Goal: Task Accomplishment & Management: Manage account settings

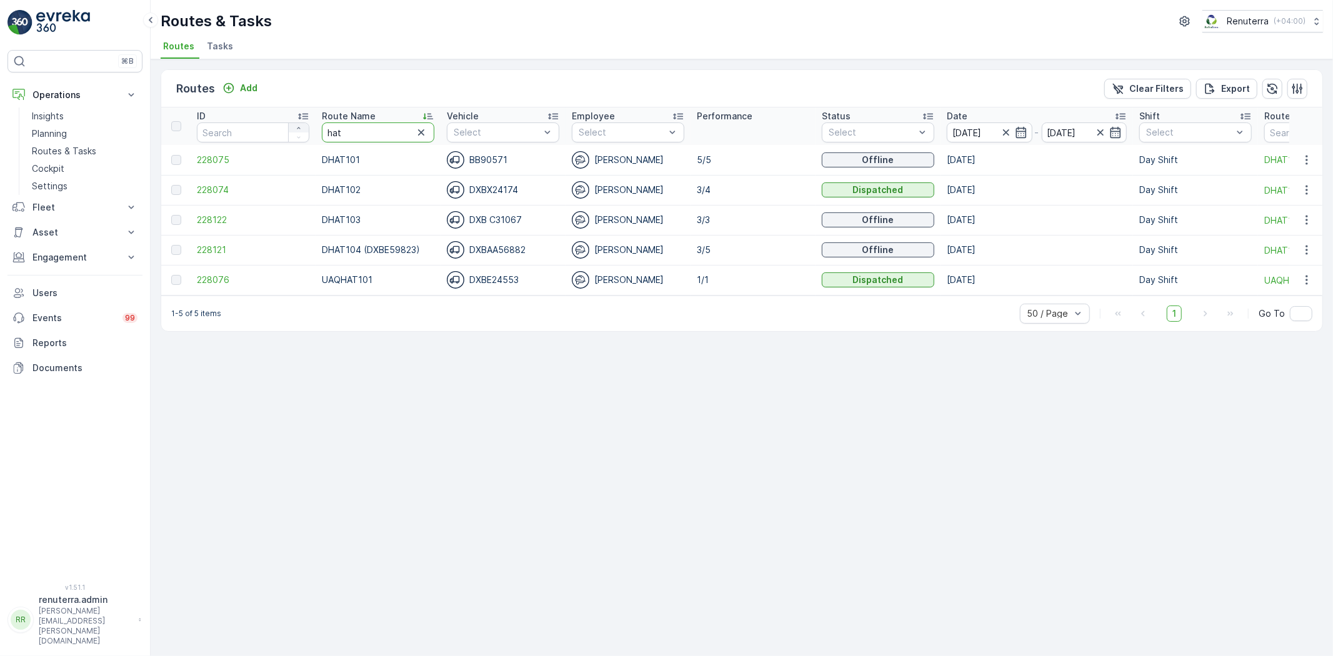
drag, startPoint x: 352, startPoint y: 135, endPoint x: 297, endPoint y: 131, distance: 55.7
click at [297, 131] on tr "ID Route Name hat Vehicle Select Employee Select Performance Status Select Date…" at bounding box center [788, 125] width 1255 height 37
type input "roro"
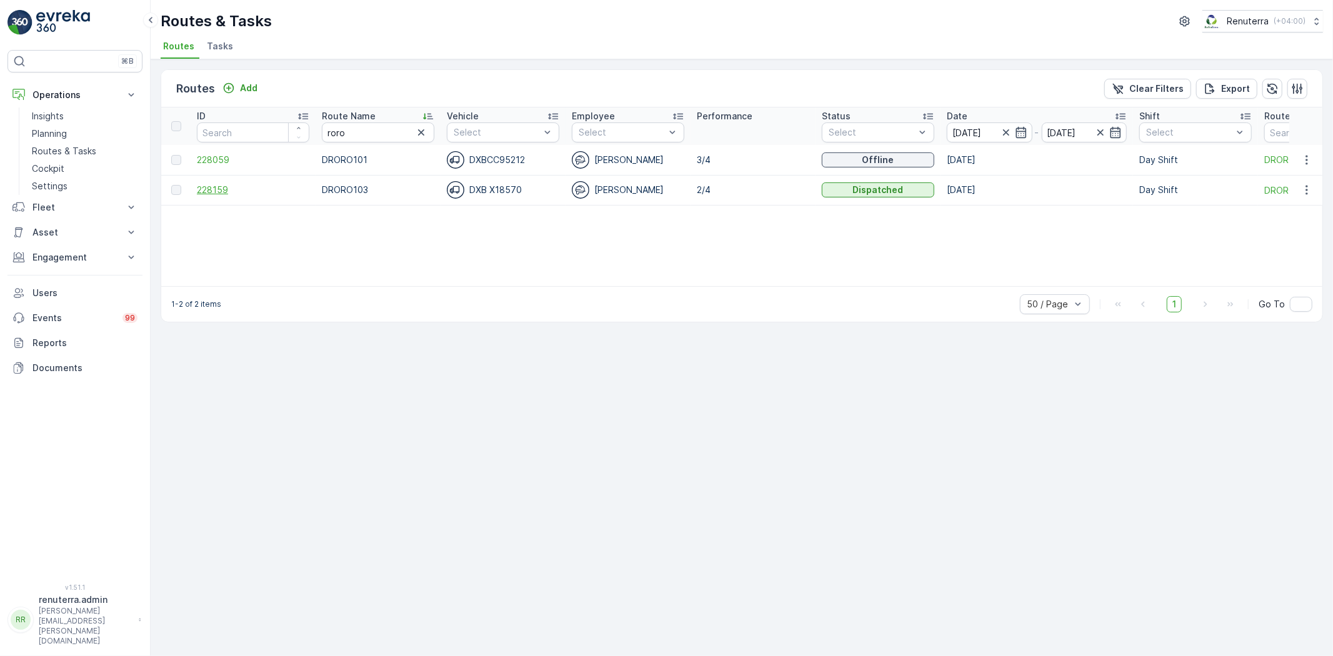
click at [212, 185] on span "228159" at bounding box center [253, 190] width 112 height 12
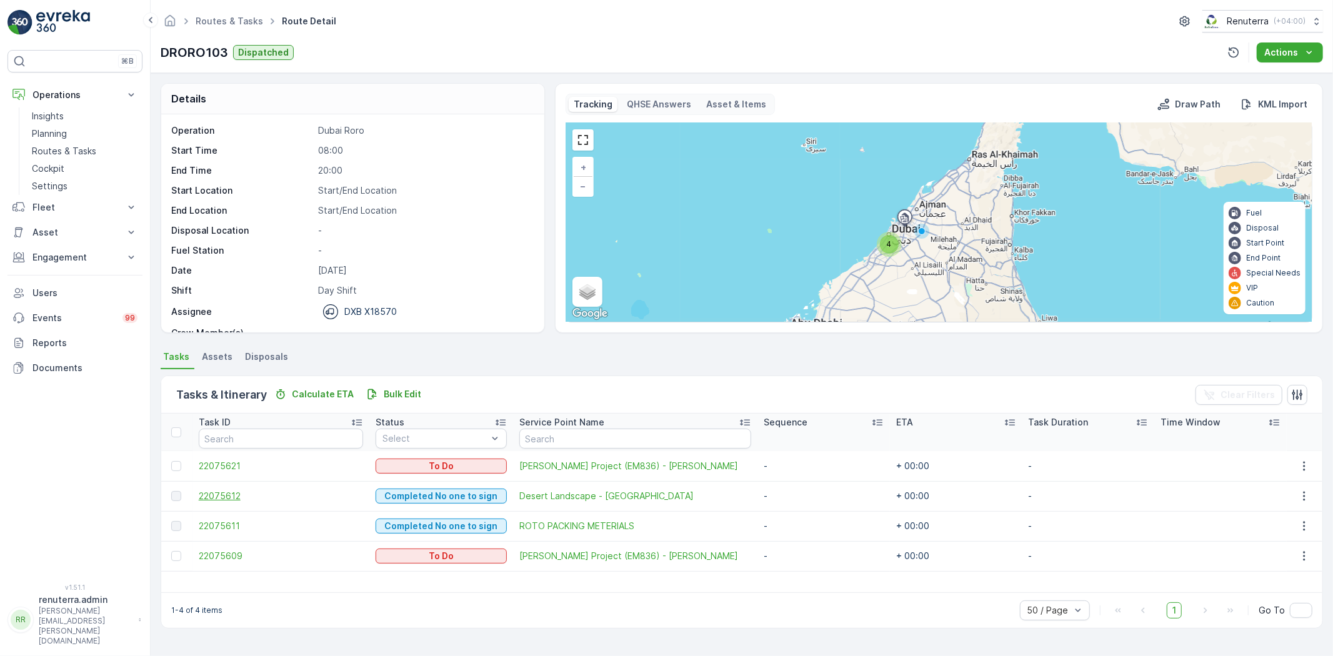
click at [221, 494] on span "22075612" at bounding box center [281, 496] width 165 height 12
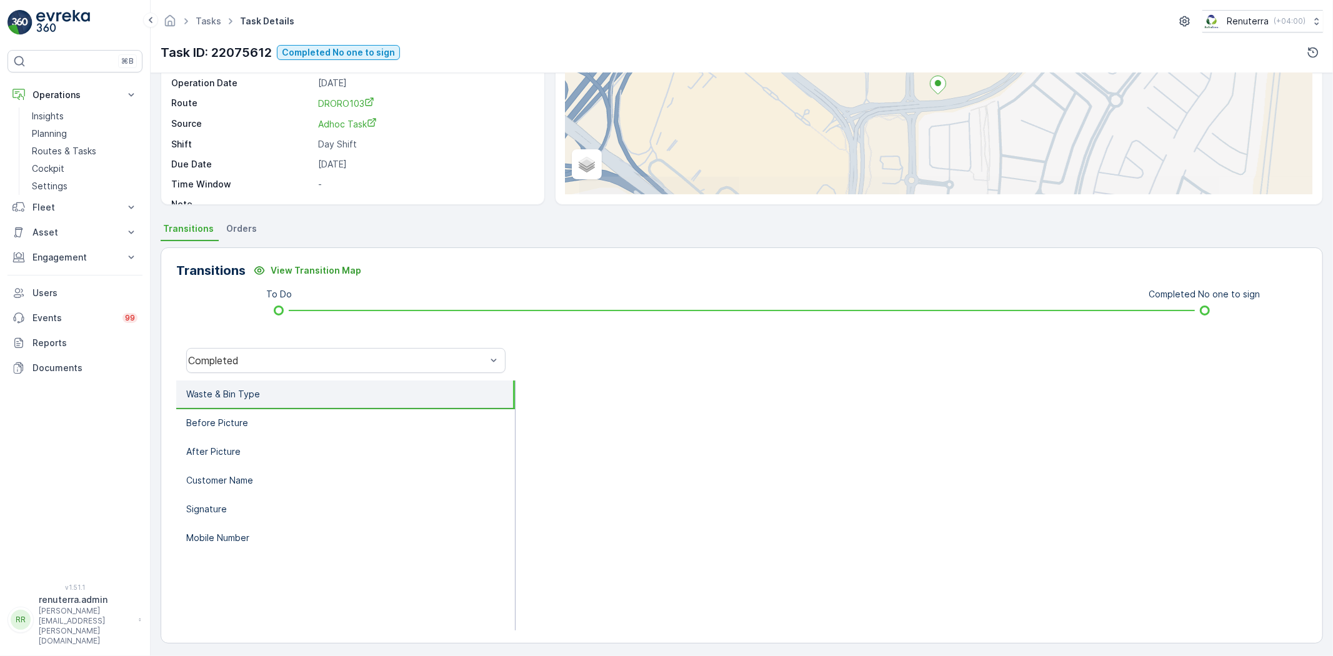
scroll to position [131, 0]
click at [304, 363] on div "Completed" at bounding box center [345, 357] width 319 height 25
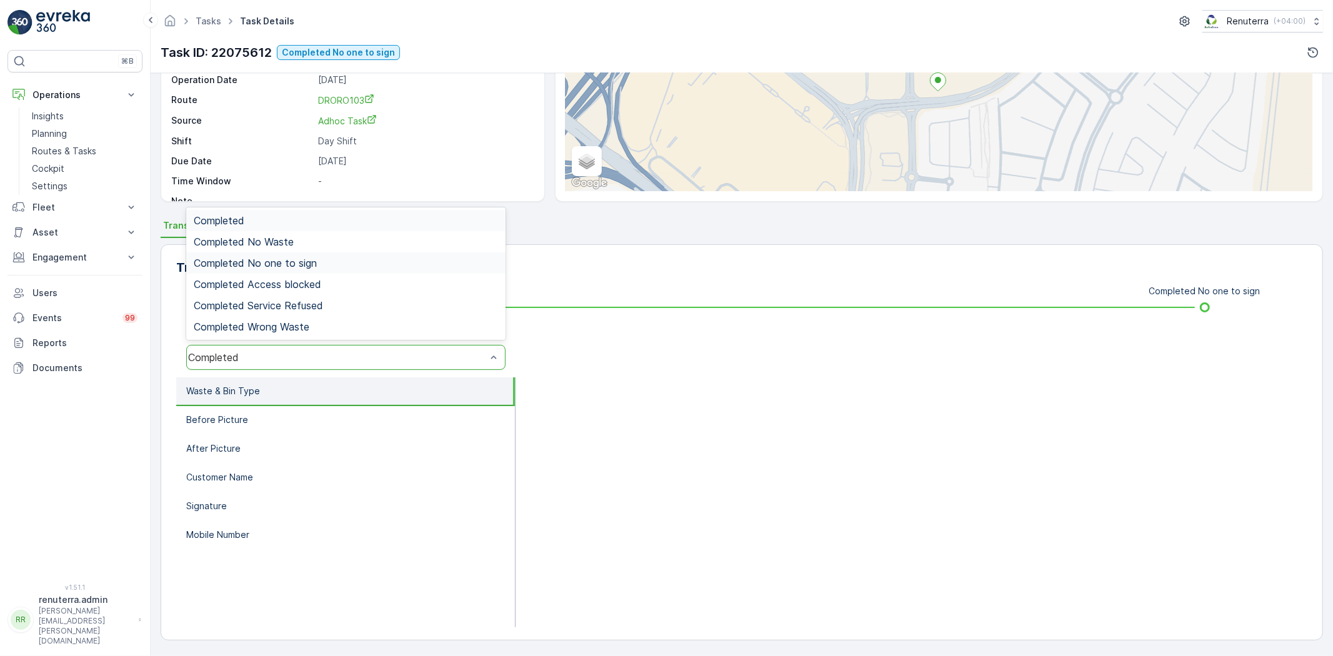
click at [287, 264] on span "Completed No one to sign" at bounding box center [255, 262] width 123 height 11
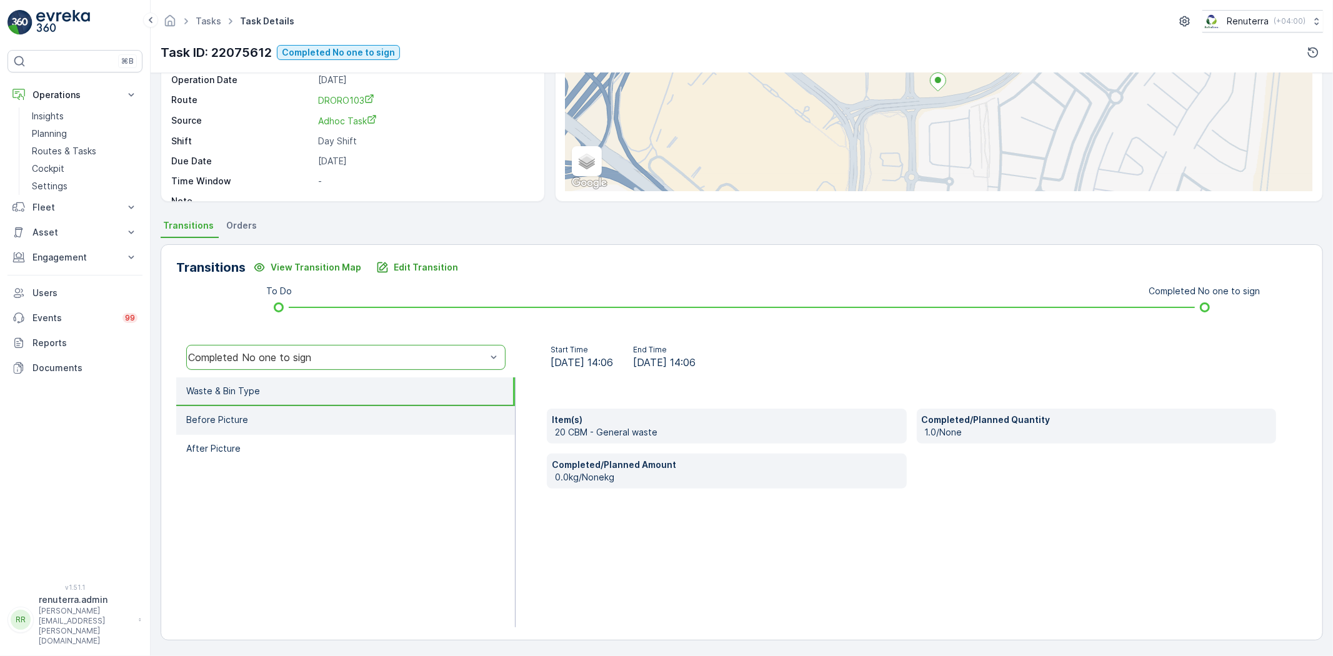
click at [251, 414] on li "Before Picture" at bounding box center [345, 420] width 339 height 29
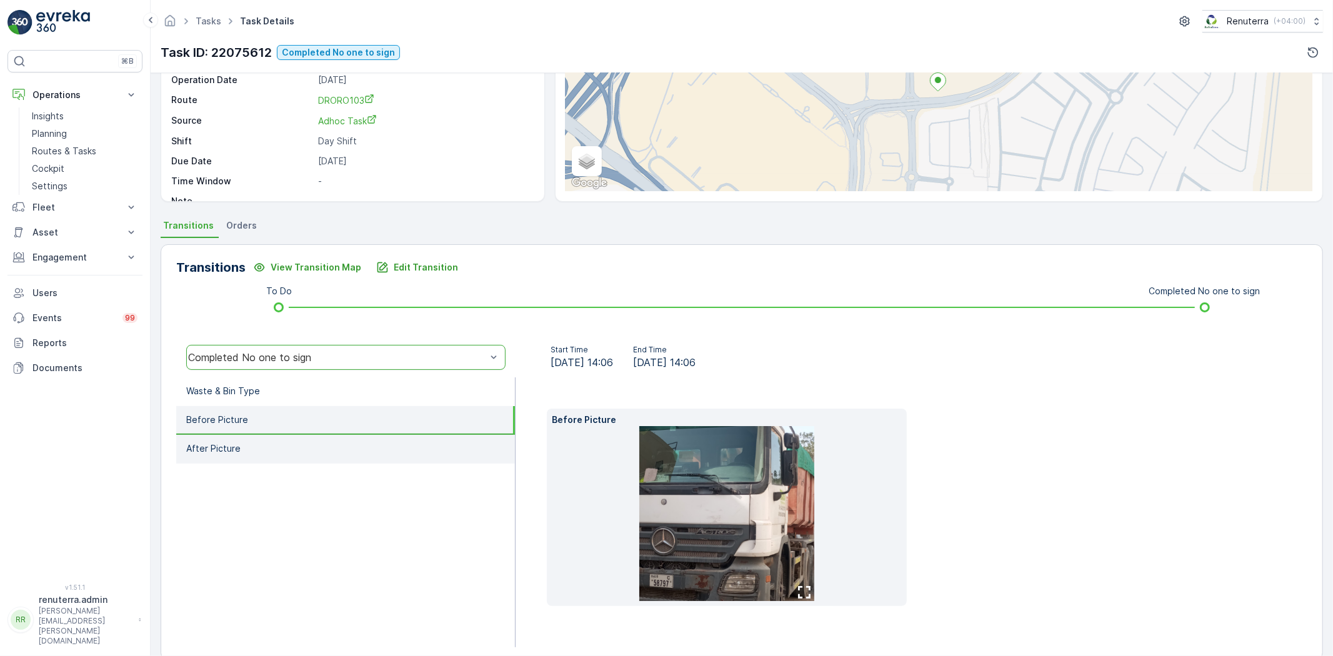
click at [258, 442] on li "After Picture" at bounding box center [345, 449] width 339 height 29
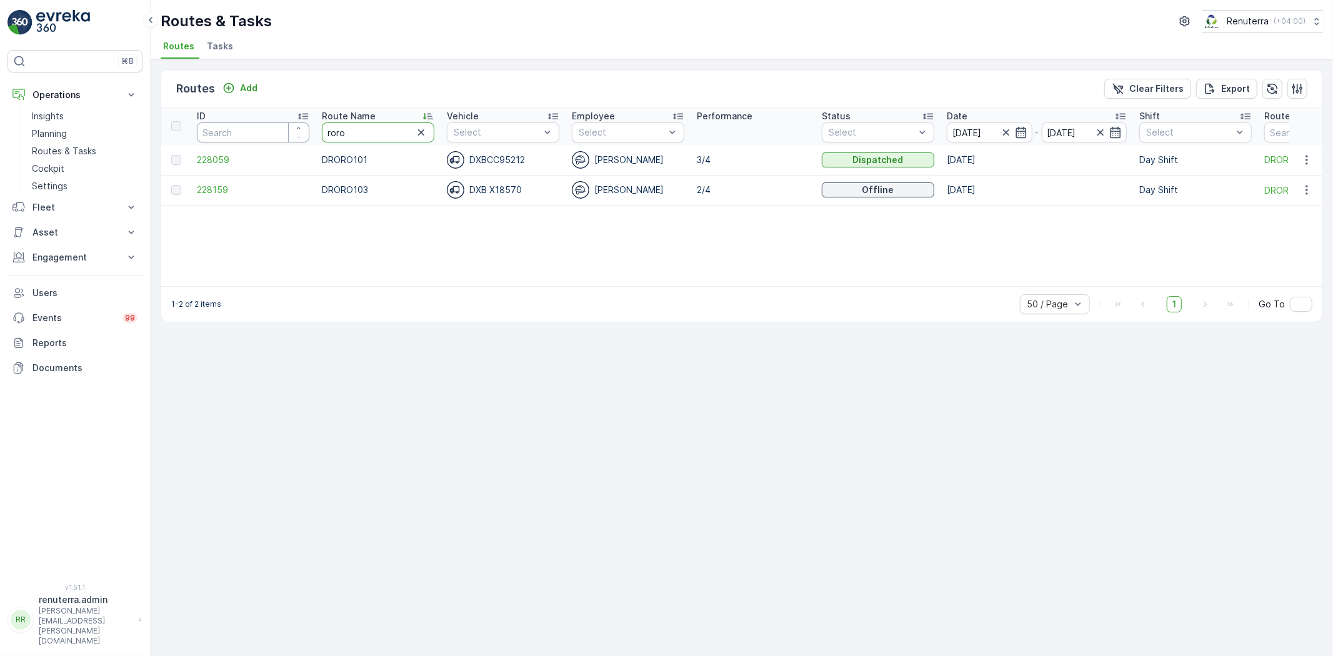
drag, startPoint x: 354, startPoint y: 132, endPoint x: 266, endPoint y: 131, distance: 88.7
click at [266, 131] on tr "ID Route Name roro Vehicle Select Employee Select Performance Status Select Dat…" at bounding box center [788, 125] width 1255 height 37
type input "hat"
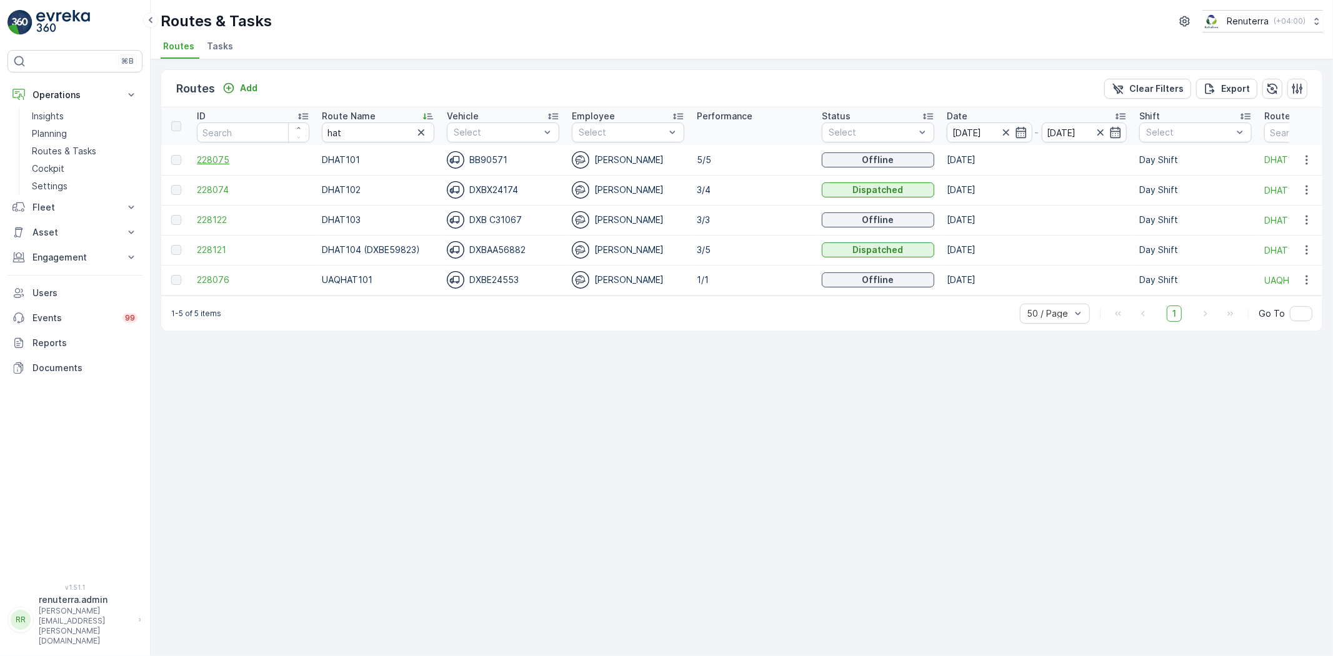
click at [211, 157] on span "228075" at bounding box center [253, 160] width 112 height 12
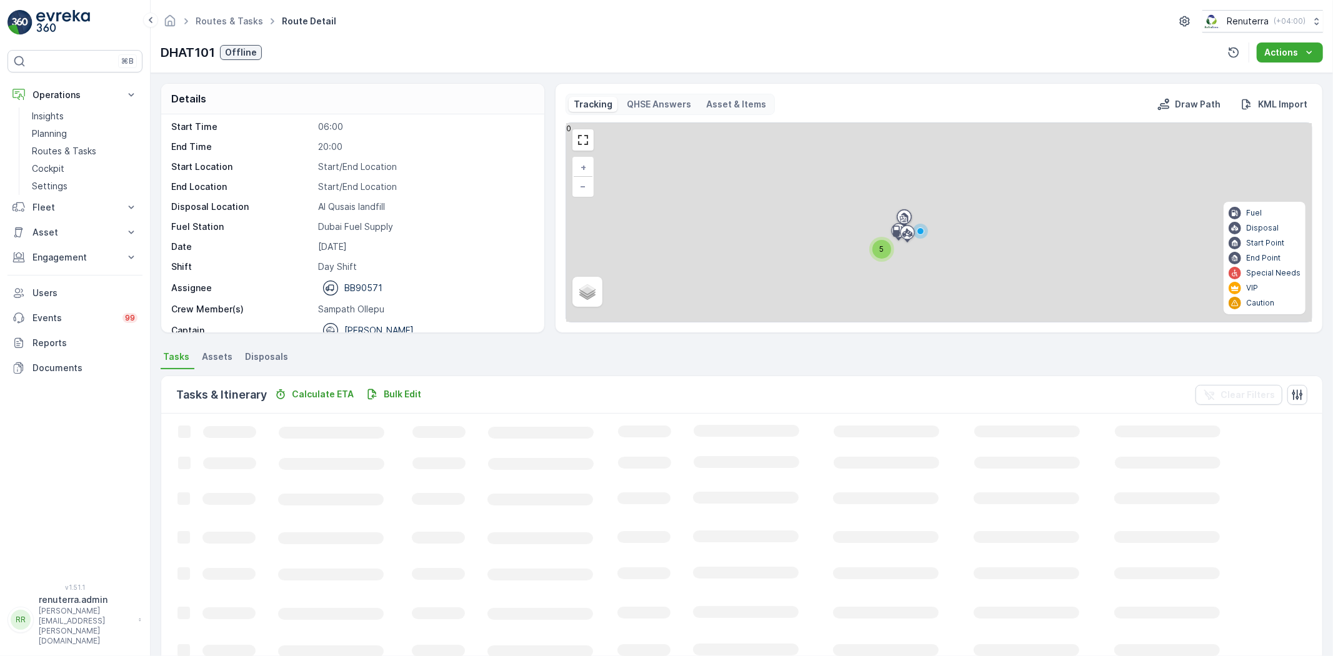
scroll to position [39, 0]
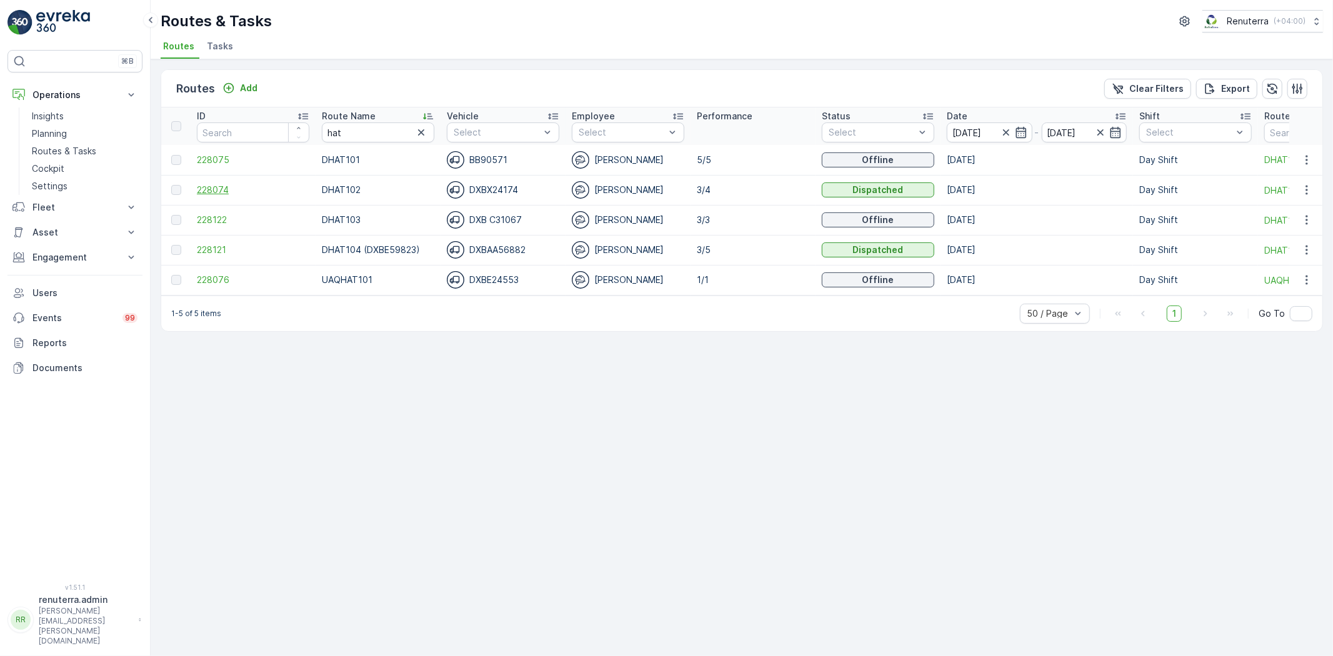
click at [216, 189] on span "228074" at bounding box center [253, 190] width 112 height 12
click at [208, 216] on span "228122" at bounding box center [253, 220] width 112 height 12
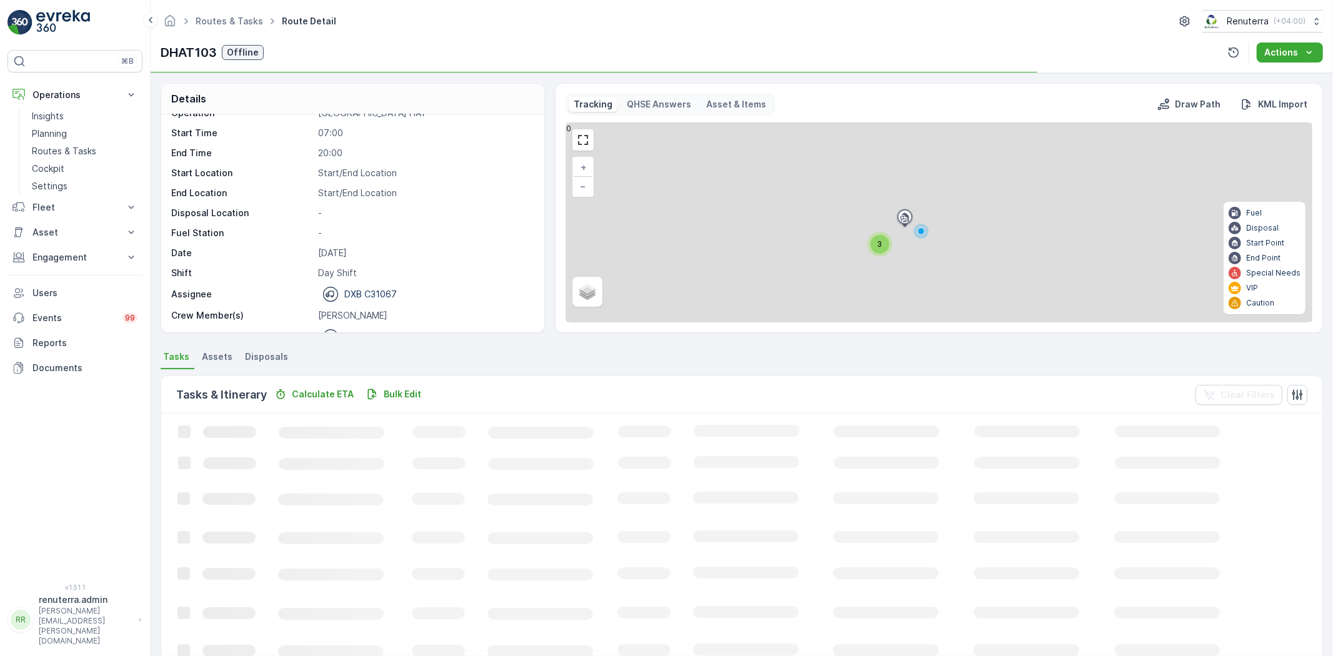
scroll to position [39, 0]
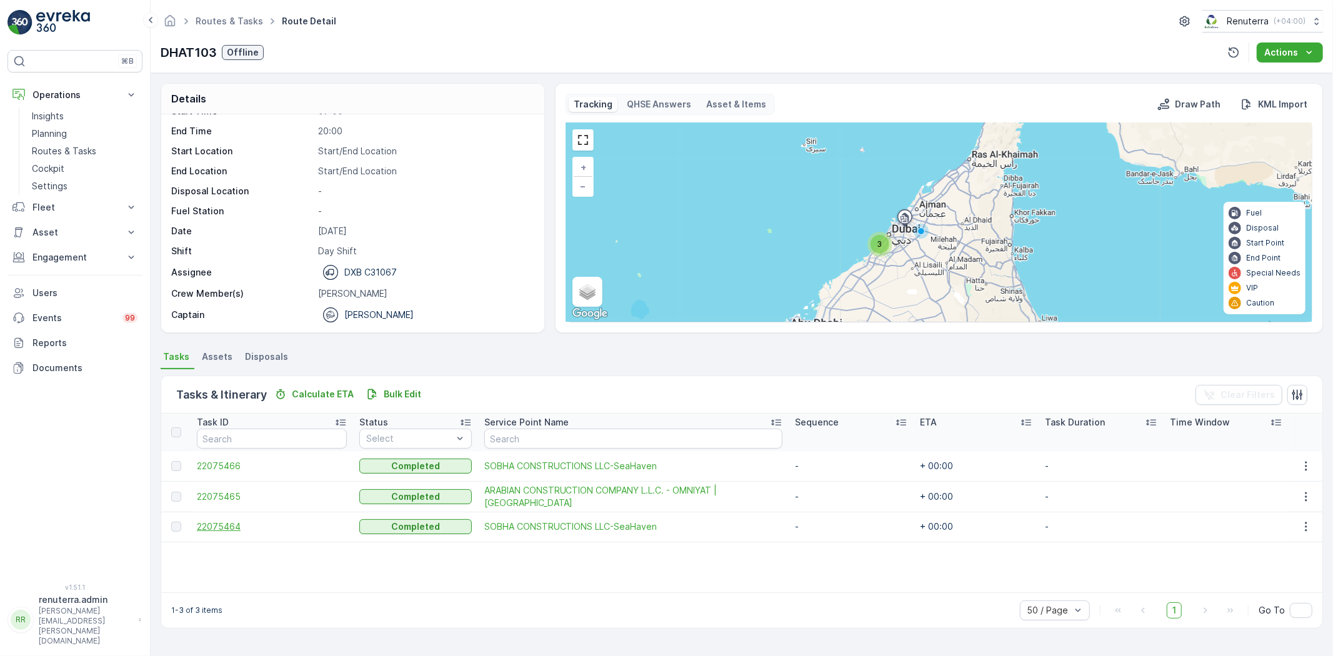
click at [222, 521] on span "22075464" at bounding box center [272, 527] width 150 height 12
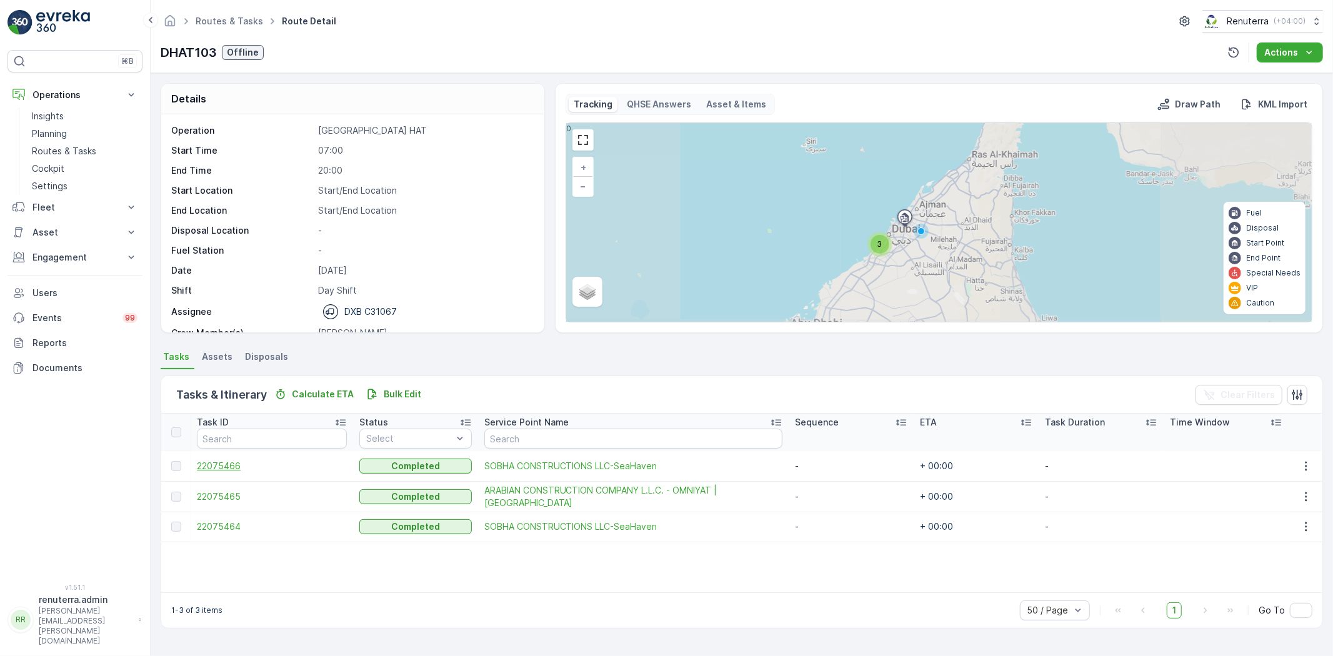
click at [210, 461] on span "22075466" at bounding box center [272, 466] width 150 height 12
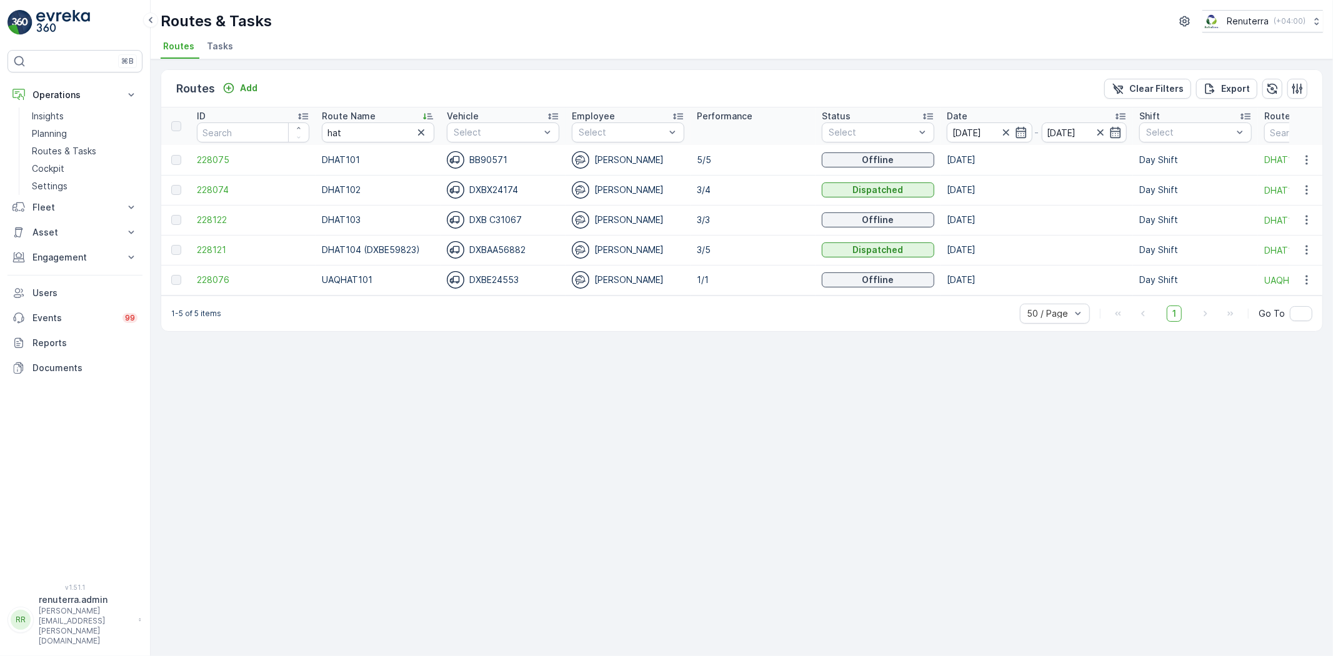
click at [209, 242] on td "228121" at bounding box center [253, 250] width 125 height 30
click at [212, 246] on span "228121" at bounding box center [253, 250] width 112 height 12
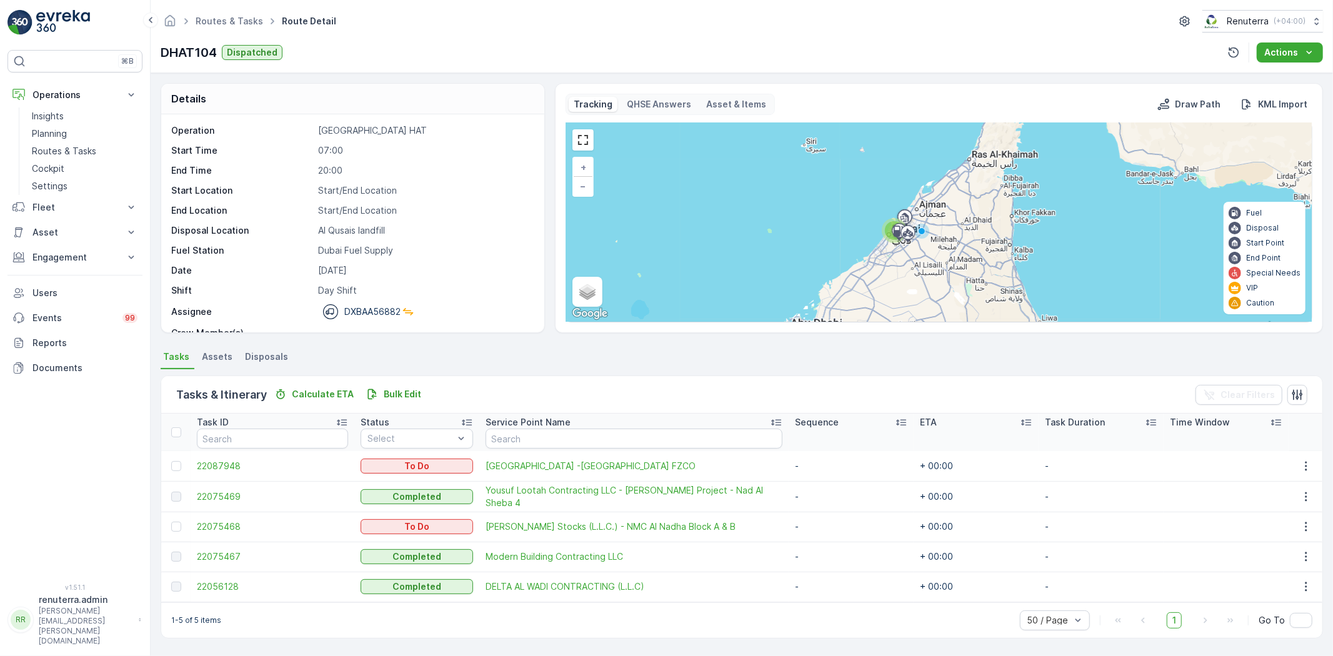
click at [209, 586] on span "22056128" at bounding box center [272, 587] width 151 height 12
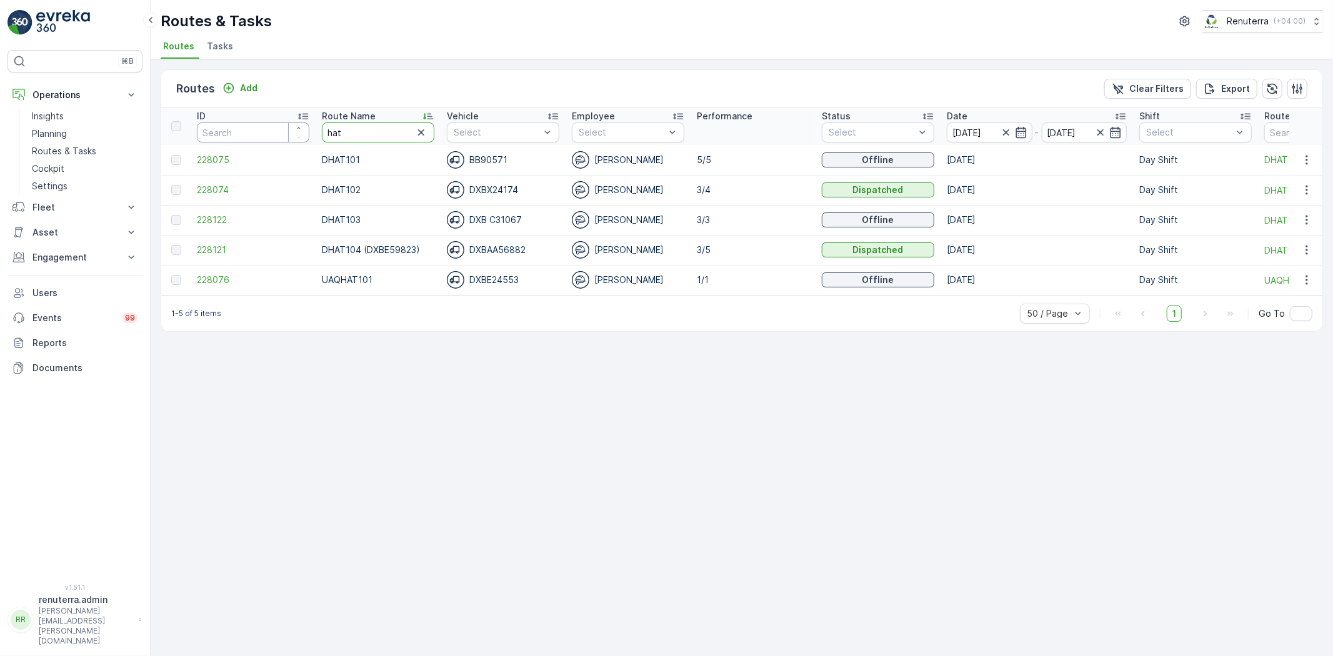
drag, startPoint x: 386, startPoint y: 132, endPoint x: 244, endPoint y: 126, distance: 142.0
click at [244, 126] on tr "ID Route Name hat Vehicle Select Employee Select Performance Status Select Date…" at bounding box center [788, 125] width 1255 height 37
type input "roro"
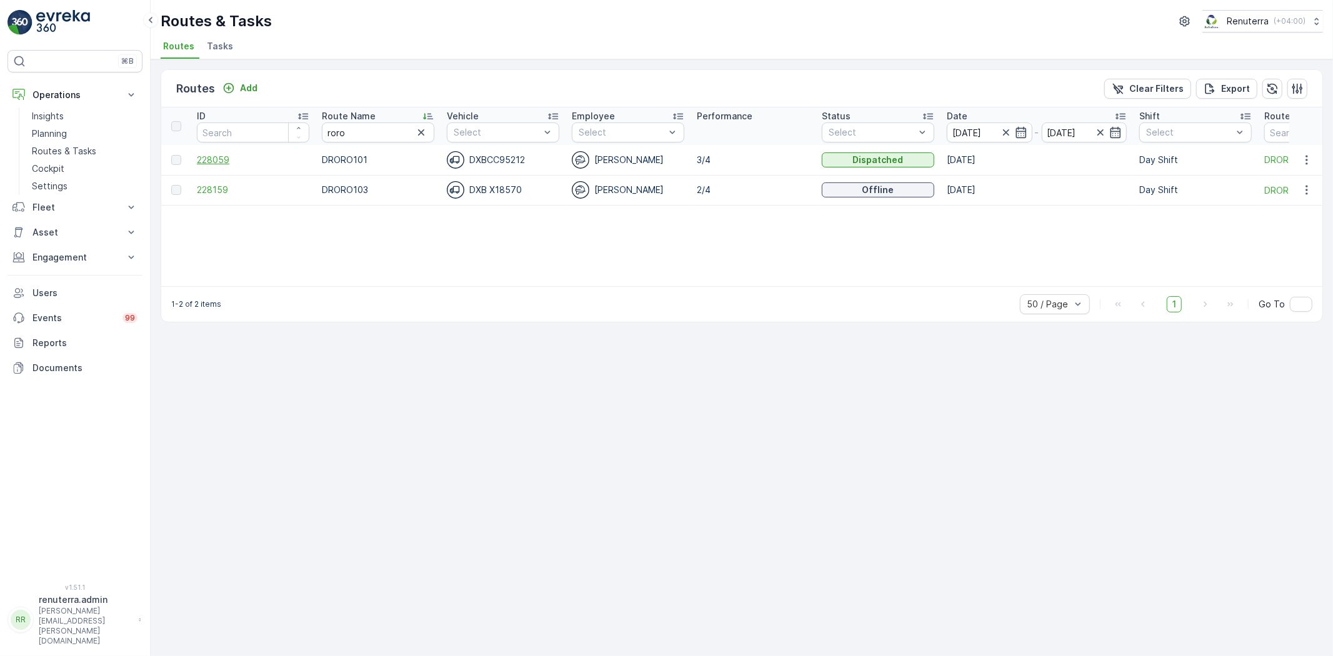
click at [214, 158] on span "228059" at bounding box center [253, 160] width 112 height 12
click at [1009, 129] on icon "button" at bounding box center [1006, 132] width 12 height 12
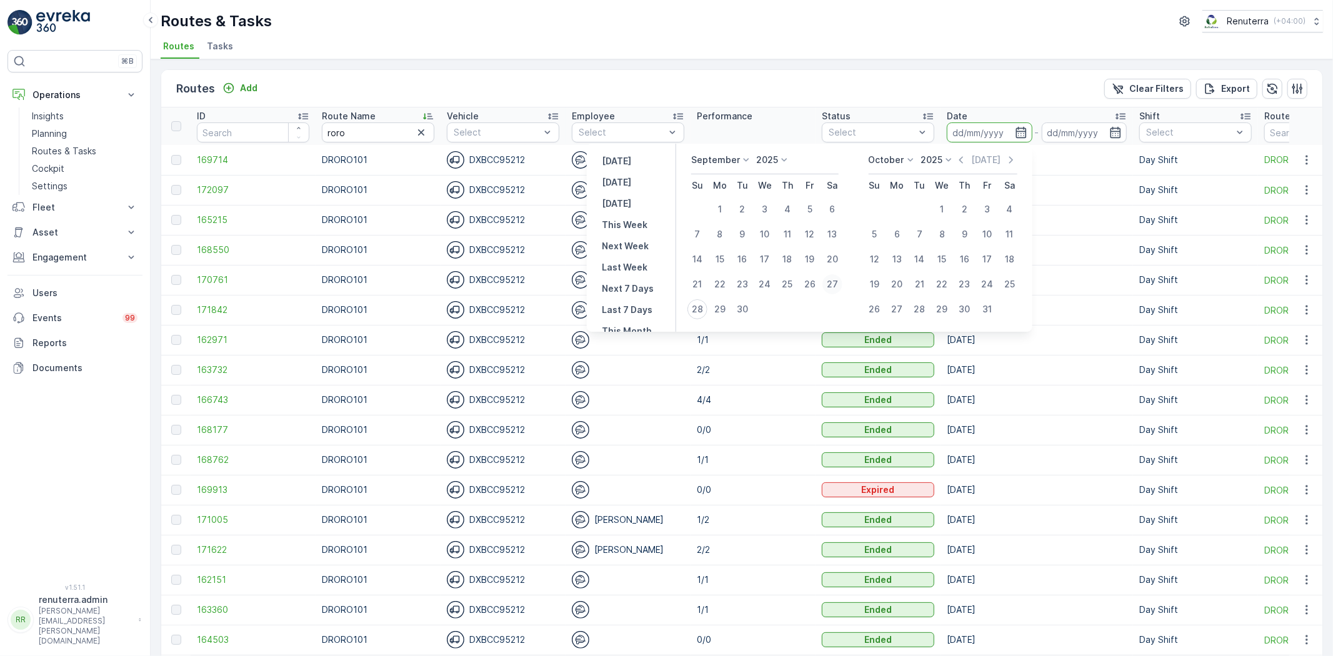
click at [835, 281] on div "27" at bounding box center [832, 284] width 20 height 20
type input "27.09.2025"
click at [835, 281] on div "27" at bounding box center [832, 284] width 20 height 20
type input "27.09.2025"
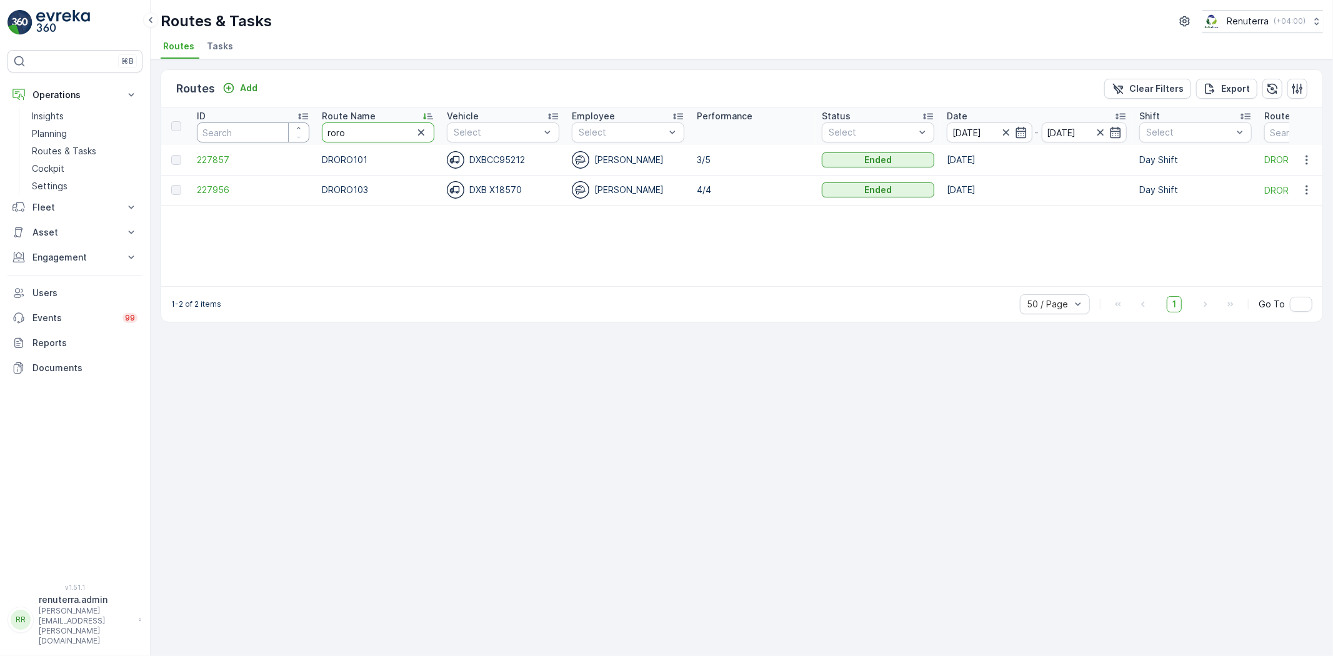
drag, startPoint x: 337, startPoint y: 131, endPoint x: 257, endPoint y: 124, distance: 80.3
click at [257, 124] on tr "ID Route Name roro Vehicle Select Employee Select Performance Status Select Dat…" at bounding box center [788, 125] width 1255 height 37
type input "med"
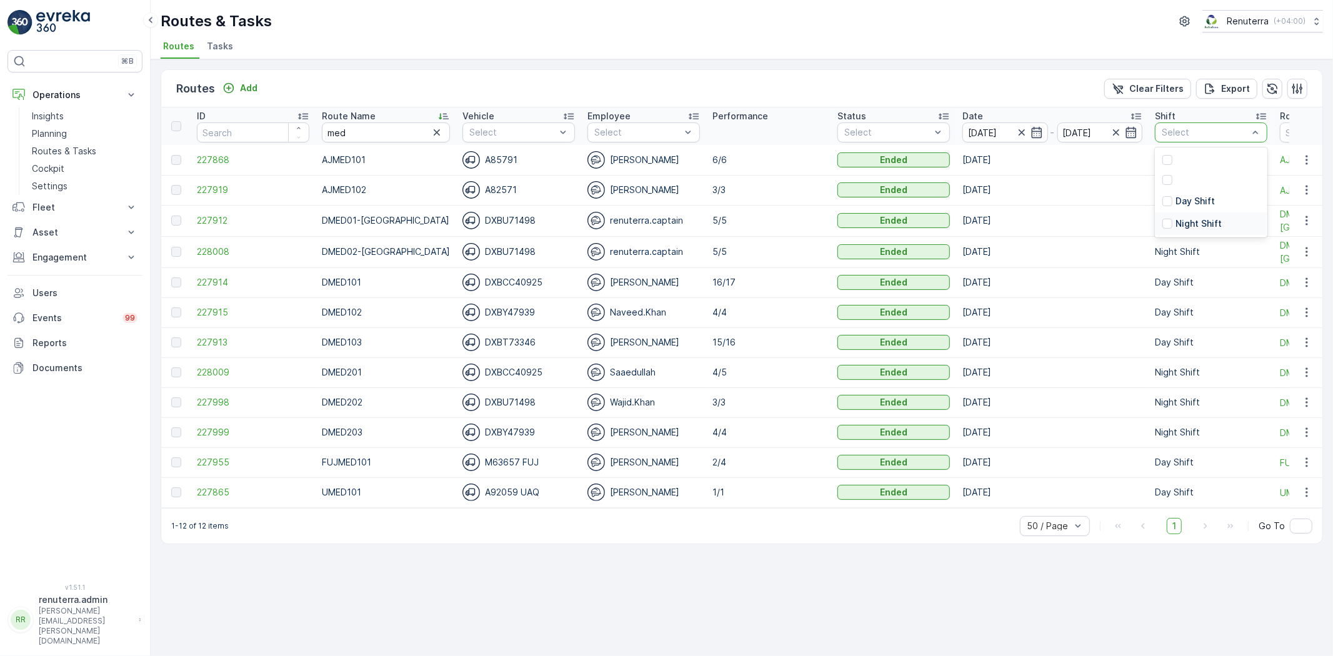
click at [1175, 219] on p "Night Shift" at bounding box center [1198, 223] width 46 height 12
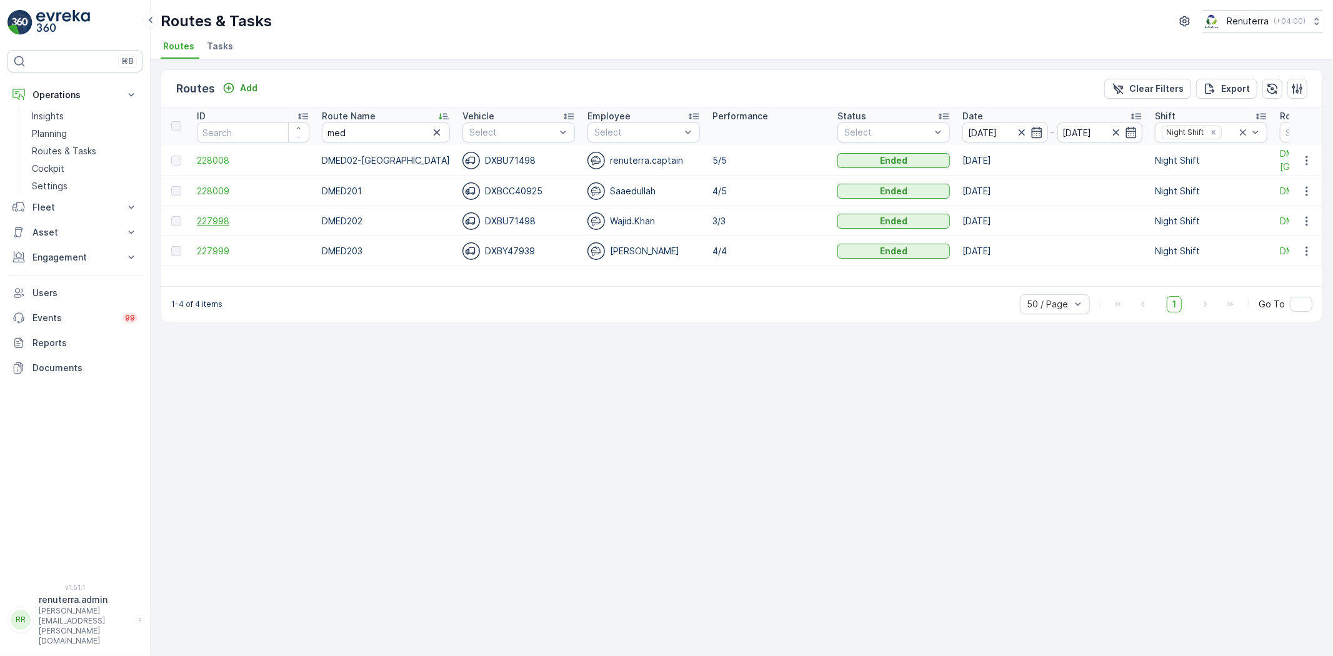
click at [214, 221] on span "227998" at bounding box center [253, 221] width 112 height 12
click at [215, 246] on span "227999" at bounding box center [253, 251] width 112 height 12
click at [225, 183] on td "228009" at bounding box center [253, 191] width 125 height 30
click at [222, 191] on span "228009" at bounding box center [253, 191] width 112 height 12
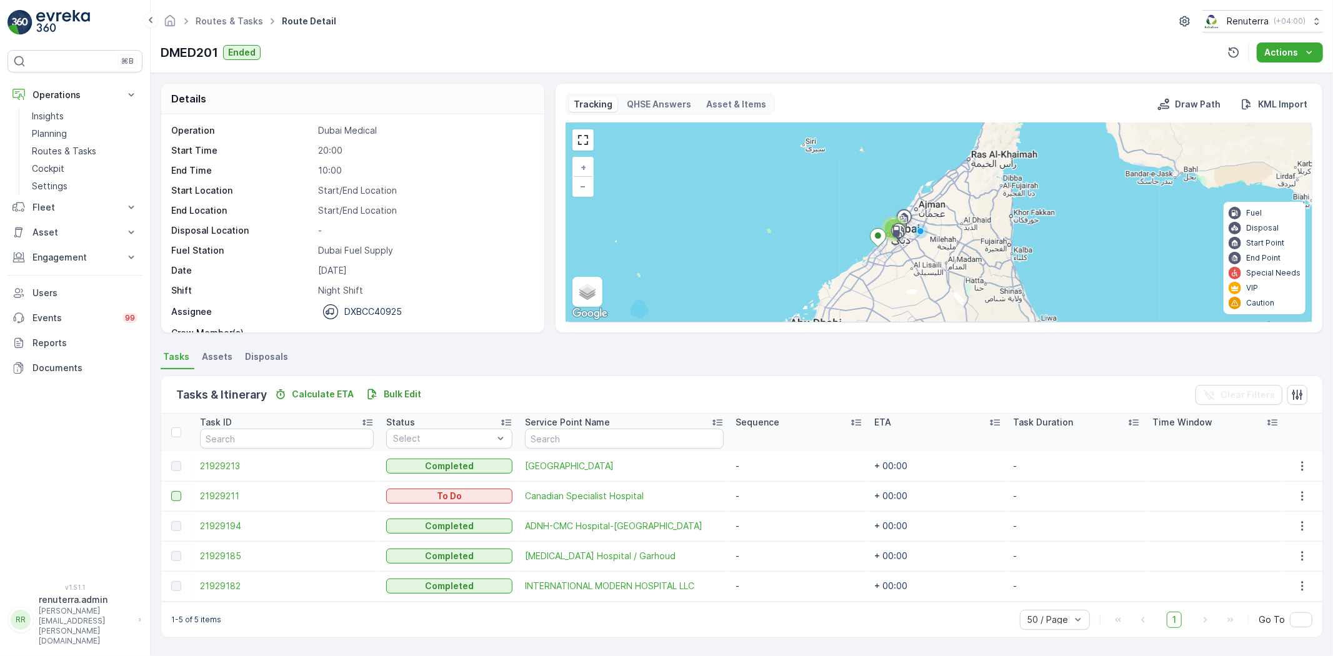
click at [174, 498] on div at bounding box center [176, 496] width 10 height 10
click at [171, 491] on input "checkbox" at bounding box center [171, 491] width 0 height 0
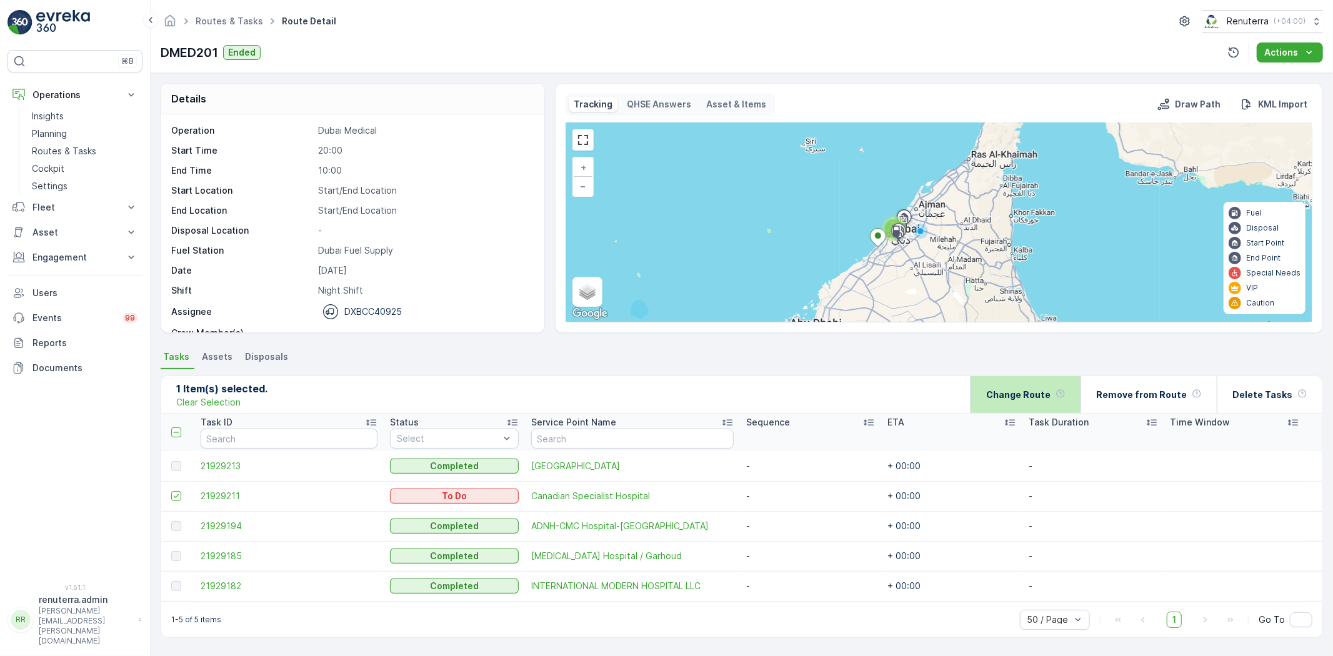
click at [1047, 392] on p "Change Route" at bounding box center [1018, 395] width 64 height 12
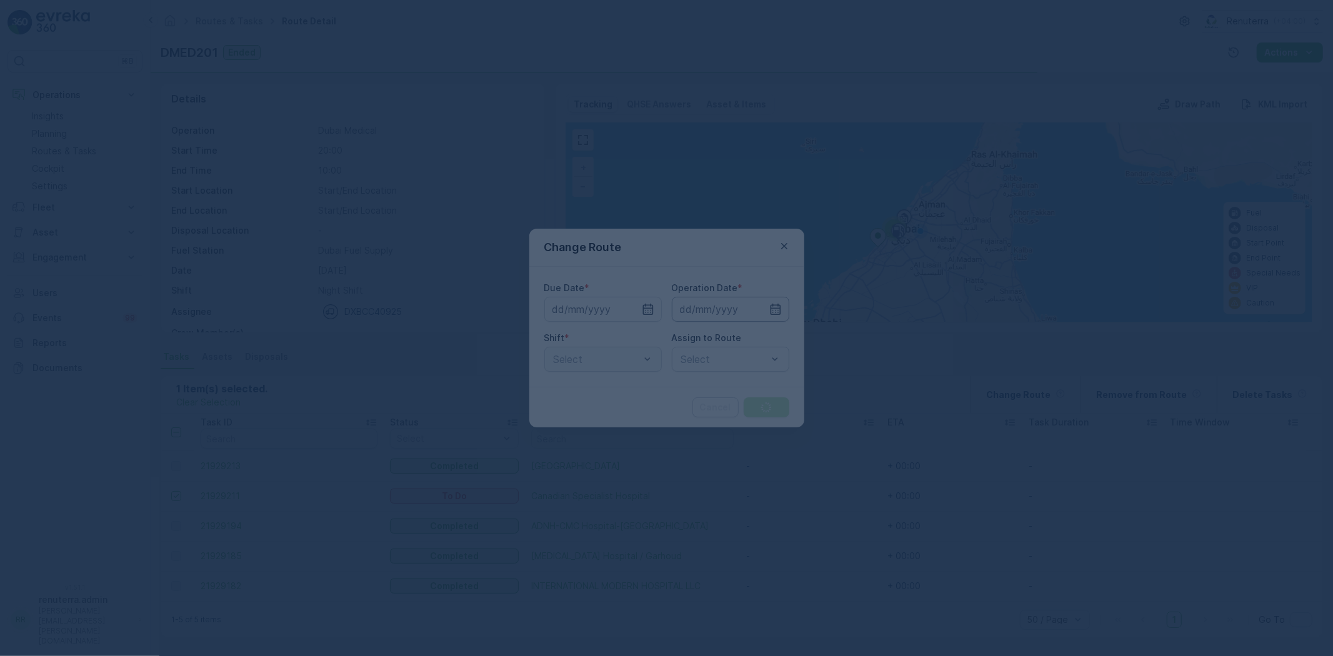
type input "27.09.2025"
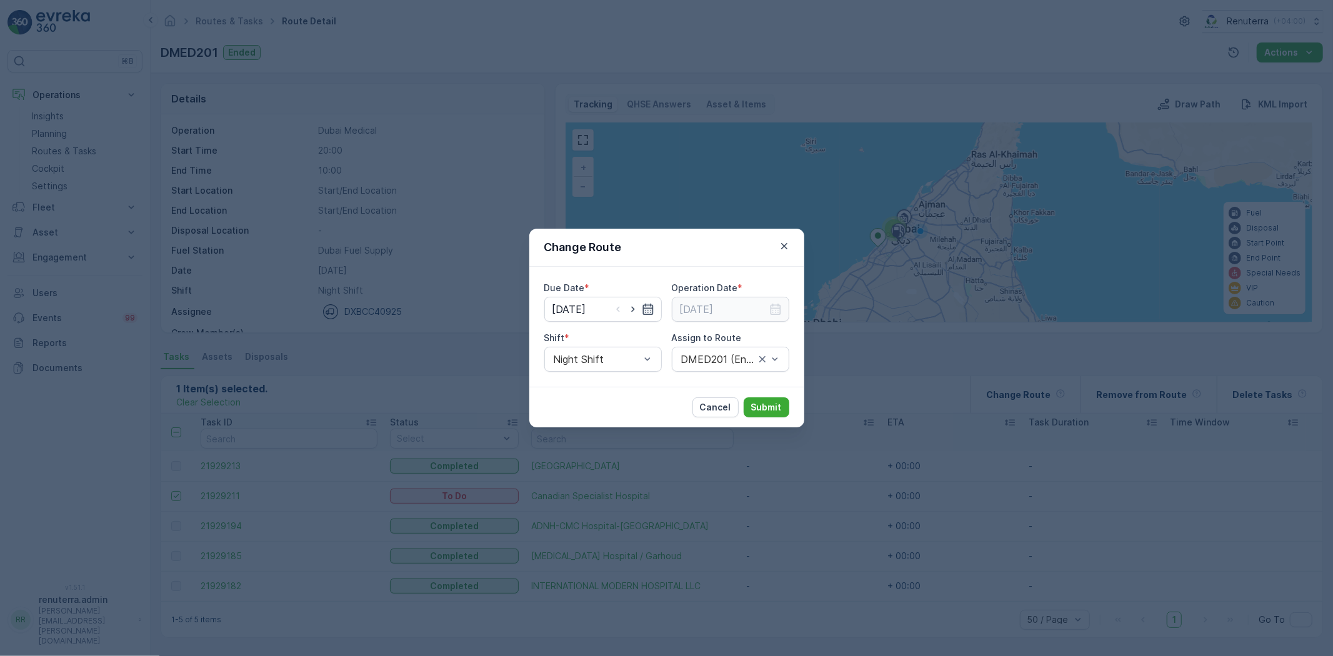
click at [642, 310] on icon "button" at bounding box center [648, 309] width 12 height 12
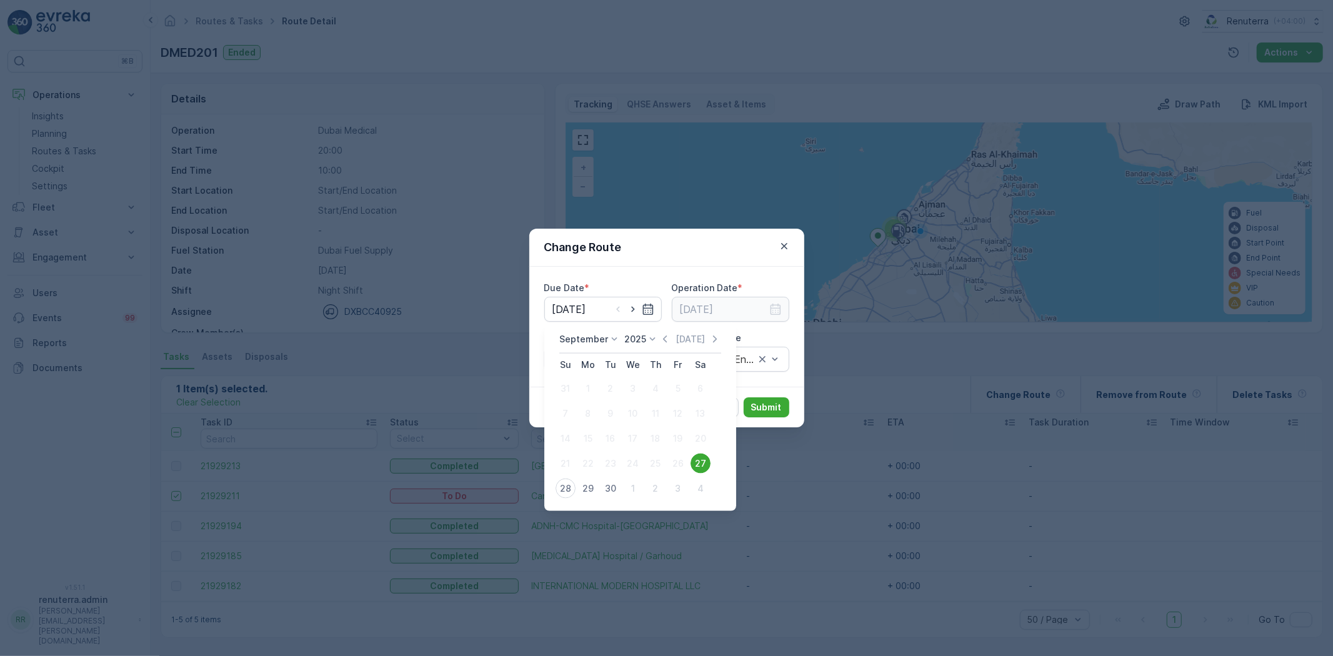
click at [569, 486] on div "28" at bounding box center [566, 489] width 20 height 20
type input "28.09.2025"
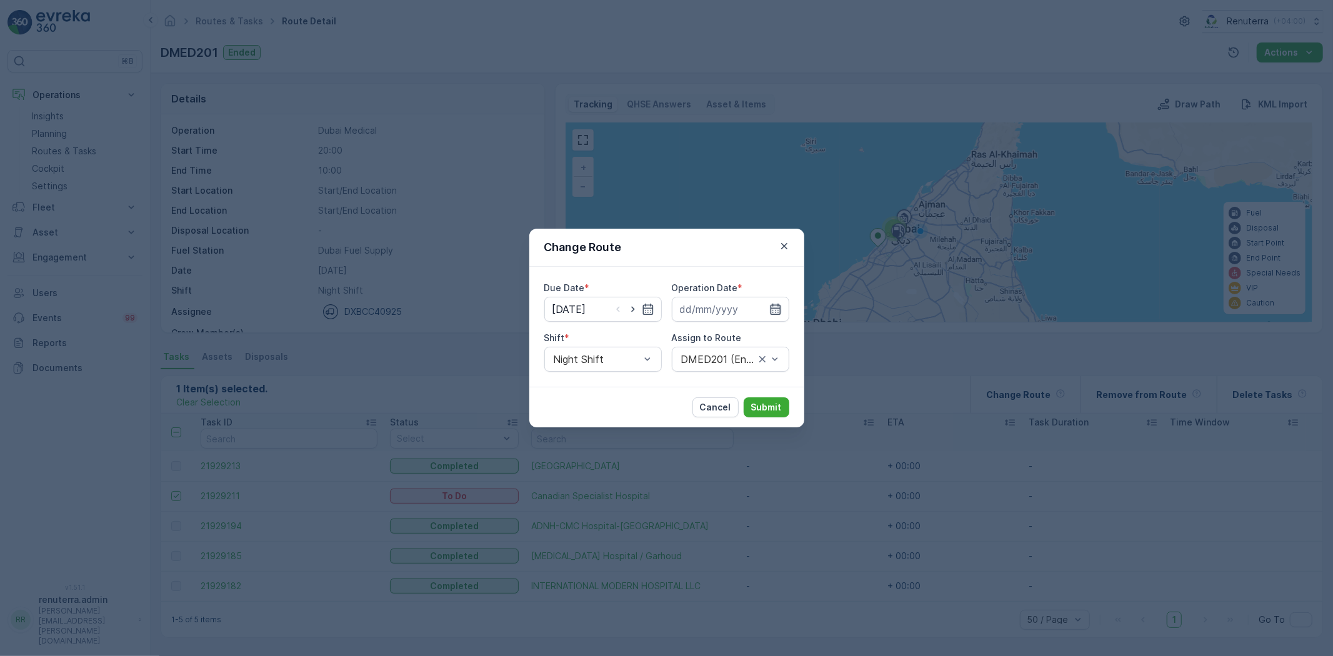
click at [775, 307] on icon "button" at bounding box center [775, 309] width 12 height 12
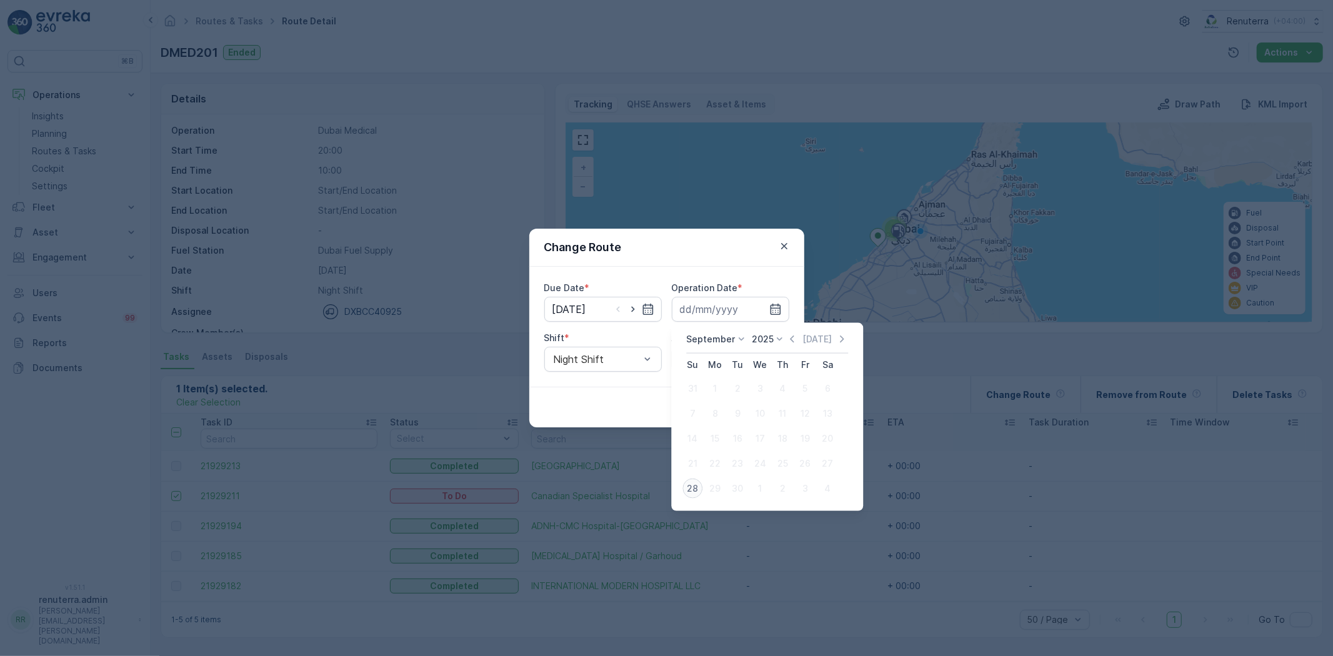
click at [691, 482] on div "28" at bounding box center [692, 489] width 20 height 20
type input "[DATE]"
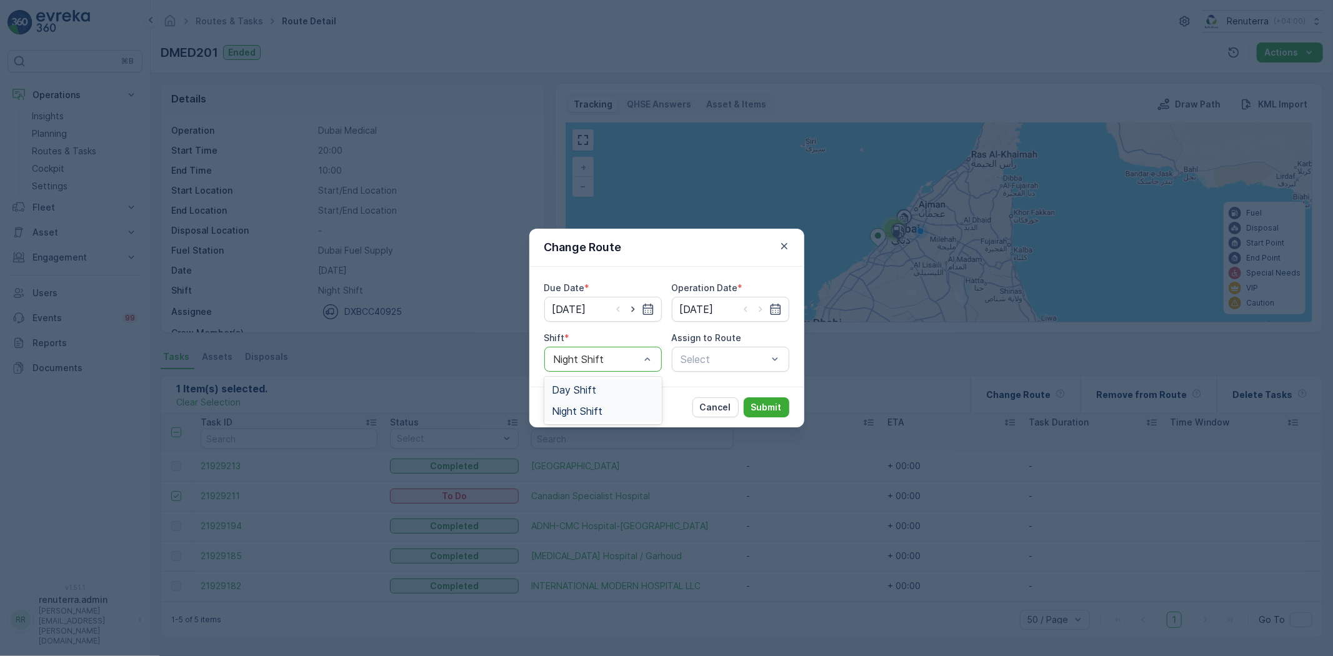
click at [590, 389] on span "Day Shift" at bounding box center [574, 389] width 44 height 11
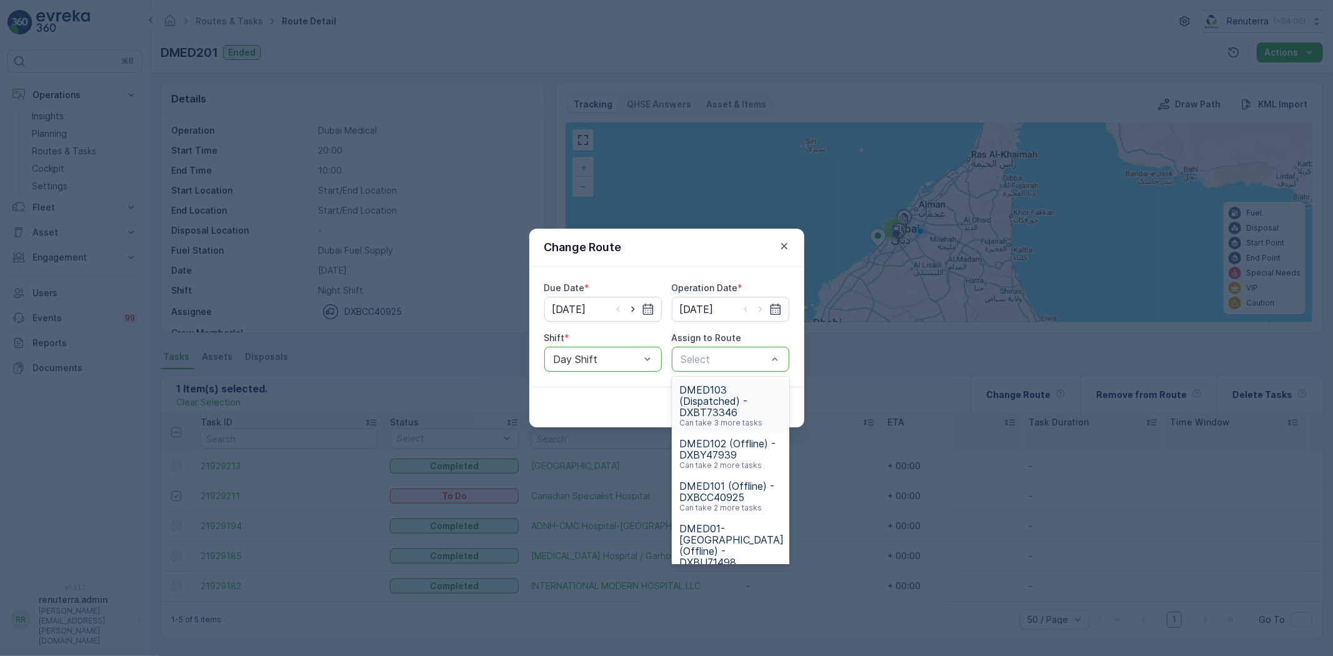
click at [735, 405] on span "DMED103 (Dispatched) - DXBT73346" at bounding box center [730, 401] width 102 height 34
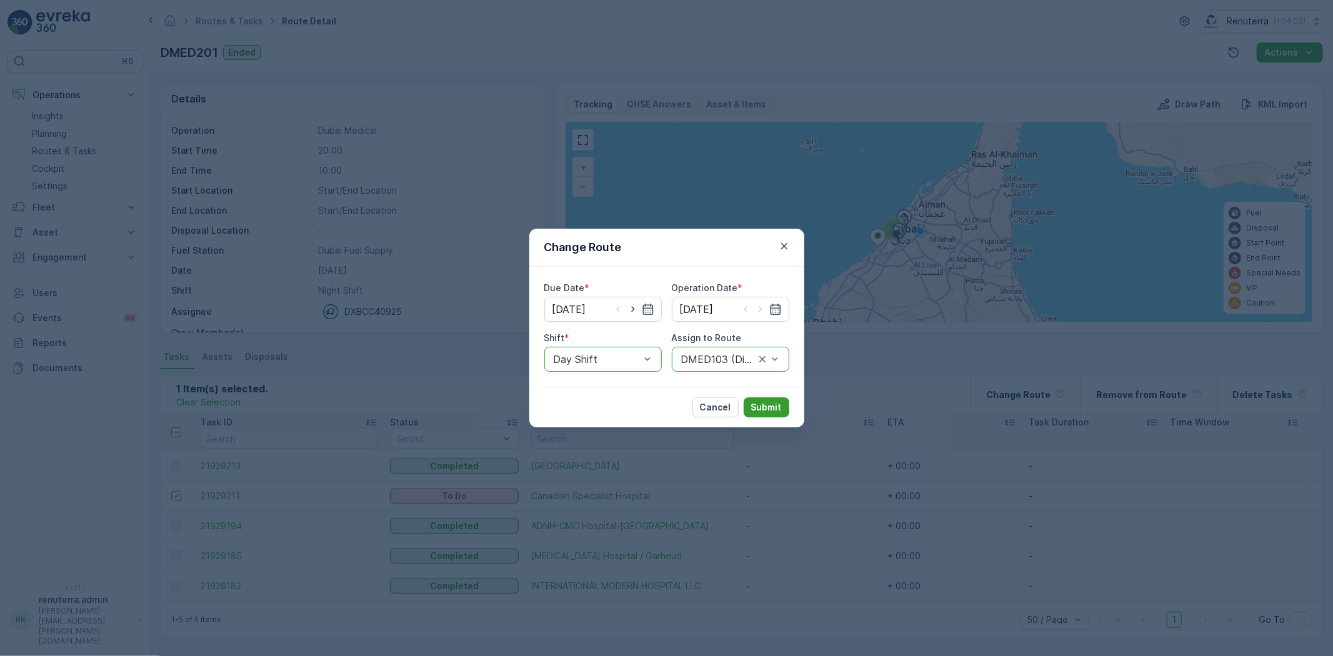
click at [770, 406] on p "Submit" at bounding box center [766, 407] width 31 height 12
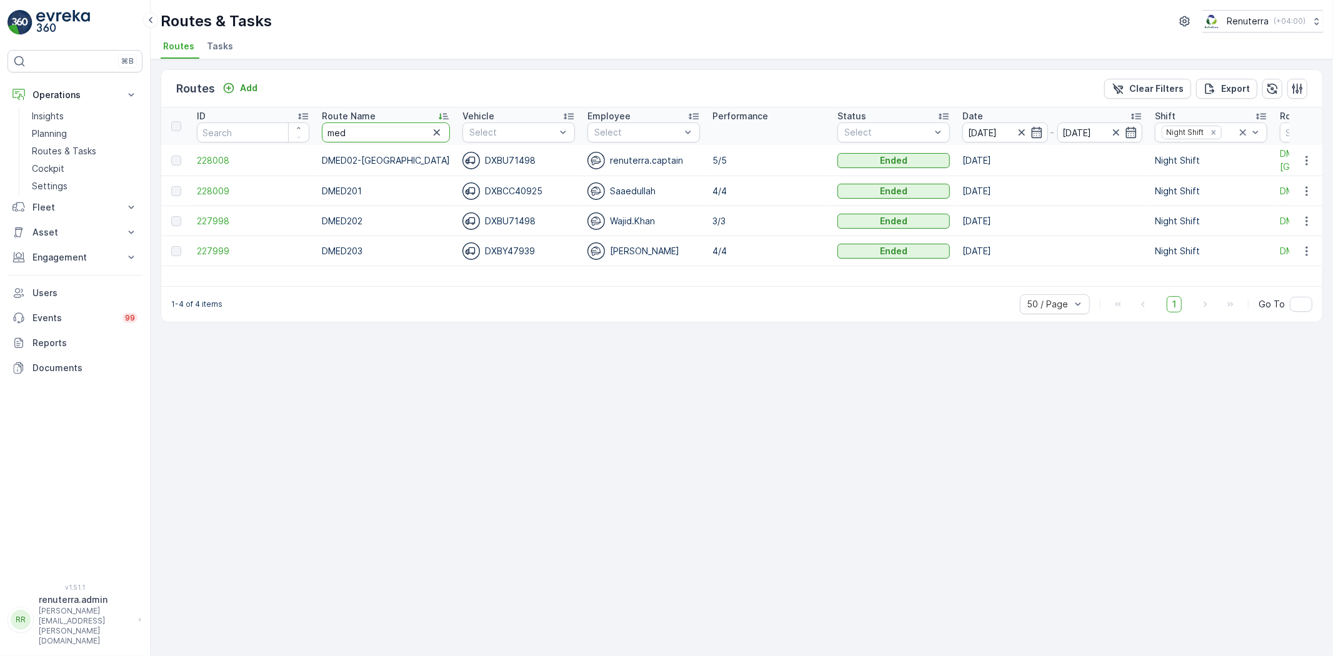
drag, startPoint x: 361, startPoint y: 135, endPoint x: 284, endPoint y: 122, distance: 78.0
click at [284, 122] on tr "ID Route Name med Vehicle Select Employee Select Performance Status Select Date…" at bounding box center [796, 125] width 1271 height 37
type input "hat"
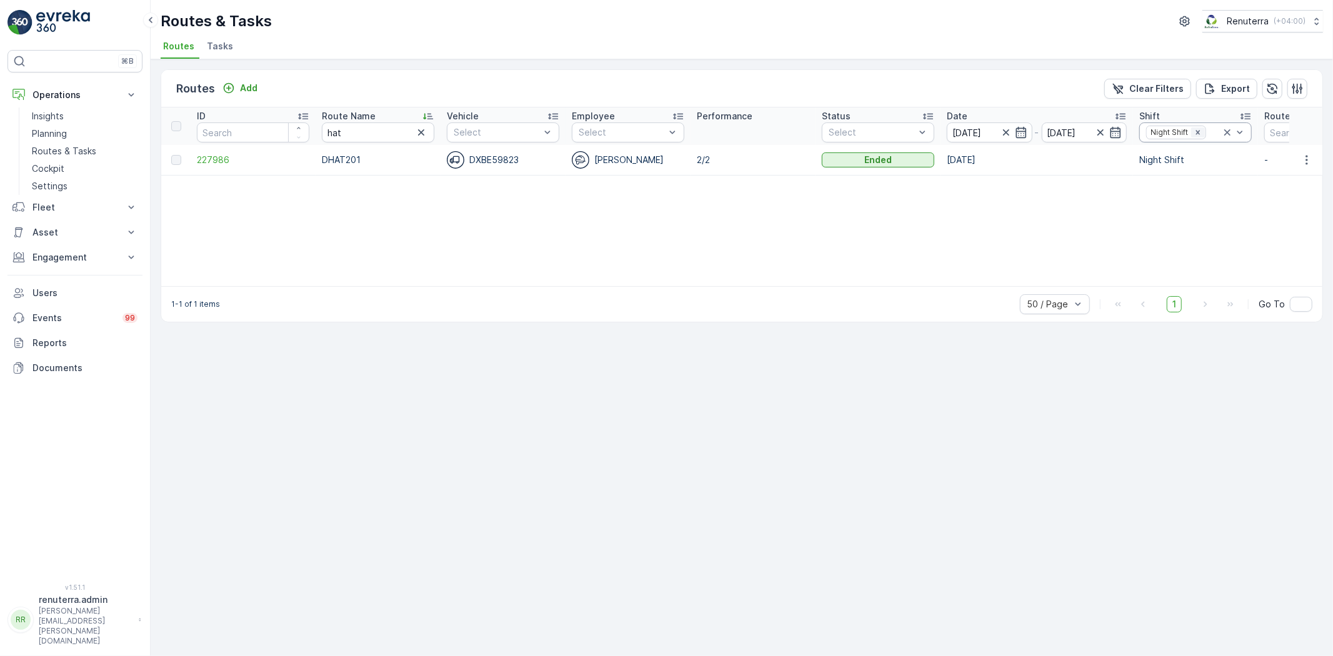
click at [1199, 128] on icon "Remove Night Shift" at bounding box center [1198, 132] width 9 height 9
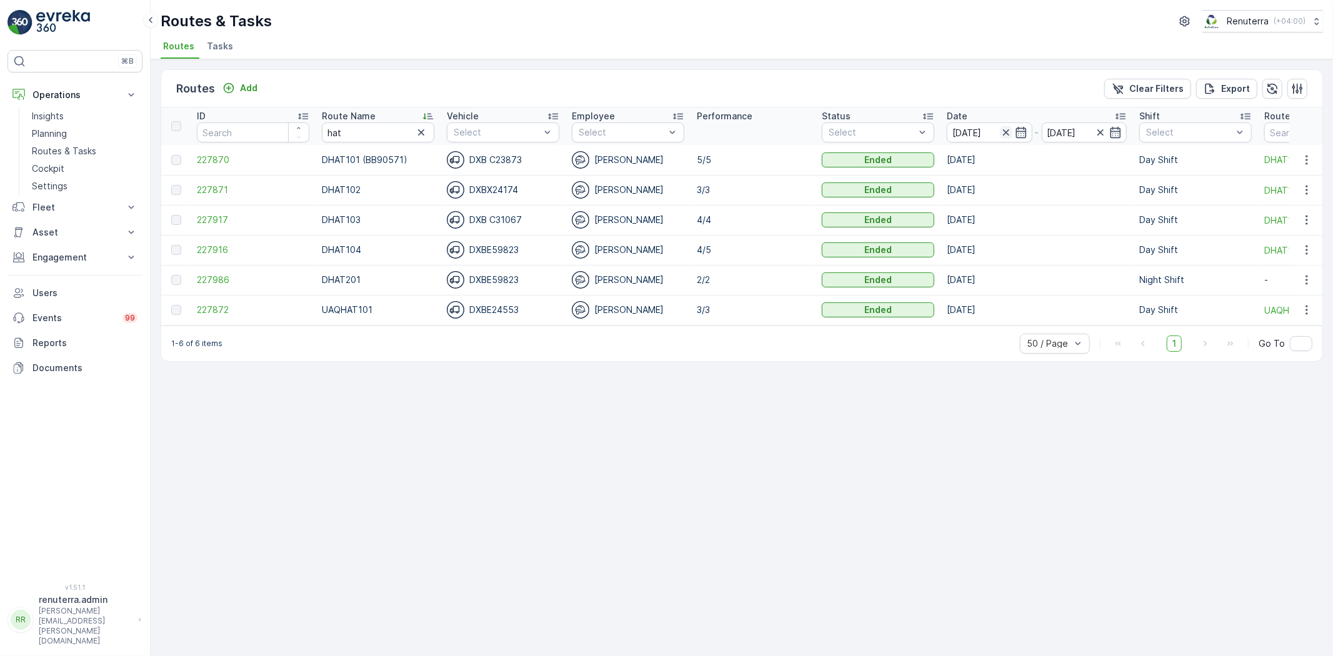
click at [1006, 127] on icon "button" at bounding box center [1006, 132] width 12 height 12
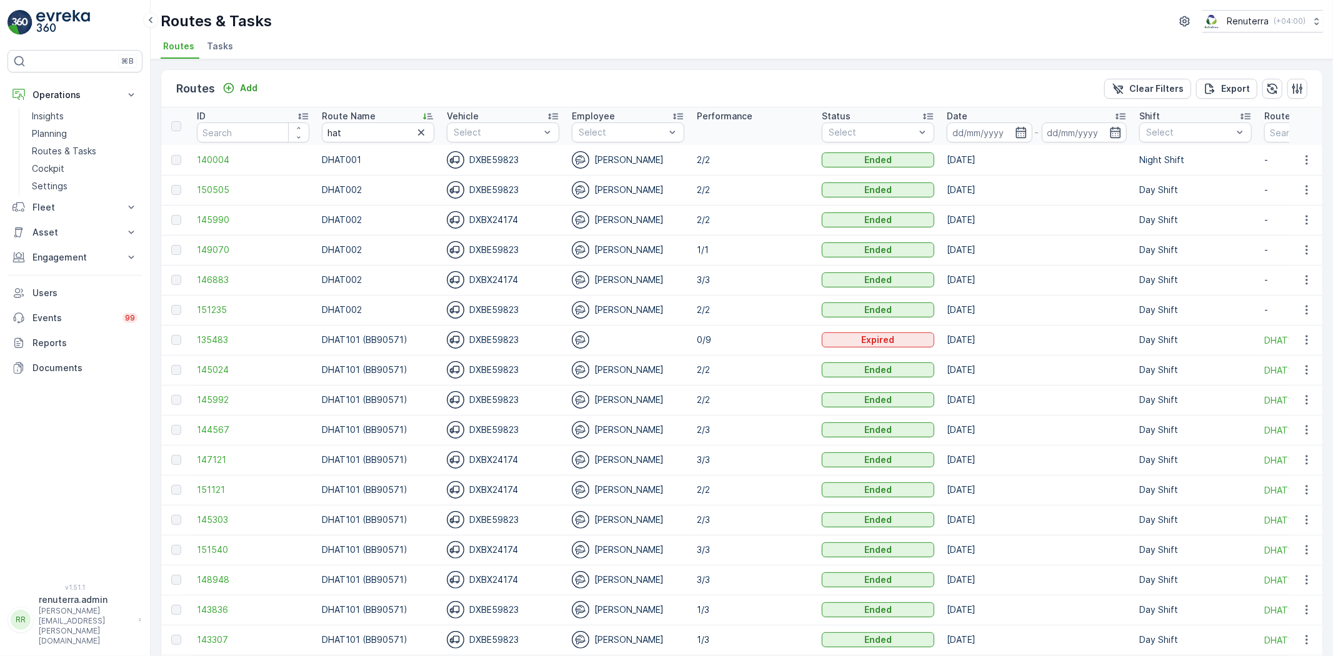
click at [1007, 127] on input at bounding box center [990, 132] width 86 height 20
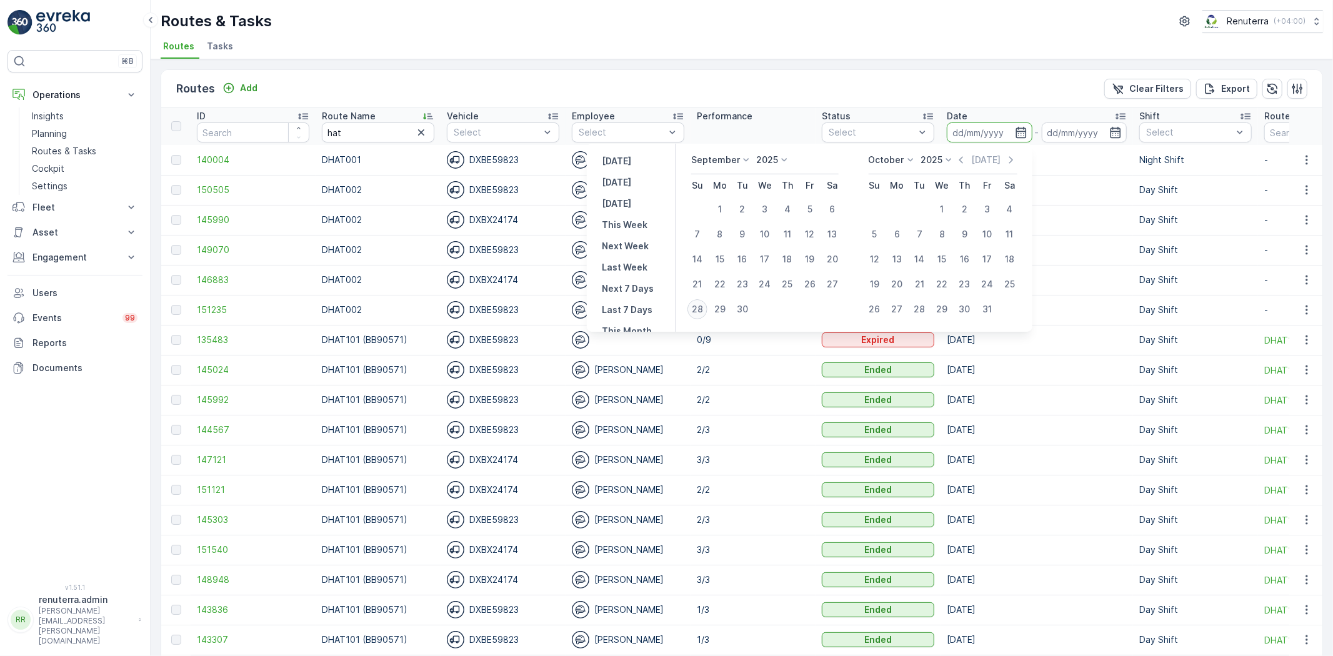
click at [695, 302] on div "28" at bounding box center [697, 309] width 20 height 20
type input "[DATE]"
click at [695, 302] on div "28" at bounding box center [697, 309] width 20 height 20
type input "[DATE]"
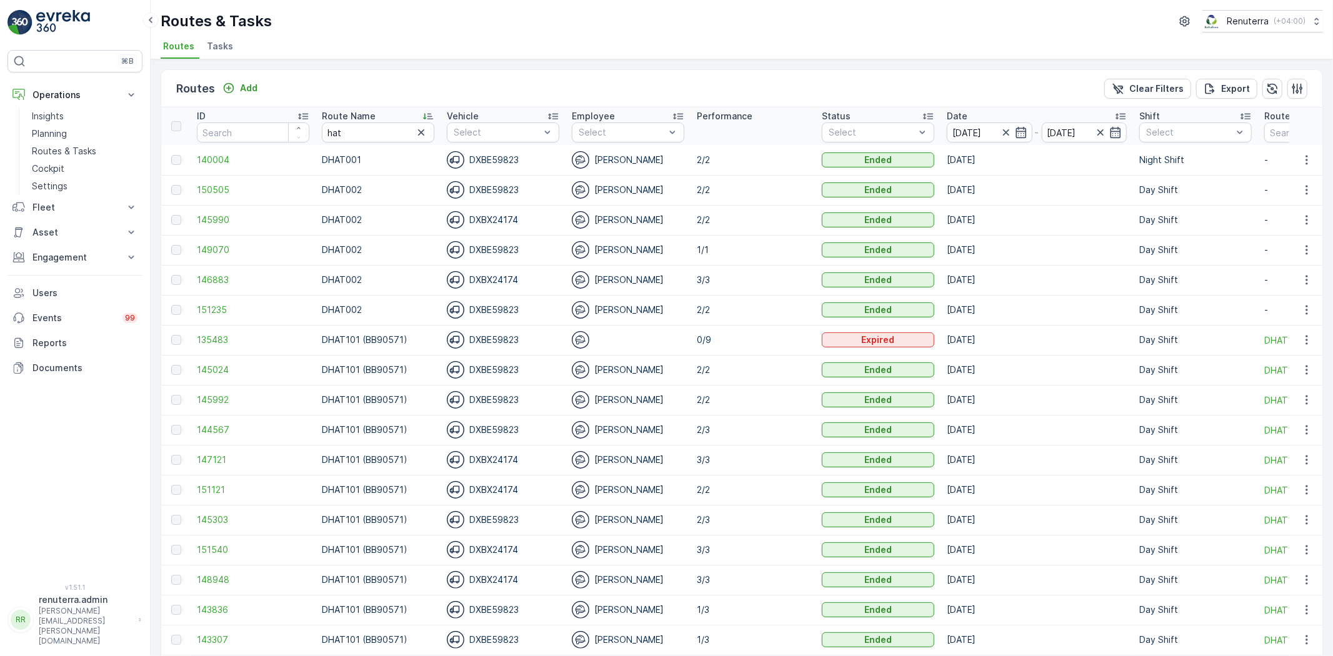
click at [694, 38] on ul "Routes Tasks" at bounding box center [737, 47] width 1152 height 21
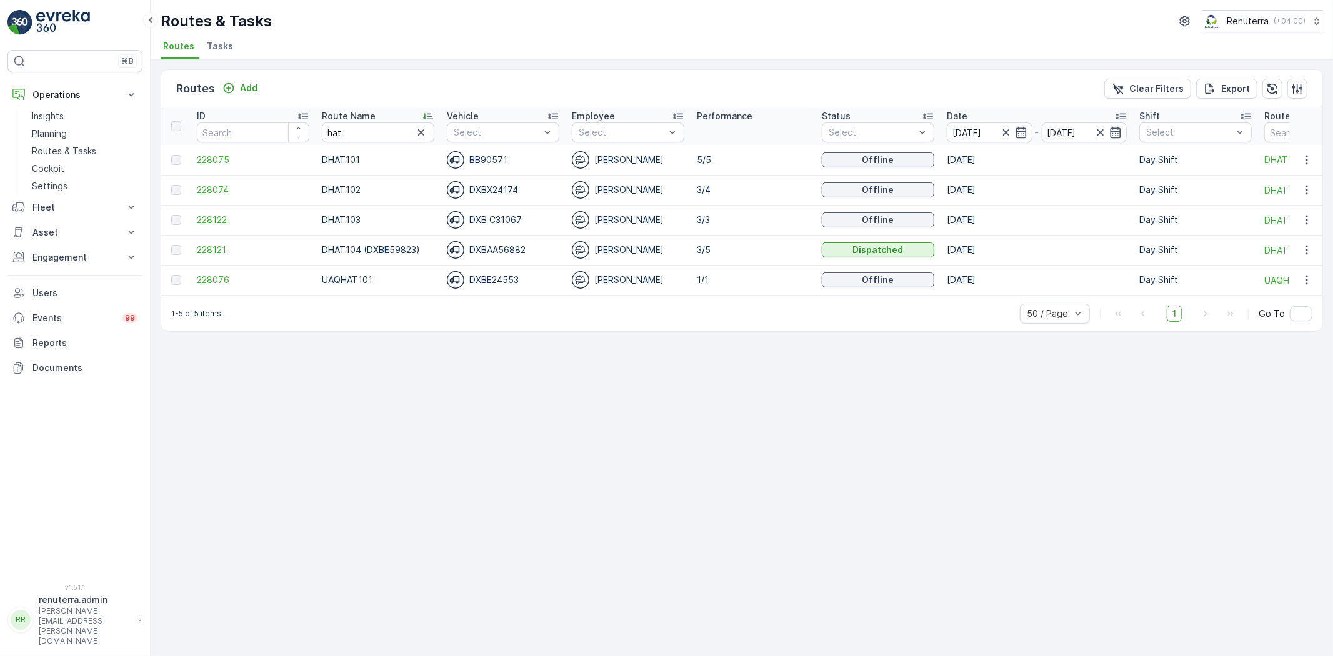
click span "228121"
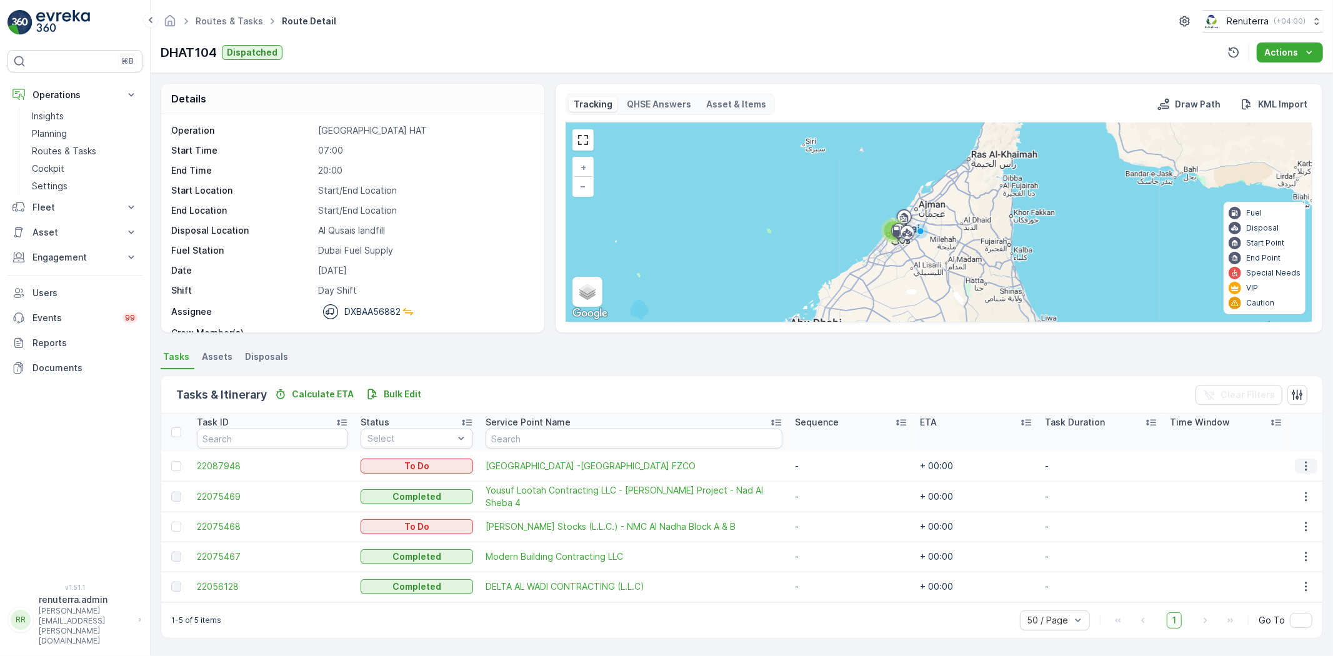
click icon "button"
click span "Change Route"
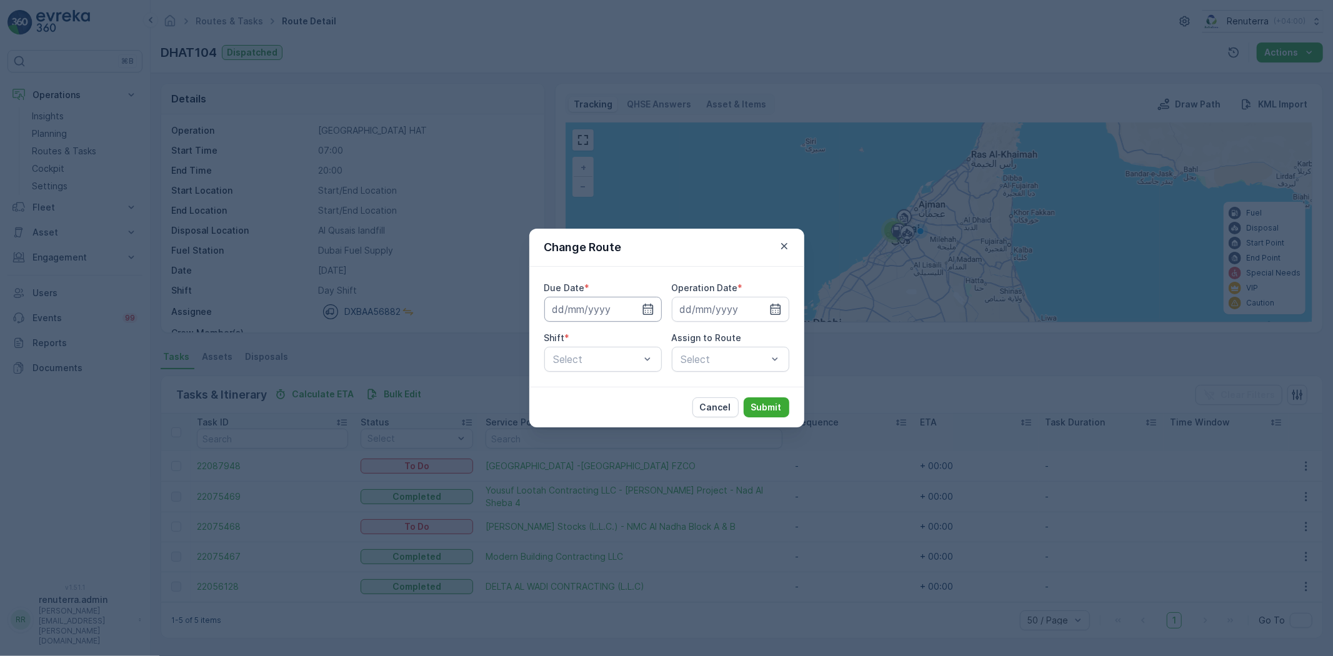
type input "[DATE]"
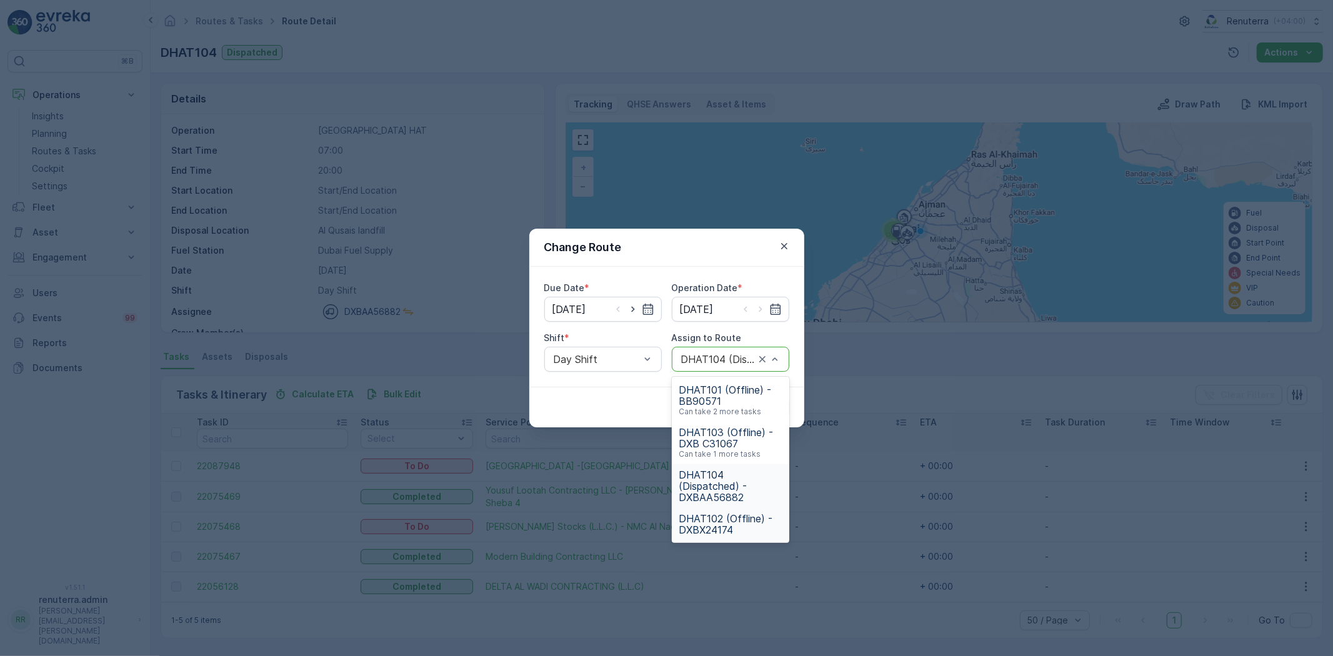
click span "DHAT102 (Offline) - DXBX24174"
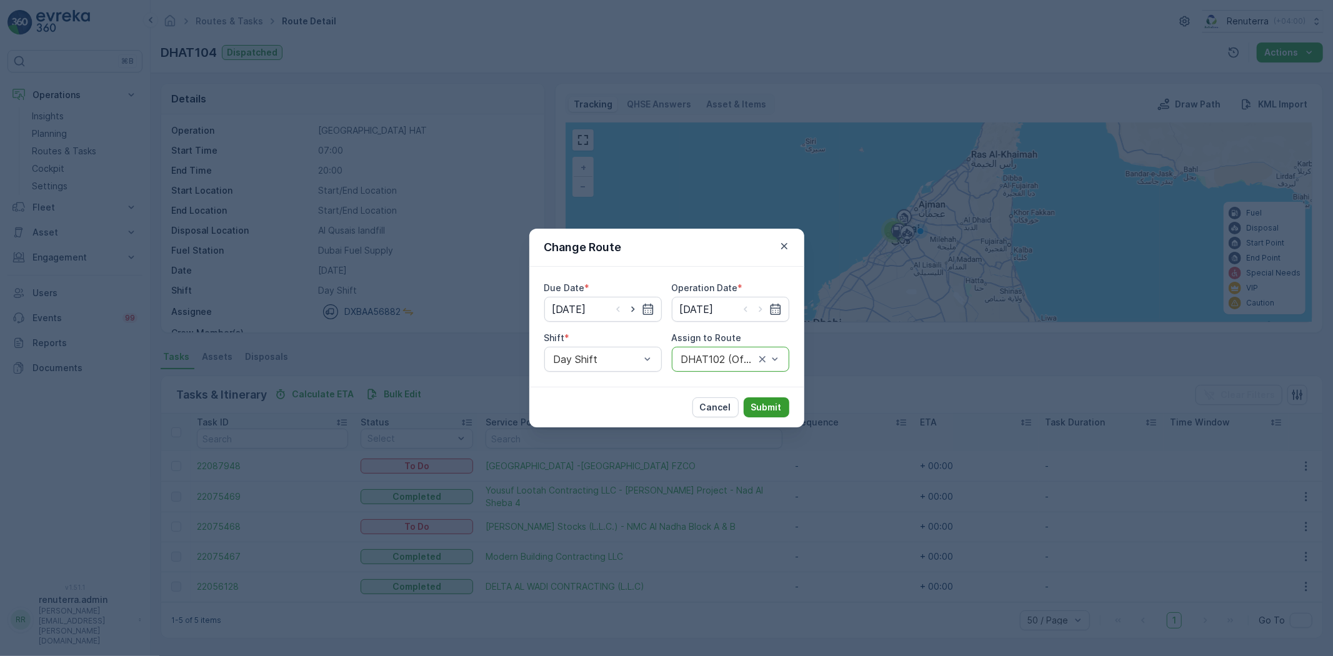
click p "Submit"
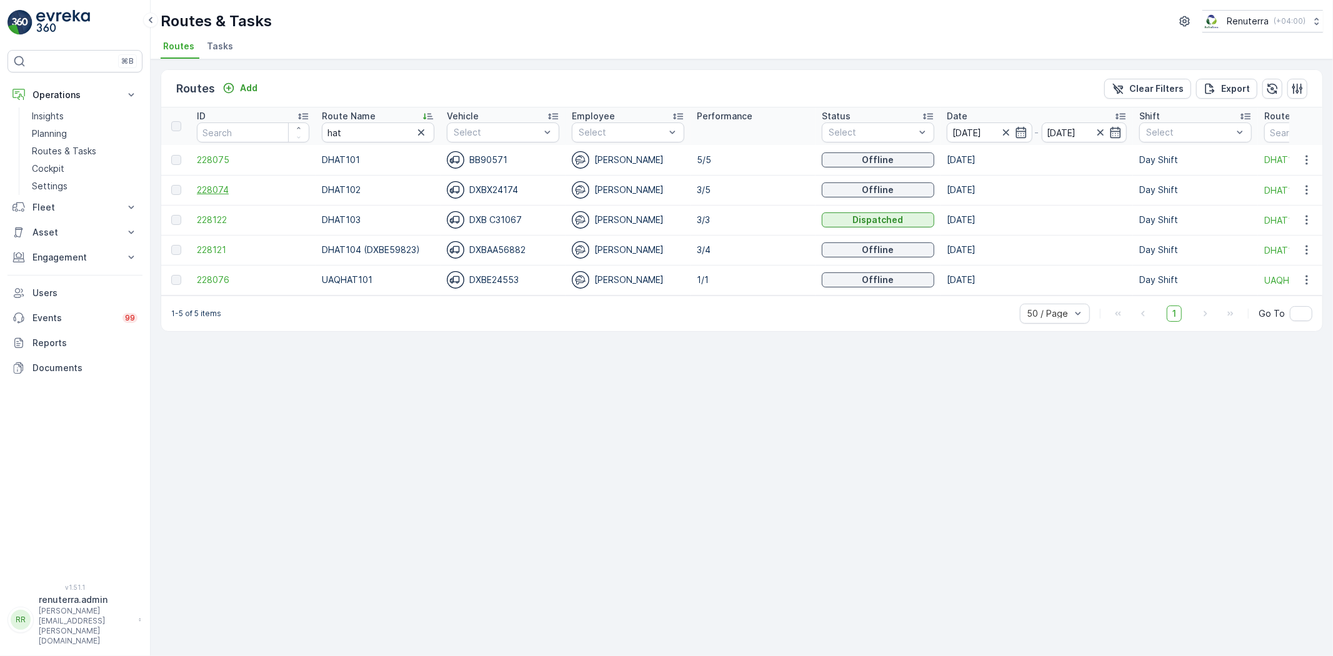
click span "228074"
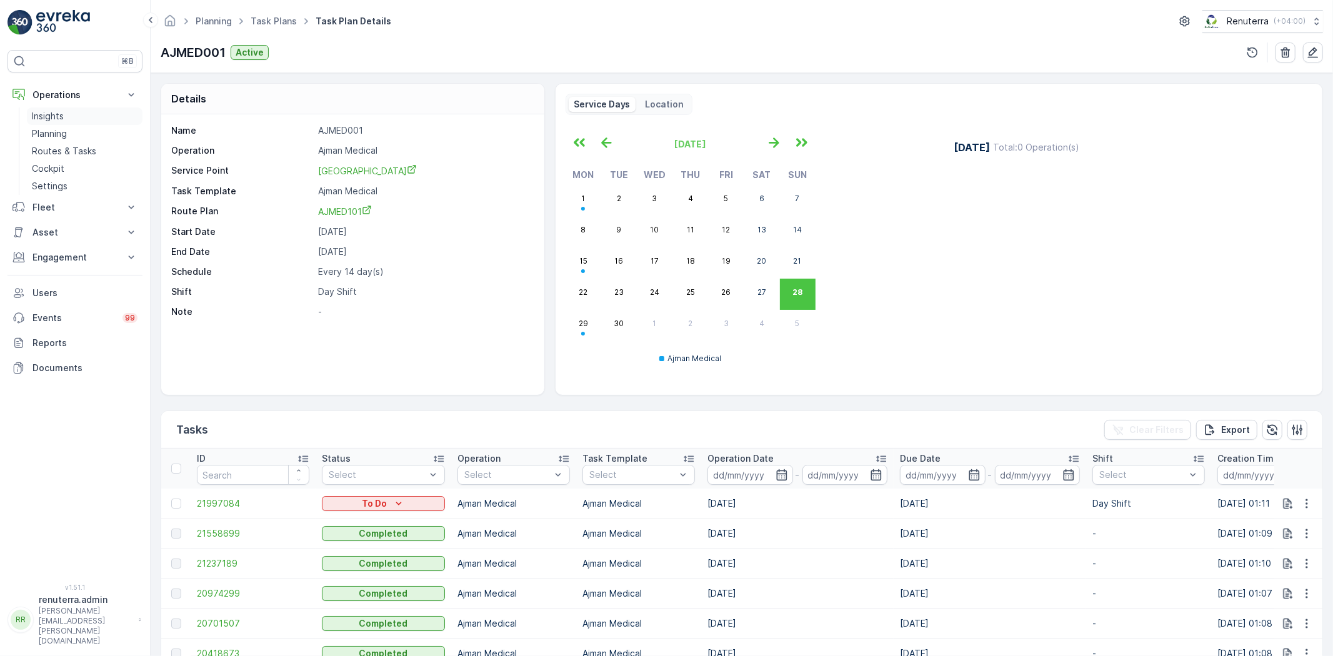
click at [51, 122] on link "Insights" at bounding box center [85, 115] width 116 height 17
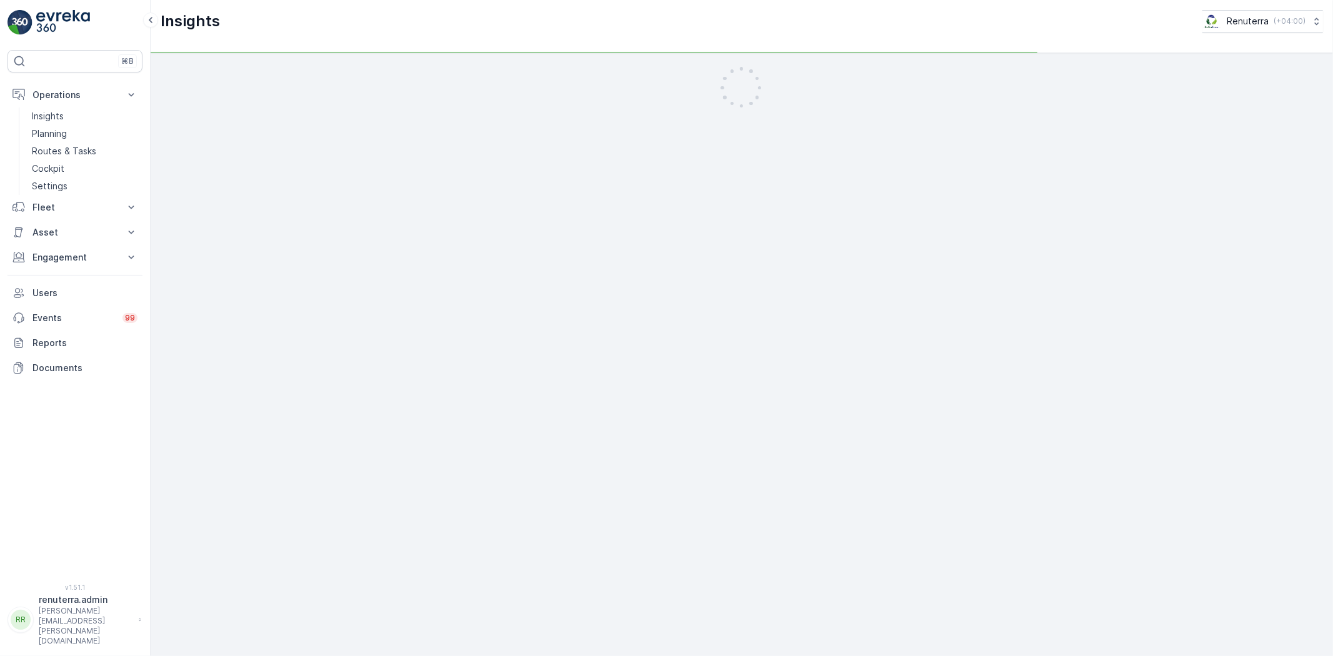
click at [53, 132] on p "Planning" at bounding box center [49, 133] width 35 height 12
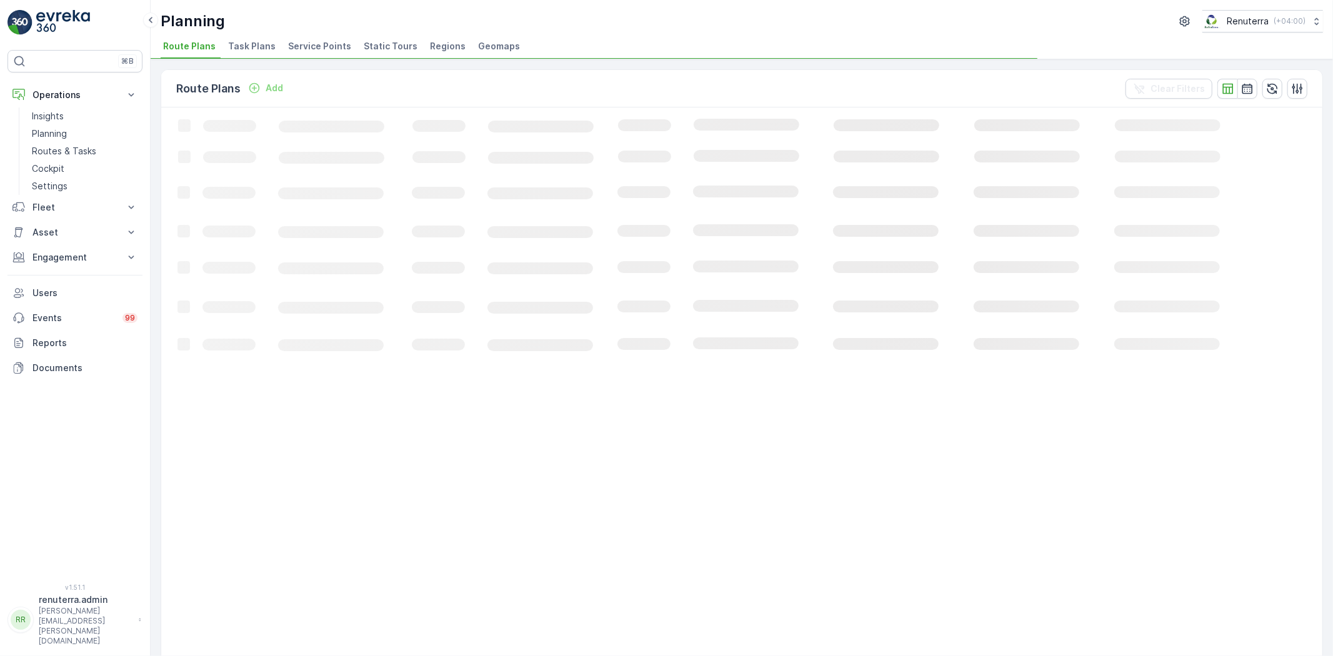
click at [316, 45] on span "Service Points" at bounding box center [319, 46] width 63 height 12
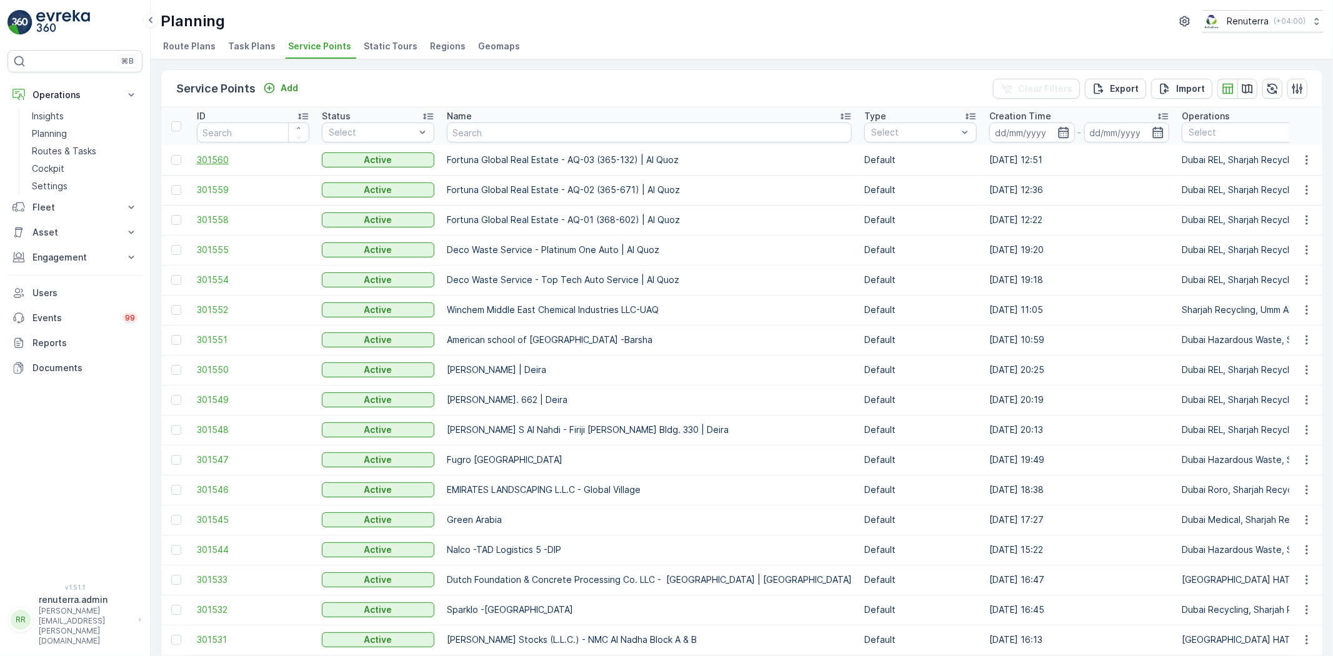
click at [216, 160] on span "301560" at bounding box center [253, 160] width 112 height 12
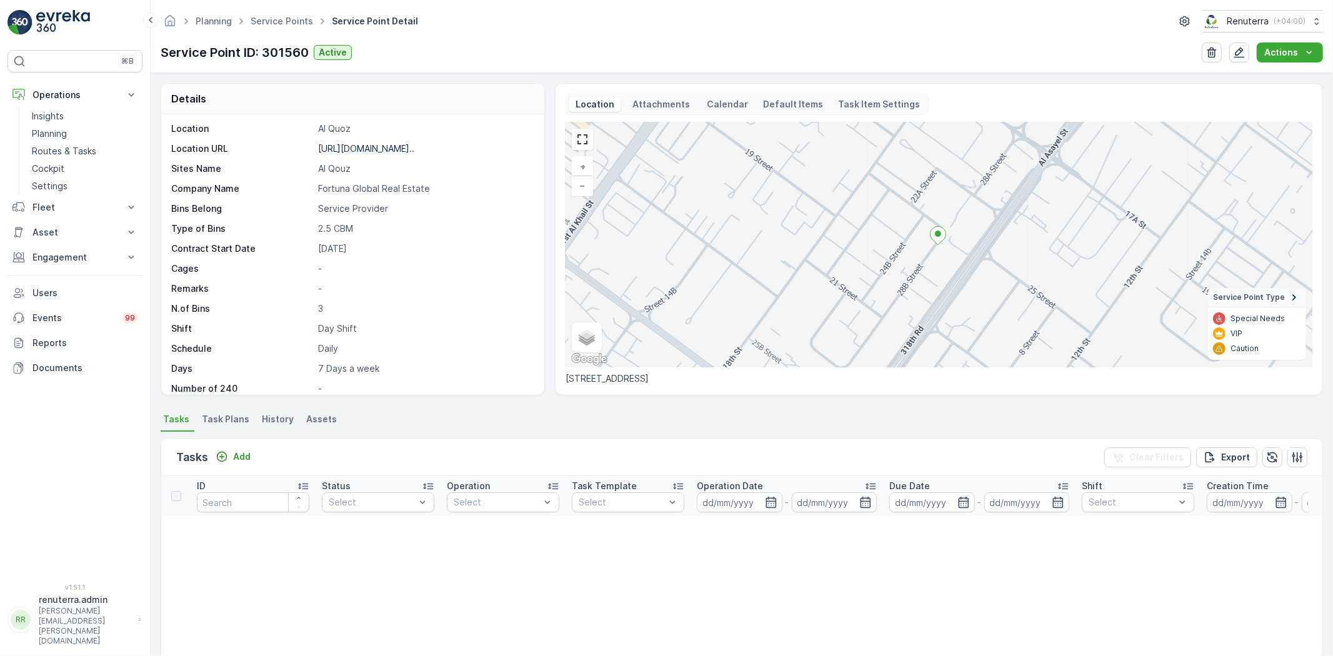
scroll to position [208, 0]
click at [1239, 49] on icon "button" at bounding box center [1239, 52] width 12 height 12
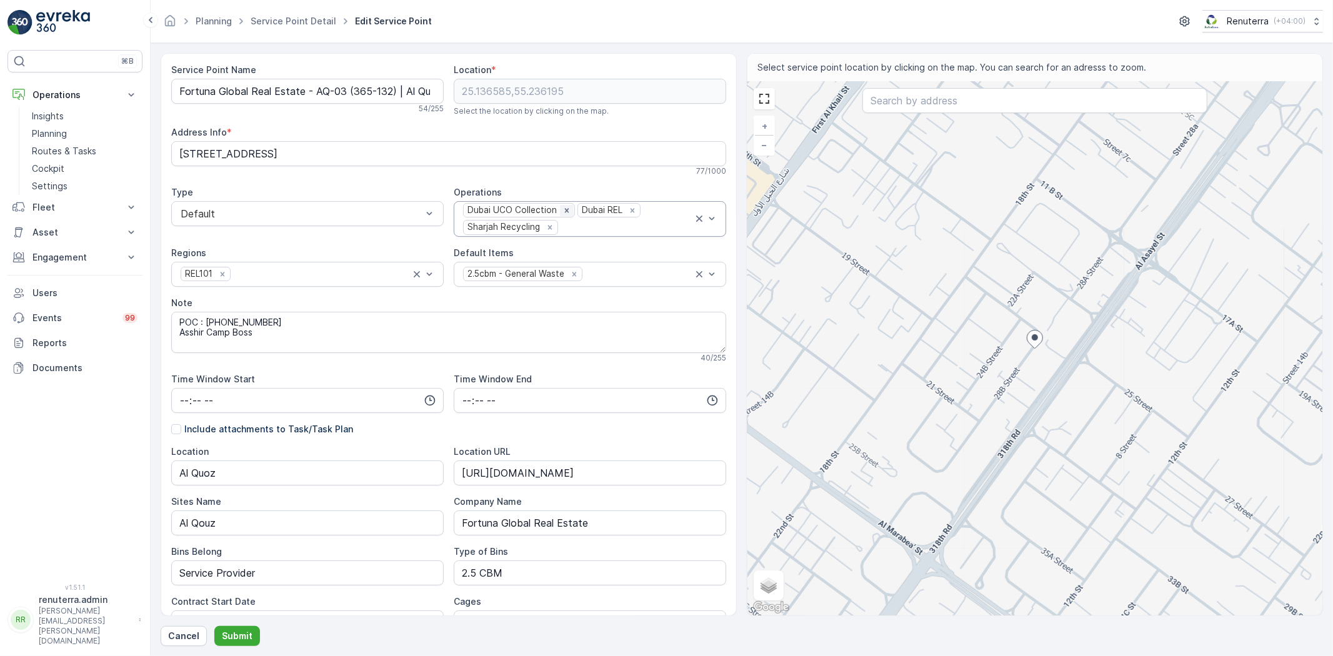
click at [562, 207] on icon "Remove Dubai UCO Collection" at bounding box center [566, 210] width 9 height 9
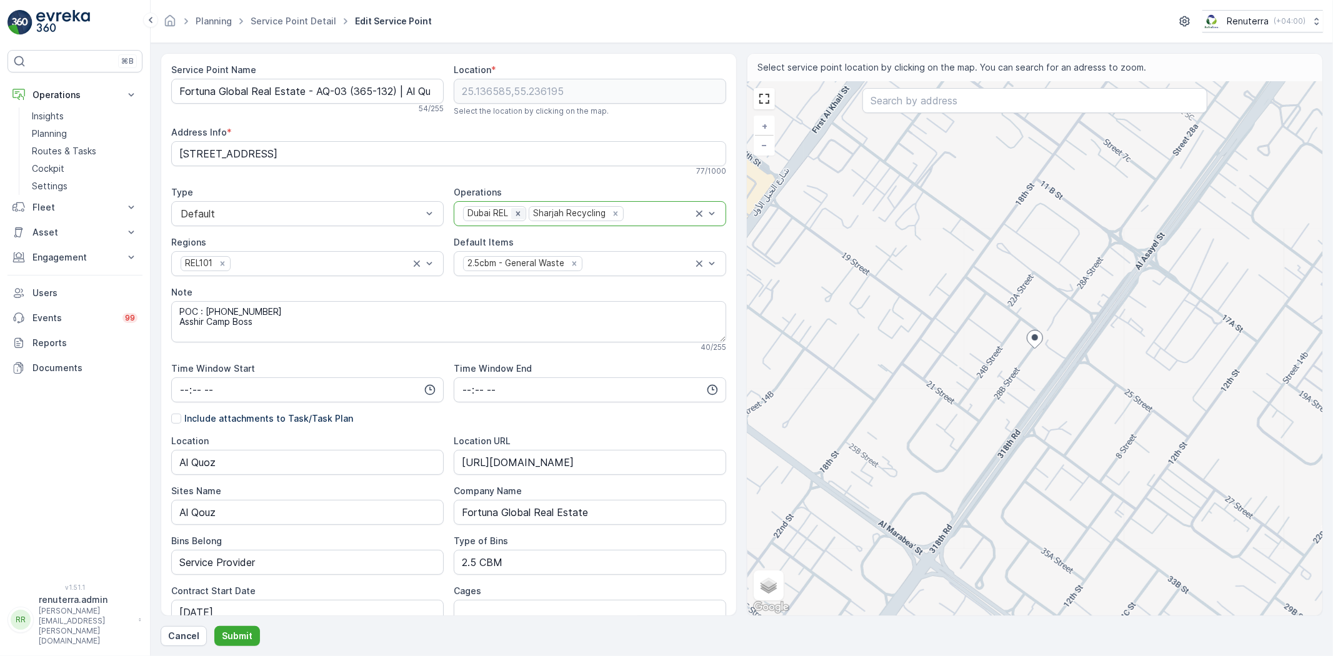
click at [514, 215] on icon "Remove Dubai REL" at bounding box center [518, 213] width 9 height 9
click at [547, 212] on icon "Remove Sharjah Recycling" at bounding box center [550, 213] width 9 height 9
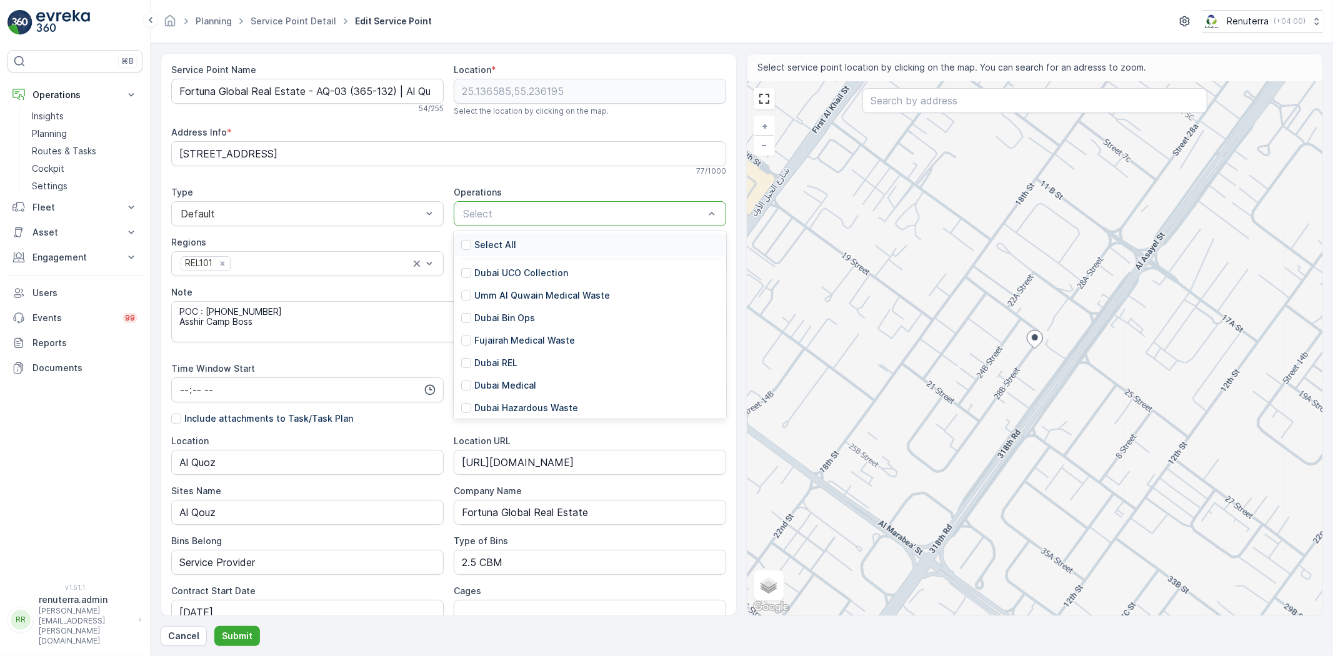
click at [547, 212] on div at bounding box center [584, 213] width 244 height 11
click at [492, 365] on p "Dubai REL" at bounding box center [495, 363] width 43 height 12
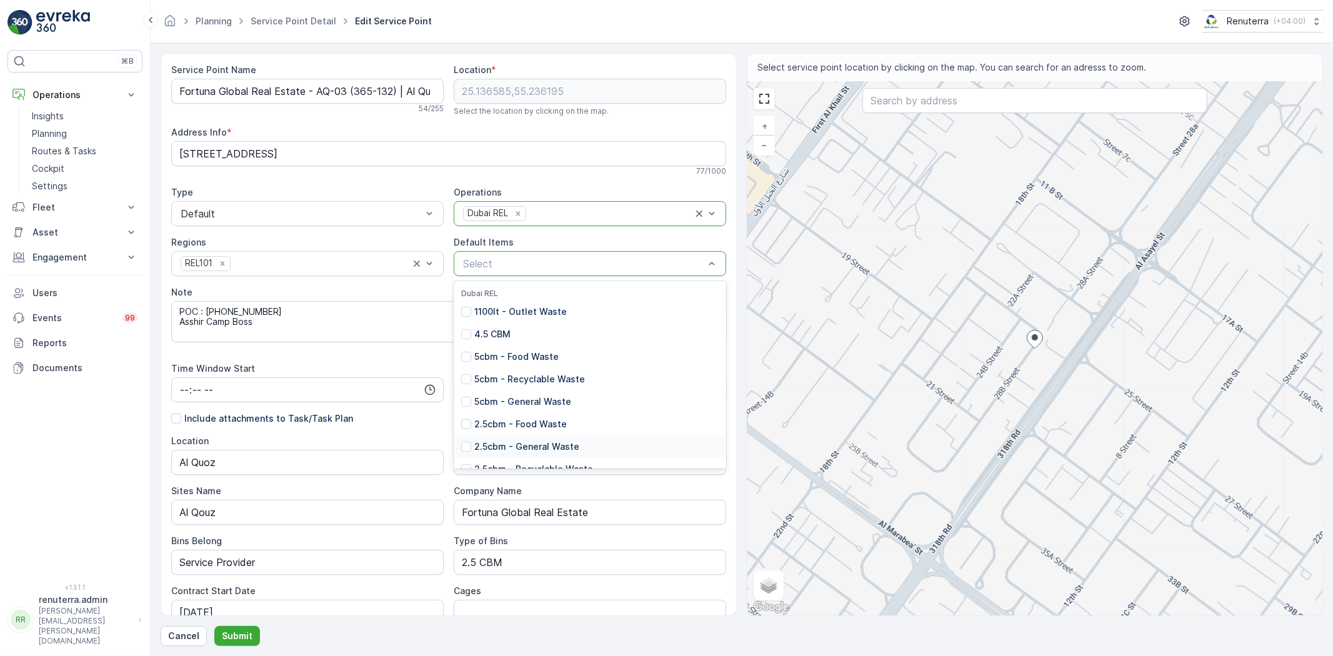
click at [520, 441] on p "2.5cbm - General Waste" at bounding box center [526, 447] width 105 height 12
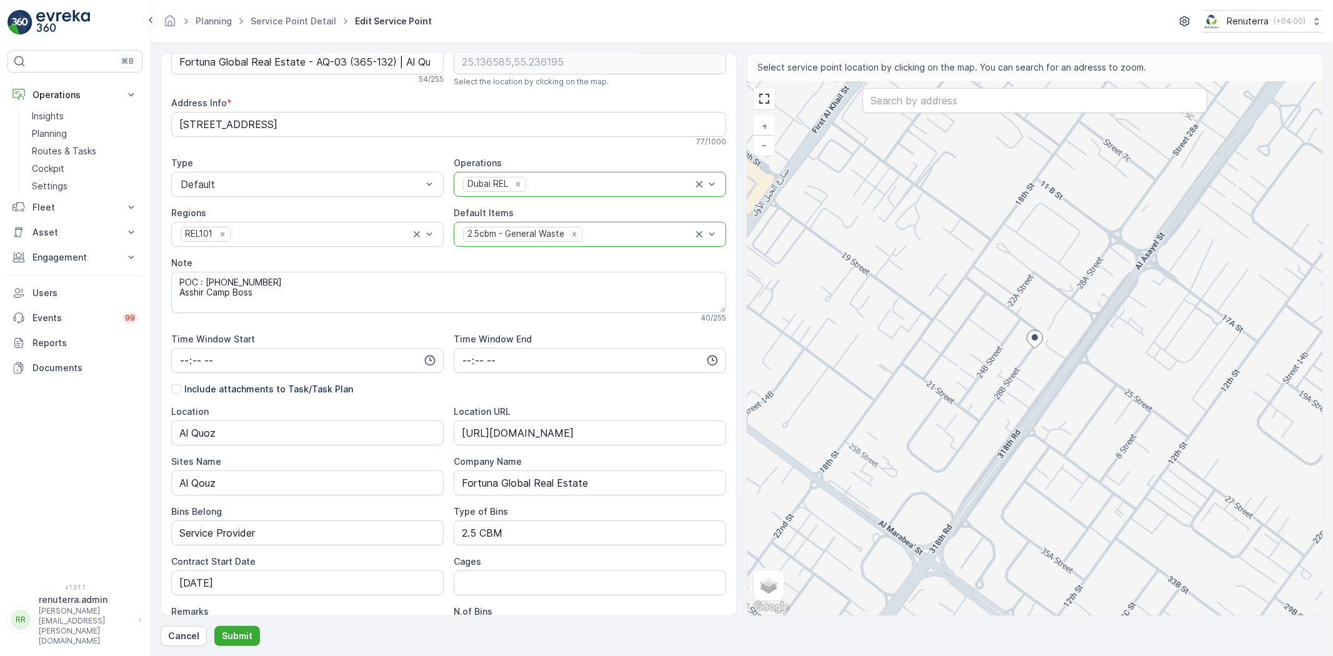
scroll to position [69, 0]
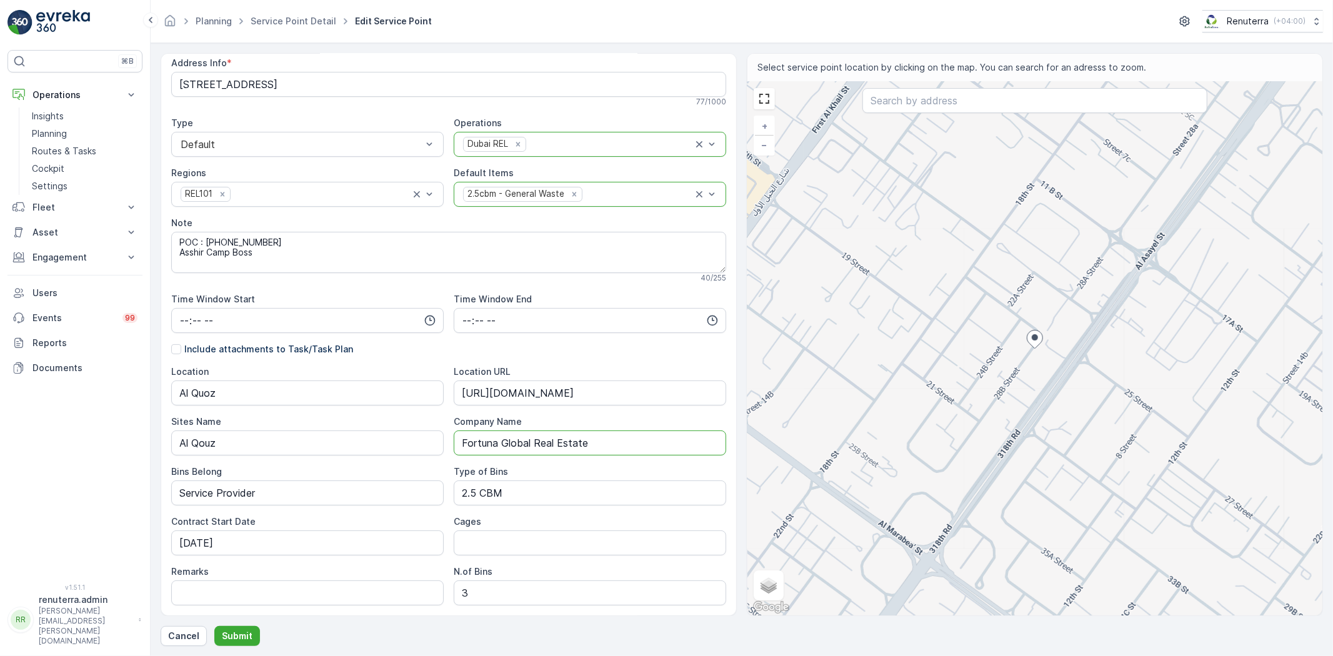
drag, startPoint x: 596, startPoint y: 447, endPoint x: 423, endPoint y: 427, distance: 174.2
click at [423, 427] on div "Location Al Quoz Location URL [URL][DOMAIN_NAME] Sites Name Al Qouz Company Nam…" at bounding box center [448, 536] width 555 height 340
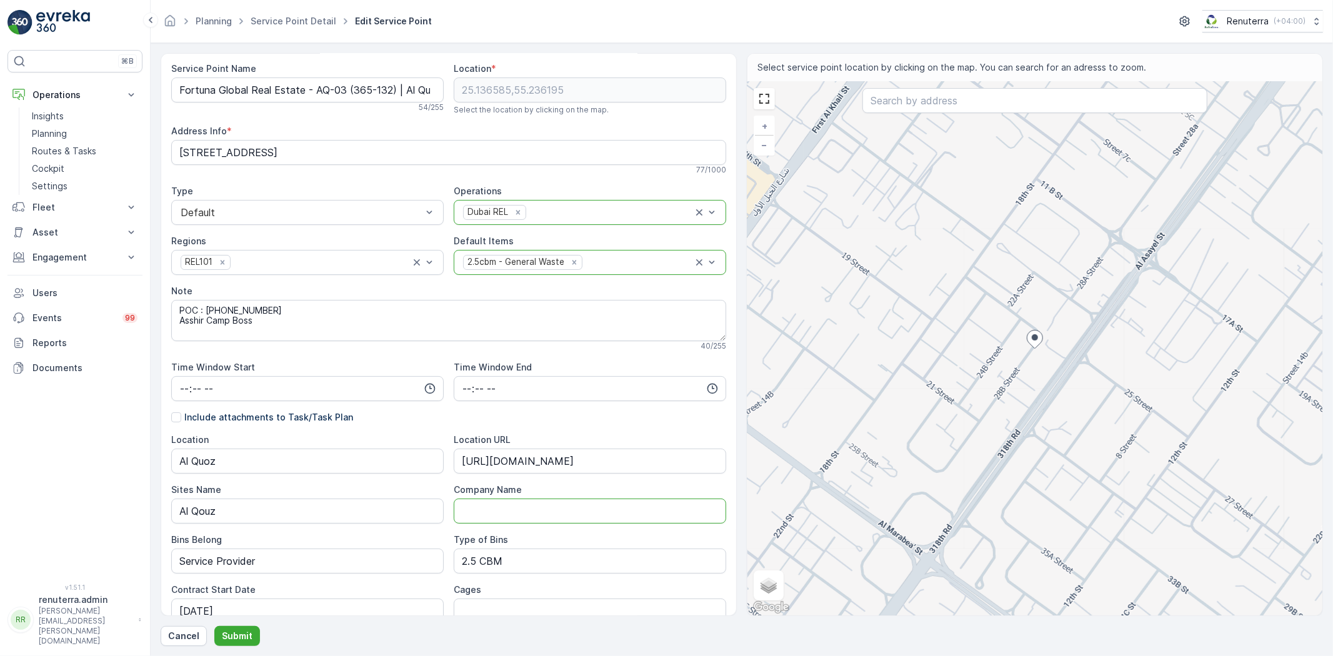
scroll to position [0, 0]
click at [916, 102] on input "text" at bounding box center [1034, 100] width 345 height 25
paste input "Fortuna Global real Estate Camp"
type input "Fortuna Global real Estate Camp"
click at [932, 140] on span "Fortuna Global real Estate Camp" at bounding box center [976, 140] width 147 height 11
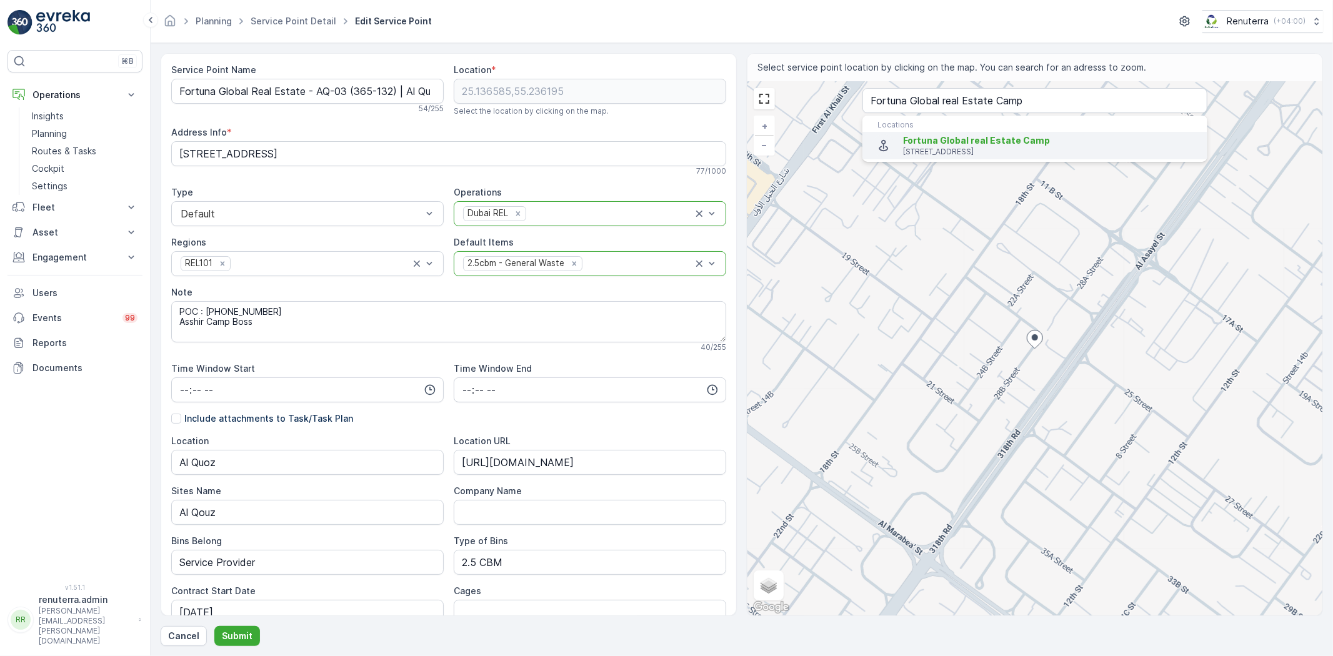
type input "25.1315798,55.23682729999999"
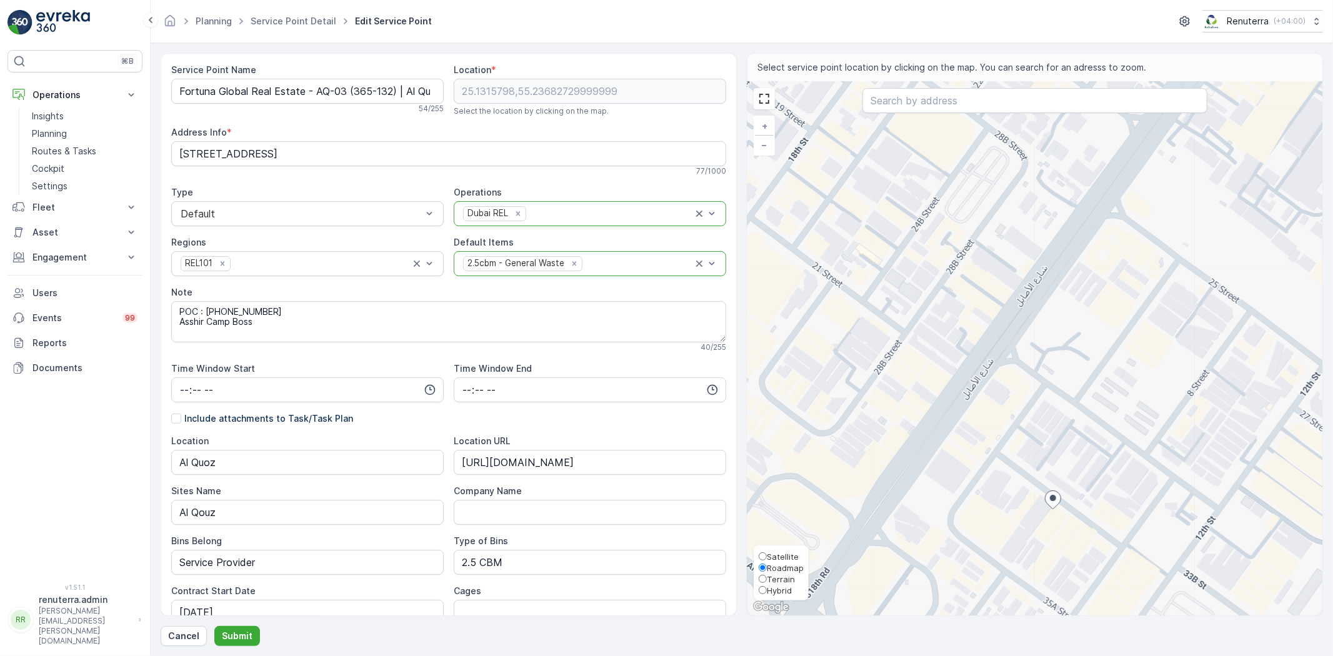
click at [784, 552] on span "Satellite" at bounding box center [783, 557] width 32 height 10
click at [767, 552] on input "Satellite" at bounding box center [763, 556] width 8 height 8
radio input "true"
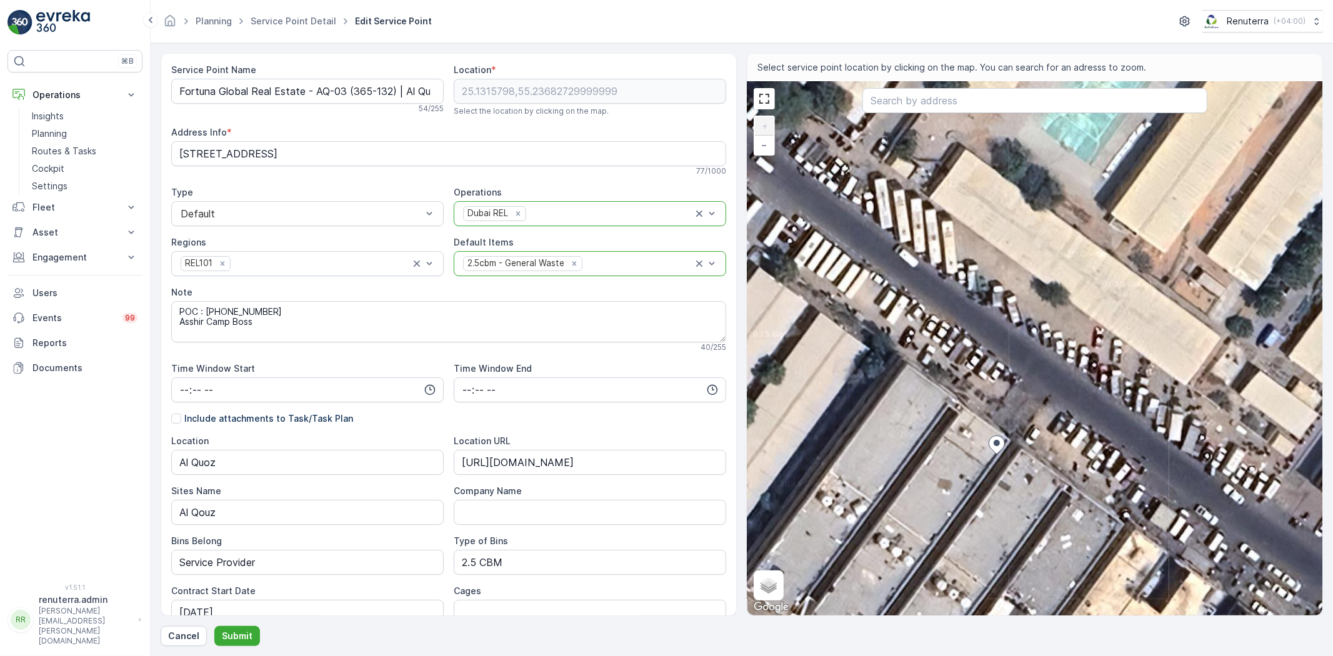
click at [951, 471] on div "+ − Satellite Roadmap Terrain Hybrid Leaflet Keyboard shortcuts Map Data Imager…" at bounding box center [1034, 349] width 575 height 534
type input "25.131548258491037,55.23672948827886"
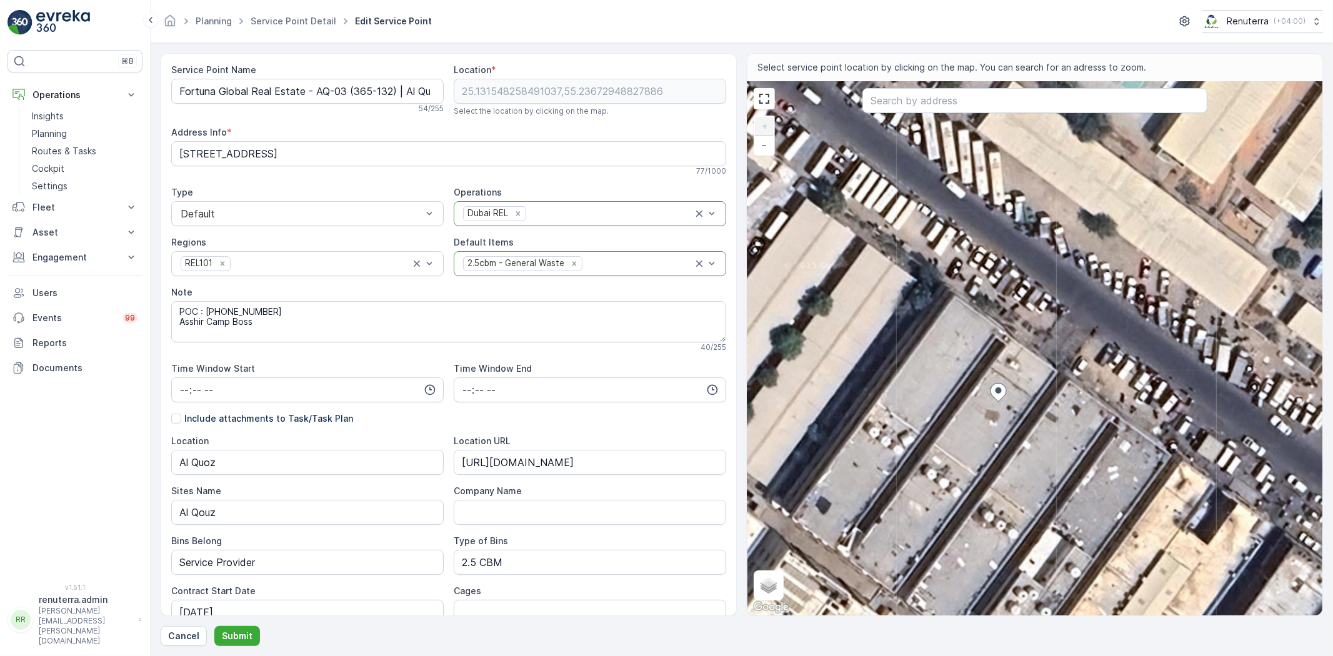
type Info "46JP+GHP - 8 33a St - Al Quoz - Al Quoz Industrial Area 2 - Dubai - United Arab…"
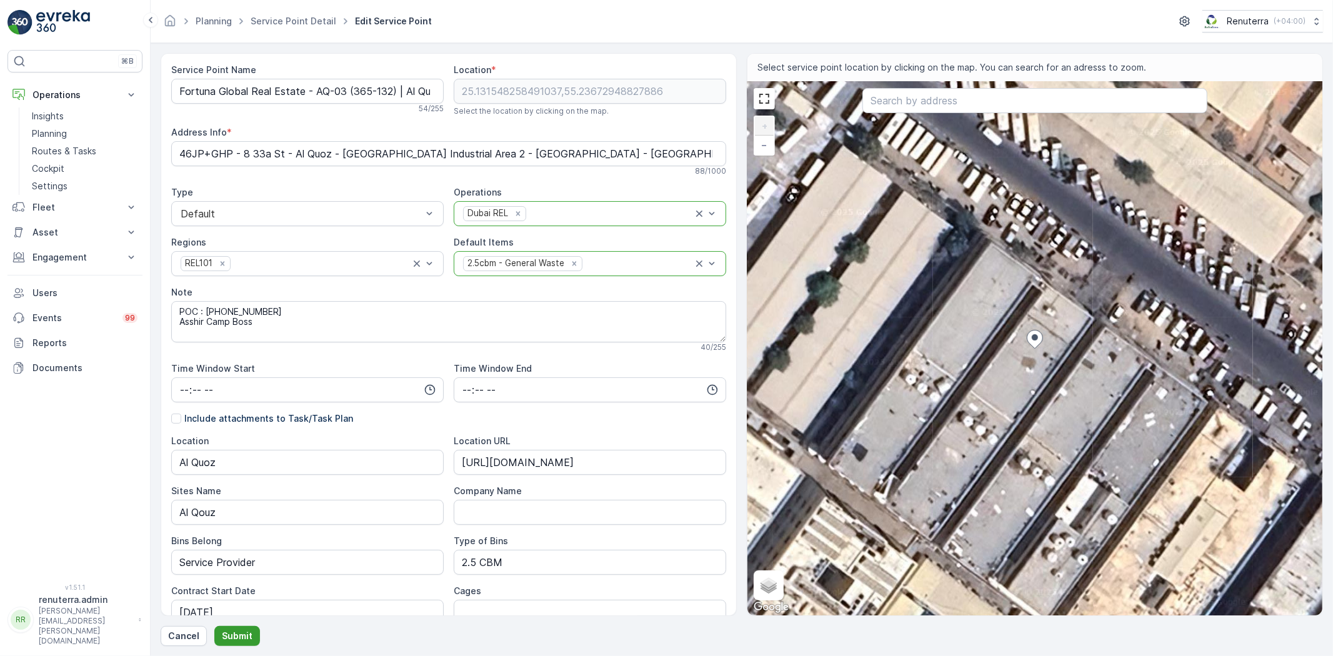
click at [239, 631] on p "Submit" at bounding box center [237, 636] width 31 height 12
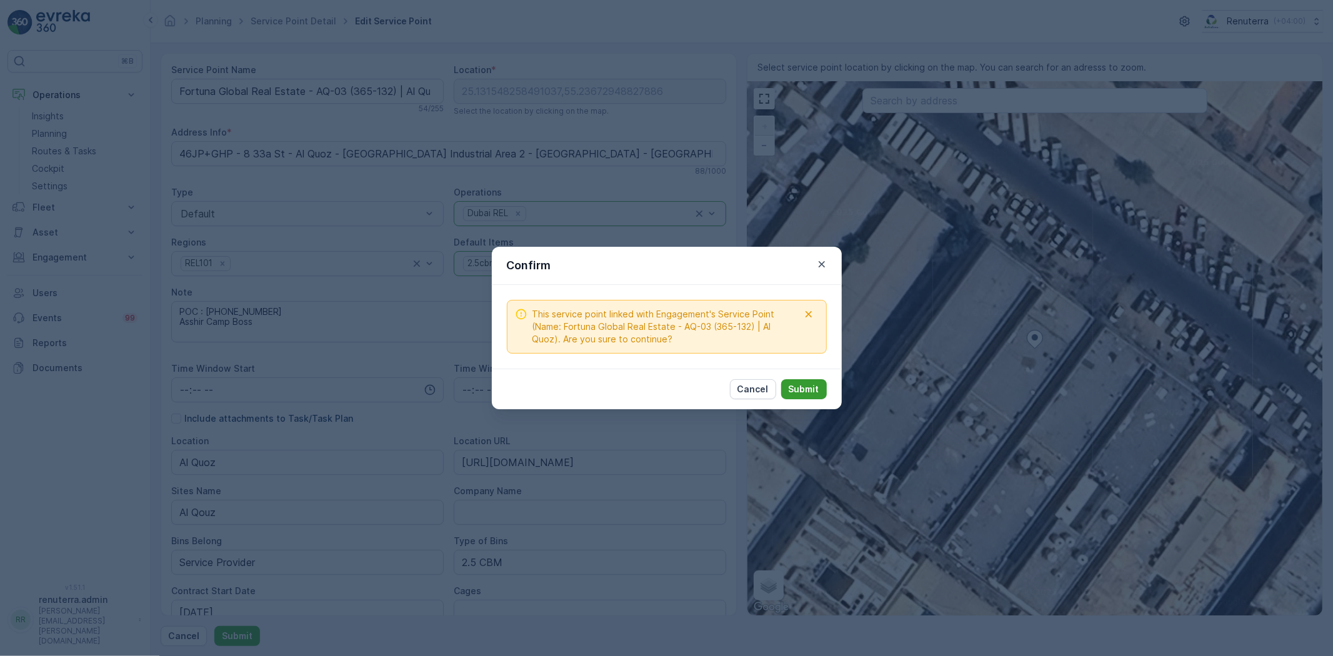
click at [804, 383] on p "Submit" at bounding box center [804, 389] width 31 height 12
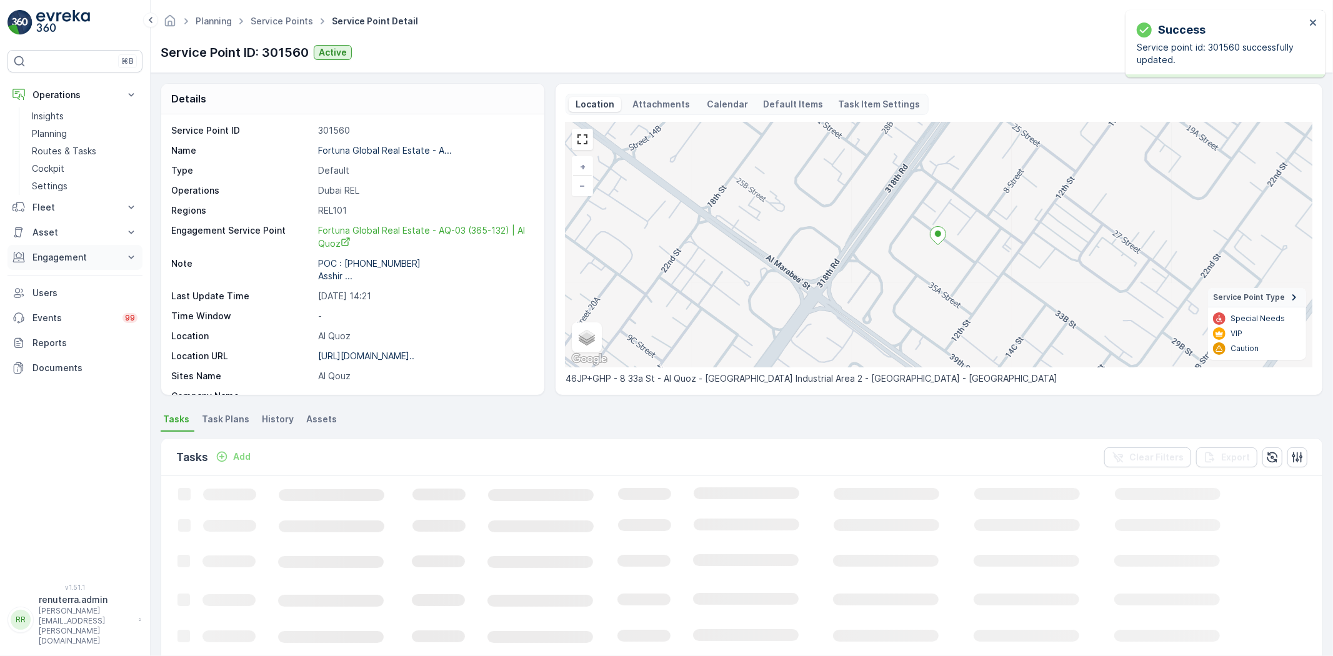
click at [72, 252] on p "Engagement" at bounding box center [74, 257] width 85 height 12
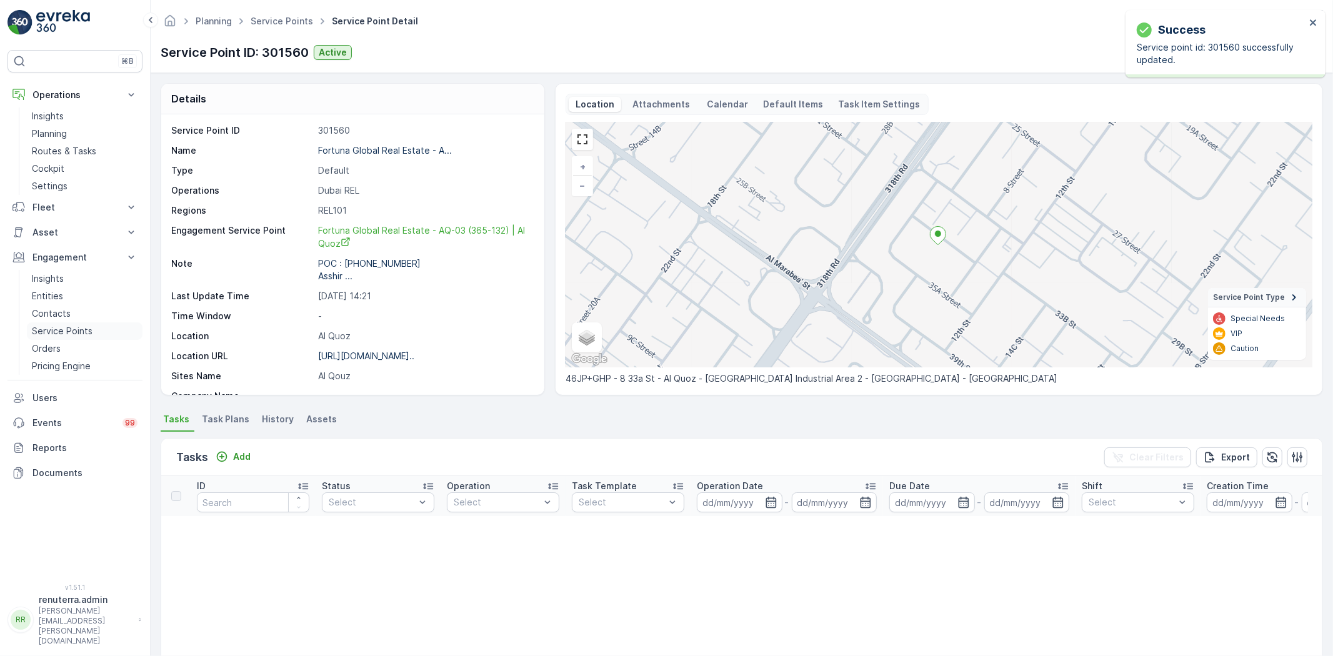
click at [59, 326] on p "Service Points" at bounding box center [62, 331] width 61 height 12
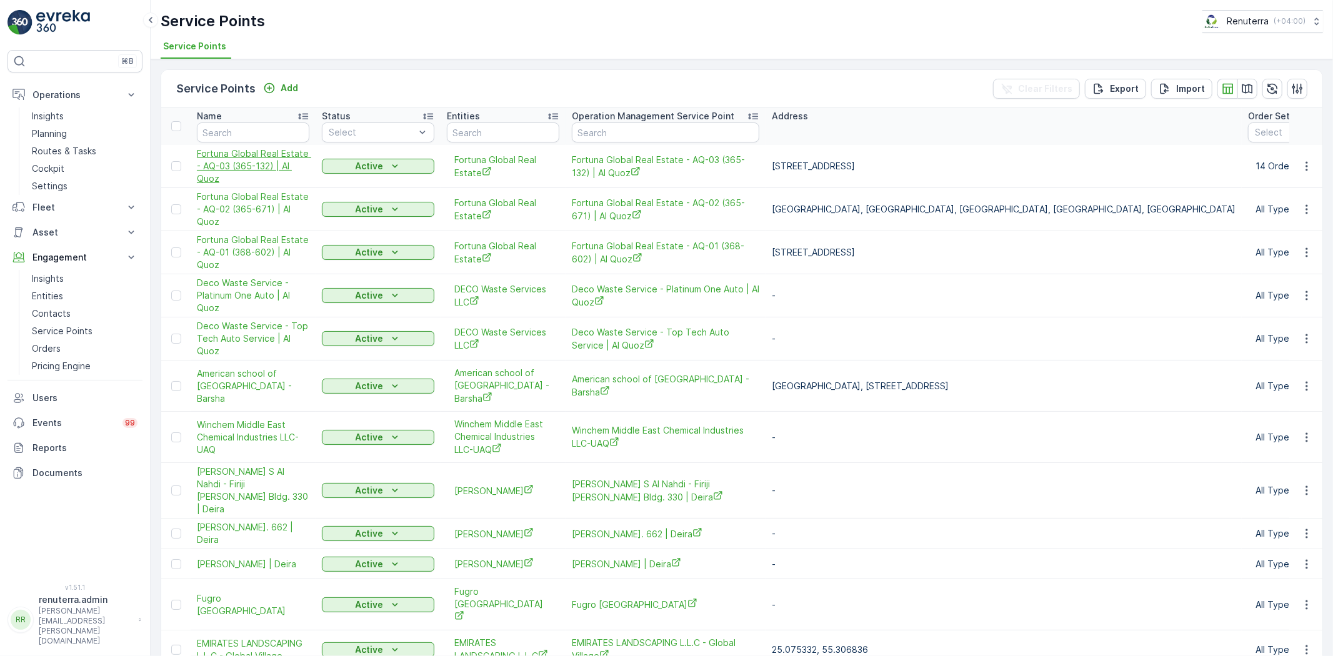
click at [239, 155] on span "Fortuna Global Real Estate - AQ-03 (365-132) | Al Quoz" at bounding box center [253, 165] width 112 height 37
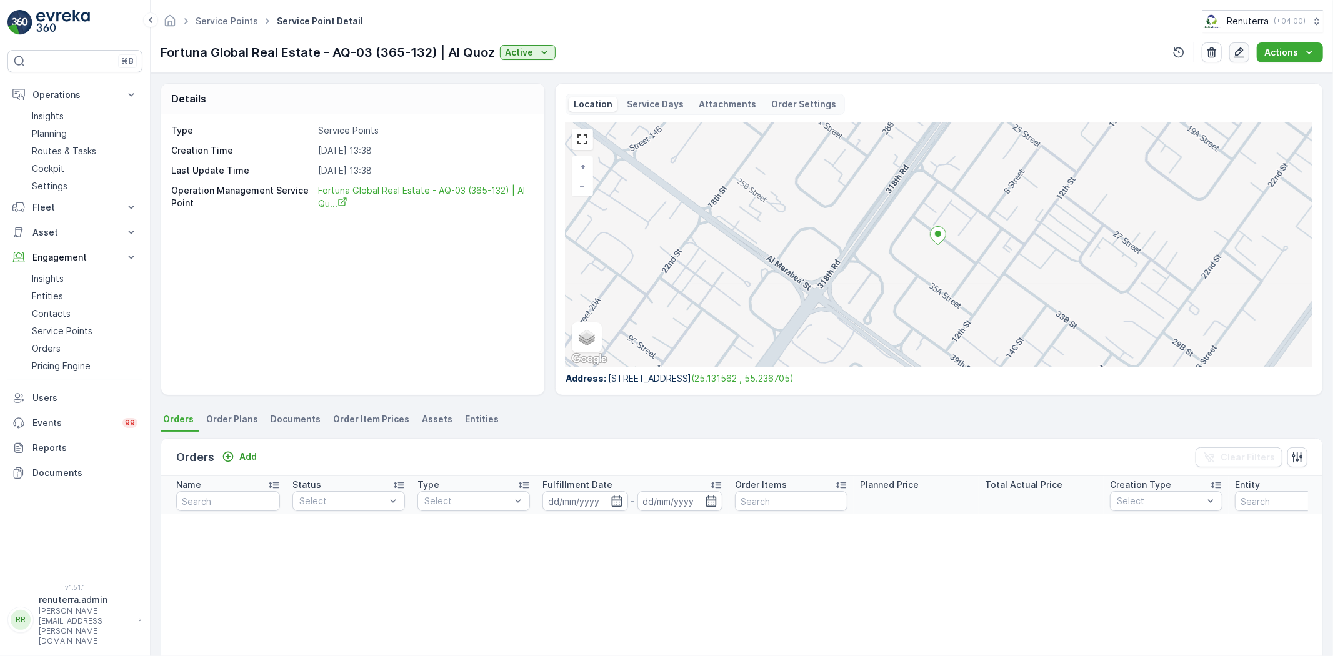
click at [1242, 54] on icon "button" at bounding box center [1239, 52] width 12 height 12
click at [1239, 50] on icon "button" at bounding box center [1239, 52] width 12 height 12
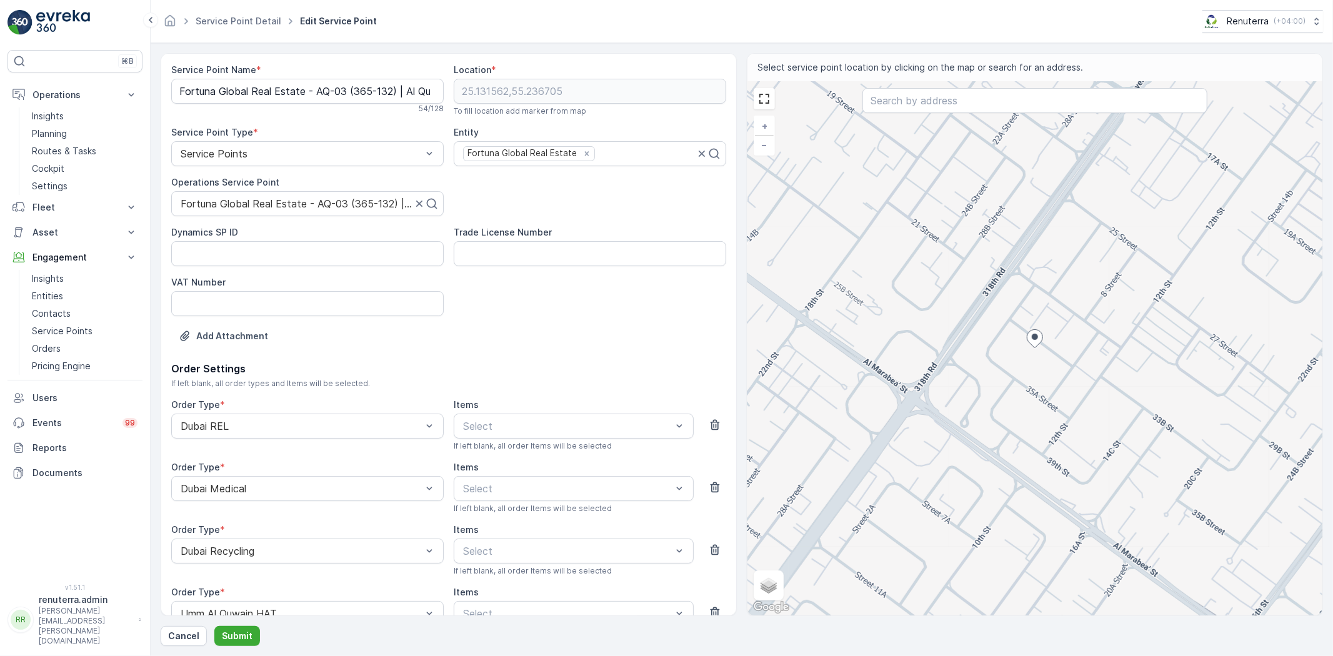
scroll to position [69, 0]
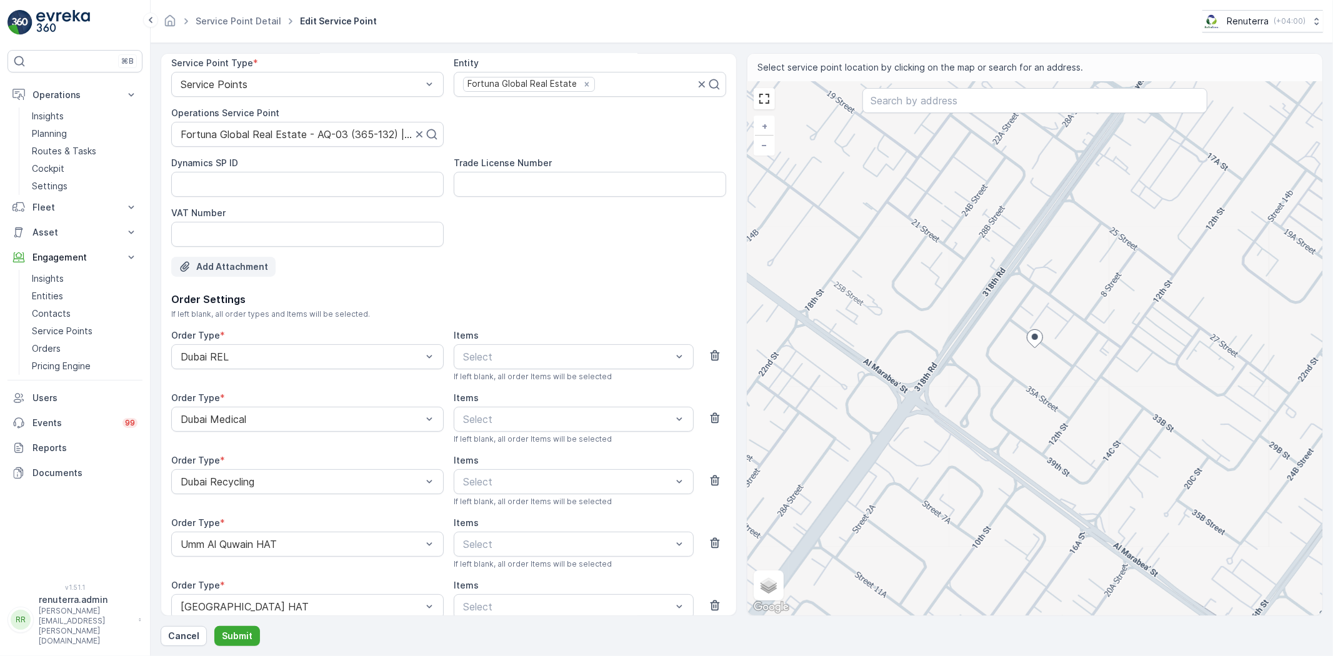
click at [221, 262] on p "Add Attachment" at bounding box center [232, 267] width 72 height 12
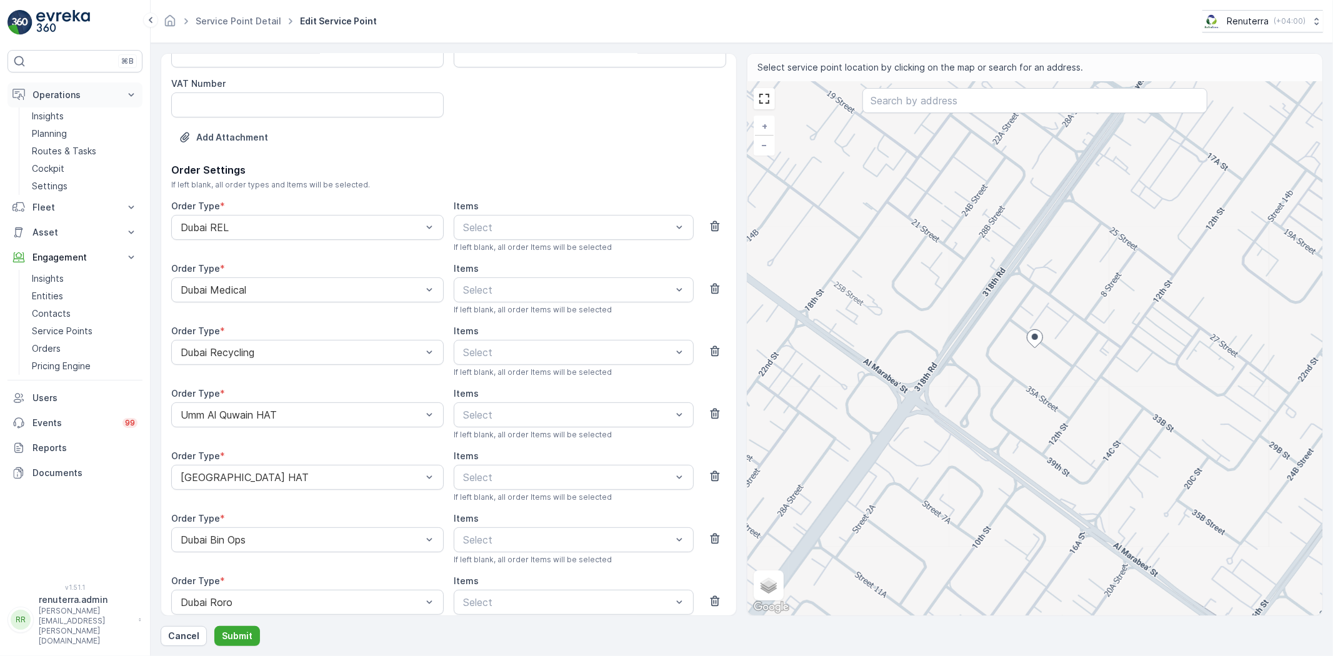
scroll to position [198, 0]
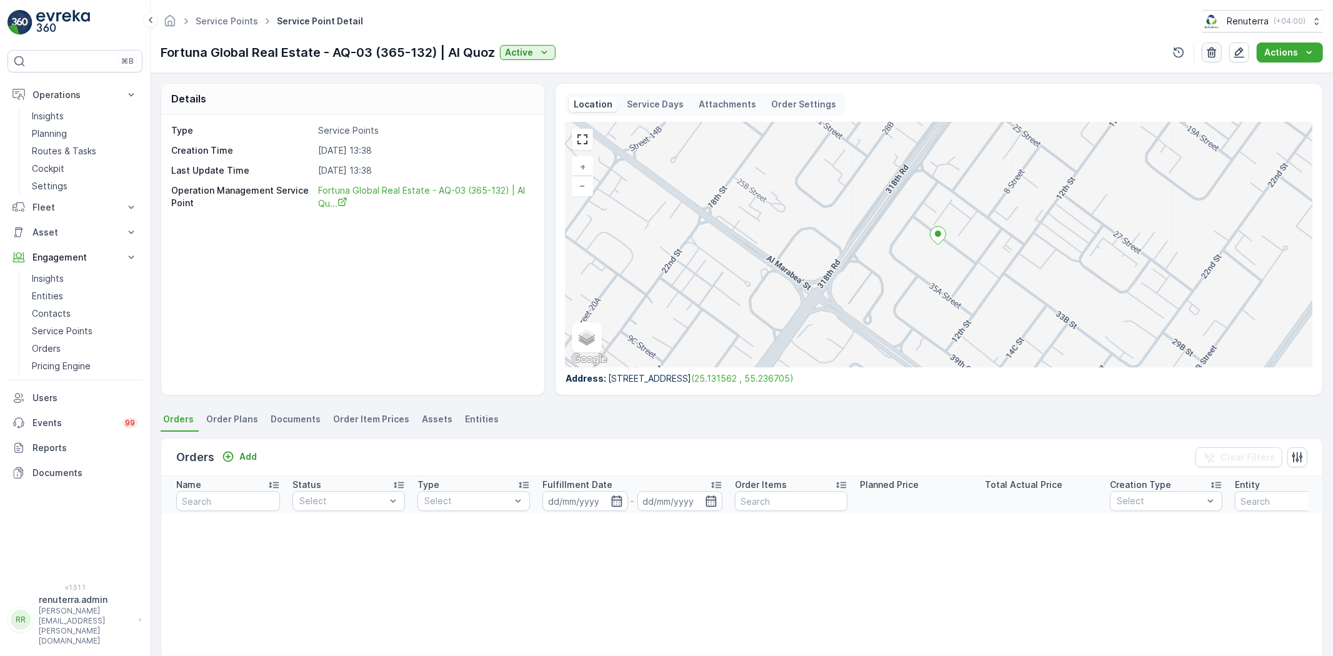
click at [1211, 47] on icon "button" at bounding box center [1211, 52] width 12 height 12
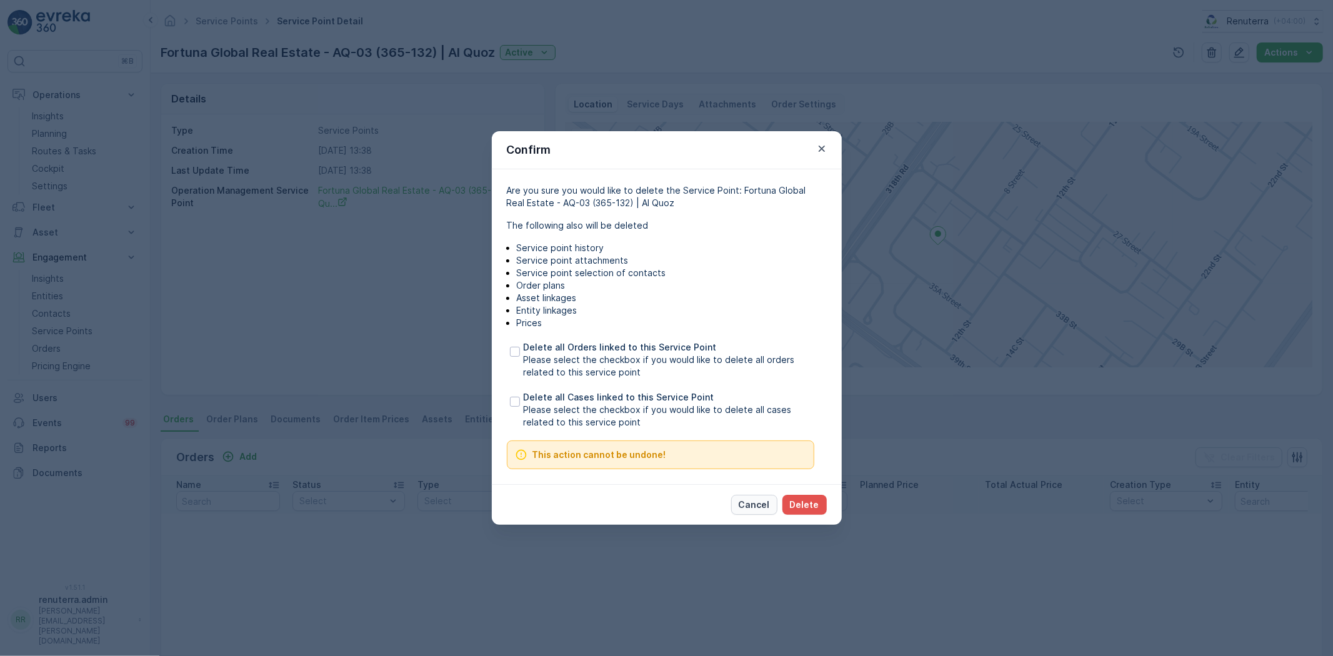
click at [740, 497] on button "Cancel" at bounding box center [754, 505] width 46 height 20
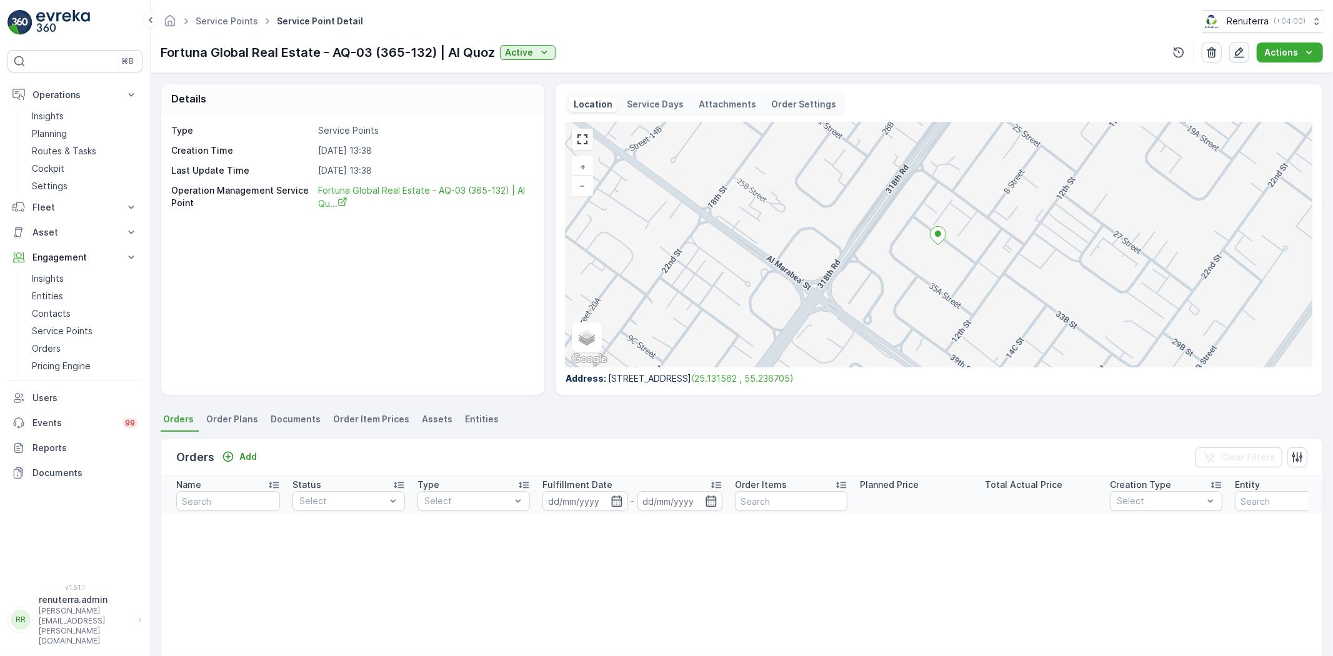
click at [1242, 48] on icon "button" at bounding box center [1239, 52] width 11 height 11
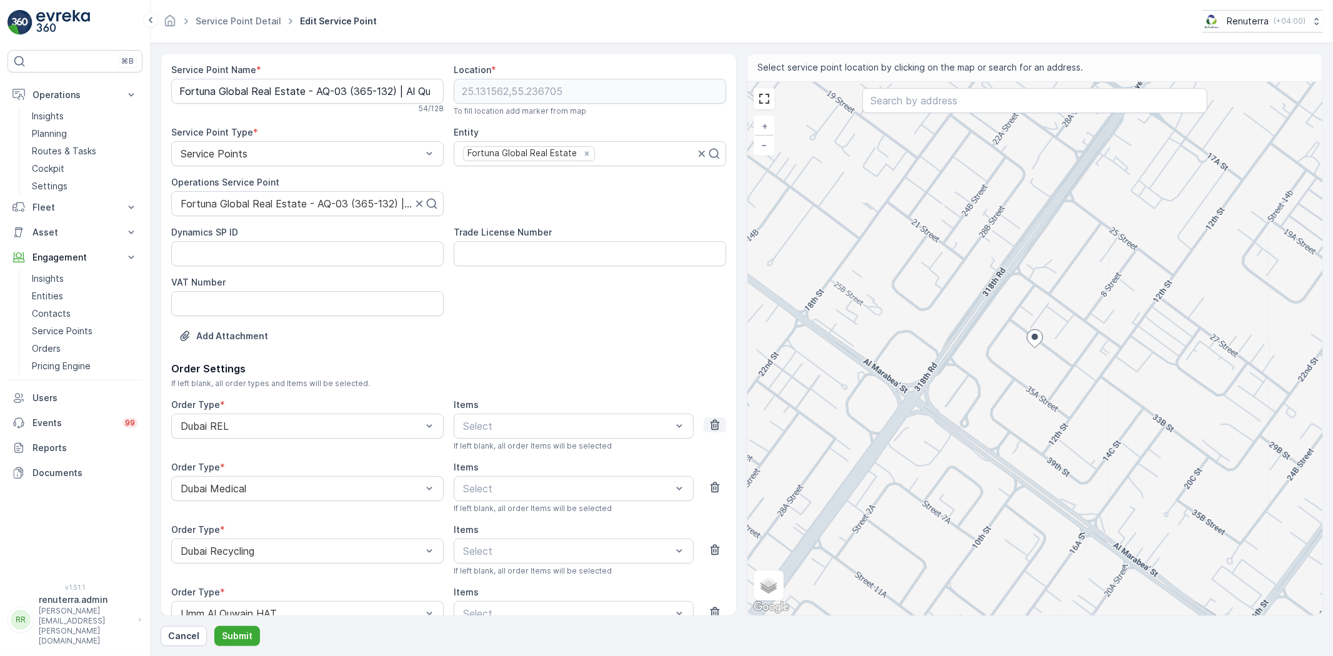
click at [714, 425] on icon "button" at bounding box center [715, 425] width 12 height 12
click at [714, 481] on icon "button" at bounding box center [715, 487] width 12 height 12
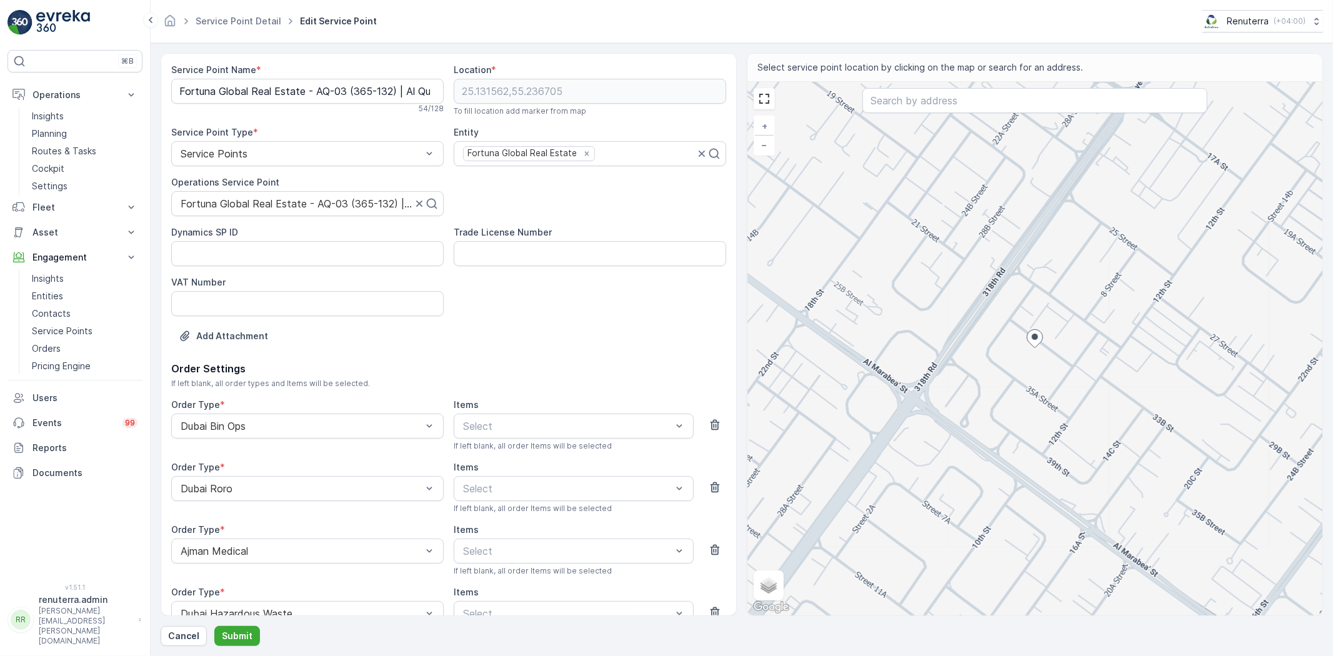
click at [714, 425] on icon "button" at bounding box center [715, 425] width 12 height 12
click at [714, 481] on icon "button" at bounding box center [715, 487] width 12 height 12
click at [714, 544] on icon "button" at bounding box center [715, 550] width 12 height 12
click at [714, 425] on icon "button" at bounding box center [715, 425] width 12 height 12
click at [714, 481] on icon "button" at bounding box center [715, 487] width 12 height 12
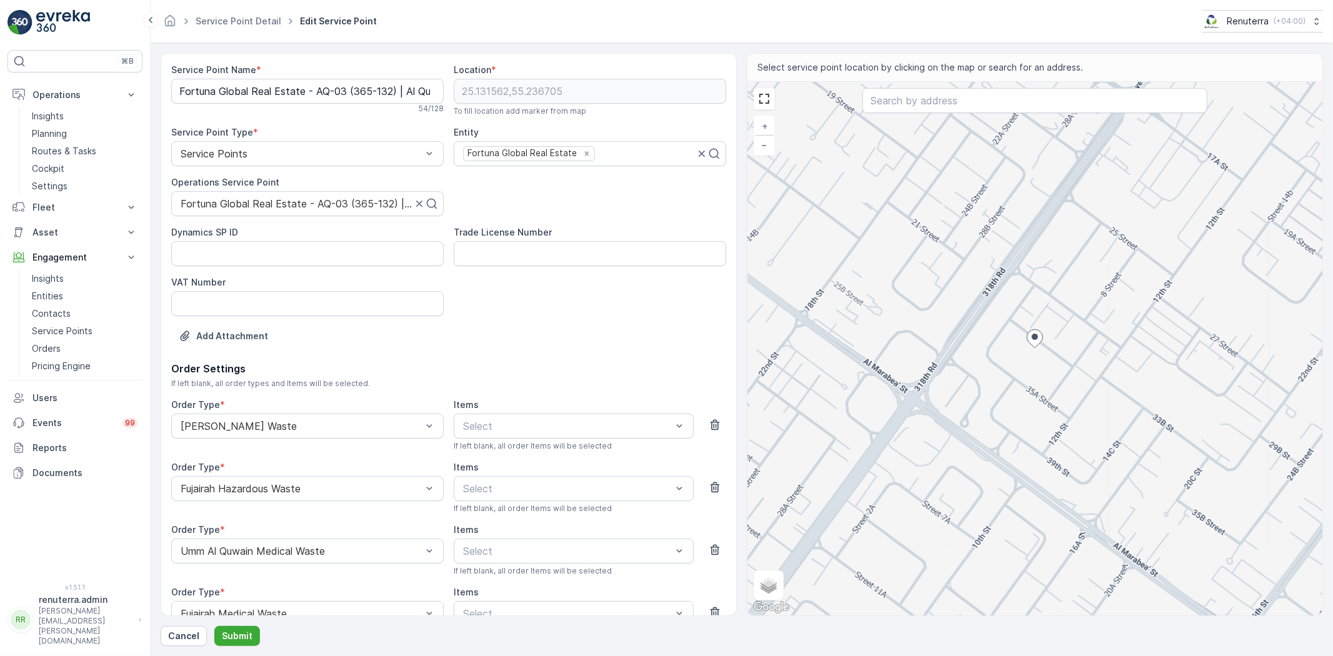
click at [714, 425] on icon "button" at bounding box center [715, 425] width 12 height 12
click at [714, 425] on icon "button" at bounding box center [715, 425] width 9 height 11
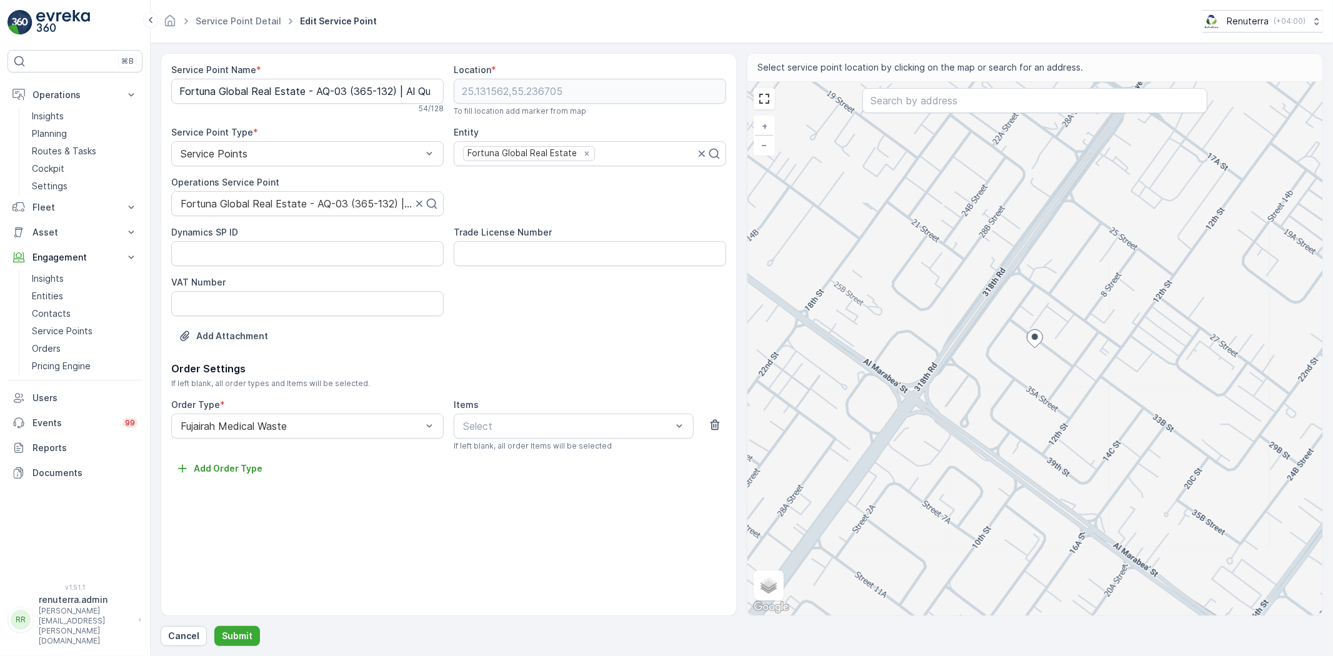
click at [714, 425] on icon "button" at bounding box center [715, 425] width 9 height 11
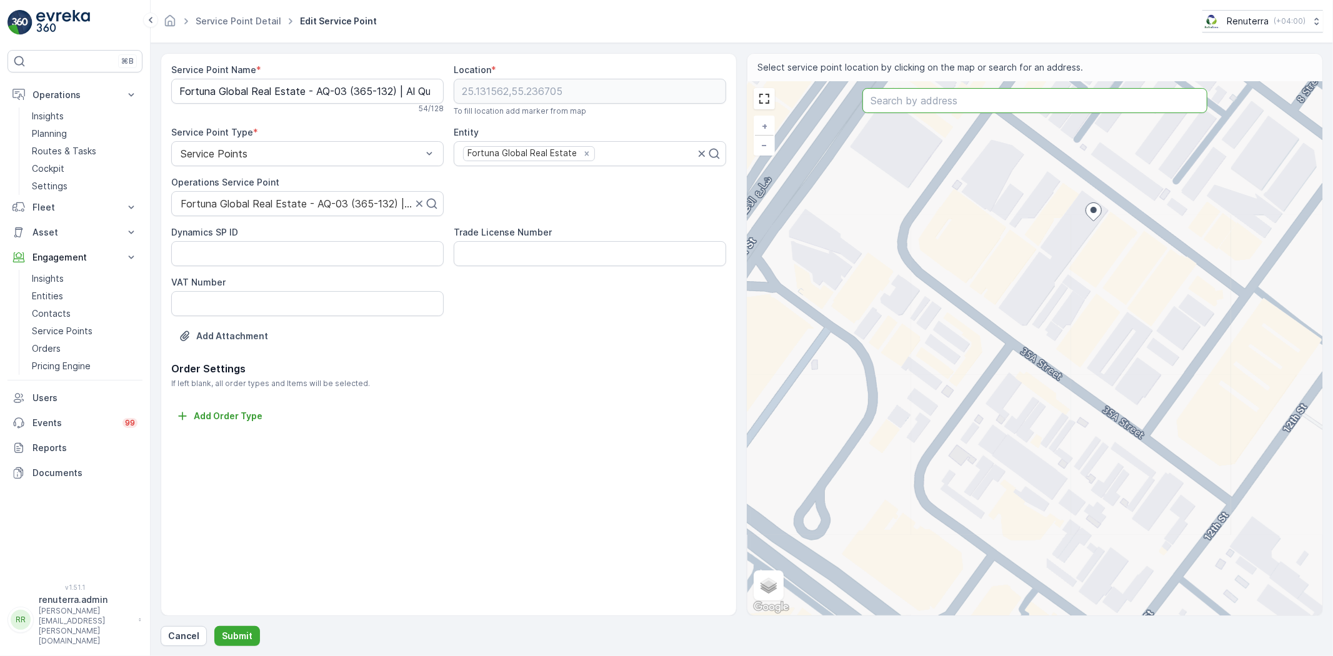
click at [914, 104] on input "text" at bounding box center [1034, 100] width 345 height 25
paste input "Fortuna Global real Estate Camp"
type input "Fortuna Global real Estate Camp"
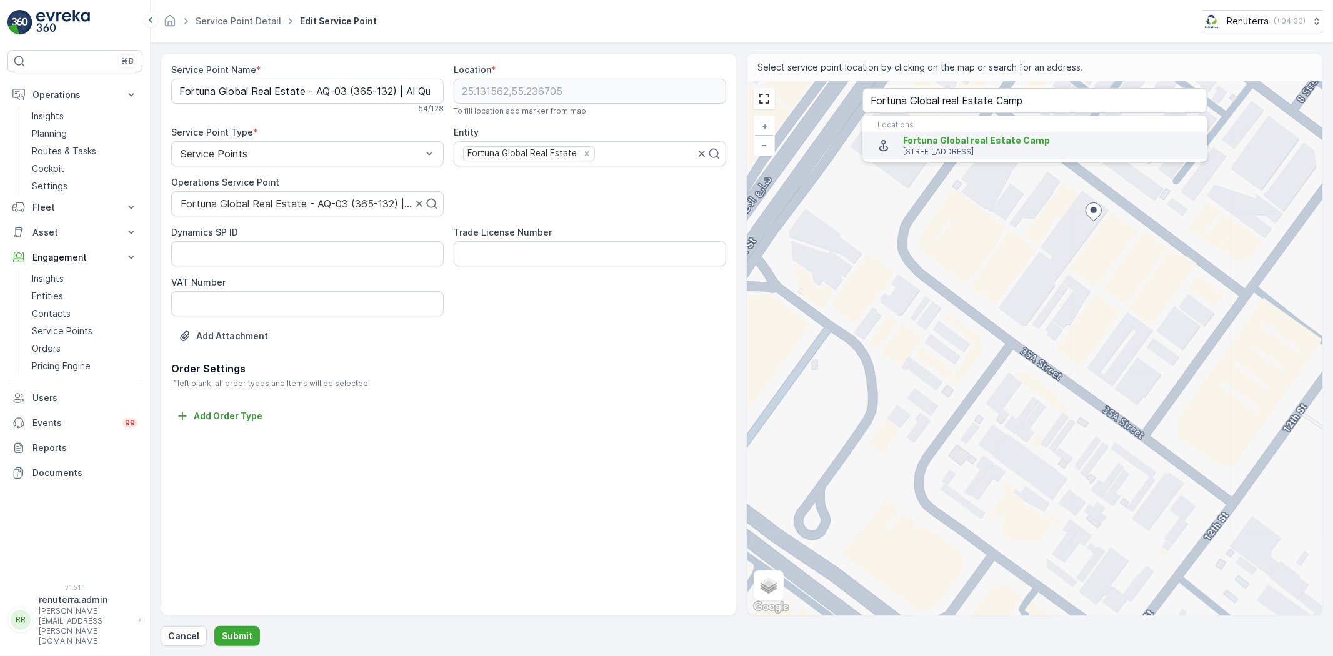
click at [922, 139] on span "Fortuna Global real Estate Camp" at bounding box center [976, 140] width 147 height 11
type input "25.1315798,55.23682729999999"
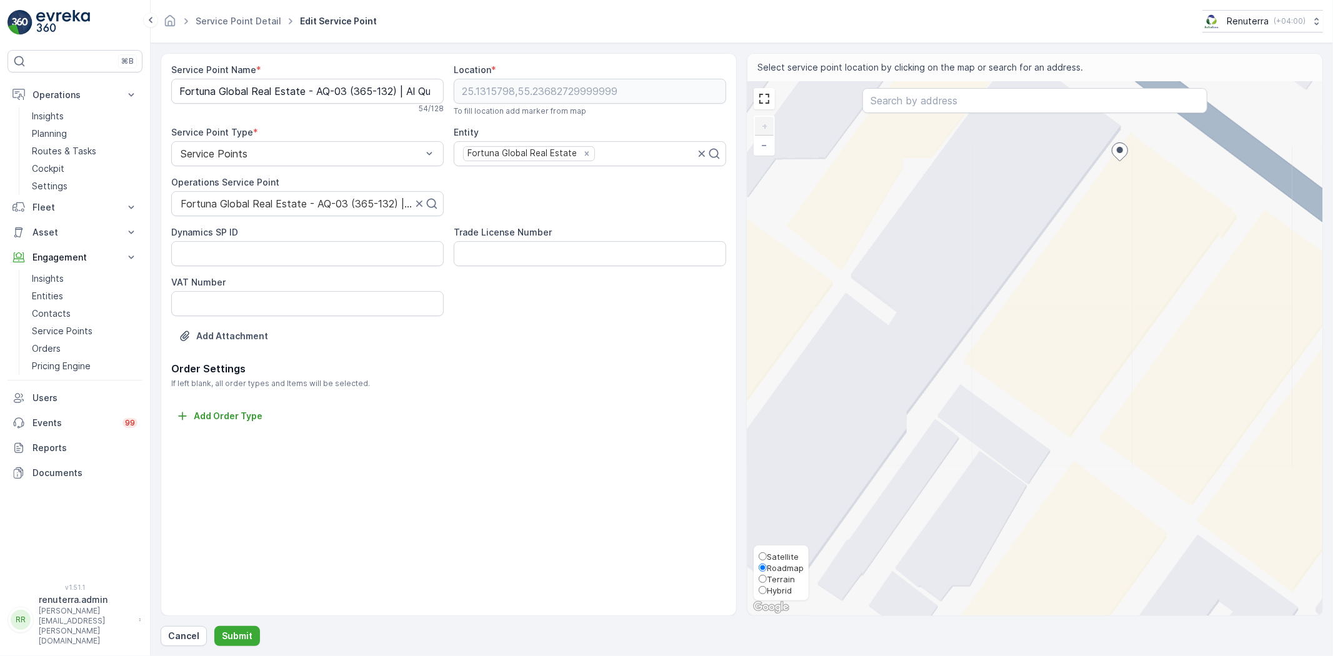
click at [782, 556] on span "Satellite" at bounding box center [783, 557] width 32 height 10
click at [767, 556] on input "Satellite" at bounding box center [763, 556] width 8 height 8
radio input "true"
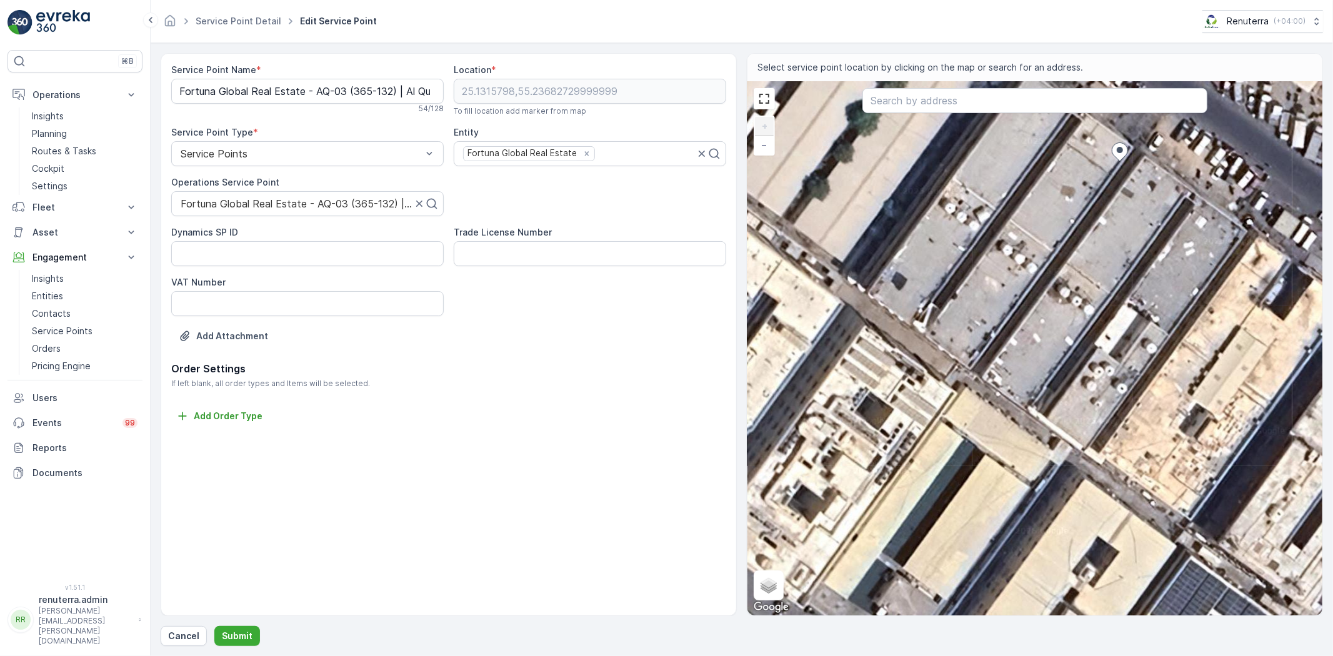
click at [1079, 180] on div "+ − Satellite Roadmap Terrain Hybrid Leaflet Keyboard shortcuts Map Data Imager…" at bounding box center [1034, 349] width 575 height 534
type input "25.131544337485895,55.236738886320204"
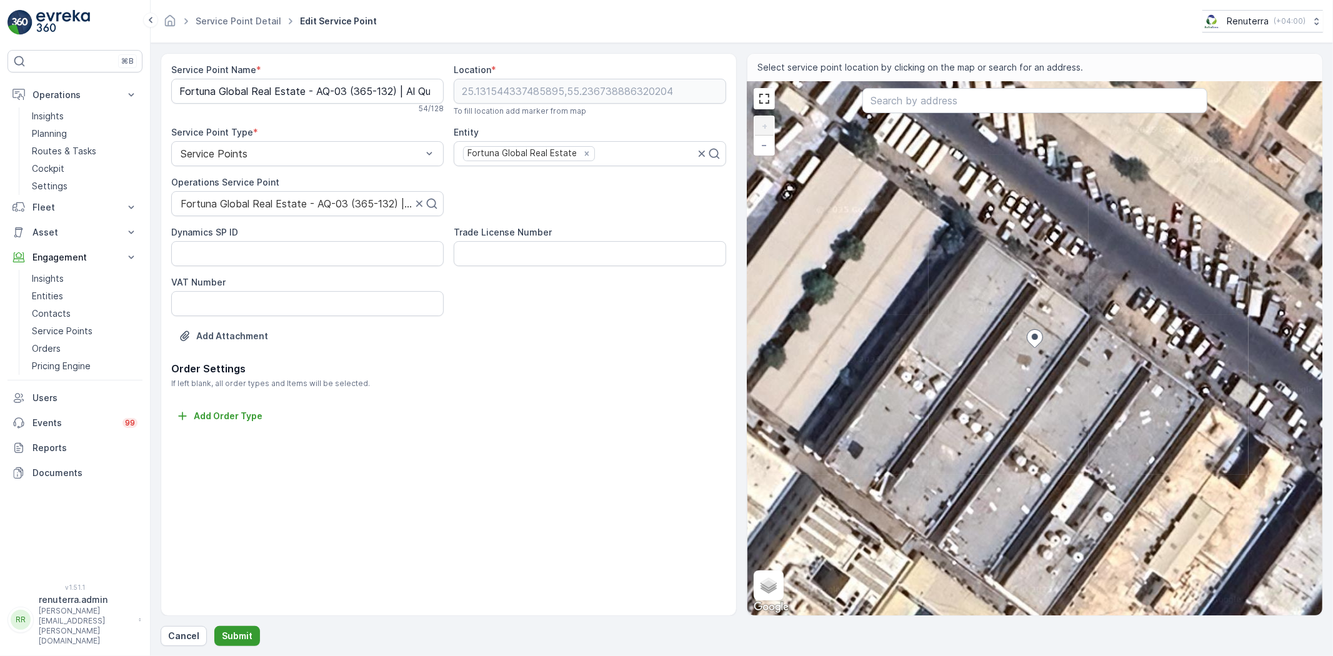
click at [241, 631] on p "Submit" at bounding box center [237, 636] width 31 height 12
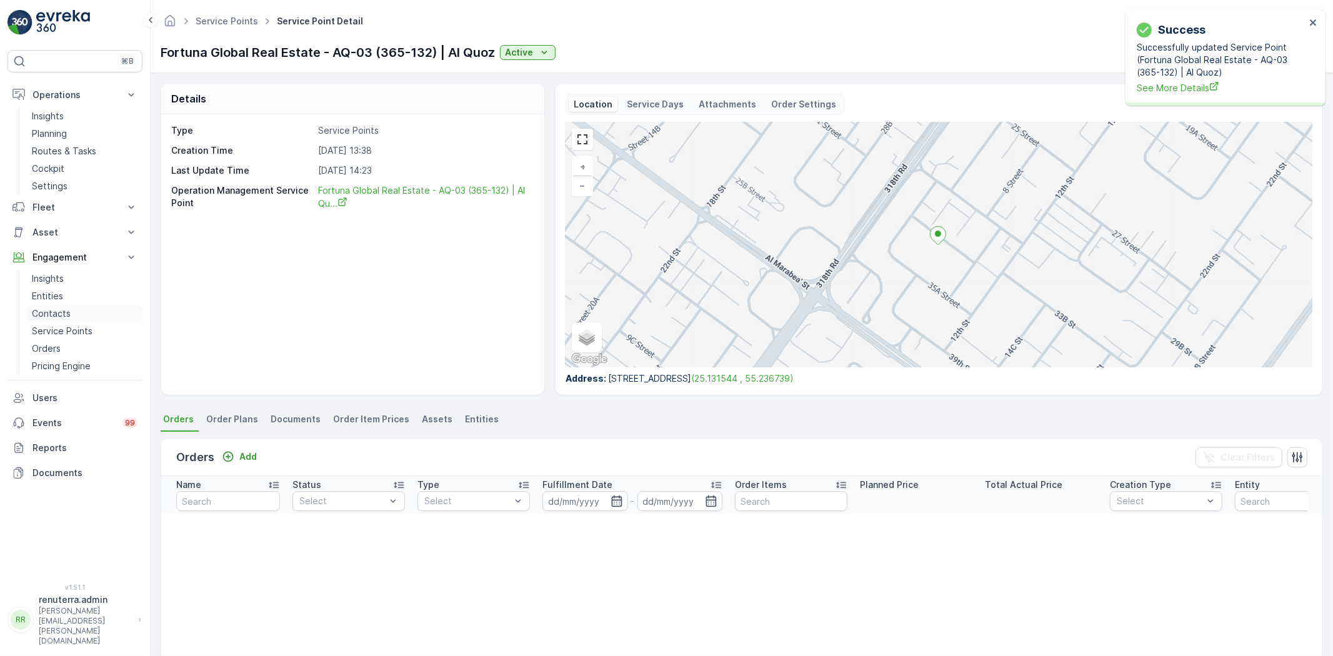
click at [57, 309] on p "Contacts" at bounding box center [51, 313] width 39 height 12
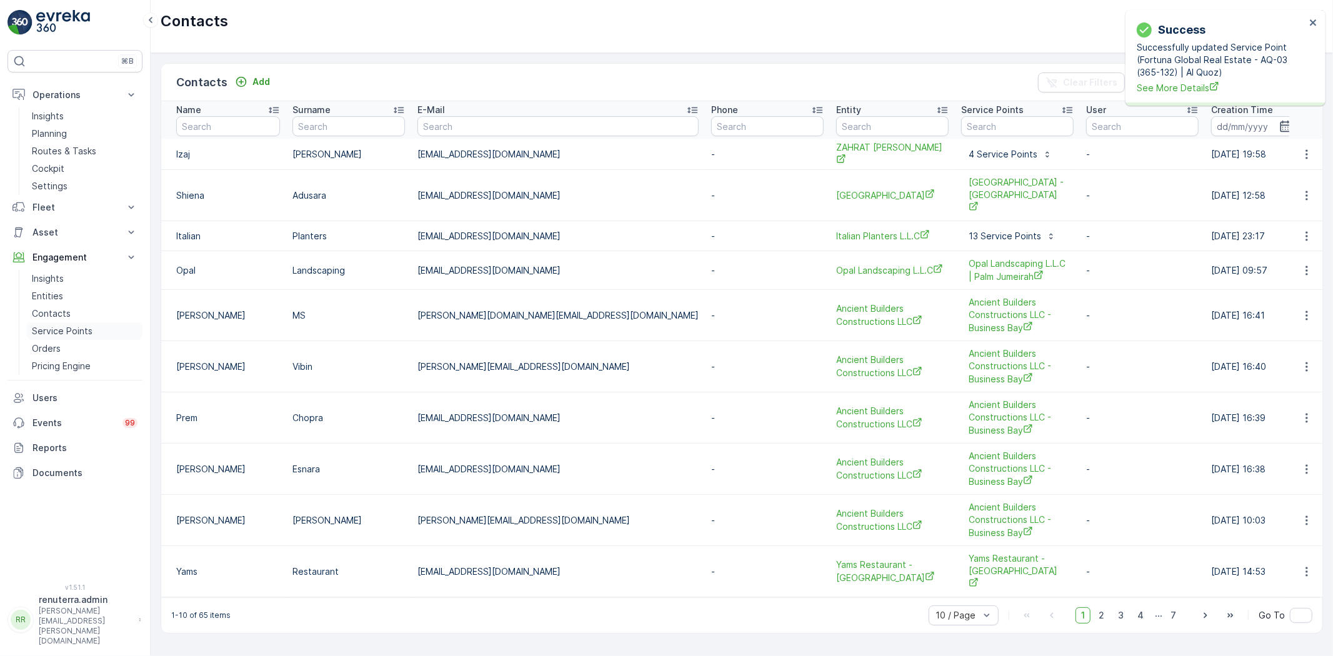
click at [62, 326] on p "Service Points" at bounding box center [62, 331] width 61 height 12
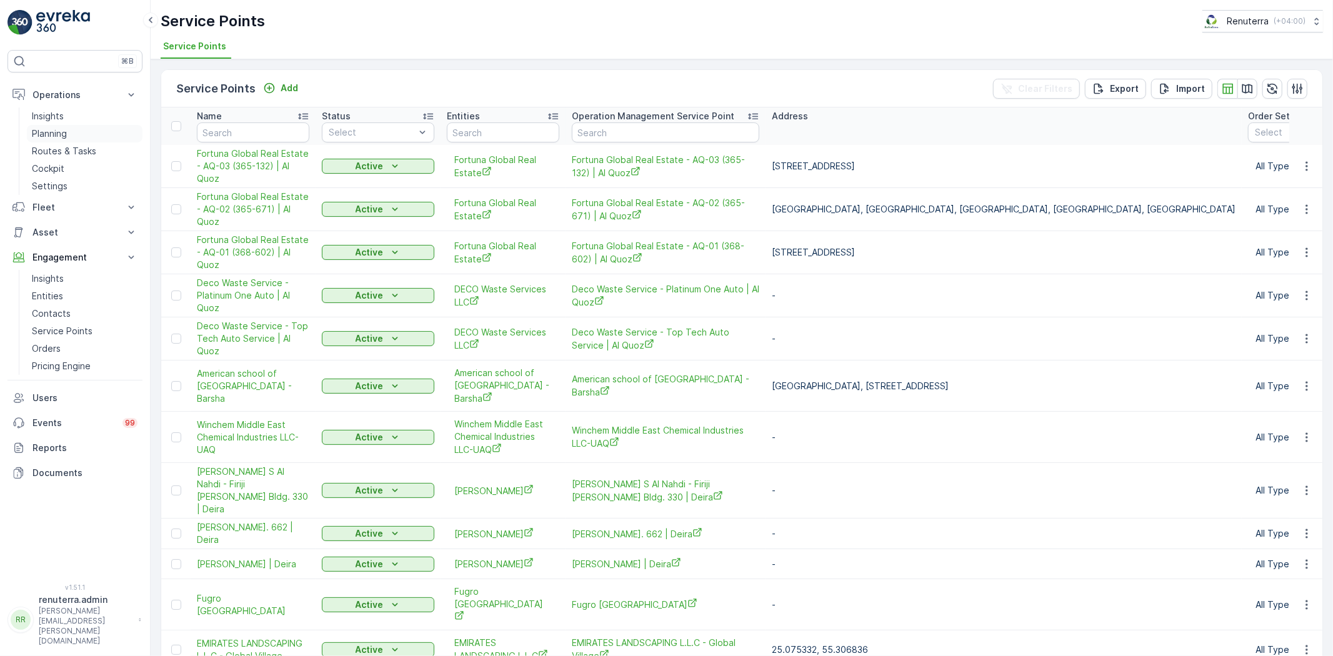
click at [39, 133] on p "Planning" at bounding box center [49, 133] width 35 height 12
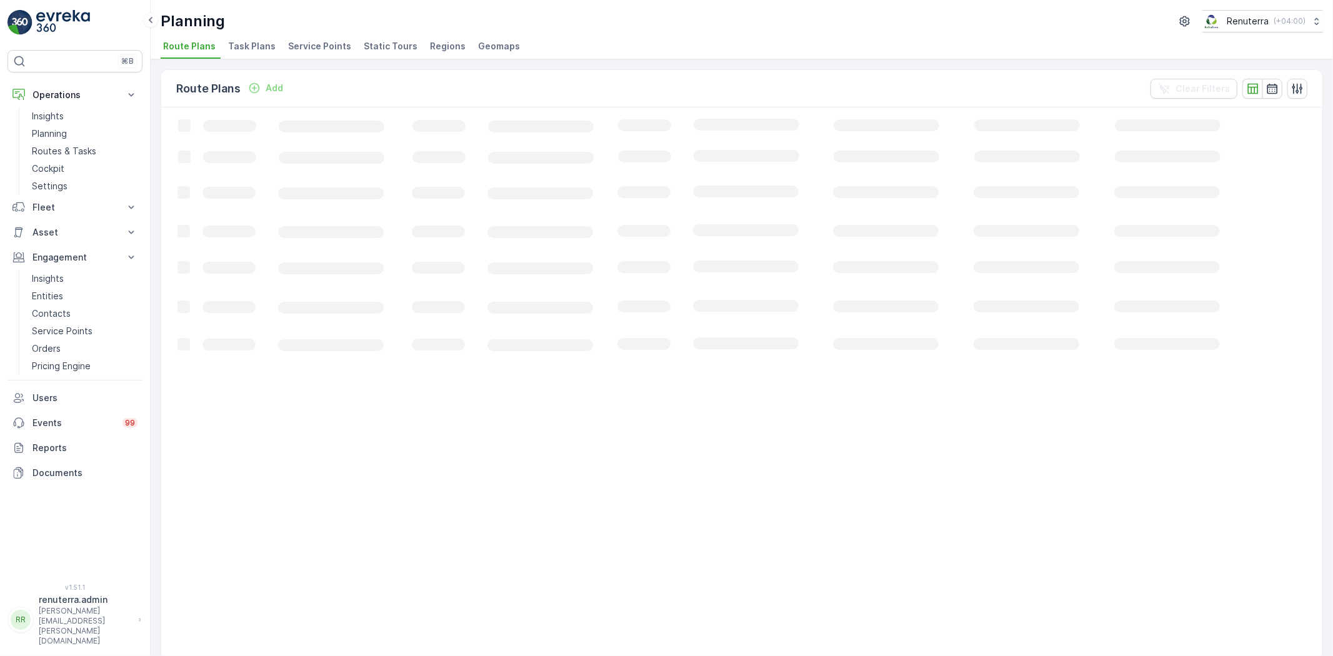
click at [319, 47] on span "Service Points" at bounding box center [319, 46] width 63 height 12
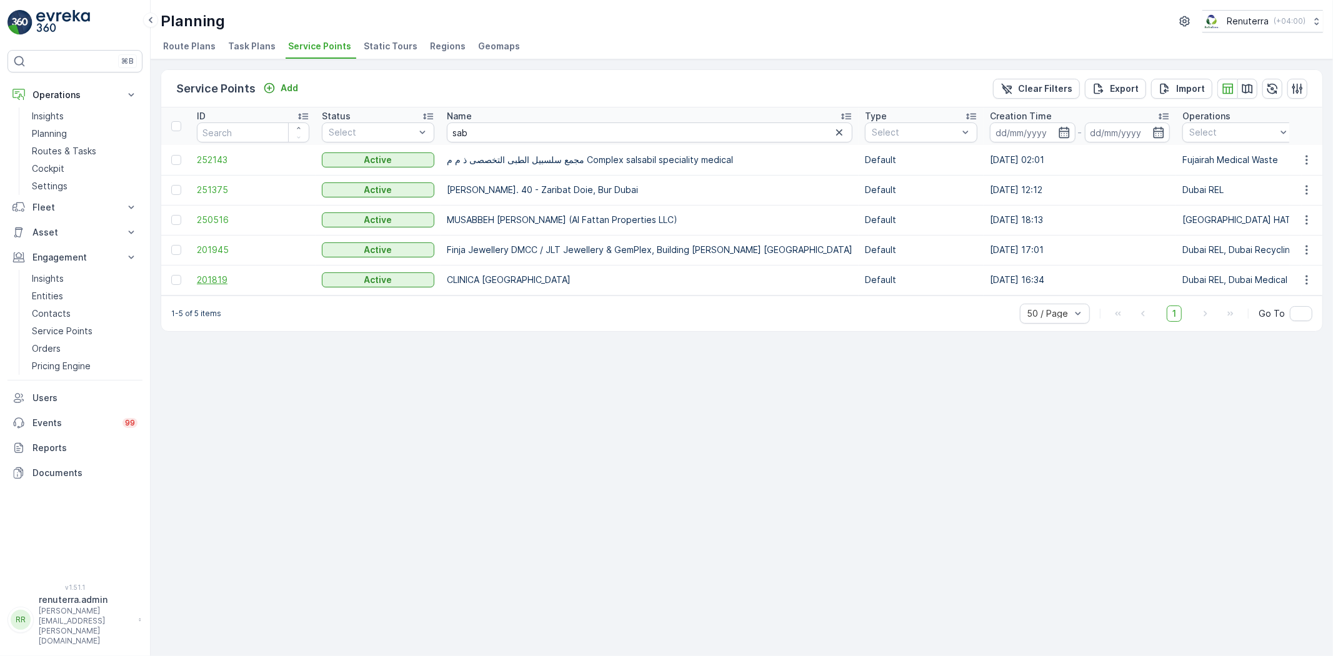
click at [214, 279] on span "201819" at bounding box center [253, 280] width 112 height 12
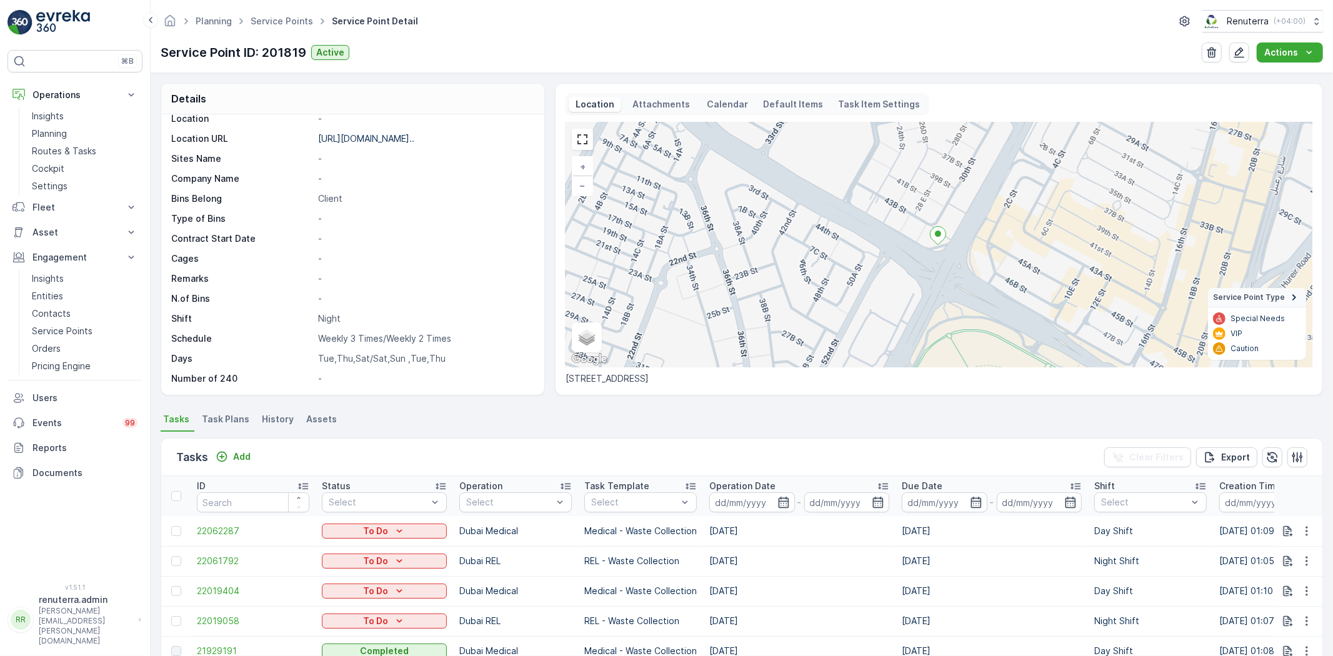
scroll to position [139, 0]
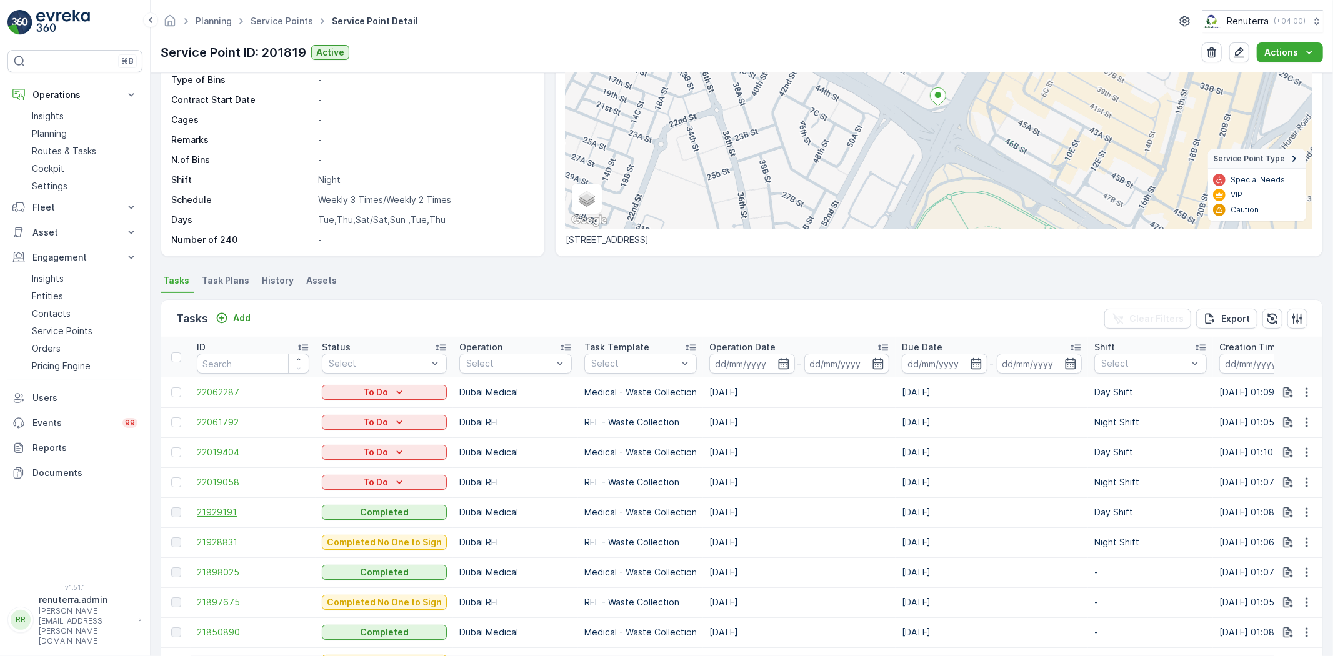
click at [236, 513] on span "21929191" at bounding box center [253, 512] width 112 height 12
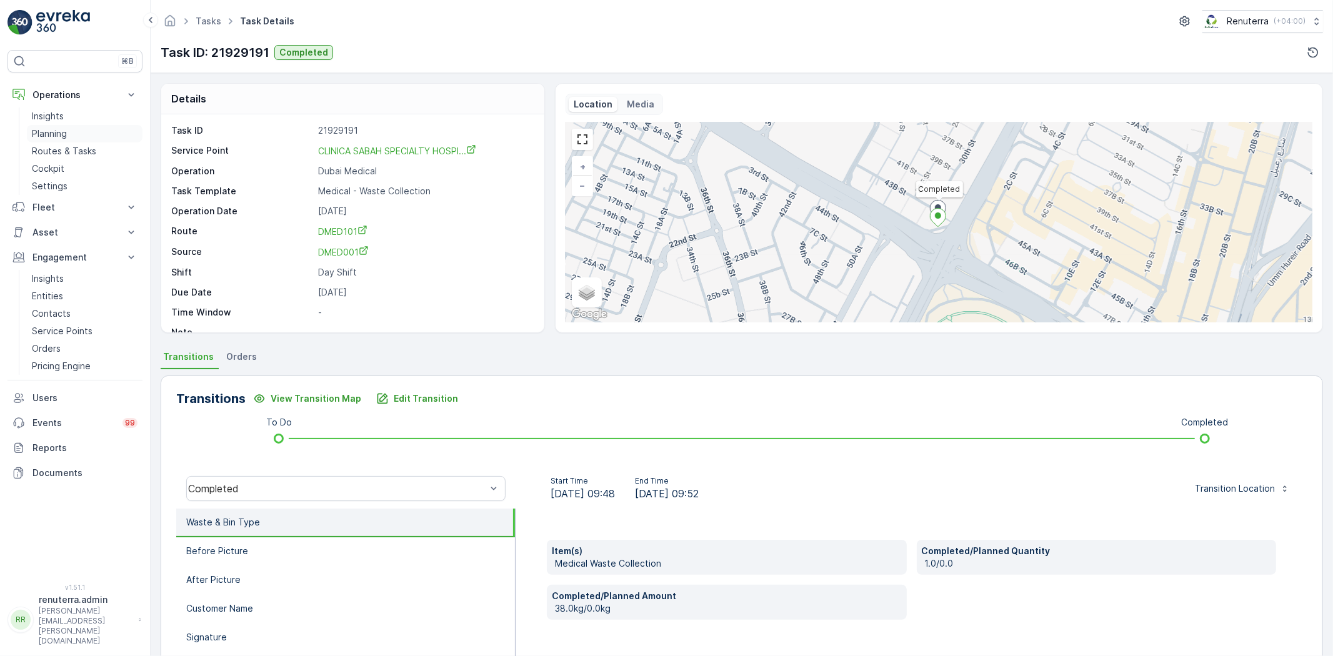
click at [34, 132] on p "Planning" at bounding box center [49, 133] width 35 height 12
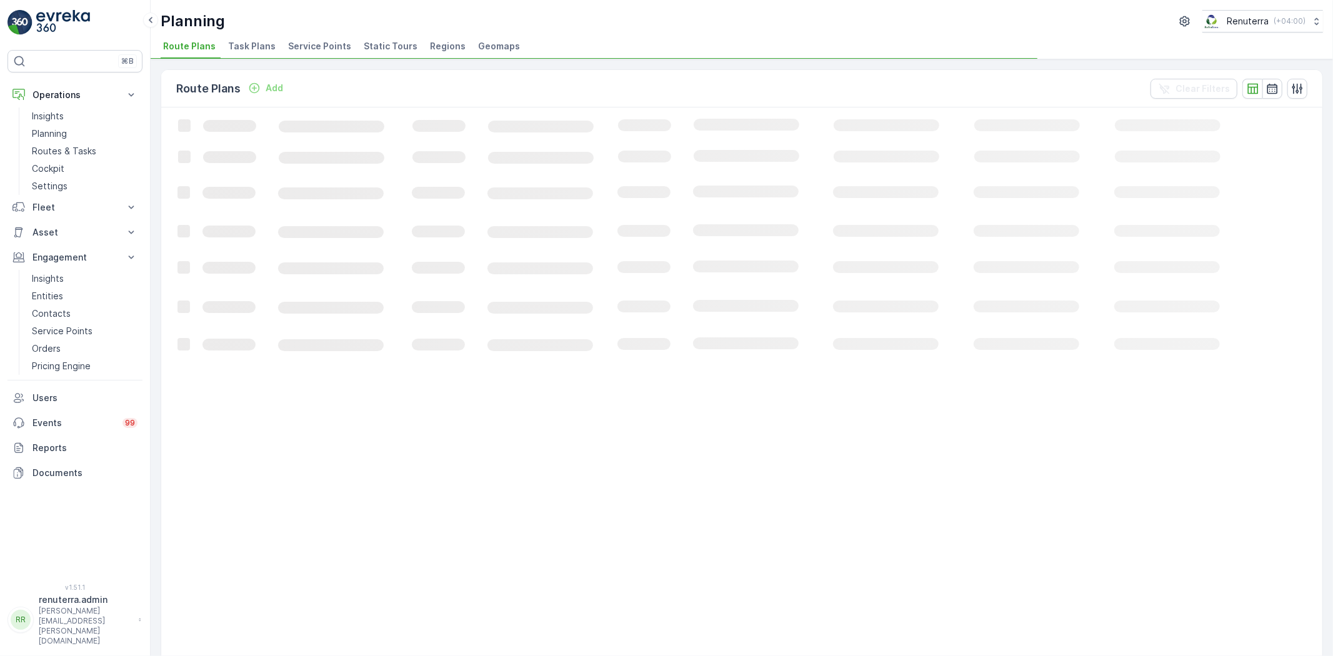
click at [311, 40] on span "Service Points" at bounding box center [319, 46] width 63 height 12
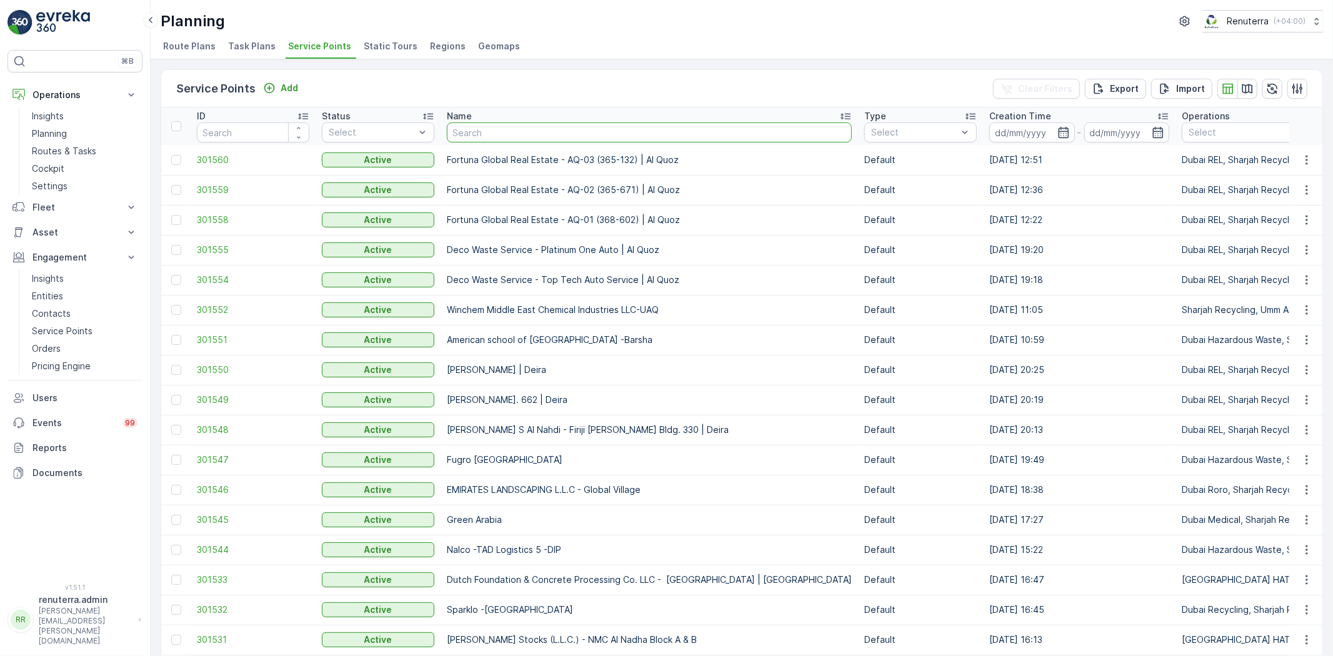
click at [487, 133] on input "text" at bounding box center [649, 132] width 405 height 20
type input "shre"
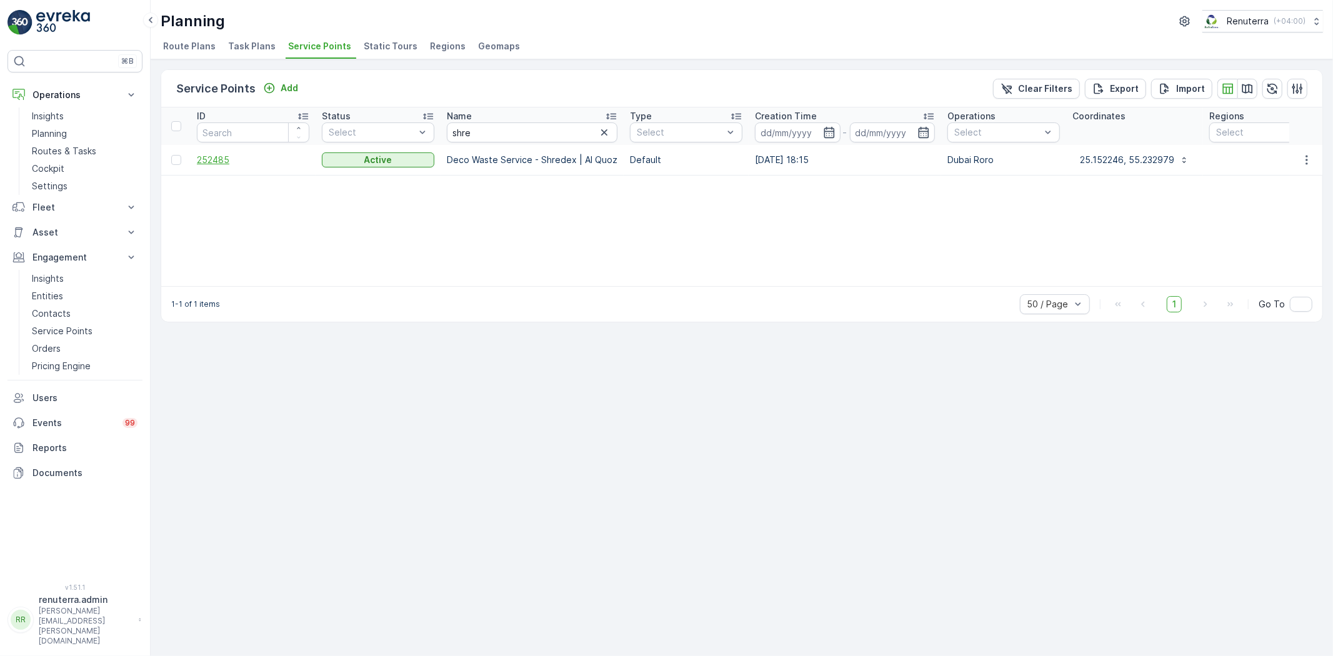
click at [208, 154] on span "252485" at bounding box center [253, 160] width 112 height 12
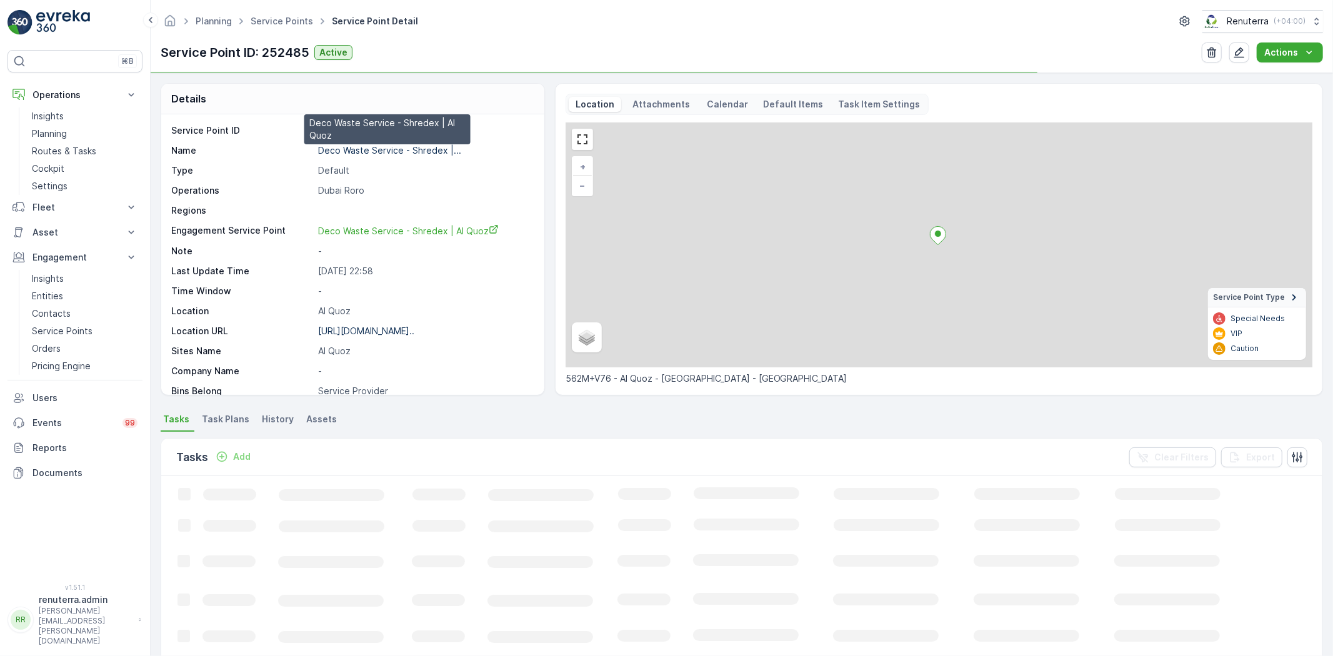
click at [374, 149] on p "Deco Waste Service - Shredex |..." at bounding box center [389, 150] width 143 height 11
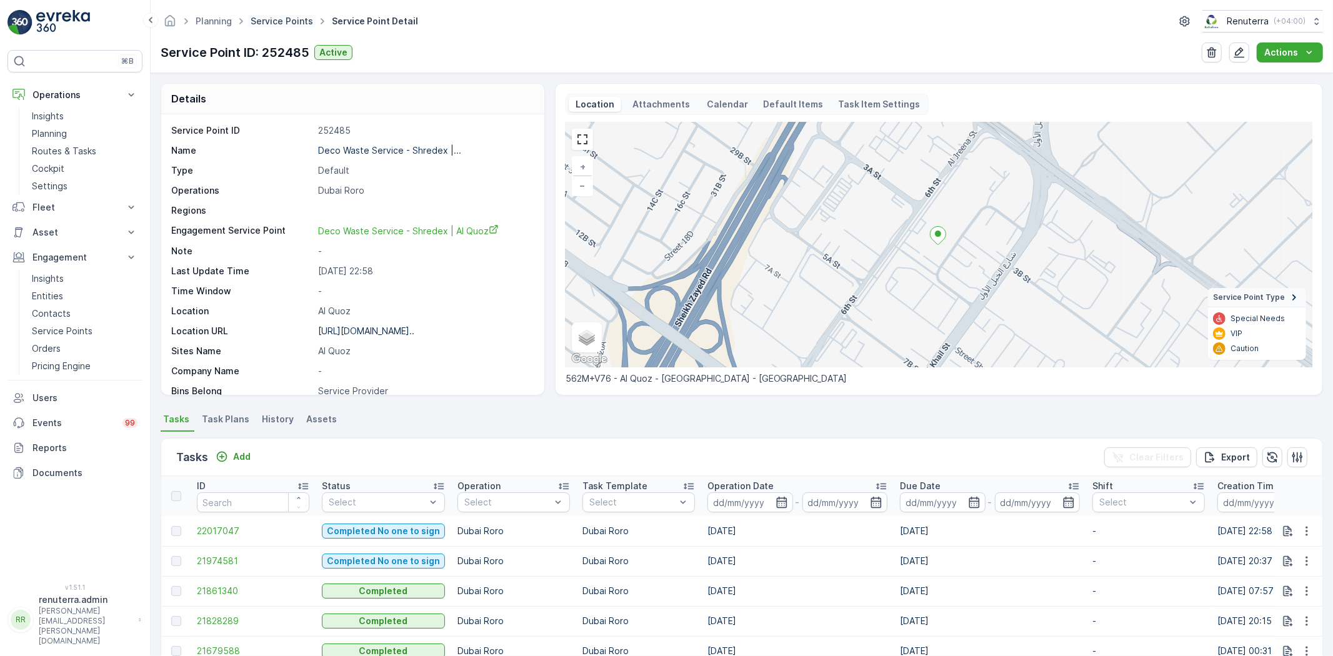
click at [274, 23] on link "Service Points" at bounding box center [282, 21] width 62 height 11
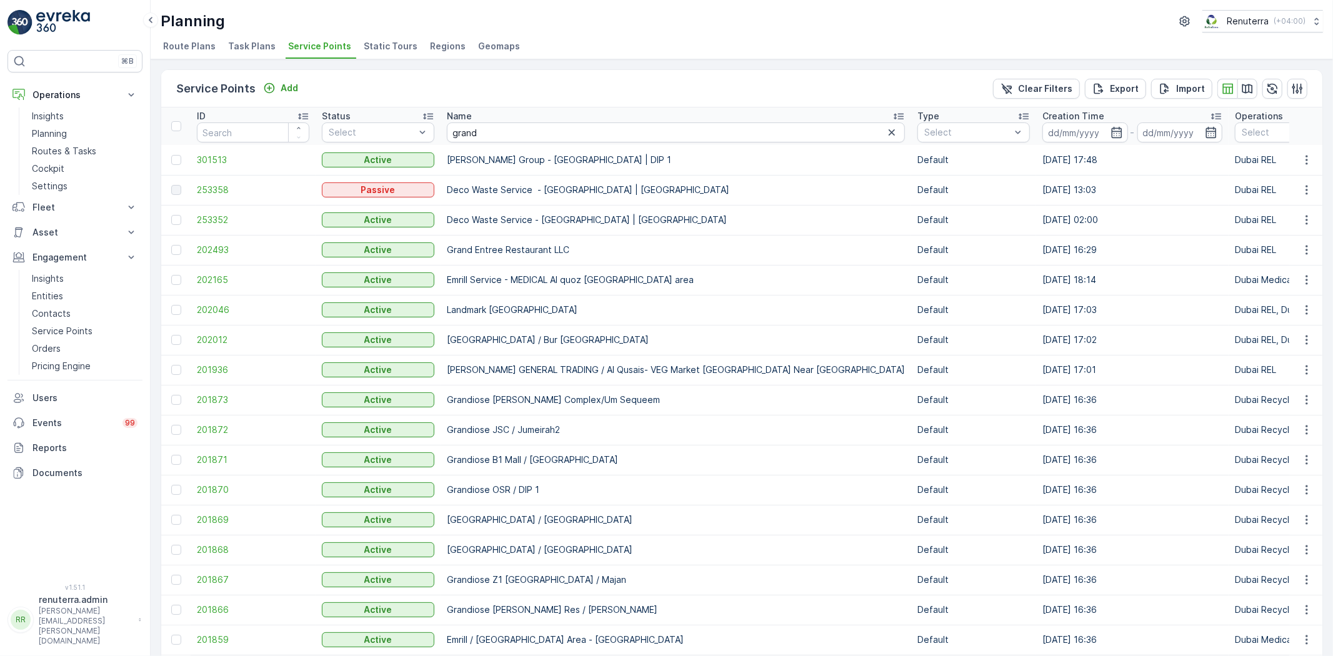
scroll to position [69, 0]
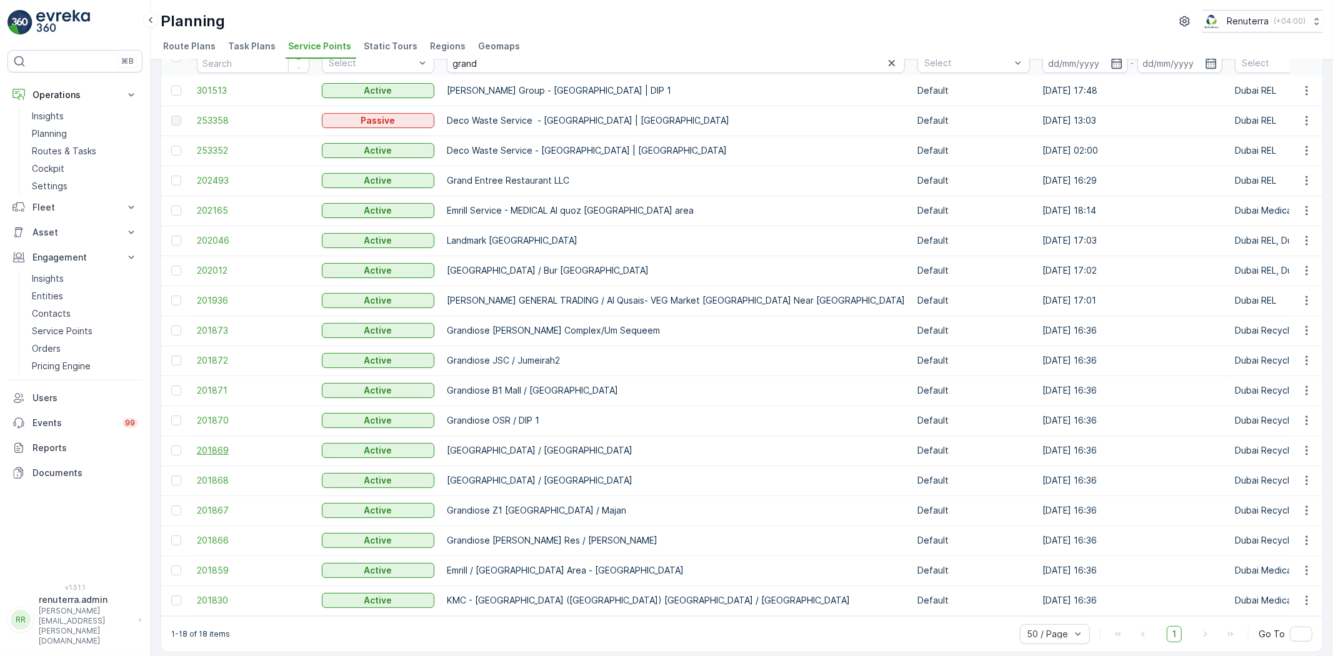
click at [213, 451] on span "201869" at bounding box center [253, 450] width 112 height 12
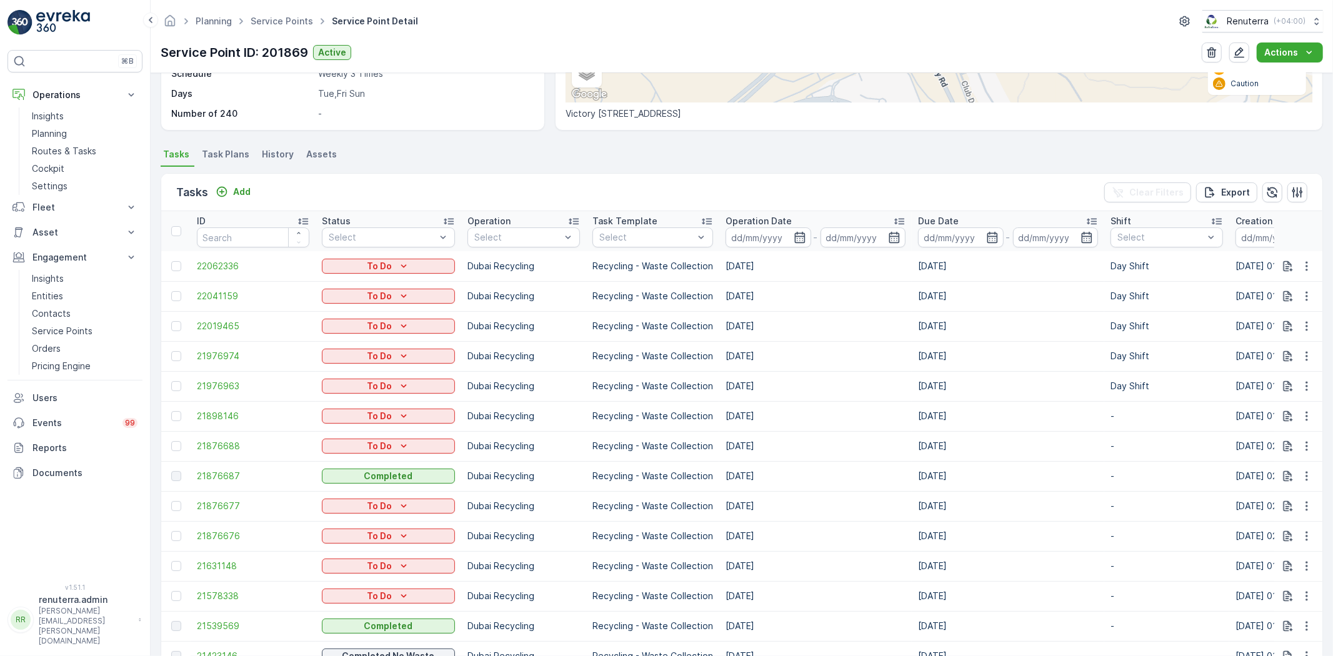
scroll to position [277, 0]
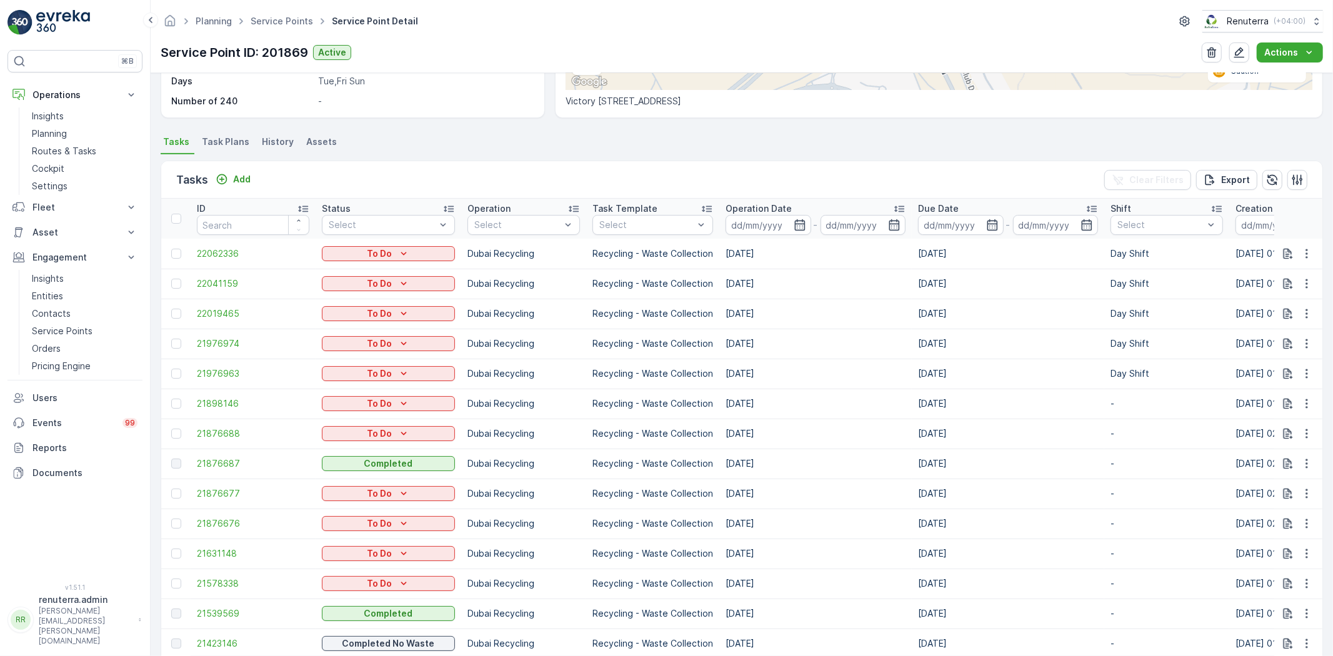
drag, startPoint x: 722, startPoint y: 457, endPoint x: 787, endPoint y: 471, distance: 67.2
click at [787, 471] on td "21.09.2025" at bounding box center [815, 464] width 192 height 30
drag, startPoint x: 692, startPoint y: 613, endPoint x: 744, endPoint y: 608, distance: 52.1
click at [744, 608] on tr "21539569 Completed Dubai Recycling Recycling - Waste Collection 14.09.2025 14.0…" at bounding box center [1179, 614] width 2037 height 30
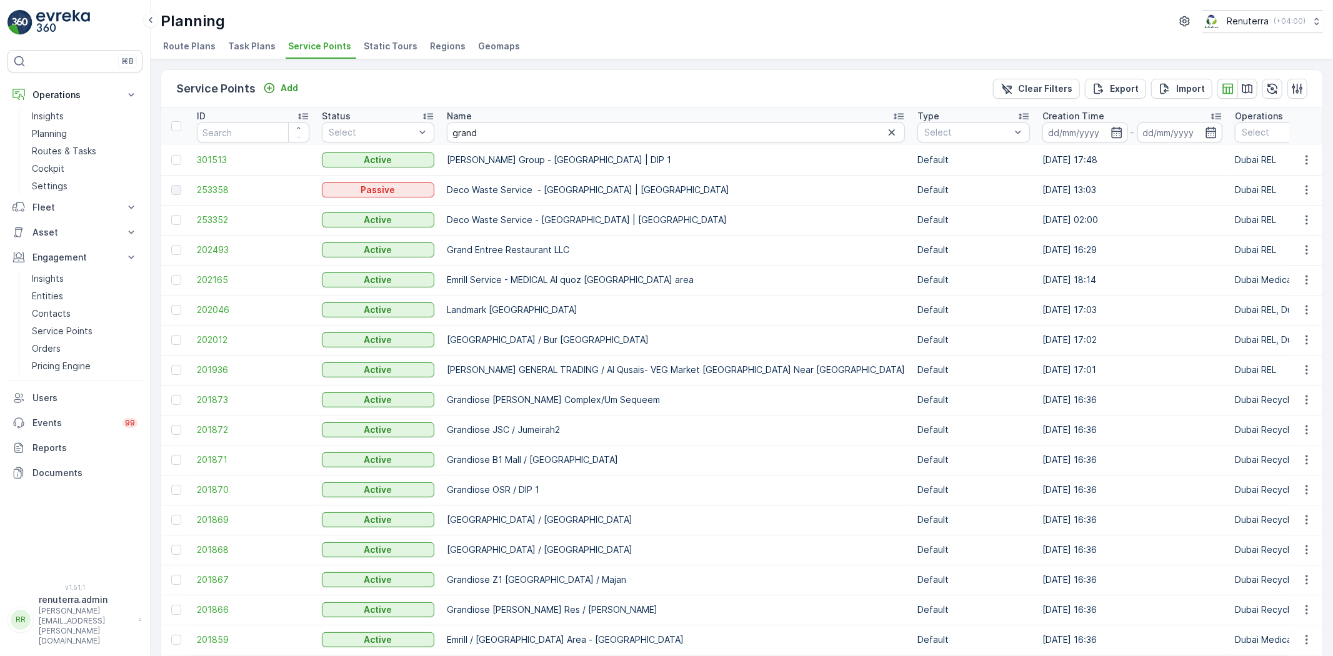
drag, startPoint x: 444, startPoint y: 517, endPoint x: 640, endPoint y: 513, distance: 195.6
click at [640, 513] on td "Grandiose Victory Heights / Sport City" at bounding box center [676, 520] width 471 height 30
copy p "Grandiose Victory Heights / Sport City"
click at [492, 129] on input "grand" at bounding box center [676, 132] width 458 height 20
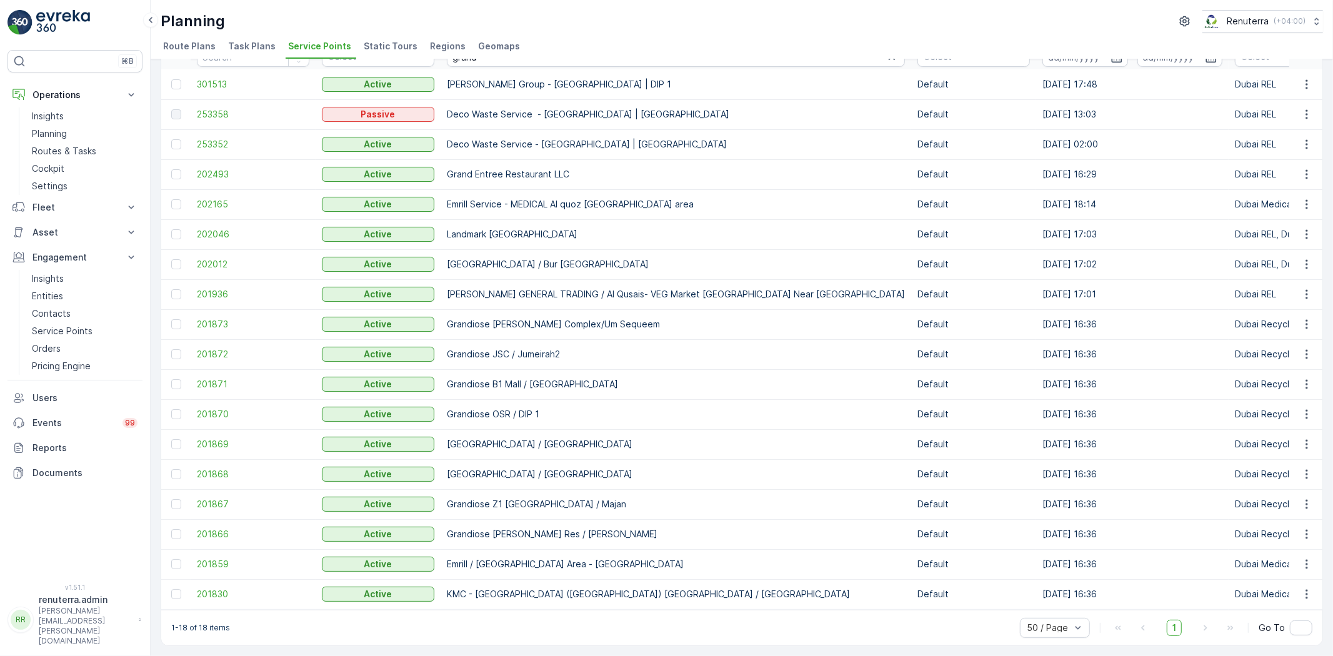
drag, startPoint x: 477, startPoint y: 445, endPoint x: 646, endPoint y: 445, distance: 169.3
click at [646, 445] on td "Grandiose Victory Heights / Sport City" at bounding box center [676, 444] width 471 height 30
copy p "Grandiose Victory Heights / Sport City"
drag, startPoint x: 439, startPoint y: 471, endPoint x: 676, endPoint y: 467, distance: 236.2
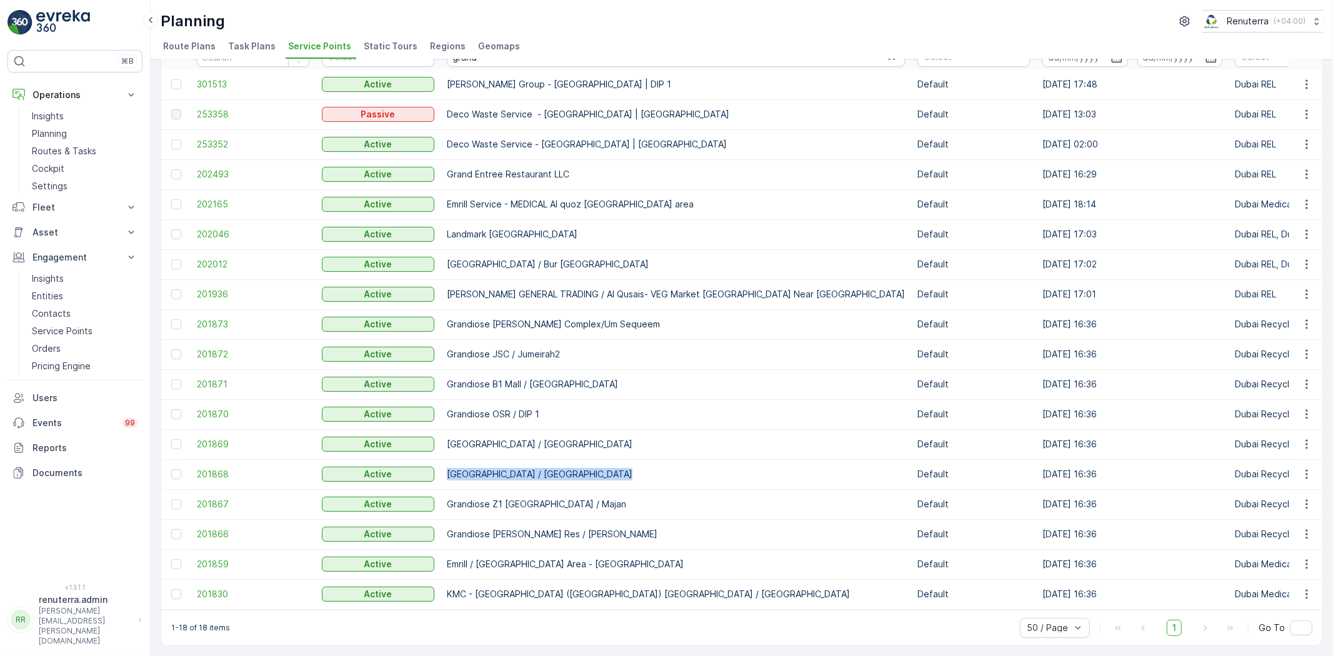
copy tr "Grandiose Sports Stadium / Sport City"
click at [213, 468] on span "201868" at bounding box center [253, 474] width 112 height 12
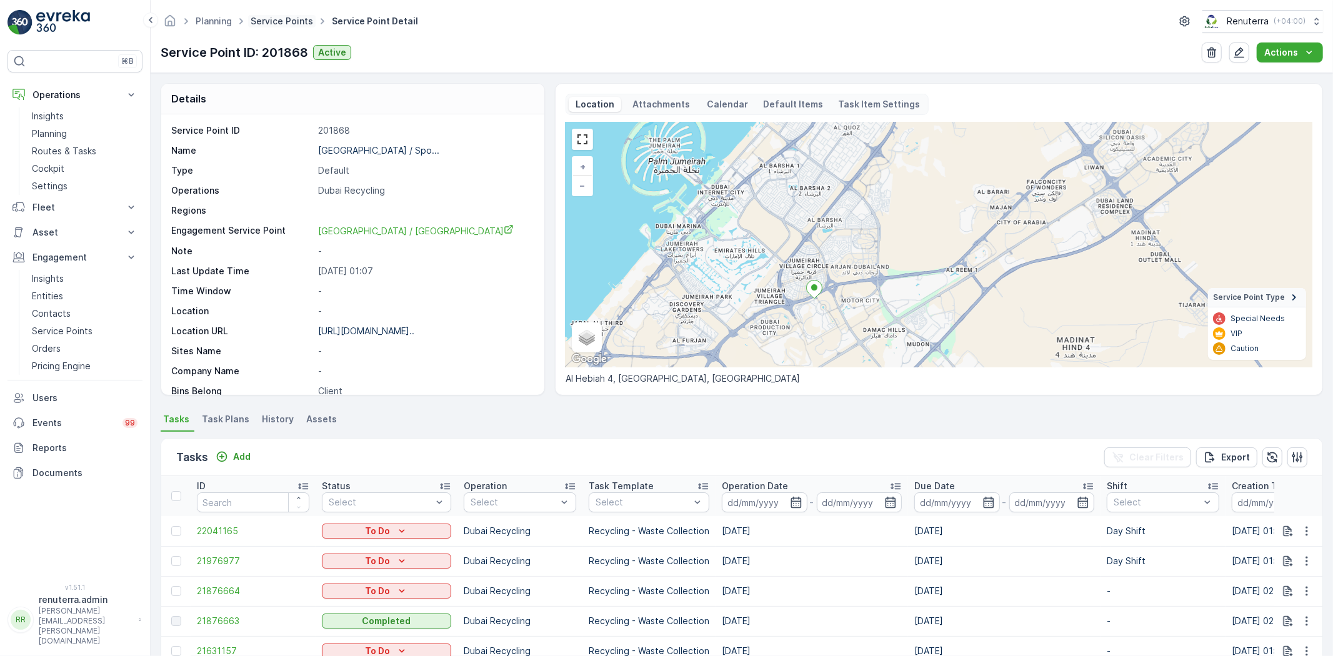
click at [278, 22] on link "Service Points" at bounding box center [282, 21] width 62 height 11
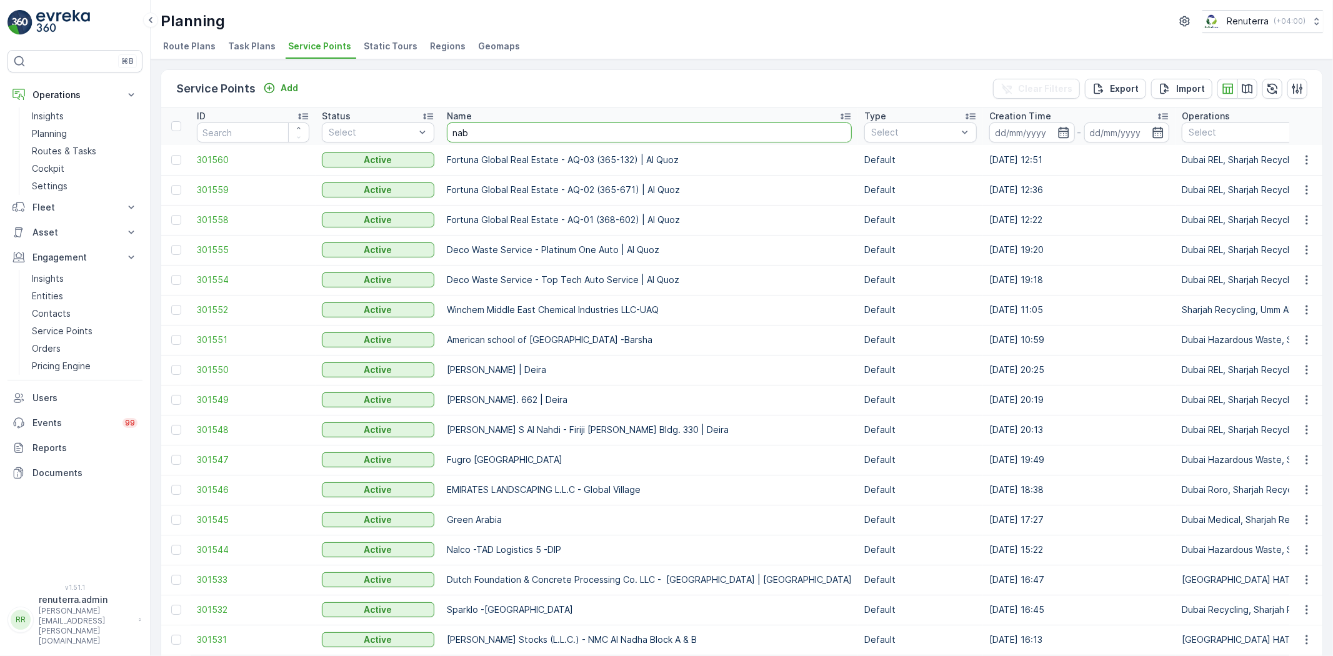
type input "nabc"
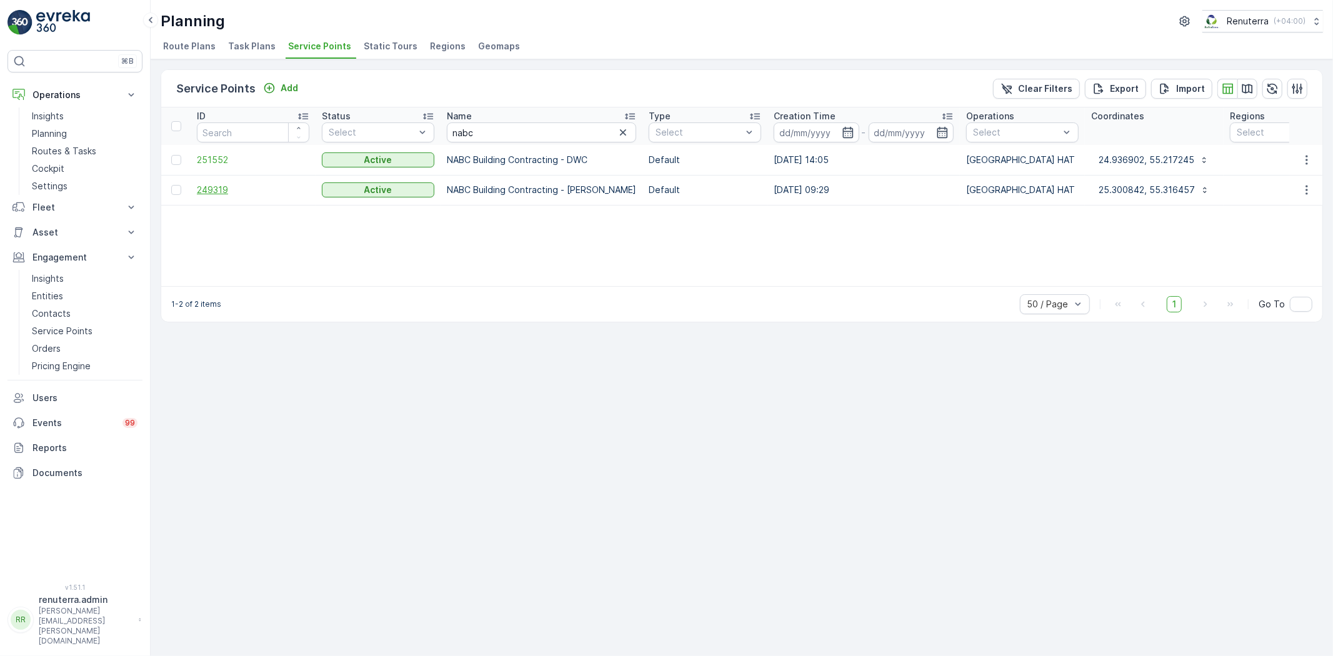
click at [216, 187] on span "249319" at bounding box center [253, 190] width 112 height 12
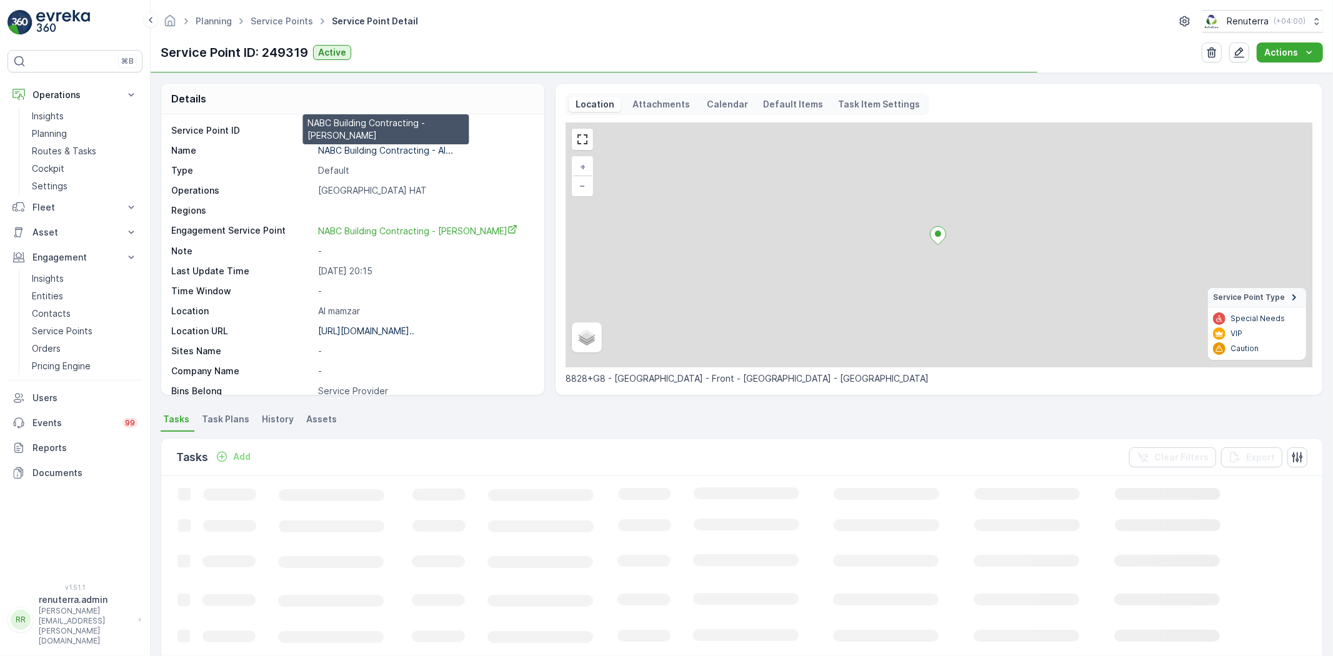
click at [357, 151] on p "NABC Building Contracting - Al..." at bounding box center [385, 150] width 135 height 11
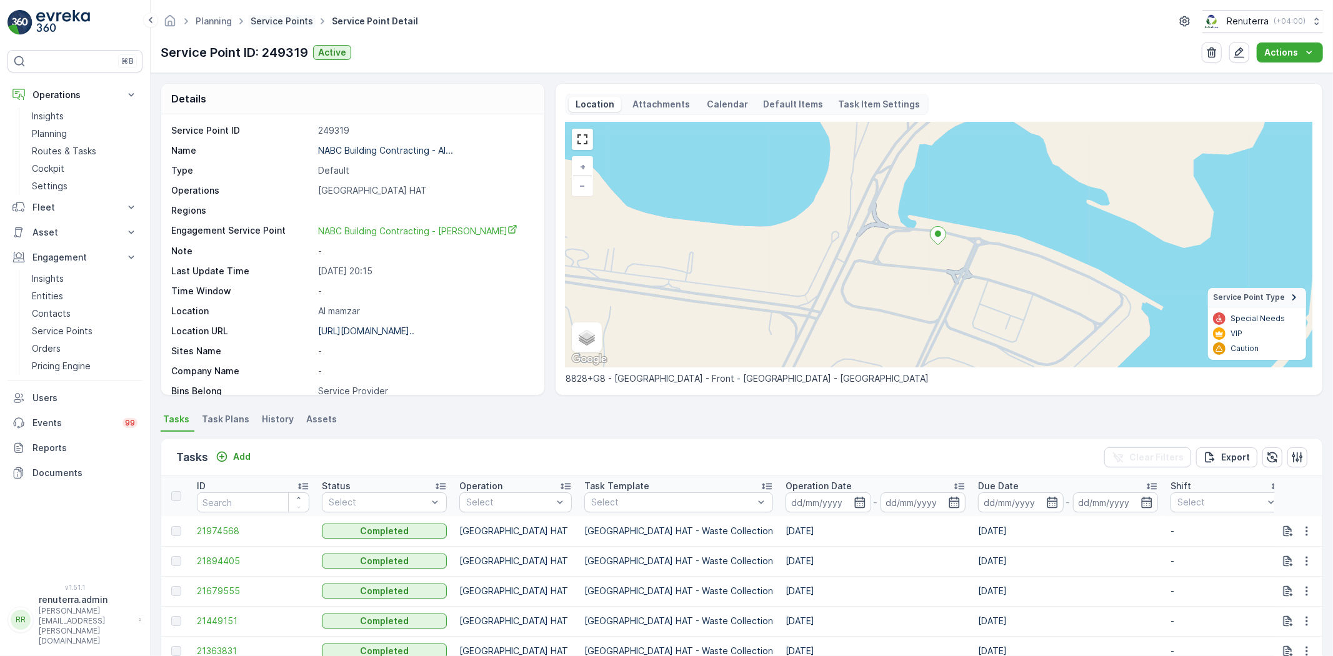
click at [284, 19] on link "Service Points" at bounding box center [282, 21] width 62 height 11
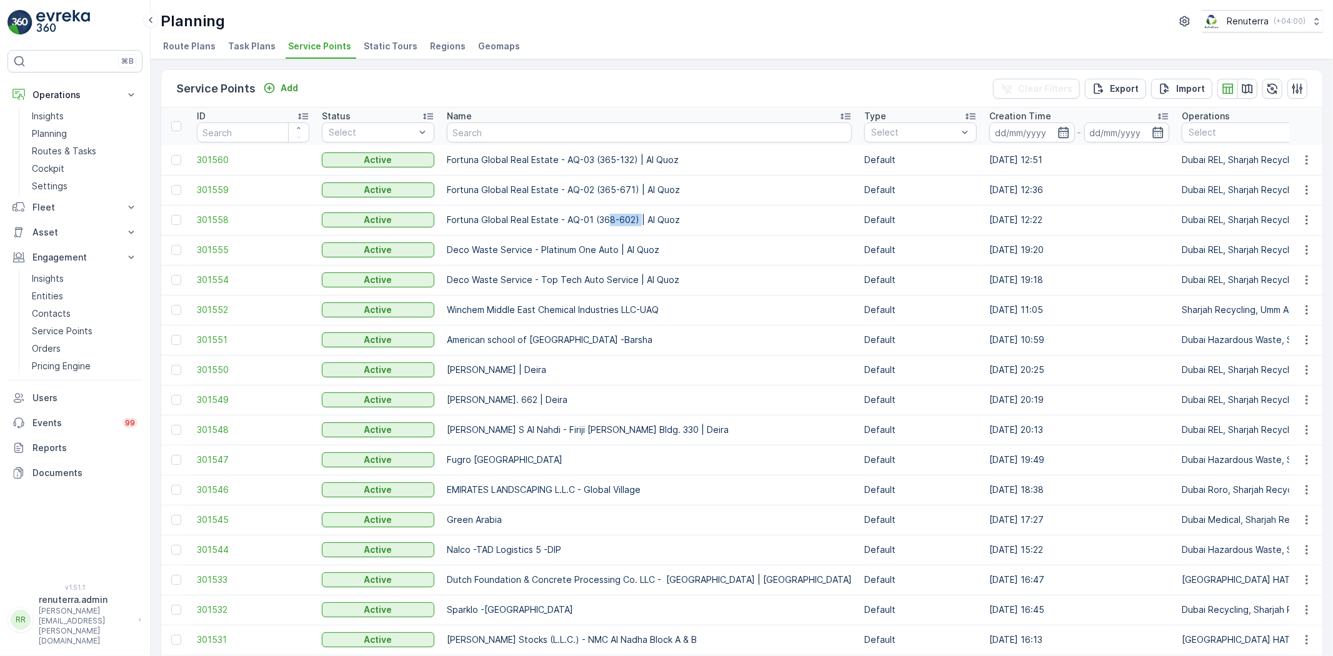
drag, startPoint x: 605, startPoint y: 216, endPoint x: 640, endPoint y: 217, distance: 35.0
click at [640, 217] on p "Fortuna Global Real Estate - AQ-01 (368-602) | Al Quoz" at bounding box center [649, 220] width 405 height 12
drag, startPoint x: 614, startPoint y: 188, endPoint x: 632, endPoint y: 187, distance: 18.1
click at [632, 187] on p "Fortuna Global Real Estate - AQ-02 (365-671) | Al Quoz" at bounding box center [649, 190] width 405 height 12
click at [286, 81] on button "Add" at bounding box center [280, 88] width 45 height 15
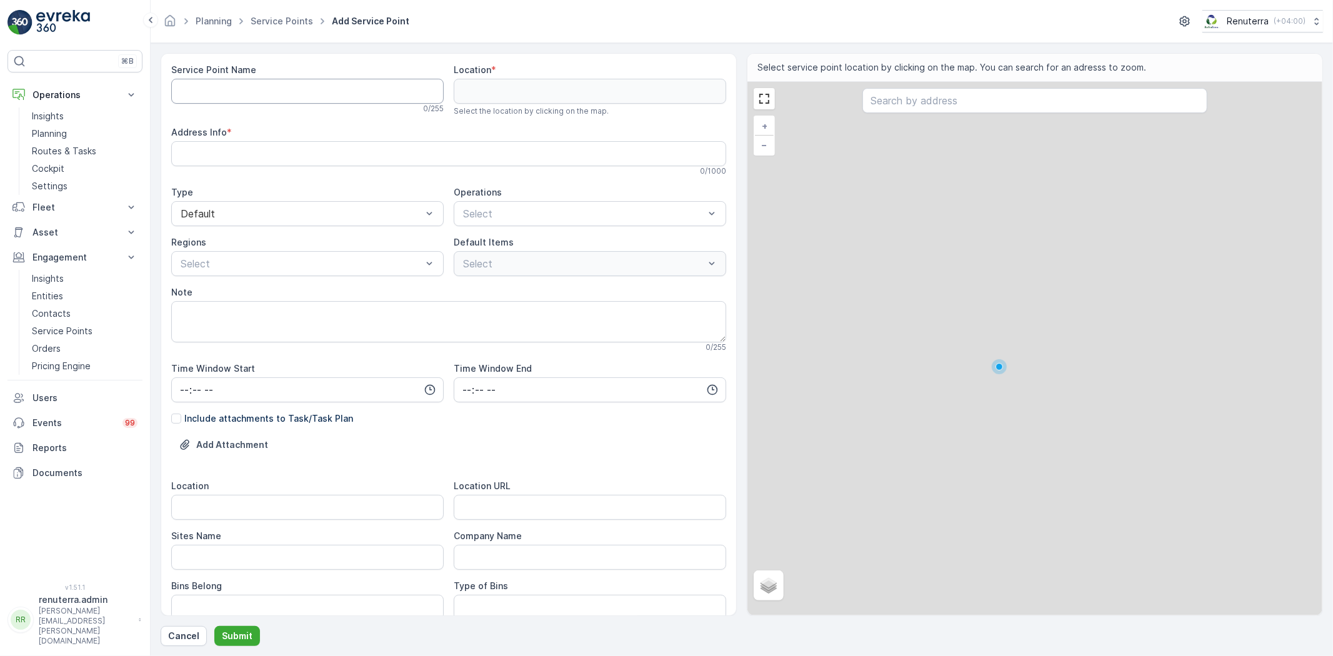
click at [254, 99] on Name "Service Point Name" at bounding box center [307, 91] width 272 height 25
paste Name "Fortuna Global Real Estate - AQ-04 (365-338) | Al Quoz"
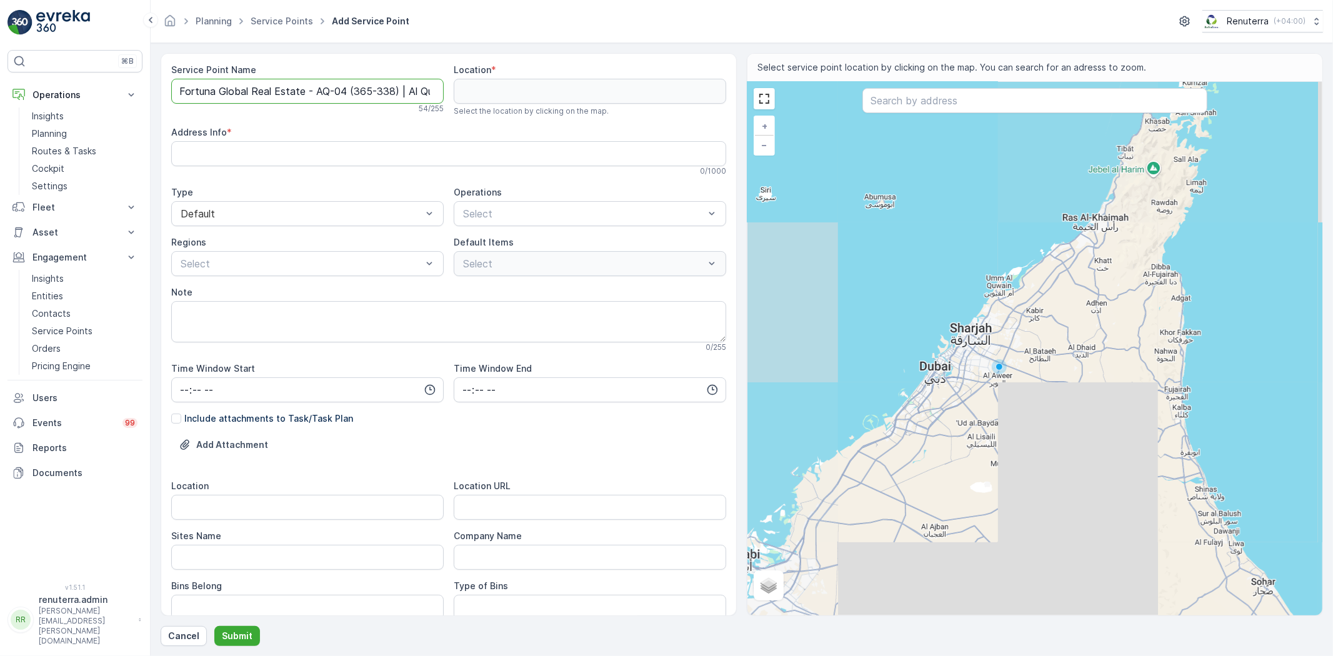
scroll to position [0, 14]
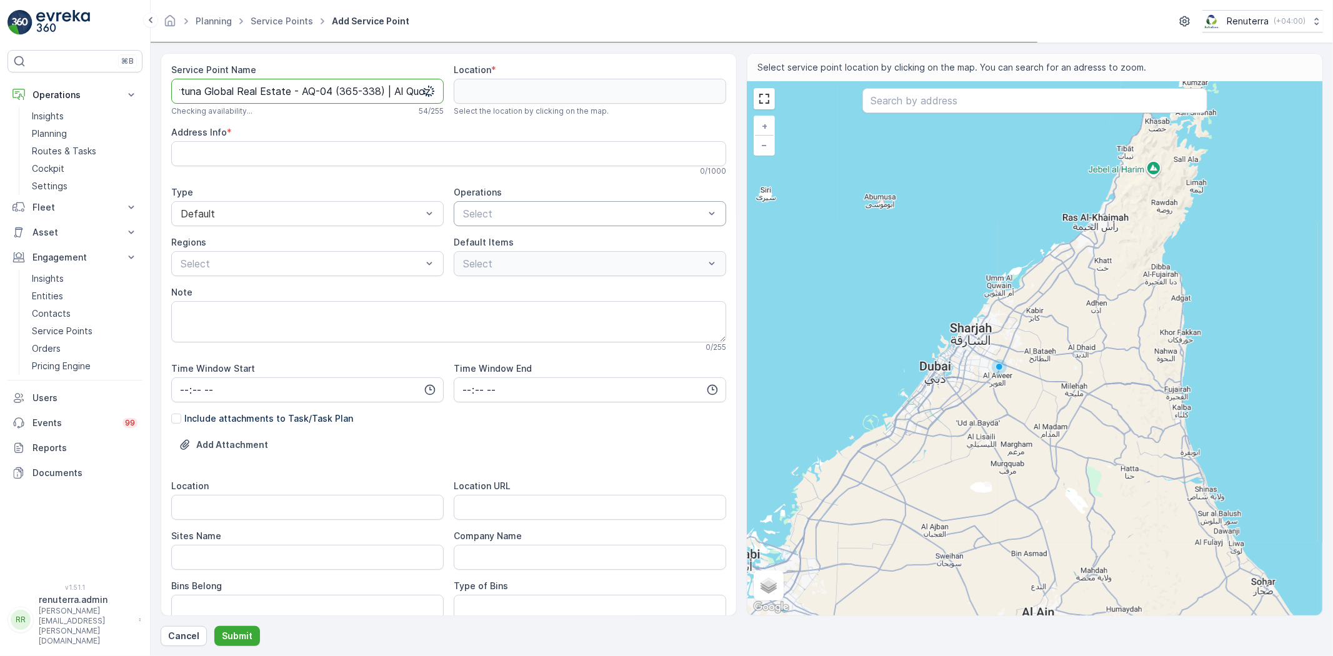
type Name "Fortuna Global Real Estate - AQ-04 (365-338) | Al Quoz"
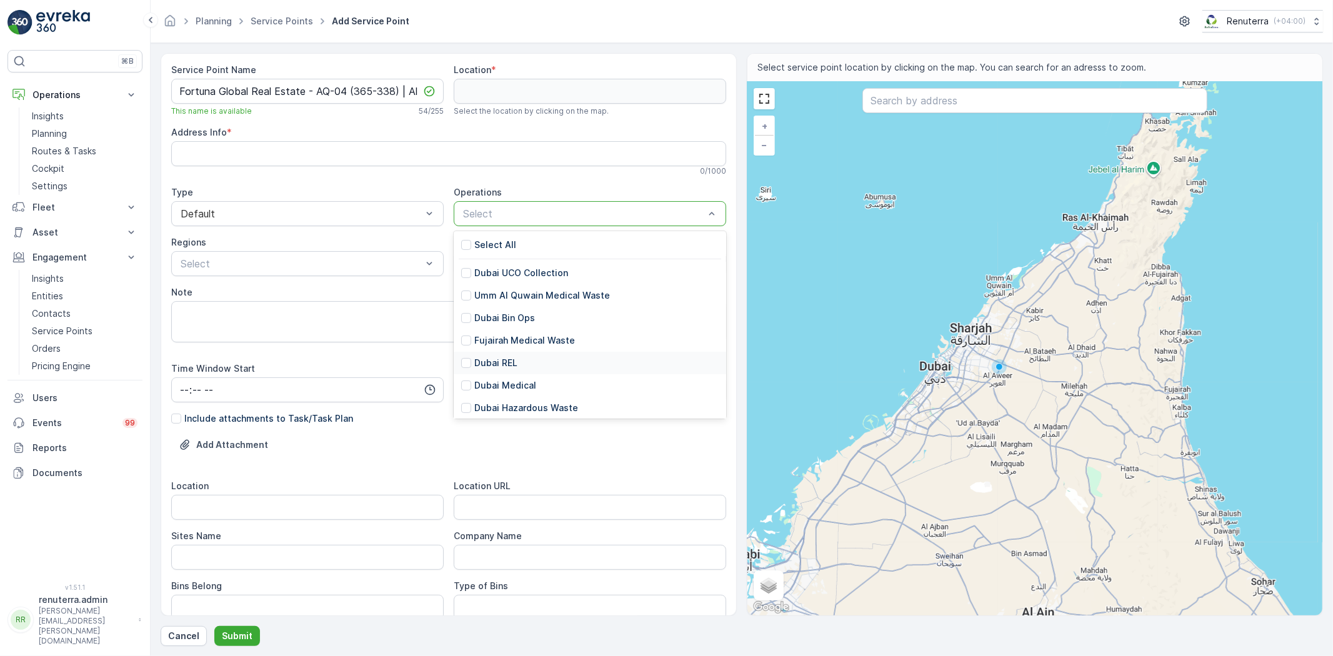
click at [498, 361] on p "Dubai REL" at bounding box center [495, 363] width 43 height 12
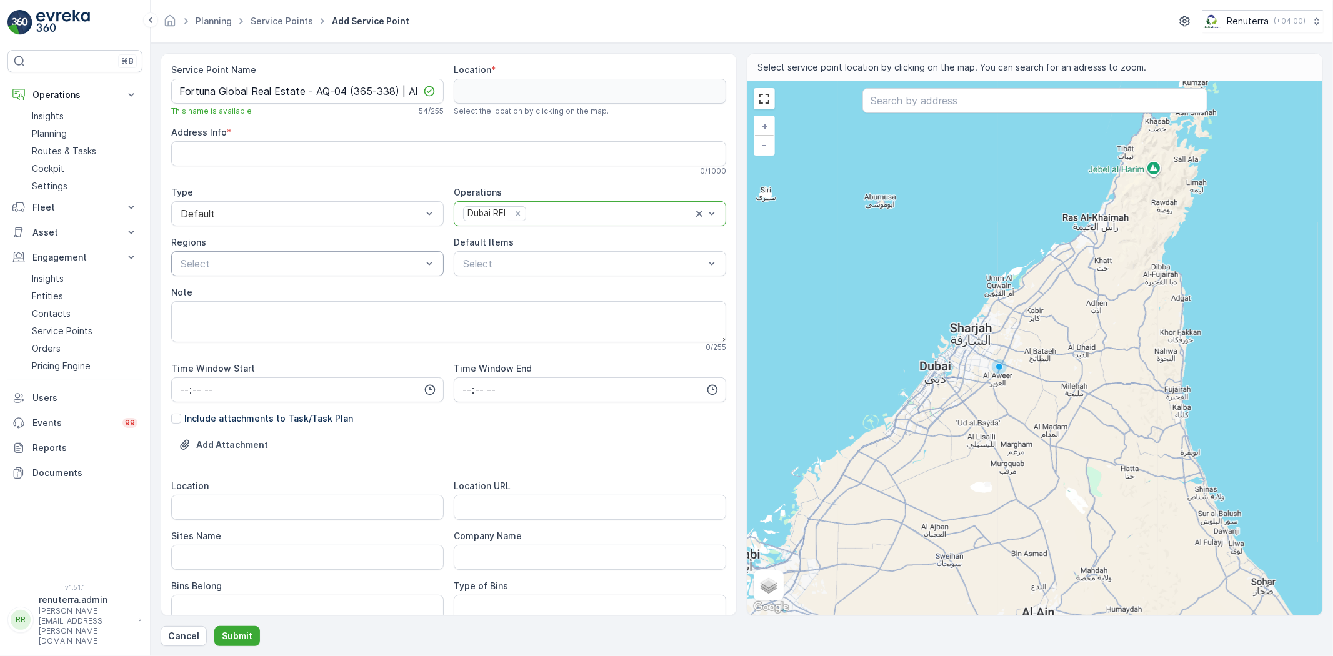
click at [302, 272] on div "Select" at bounding box center [307, 263] width 272 height 25
click at [202, 316] on span "REL101" at bounding box center [195, 315] width 33 height 11
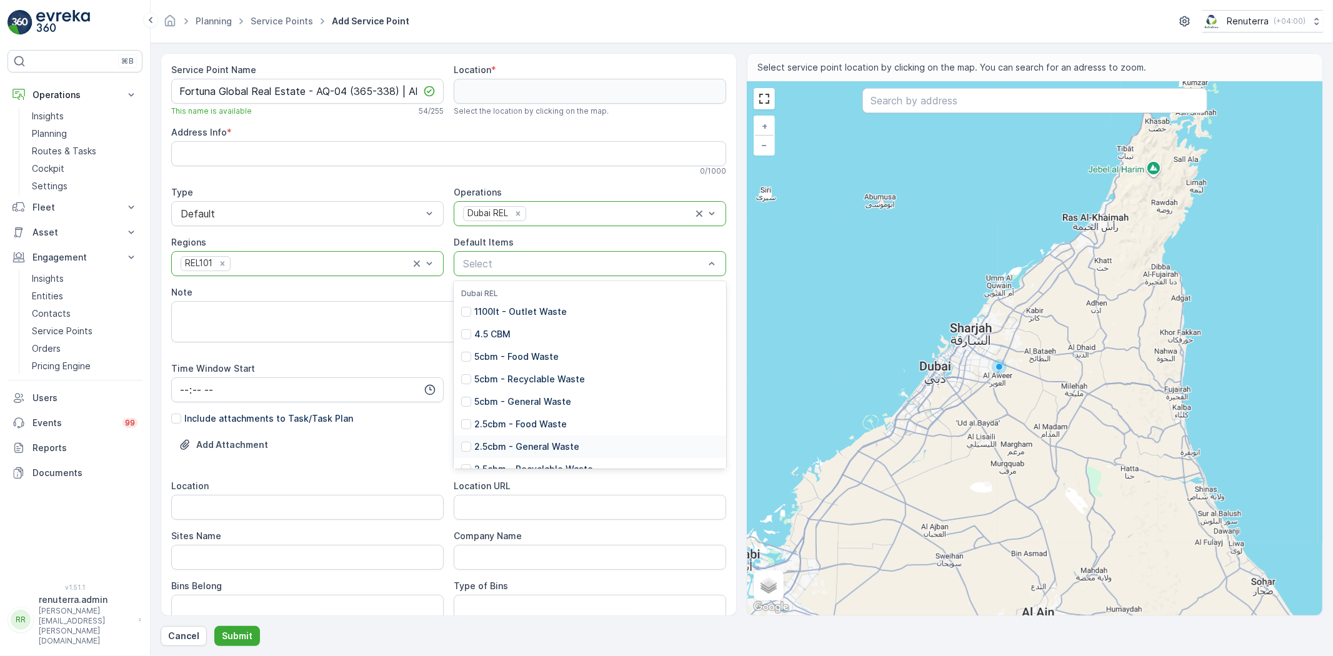
click at [513, 444] on p "2.5cbm - General Waste" at bounding box center [526, 447] width 105 height 12
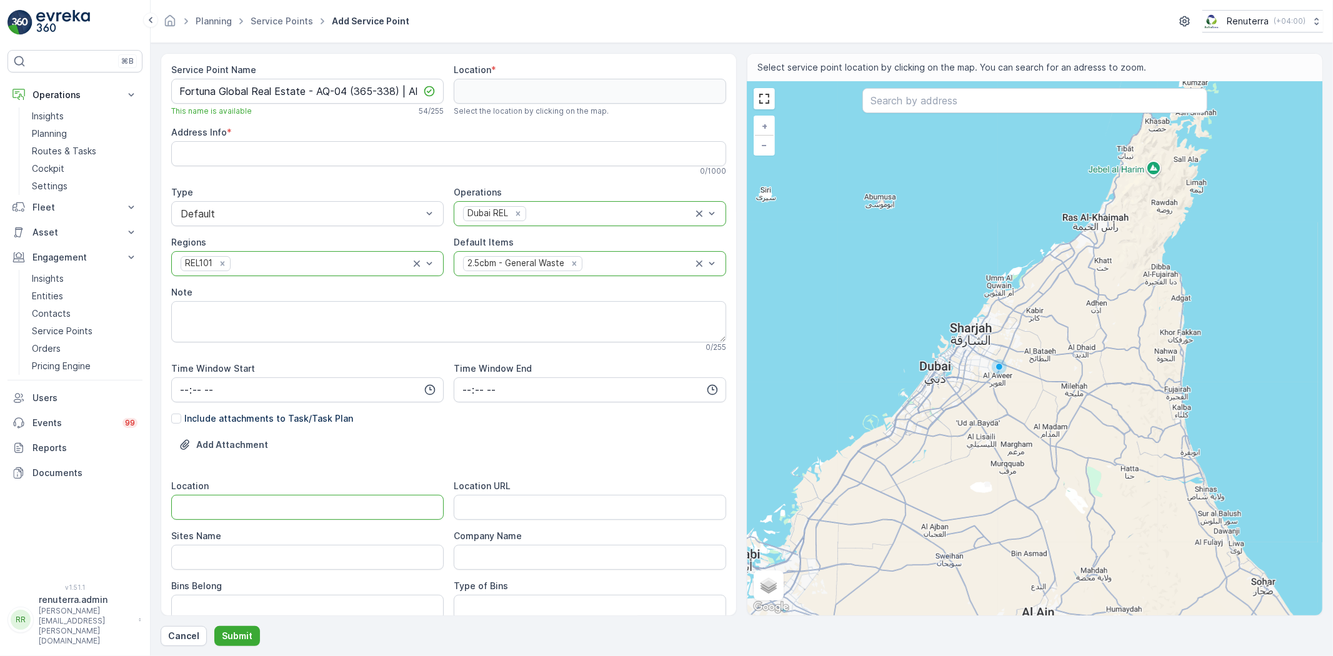
click at [267, 514] on input "Location" at bounding box center [307, 507] width 272 height 25
type input "Al Quoz"
click at [226, 551] on Name "Sites Name" at bounding box center [307, 557] width 272 height 25
paste Name "Al Quoz"
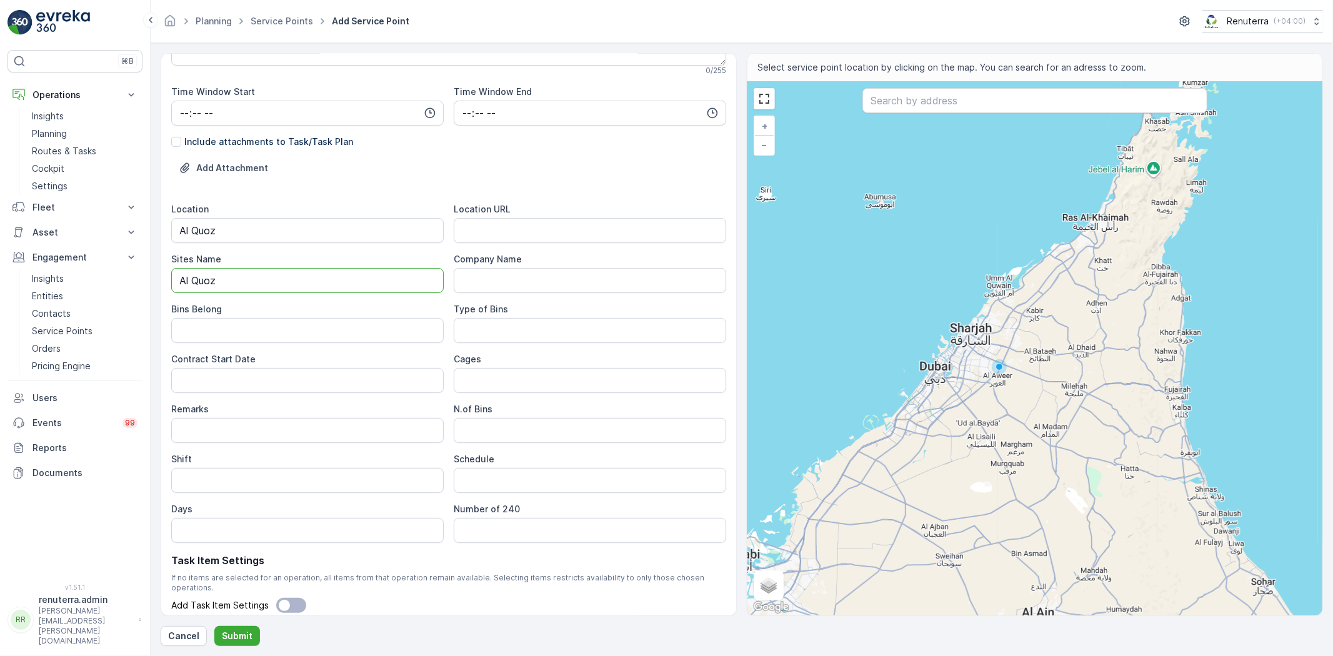
scroll to position [277, 0]
type Name "Al Quoz"
click at [512, 227] on URL "Location URL" at bounding box center [590, 229] width 272 height 25
paste URL "https://maps.app.goo.gl/eXCDPYSpo5Zr8g4FA"
type URL "https://maps.app.goo.gl/eXCDPYSpo5Zr8g4FA"
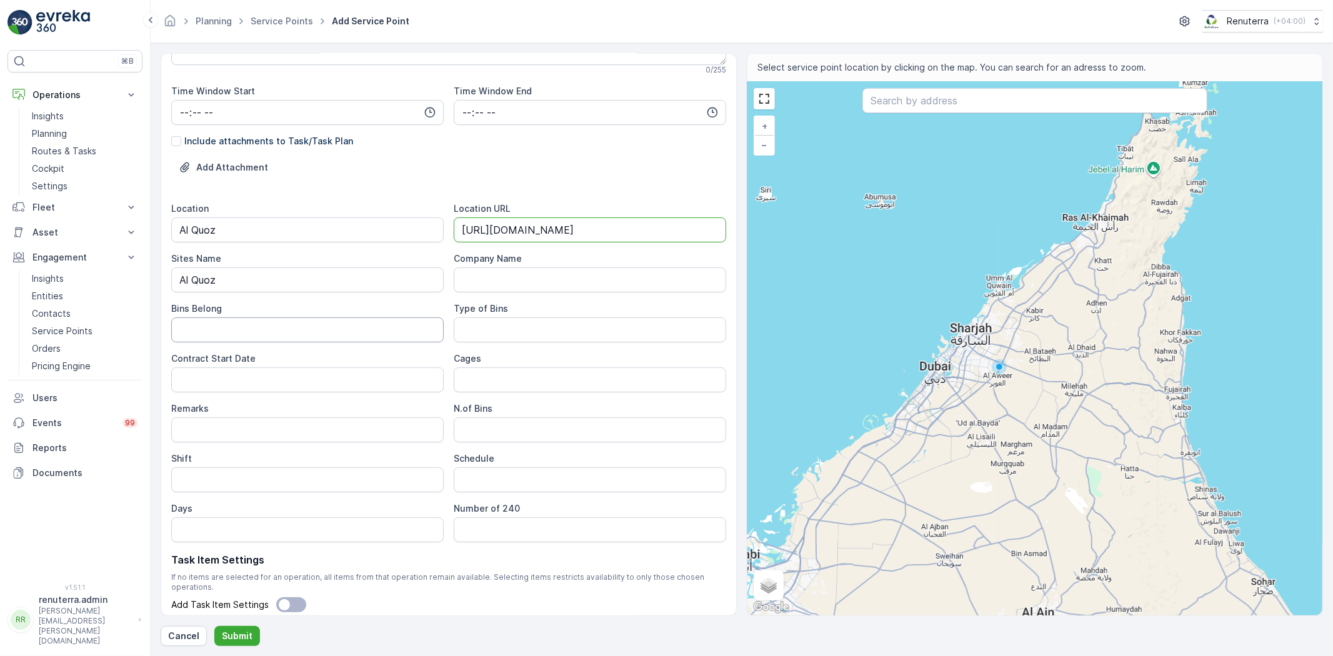
click at [312, 341] on Belong "Bins Belong" at bounding box center [307, 329] width 272 height 25
type Belong "Service Provider"
click at [466, 334] on Bins "Type of Bins" at bounding box center [590, 329] width 272 height 25
type Bins "2.5 CBM"
click at [296, 384] on Date "Contract Start Date" at bounding box center [307, 379] width 272 height 25
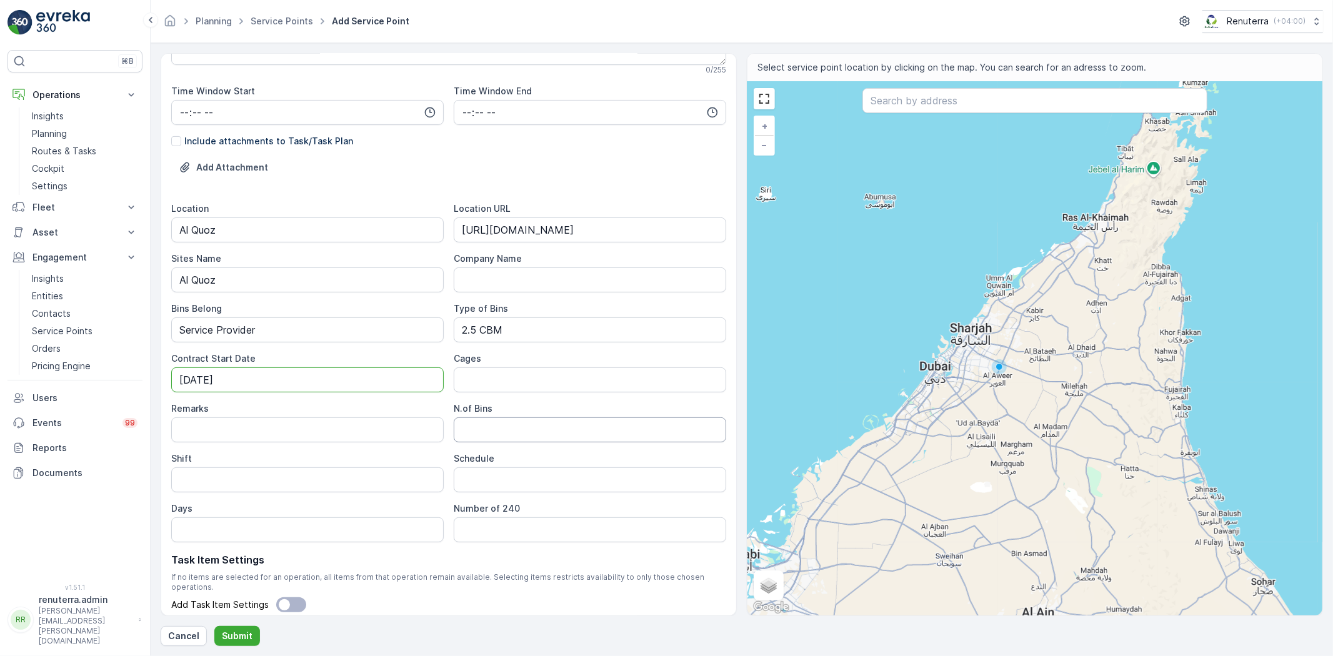
type Date "[DATE]"
click at [492, 422] on Bins "N.of Bins" at bounding box center [590, 429] width 272 height 25
type Bins "2"
click at [227, 479] on input "Shift" at bounding box center [307, 479] width 272 height 25
type input "Day Shift"
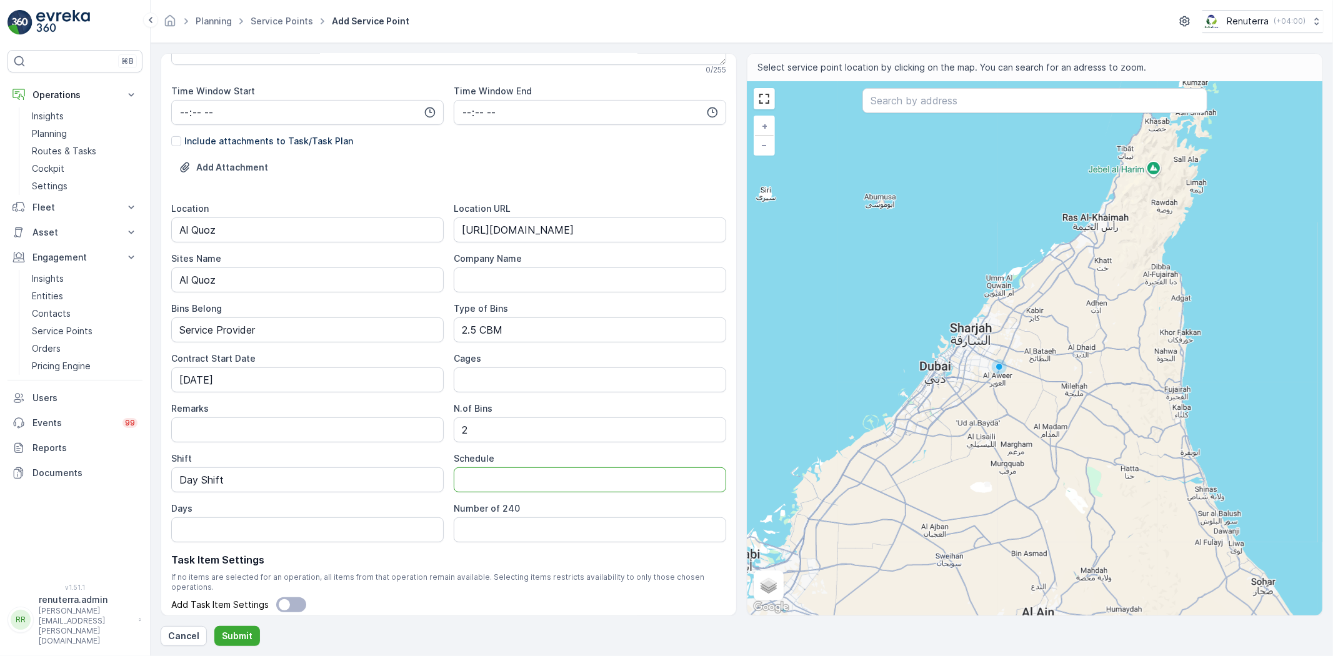
click at [480, 480] on input "Schedule" at bounding box center [590, 479] width 272 height 25
click at [489, 483] on input "Schedule" at bounding box center [590, 479] width 272 height 25
type input "Daily"
click at [346, 532] on input "Days" at bounding box center [307, 529] width 272 height 25
type input "7 days a week"
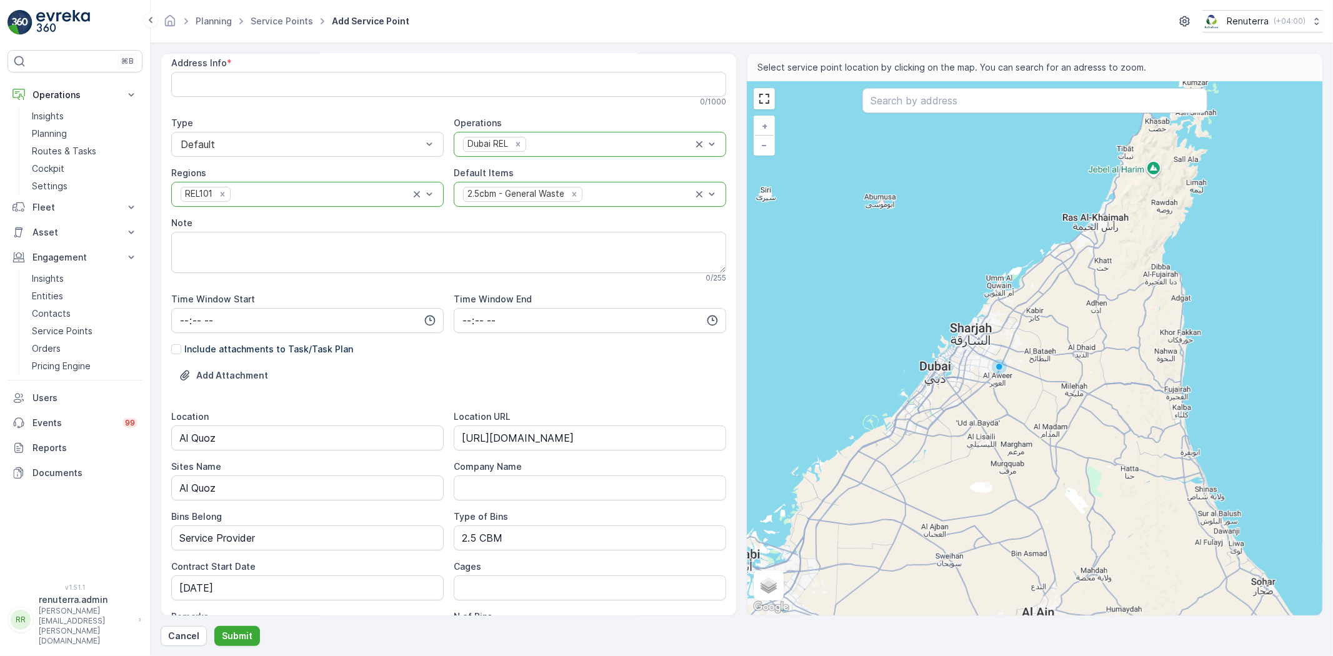
scroll to position [0, 0]
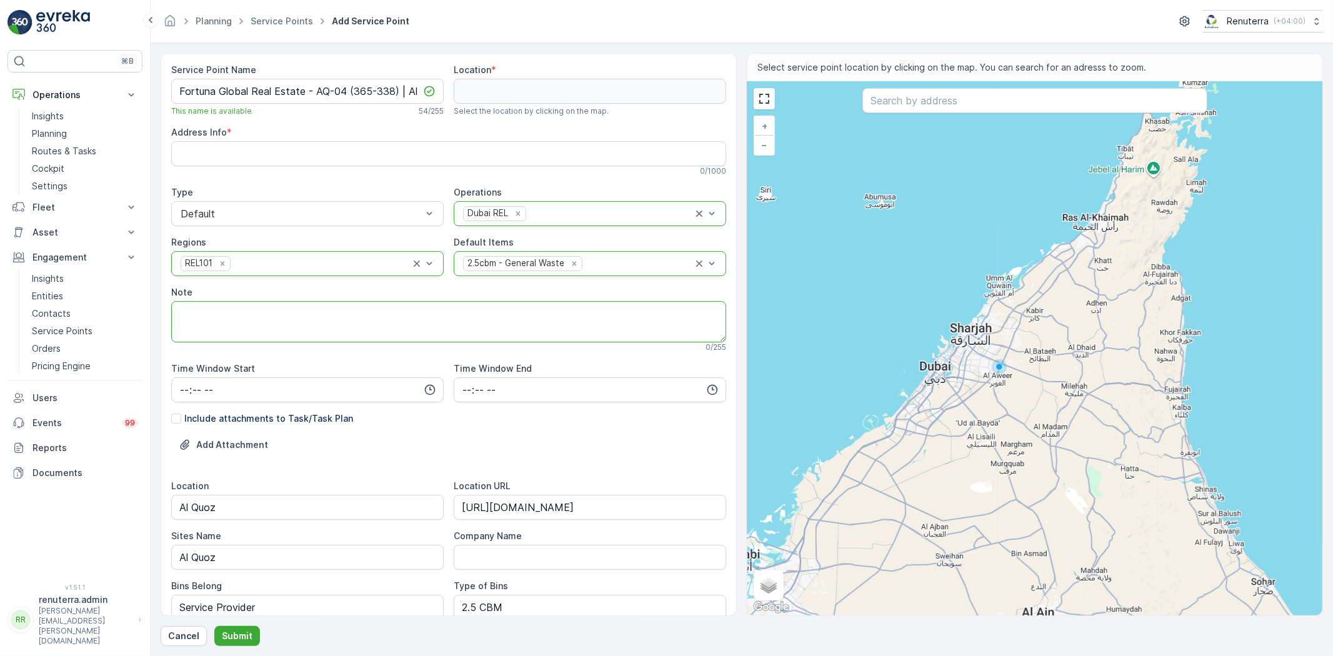
click at [247, 313] on textarea "Note" at bounding box center [448, 321] width 555 height 41
paste textarea "+971 52 745 5766 Bilal Camp Boss"
type textarea "POC: +971 52 745 5766 Bilal Camp Boss"
click at [961, 106] on input "text" at bounding box center [1034, 100] width 345 height 25
paste input "Blue camp"
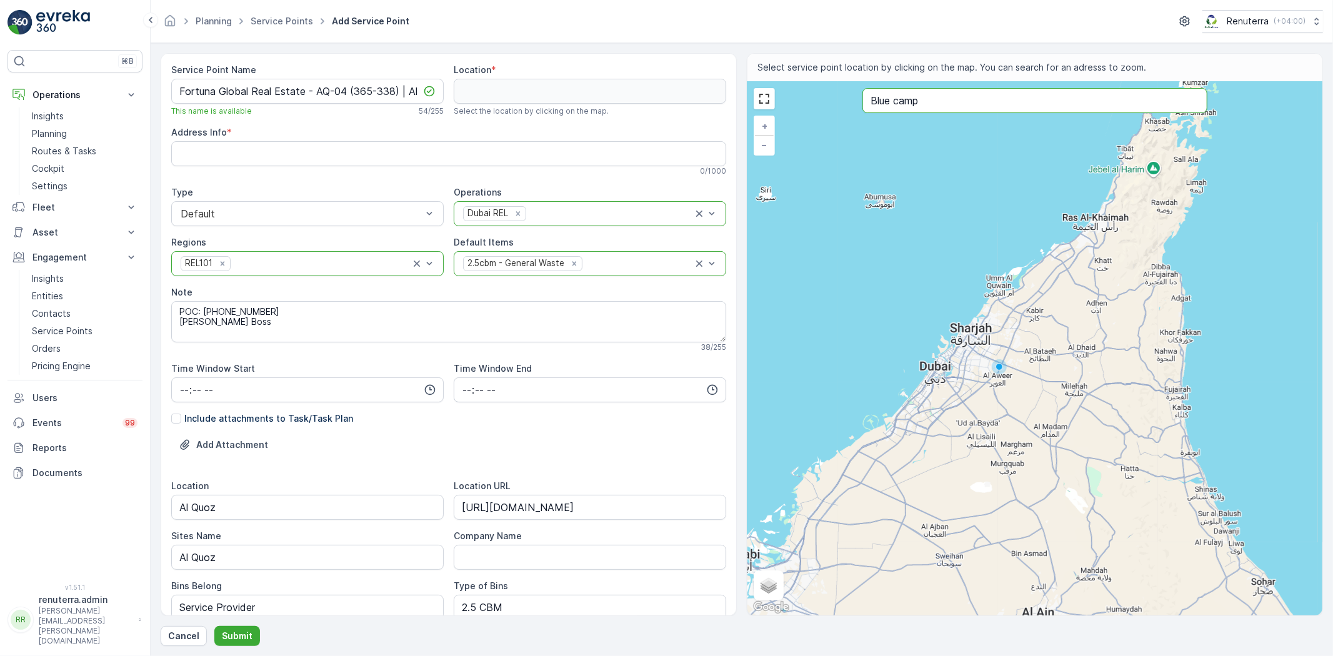
type input "Blue camp"
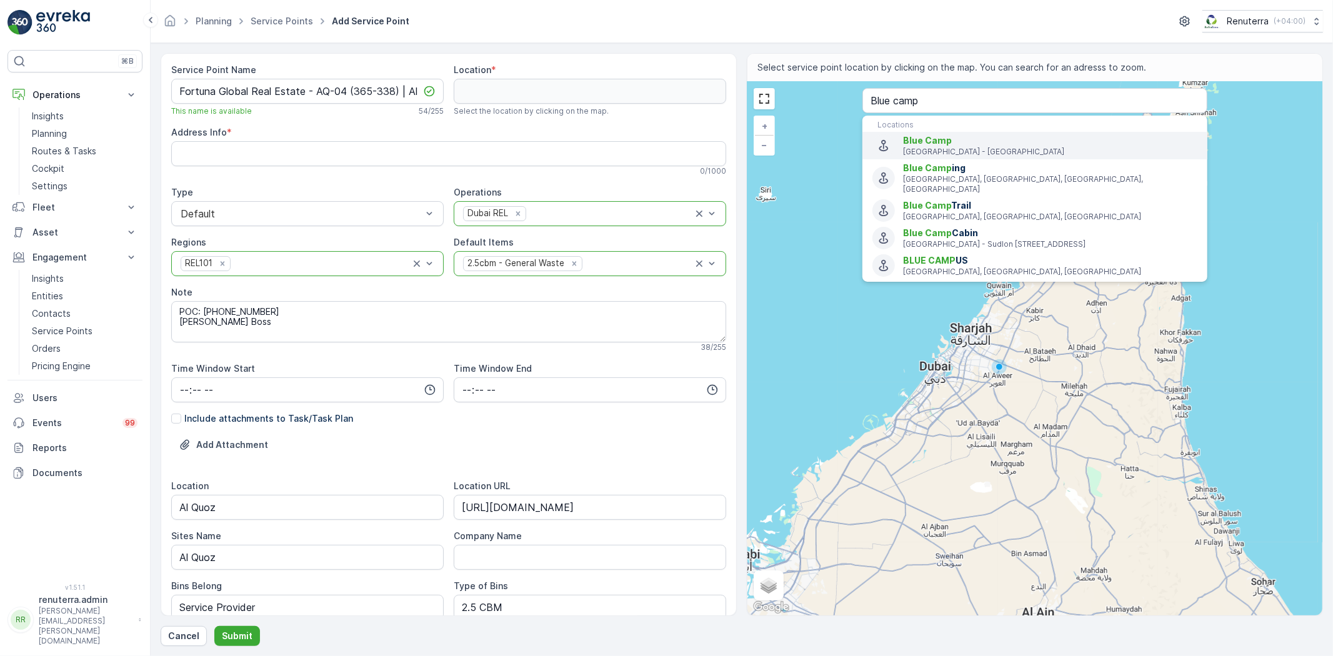
click at [956, 146] on span "Blue Camp" at bounding box center [1050, 140] width 294 height 12
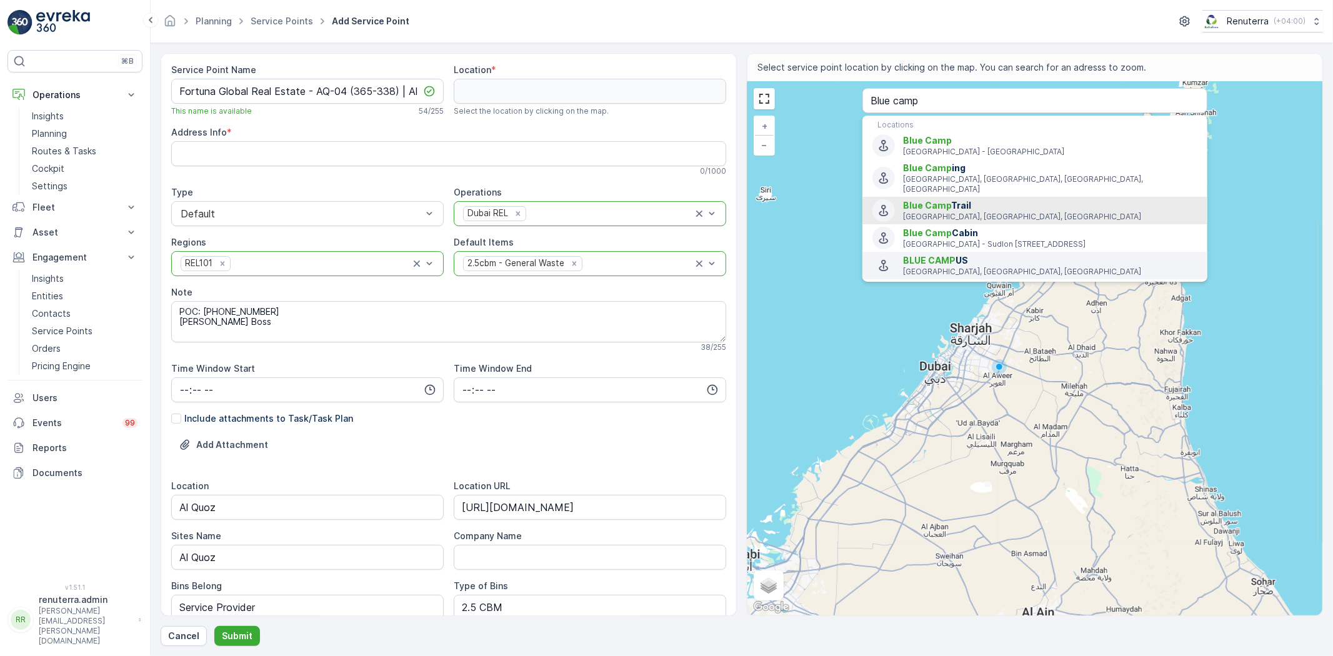
type input "25.1571846,55.24823079999999"
type Info "564X+V7H - Al Quoz - Al Quoz 4 - Dubai - United Arab Emirates"
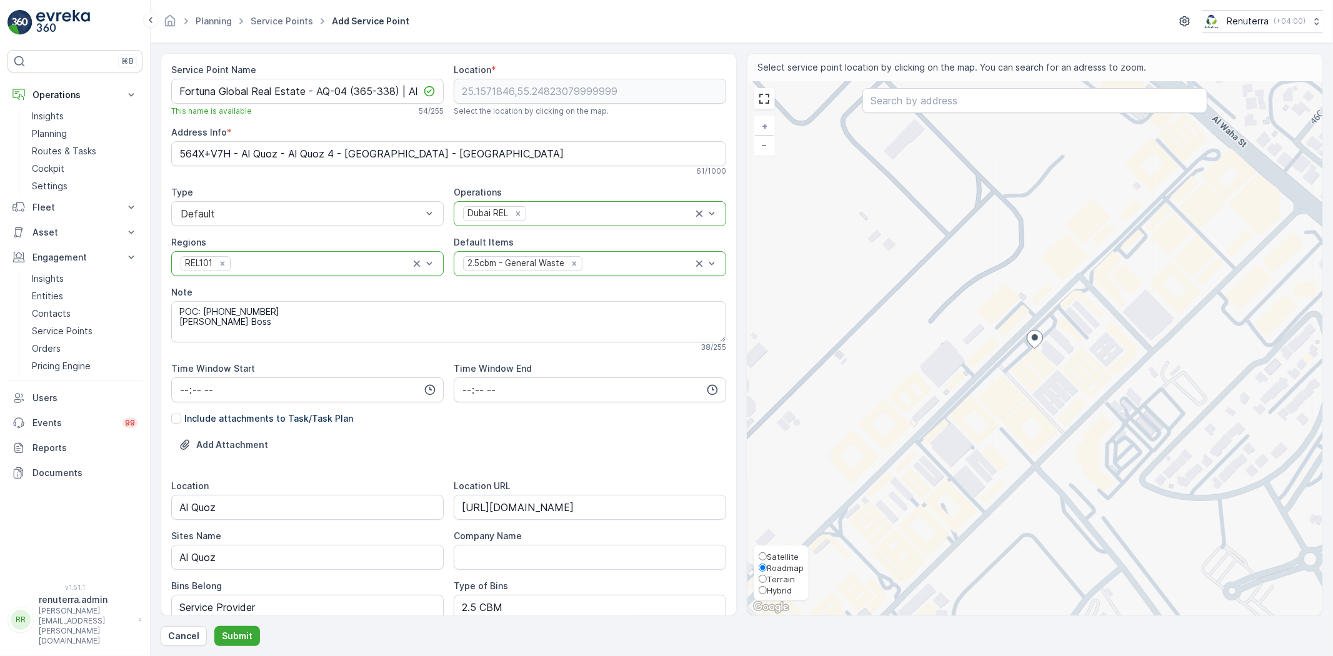
click at [772, 554] on span "Satellite" at bounding box center [783, 557] width 32 height 10
click at [767, 554] on input "Satellite" at bounding box center [763, 556] width 8 height 8
radio input "true"
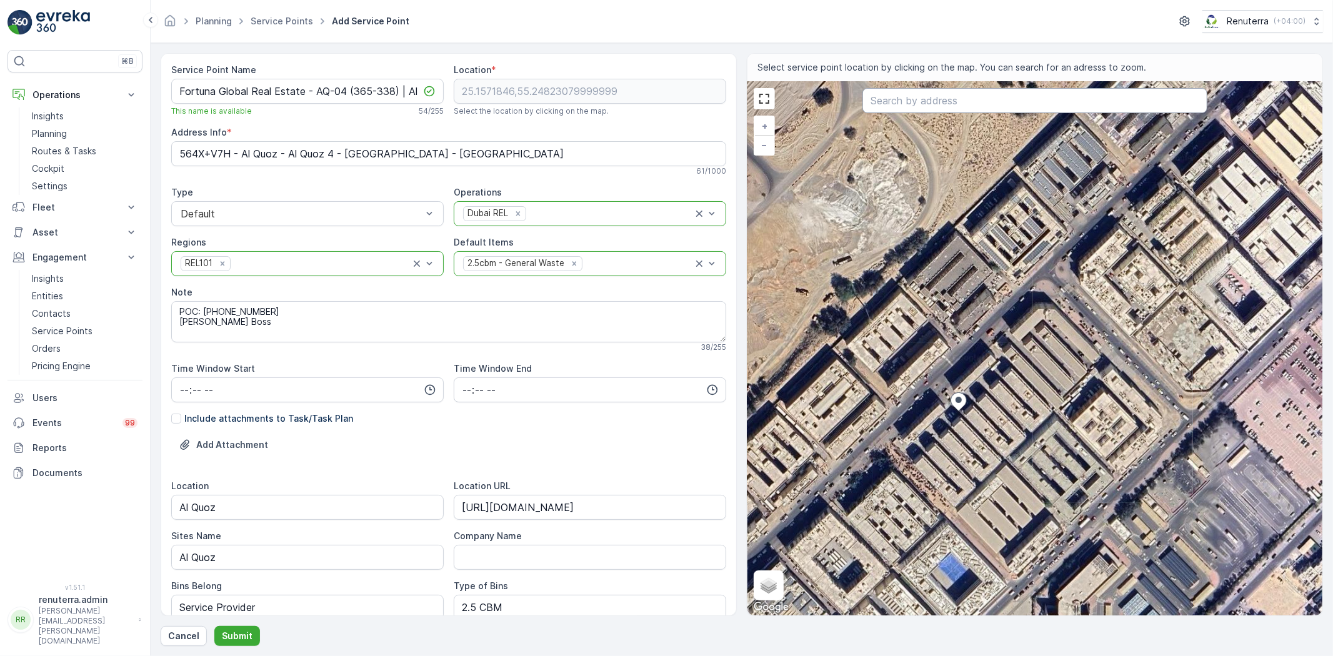
click at [917, 96] on input "text" at bounding box center [1034, 100] width 345 height 25
paste input "SHAH SH AB MOSQUE"
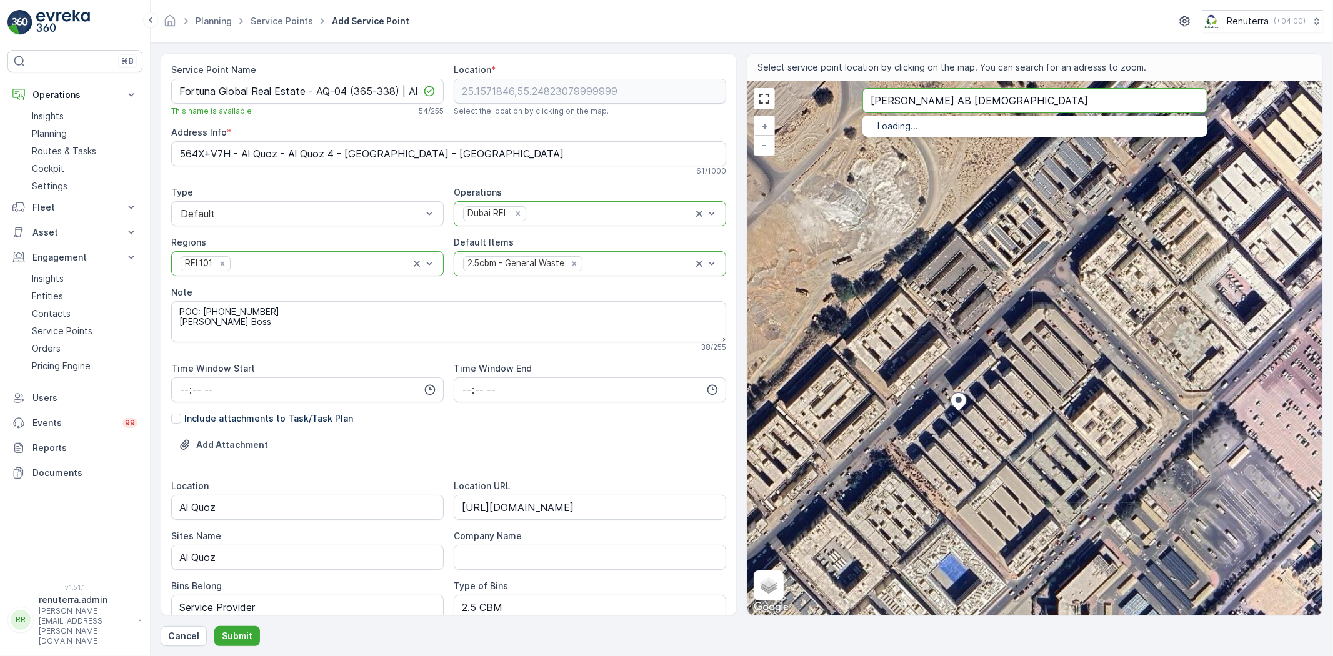
type input "SHAH SH AB MOSQUE"
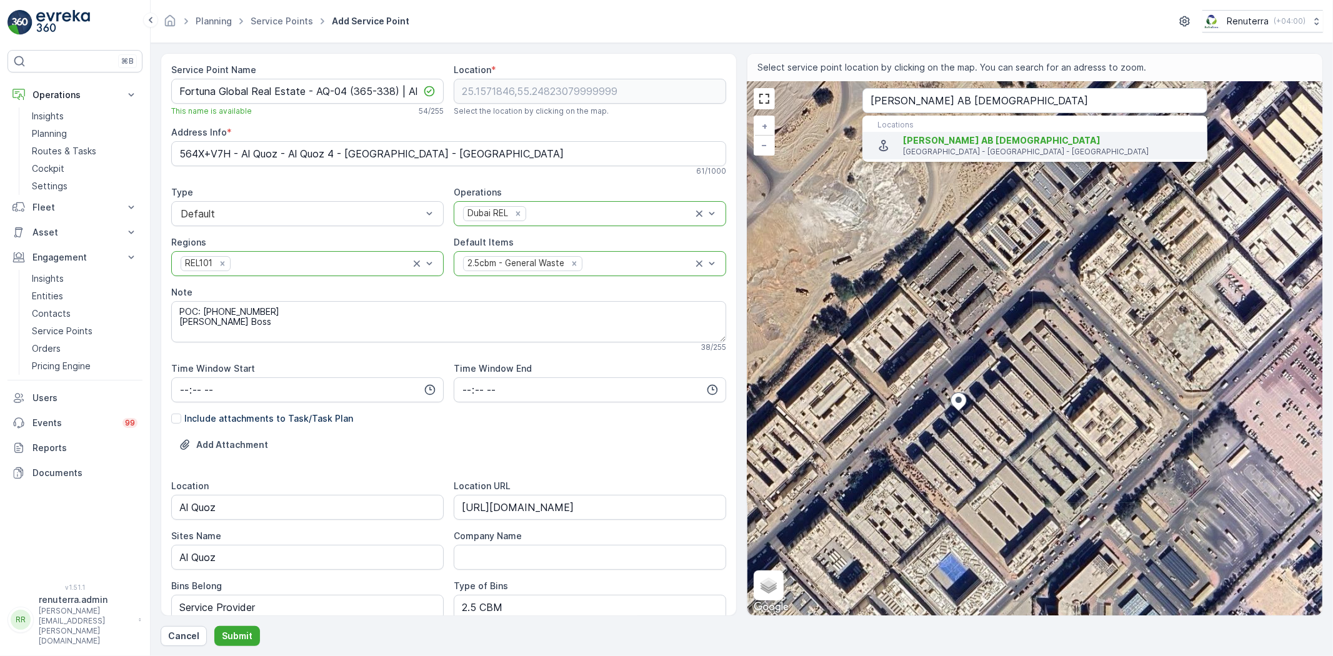
click at [932, 132] on li "SHAH SH AB MOSQUE 39th Street - Dubai - United Arab Emirates" at bounding box center [1034, 145] width 345 height 27
type input "25.1273249,55.2380366"
type Info "24 39th St - Al Quoz - Al Quoz Industrial Area 2 - Dubai - United Arab Emirates"
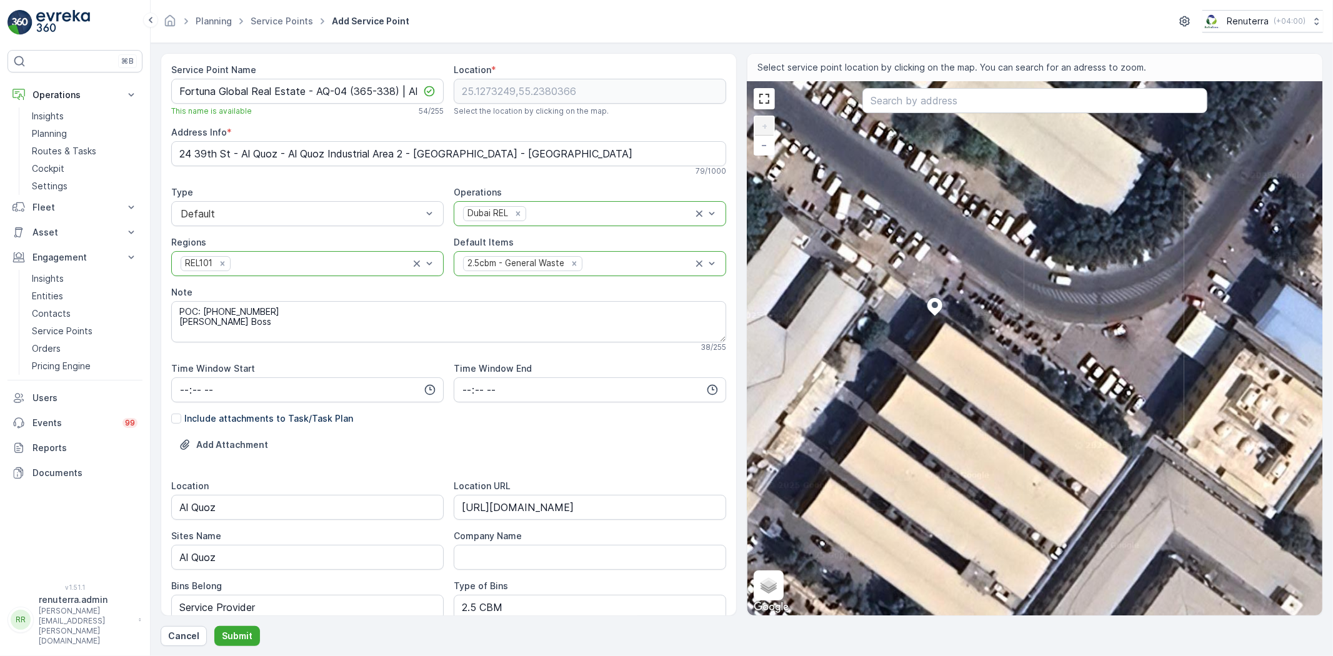
click at [927, 327] on div "+ − Satellite Roadmap Terrain Hybrid Leaflet Keyboard shortcuts Map Data Imager…" at bounding box center [1034, 349] width 575 height 534
type input "25.127303382453622,55.23801828773954"
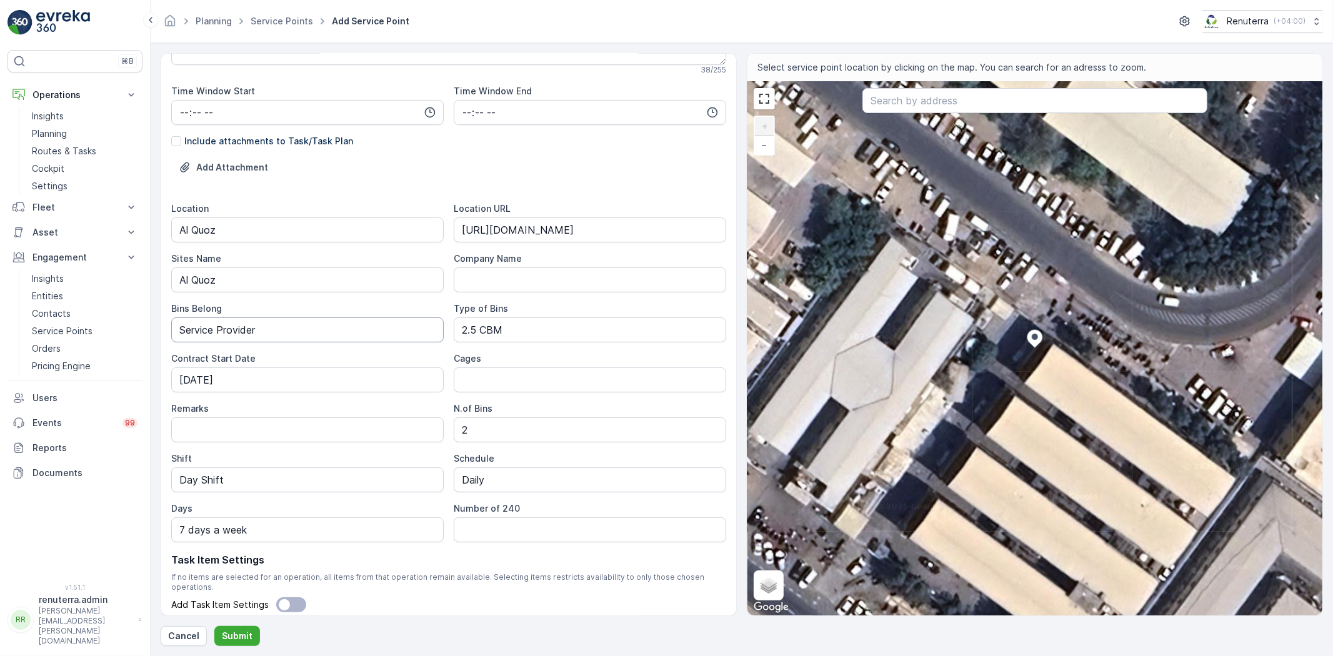
scroll to position [314, 0]
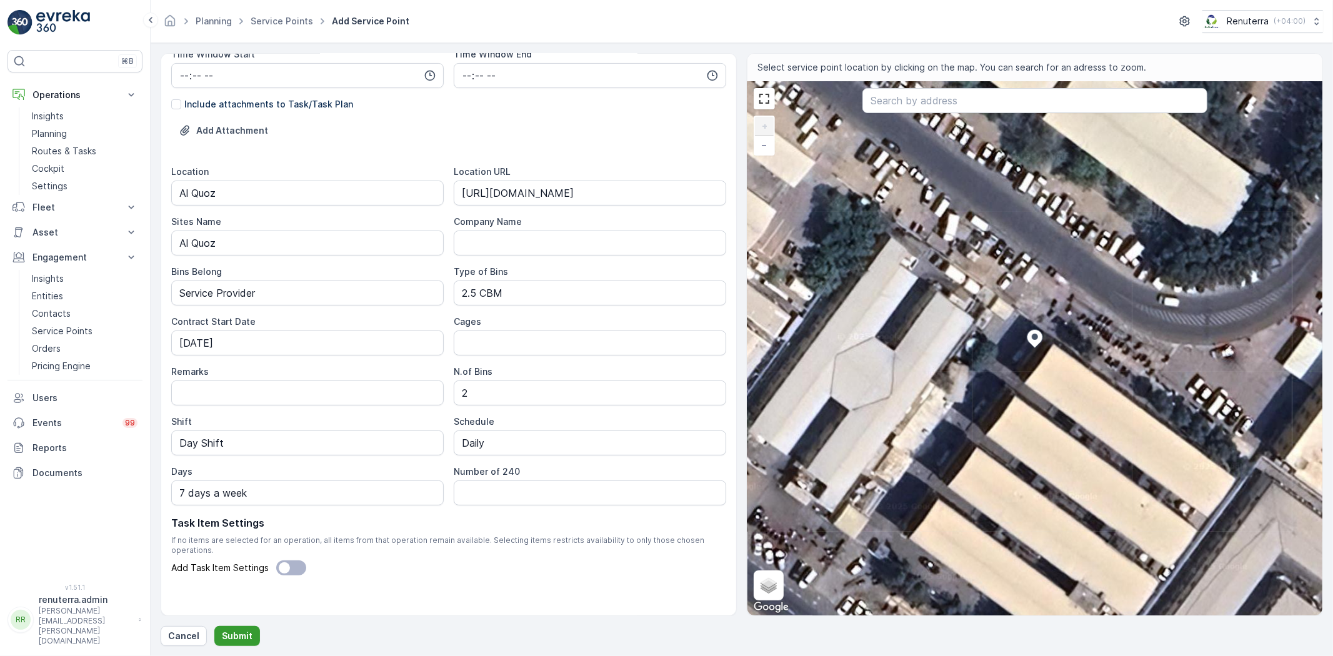
click at [233, 632] on p "Submit" at bounding box center [237, 636] width 31 height 12
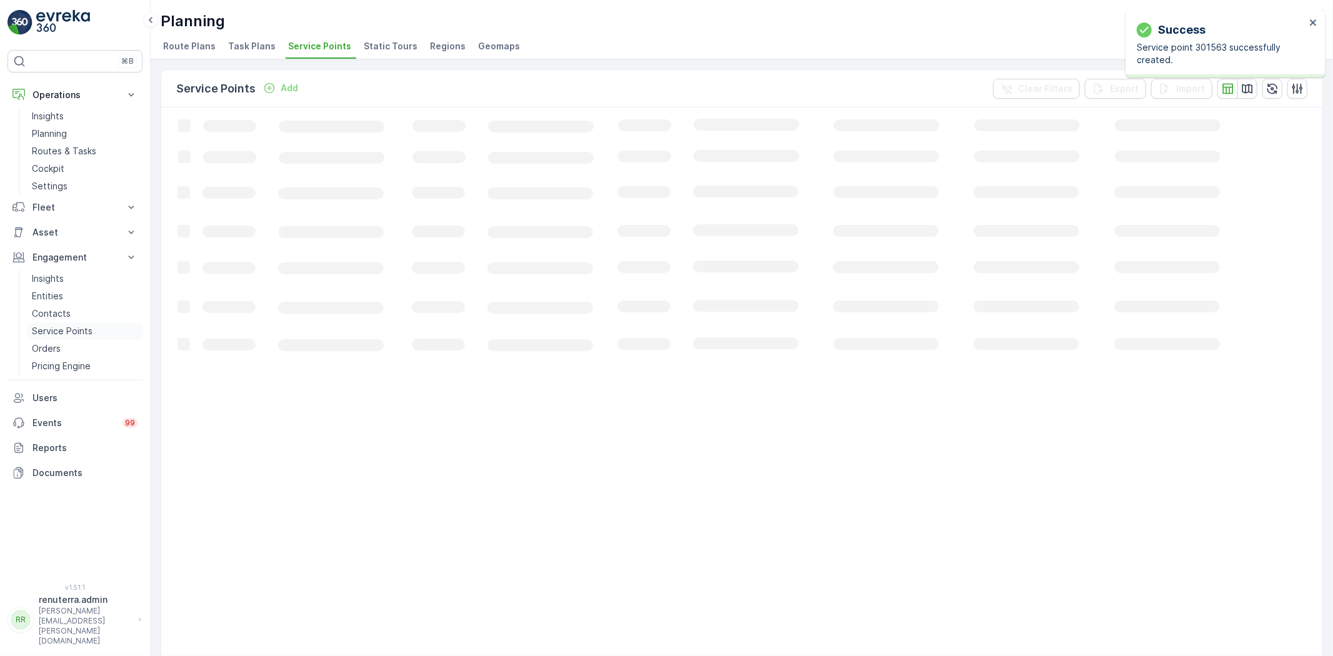
click at [72, 330] on p "Service Points" at bounding box center [62, 331] width 61 height 12
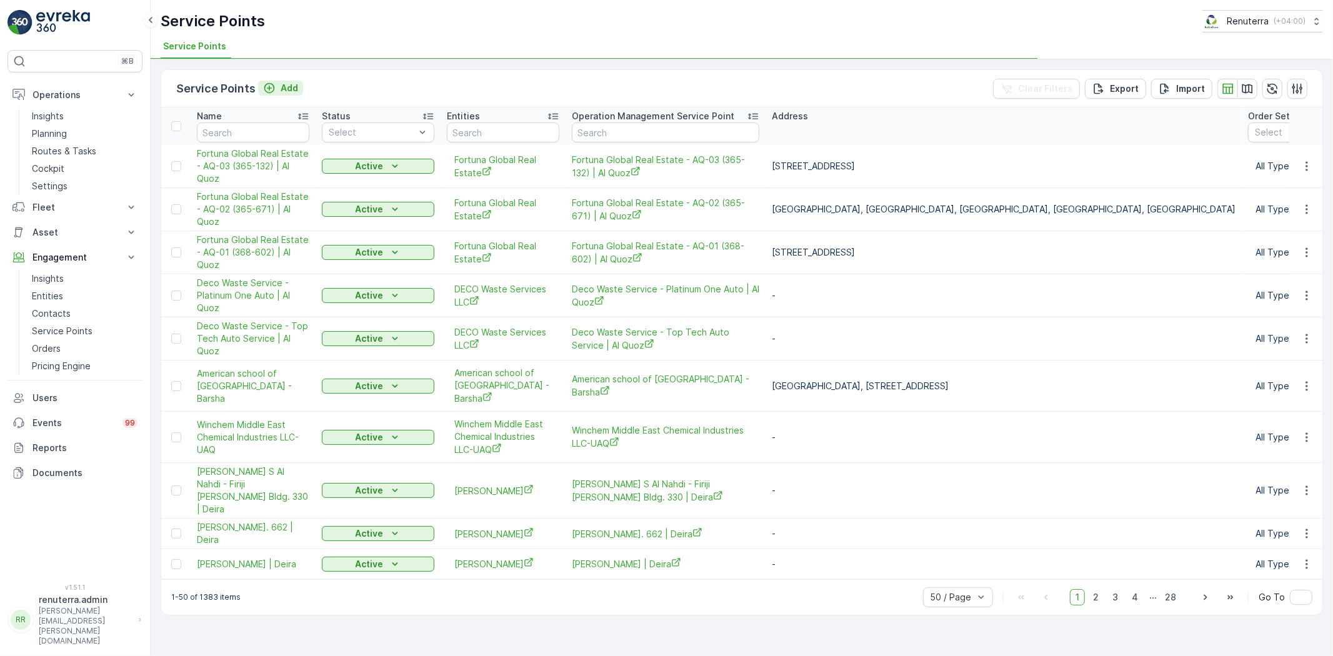
click at [289, 91] on p "Add" at bounding box center [289, 88] width 17 height 12
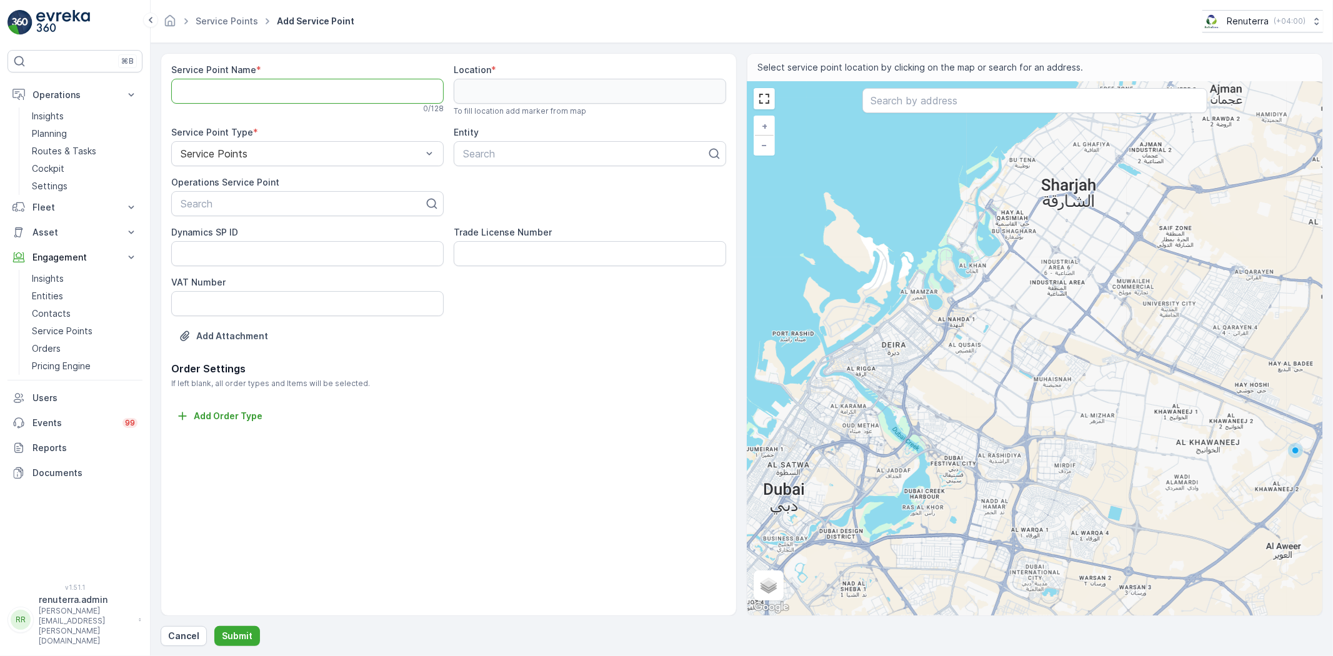
click at [221, 94] on Name "Service Point Name" at bounding box center [307, 91] width 272 height 25
paste Name "Fortuna Global Real Estate - AQ-04 (365-338) | Al Quoz"
type Name "Fortuna Global Real Estate - AQ-04 (365-338) | Al Quoz"
click at [252, 201] on div at bounding box center [302, 203] width 246 height 11
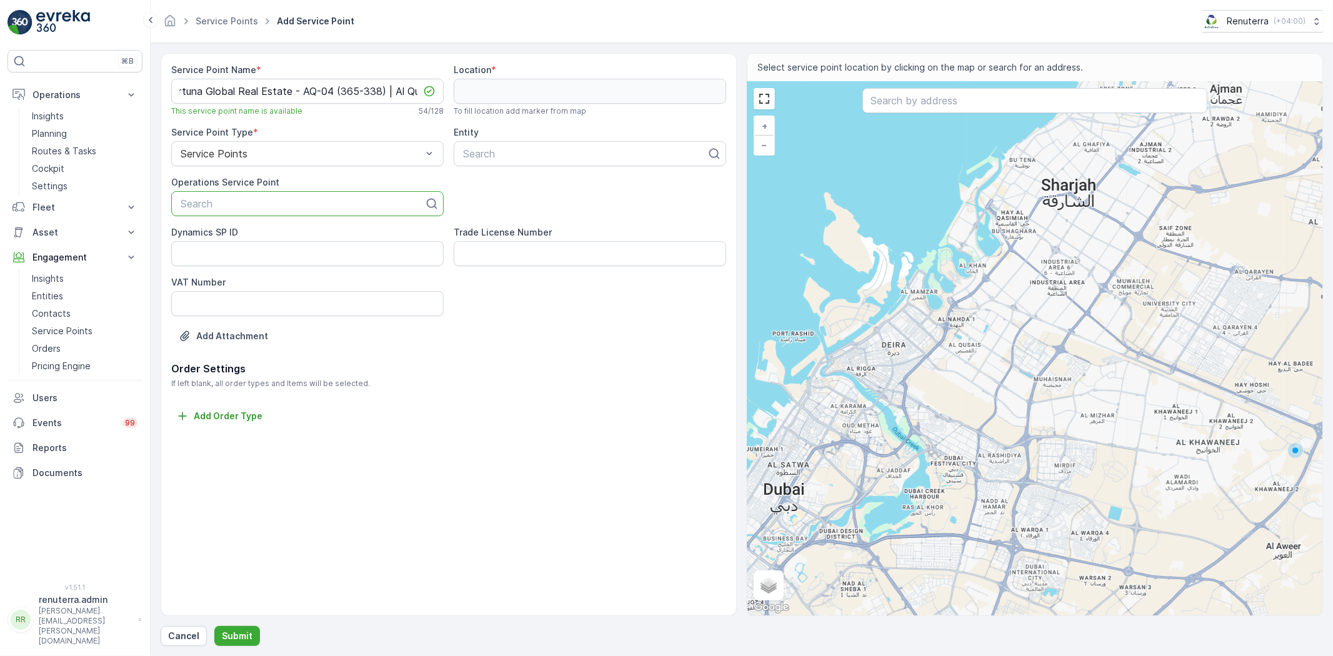
scroll to position [0, 0]
paste input "Fortuna Global Real Estate - AQ-04 (365-338) | Al Quoz"
type input "Fortuna Global Real Estate - AQ-04 (365-338) | Al Quoz"
click at [261, 234] on span "Fortuna Global Real Estate - AQ-04 (365-338) | Al Quoz" at bounding box center [307, 240] width 257 height 22
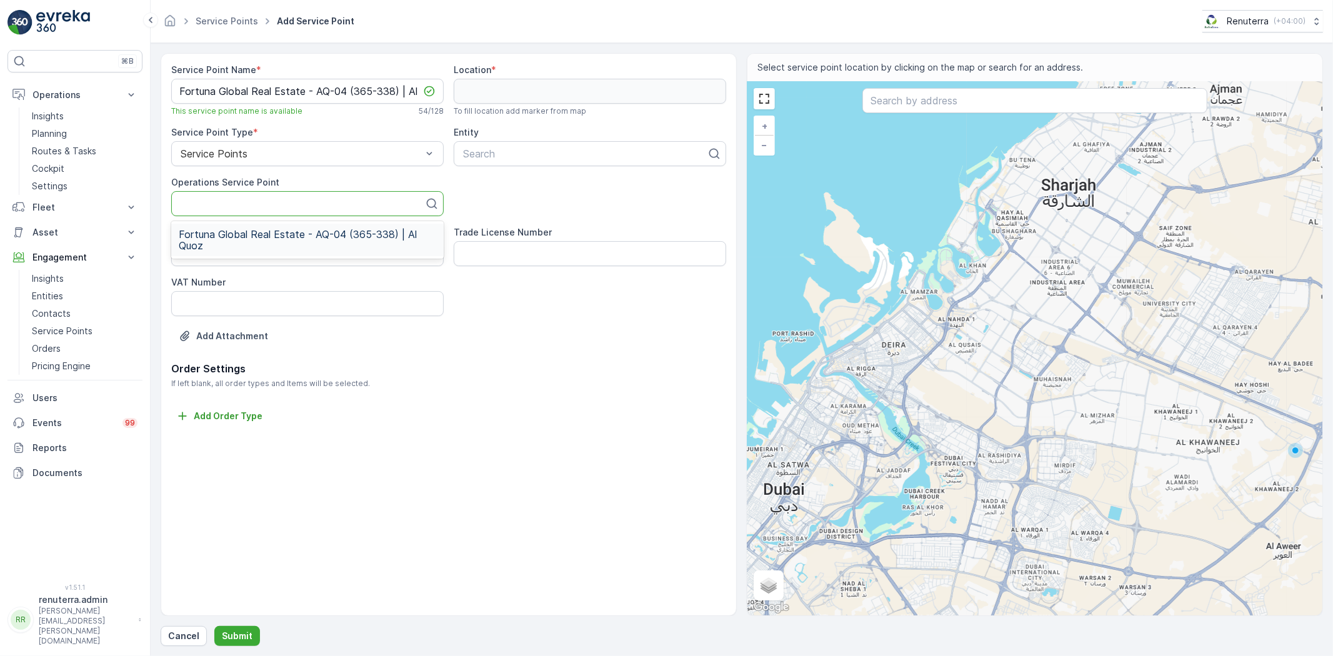
scroll to position [0, 0]
click at [511, 159] on div at bounding box center [585, 153] width 246 height 11
type input "fprt"
drag, startPoint x: 511, startPoint y: 159, endPoint x: 401, endPoint y: 136, distance: 112.3
click at [401, 136] on div "Service Point Name * Fortuna Global Real Estate - AQ-04 (365-338) | Al Quoz Thi…" at bounding box center [448, 212] width 555 height 297
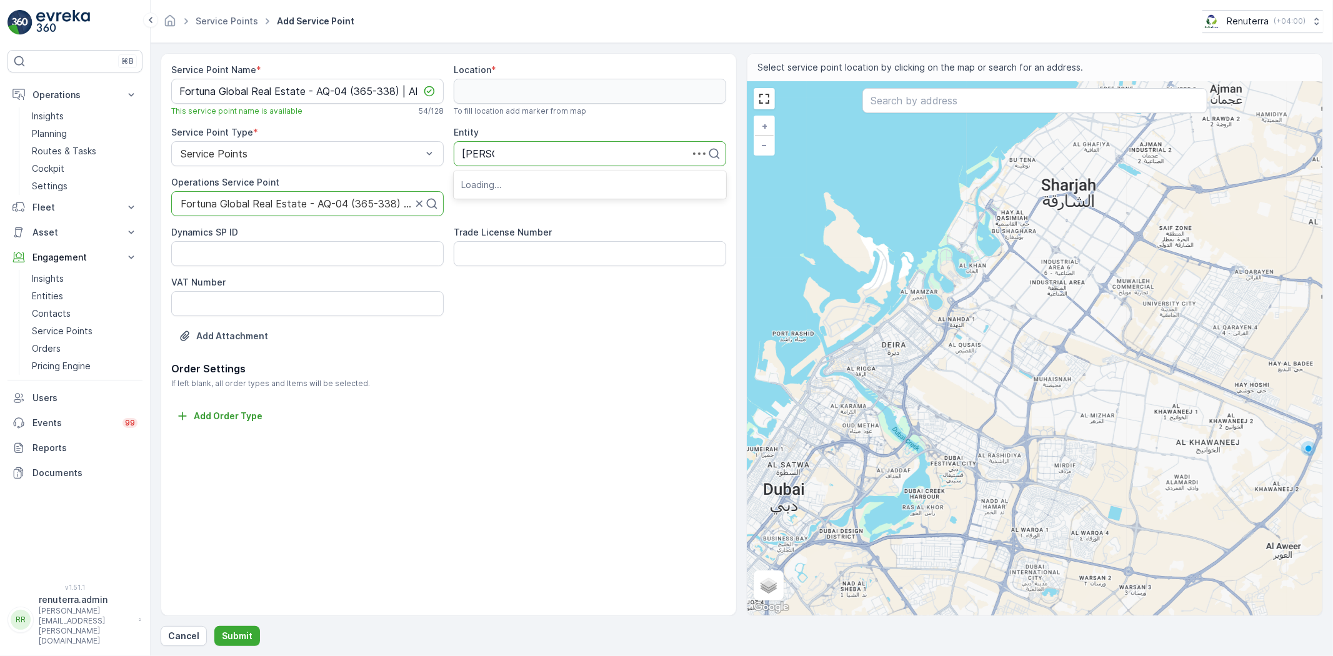
type input "fortuna"
click at [517, 189] on span "Fortuna Global Real Estate" at bounding box center [524, 184] width 126 height 11
click at [611, 241] on Number "Trade License Number" at bounding box center [590, 253] width 272 height 25
click at [882, 108] on input "text" at bounding box center [1034, 100] width 345 height 25
paste input "SHAH SH AB MOSQUE"
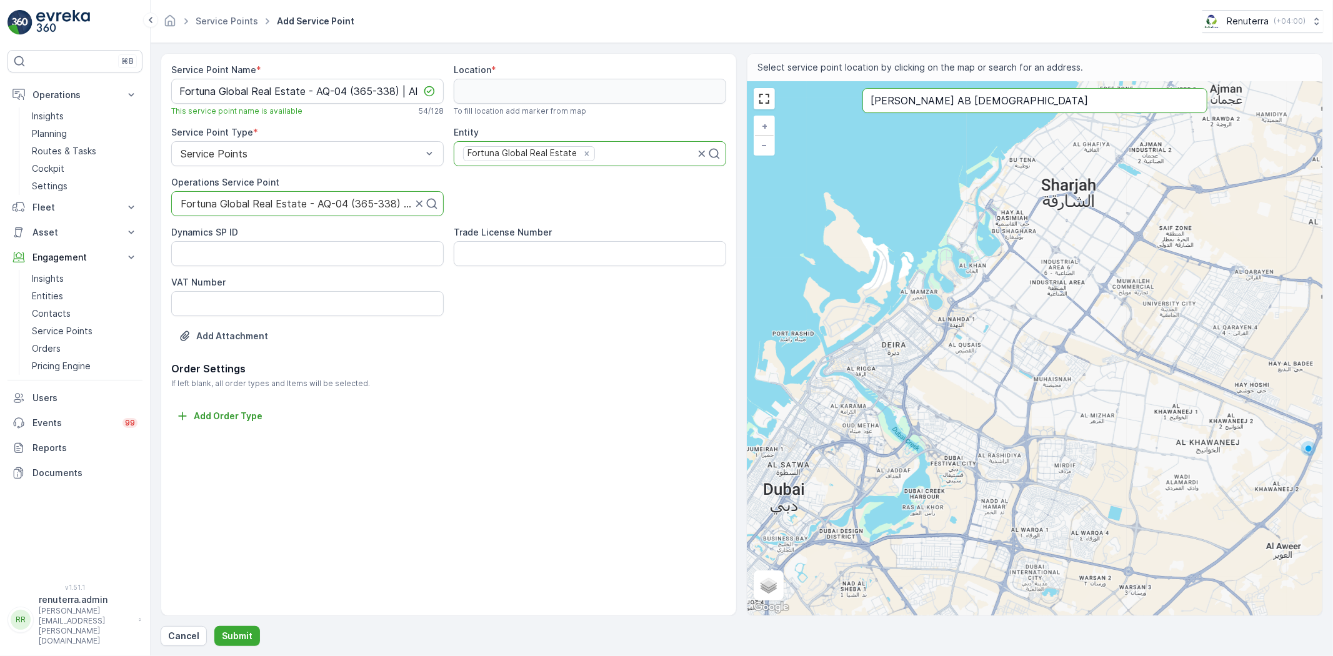
type input "SHAH SH AB MOSQUE"
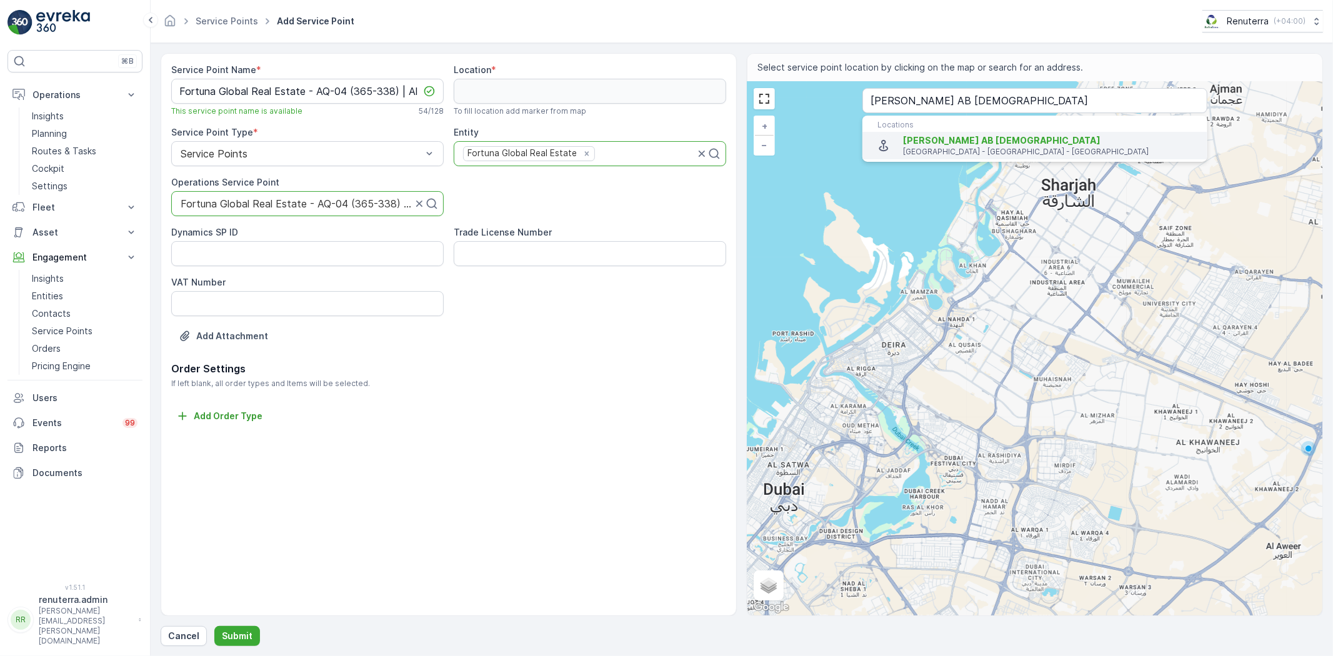
click at [930, 140] on span "SHAH SH AB MOSQUE" at bounding box center [1001, 140] width 197 height 11
type input "25.1273249,55.2380366"
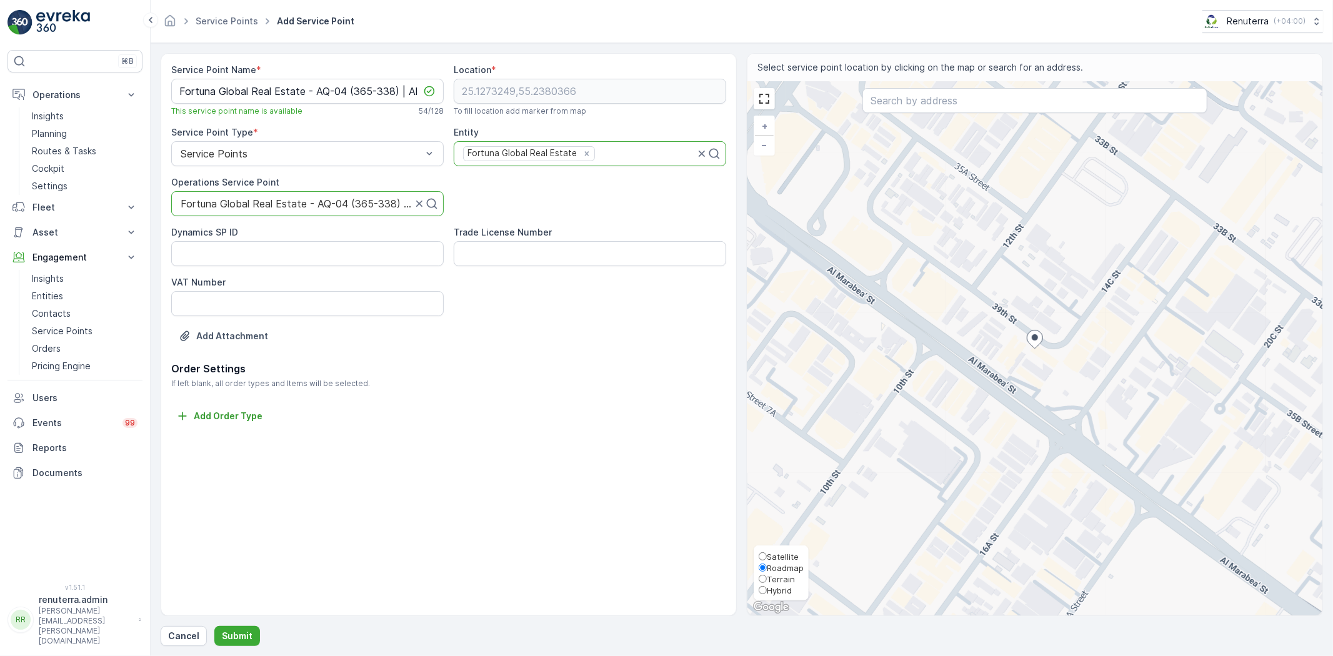
click at [780, 552] on span "Satellite" at bounding box center [783, 557] width 32 height 10
click at [767, 552] on input "Satellite" at bounding box center [763, 556] width 8 height 8
radio input "true"
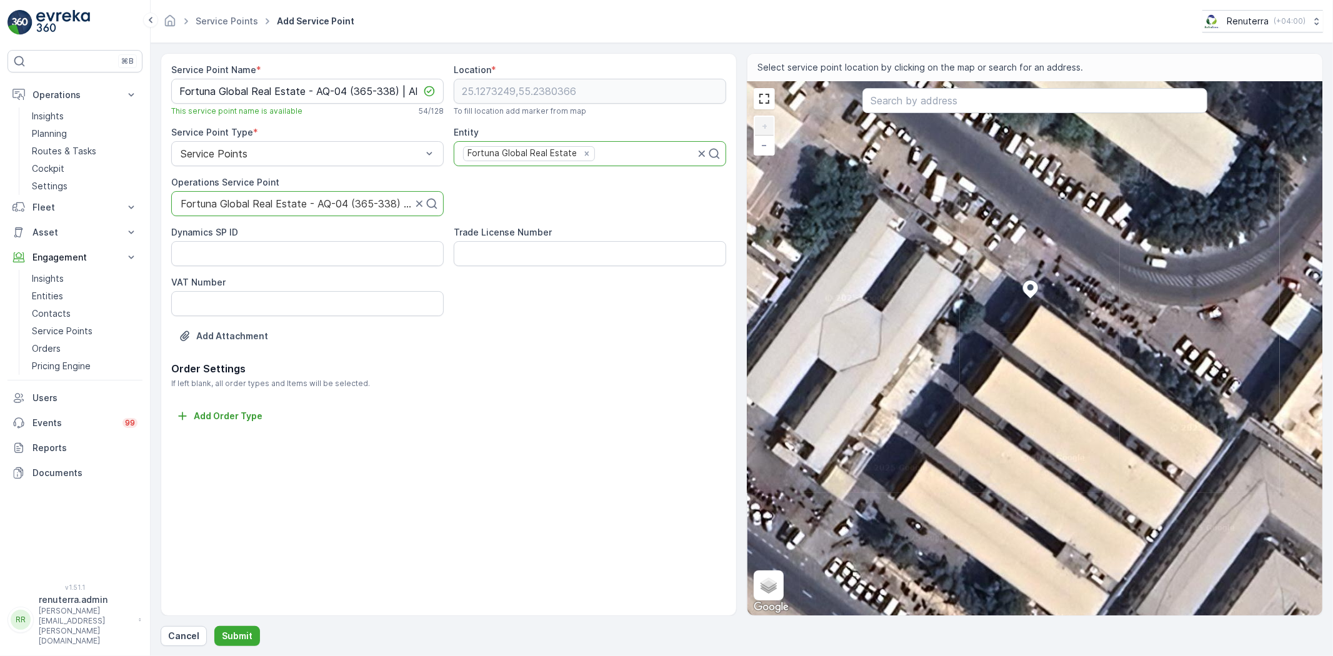
click at [1019, 312] on div "+ − Satellite Roadmap Terrain Hybrid Leaflet Keyboard shortcuts Map Data Imager…" at bounding box center [1034, 349] width 575 height 534
type input "25.127298511342044,55.23801024854163"
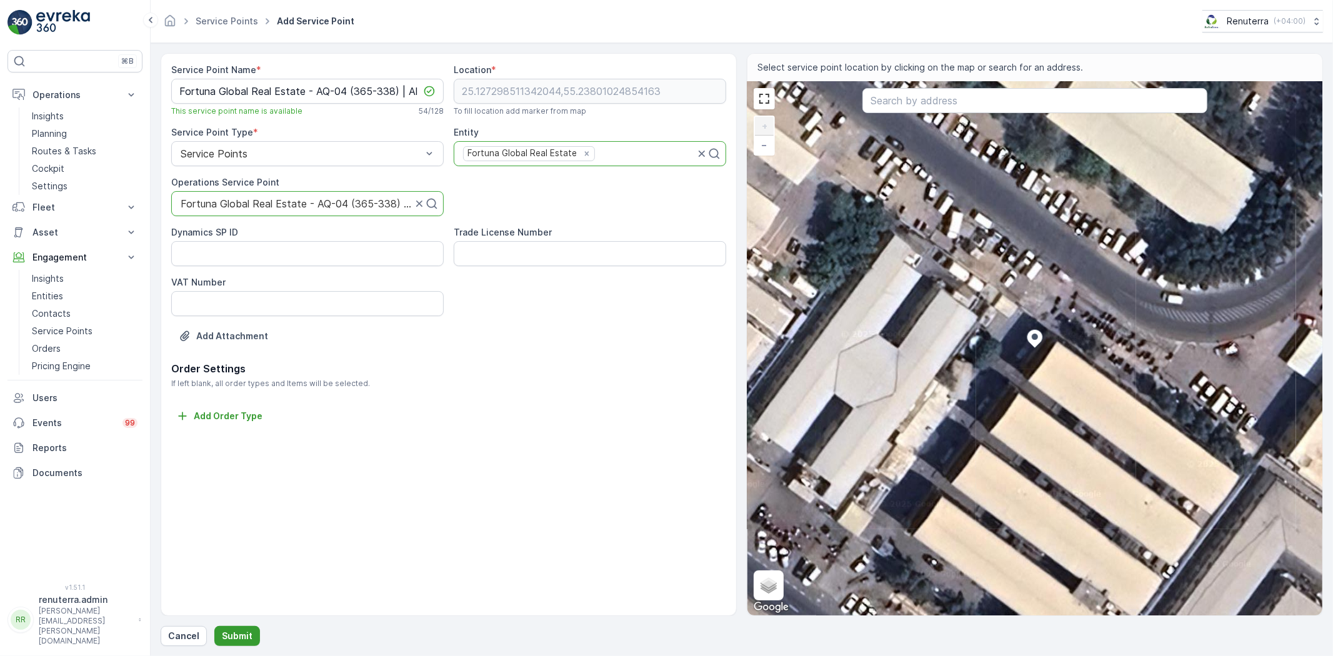
click at [246, 632] on p "Submit" at bounding box center [237, 636] width 31 height 12
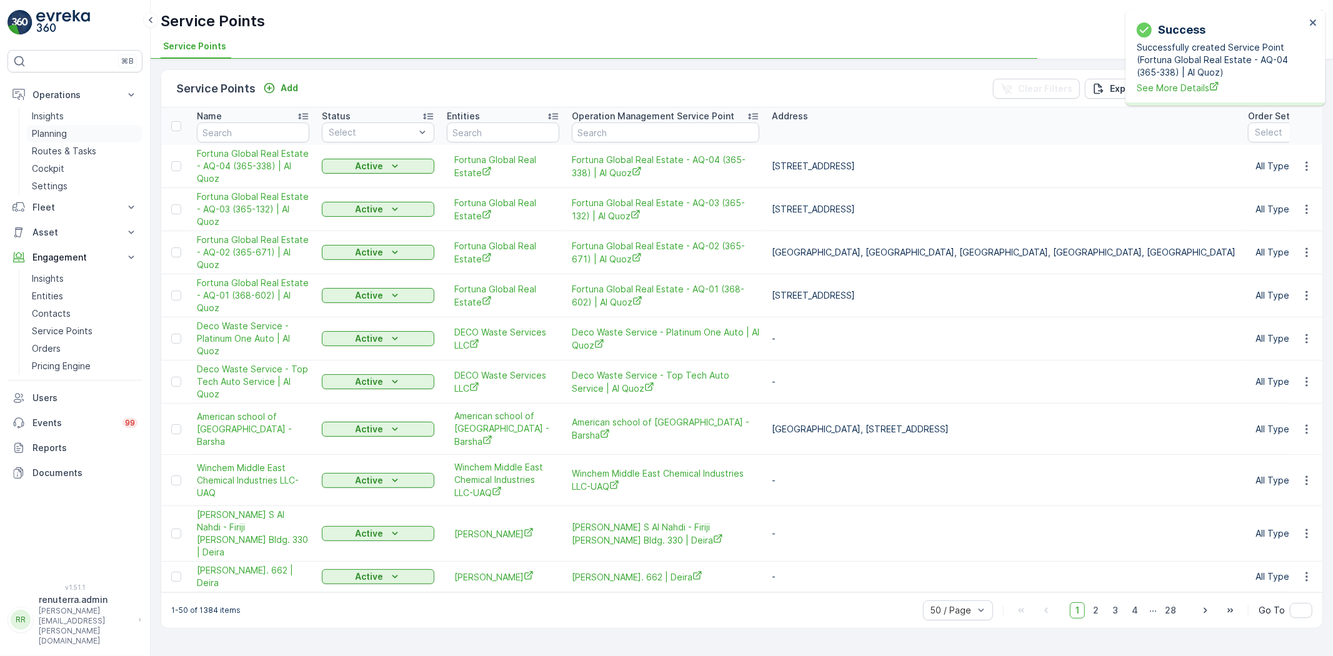
click at [47, 129] on p "Planning" at bounding box center [49, 133] width 35 height 12
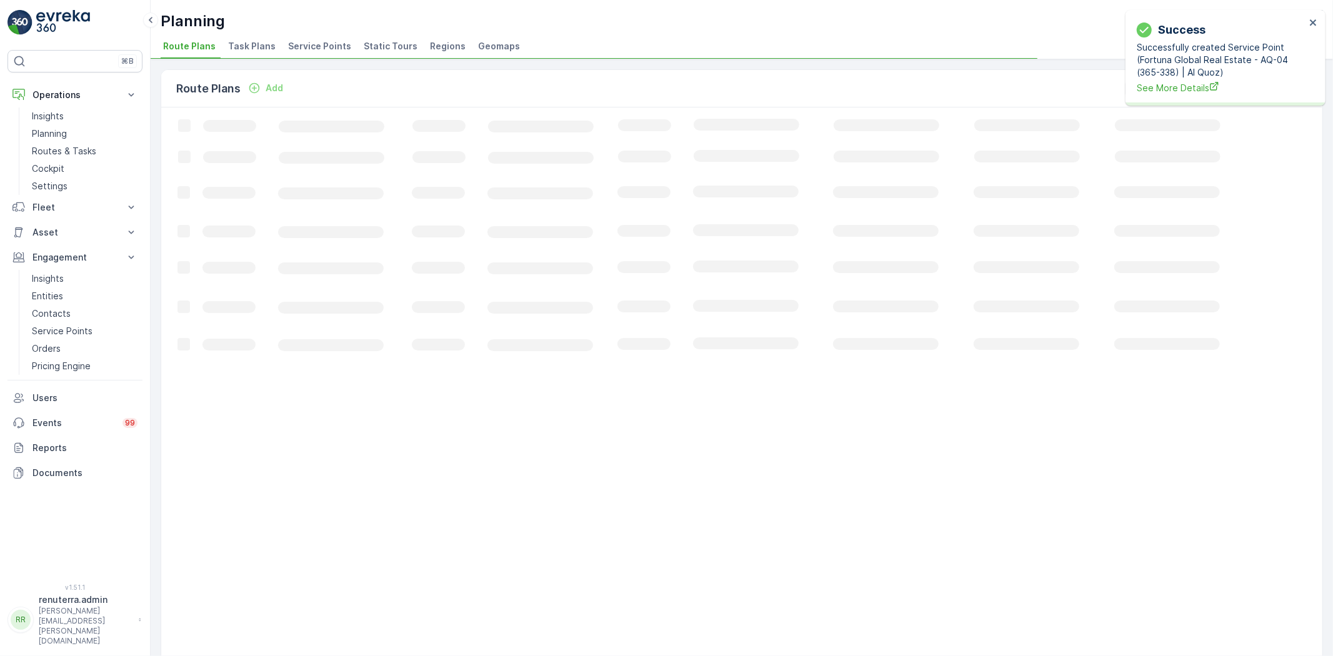
click at [305, 47] on span "Service Points" at bounding box center [319, 46] width 63 height 12
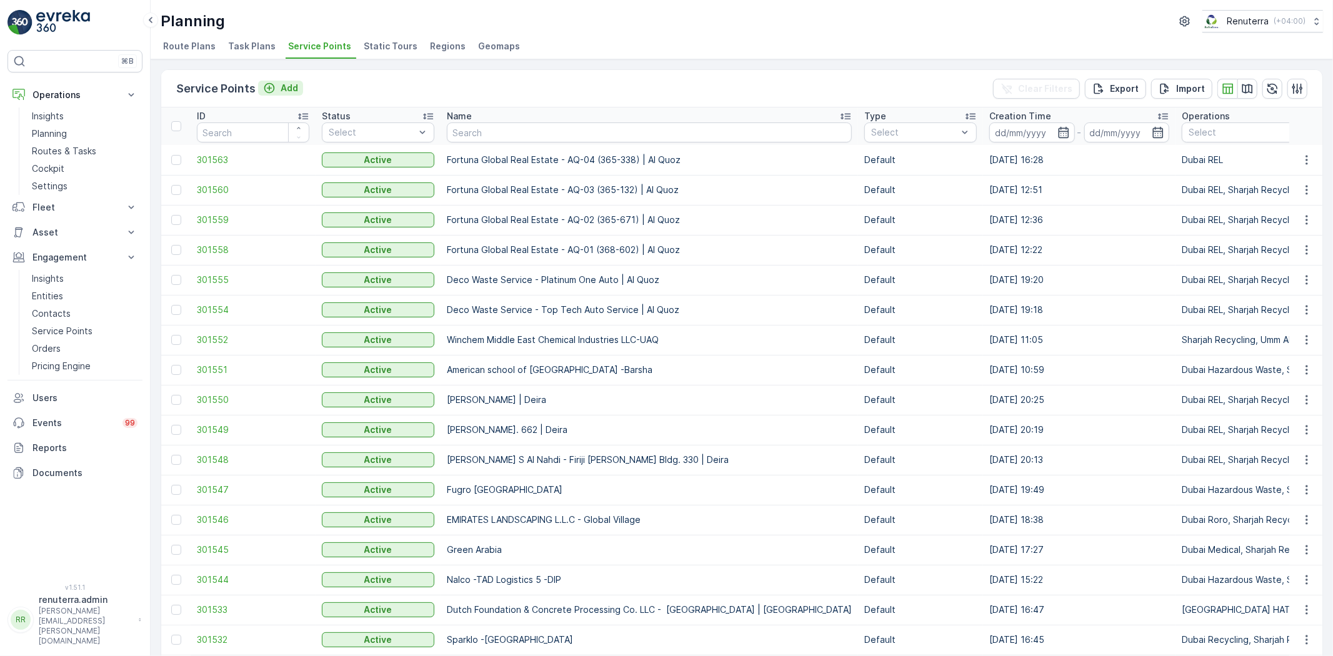
click at [281, 89] on p "Add" at bounding box center [289, 88] width 17 height 12
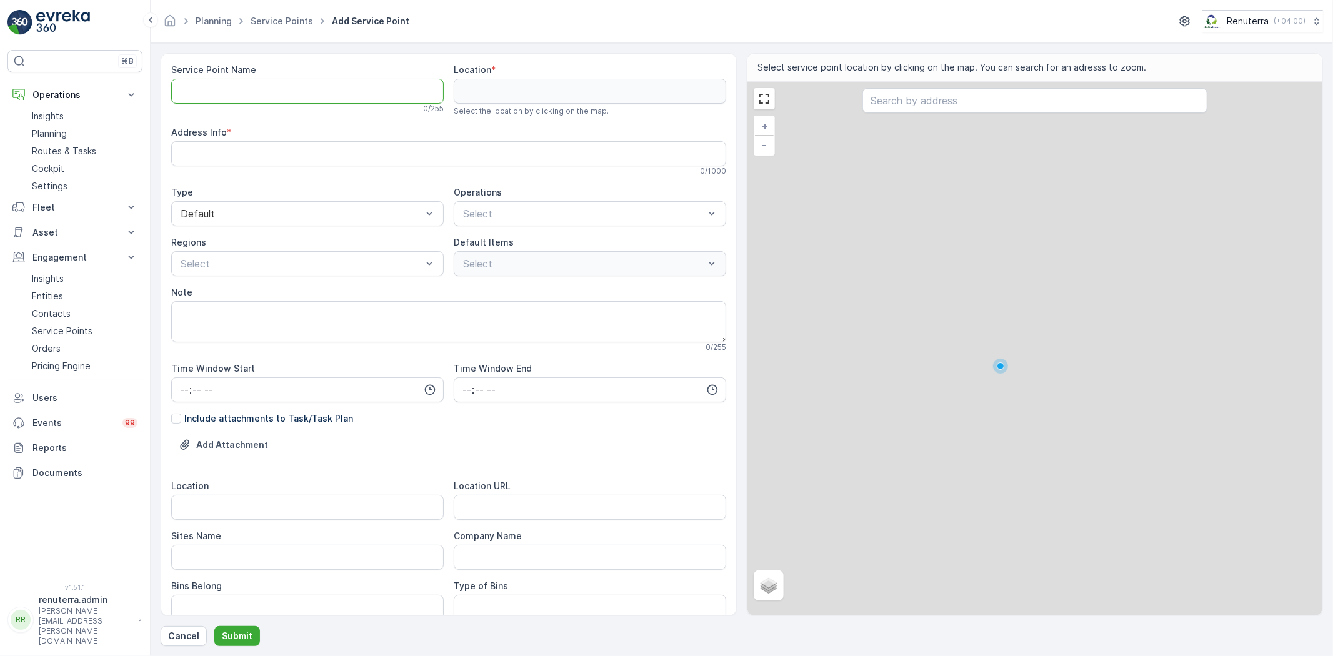
click at [279, 89] on Name "Service Point Name" at bounding box center [307, 91] width 272 height 25
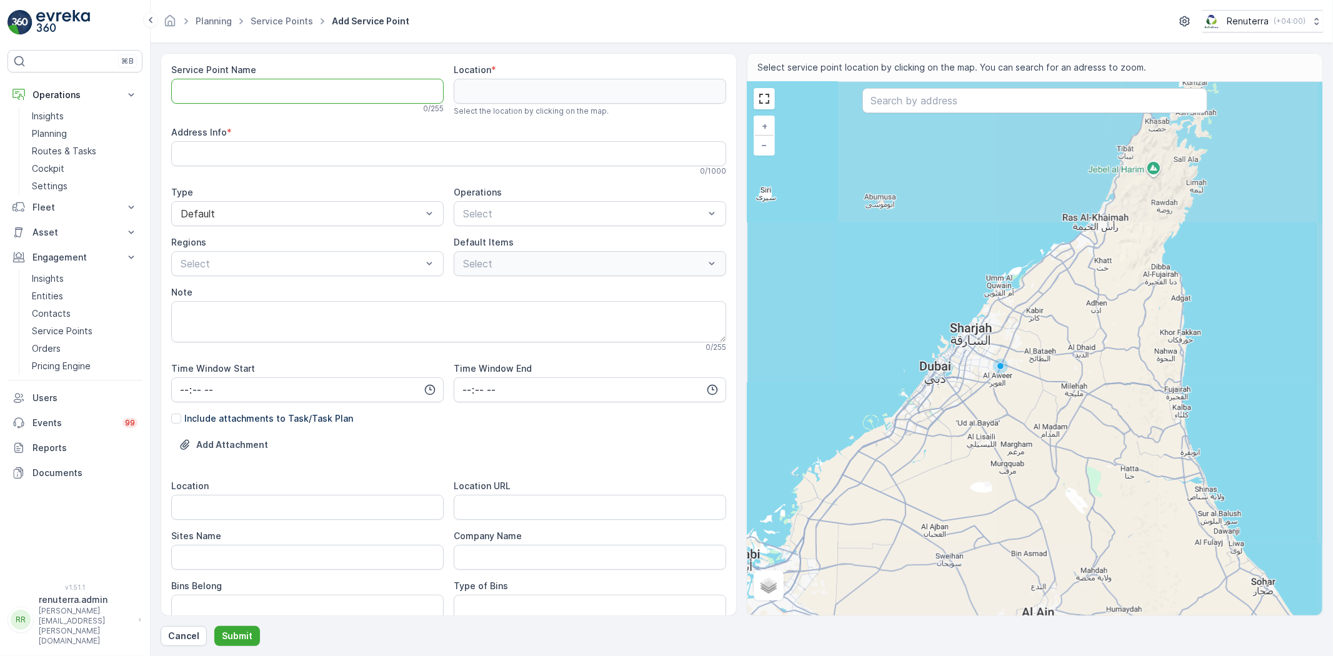
paste Name "Fortuna Global Real Estate - AQ-05 (364-495) | Al Quoz"
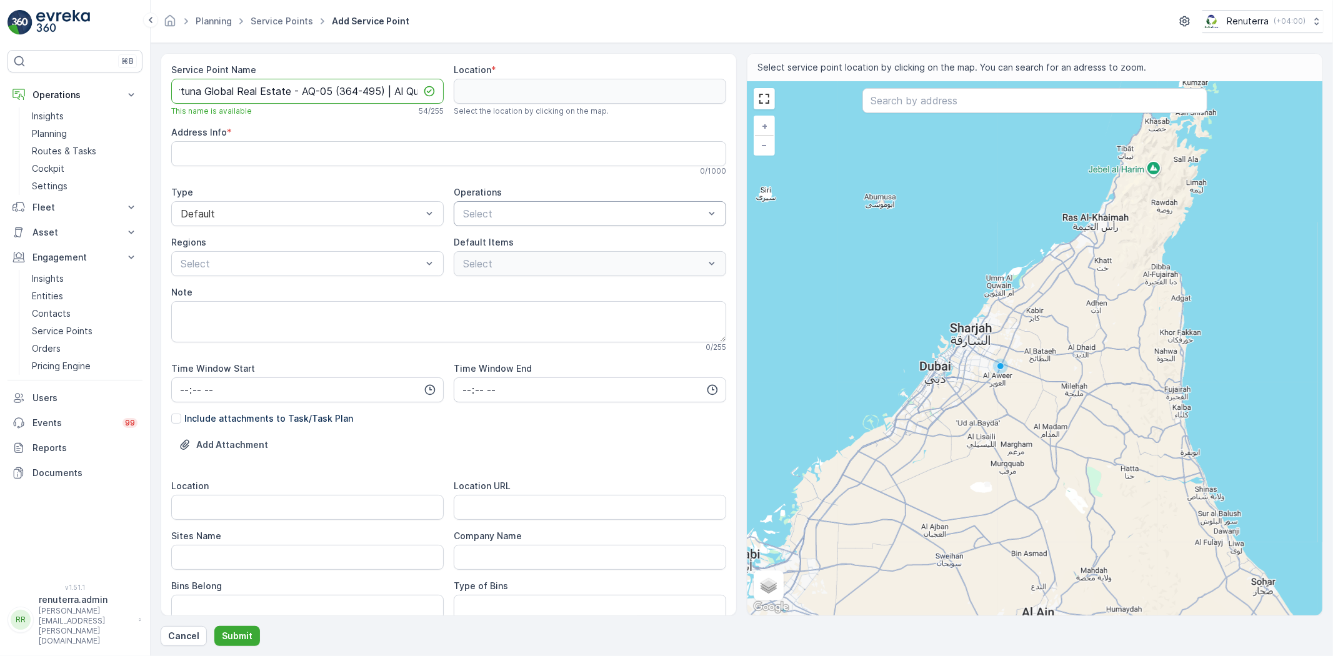
type Name "Fortuna Global Real Estate - AQ-05 (364-495) | Al Quoz"
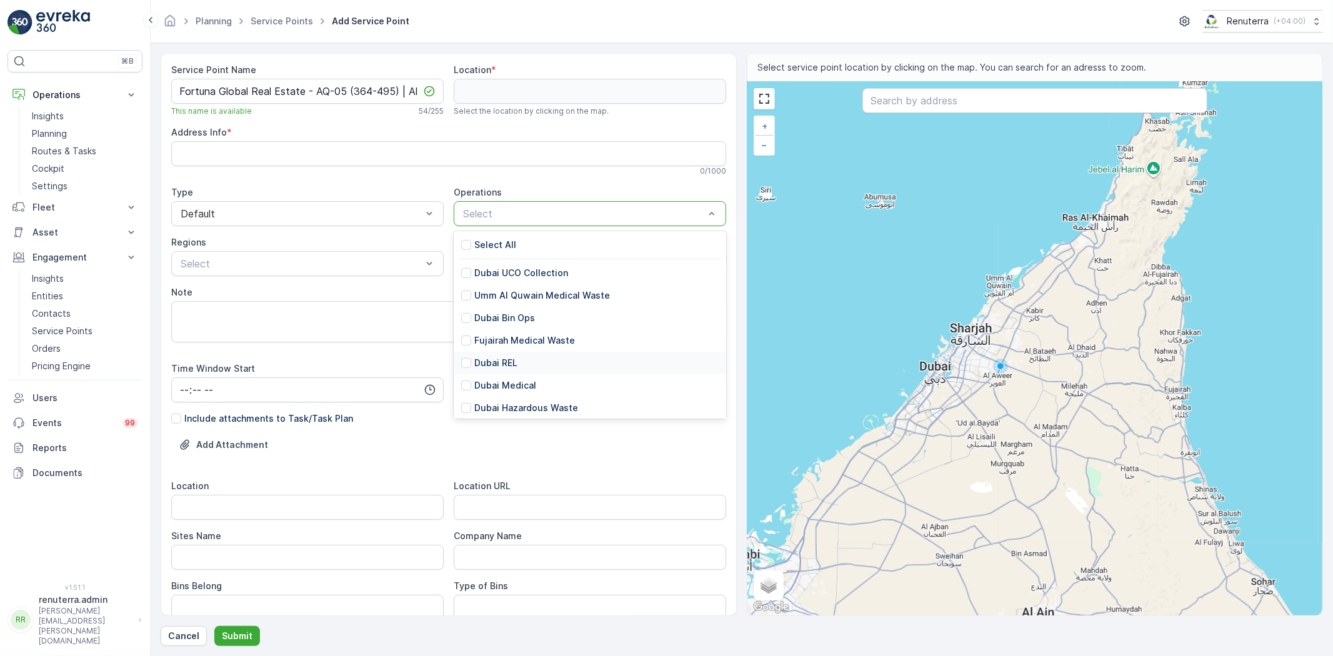
click at [496, 364] on p "Dubai REL" at bounding box center [495, 363] width 43 height 12
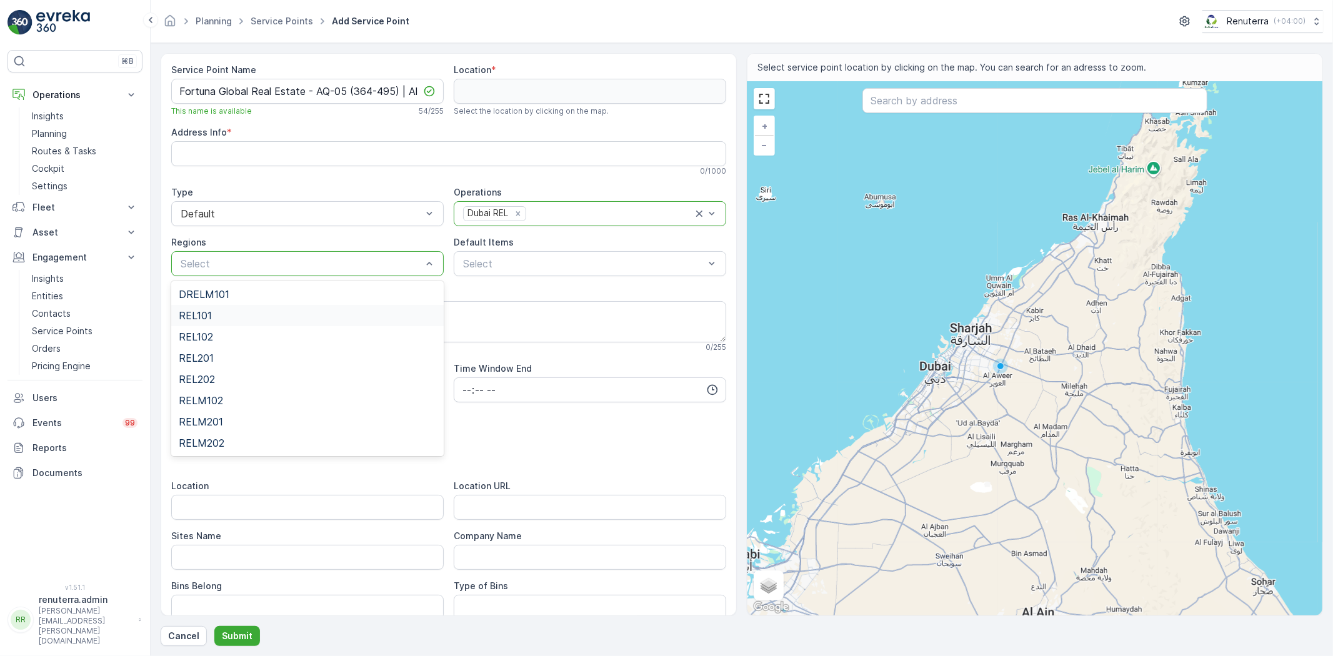
click at [212, 315] on div "REL101" at bounding box center [307, 315] width 257 height 11
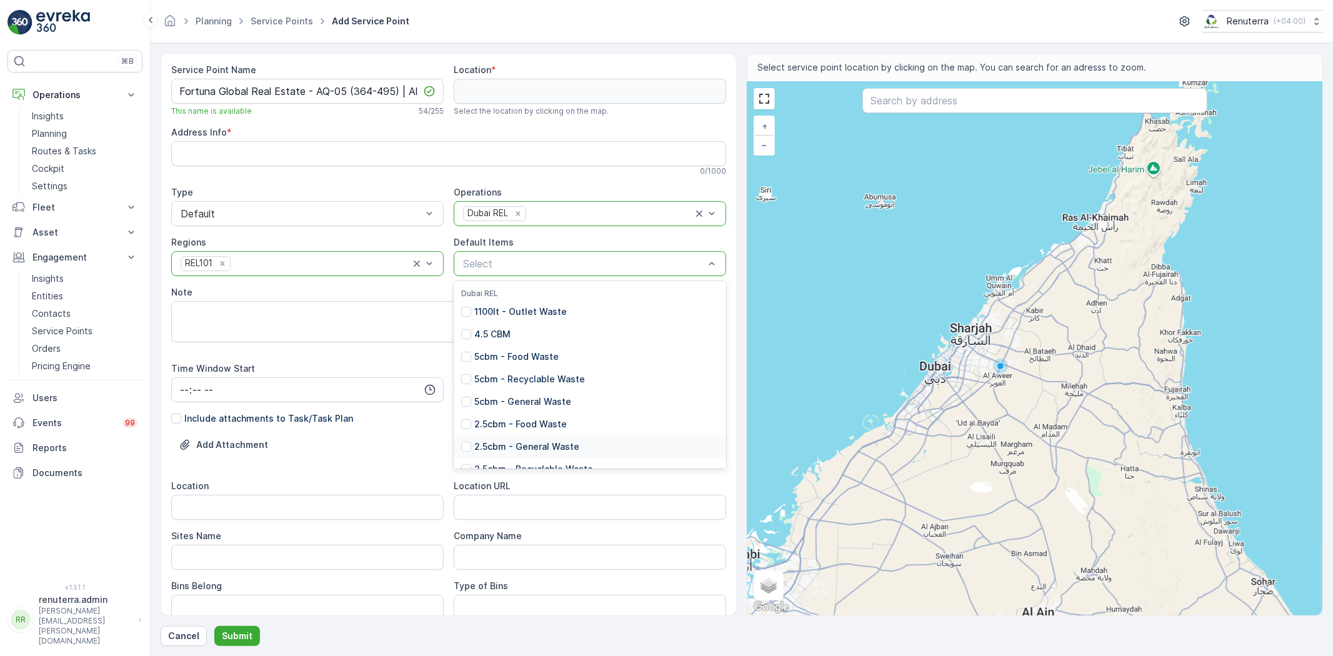
click at [519, 442] on p "2.5cbm - General Waste" at bounding box center [526, 447] width 105 height 12
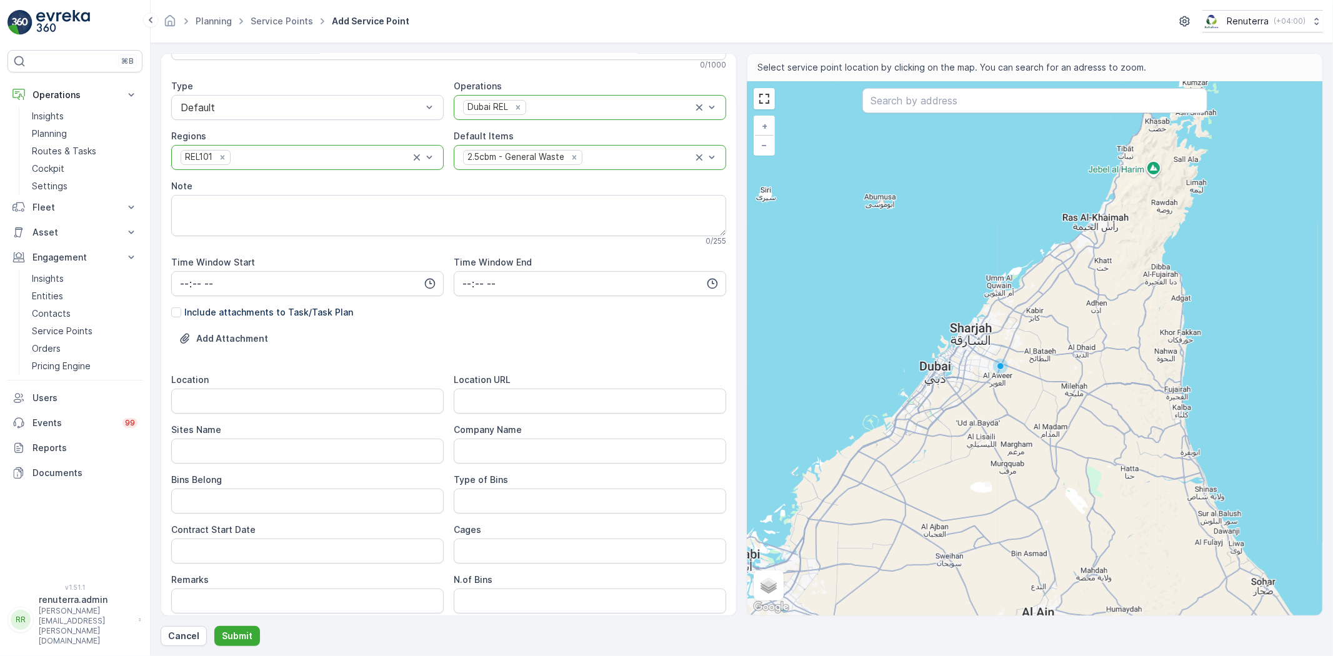
scroll to position [139, 0]
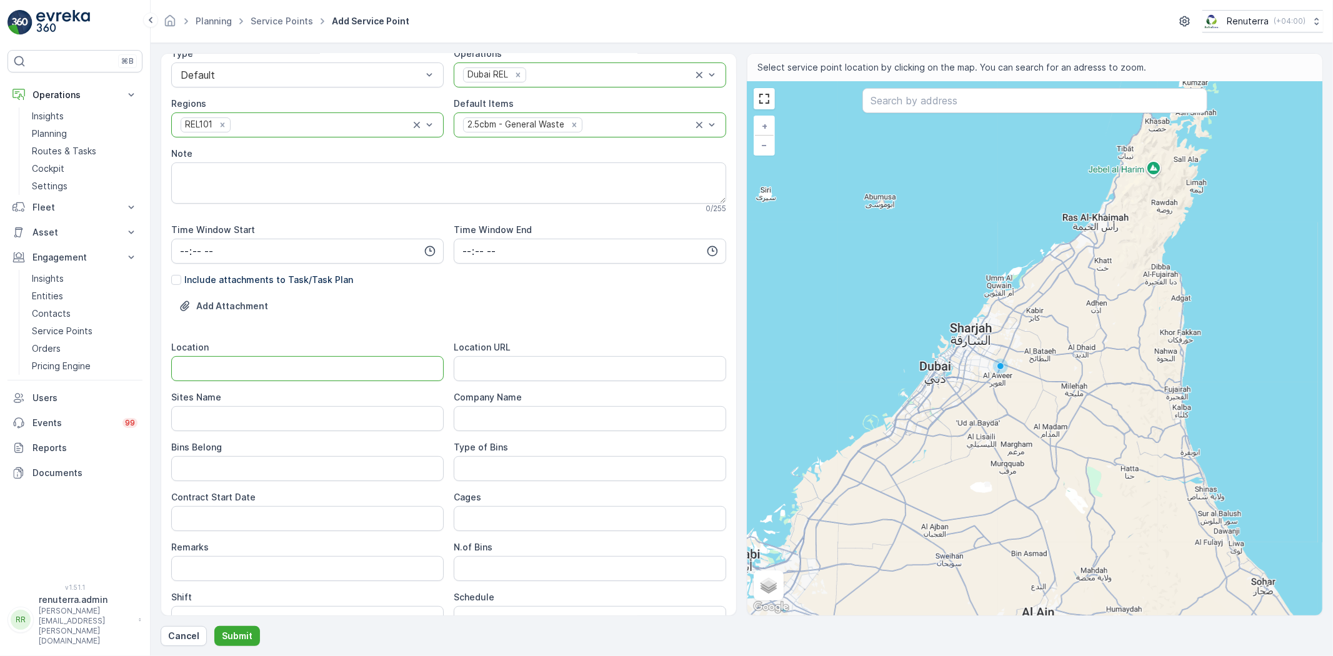
click at [244, 366] on input "Location" at bounding box center [307, 368] width 272 height 25
type input "Al Quoz"
click at [223, 424] on Name "Sites Name" at bounding box center [307, 418] width 272 height 25
paste Name "Al Quoz"
type Name "Al Quoz"
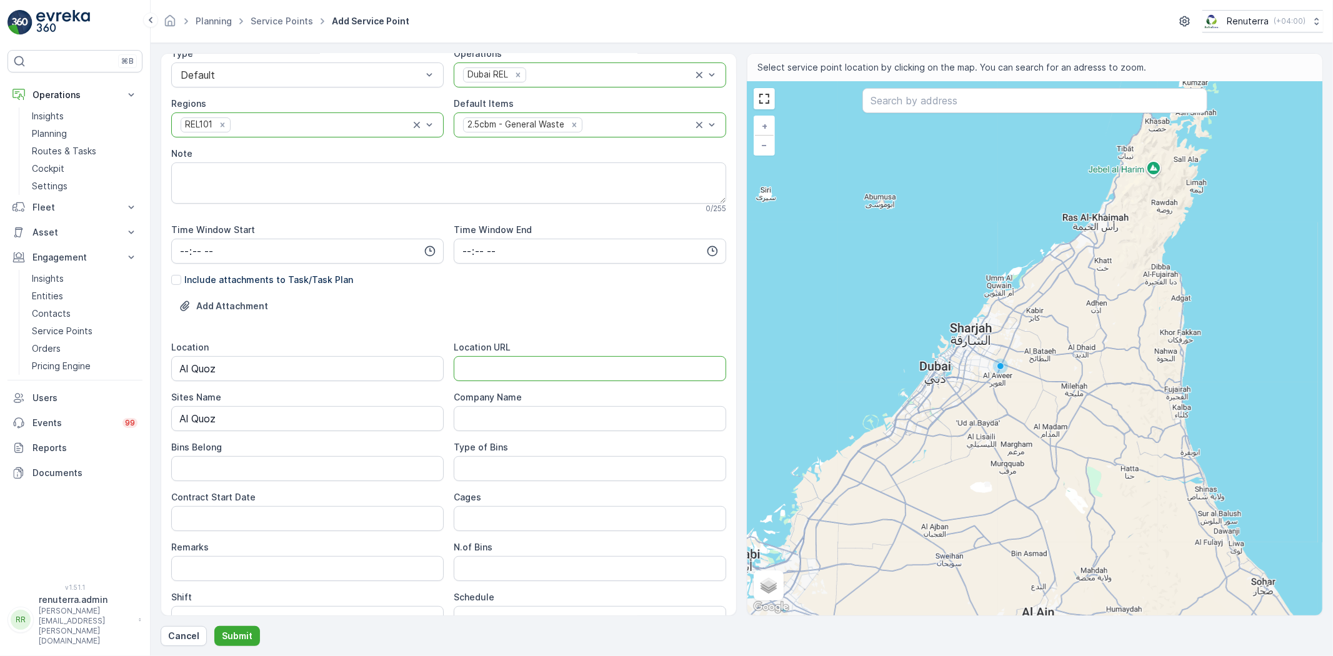
click at [511, 372] on URL "Location URL" at bounding box center [590, 368] width 272 height 25
paste URL "[URL][DOMAIN_NAME]"
type URL "[URL][DOMAIN_NAME]"
click at [254, 459] on Belong "Bins Belong" at bounding box center [307, 468] width 272 height 25
type Belong "Service Provider"
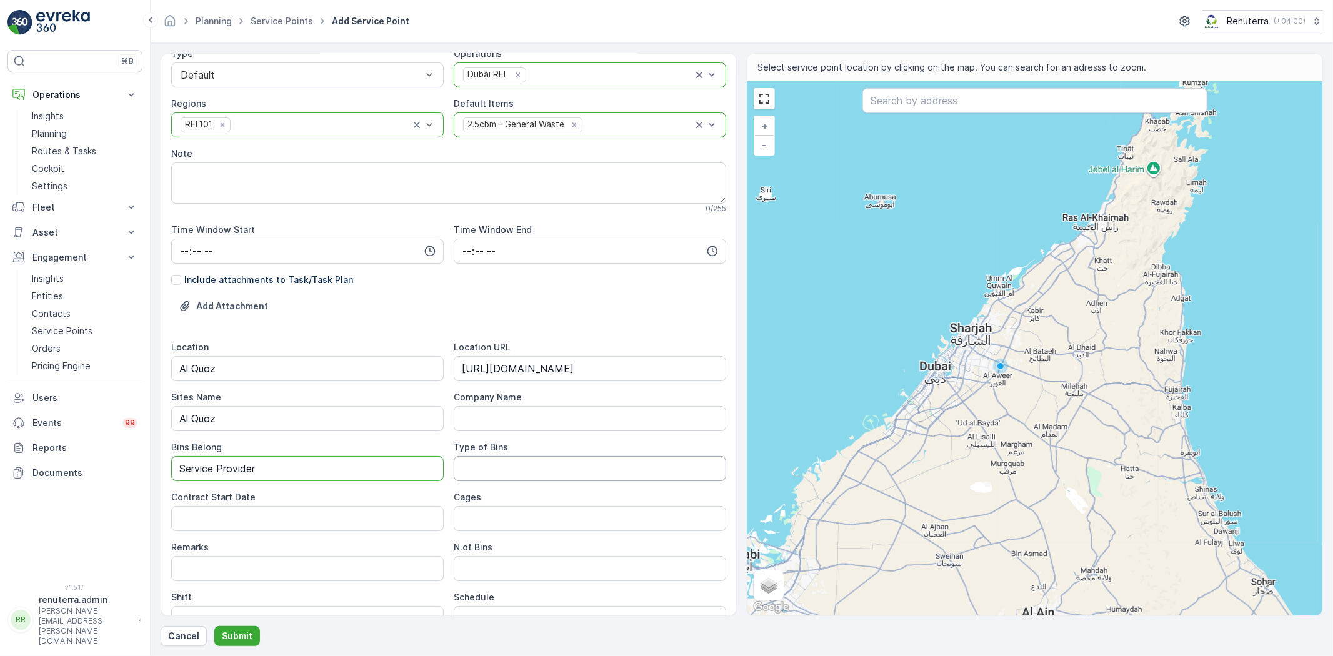
click at [517, 471] on Bins "Type of Bins" at bounding box center [590, 468] width 272 height 25
type Bins "2.5 CBM"
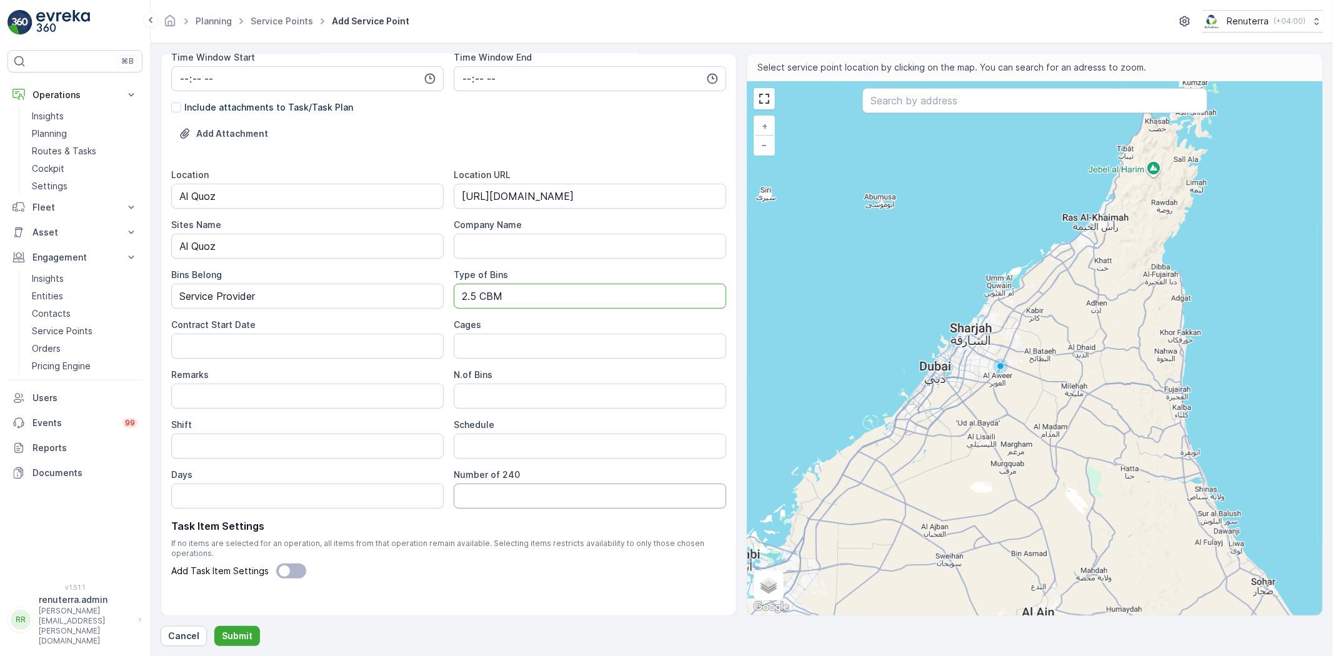
scroll to position [314, 0]
click at [330, 337] on Date "Contract Start Date" at bounding box center [307, 343] width 272 height 25
type Date "[DATE]"
click at [477, 398] on Bins "N.of Bins" at bounding box center [590, 393] width 272 height 25
type Bins "1"
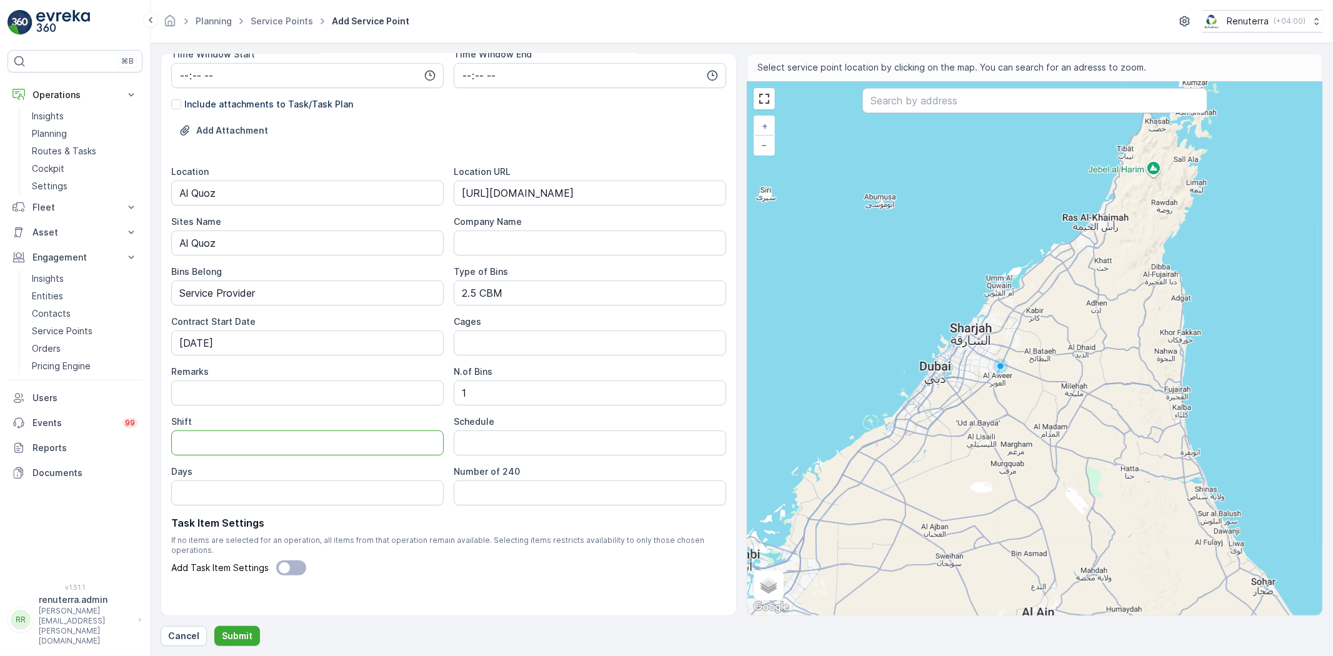
click at [362, 432] on input "Shift" at bounding box center [307, 443] width 272 height 25
type input "Day Shift"
click at [475, 444] on input "Schedule" at bounding box center [590, 443] width 272 height 25
type input "Daily"
click at [359, 481] on input "Days" at bounding box center [307, 493] width 272 height 25
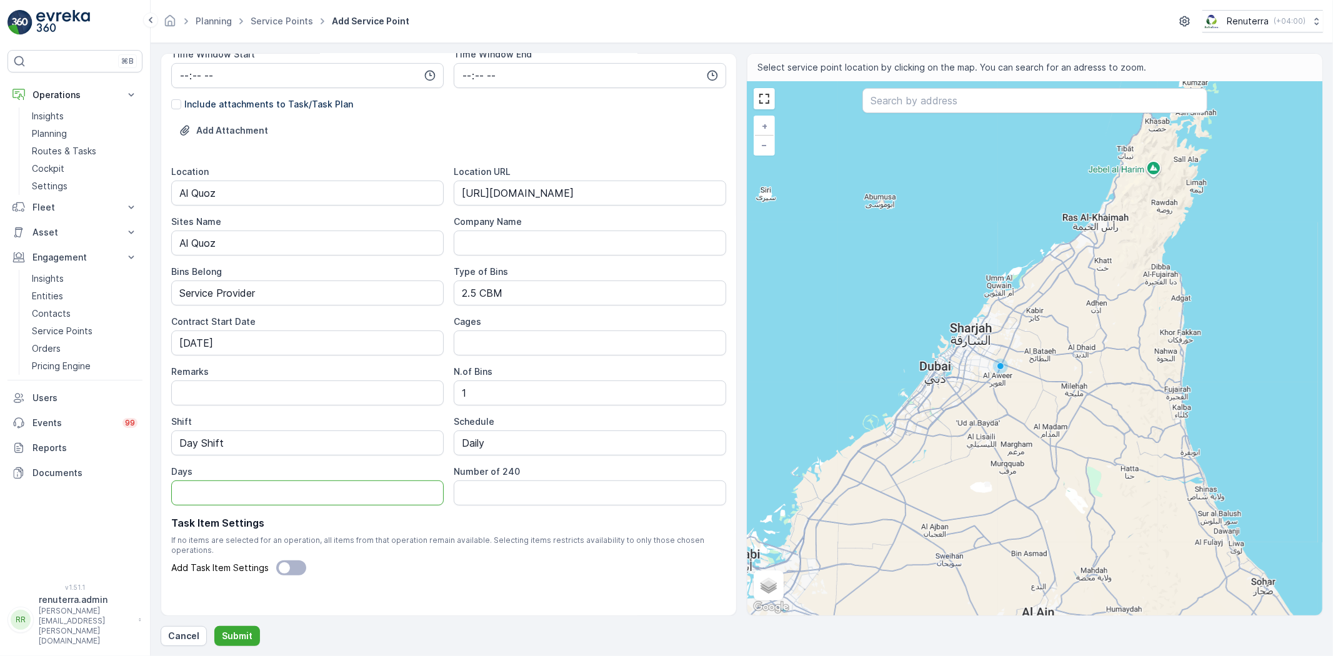
type input "7 days a week"
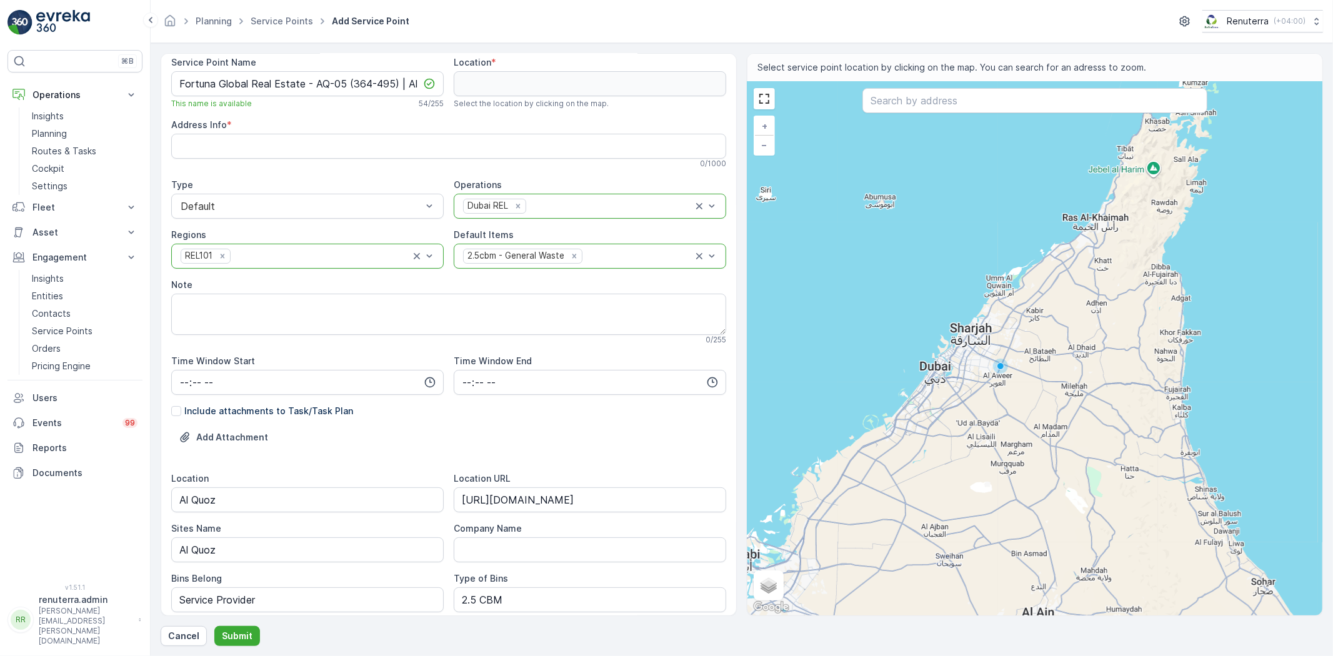
scroll to position [0, 0]
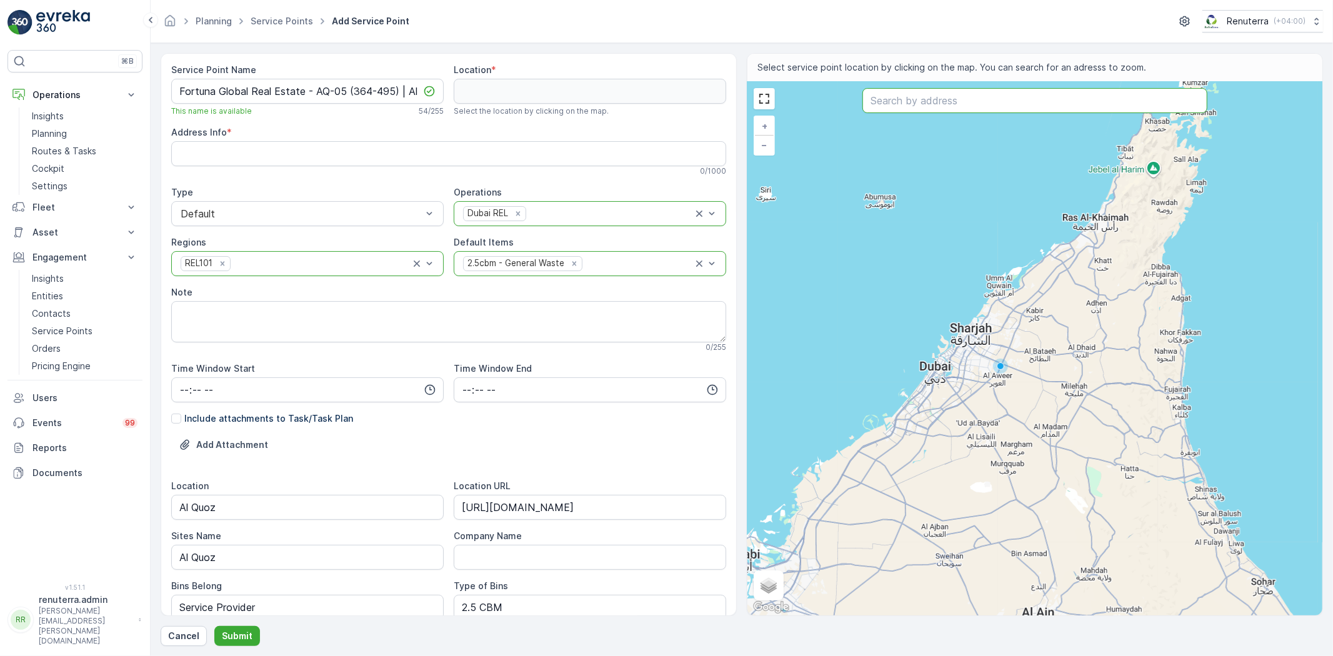
click at [913, 104] on input "text" at bounding box center [1034, 100] width 345 height 25
paste input "Wood Bridge Technical Services LLC"
type input "Wood Bridge Technical Services LLC"
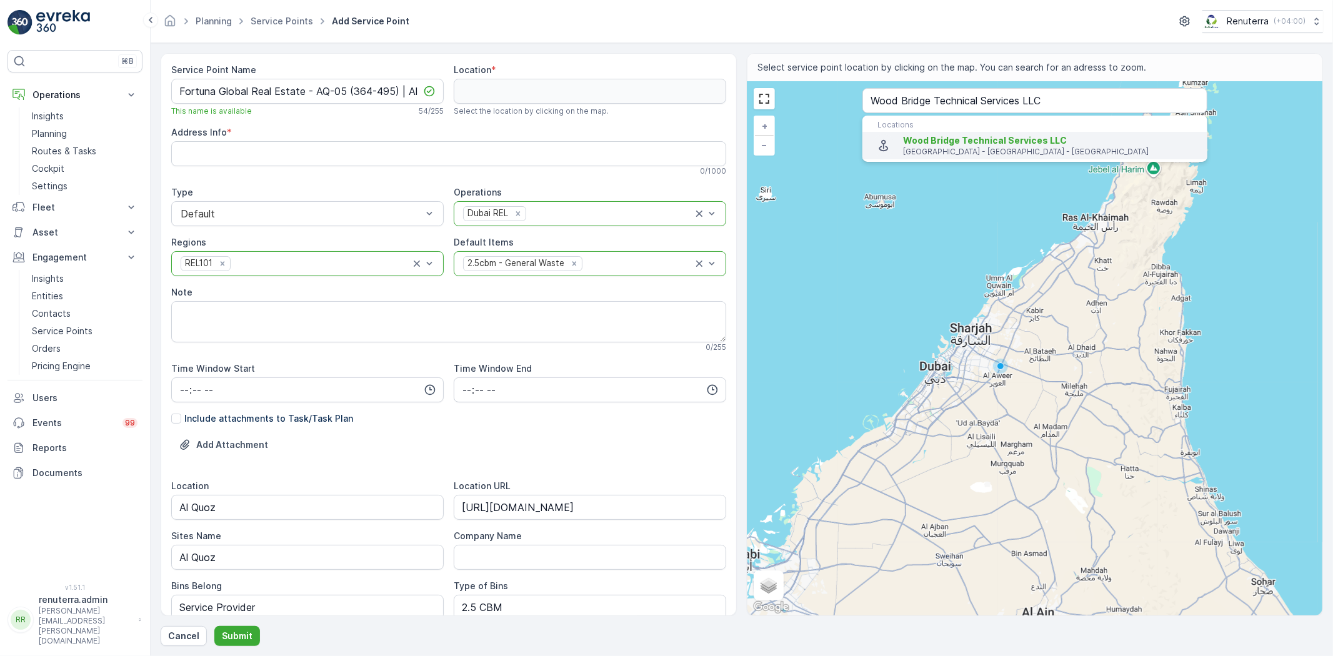
click at [932, 139] on span "Wood Bridge Technical Services LLC" at bounding box center [985, 140] width 164 height 11
type input "25.1350792,55.2346936"
type Info "56 - 64 28B Street - Al Quoz - Dubai - United Arab Emirates"
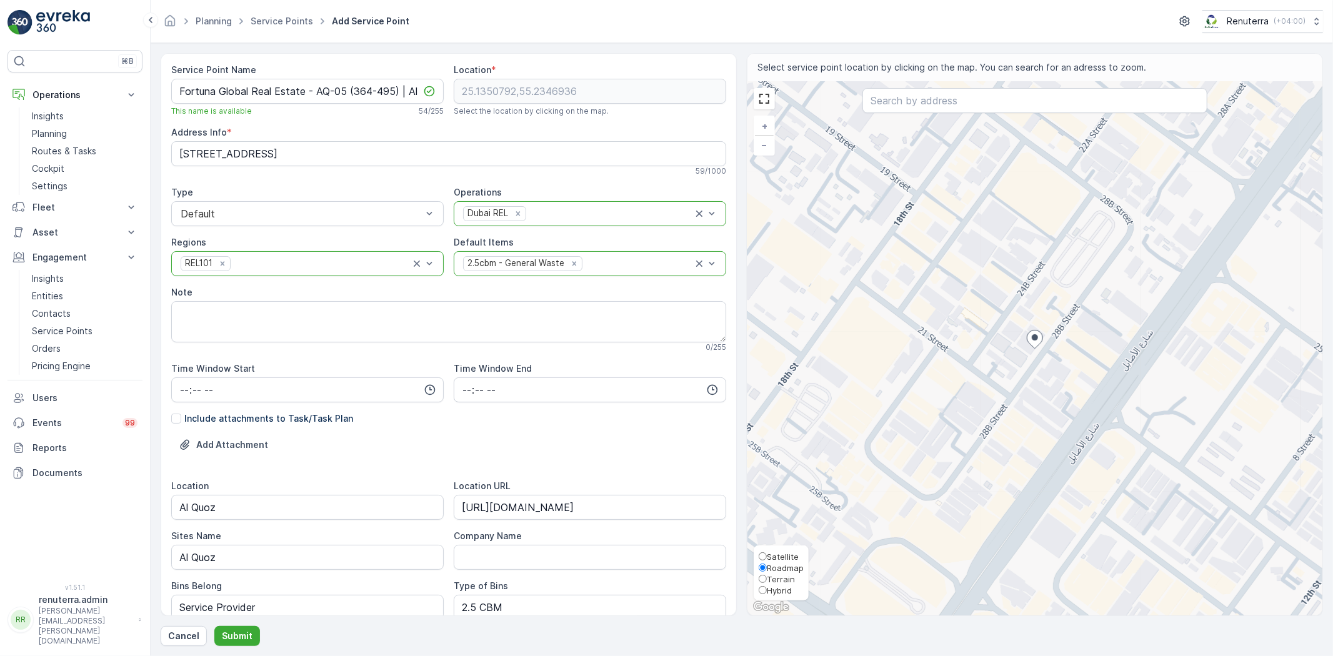
click at [778, 562] on label "Roadmap" at bounding box center [781, 567] width 45 height 11
click at [767, 564] on input "Roadmap" at bounding box center [763, 568] width 8 height 8
click at [779, 557] on span "Satellite" at bounding box center [783, 557] width 32 height 10
click at [767, 557] on input "Satellite" at bounding box center [763, 556] width 8 height 8
radio input "true"
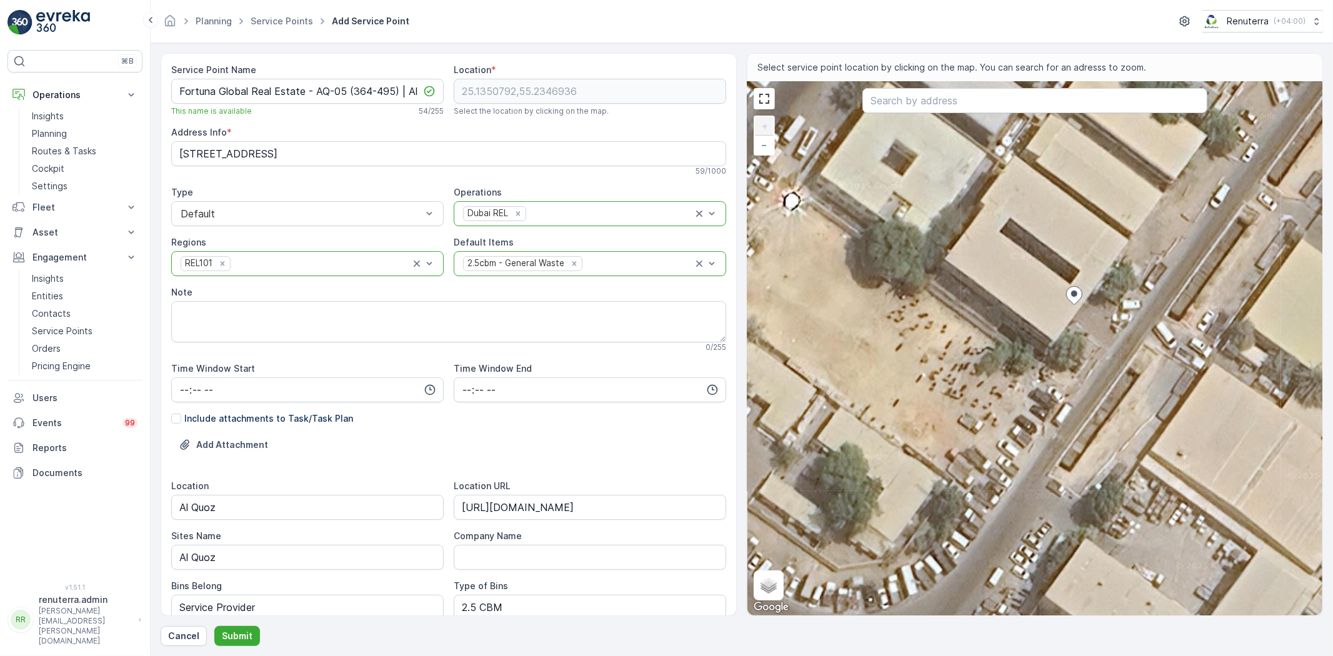
click at [1027, 345] on div "+ − Satellite Roadmap Terrain Hybrid Leaflet Keyboard shortcuts Map Data Imager…" at bounding box center [1034, 349] width 575 height 534
type input "25.13500234271301,55.23459311496416"
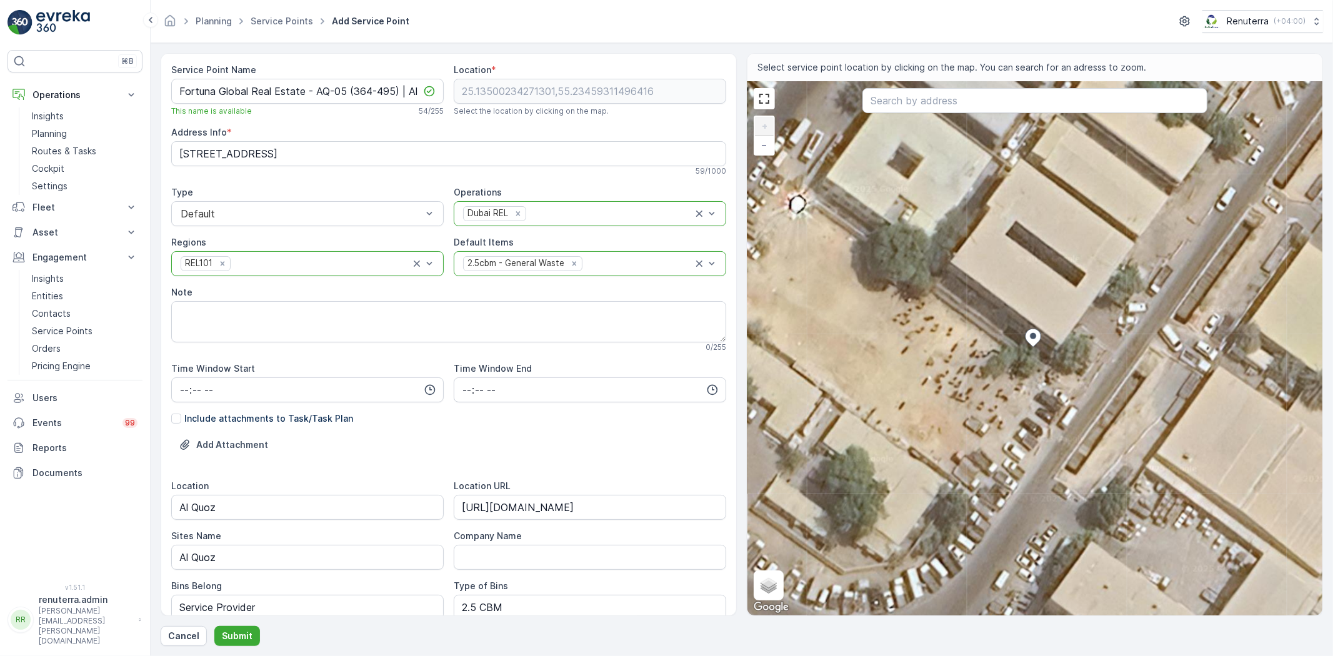
type Info "[STREET_ADDRESS]"
click at [326, 317] on textarea "Note" at bounding box center [448, 321] width 555 height 41
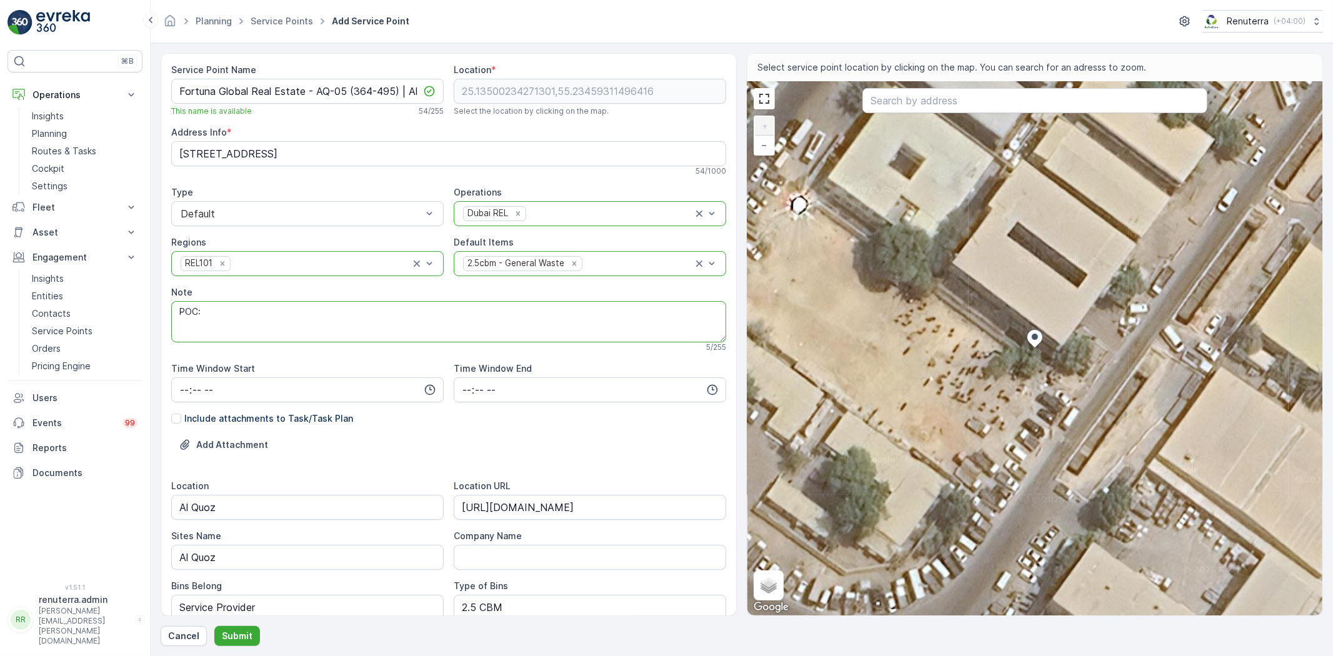
paste textarea "+971 52 255 0282 Allah Dad Camp Boss"
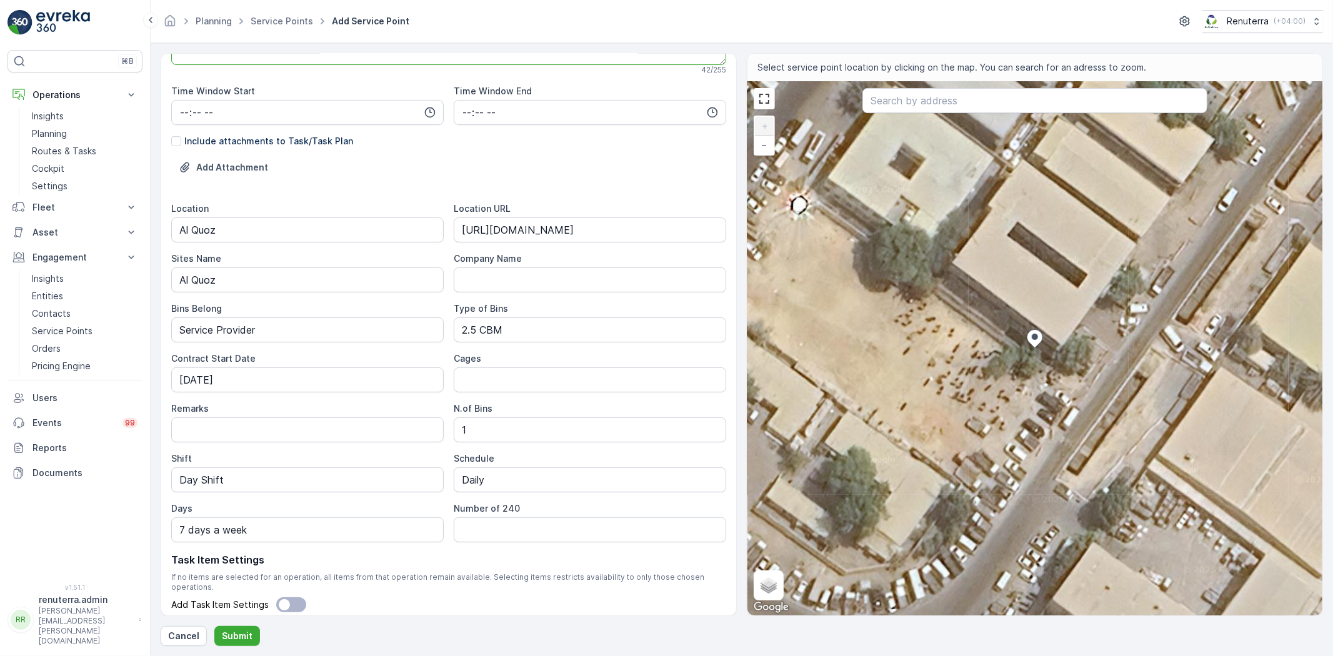
scroll to position [314, 0]
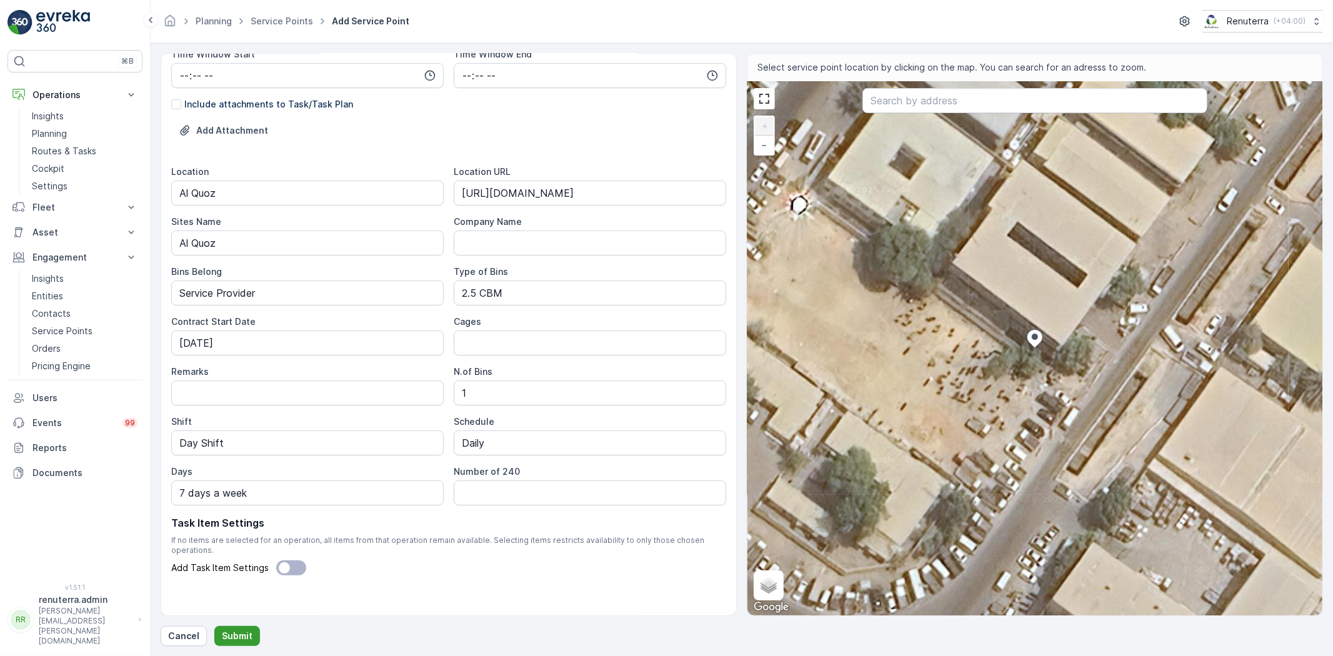
type textarea "POC: +971 52 255 0282 Allah Dad Camp Boss"
click at [239, 635] on p "Submit" at bounding box center [237, 636] width 31 height 12
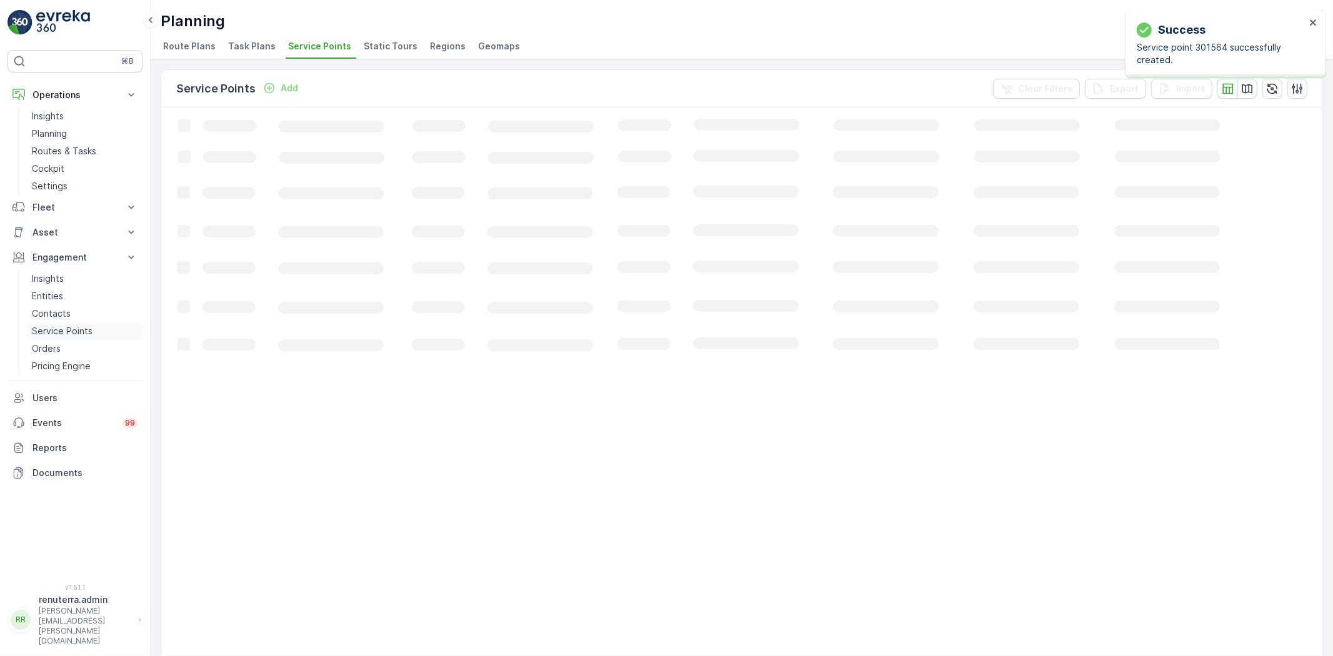
click at [66, 326] on p "Service Points" at bounding box center [62, 331] width 61 height 12
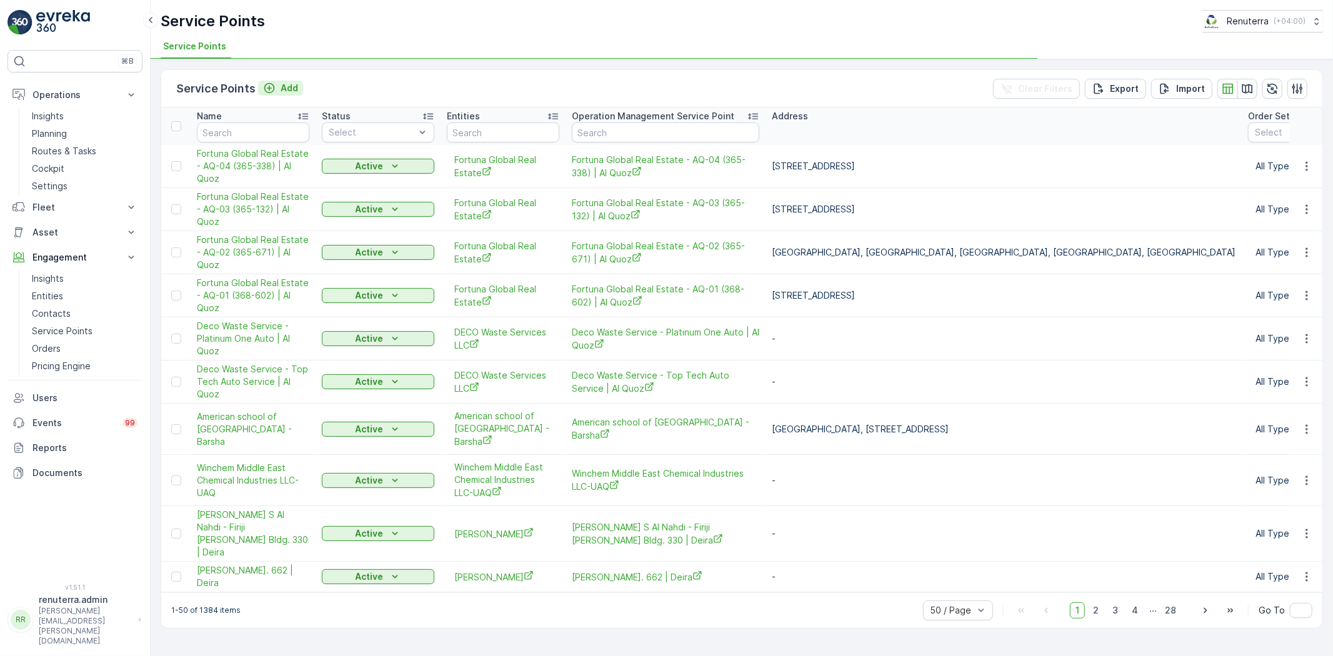
click at [276, 87] on div "Add" at bounding box center [280, 88] width 35 height 12
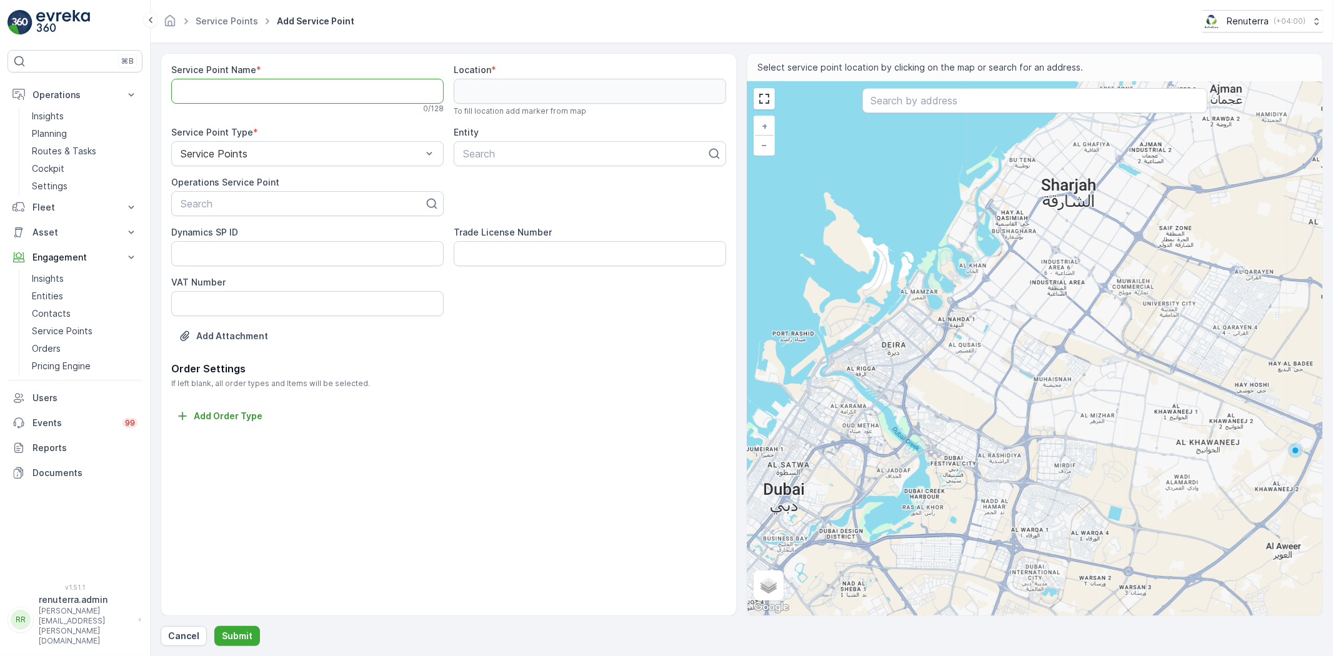
click at [296, 92] on Name "Service Point Name" at bounding box center [307, 91] width 272 height 25
paste Name "Fortuna Global Real Estate - AQ-05 (364-495) | Al Quoz"
type Name "Fortuna Global Real Estate - AQ-05 (364-495) | Al Quoz"
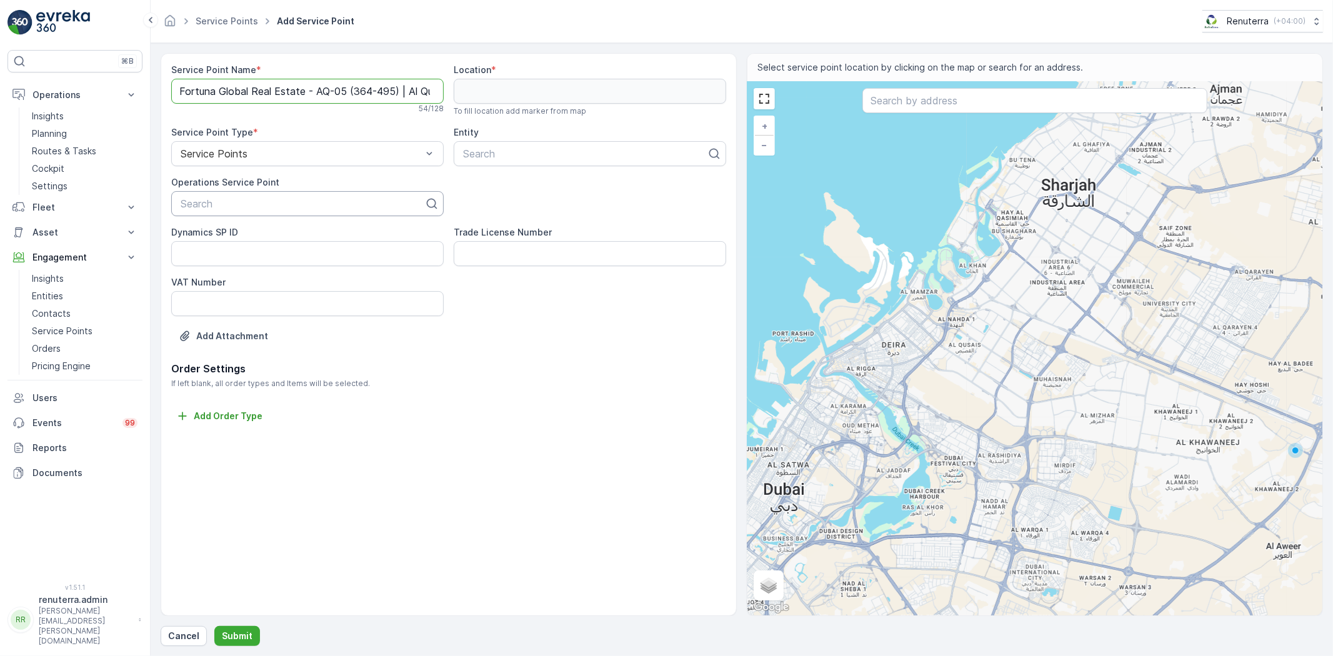
click at [279, 203] on div at bounding box center [302, 203] width 246 height 11
paste input "Fortuna Global Real Estate - AQ-05 (364-495) | Al Quoz"
type input "Fortuna Global Real Estate - AQ-05 (364-495) | Al Quoz"
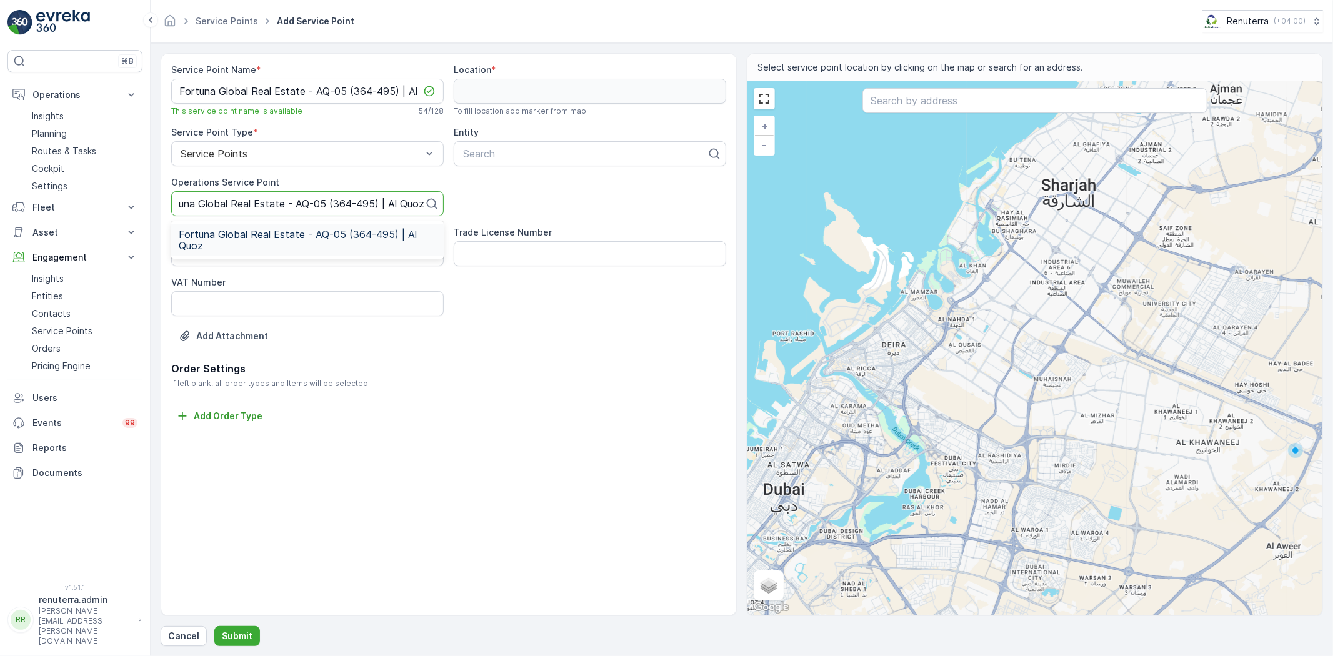
click at [286, 233] on span "Fortuna Global Real Estate - AQ-05 (364-495) | Al Quoz" at bounding box center [307, 240] width 257 height 22
click at [517, 145] on div "Search" at bounding box center [590, 153] width 272 height 25
type input "fortu"
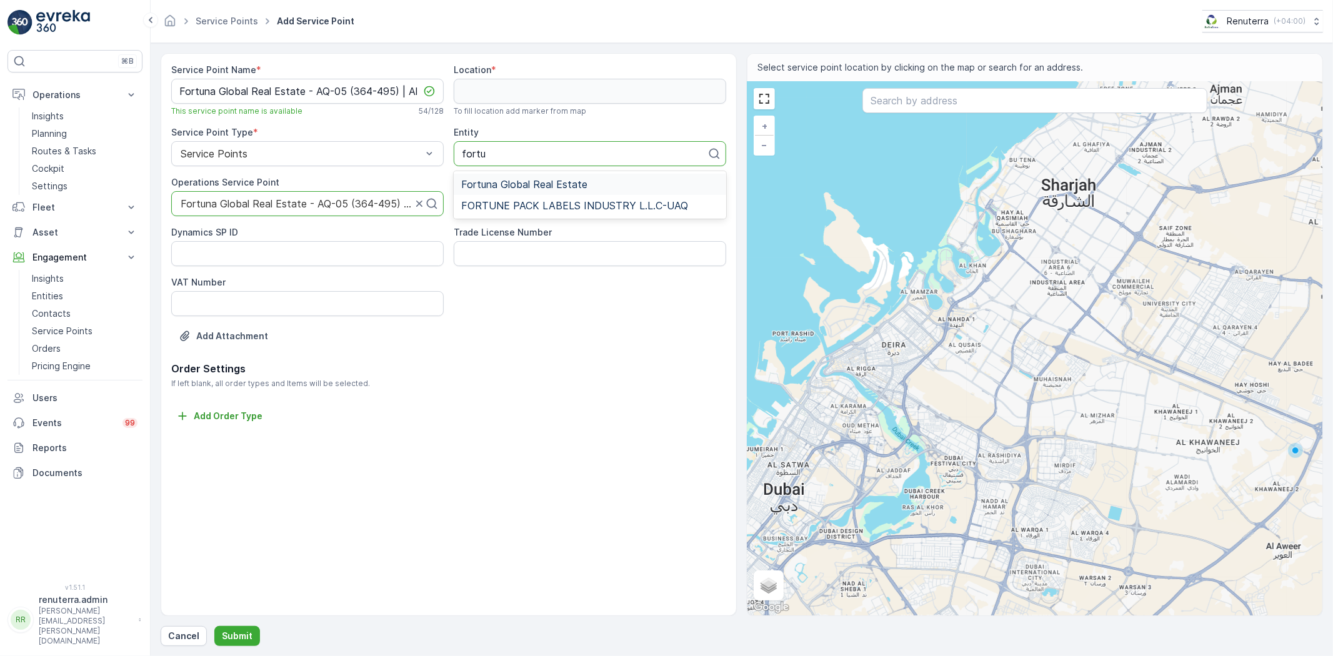
click at [520, 181] on span "Fortuna Global Real Estate" at bounding box center [524, 184] width 126 height 11
click at [908, 91] on input "text" at bounding box center [1034, 100] width 345 height 25
paste input "Wood Bridge Technical Services LLC"
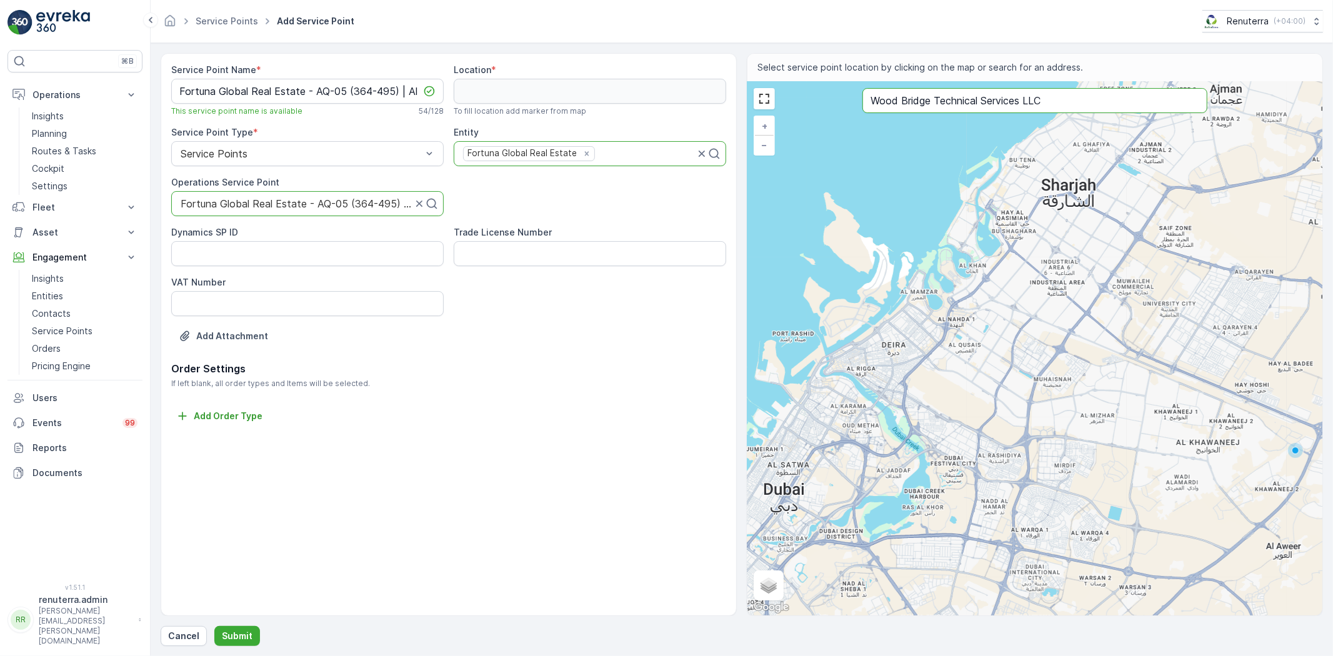
type input "Wood Bridge Technical Services LLC"
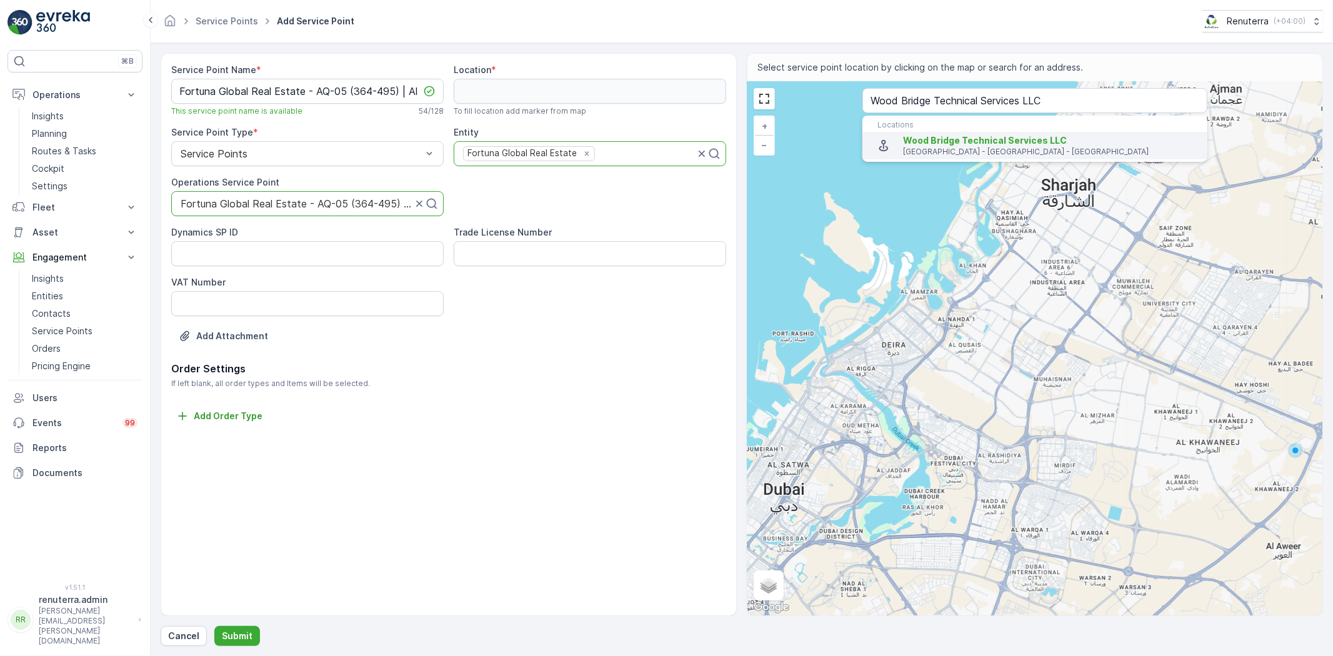
click at [932, 142] on span "Wood Bridge Technical Services LLC" at bounding box center [985, 140] width 164 height 11
type input "25.1350792,55.2346936"
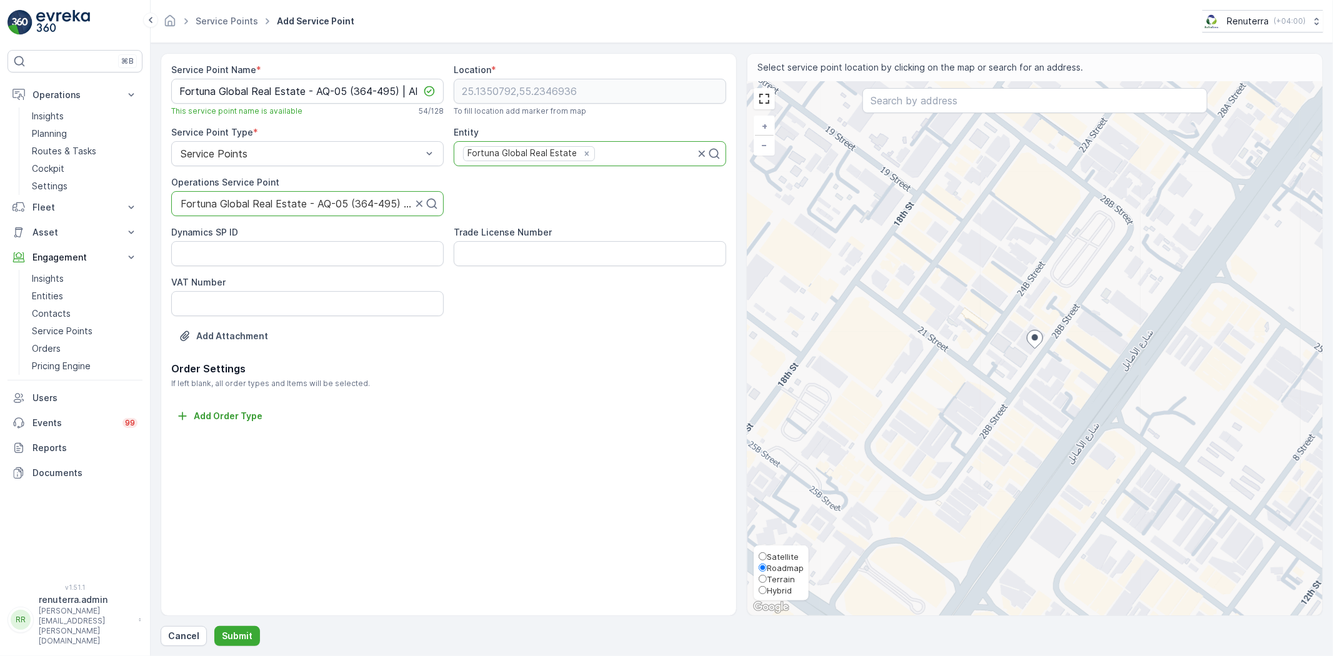
click at [777, 554] on span "Satellite" at bounding box center [783, 557] width 32 height 10
click at [767, 554] on input "Satellite" at bounding box center [763, 556] width 8 height 8
radio input "true"
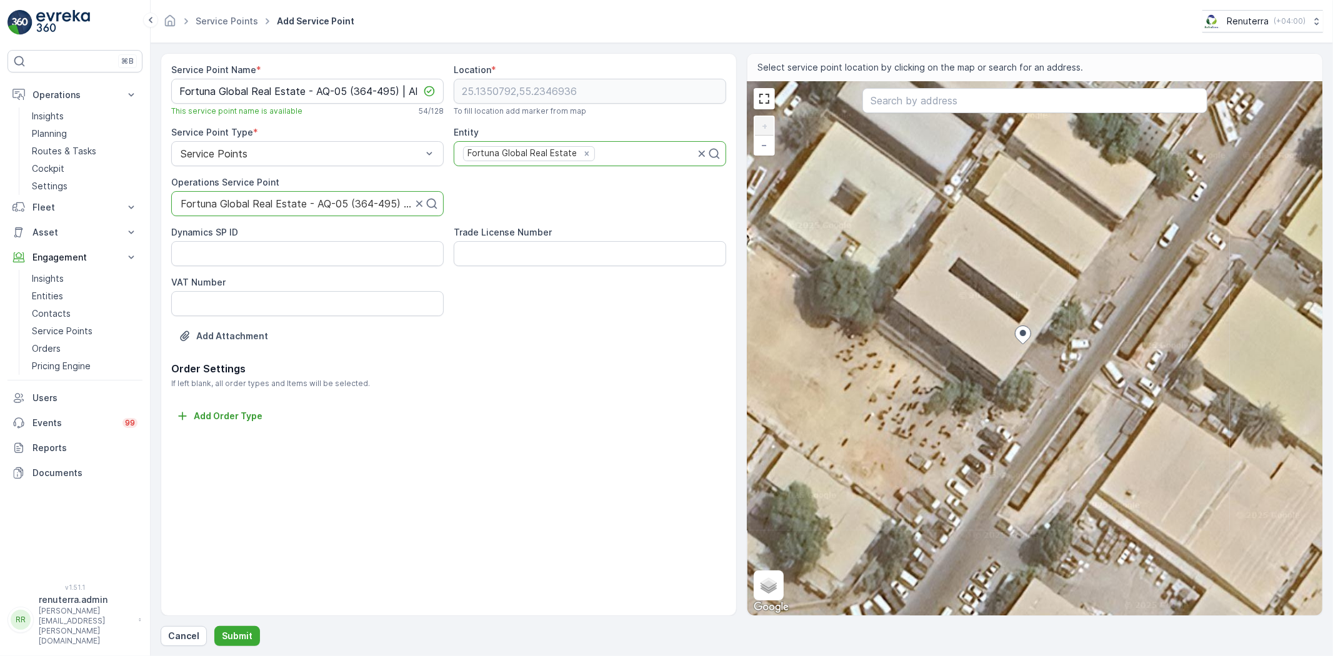
click at [975, 385] on div "+ − Satellite Roadmap Terrain Hybrid Leaflet Keyboard shortcuts Map Data Imager…" at bounding box center [1034, 349] width 575 height 534
type input "25.135001166854206,55.23459042850995"
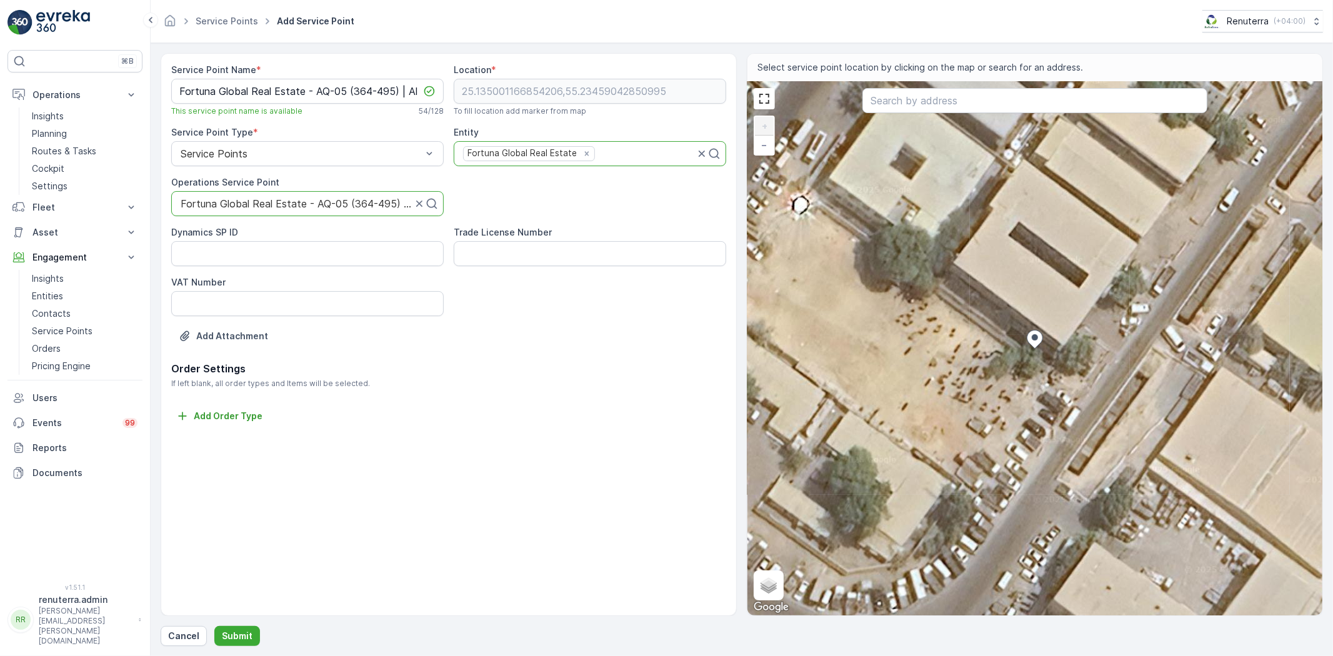
click at [229, 623] on div "Service Point Name * Fortuna Global Real Estate - AQ-05 (364-495) | Al Quoz Thi…" at bounding box center [742, 349] width 1162 height 593
click at [237, 638] on p "Submit" at bounding box center [237, 636] width 31 height 12
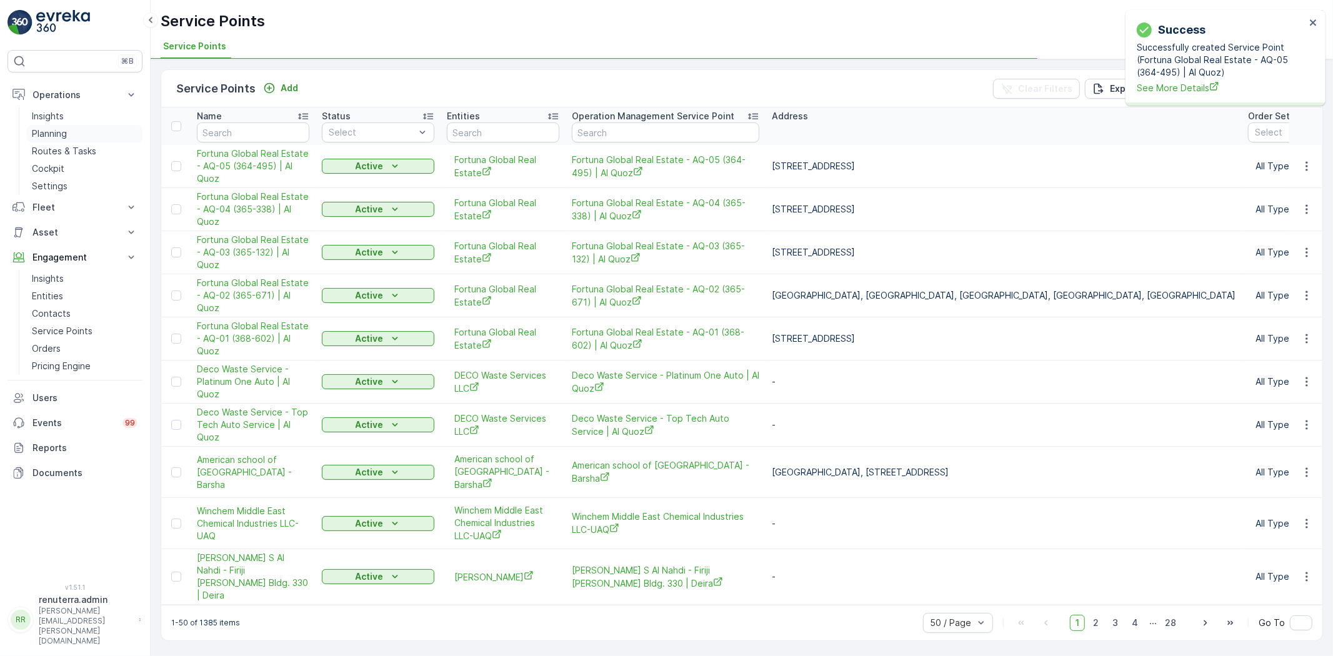
click at [59, 127] on p "Planning" at bounding box center [49, 133] width 35 height 12
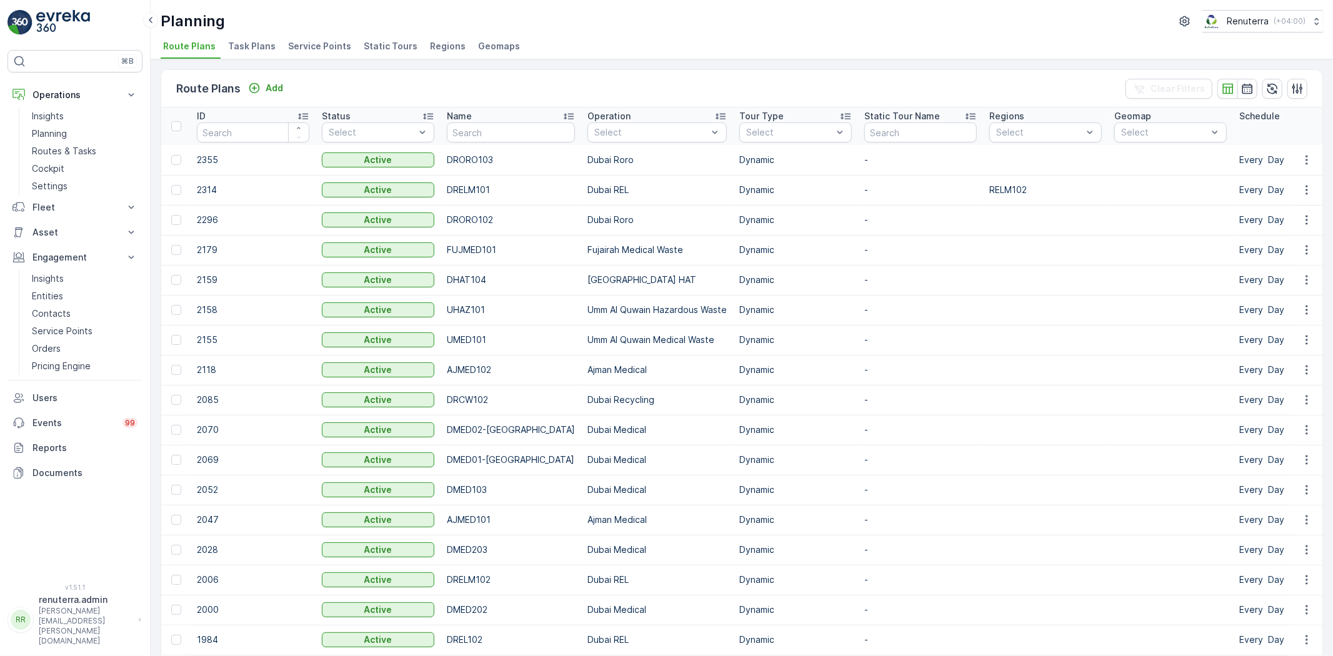
click at [295, 44] on span "Service Points" at bounding box center [319, 46] width 63 height 12
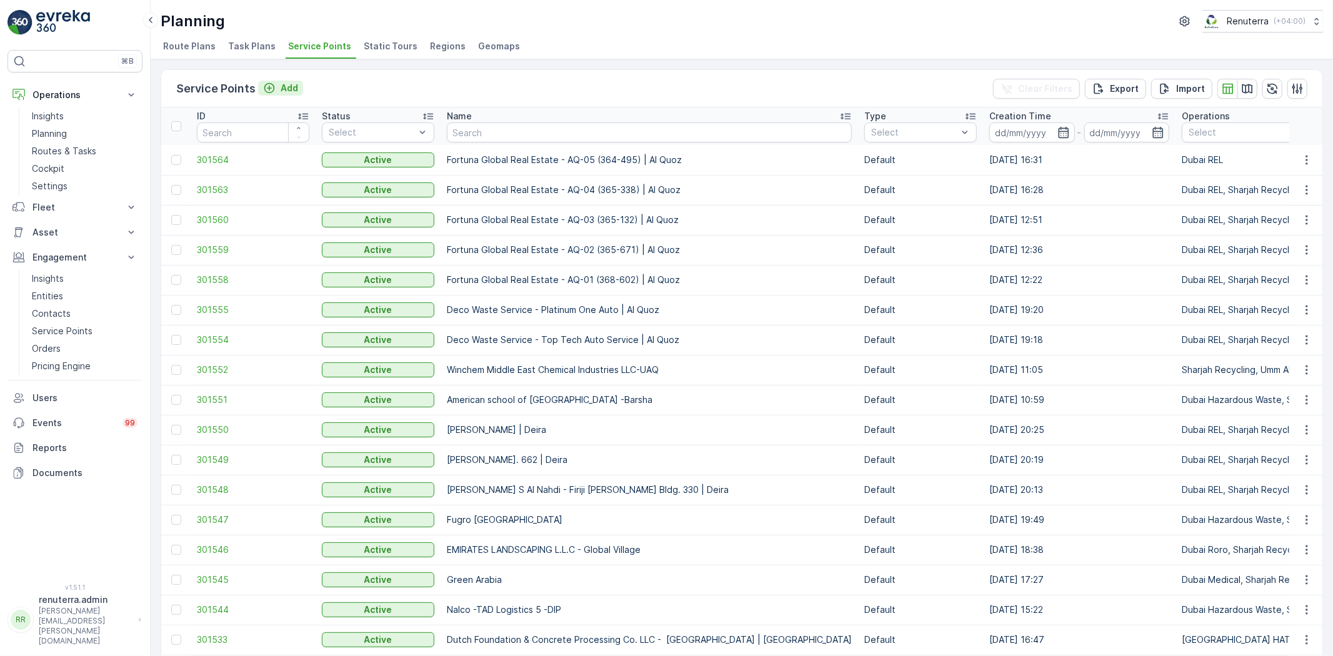
click at [284, 91] on p "Add" at bounding box center [289, 88] width 17 height 12
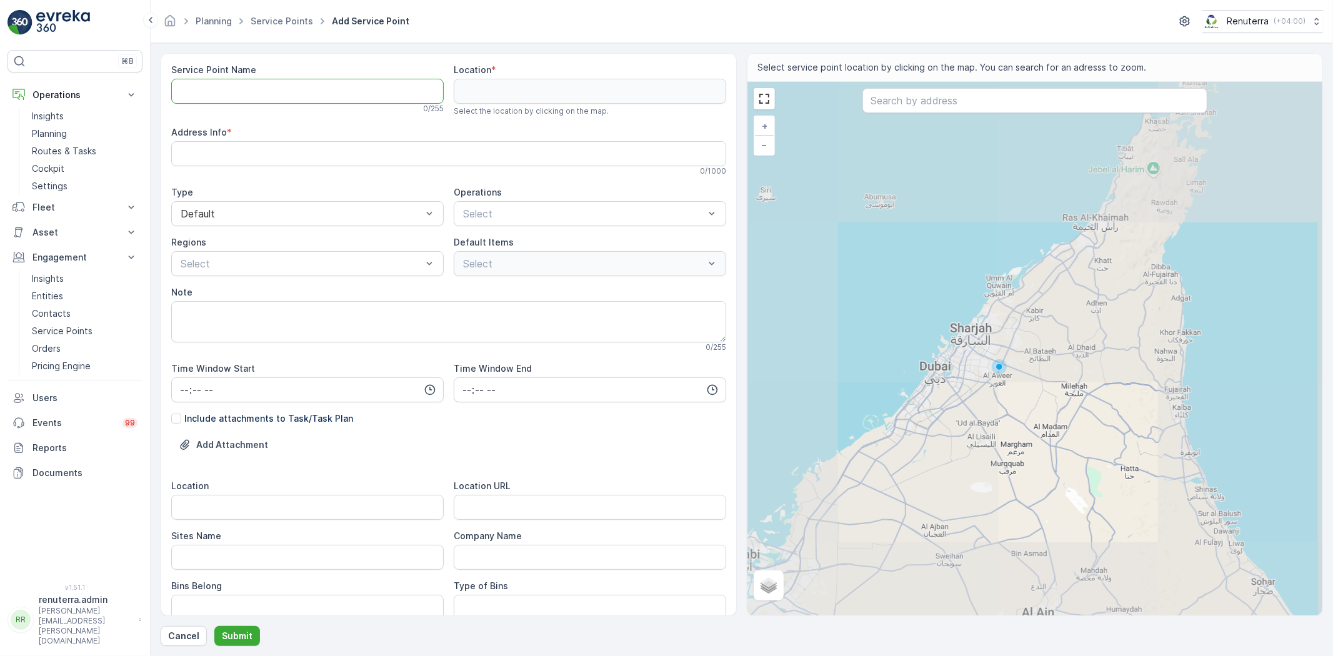
click at [309, 89] on Name "Service Point Name" at bounding box center [307, 91] width 272 height 25
paste Name "Fortuna Global Real Estate - AQ-06 (365-297) | Al Quoz"
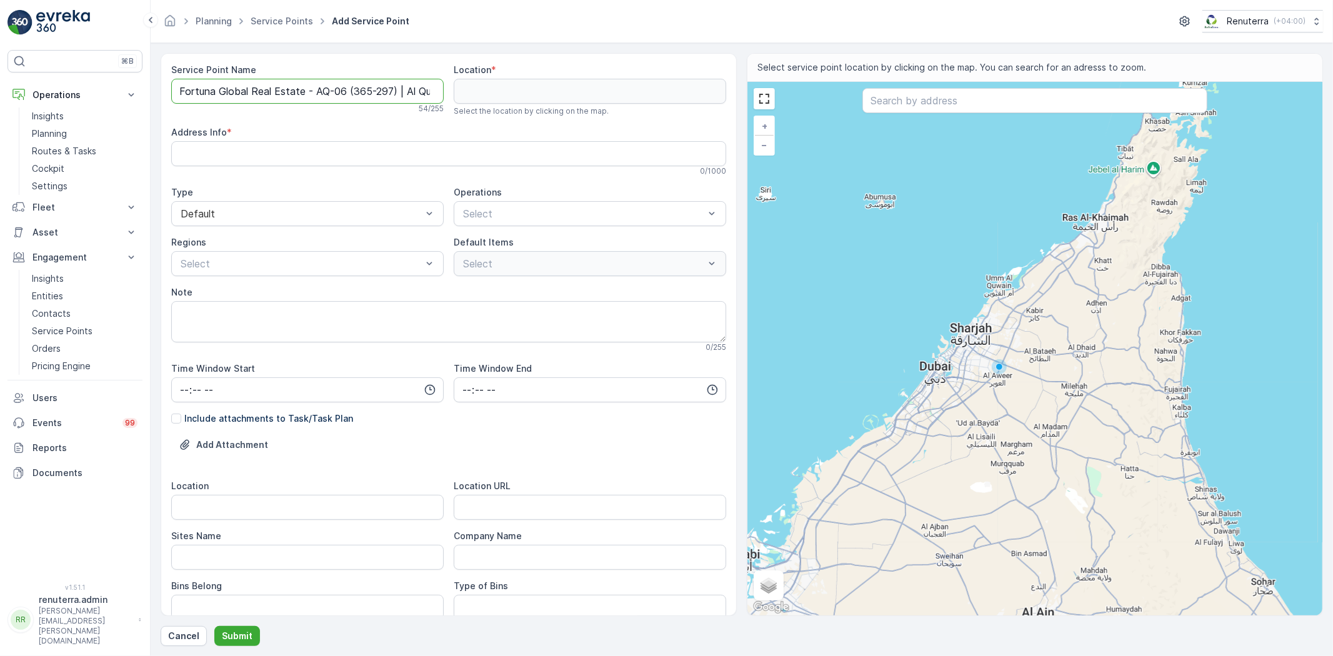
scroll to position [0, 13]
type Name "Fortuna Global Real Estate - AQ-06 (365-297) | Al Quoz"
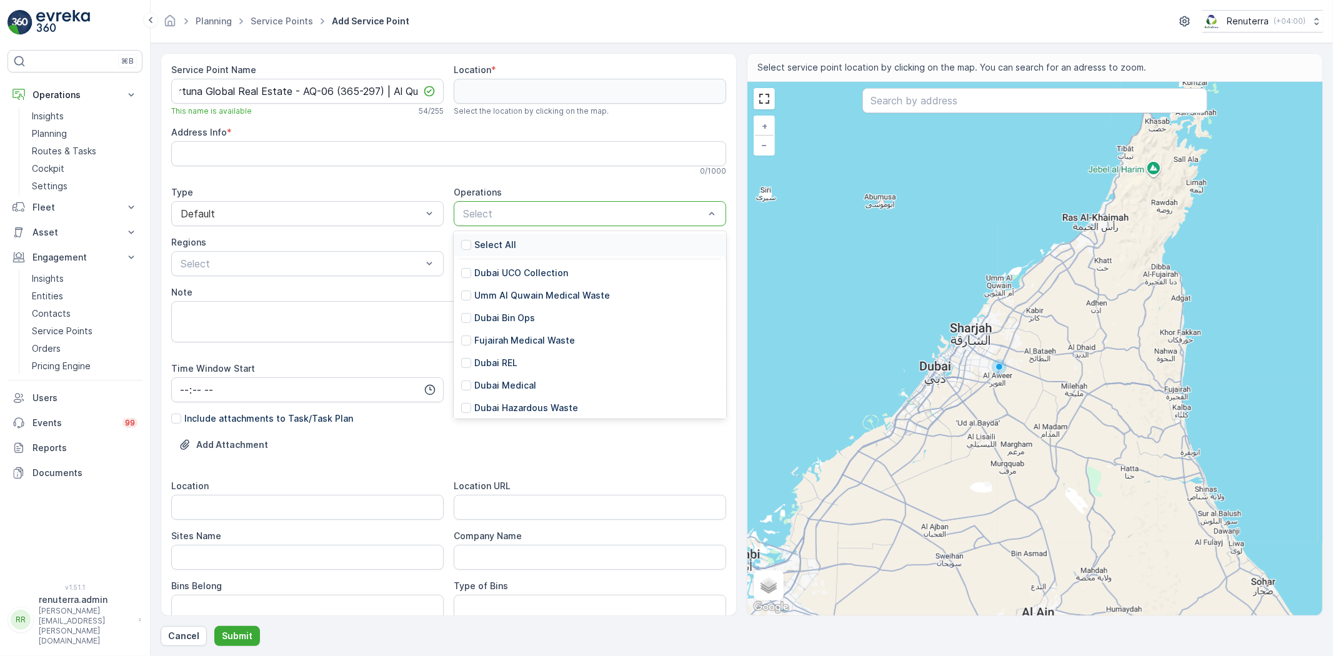
scroll to position [0, 0]
click at [504, 362] on p "Dubai REL" at bounding box center [495, 363] width 43 height 12
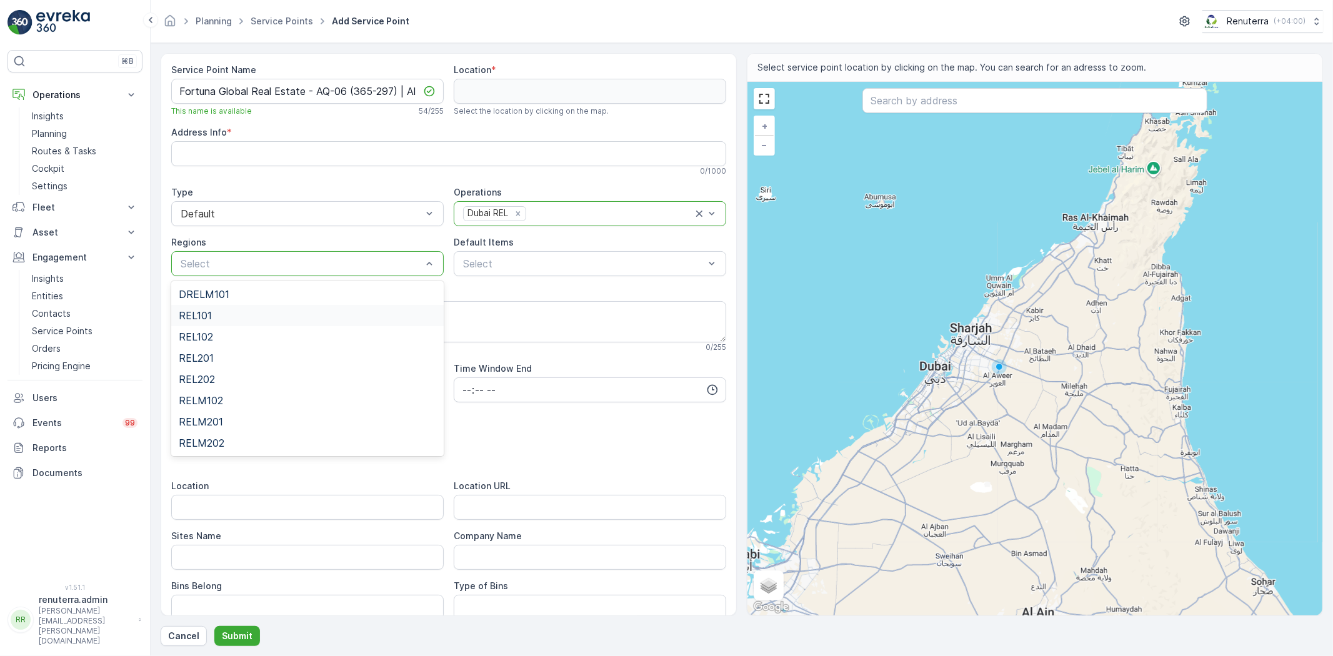
click at [207, 305] on div "REL101" at bounding box center [307, 315] width 272 height 21
click at [207, 304] on textarea "Note" at bounding box center [448, 321] width 555 height 41
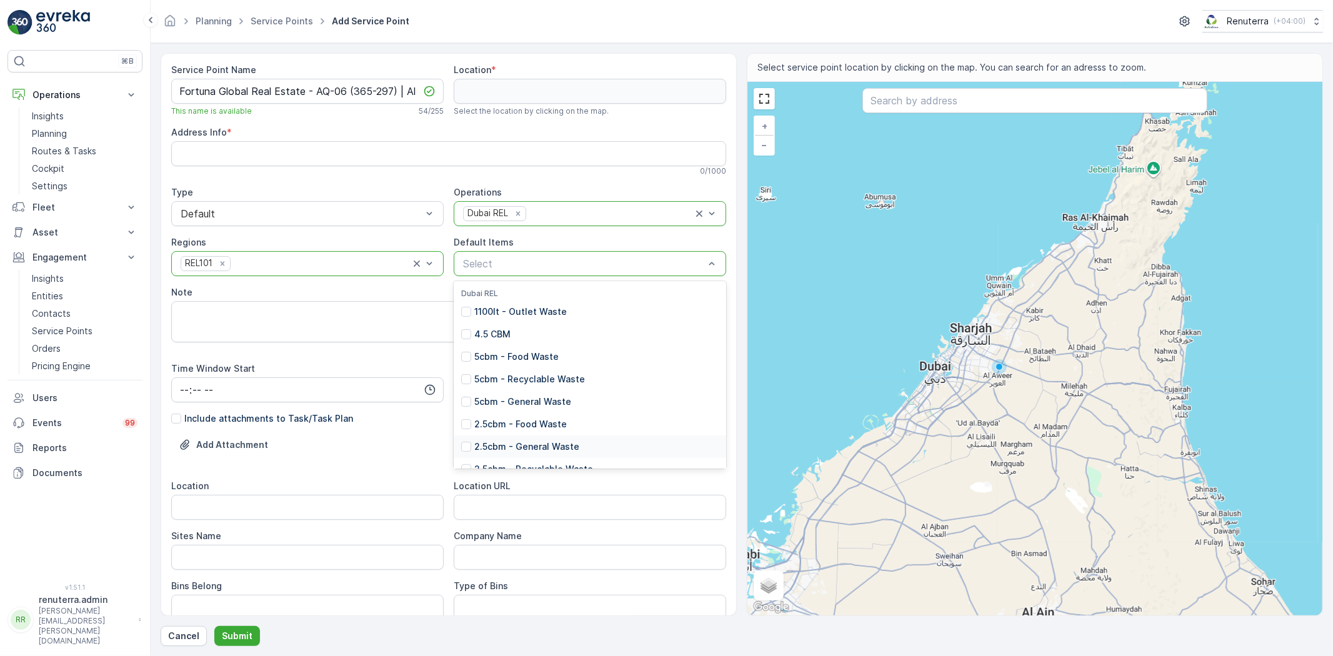
click at [522, 448] on p "2.5cbm - General Waste" at bounding box center [526, 447] width 105 height 12
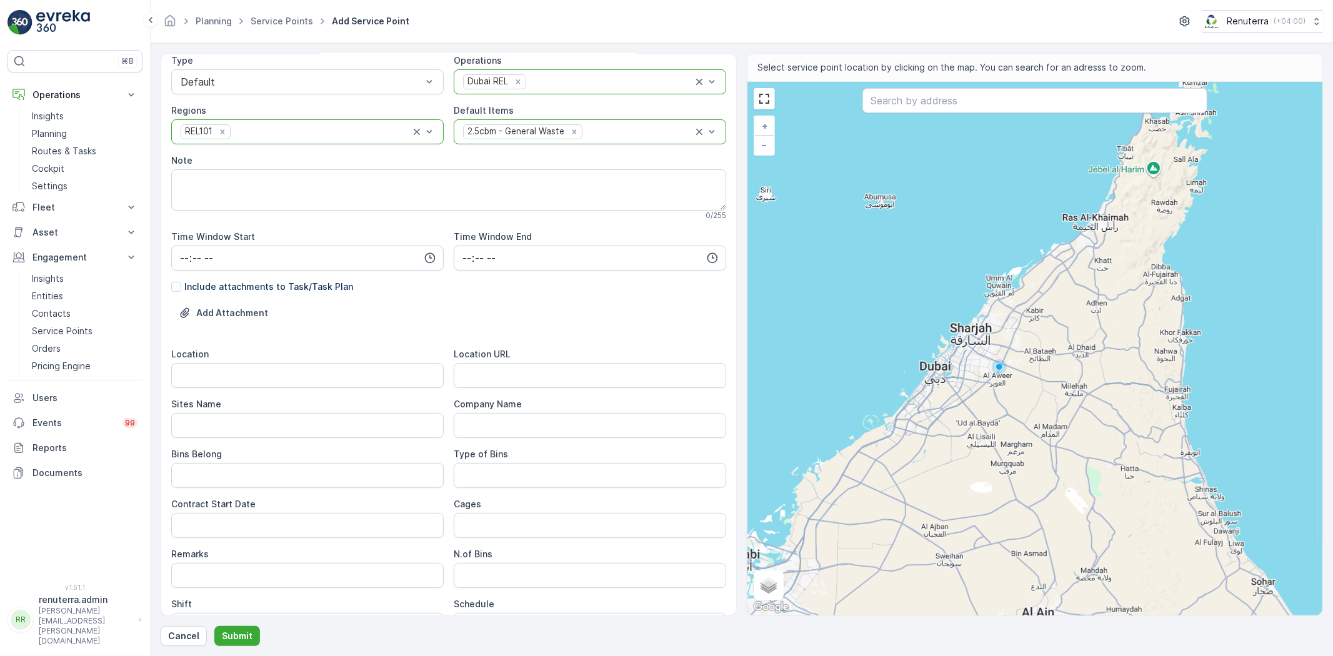
scroll to position [139, 0]
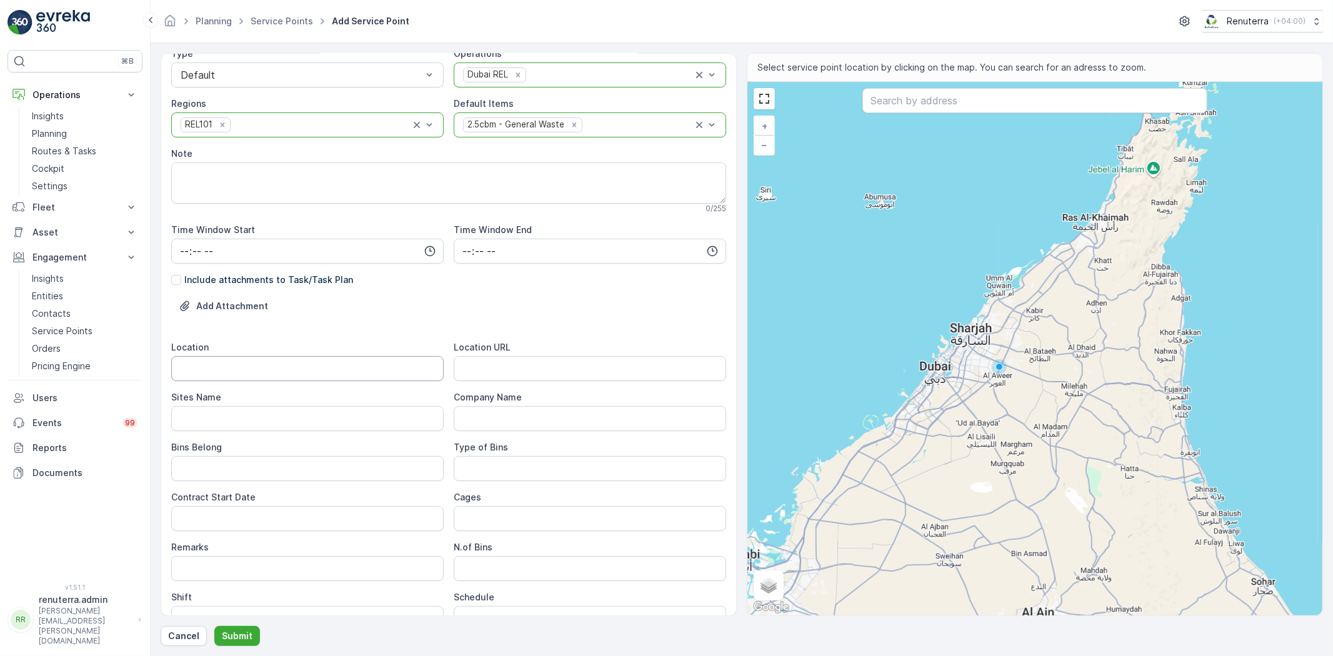
click at [305, 353] on div "Location" at bounding box center [307, 347] width 272 height 12
click at [304, 359] on input "Location" at bounding box center [307, 368] width 272 height 25
type input "Al Quoz"
click at [516, 361] on URL "Location URL" at bounding box center [590, 368] width 272 height 25
paste URL "[URL][DOMAIN_NAME]"
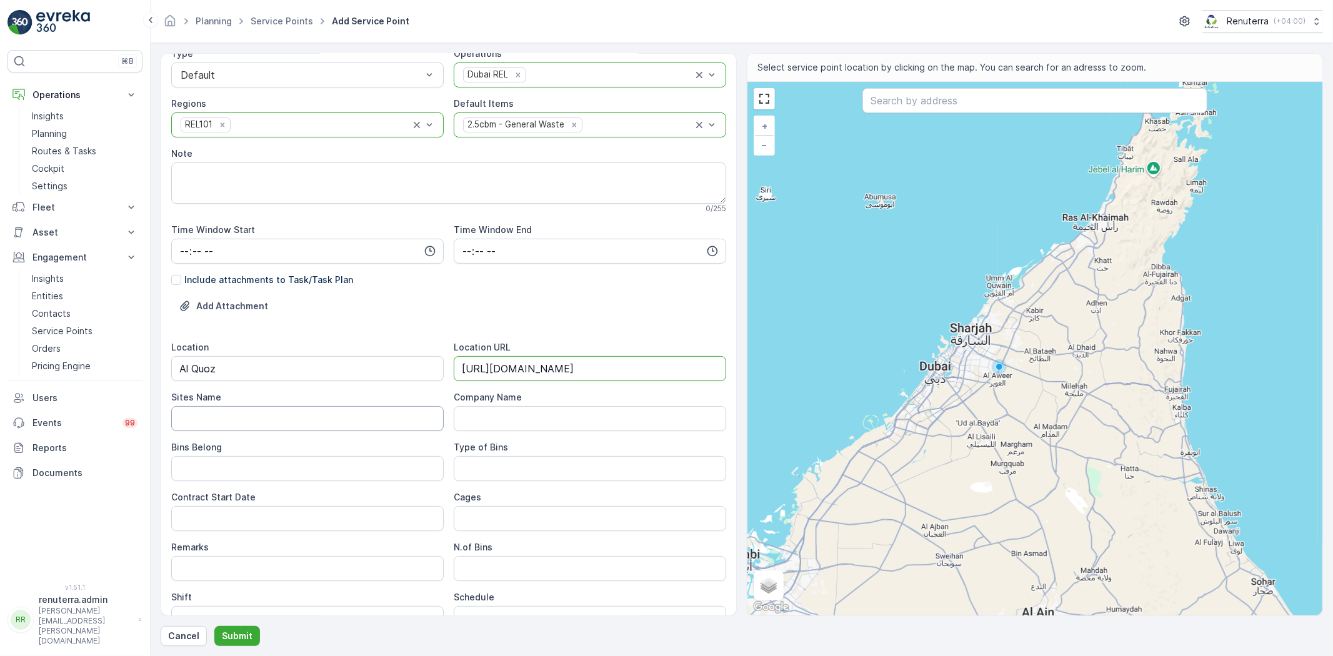
type URL "[URL][DOMAIN_NAME]"
click at [244, 415] on Name "Sites Name" at bounding box center [307, 418] width 272 height 25
drag, startPoint x: 226, startPoint y: 366, endPoint x: 135, endPoint y: 367, distance: 90.6
click at [135, 367] on div "⌘B Operations Insights Planning Routes & Tasks Cockpit Settings Fleet Live Trac…" at bounding box center [666, 328] width 1333 height 656
click at [204, 412] on Name "Sites Name" at bounding box center [307, 418] width 272 height 25
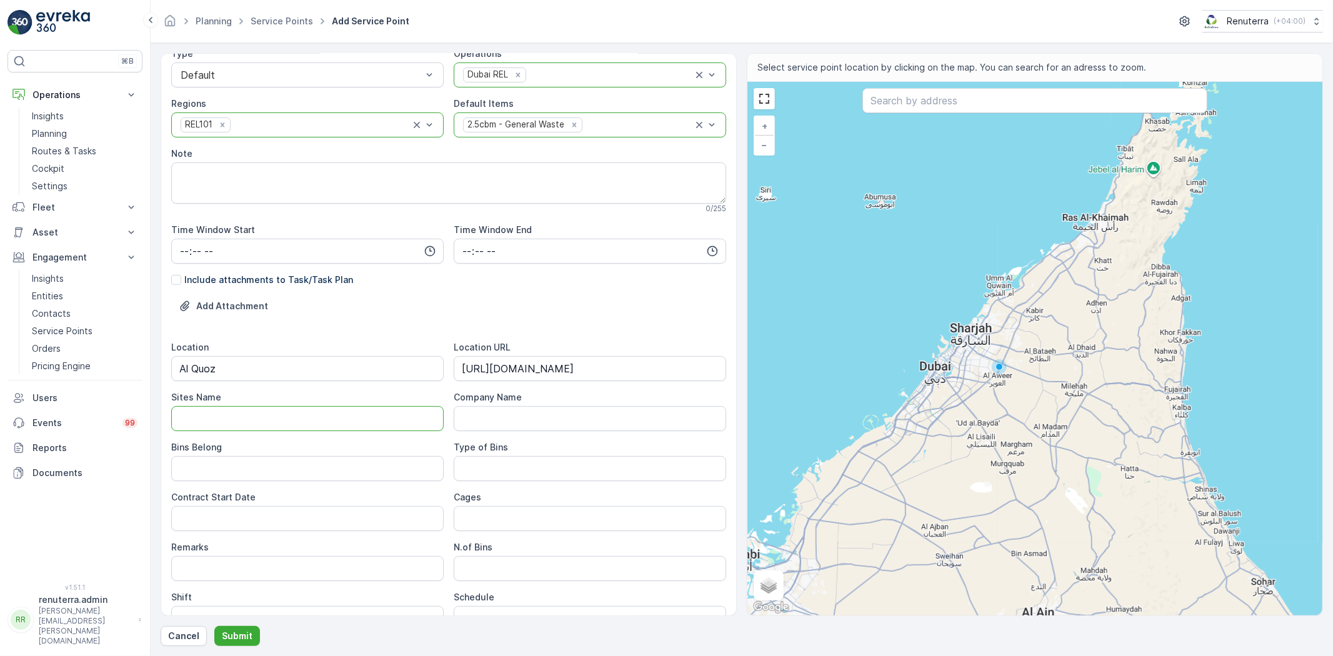
paste Name "Al Quoz"
type Name "Al Quoz"
click at [209, 461] on Belong "Bins Belong" at bounding box center [307, 468] width 272 height 25
type Belong "Service Provider"
click at [481, 453] on span "Type of Bins" at bounding box center [481, 447] width 54 height 12
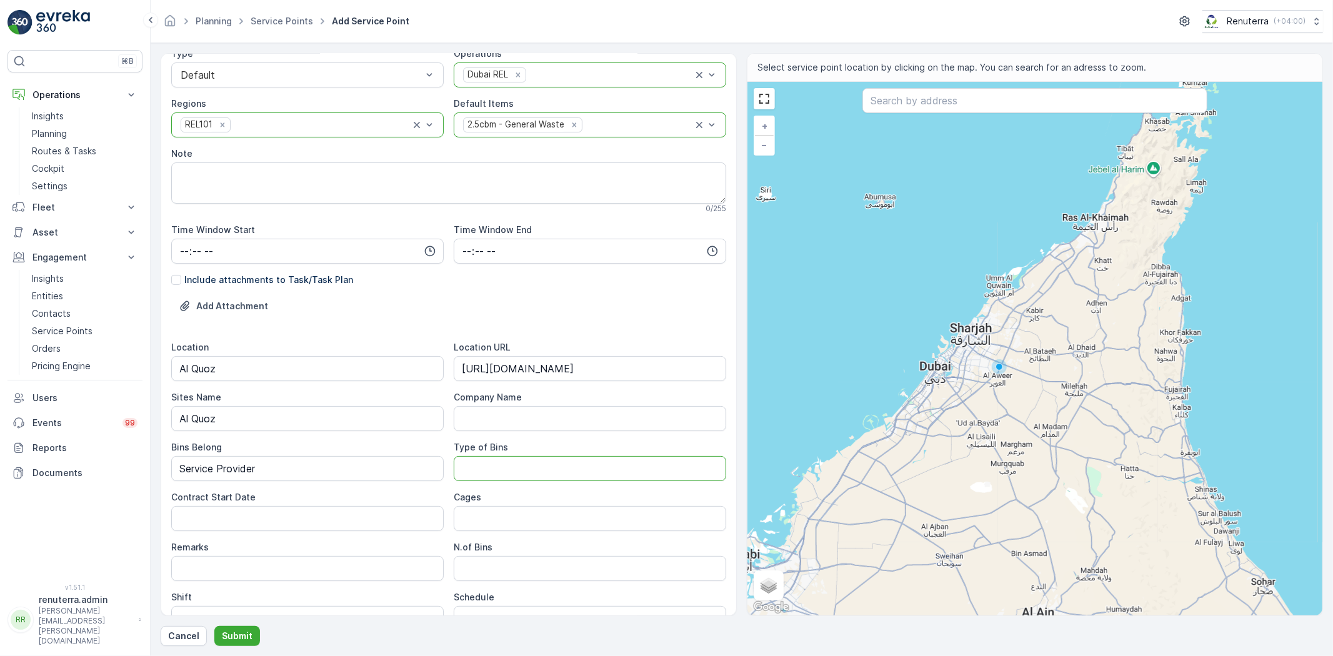
click at [479, 466] on Bins "Type of Bins" at bounding box center [590, 468] width 272 height 25
type Bins "2.5 CBM"
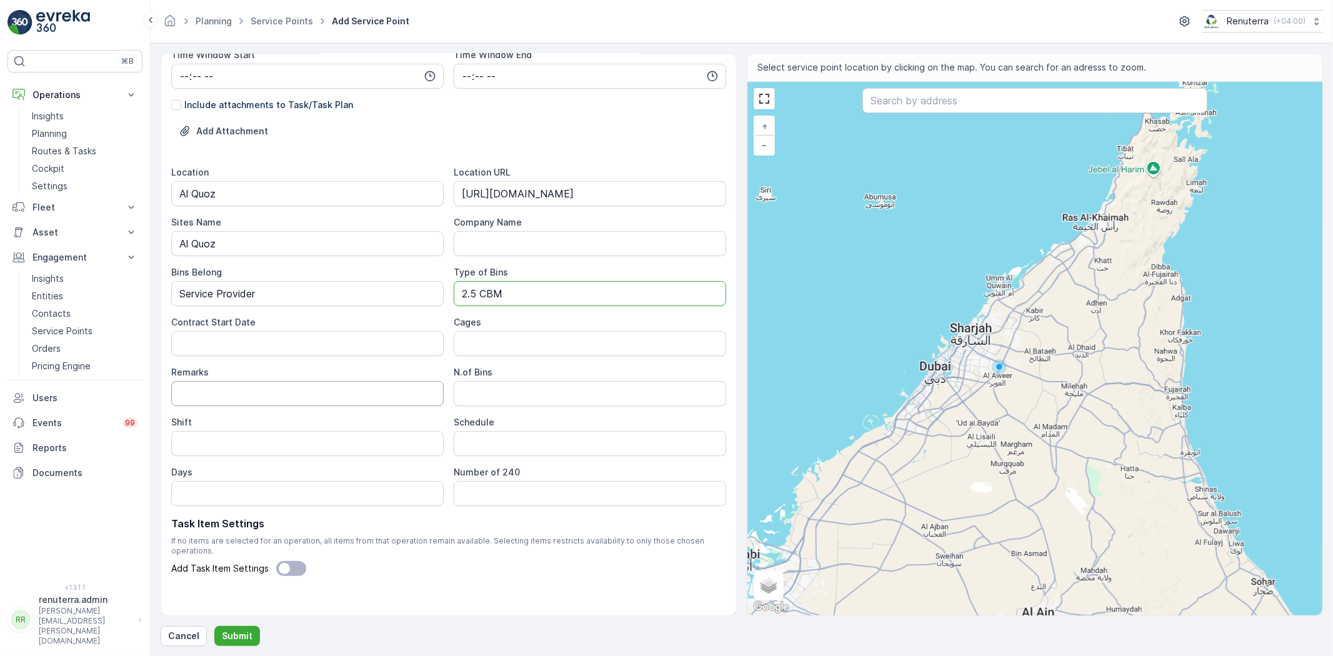
scroll to position [314, 0]
click at [242, 346] on Date "Contract Start Date" at bounding box center [307, 343] width 272 height 25
type Date "[DATE]"
click at [482, 391] on Bins "N.of Bins" at bounding box center [590, 393] width 272 height 25
type Bins "3"
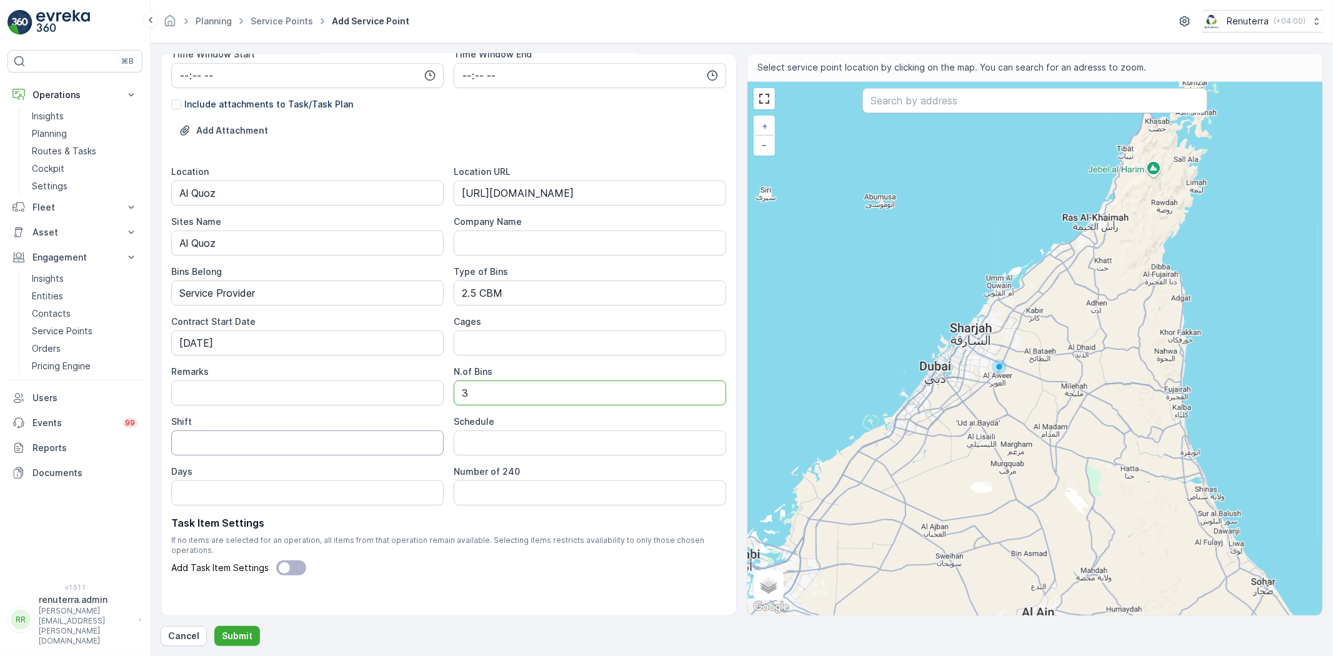
click at [307, 444] on input "Shift" at bounding box center [307, 443] width 272 height 25
type input "Day Shift"
click at [475, 442] on input "Schedule" at bounding box center [590, 443] width 272 height 25
type input "Daily"
click at [338, 500] on input "Days" at bounding box center [307, 493] width 272 height 25
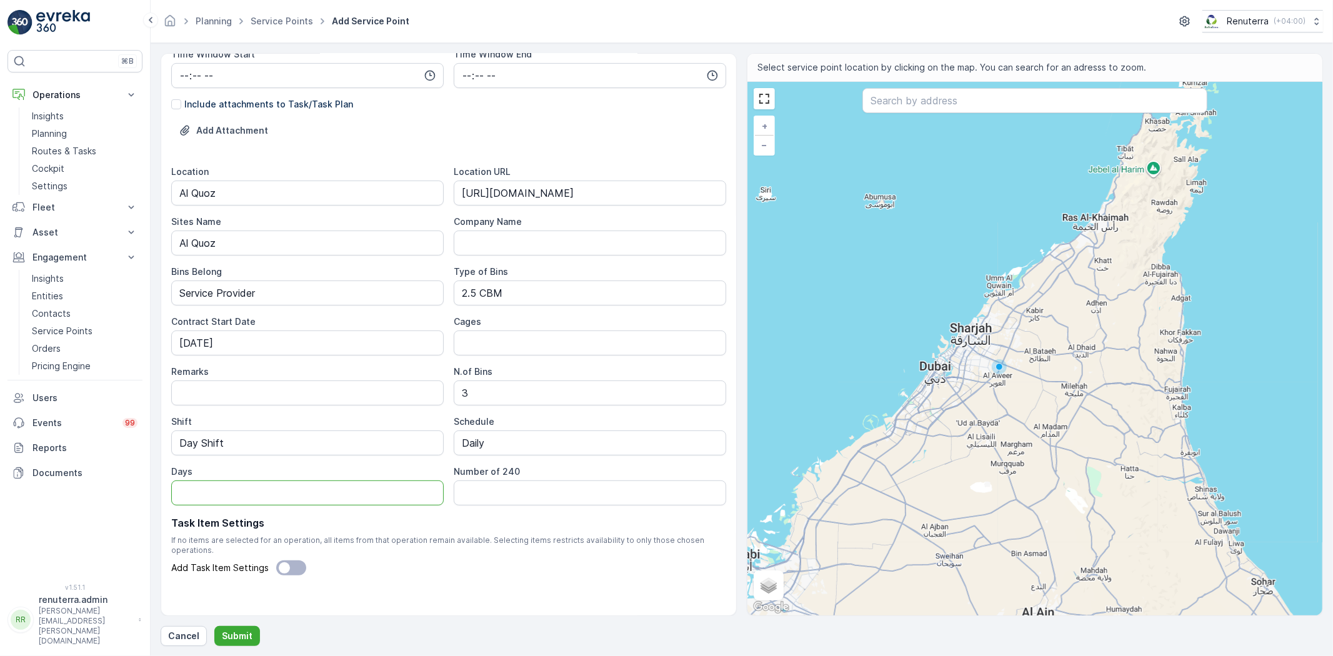
type input "7 days a week"
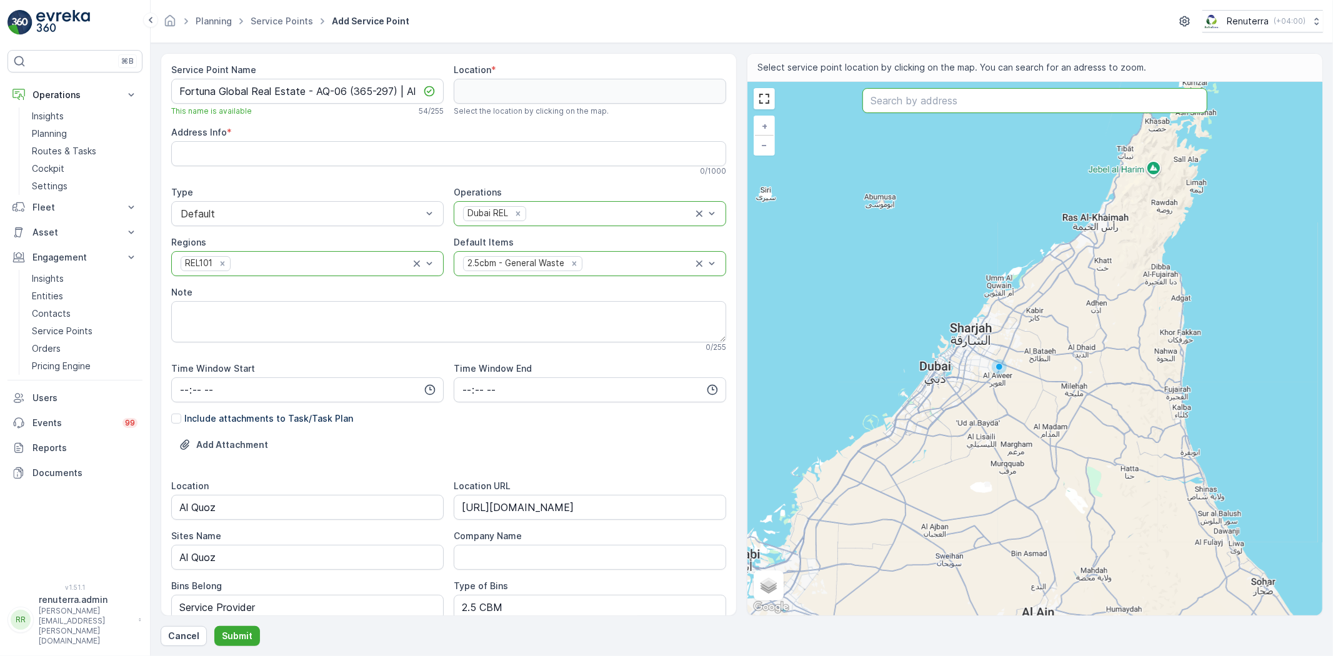
click at [952, 95] on input "text" at bounding box center [1034, 100] width 345 height 25
paste input "Ahbaaf sports club alqouz"
type input "Ahbaaf sports club alqouz"
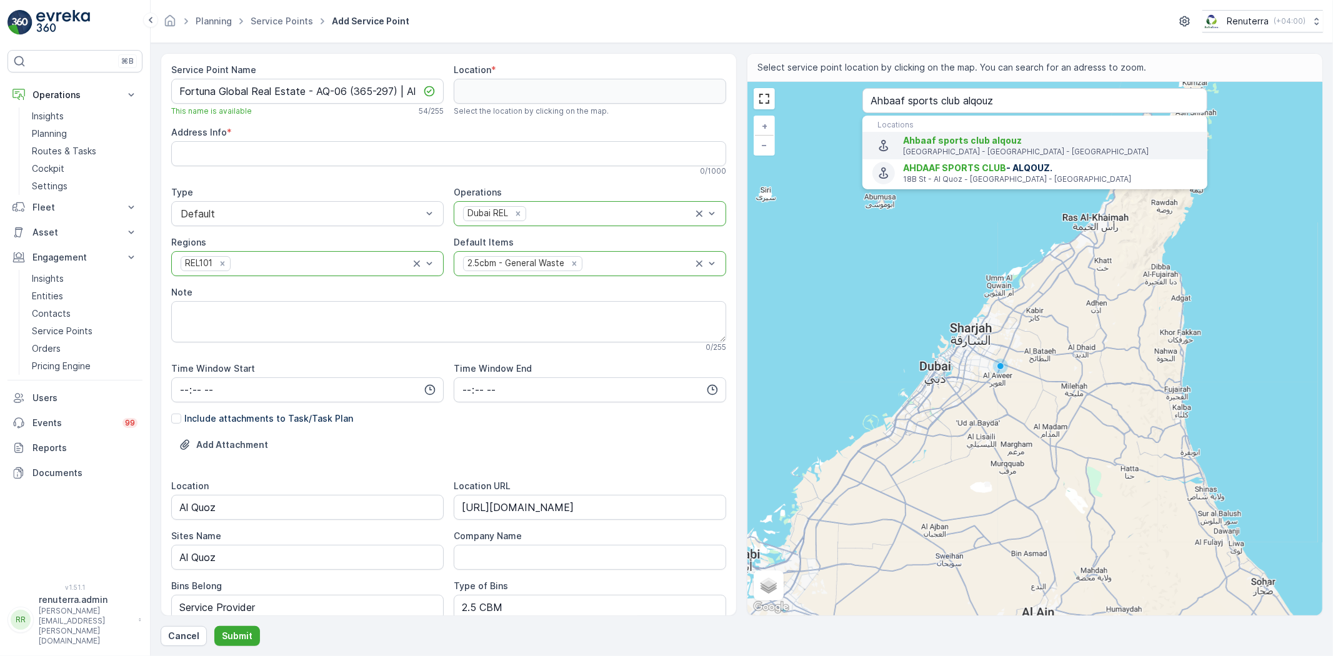
click at [932, 147] on p "39th Street - Dubai - United Arab Emirates" at bounding box center [1050, 152] width 294 height 10
type input "25.1275381,55.2405038"
type Info "18B St - Al Quoz - Al Quoz Industrial Area 2 - Dubai - United Arab Emirates"
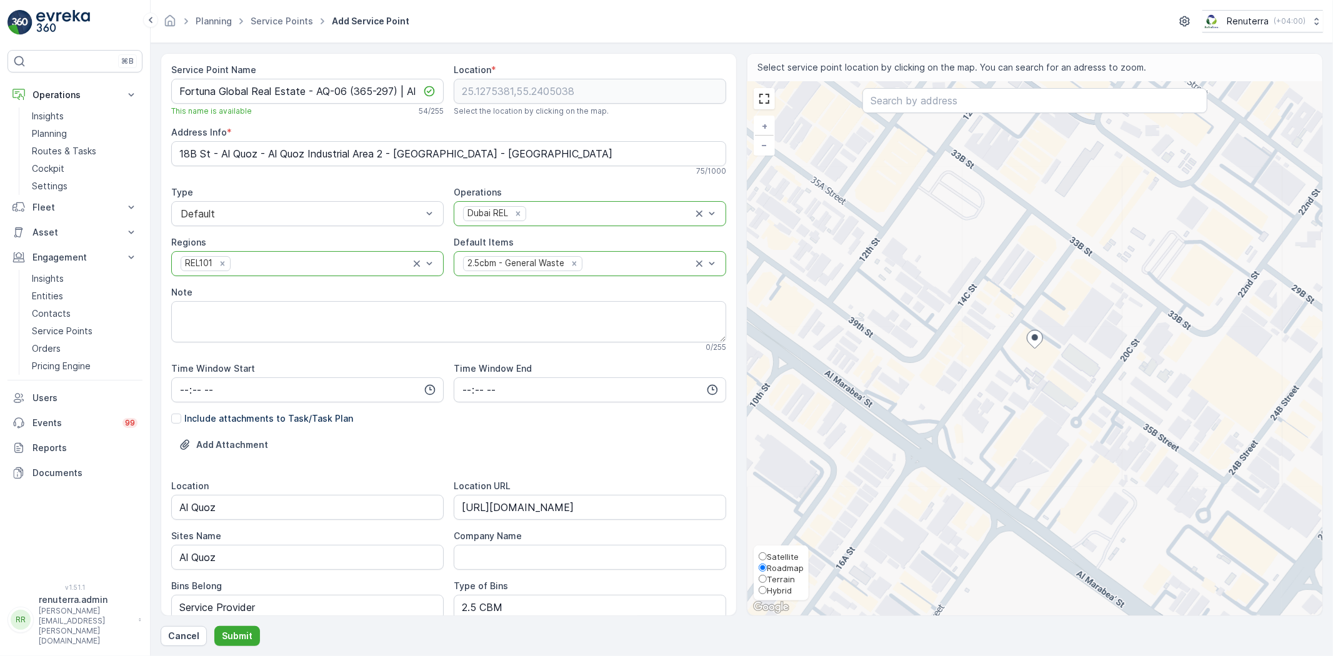
click at [789, 552] on span "Satellite" at bounding box center [783, 557] width 32 height 10
click at [767, 552] on input "Satellite" at bounding box center [763, 556] width 8 height 8
radio input "true"
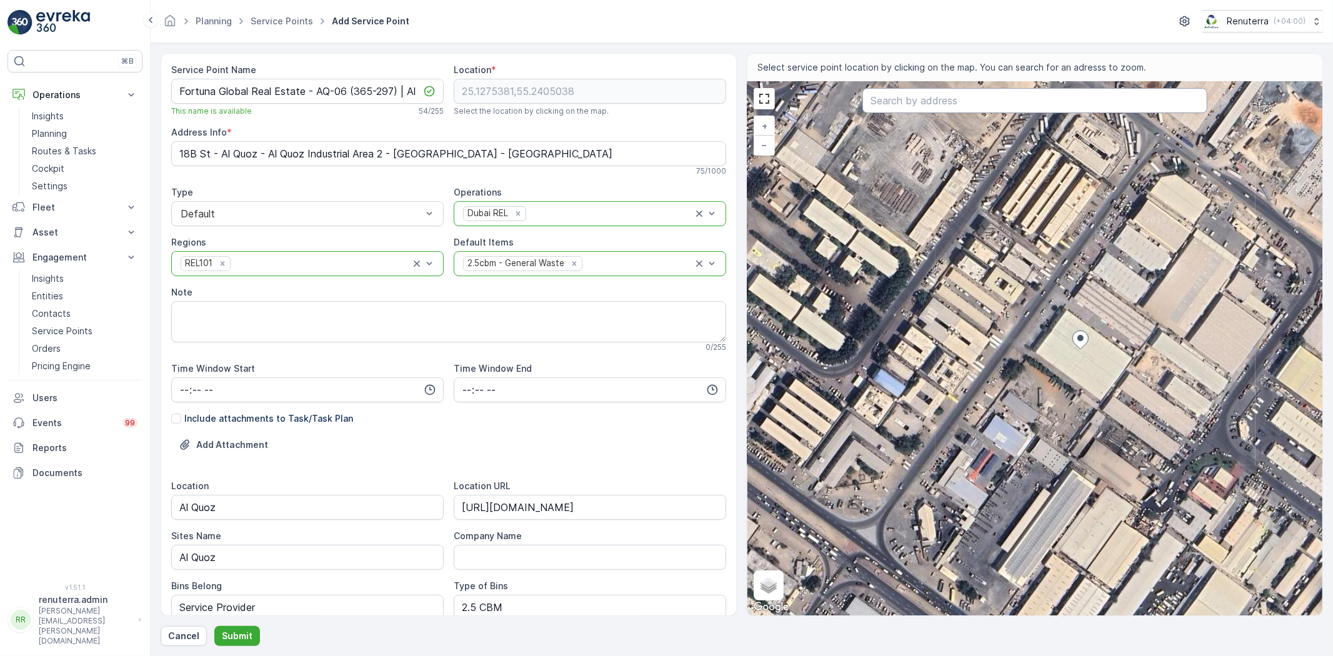
click at [985, 105] on input "text" at bounding box center [1034, 100] width 345 height 25
paste input "Ahbaaf sports club alqouz"
type input "Ahbaaf sports club alqouz"
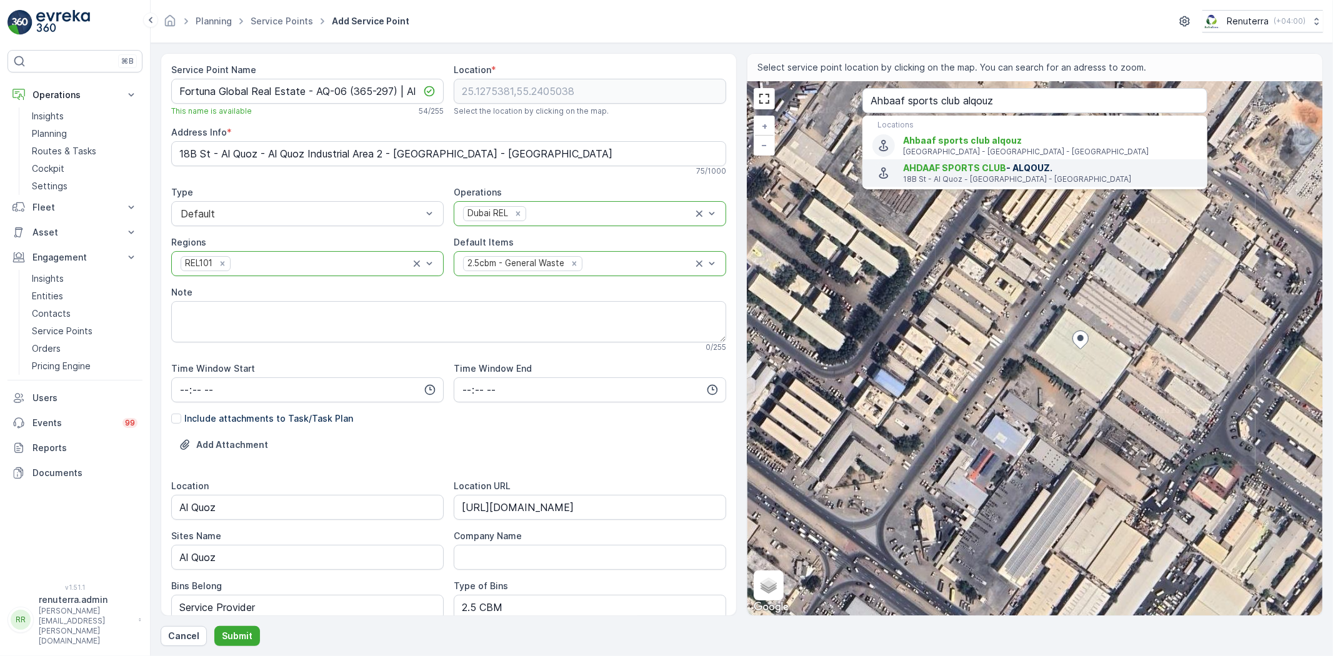
click at [990, 160] on li "AHDAAF SPORTS CLUB - ALQOUZ. 18B St - Al Quoz - Dubai - United Arab Emirates" at bounding box center [1034, 172] width 345 height 27
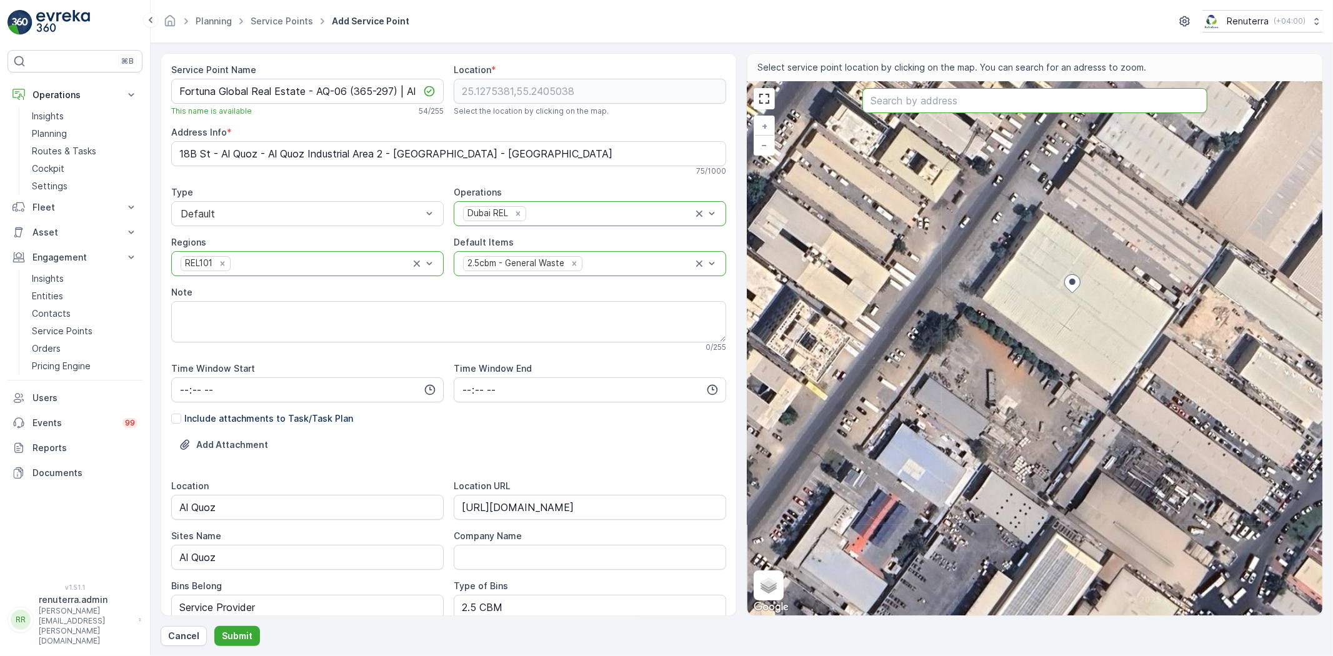
click at [957, 103] on input "text" at bounding box center [1034, 100] width 345 height 25
paste input "Smark real estate camp"
type input "Smark real estate camp"
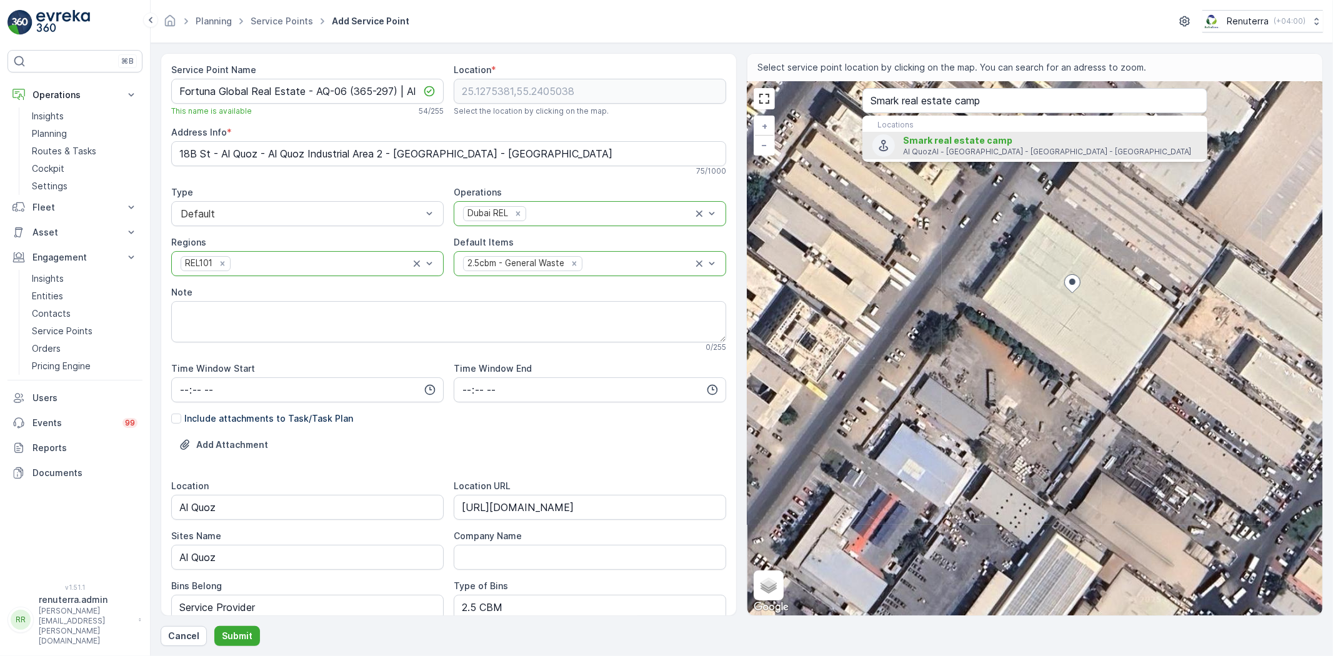
click at [927, 146] on span "Smark real estate camp" at bounding box center [957, 140] width 109 height 11
type input "25.1284751,55.2359436"
type Info "Al QuozAl - 10 39th St - Al Quoz - Al Quoz Industrial Area 2 - Dubai - United A…"
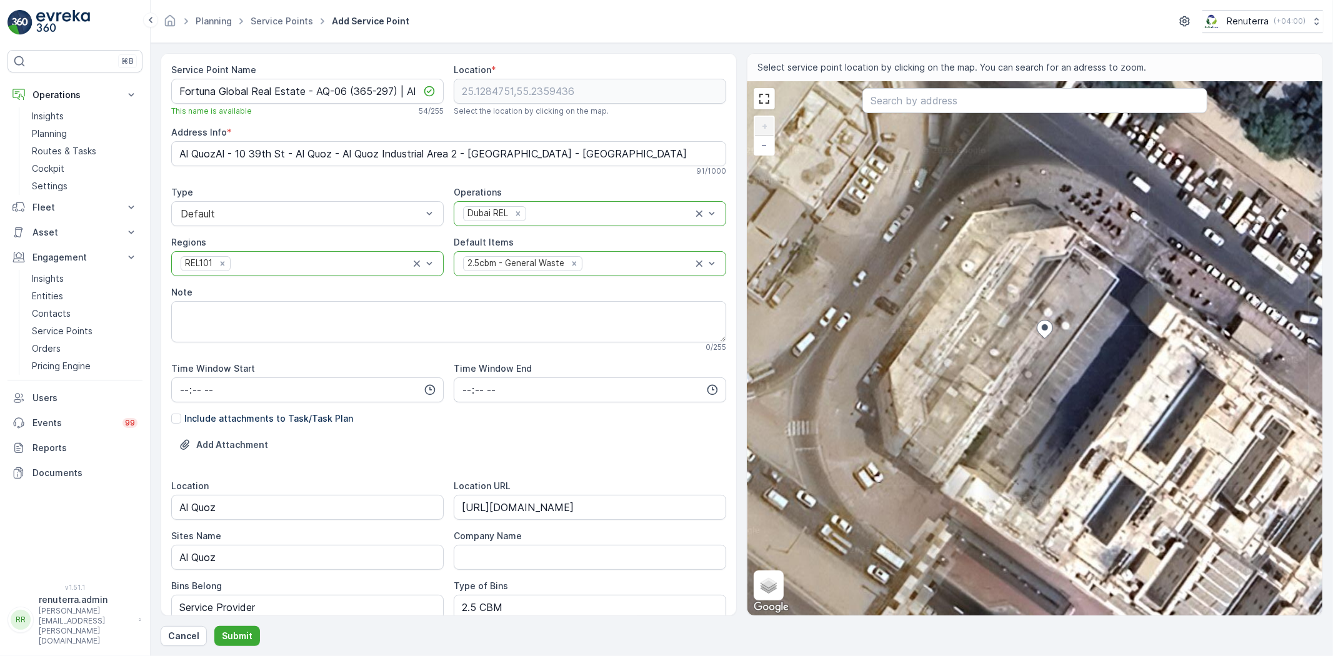
click at [1095, 302] on div "+ − Satellite Roadmap Terrain Hybrid Leaflet Keyboard shortcuts Map Data Imager…" at bounding box center [1034, 349] width 575 height 534
type input "25.128546683965247,55.236050901021876"
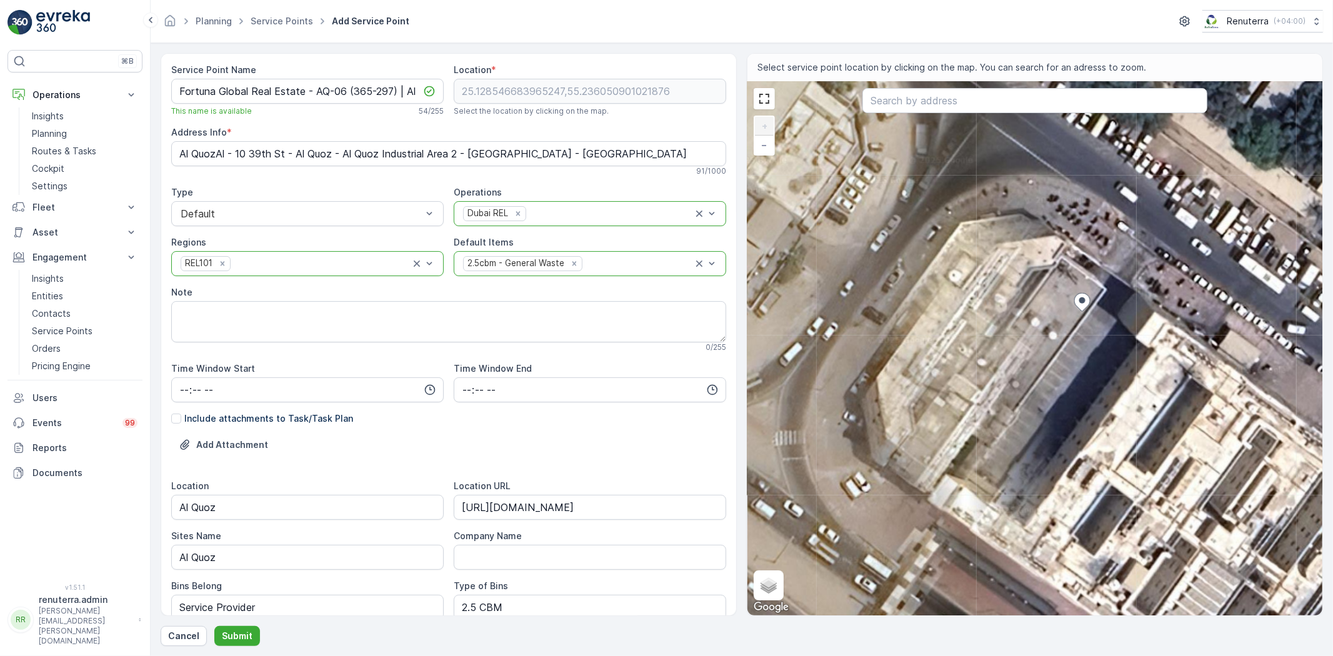
type Info "46HP+C93 - 39th St - Al Quoz - Al Quoz Industrial Area 2 - Dubai - United Arab …"
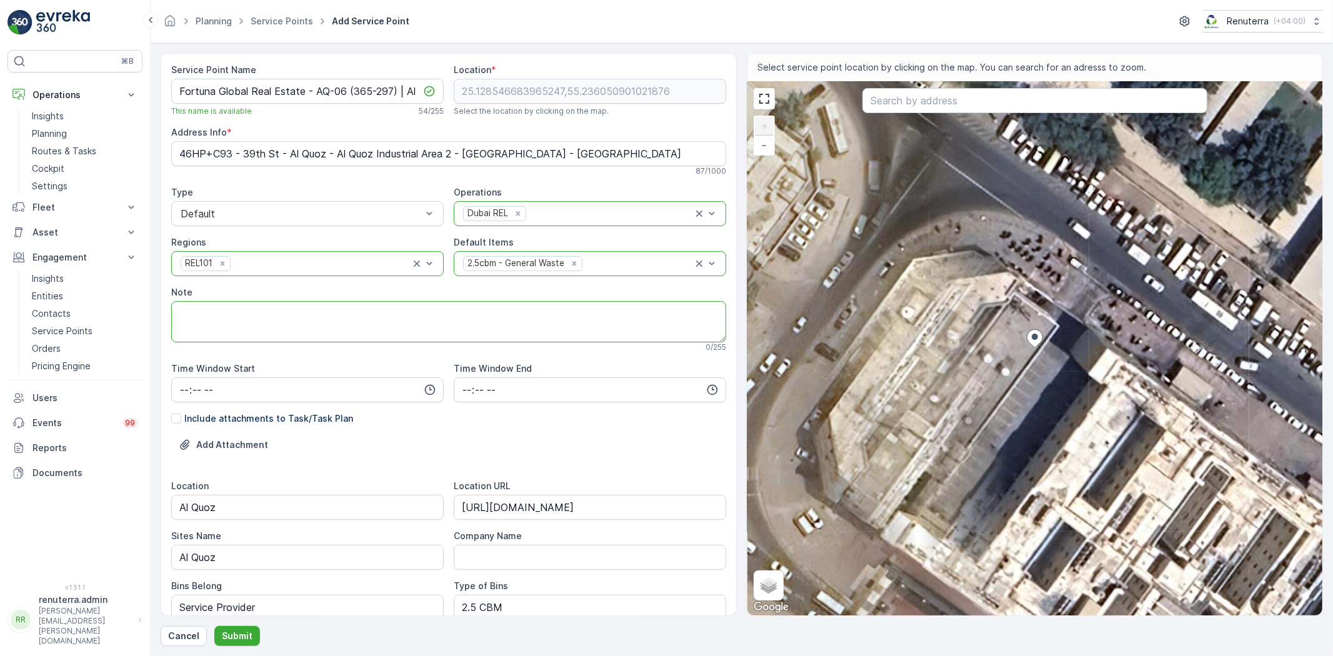
click at [374, 316] on textarea "Note" at bounding box center [448, 321] width 555 height 41
paste textarea "+971 58 909 5107 Zahid Camp Boss"
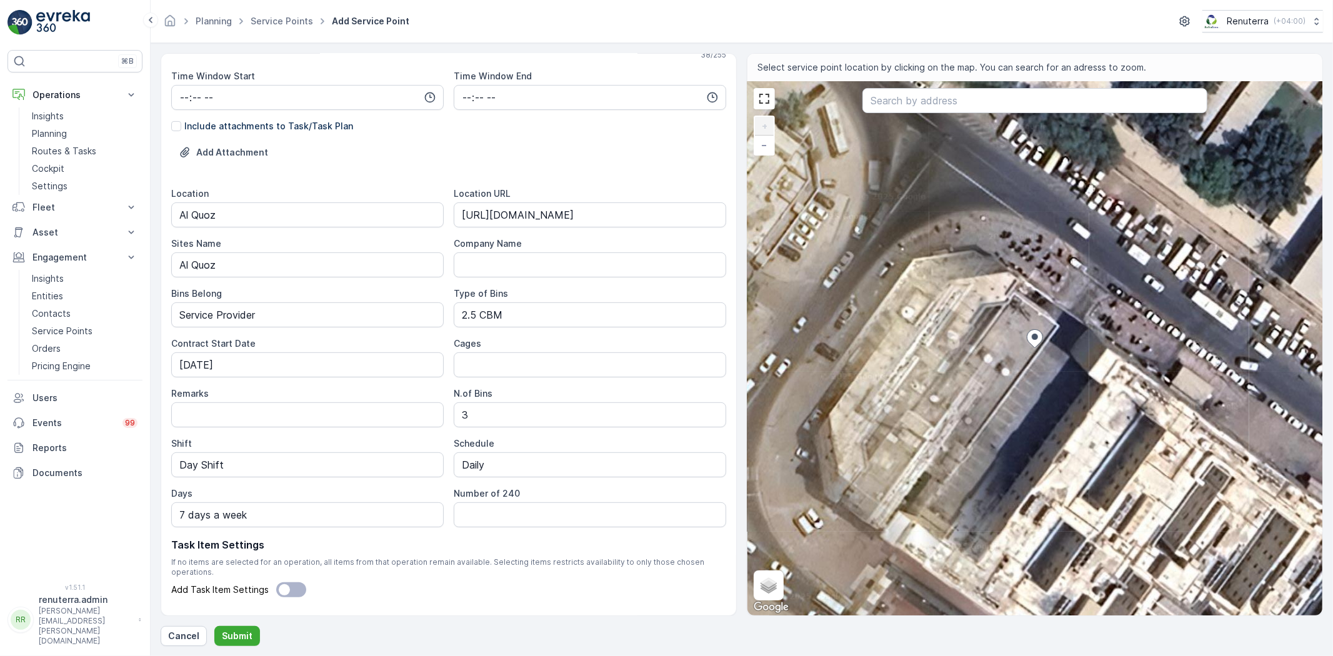
scroll to position [314, 0]
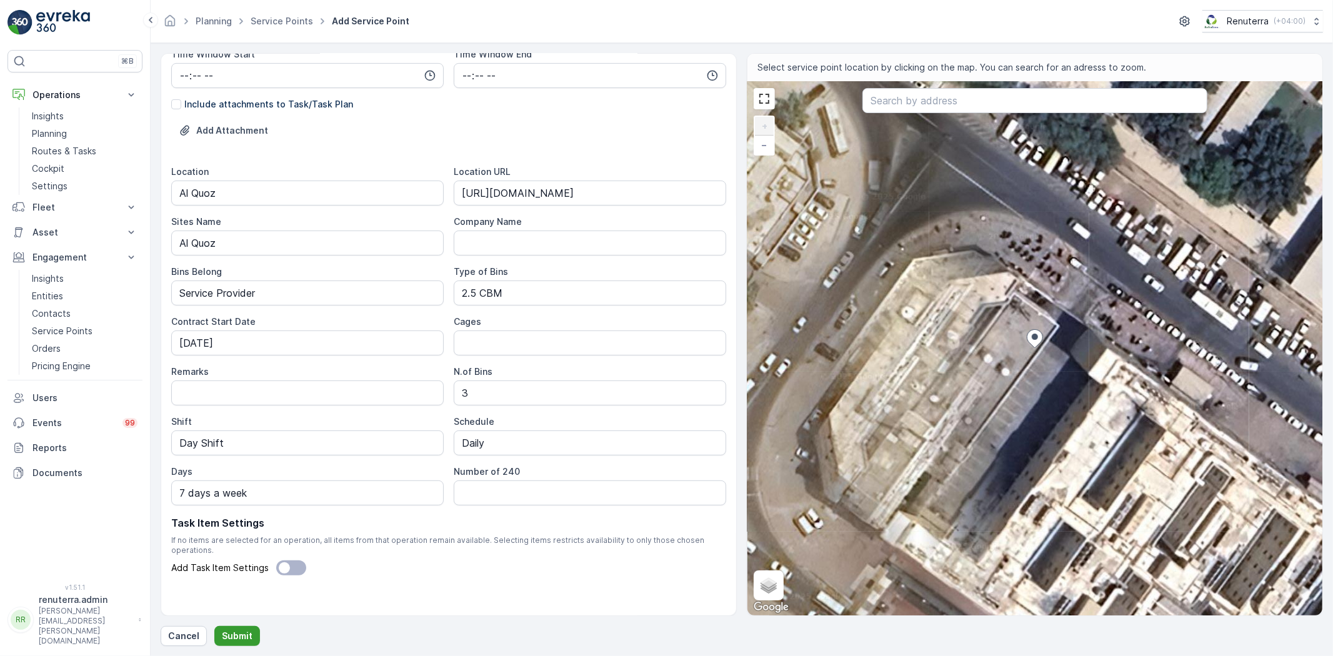
type textarea "POC: +971 58 909 5107 Zahid Camp Boss"
click at [224, 632] on p "Submit" at bounding box center [237, 636] width 31 height 12
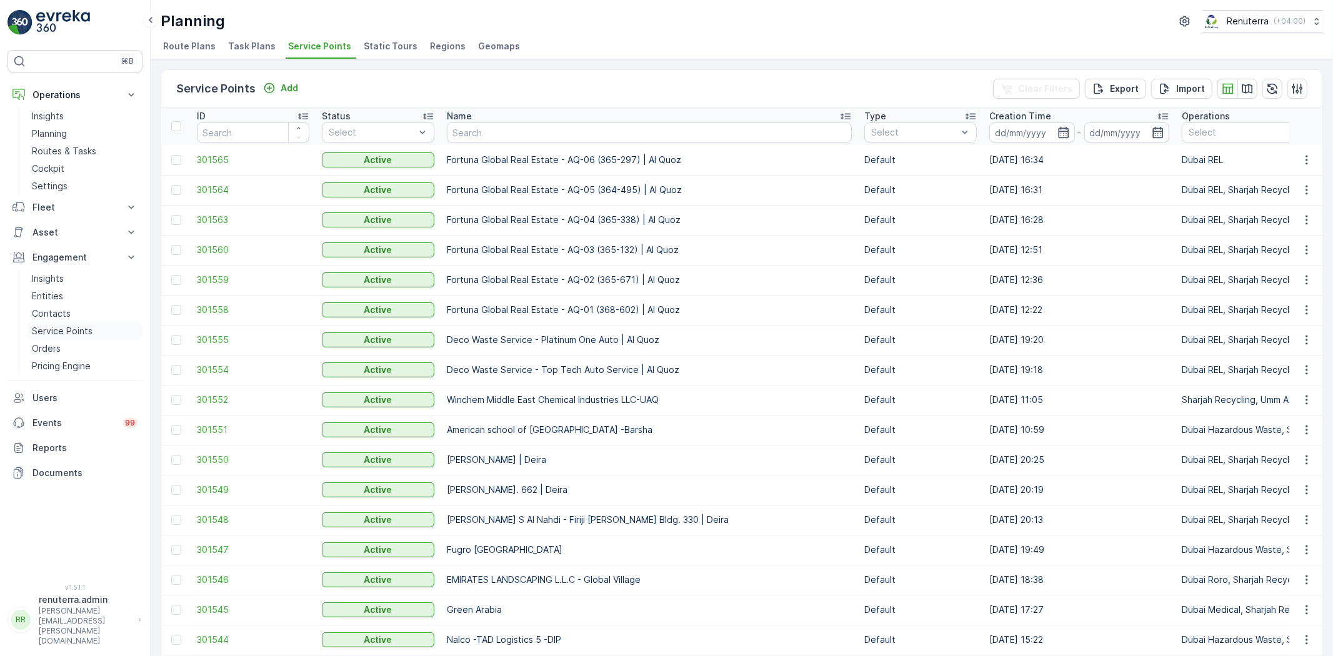
click at [71, 326] on p "Service Points" at bounding box center [62, 331] width 61 height 12
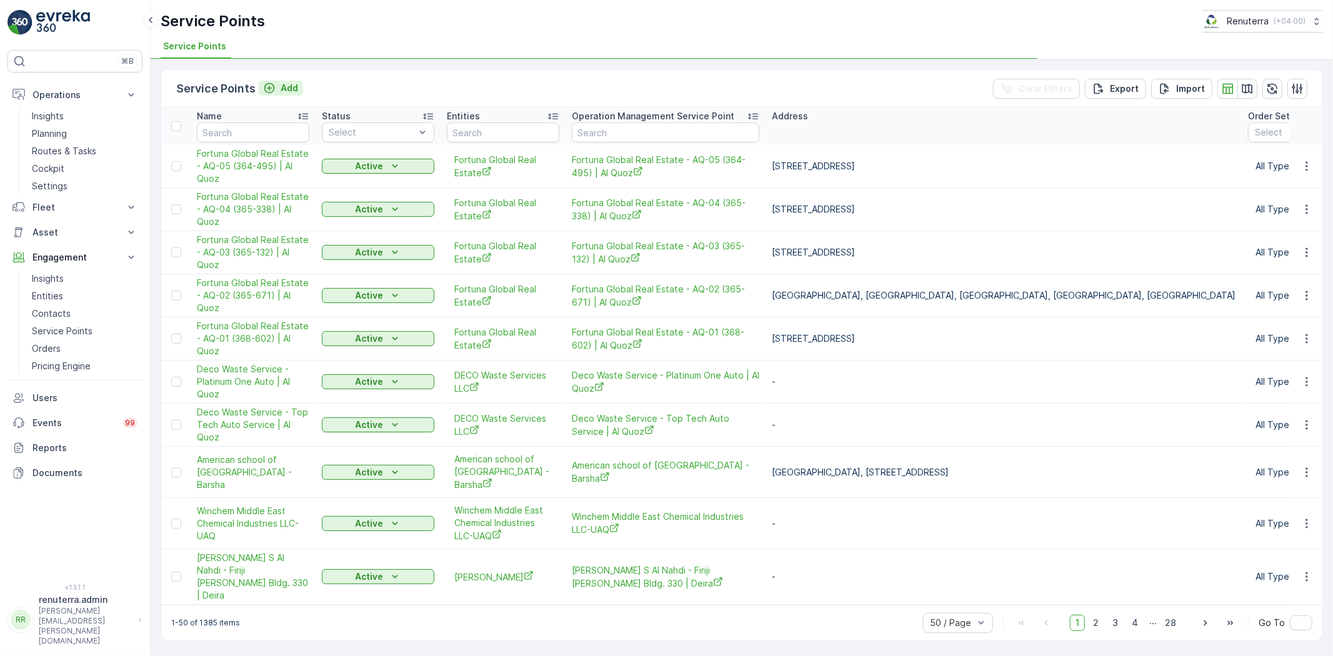
click at [276, 89] on div "Add" at bounding box center [280, 88] width 35 height 12
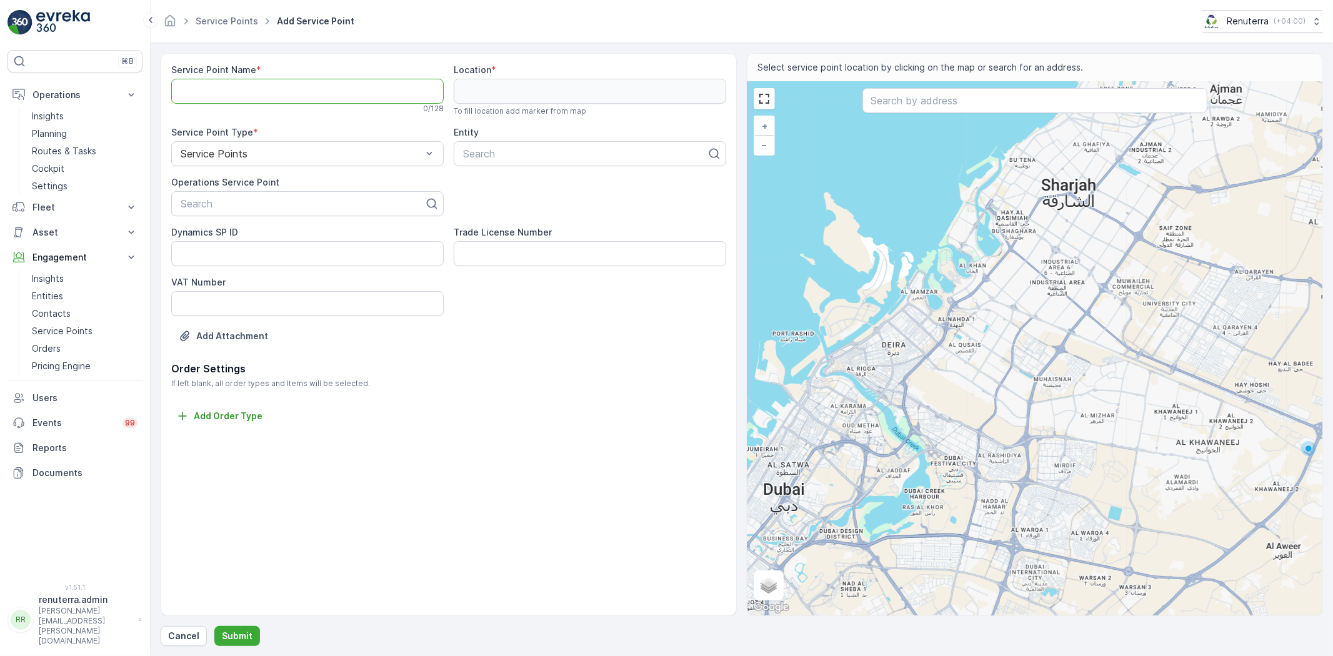
click at [286, 96] on Name "Service Point Name" at bounding box center [307, 91] width 272 height 25
paste Name "Fortuna Global Real Estate - AQ-06 (365-297) | Al Quoz"
type Name "Fortuna Global Real Estate - AQ-06 (365-297) | Al Quoz"
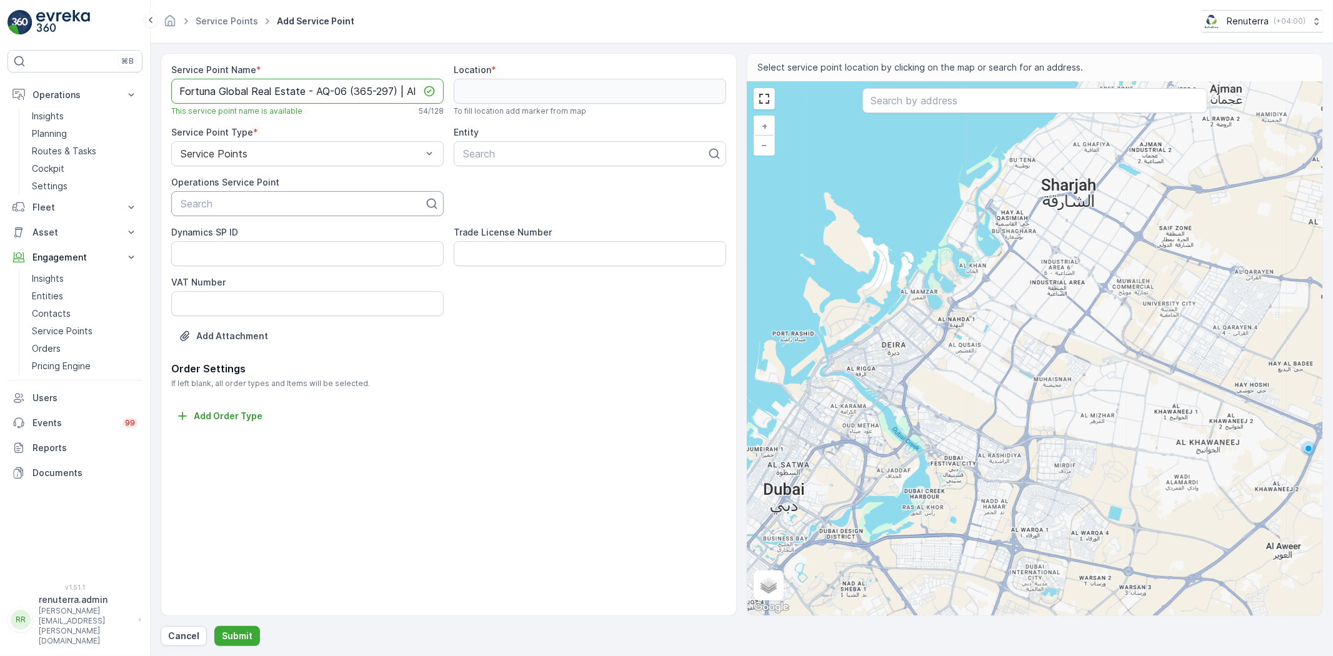
click at [267, 207] on div at bounding box center [302, 203] width 246 height 11
paste input "Fortuna Global Real Estate - AQ-06 (365-297) | Al Quoz"
type input "Fortuna Global Real Estate - AQ-06 (365-297) | Al Quoz"
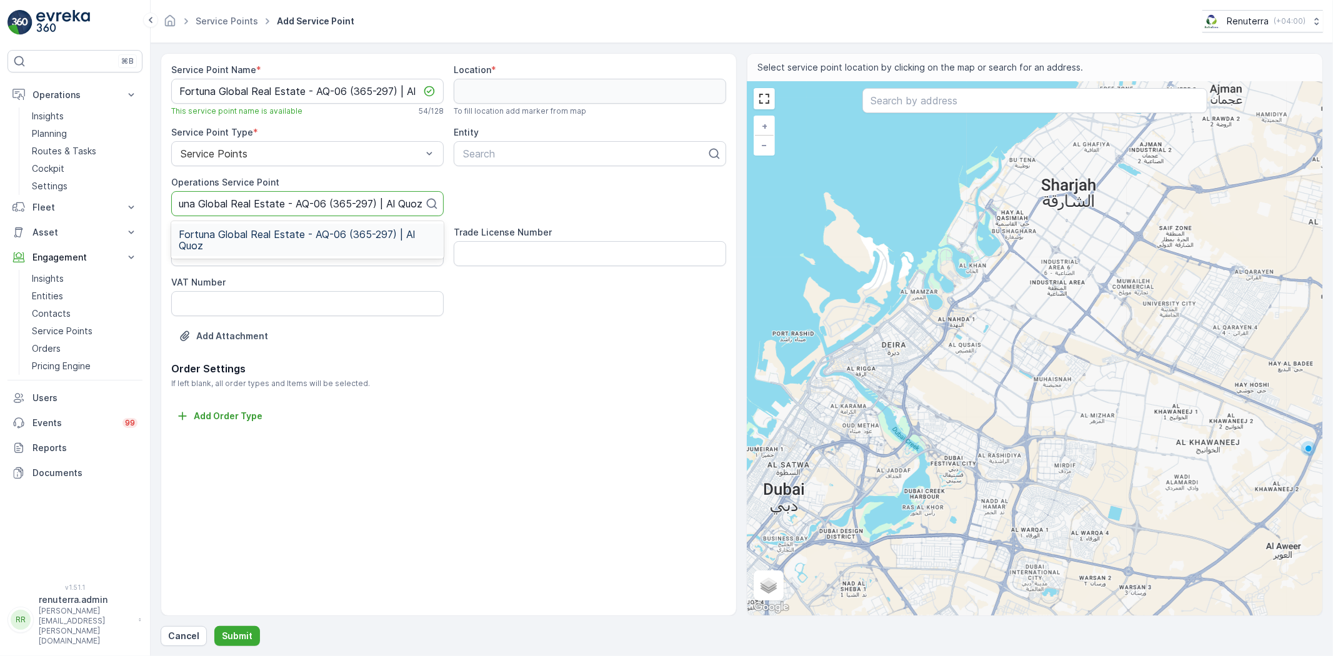
scroll to position [0, 19]
click at [272, 235] on span "Fortuna Global Real Estate - AQ-06 (365-297) | Al Quoz" at bounding box center [307, 240] width 257 height 22
click at [498, 155] on div at bounding box center [585, 153] width 246 height 11
type input "fortu"
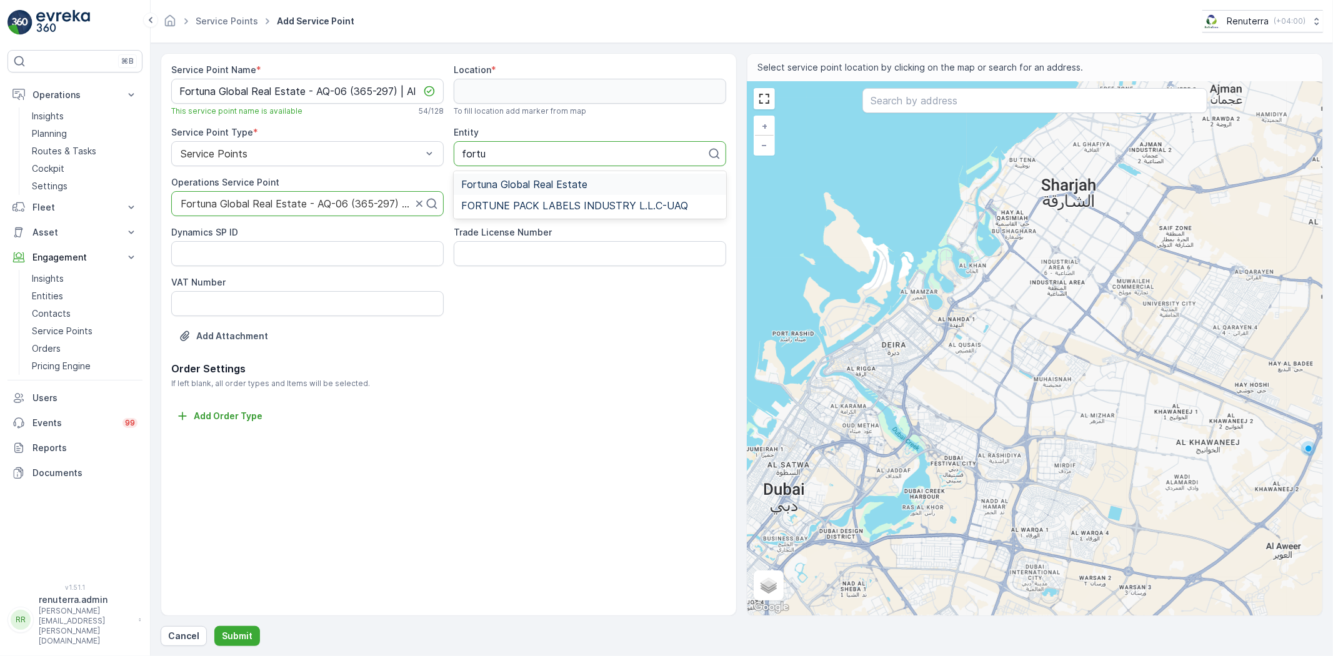
click at [519, 184] on span "Fortuna Global Real Estate" at bounding box center [524, 184] width 126 height 11
click at [1006, 96] on input "text" at bounding box center [1034, 100] width 345 height 25
paste input "Smark real estate camp"
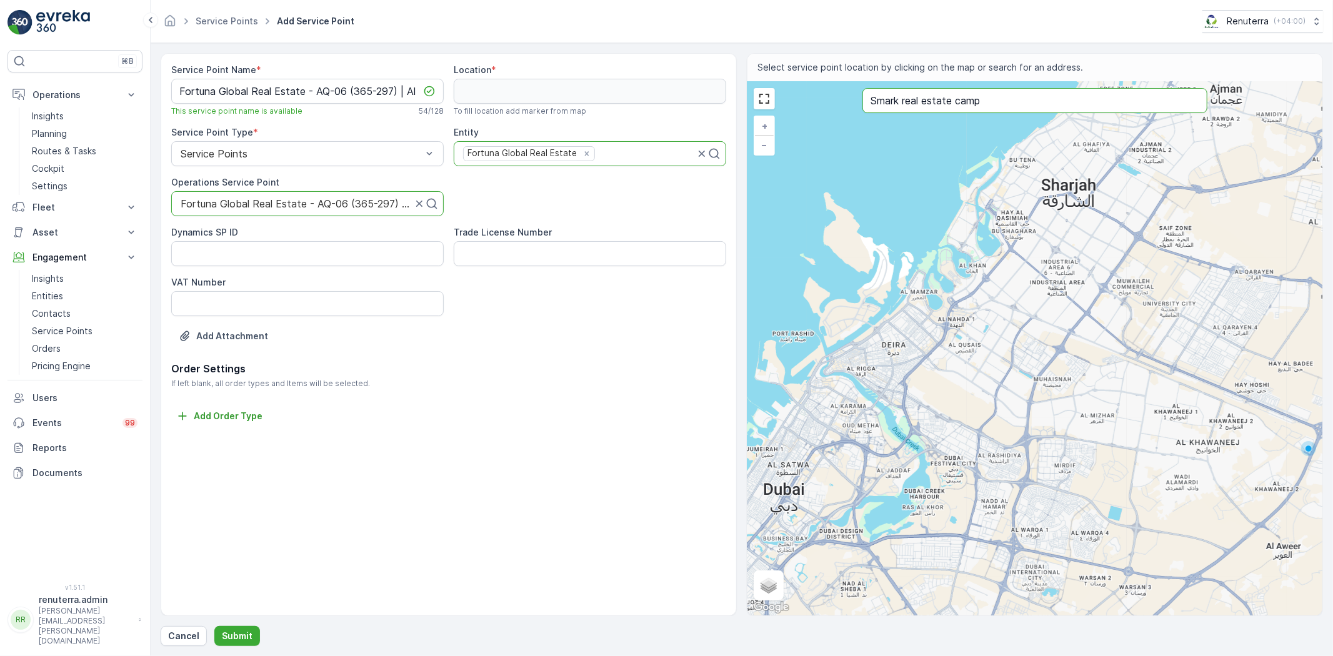
type input "Smark real estate camp"
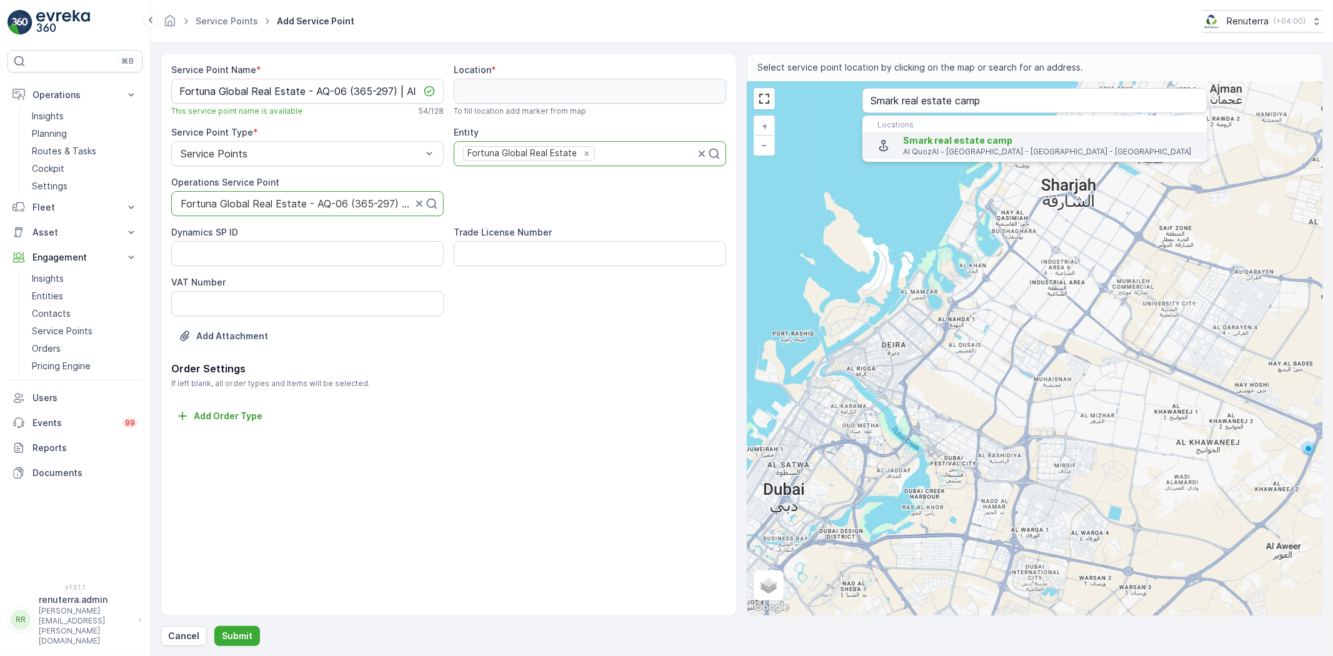
click at [946, 150] on p "Al QuozAl - 39th Street - Dubai - United Arab Emirates" at bounding box center [1050, 152] width 294 height 10
type input "25.1284751,55.2359436"
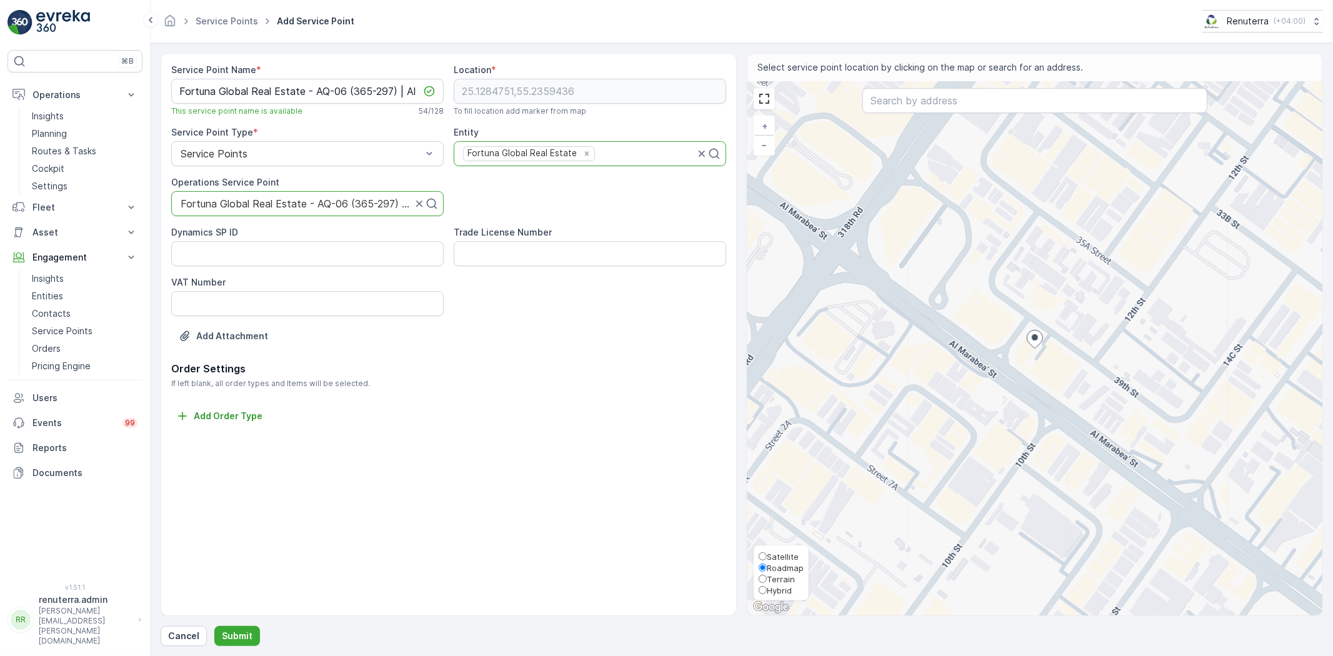
click at [780, 555] on span "Satellite" at bounding box center [783, 557] width 32 height 10
click at [767, 555] on input "Satellite" at bounding box center [763, 556] width 8 height 8
radio input "true"
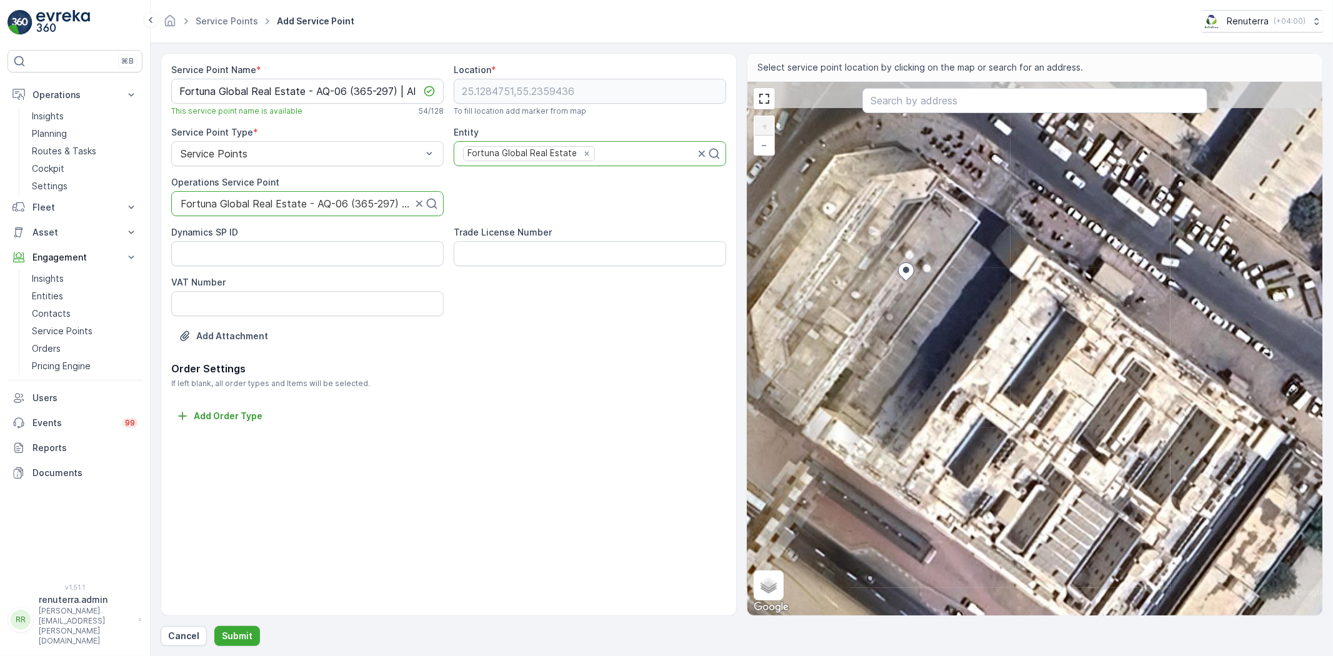
drag, startPoint x: 977, startPoint y: 219, endPoint x: 942, endPoint y: 304, distance: 91.3
click at [942, 304] on div "+ − Satellite Roadmap Terrain Hybrid Leaflet Keyboard shortcuts Map Data Imager…" at bounding box center [1034, 349] width 575 height 534
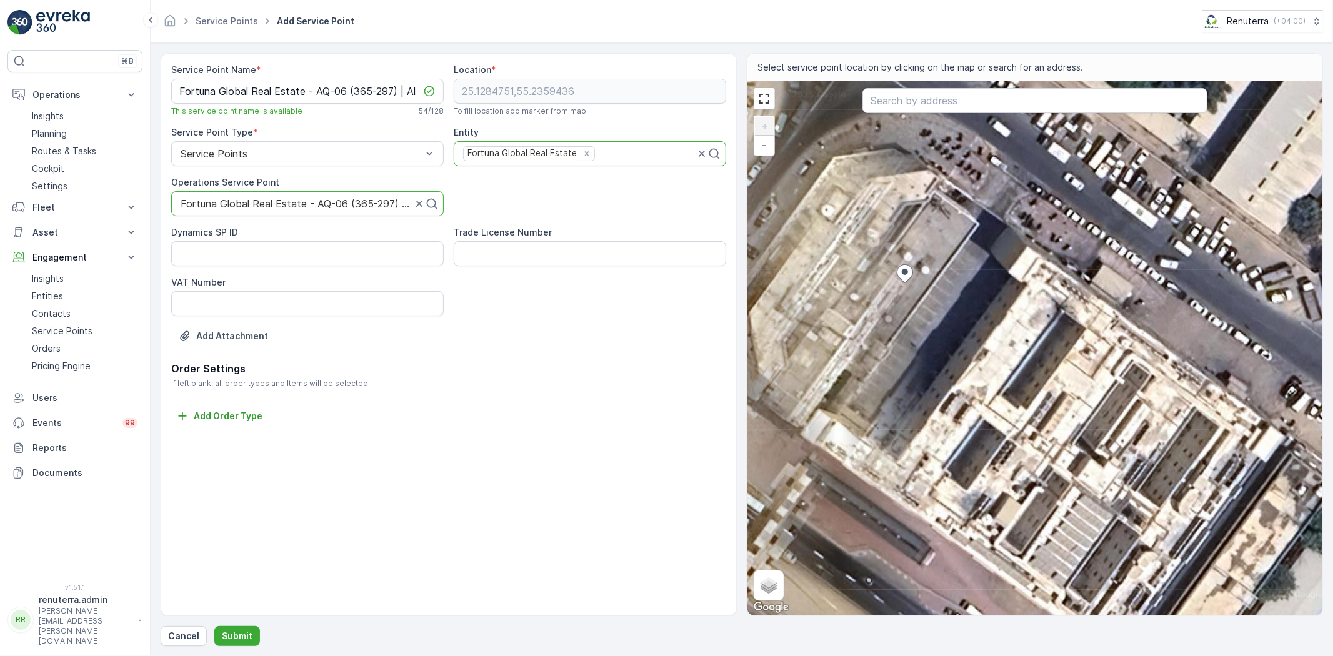
click at [957, 244] on div "+ − Satellite Roadmap Terrain Hybrid Leaflet Keyboard shortcuts Map Data Imager…" at bounding box center [1034, 349] width 575 height 534
type input "25.128552617967742,55.23605625715165"
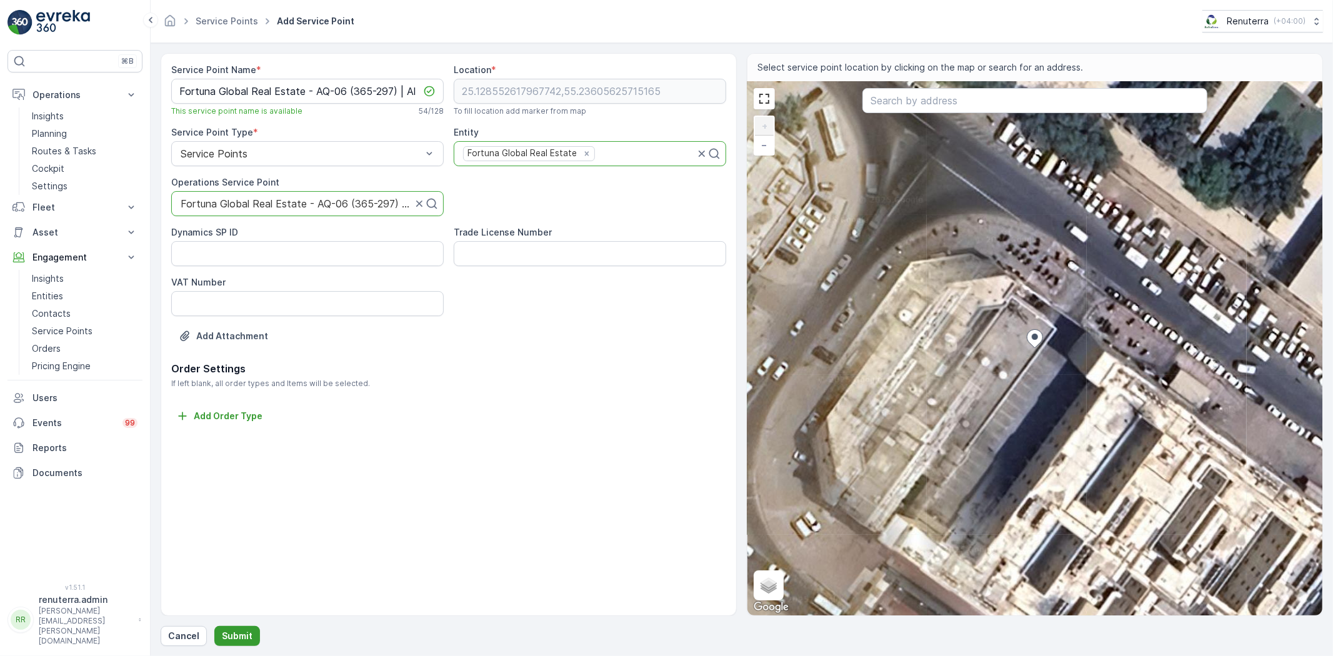
click at [238, 639] on p "Submit" at bounding box center [237, 636] width 31 height 12
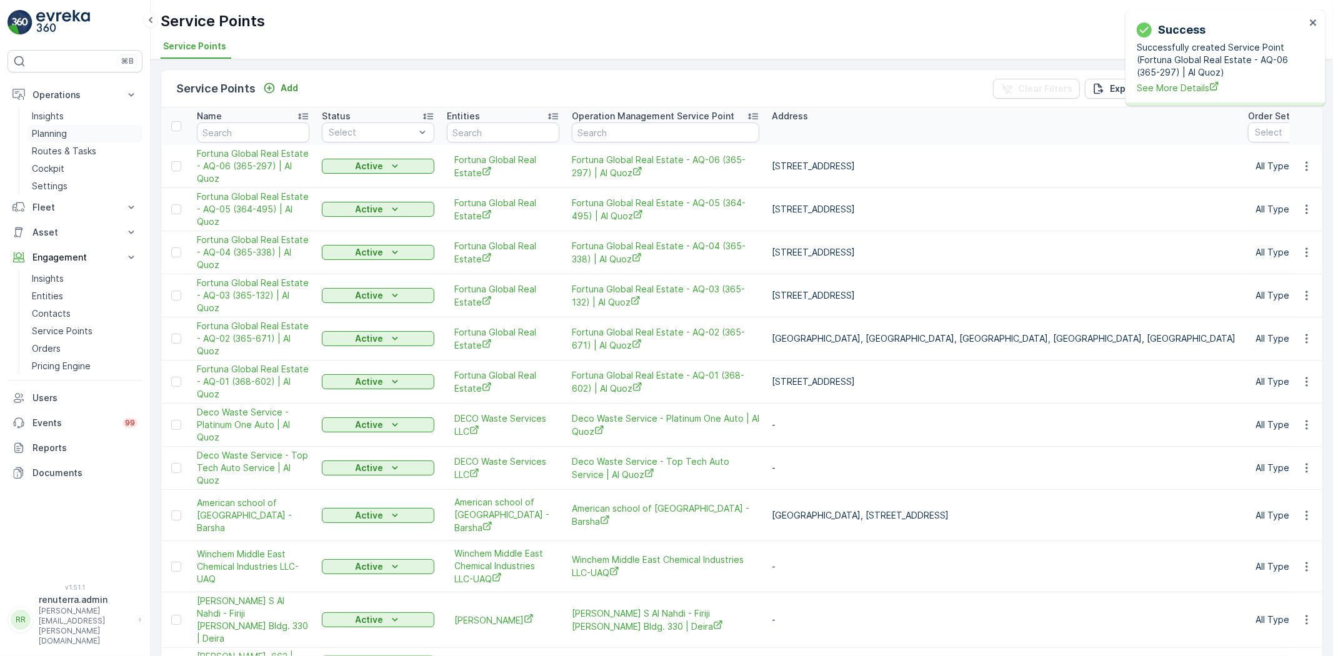
click at [58, 127] on p "Planning" at bounding box center [49, 133] width 35 height 12
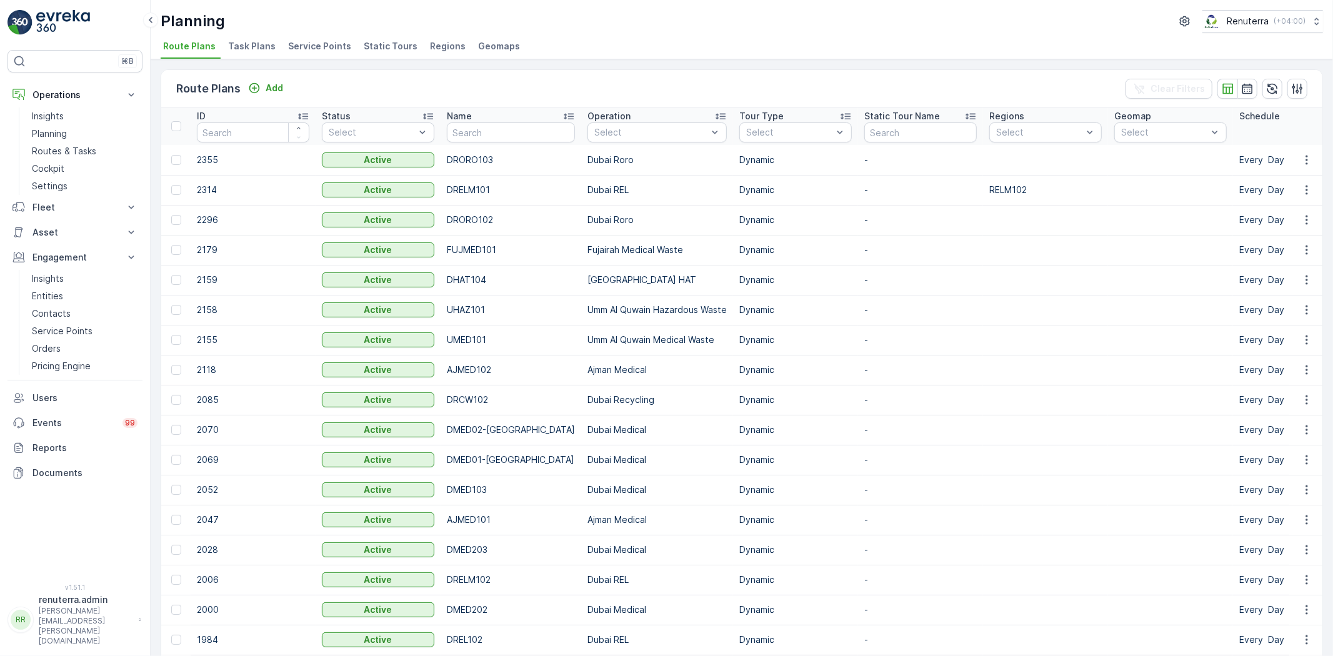
click at [326, 41] on span "Service Points" at bounding box center [319, 46] width 63 height 12
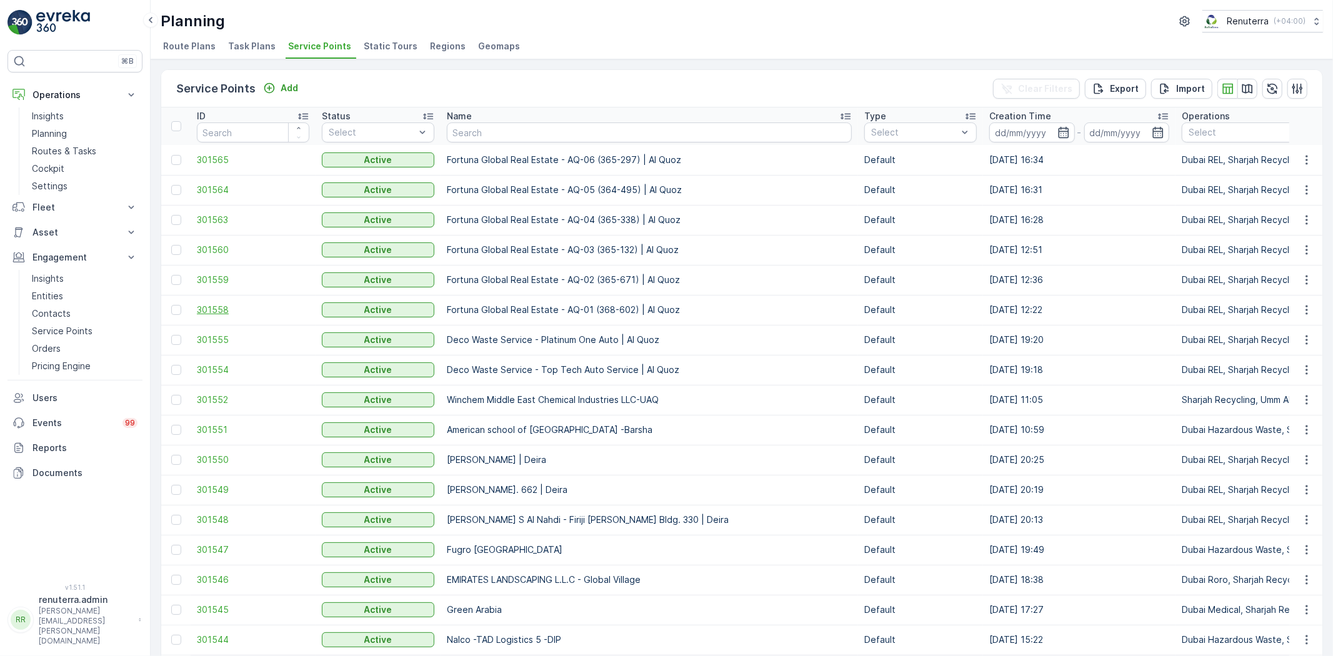
click at [214, 306] on span "301558" at bounding box center [253, 310] width 112 height 12
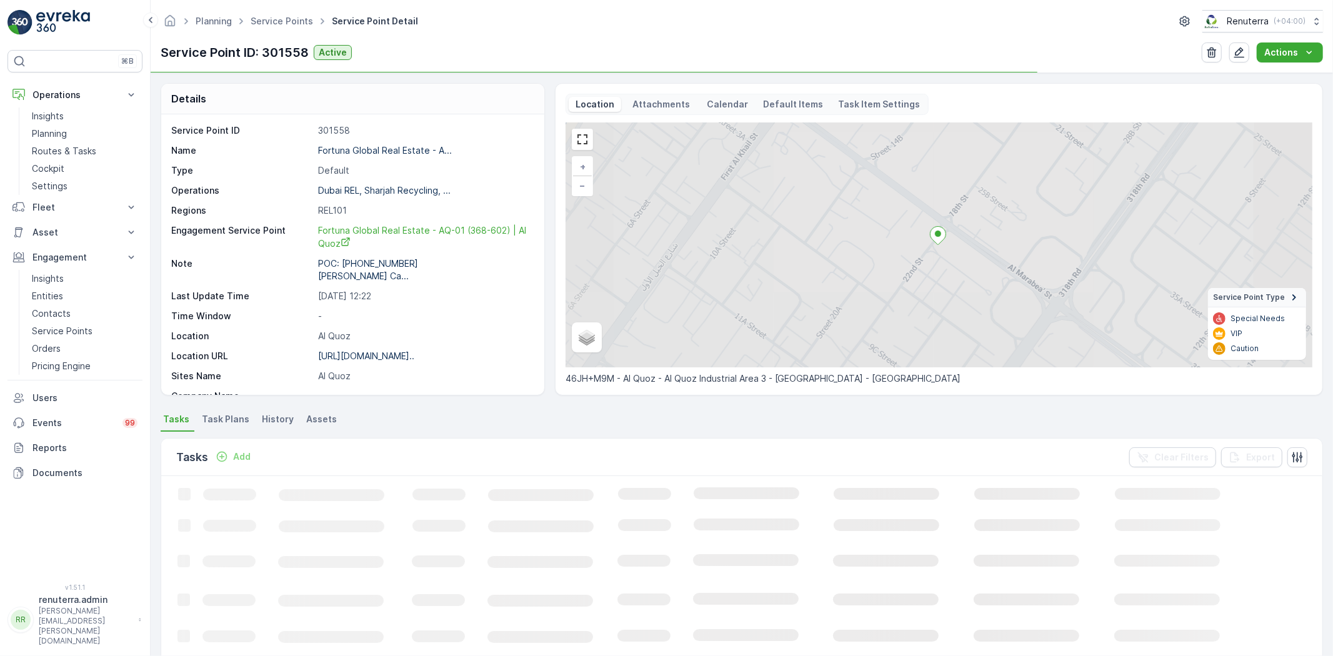
click at [234, 421] on span "Task Plans" at bounding box center [225, 419] width 47 height 12
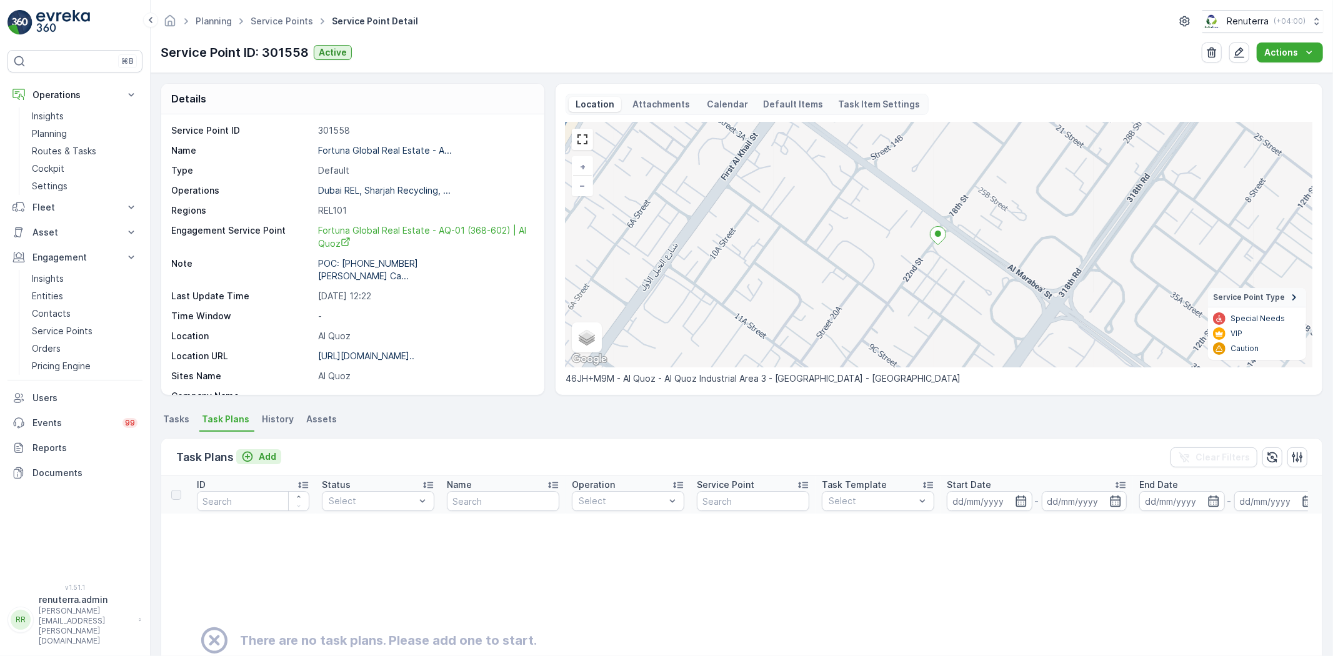
click at [269, 457] on p "Add" at bounding box center [267, 457] width 17 height 12
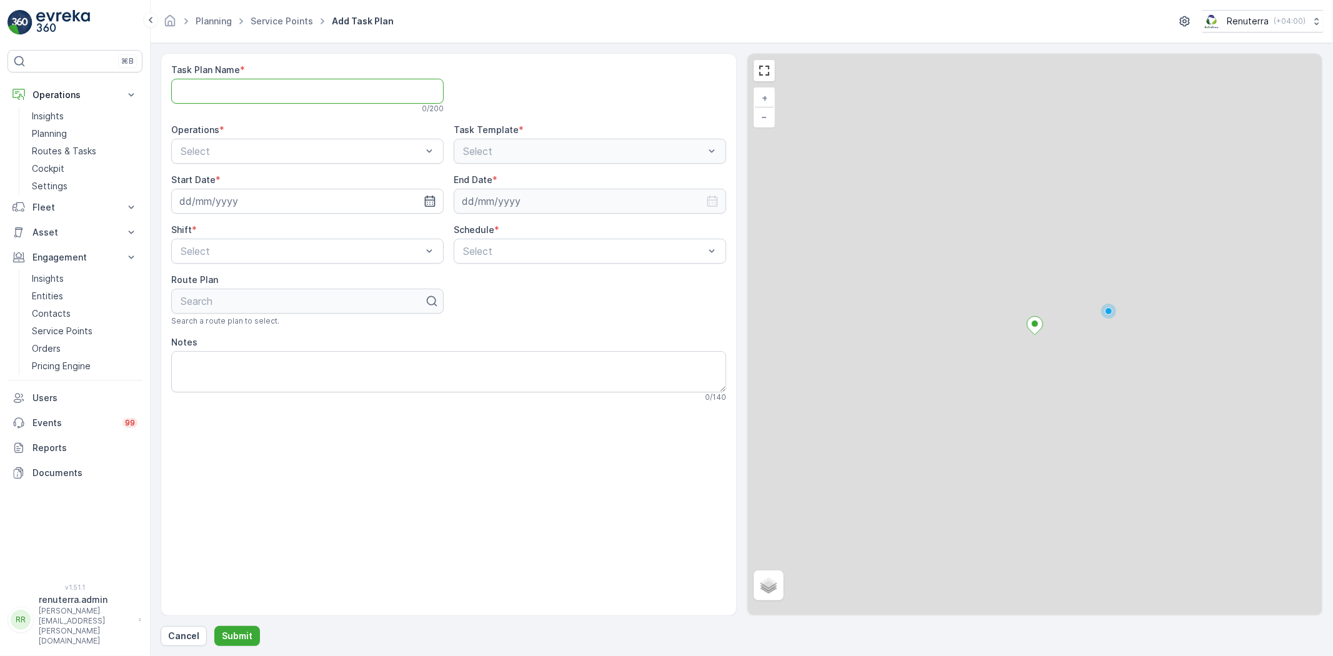
click at [291, 100] on Name "Task Plan Name" at bounding box center [307, 91] width 272 height 25
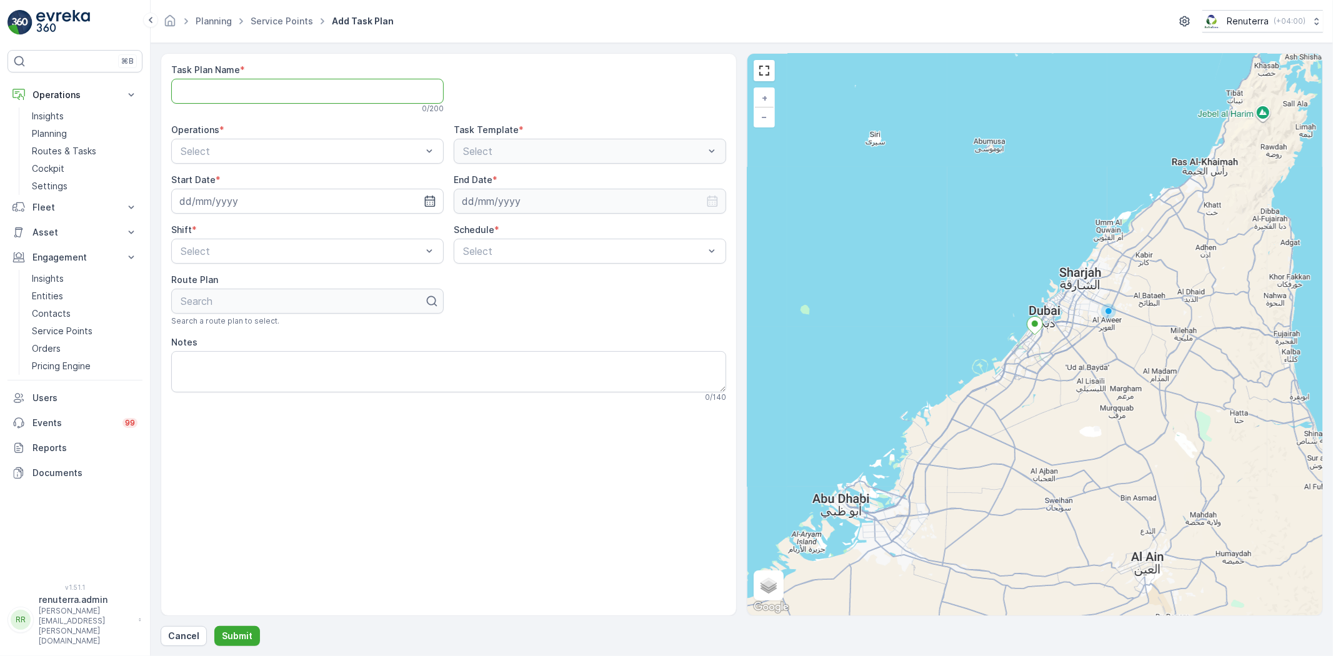
type Name "DREL001"
click at [232, 203] on div "Dubai REL" at bounding box center [307, 202] width 257 height 11
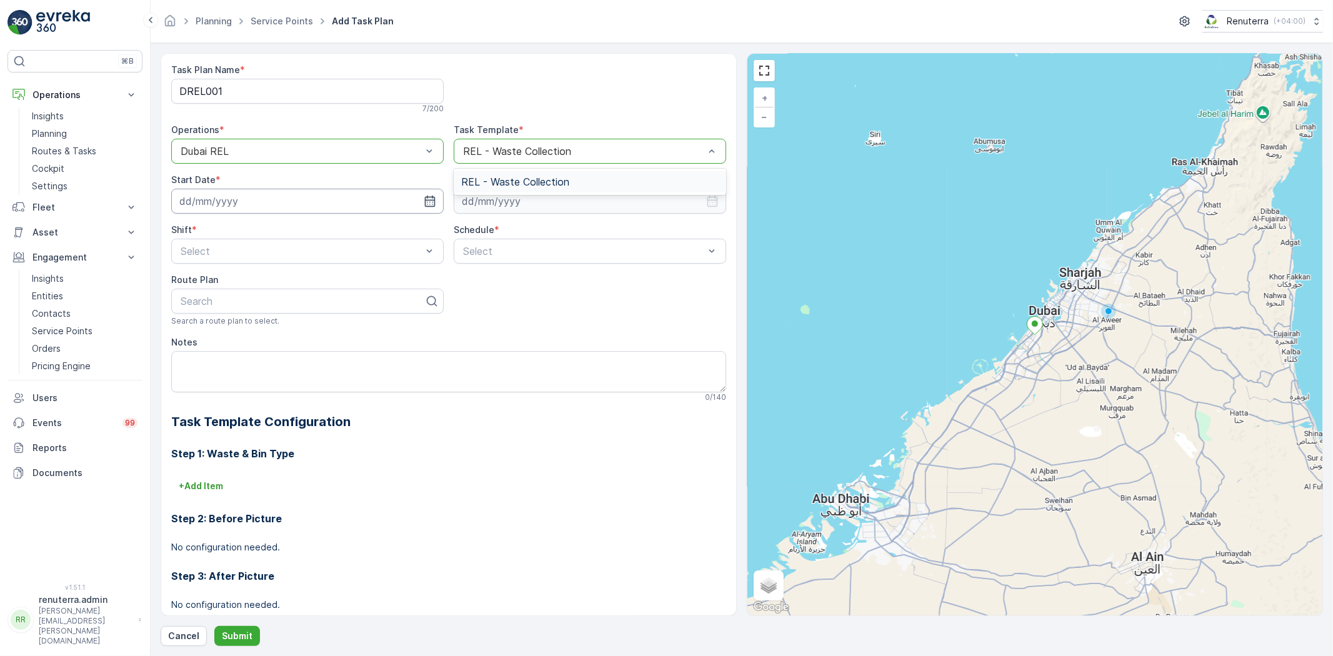
click at [299, 207] on input at bounding box center [307, 201] width 272 height 25
click at [211, 376] on div "29" at bounding box center [215, 381] width 20 height 20
type input "29.09.2025"
click at [495, 204] on input at bounding box center [590, 201] width 272 height 25
click at [489, 229] on p "September" at bounding box center [491, 231] width 49 height 12
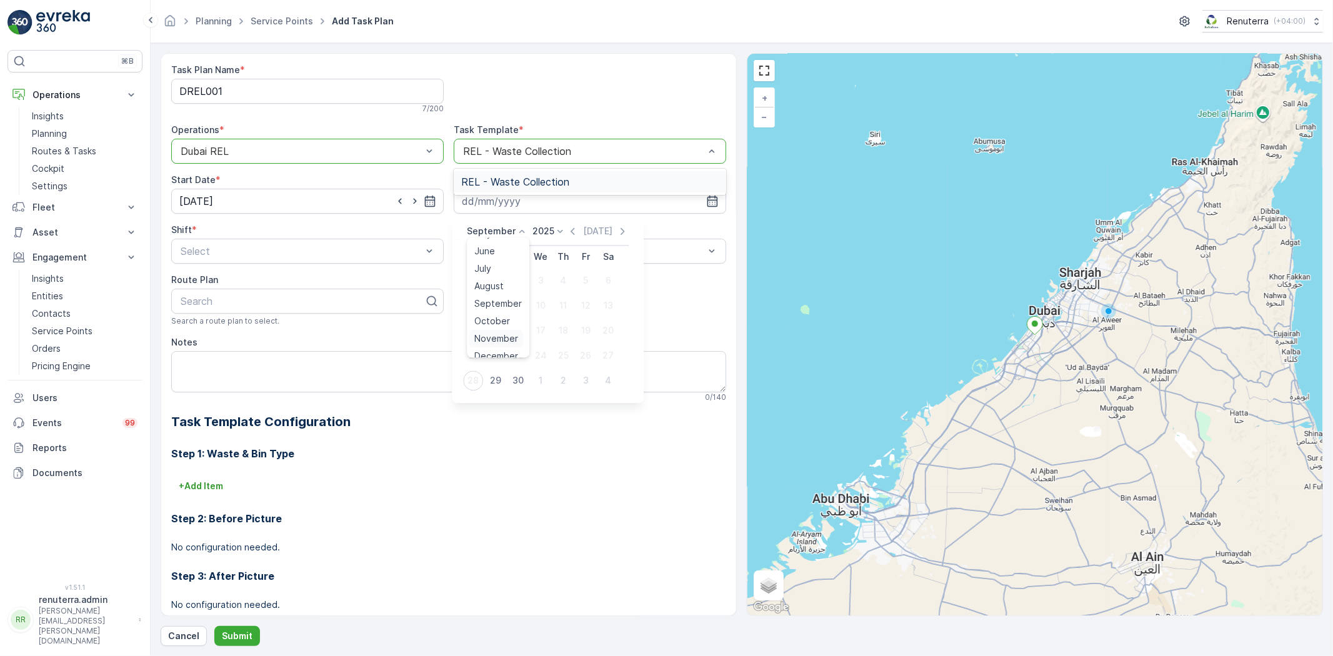
scroll to position [94, 0]
click at [498, 346] on span "December" at bounding box center [496, 347] width 44 height 12
click at [542, 230] on p "2025" at bounding box center [540, 231] width 22 height 12
click at [541, 272] on span "2026" at bounding box center [546, 277] width 21 height 12
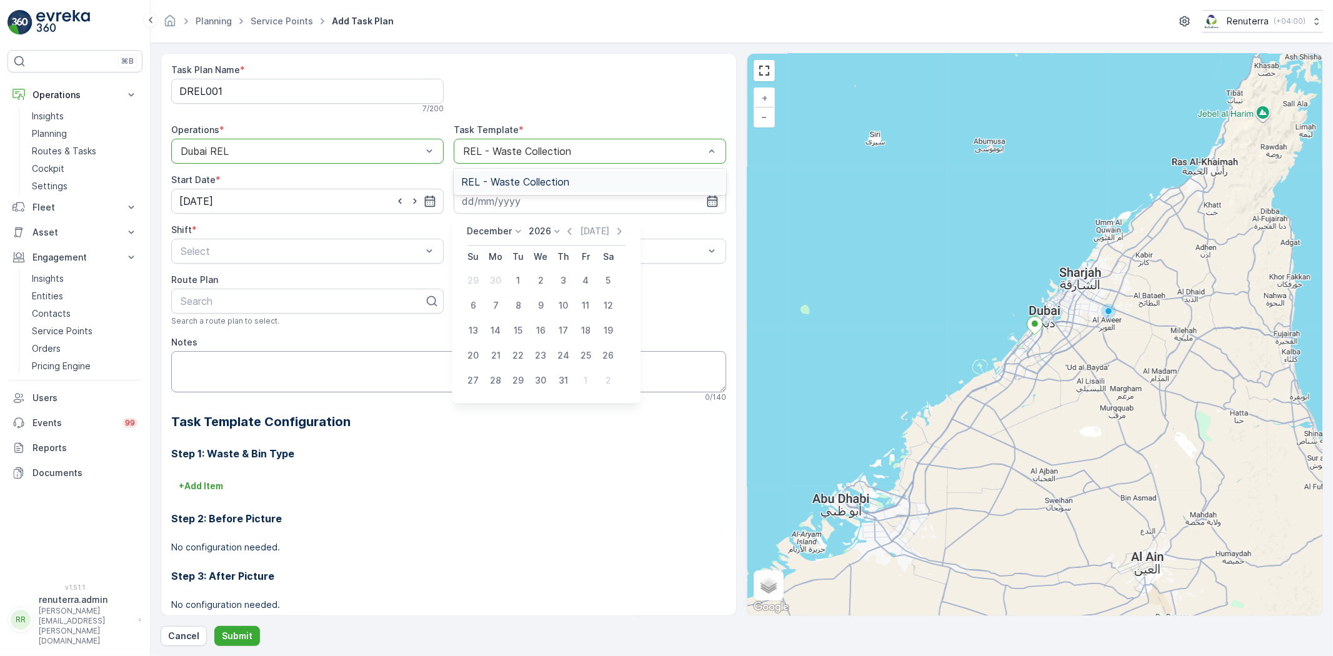
click at [562, 379] on div "31" at bounding box center [563, 381] width 20 height 20
type input "31.12.2026"
click at [209, 282] on span "Day Shift" at bounding box center [201, 281] width 44 height 11
click at [474, 277] on span "Daily" at bounding box center [472, 281] width 22 height 11
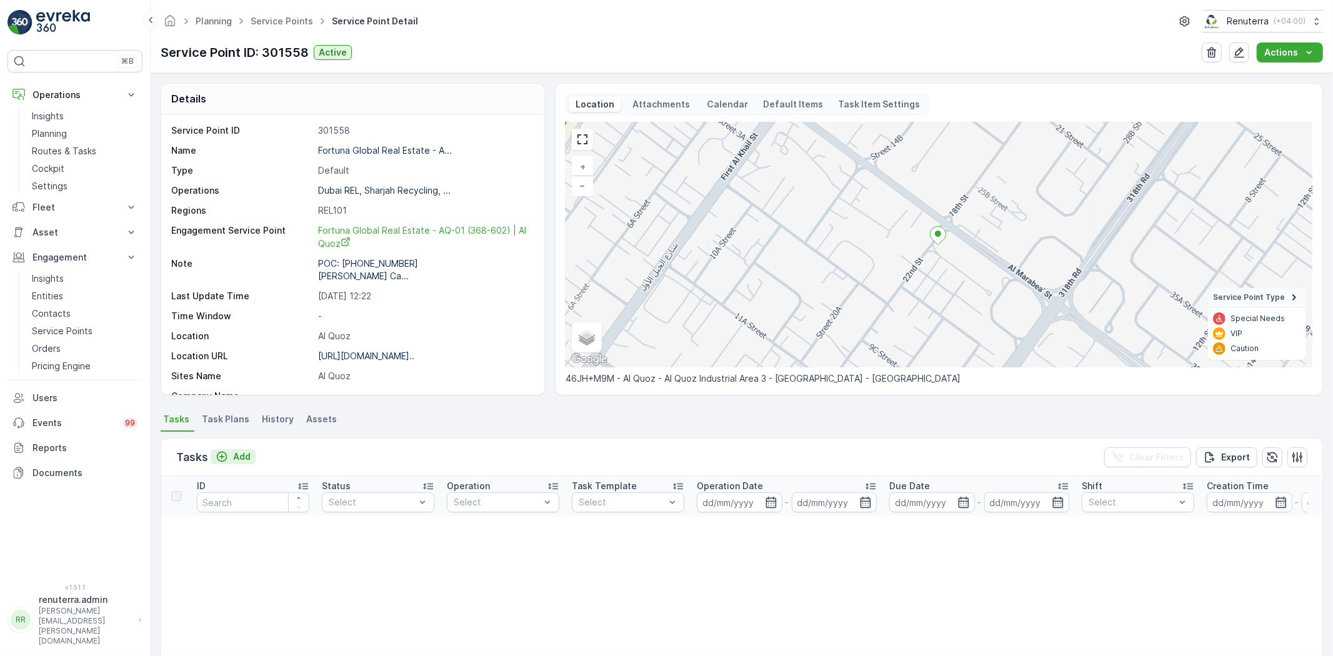
click at [238, 451] on p "Add" at bounding box center [241, 457] width 17 height 12
click at [226, 422] on span "Task Plans" at bounding box center [225, 419] width 47 height 12
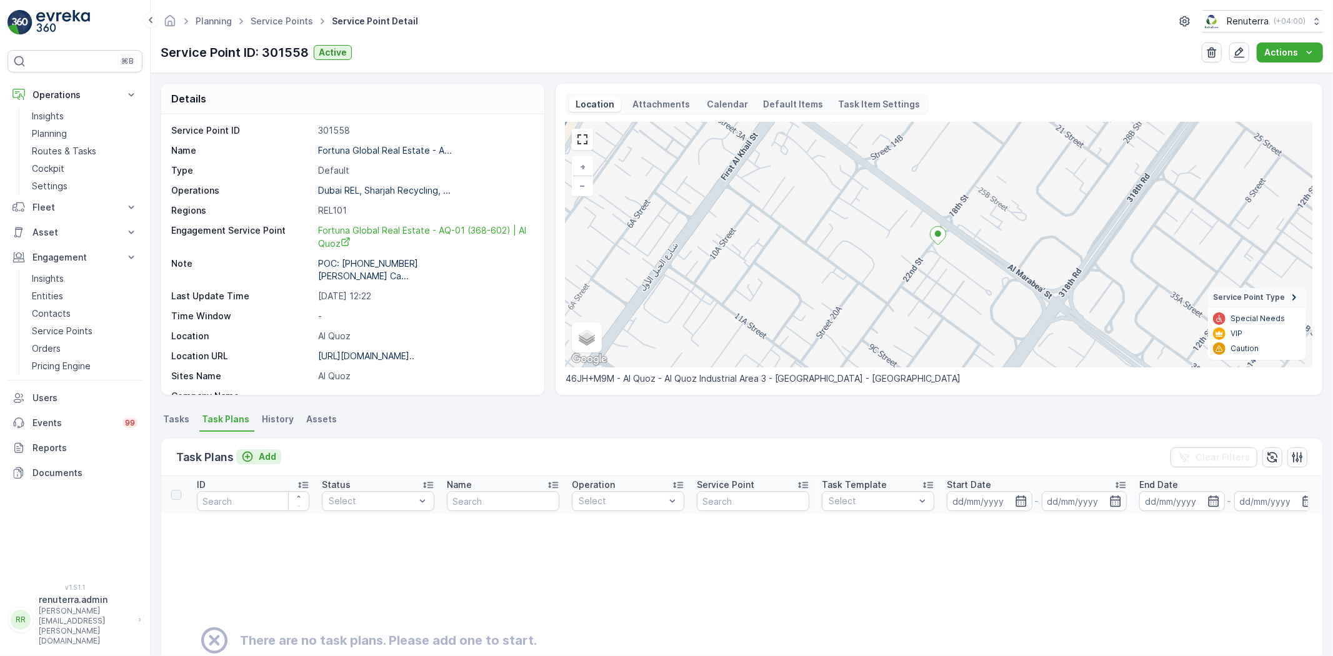
click at [262, 456] on p "Add" at bounding box center [267, 457] width 17 height 12
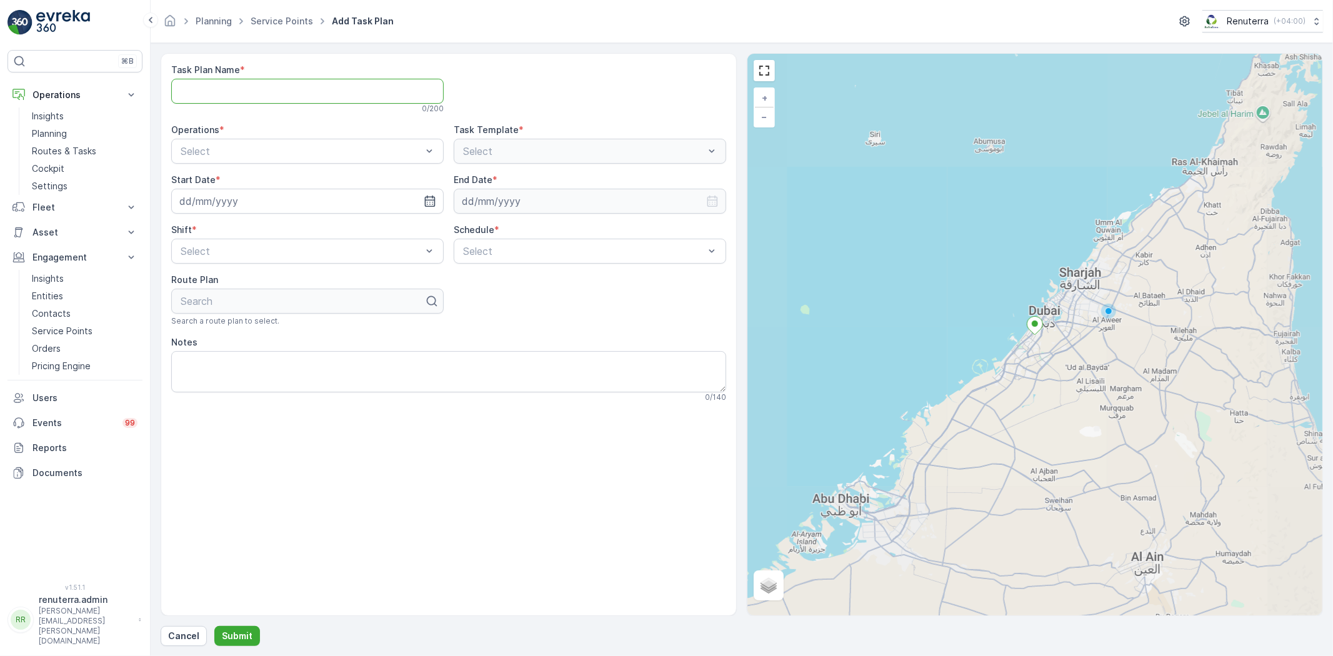
click at [296, 99] on Name "Task Plan Name" at bounding box center [307, 91] width 272 height 25
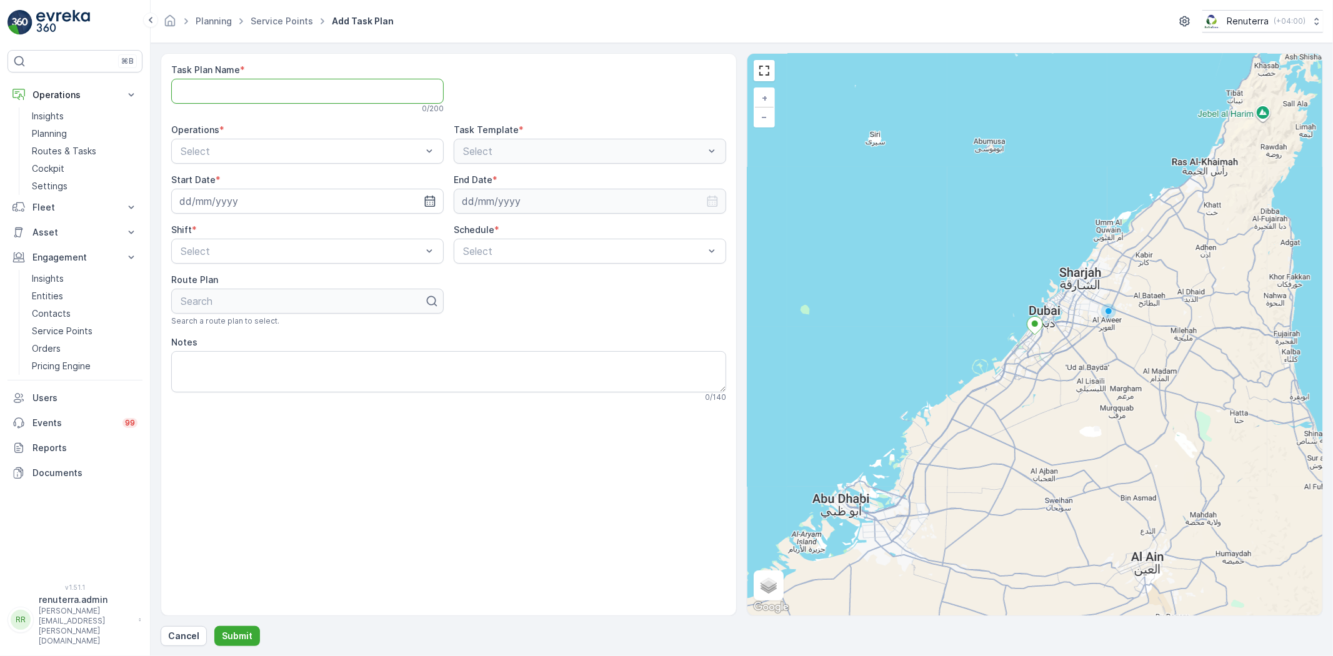
type Name "DREL001"
click at [227, 204] on div "Dubai REL" at bounding box center [307, 202] width 257 height 11
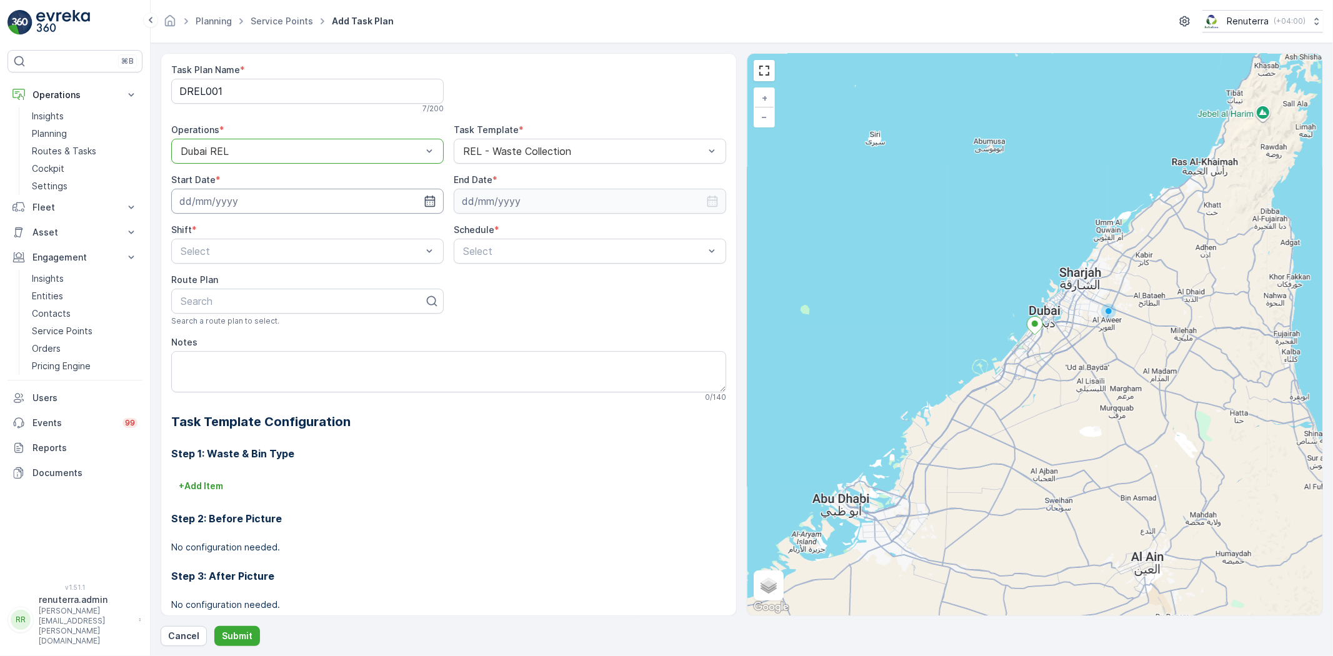
click at [291, 203] on input at bounding box center [307, 201] width 272 height 25
click at [209, 373] on div "29" at bounding box center [215, 381] width 20 height 20
type input "29.09.2025"
click at [546, 197] on input at bounding box center [590, 201] width 272 height 25
click at [539, 230] on p "2025" at bounding box center [543, 231] width 22 height 12
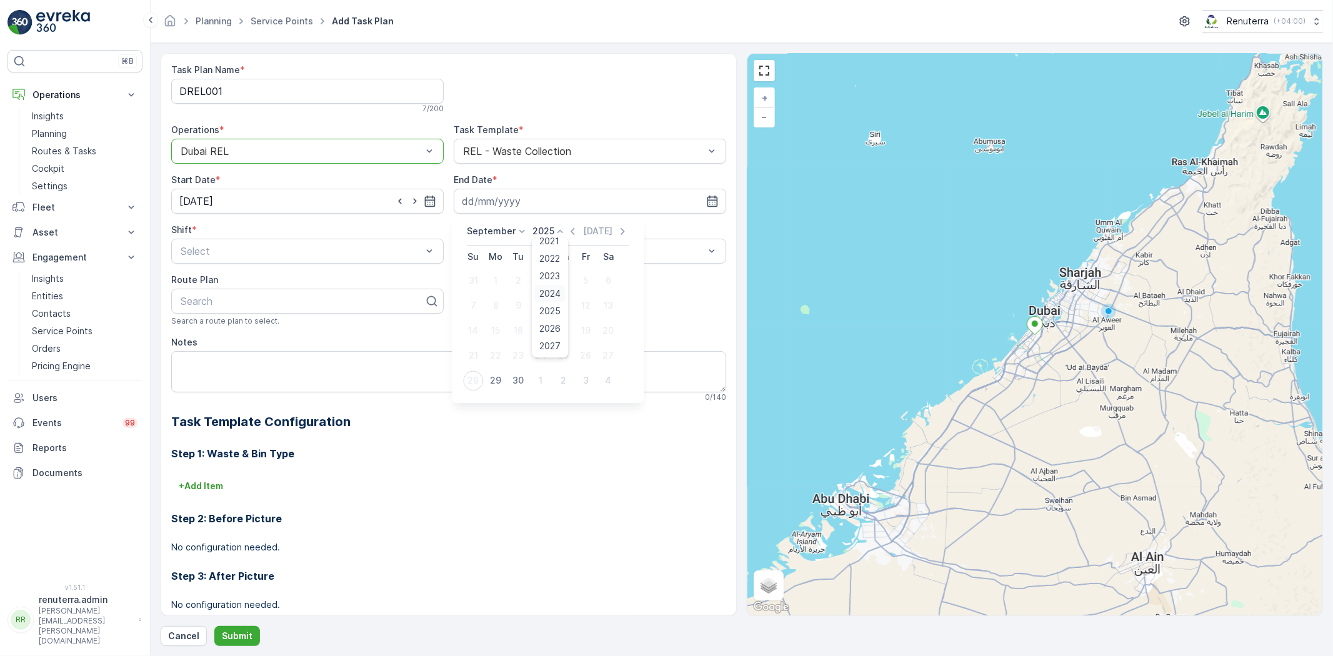
scroll to position [77, 0]
click at [545, 274] on span "2026" at bounding box center [550, 277] width 21 height 12
click at [494, 234] on p "September" at bounding box center [491, 231] width 49 height 12
click at [492, 352] on span "December" at bounding box center [496, 347] width 44 height 12
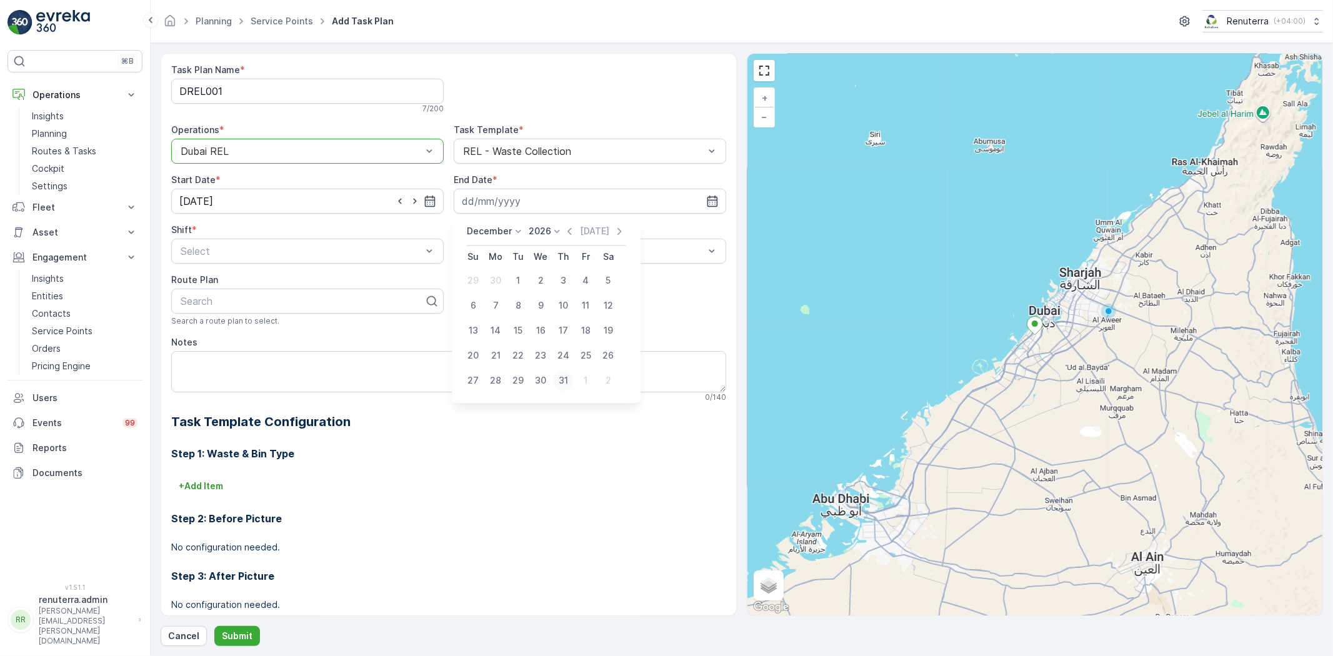
click at [562, 379] on div "31" at bounding box center [563, 381] width 20 height 20
type input "31.12.2026"
click at [214, 284] on span "Day Shift" at bounding box center [201, 281] width 44 height 11
click at [488, 280] on div "Daily" at bounding box center [589, 281] width 257 height 11
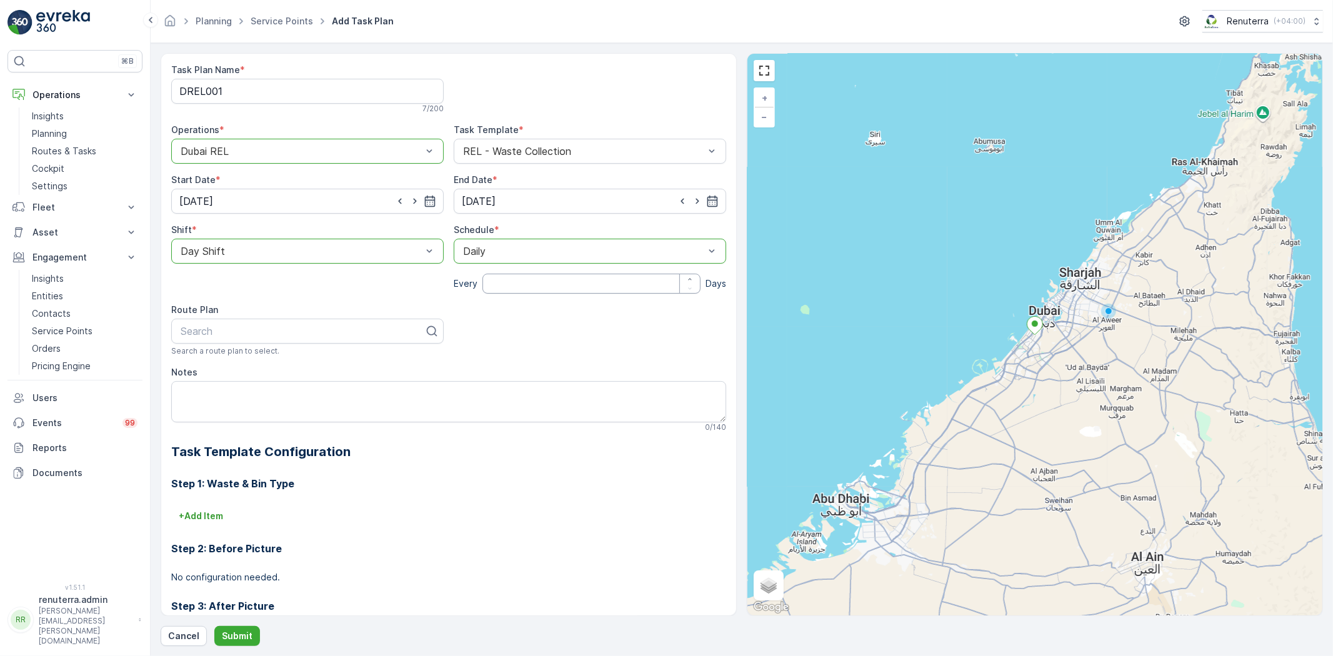
click at [506, 278] on input "number" at bounding box center [591, 284] width 218 height 20
type input "2"
click at [354, 329] on div at bounding box center [302, 331] width 246 height 11
type input "rel101"
click at [309, 360] on div "DREL101" at bounding box center [307, 361] width 257 height 11
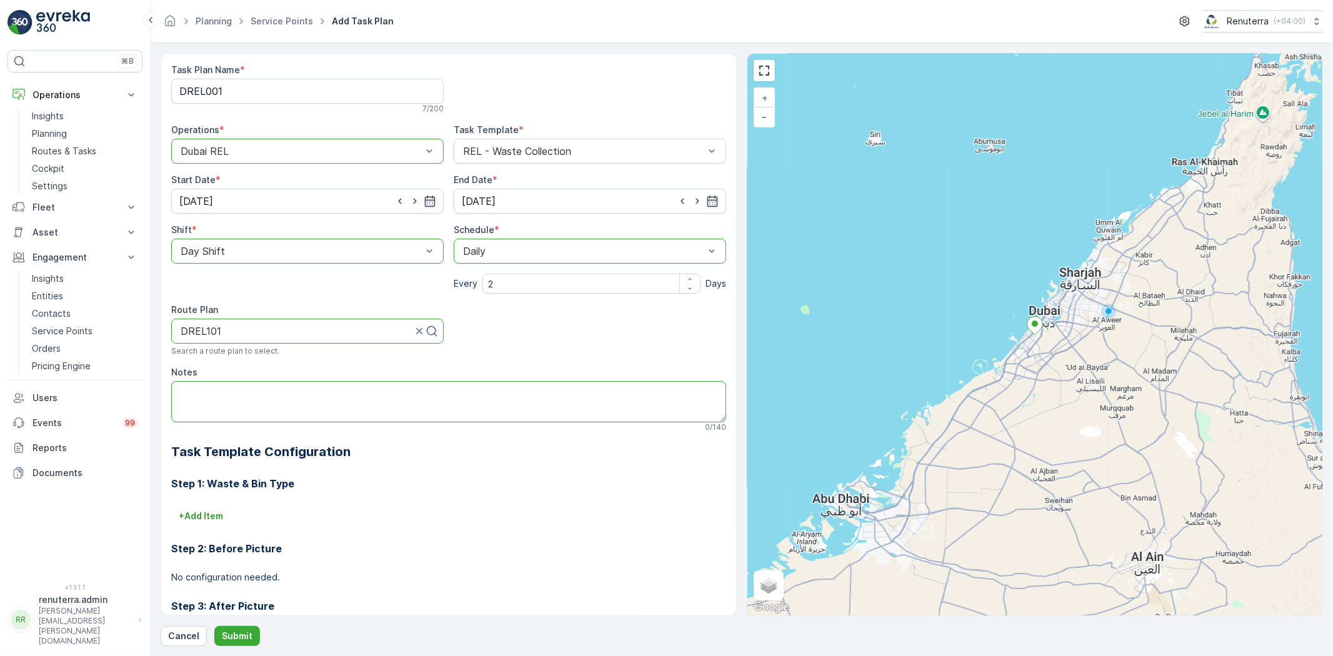
click at [316, 397] on textarea "Notes" at bounding box center [448, 401] width 555 height 41
paste textarea "+971 52 254 9275 Sajid Camp Boss"
click at [176, 397] on textarea "POC: +971 52 254 9275 Sajid Camp Boss" at bounding box center [448, 401] width 555 height 41
type textarea "POC: +971 52 254 9275 Sajid Camp Boss"
click at [242, 636] on p "Submit" at bounding box center [237, 636] width 31 height 12
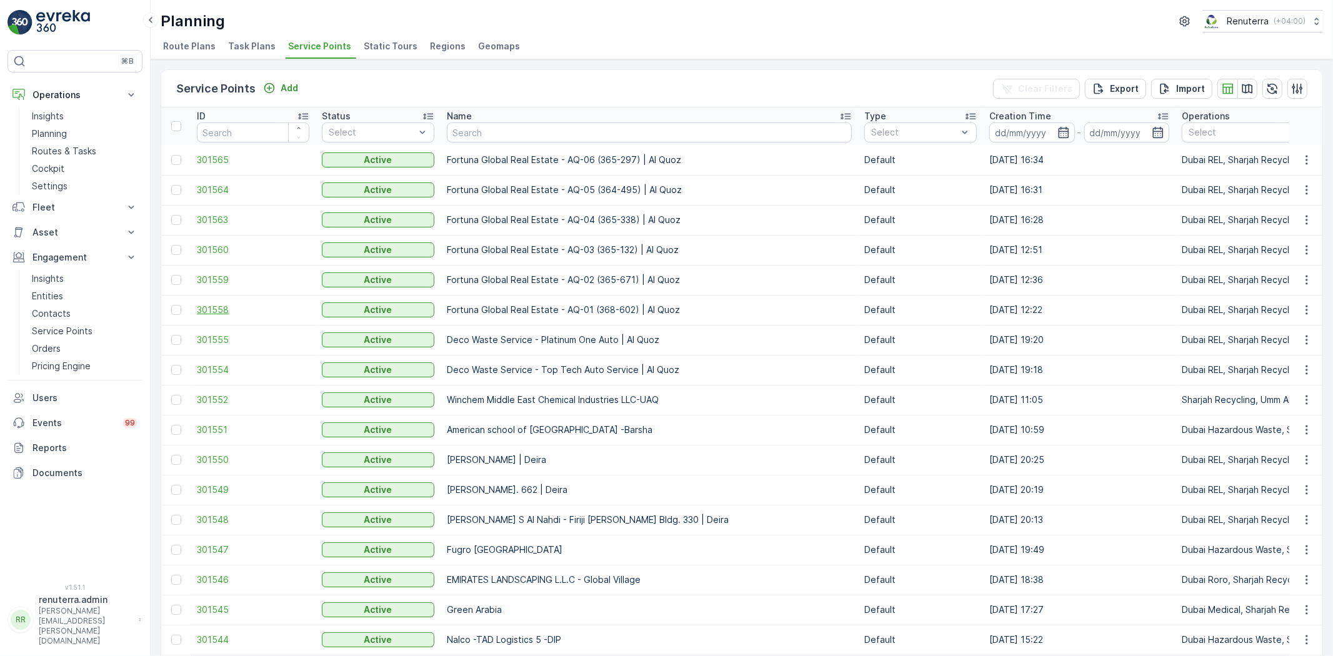
click at [211, 315] on span "301558" at bounding box center [253, 310] width 112 height 12
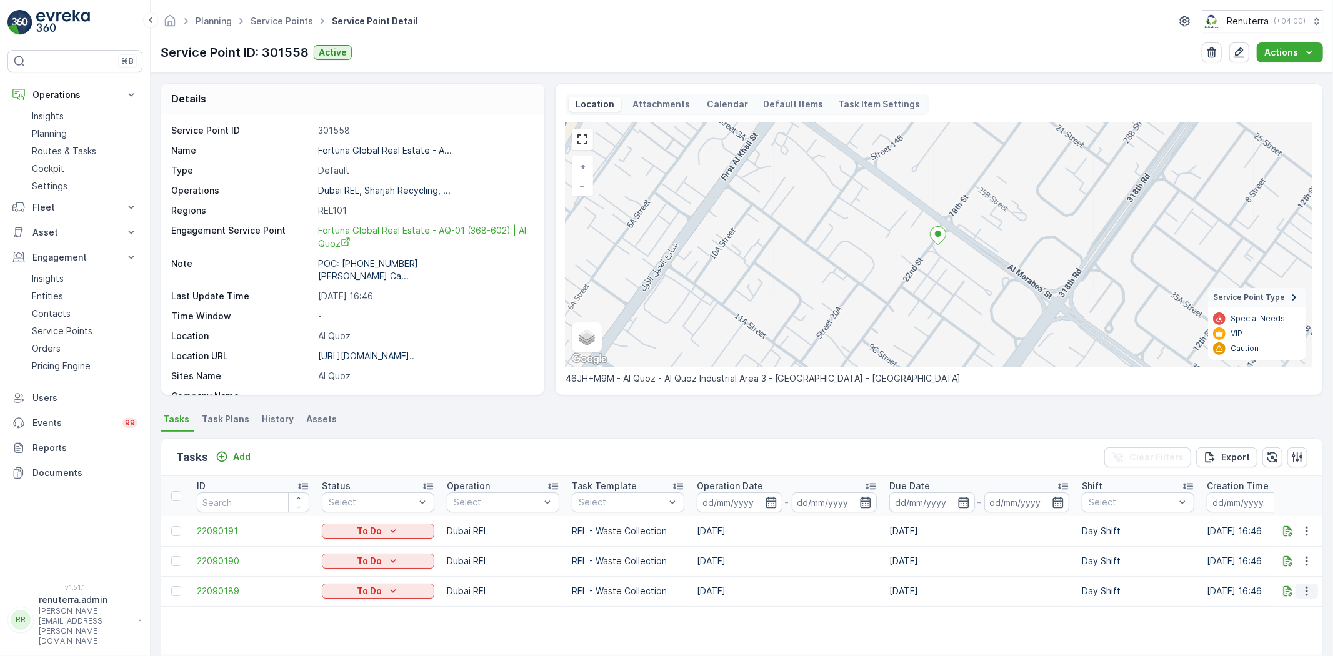
click at [1305, 586] on icon "button" at bounding box center [1306, 591] width 12 height 12
click at [1285, 527] on span "Change Route" at bounding box center [1274, 532] width 61 height 12
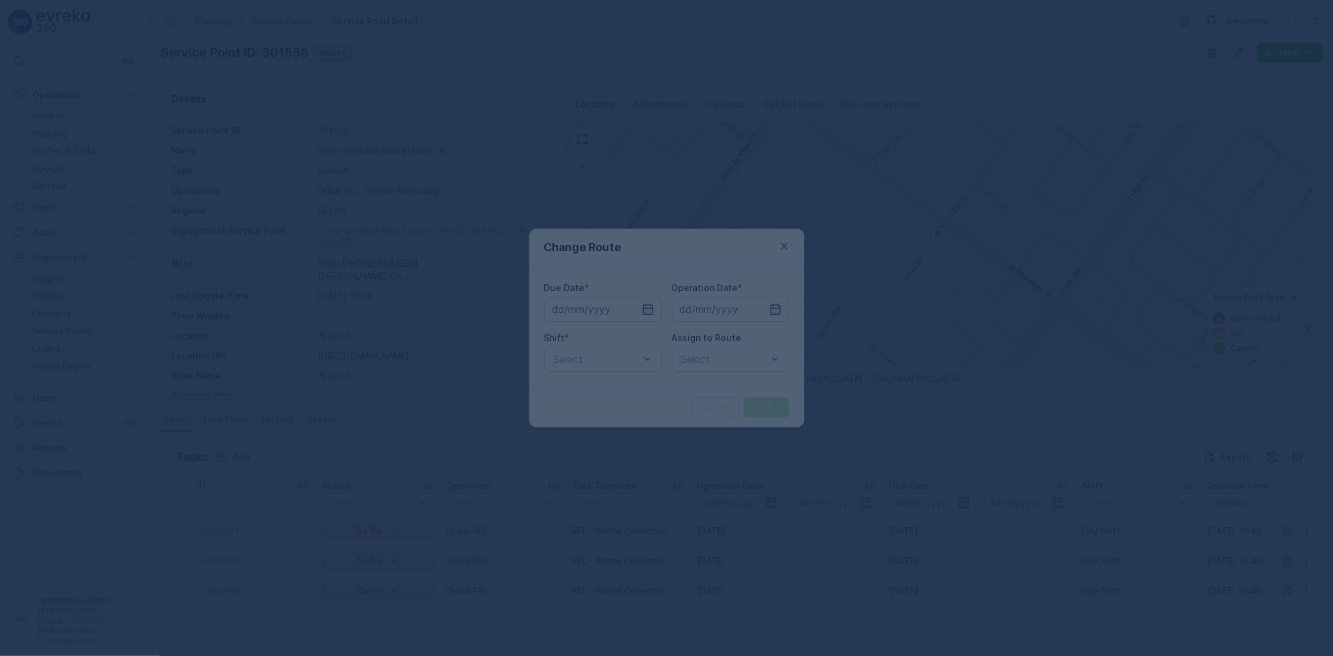
type input "29.09.2025"
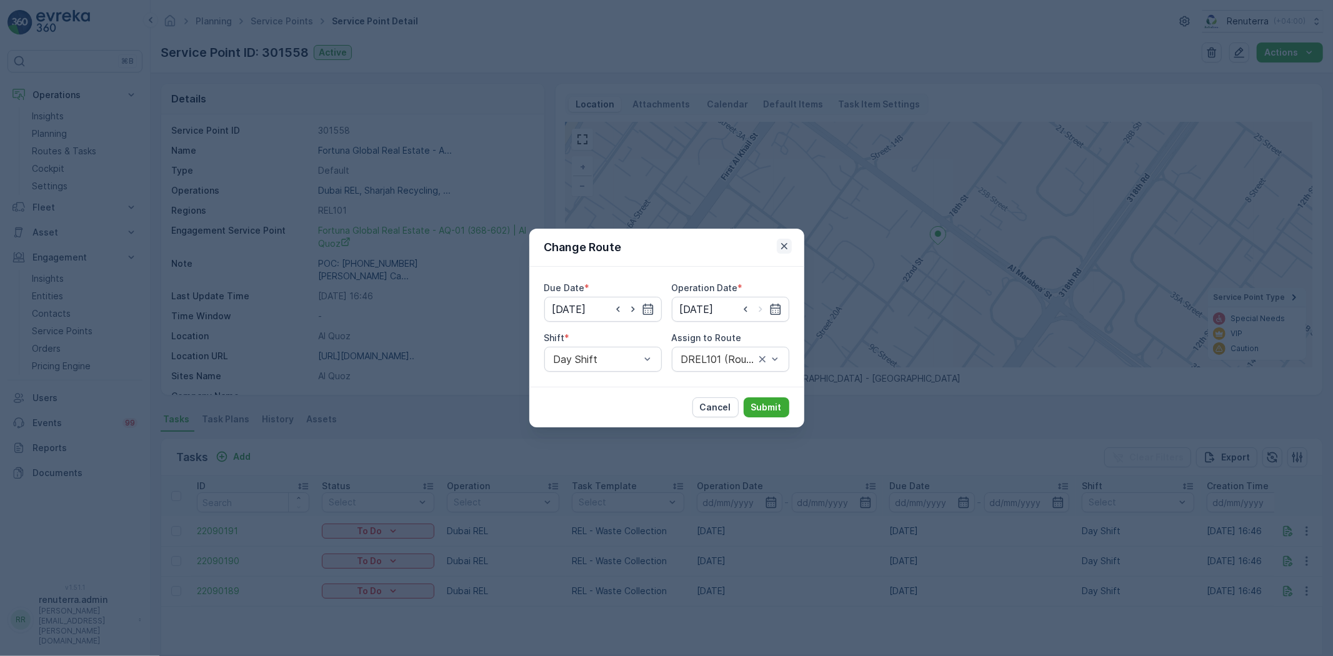
click at [784, 244] on icon "button" at bounding box center [784, 246] width 12 height 12
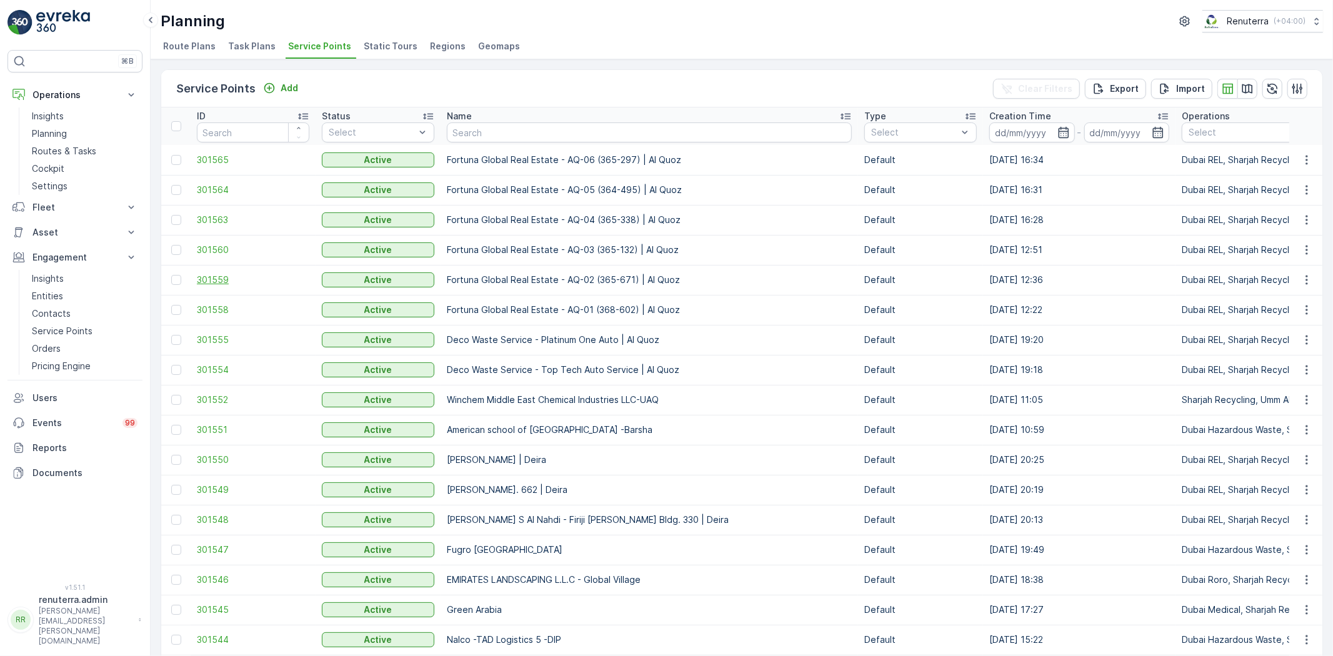
click at [223, 277] on span "301559" at bounding box center [253, 280] width 112 height 12
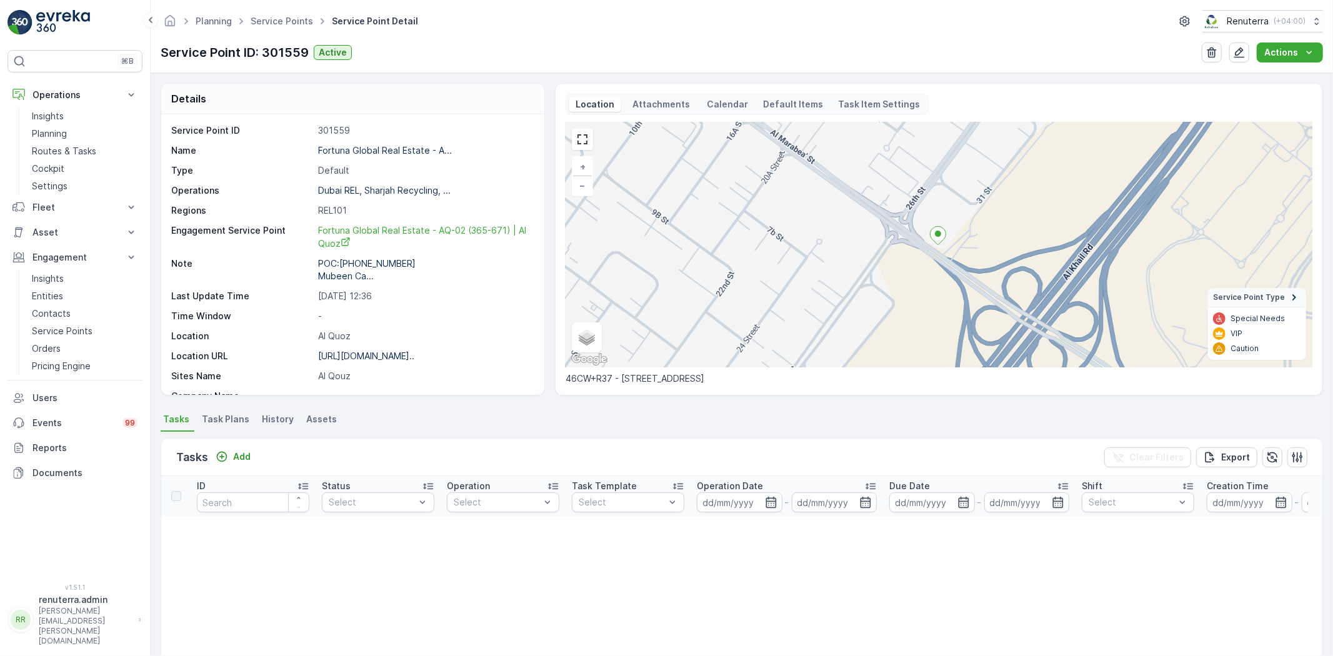
click at [238, 421] on span "Task Plans" at bounding box center [225, 419] width 47 height 12
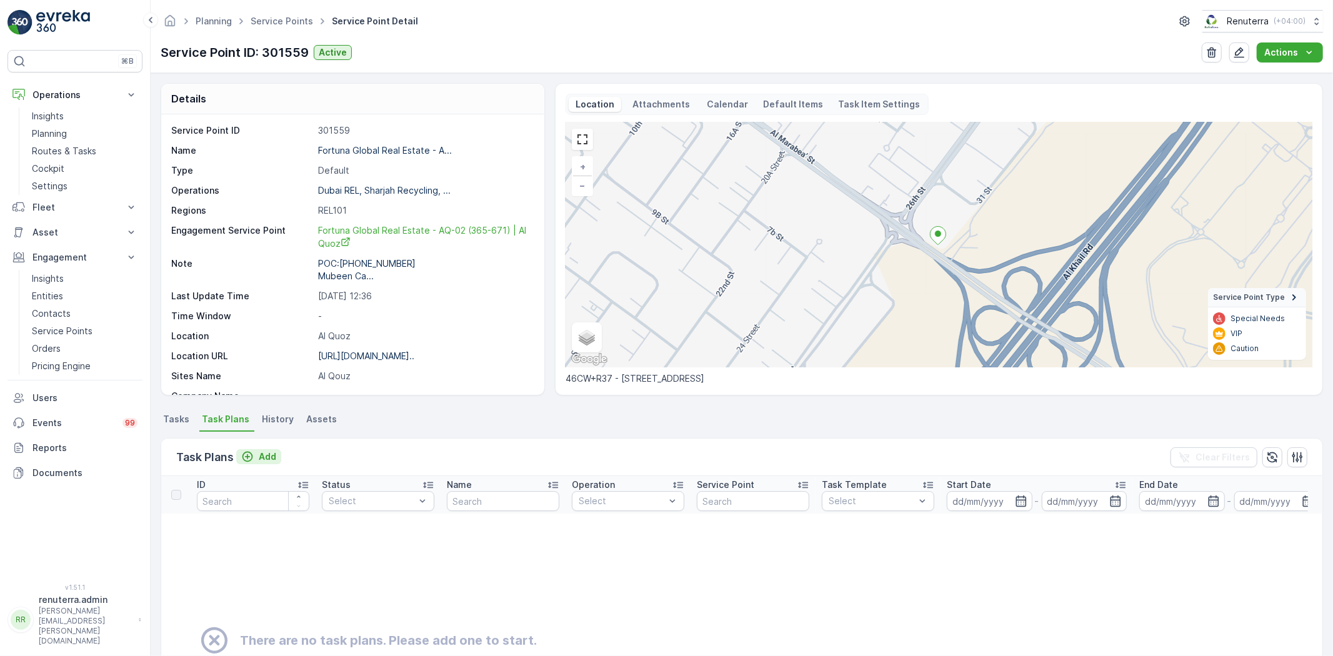
click at [267, 456] on p "Add" at bounding box center [267, 457] width 17 height 12
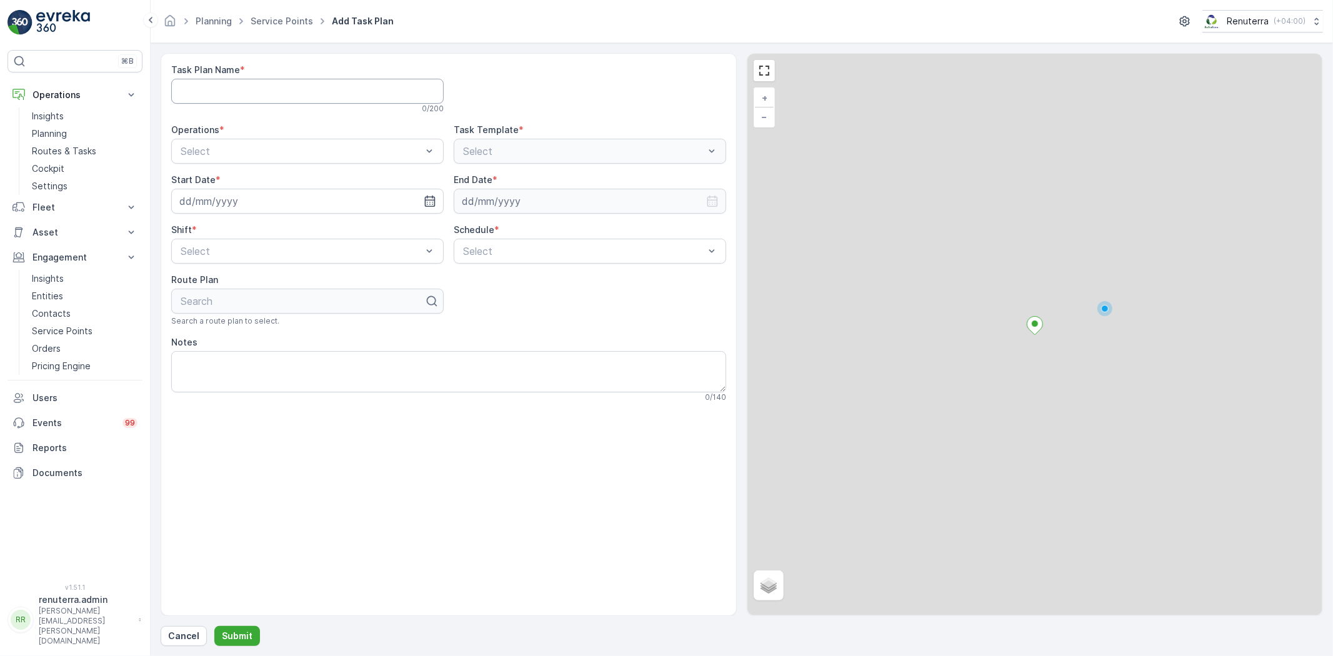
click at [271, 94] on Name "Task Plan Name" at bounding box center [307, 91] width 272 height 25
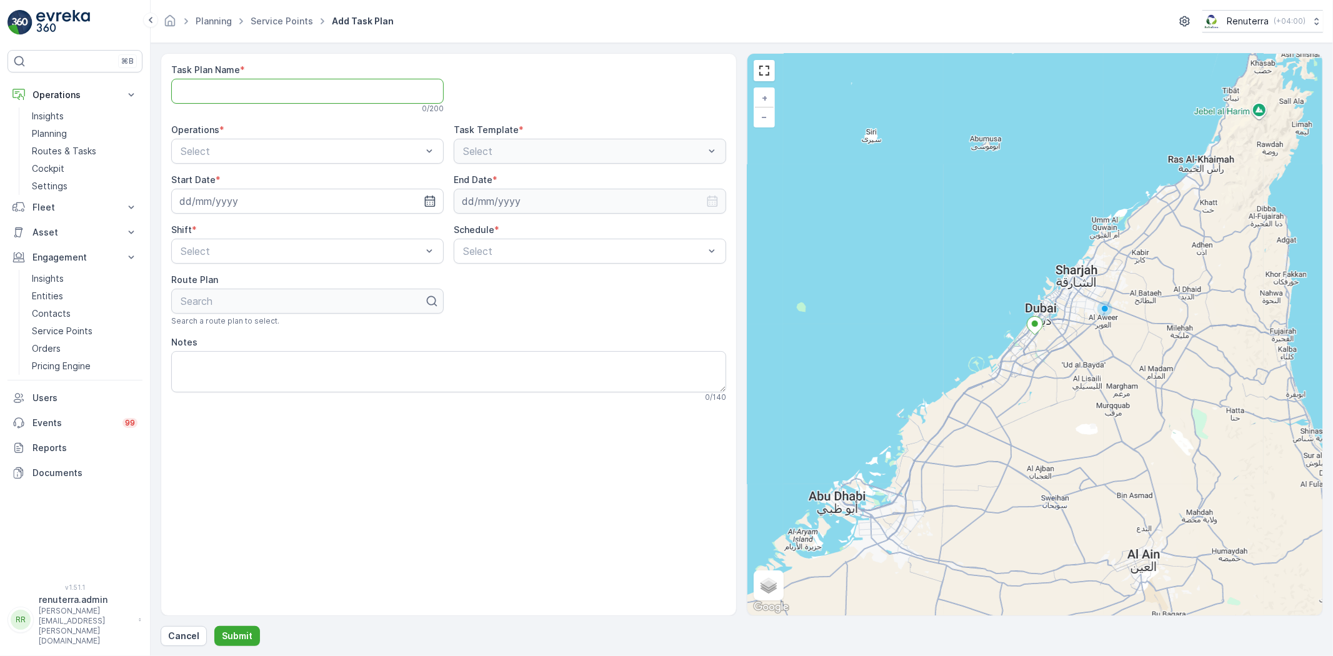
type Name "DREL001"
click at [228, 201] on div "Dubai REL" at bounding box center [307, 202] width 257 height 11
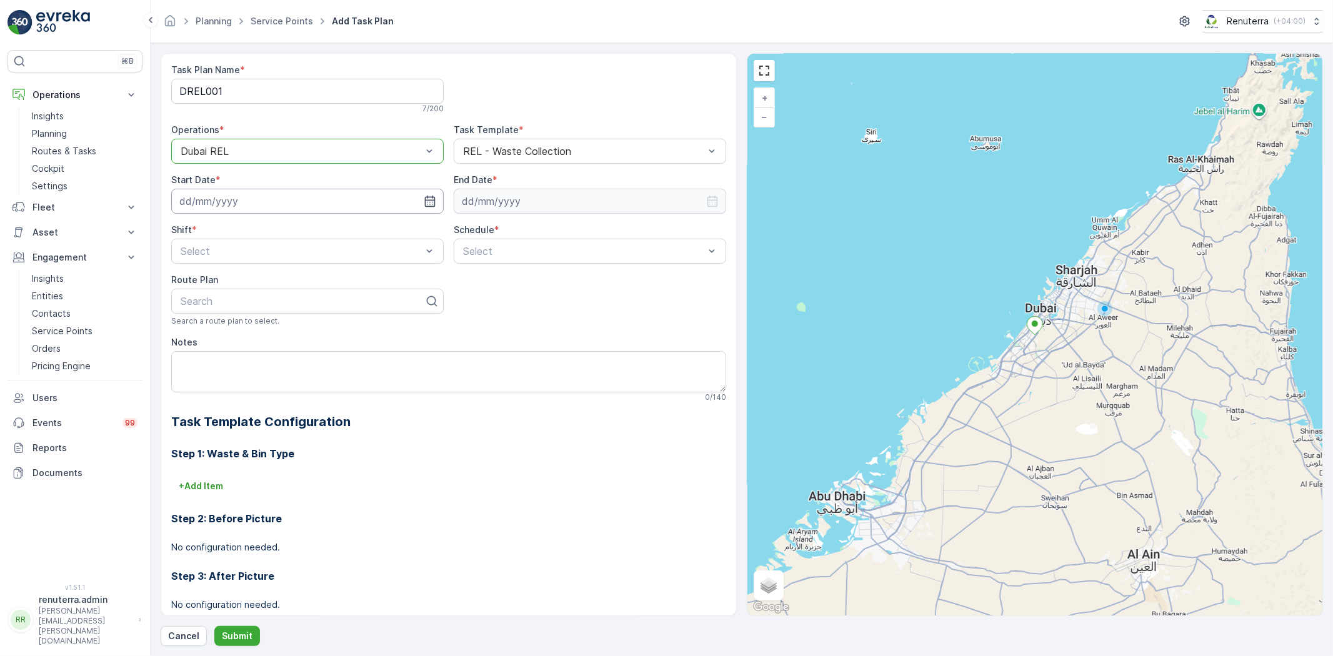
click at [320, 199] on input at bounding box center [307, 201] width 272 height 25
click at [217, 378] on div "29" at bounding box center [215, 381] width 20 height 20
type input "29.09.2025"
click at [502, 198] on input at bounding box center [590, 201] width 272 height 25
click at [486, 232] on p "September" at bounding box center [491, 231] width 49 height 12
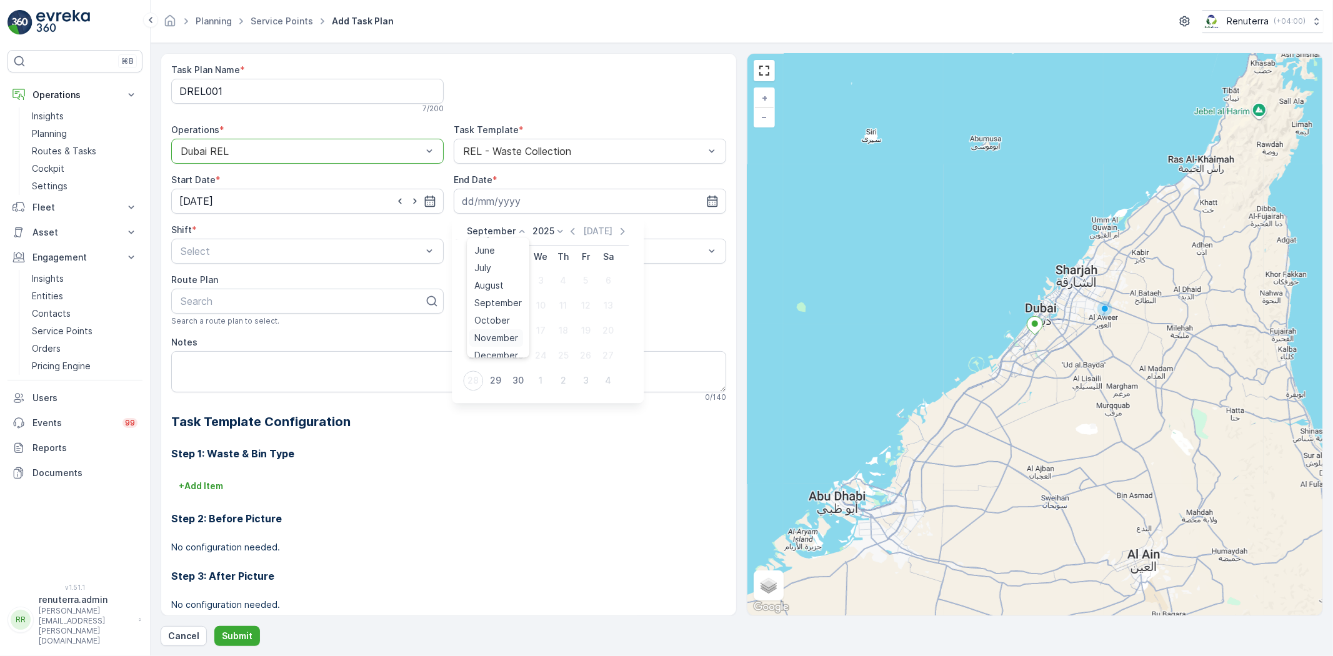
scroll to position [94, 0]
click at [490, 346] on span "December" at bounding box center [496, 347] width 44 height 12
click at [551, 232] on icon at bounding box center [557, 231] width 12 height 12
click at [546, 276] on span "2026" at bounding box center [546, 277] width 21 height 12
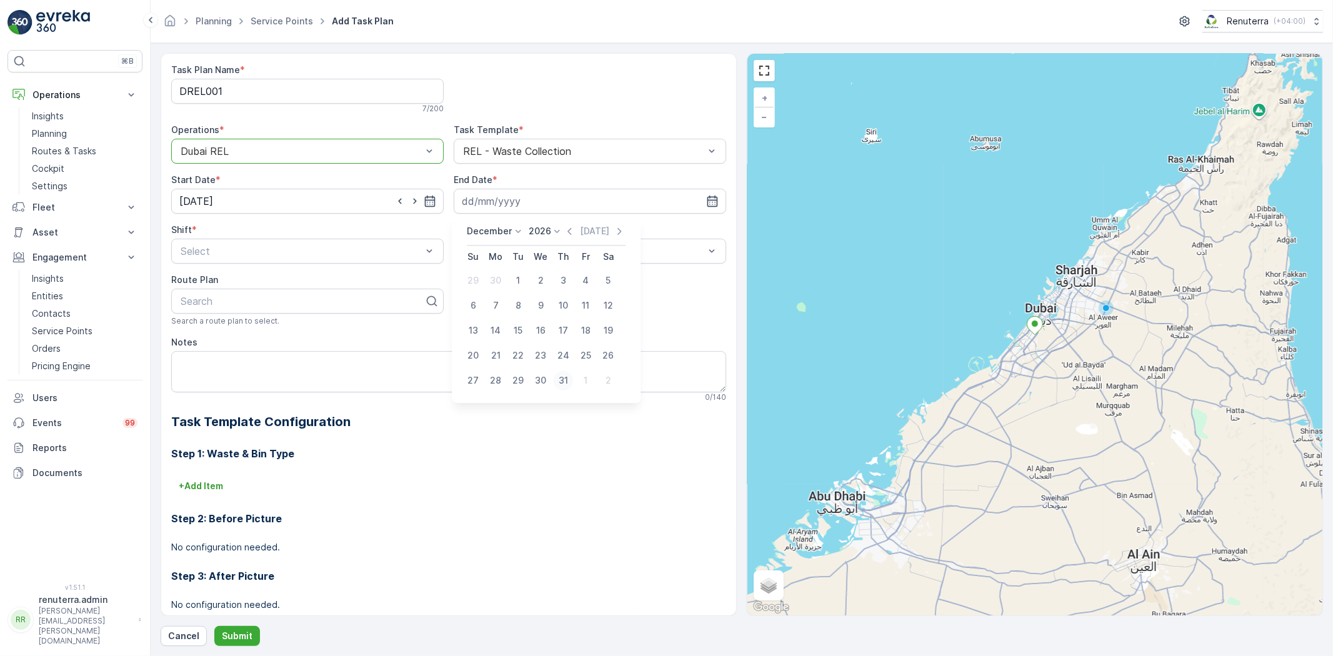
click at [563, 375] on div "31" at bounding box center [563, 381] width 20 height 20
type input "31.12.2026"
click at [219, 277] on span "Day Shift" at bounding box center [201, 281] width 44 height 11
click at [486, 282] on div "Daily" at bounding box center [589, 281] width 257 height 11
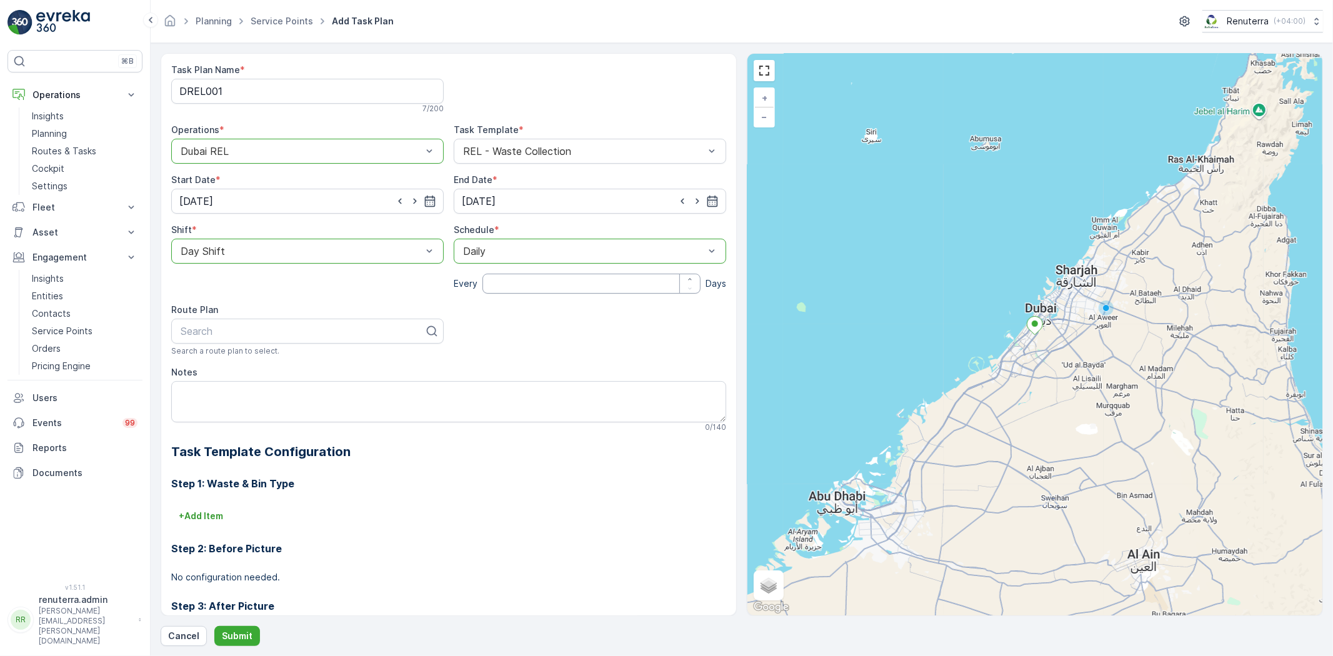
click at [487, 282] on input "number" at bounding box center [591, 284] width 218 height 20
type input "1"
click at [509, 252] on div at bounding box center [584, 251] width 244 height 11
click at [480, 304] on span "Weekly" at bounding box center [477, 302] width 32 height 11
click at [484, 246] on div at bounding box center [584, 251] width 244 height 11
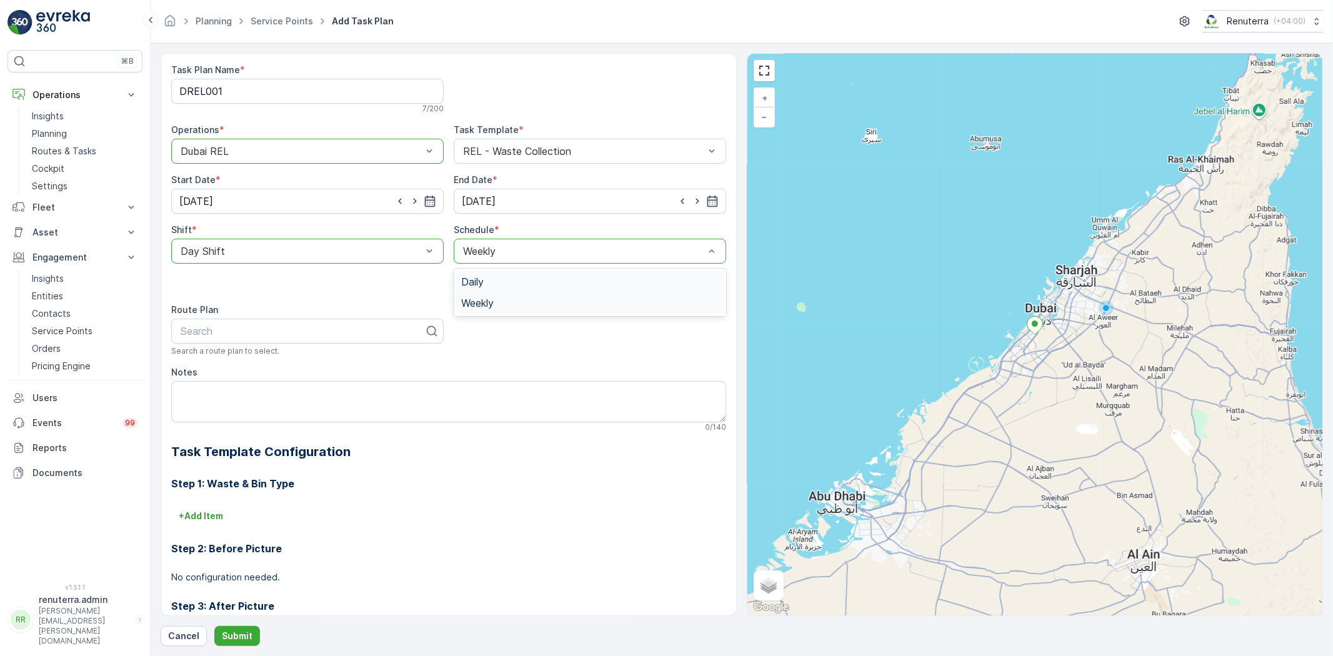
click at [477, 277] on span "Daily" at bounding box center [472, 281] width 22 height 11
click at [306, 329] on div at bounding box center [302, 331] width 246 height 11
type input "rel101"
click at [273, 361] on div "DREL101" at bounding box center [307, 361] width 257 height 11
click at [261, 401] on textarea "Notes" at bounding box center [448, 401] width 555 height 41
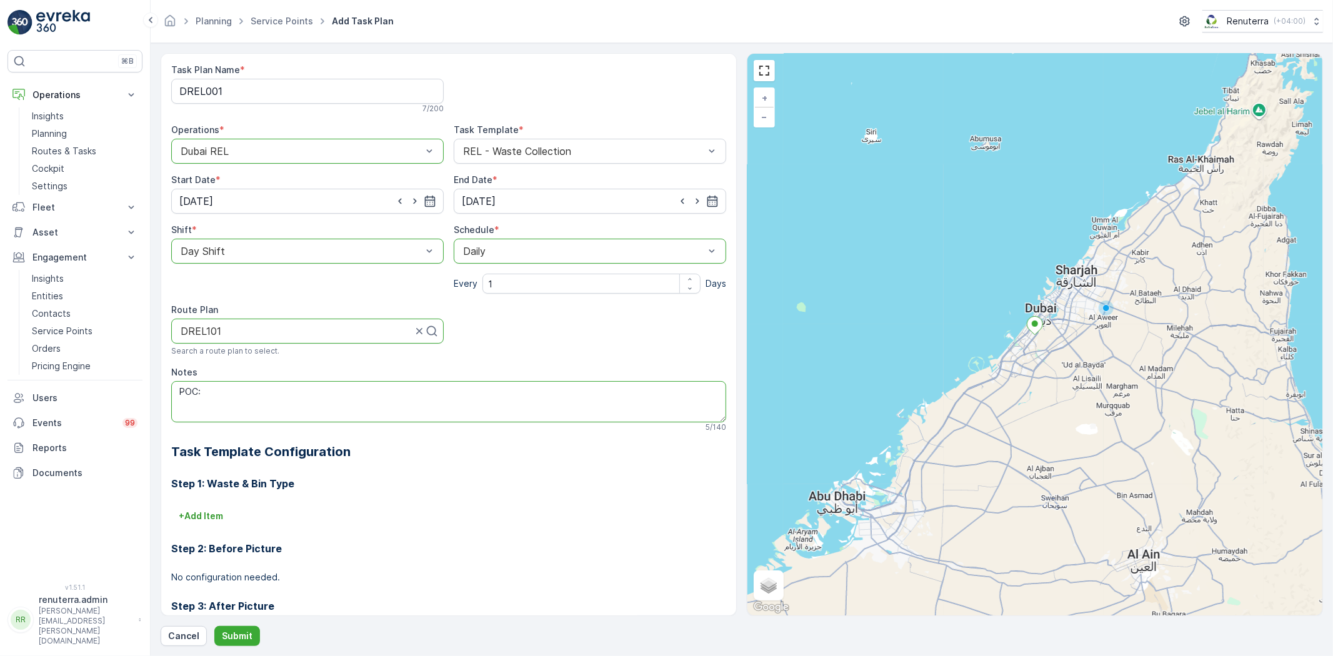
paste textarea "+971 52 623 5309 Mubeen Camp Boss"
click at [175, 392] on textarea "POC: +971 52 623 5309 Mubeen Camp Boss" at bounding box center [448, 401] width 555 height 41
click at [177, 401] on textarea "POC: +971 52 623 5309 Mubeen Camp Boss" at bounding box center [448, 401] width 555 height 41
type textarea "POC: +971 52 623 5309 Mubeen Camp Boss"
click at [240, 627] on button "Submit" at bounding box center [237, 636] width 46 height 20
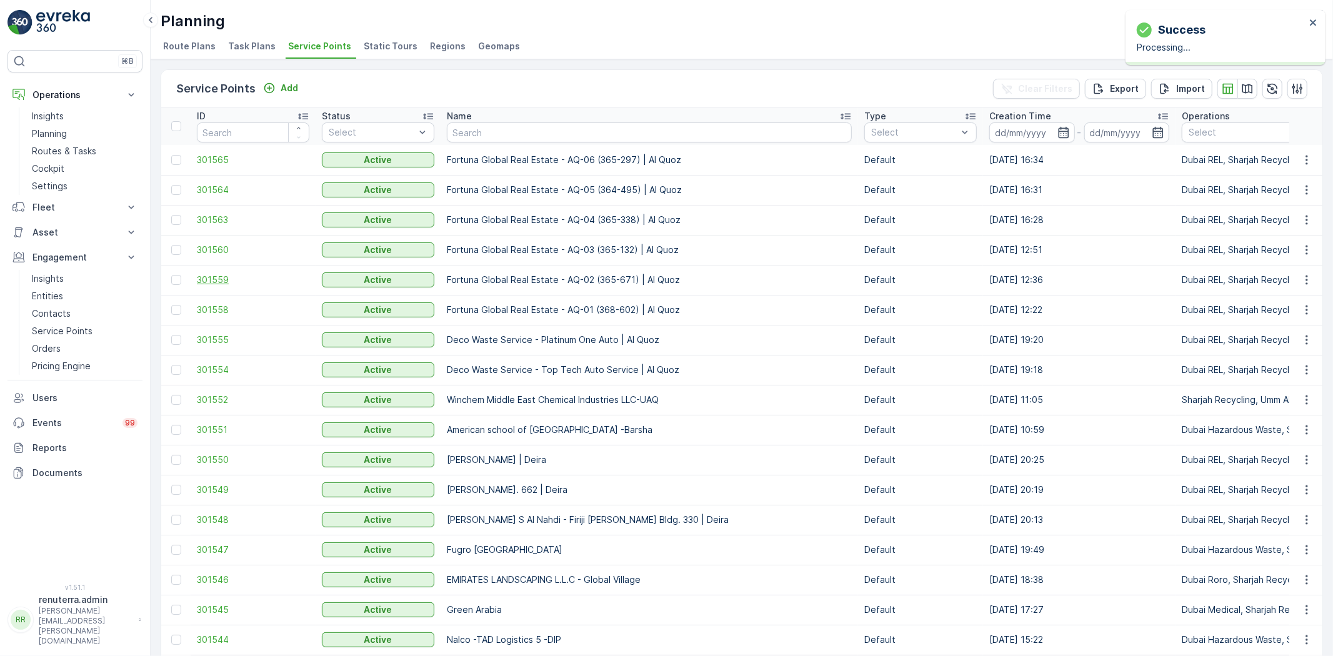
click at [219, 277] on span "301559" at bounding box center [253, 280] width 112 height 12
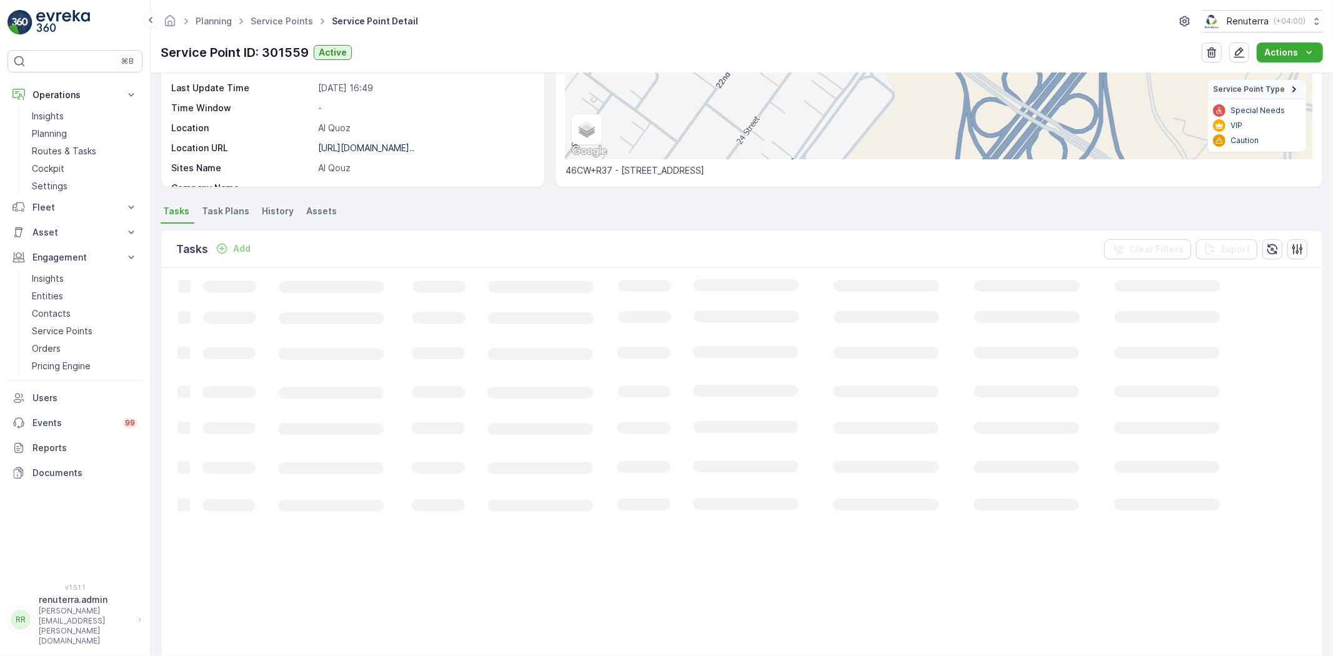
scroll to position [99, 0]
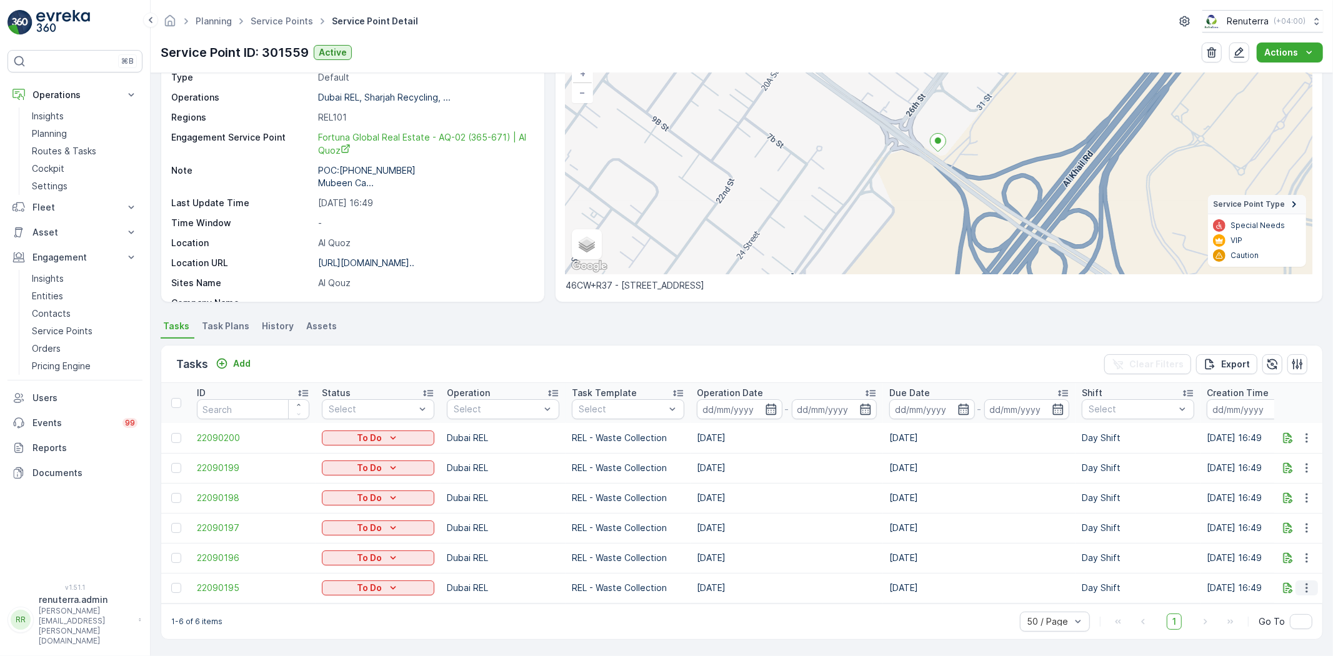
click at [1304, 582] on icon "button" at bounding box center [1306, 588] width 12 height 12
click at [1264, 522] on span "Change Route" at bounding box center [1274, 522] width 61 height 12
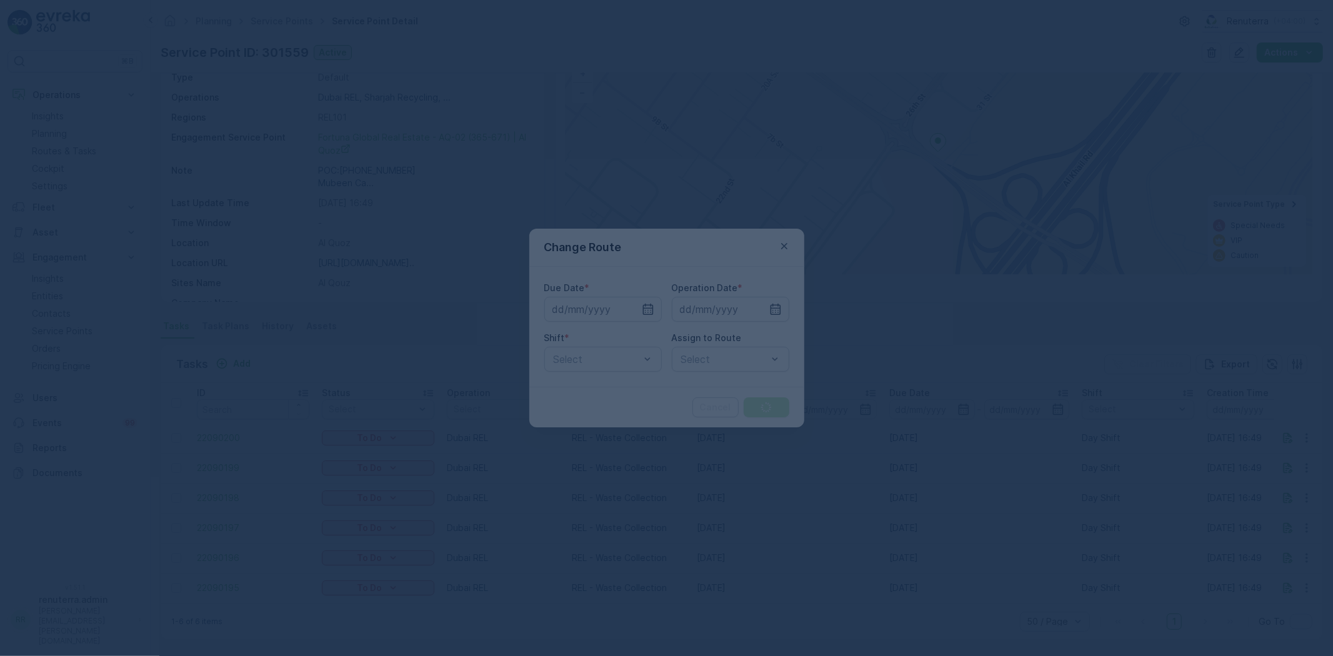
type input "29.09.2025"
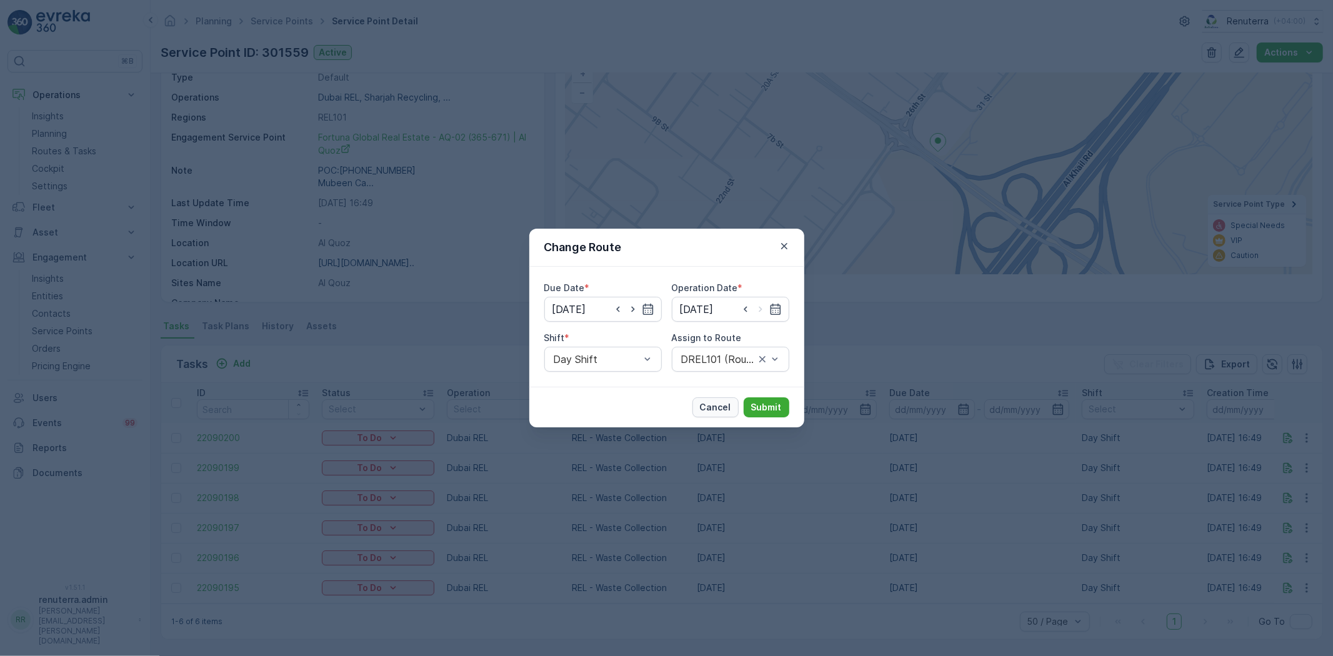
click at [713, 409] on p "Cancel" at bounding box center [715, 407] width 31 height 12
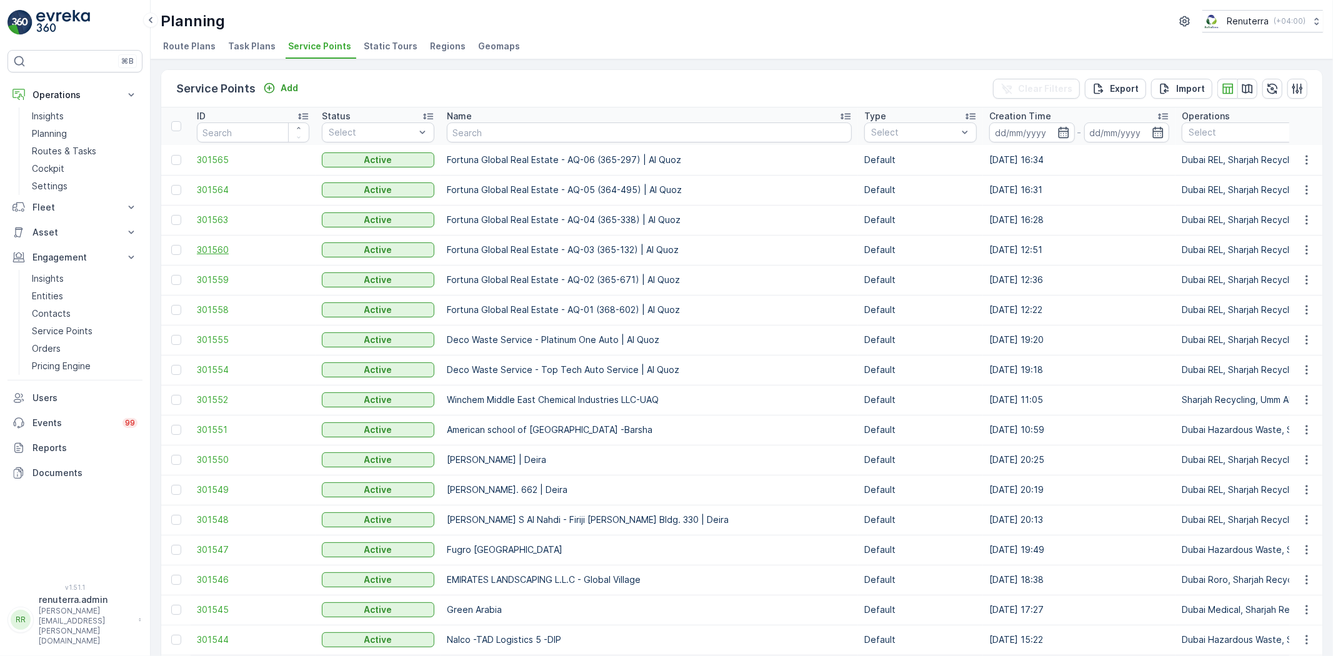
click at [211, 248] on span "301560" at bounding box center [253, 250] width 112 height 12
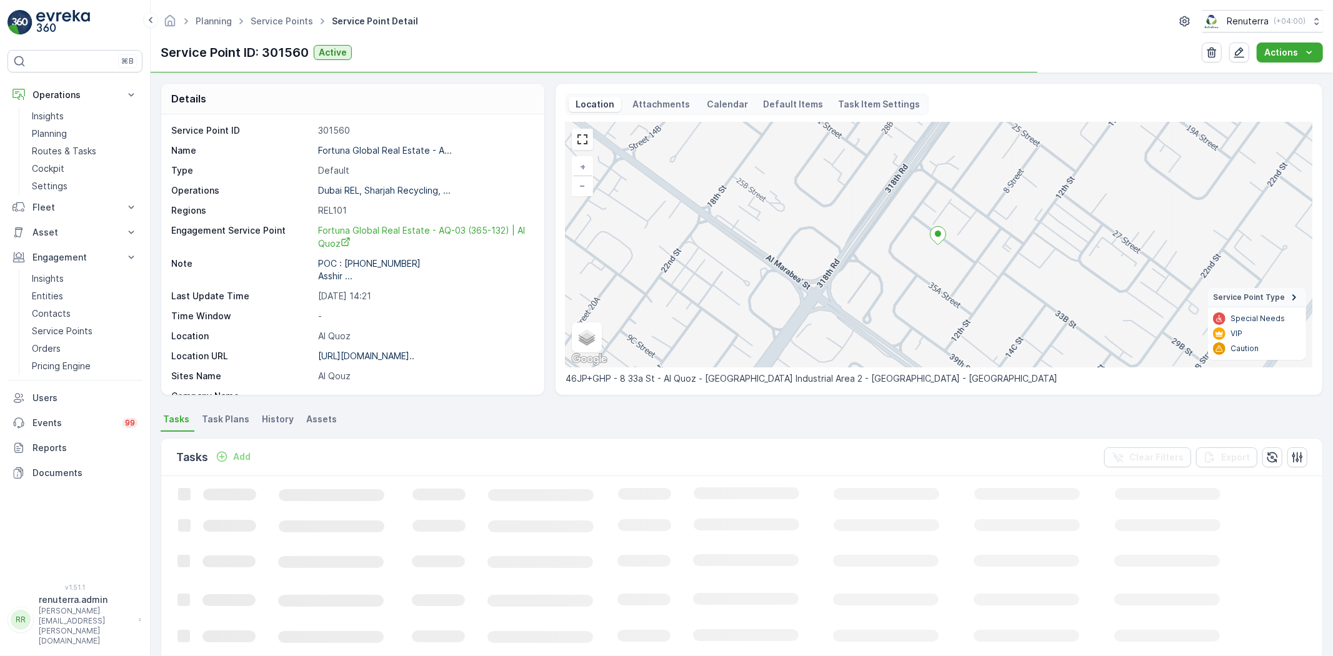
click at [233, 416] on span "Task Plans" at bounding box center [225, 419] width 47 height 12
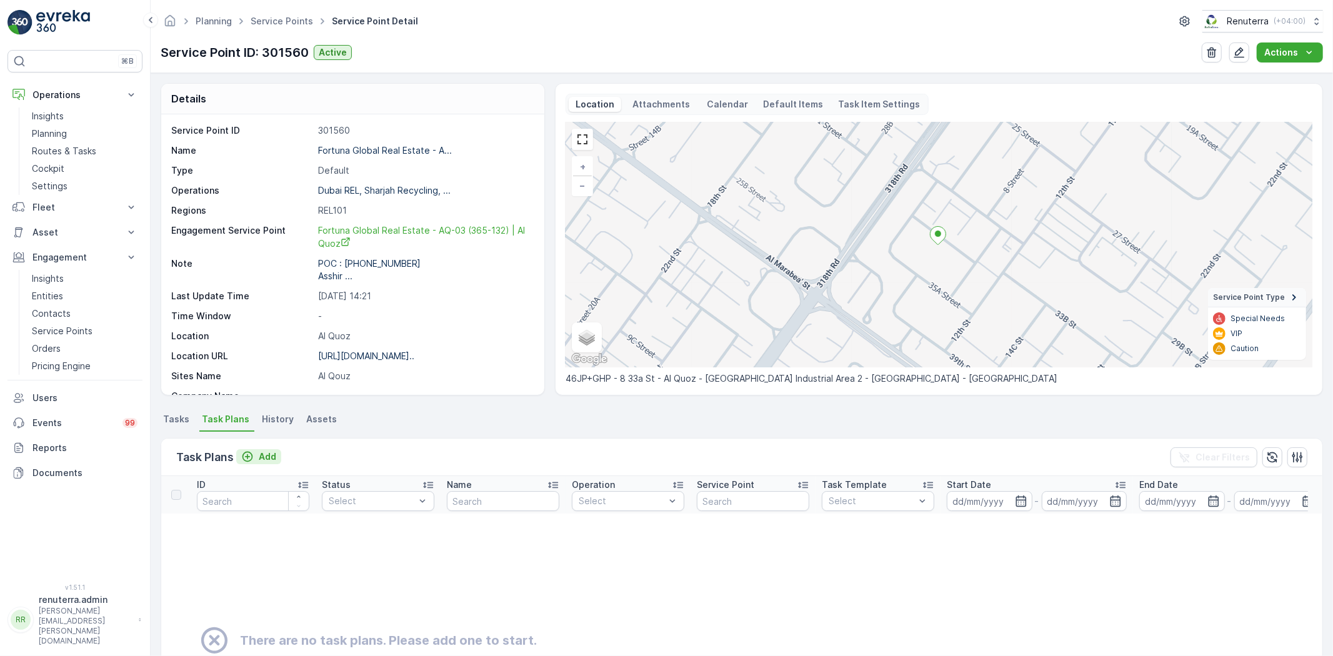
click at [271, 454] on p "Add" at bounding box center [267, 457] width 17 height 12
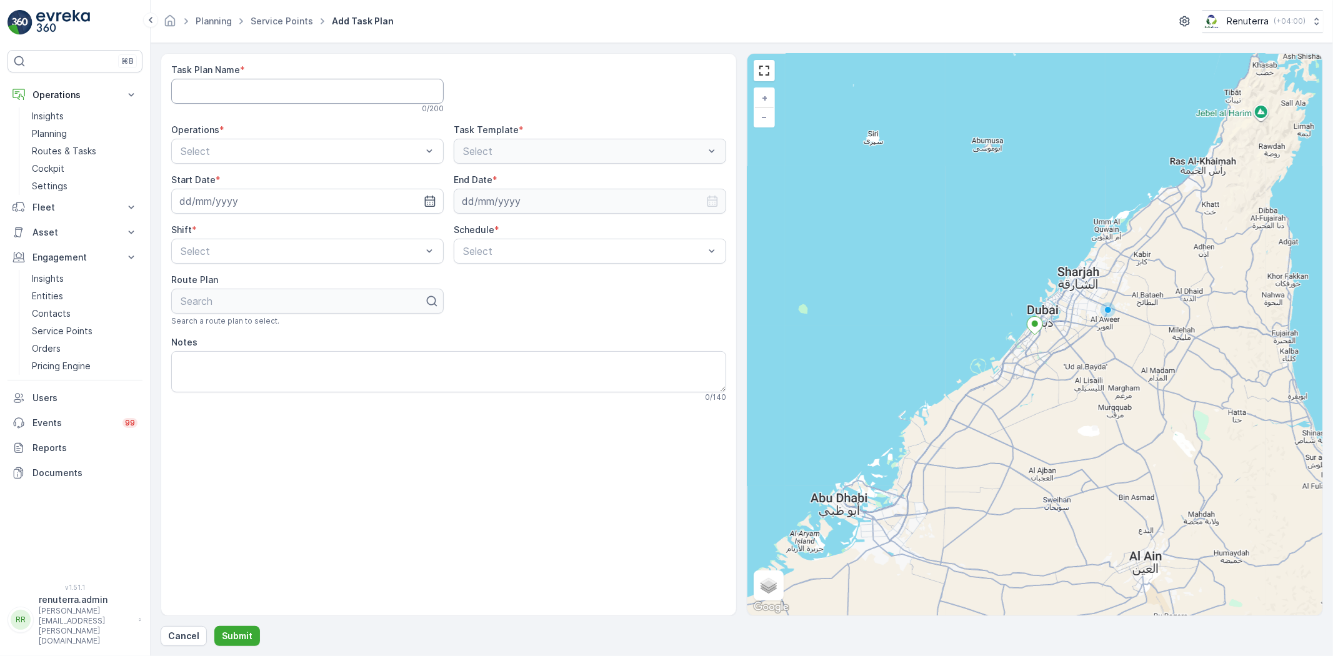
click at [262, 94] on Name "Task Plan Name" at bounding box center [307, 91] width 272 height 25
type Name "DREL001"
click at [215, 202] on span "Dubai REL" at bounding box center [203, 202] width 48 height 11
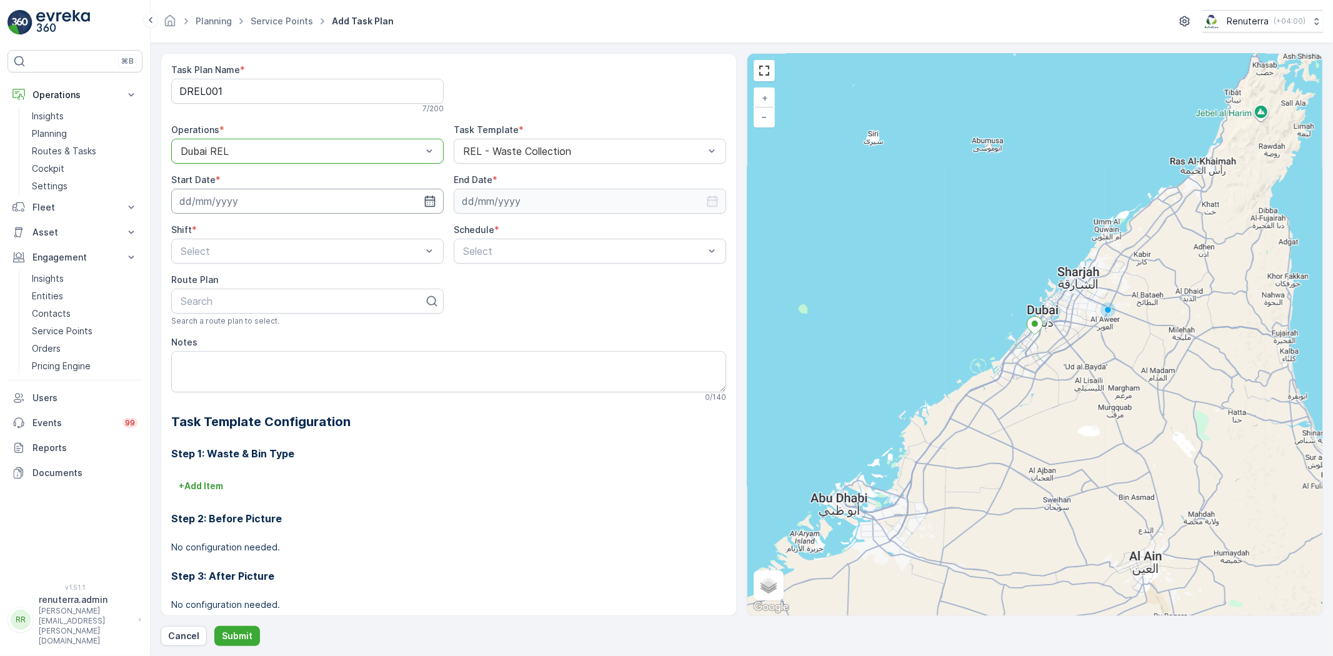
click at [347, 194] on input at bounding box center [307, 201] width 272 height 25
click at [211, 379] on div "29" at bounding box center [215, 381] width 20 height 20
type input "29.09.2025"
click at [501, 197] on input at bounding box center [590, 201] width 272 height 25
click at [486, 232] on p "September" at bounding box center [491, 231] width 49 height 12
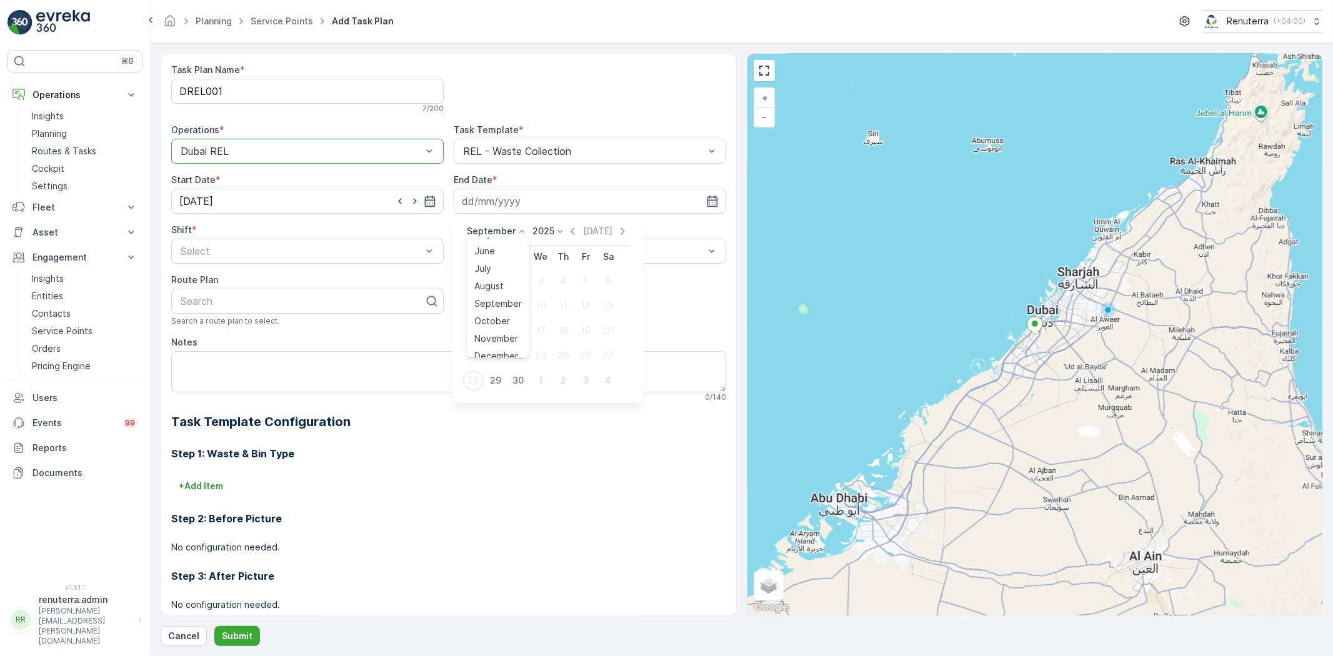
scroll to position [94, 0]
click at [494, 346] on span "December" at bounding box center [496, 347] width 44 height 12
click at [554, 227] on icon at bounding box center [557, 231] width 12 height 12
click at [550, 275] on span "2026" at bounding box center [546, 277] width 21 height 12
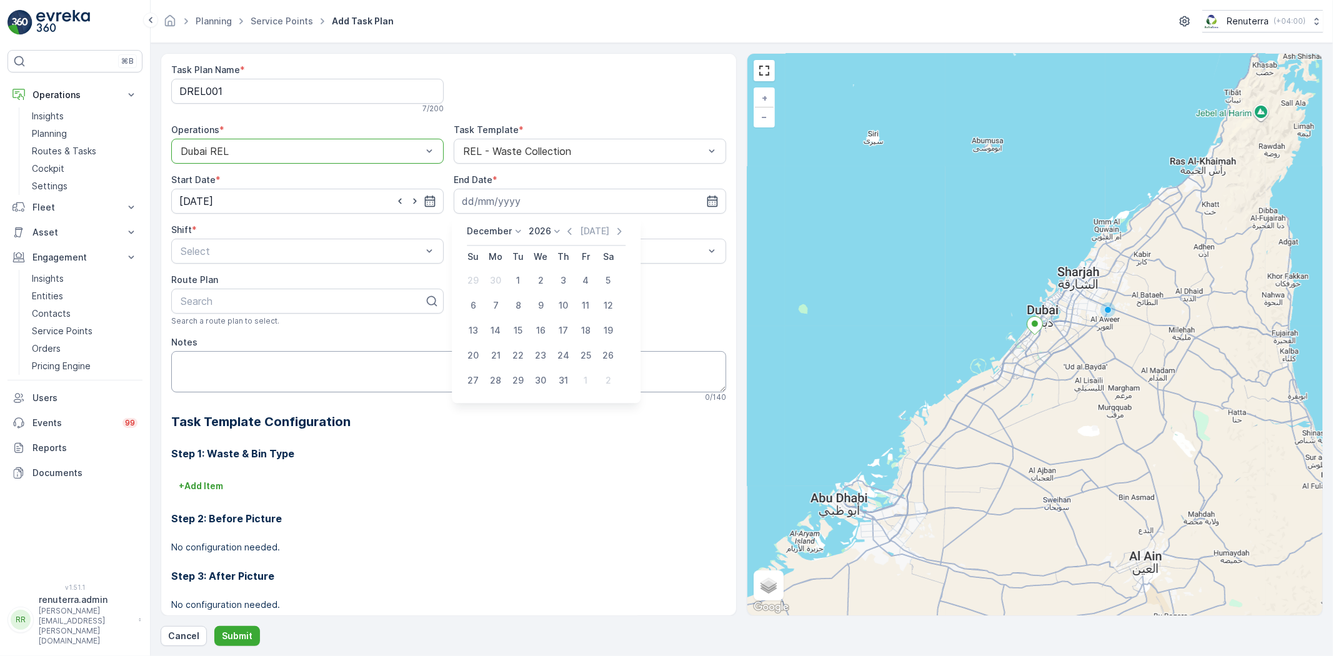
click at [561, 378] on div "31" at bounding box center [563, 381] width 20 height 20
type input "31.12.2026"
click at [221, 241] on div "Select" at bounding box center [307, 251] width 272 height 25
click at [211, 283] on span "Day Shift" at bounding box center [201, 281] width 44 height 11
click at [472, 279] on span "Daily" at bounding box center [472, 281] width 22 height 11
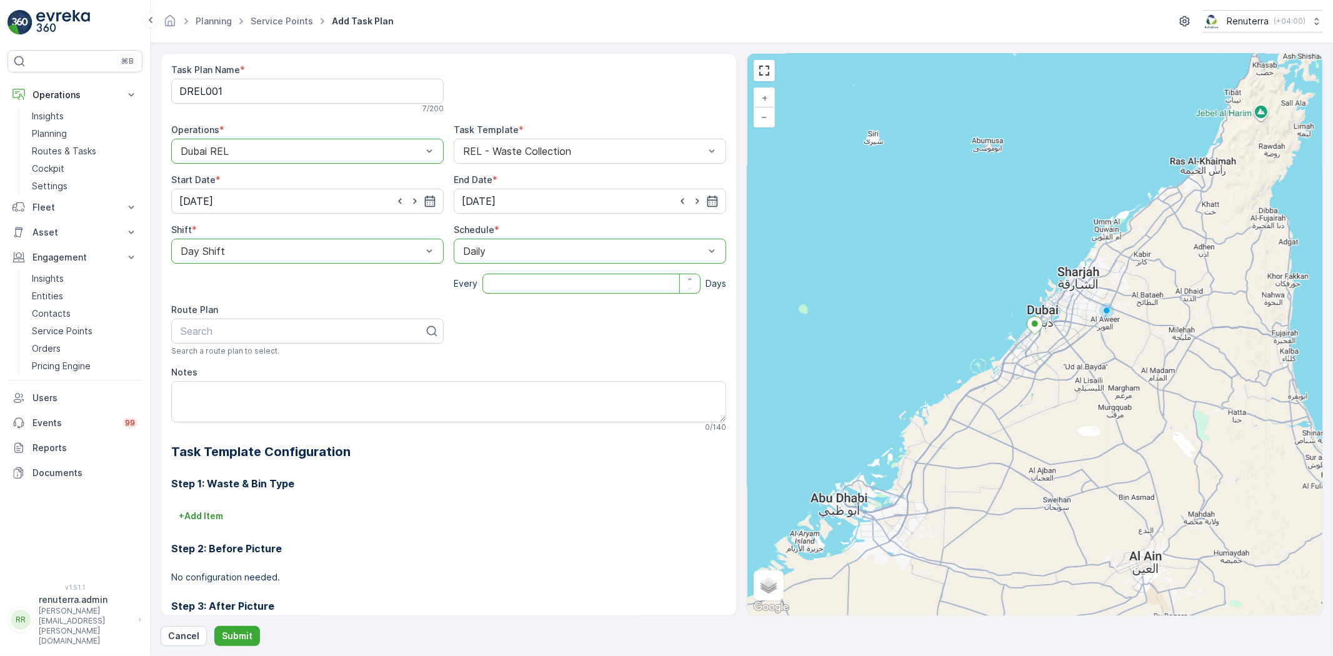
click at [484, 283] on input "number" at bounding box center [591, 284] width 218 height 20
type input "1"
click at [345, 335] on div at bounding box center [302, 331] width 246 height 11
type input "rel101"
click at [261, 360] on div "DREL101" at bounding box center [307, 361] width 257 height 11
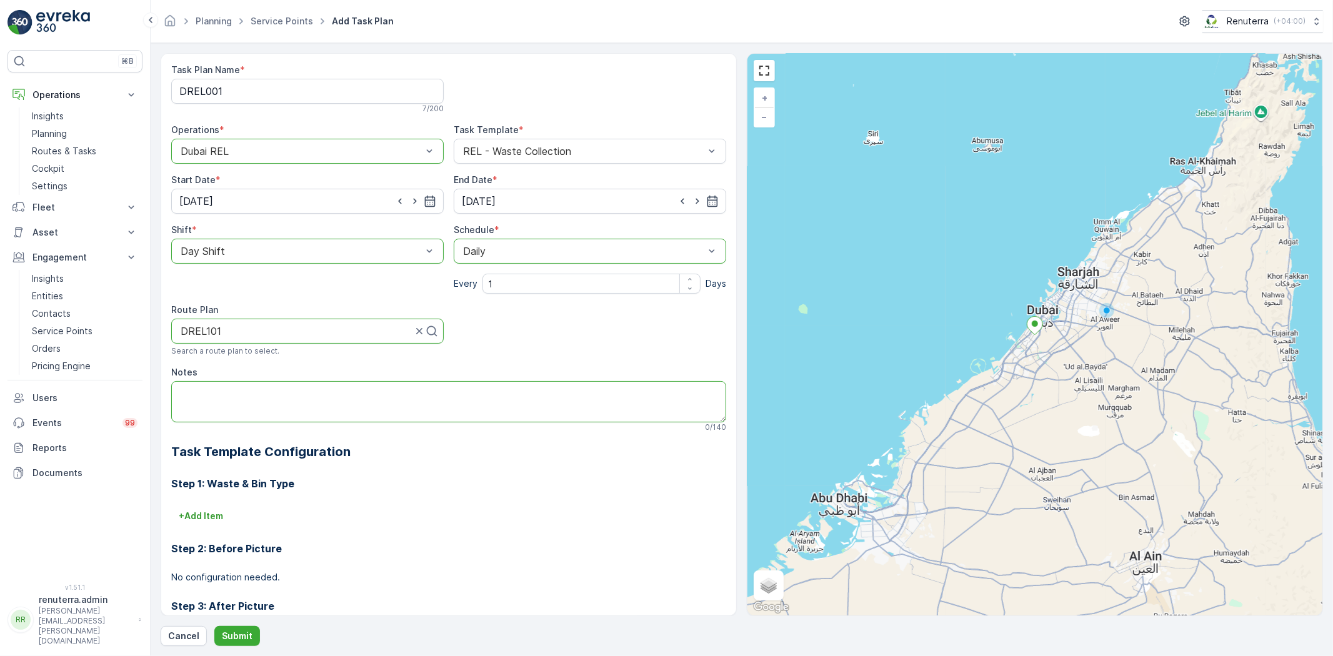
click at [261, 389] on textarea "Notes" at bounding box center [448, 401] width 555 height 41
paste textarea "+971 52 896 7533 Asshir Camp Boss"
click at [177, 402] on textarea "POC: +971 52 896 7533 Asshir Camp Boss" at bounding box center [448, 401] width 555 height 41
type textarea "POC: +971 52 896 7533 Asshir Camp Boss"
click at [236, 635] on p "Submit" at bounding box center [237, 636] width 31 height 12
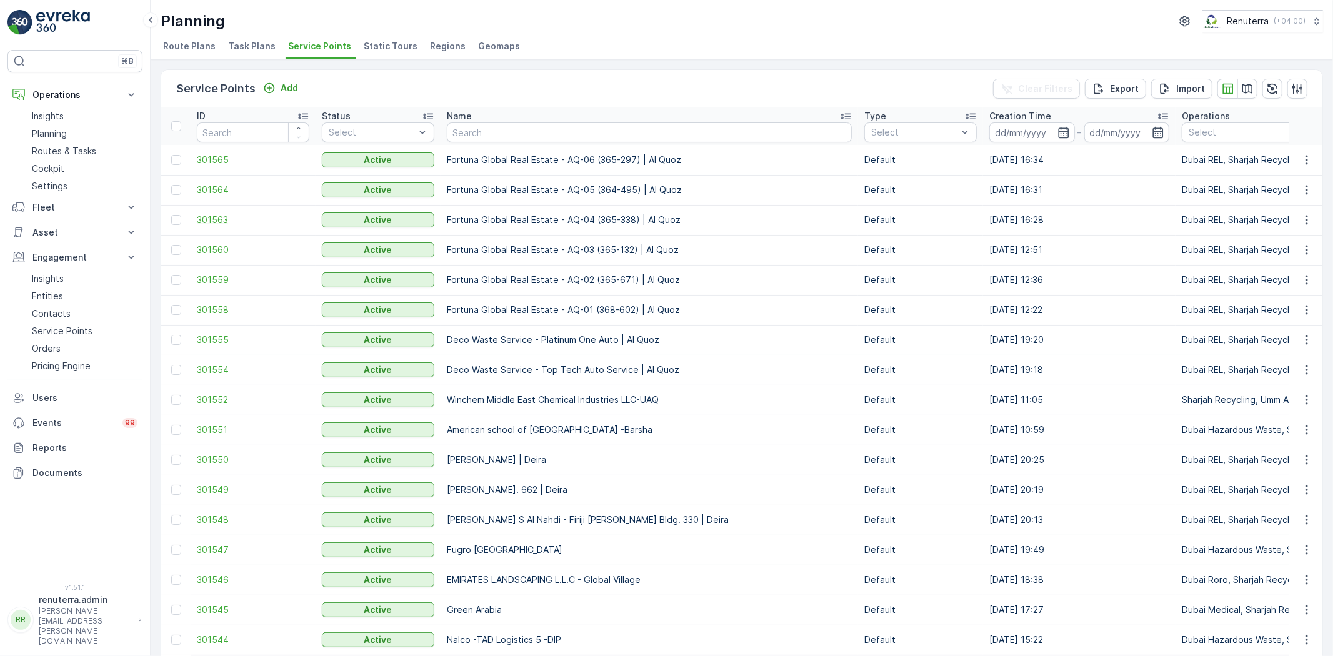
click at [221, 216] on span "301563" at bounding box center [253, 220] width 112 height 12
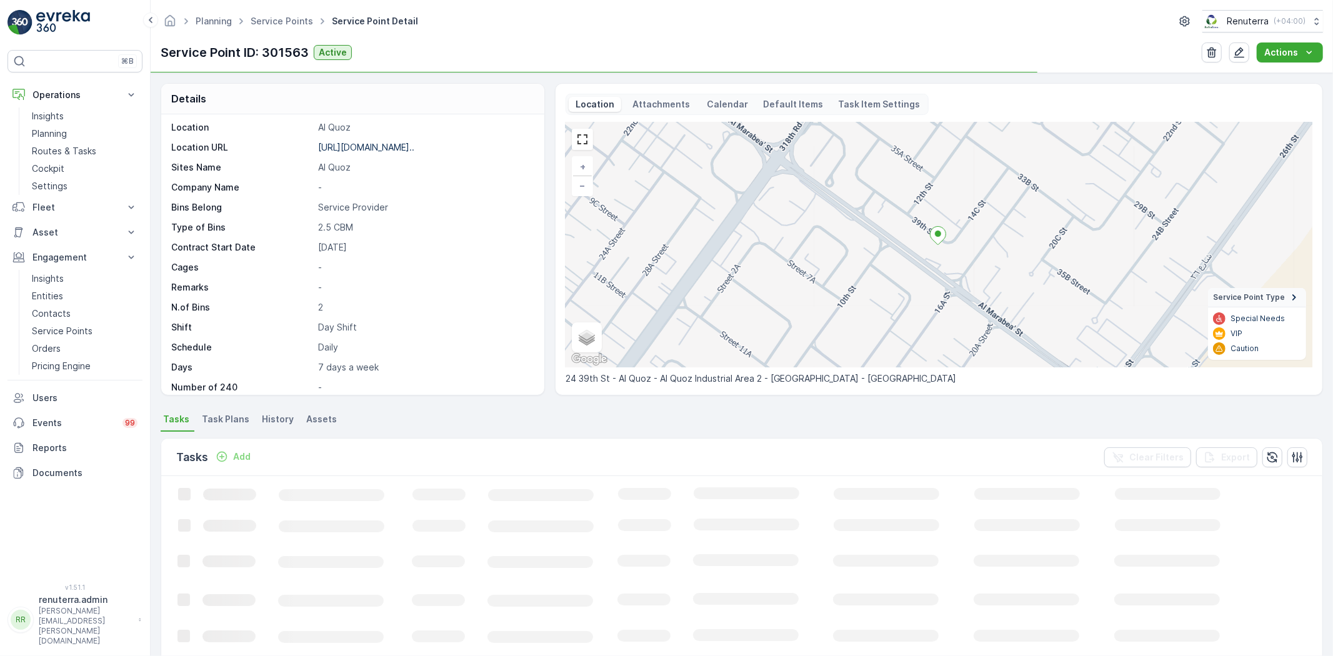
scroll to position [217, 0]
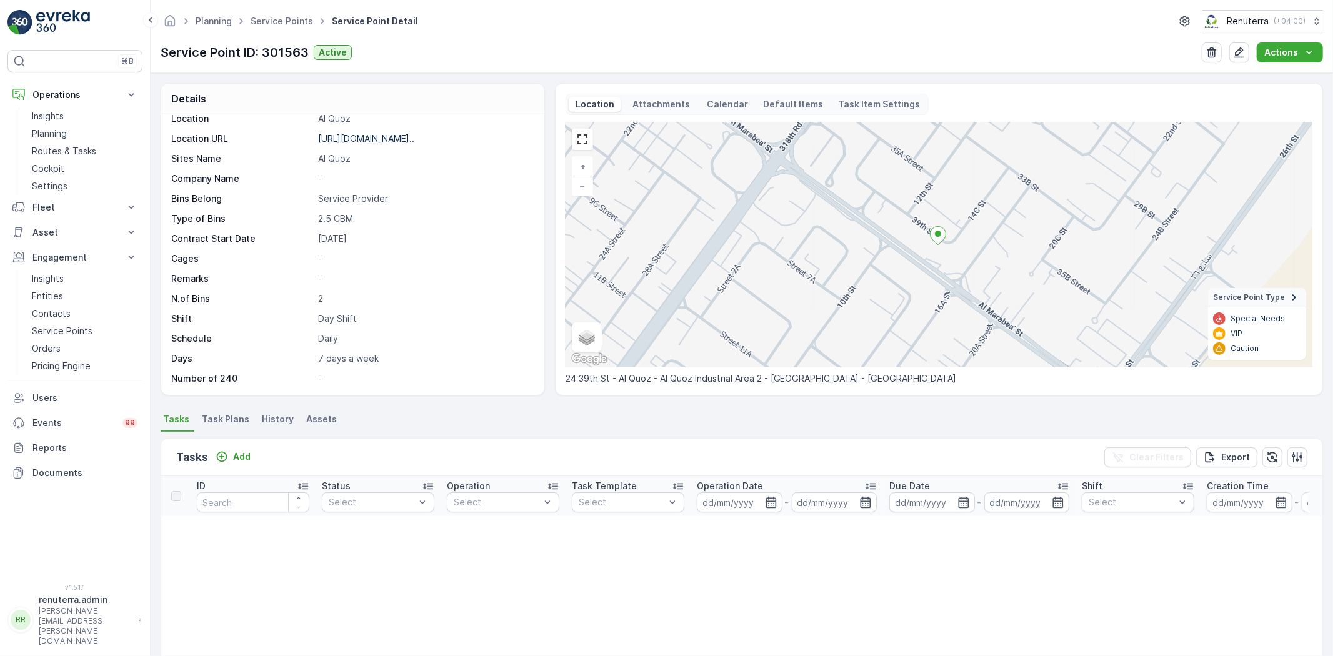
click at [214, 417] on span "Task Plans" at bounding box center [225, 419] width 47 height 12
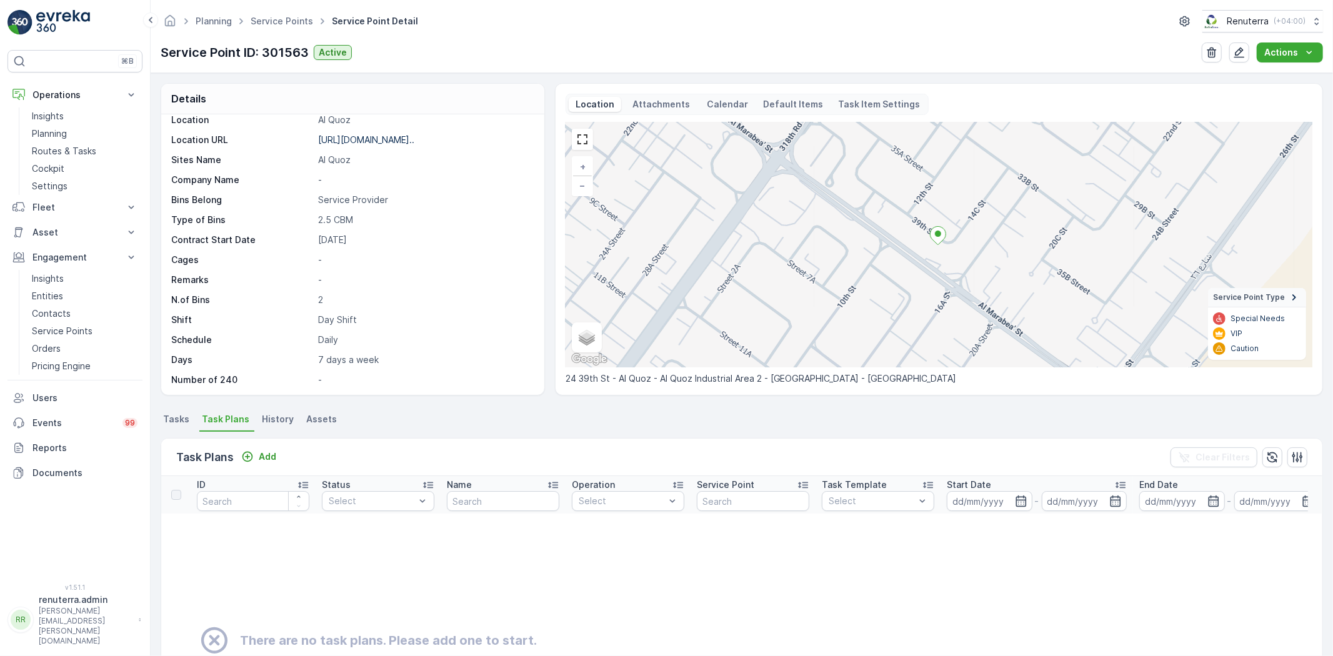
scroll to position [217, 0]
click at [259, 457] on p "Add" at bounding box center [267, 457] width 17 height 12
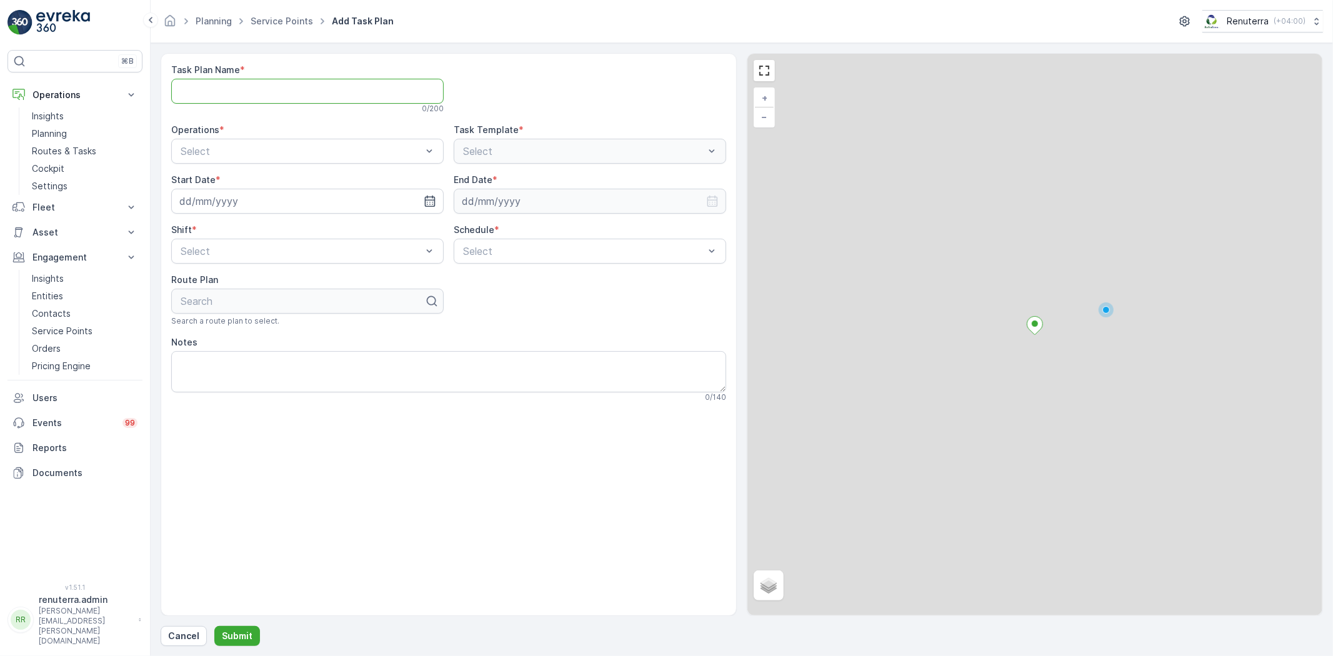
click at [267, 94] on Name "Task Plan Name" at bounding box center [307, 91] width 272 height 25
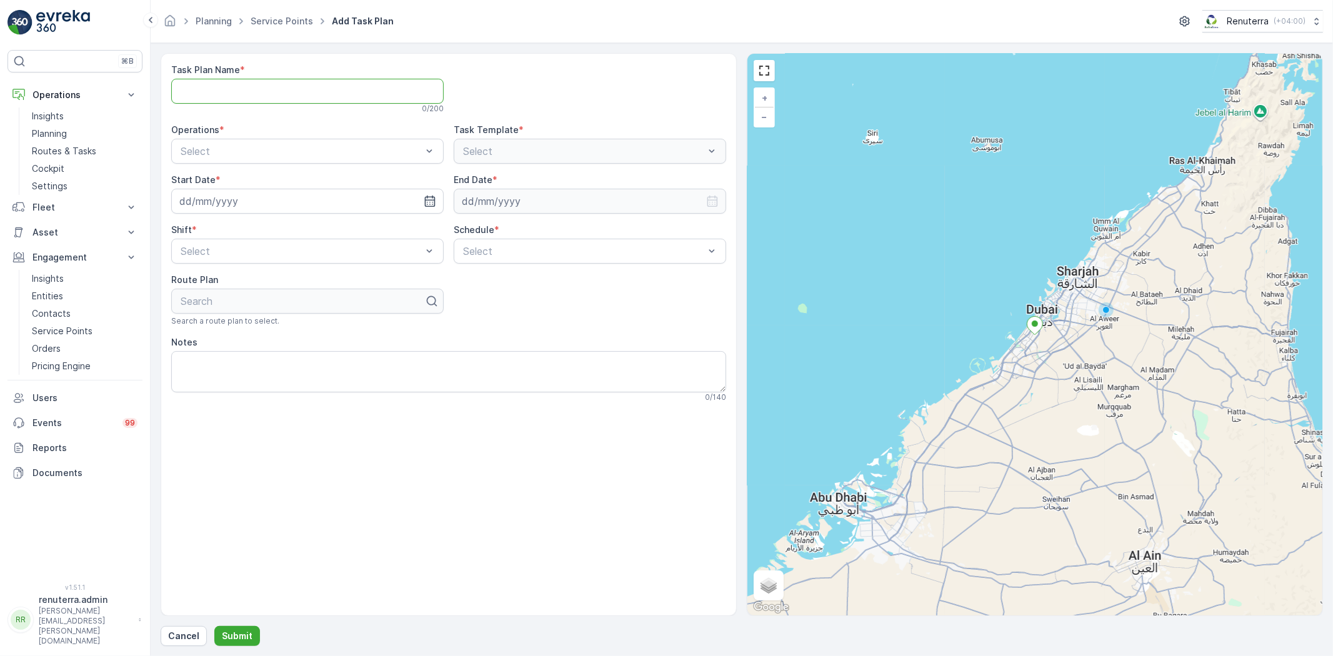
type Name "DREL001"
drag, startPoint x: 204, startPoint y: 200, endPoint x: 253, endPoint y: 201, distance: 48.8
click at [204, 200] on span "Dubai REL" at bounding box center [203, 202] width 48 height 11
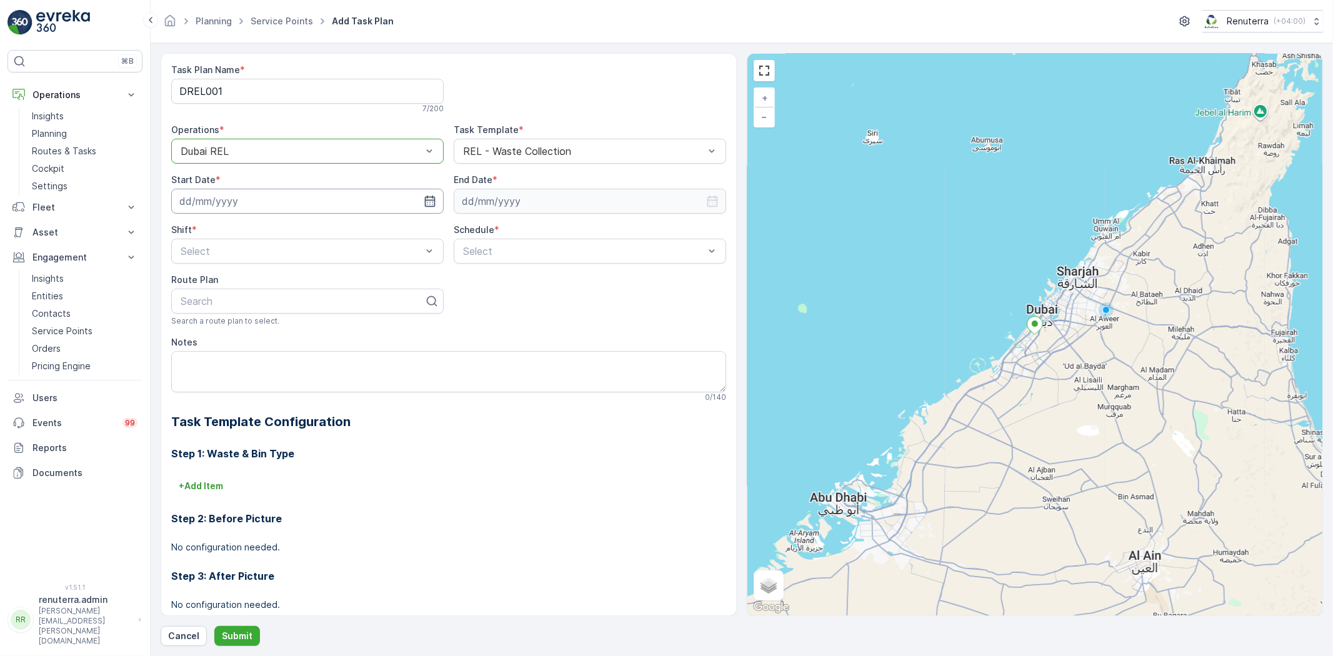
click at [289, 201] on input at bounding box center [307, 201] width 272 height 25
click at [214, 382] on div "29" at bounding box center [215, 381] width 20 height 20
type input "29.09.2025"
click at [469, 192] on input at bounding box center [590, 201] width 272 height 25
click at [490, 235] on p "September" at bounding box center [491, 231] width 49 height 12
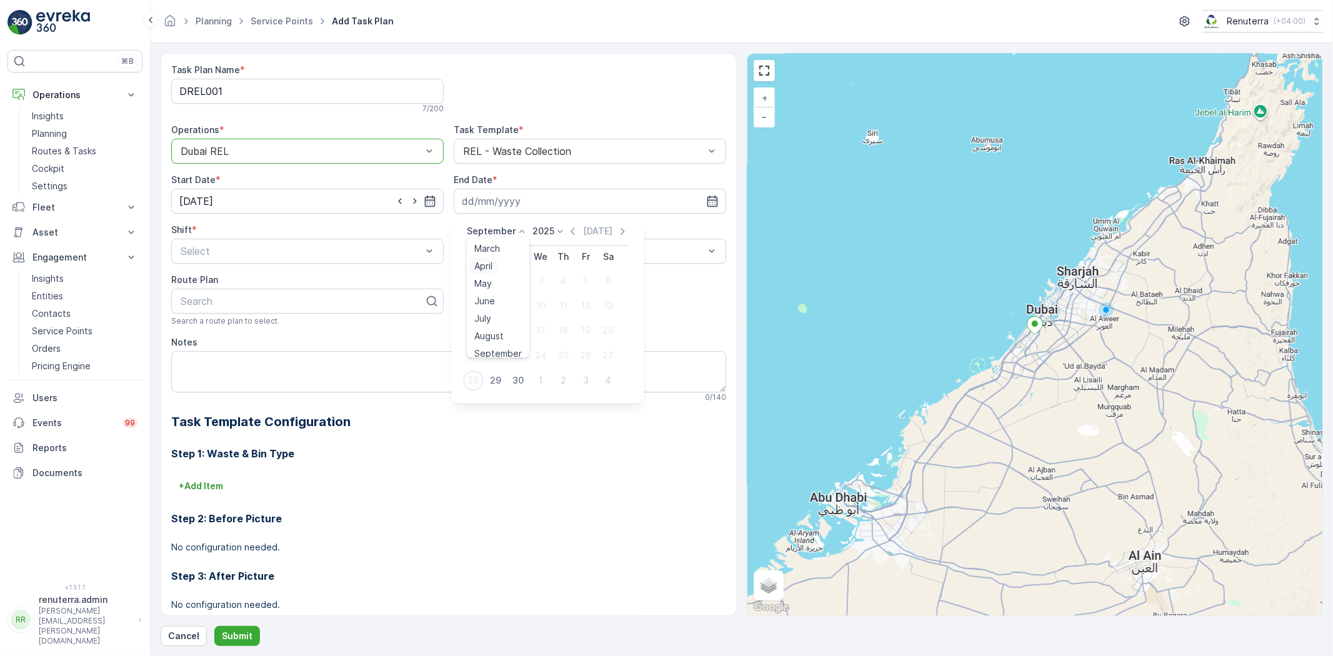
scroll to position [94, 0]
click at [484, 346] on span "December" at bounding box center [496, 347] width 44 height 12
click at [542, 226] on p "2025" at bounding box center [540, 231] width 22 height 12
click at [545, 269] on div "2026" at bounding box center [546, 276] width 31 height 17
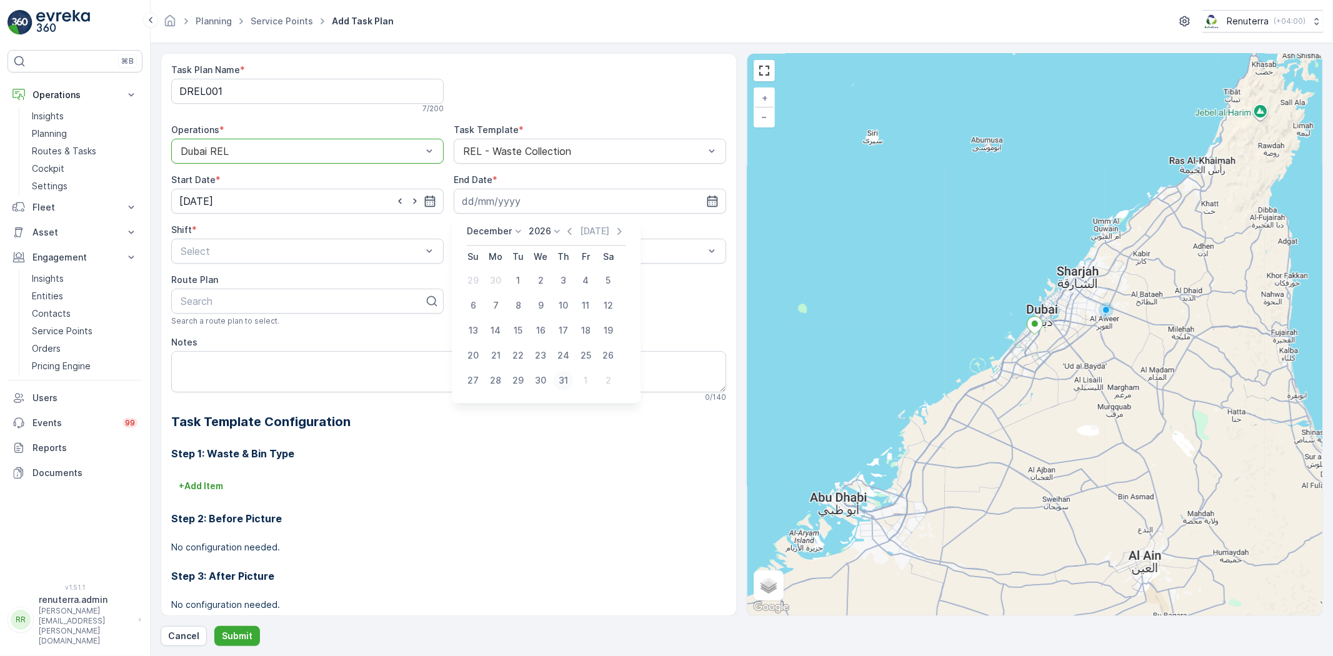
click at [561, 376] on div "31" at bounding box center [563, 381] width 20 height 20
type input "31.12.2026"
click at [201, 279] on span "Day Shift" at bounding box center [201, 281] width 44 height 11
click at [467, 281] on span "Daily" at bounding box center [472, 281] width 22 height 11
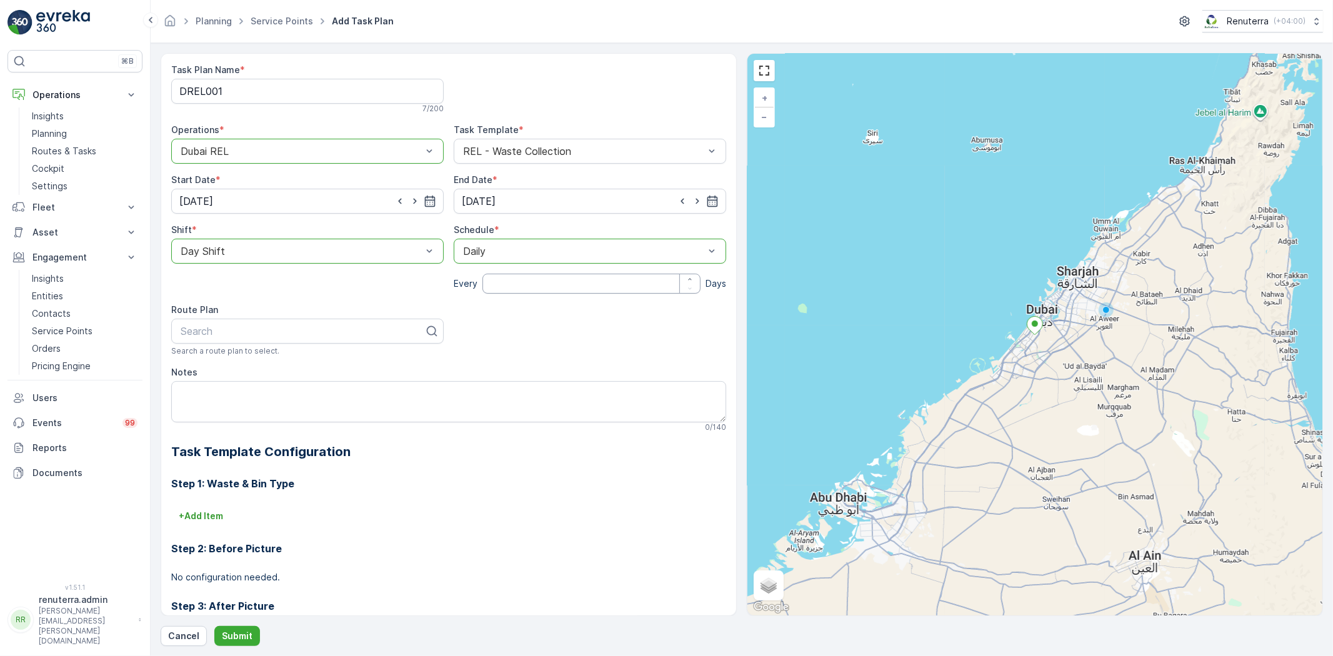
click at [523, 285] on input "number" at bounding box center [591, 284] width 218 height 20
type input "1"
click at [296, 329] on div at bounding box center [302, 331] width 246 height 11
type input "rel101"
click at [267, 361] on div "DREL101" at bounding box center [307, 361] width 257 height 11
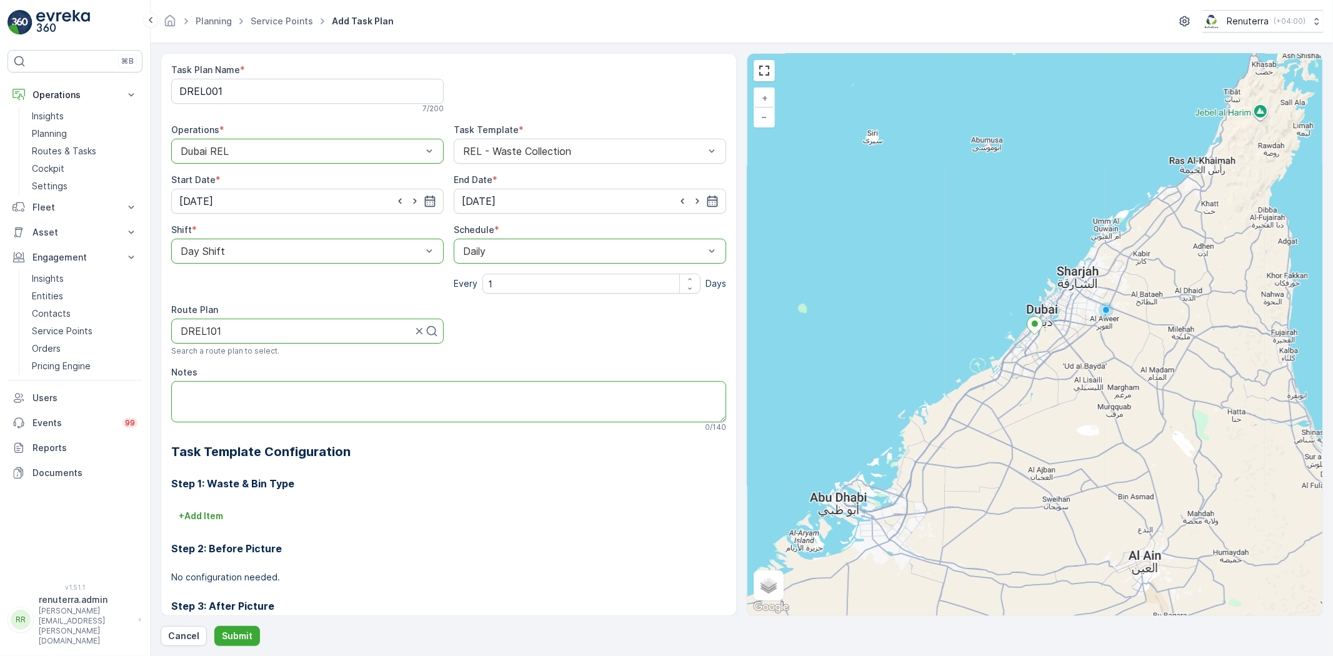
click at [276, 401] on textarea "Notes" at bounding box center [448, 401] width 555 height 41
paste textarea "+971 52 745 5766 Bilal Camp Boss"
click at [179, 401] on textarea "POC: +971 52 745 5766 Bilal Camp Boss" at bounding box center [448, 401] width 555 height 41
type textarea "POC: +971 52 745 5766 Bilal Camp Boss"
click at [234, 634] on p "Submit" at bounding box center [237, 636] width 31 height 12
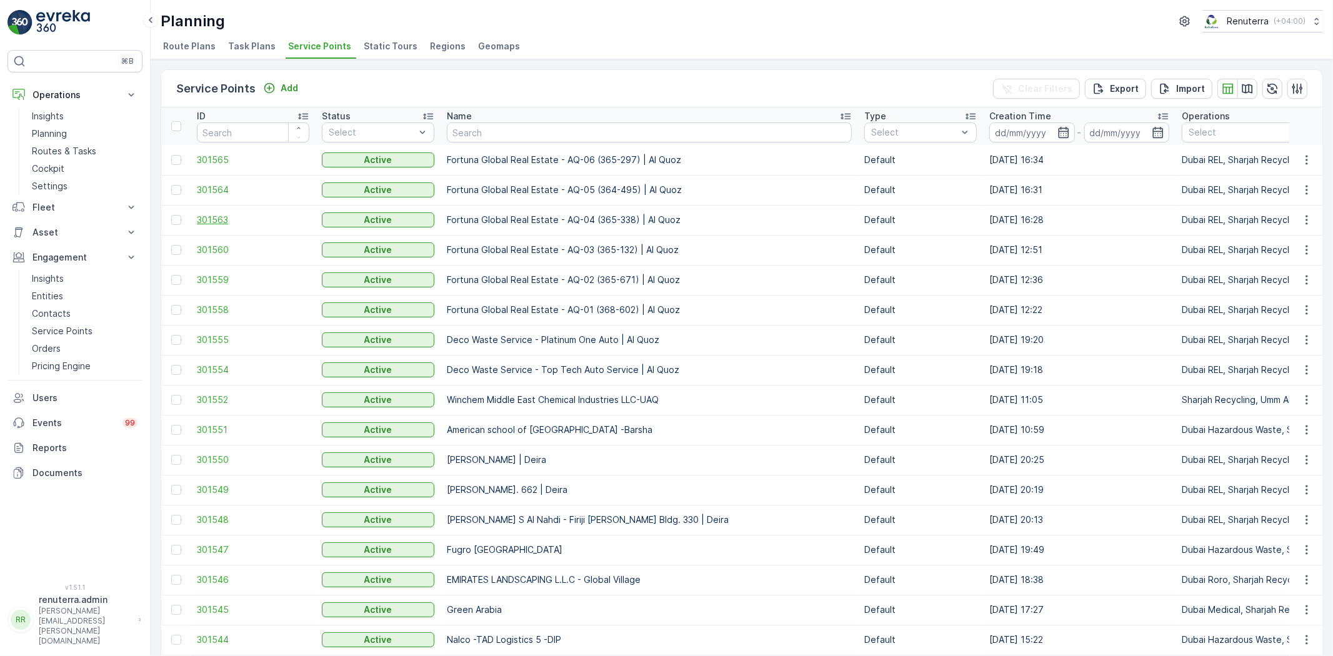
click at [212, 219] on span "301563" at bounding box center [253, 220] width 112 height 12
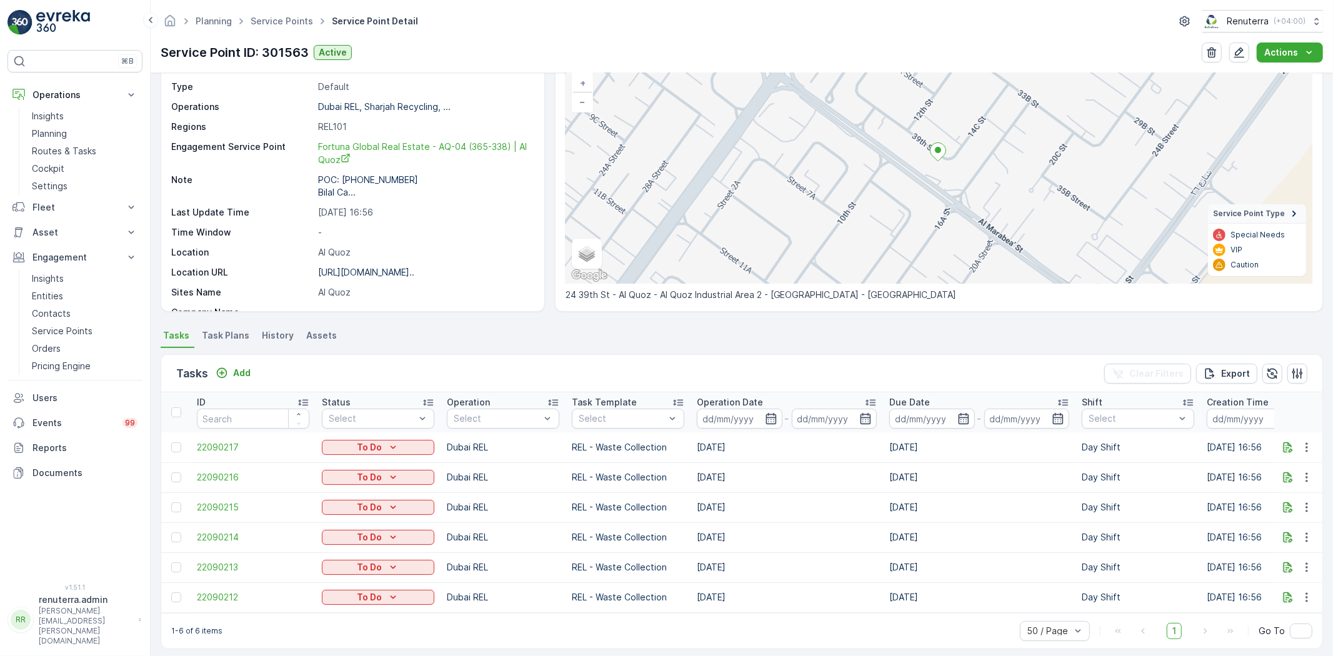
scroll to position [98, 0]
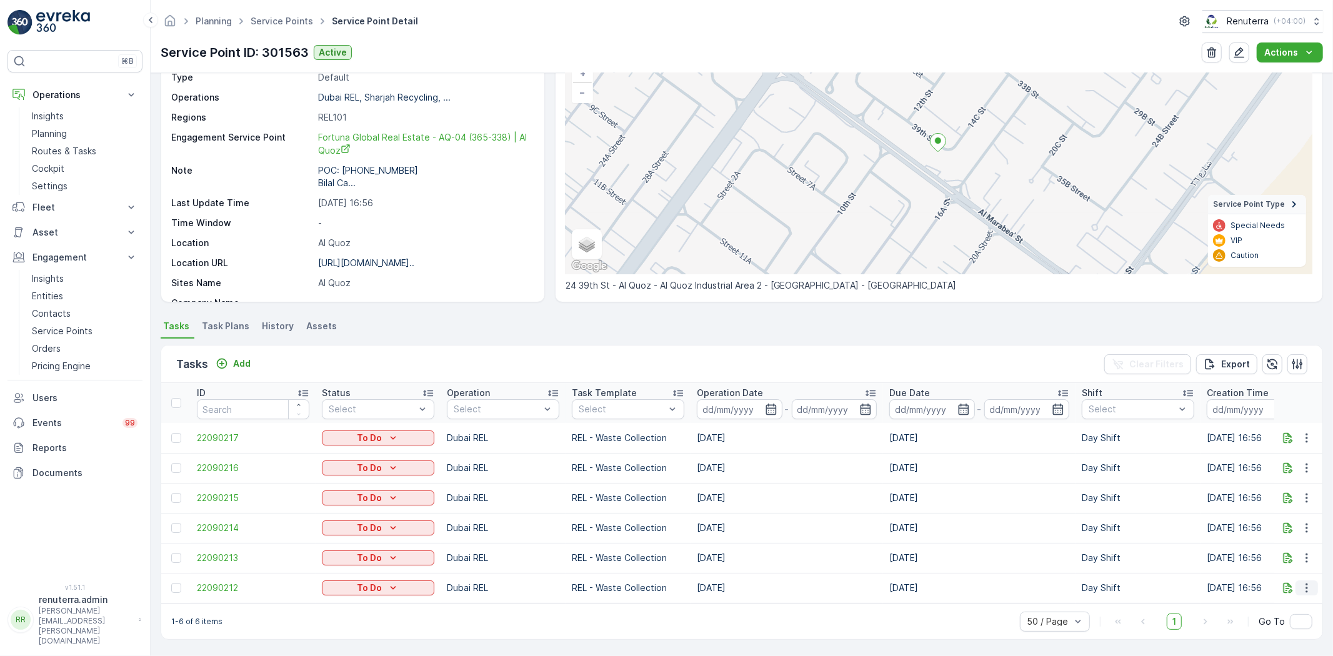
click at [1307, 582] on icon "button" at bounding box center [1306, 588] width 12 height 12
click at [1273, 526] on span "Change Route" at bounding box center [1274, 523] width 61 height 12
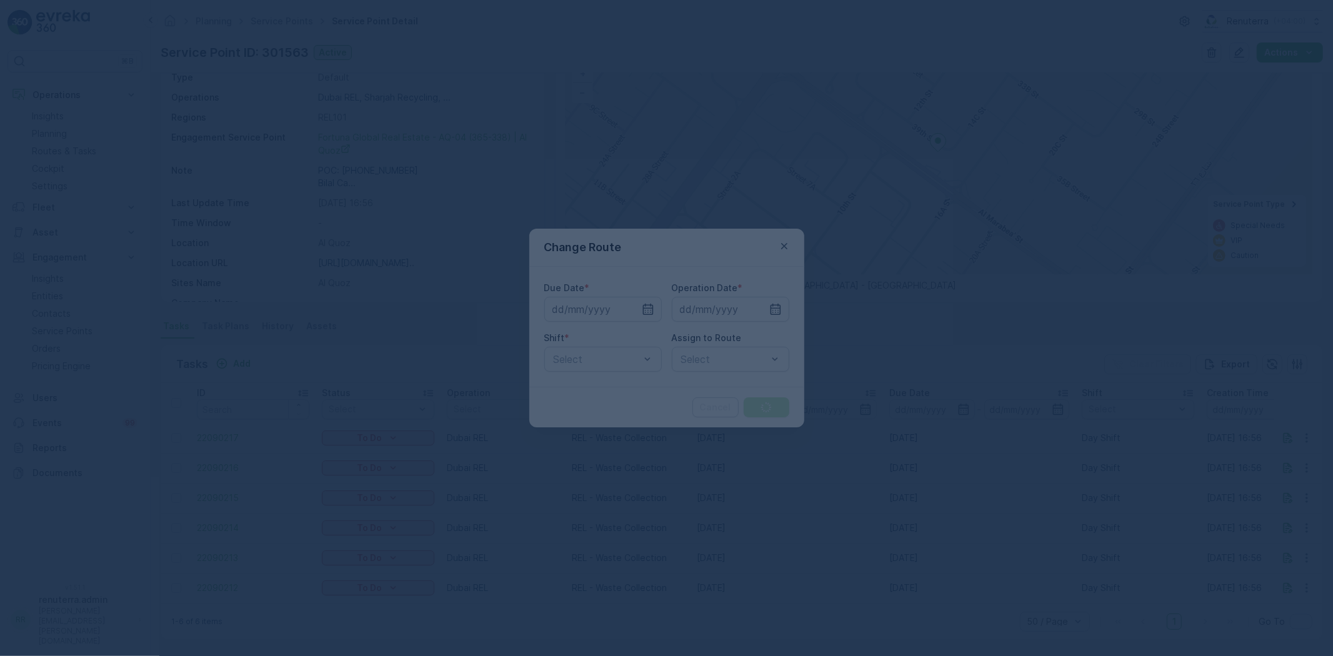
type input "29.09.2025"
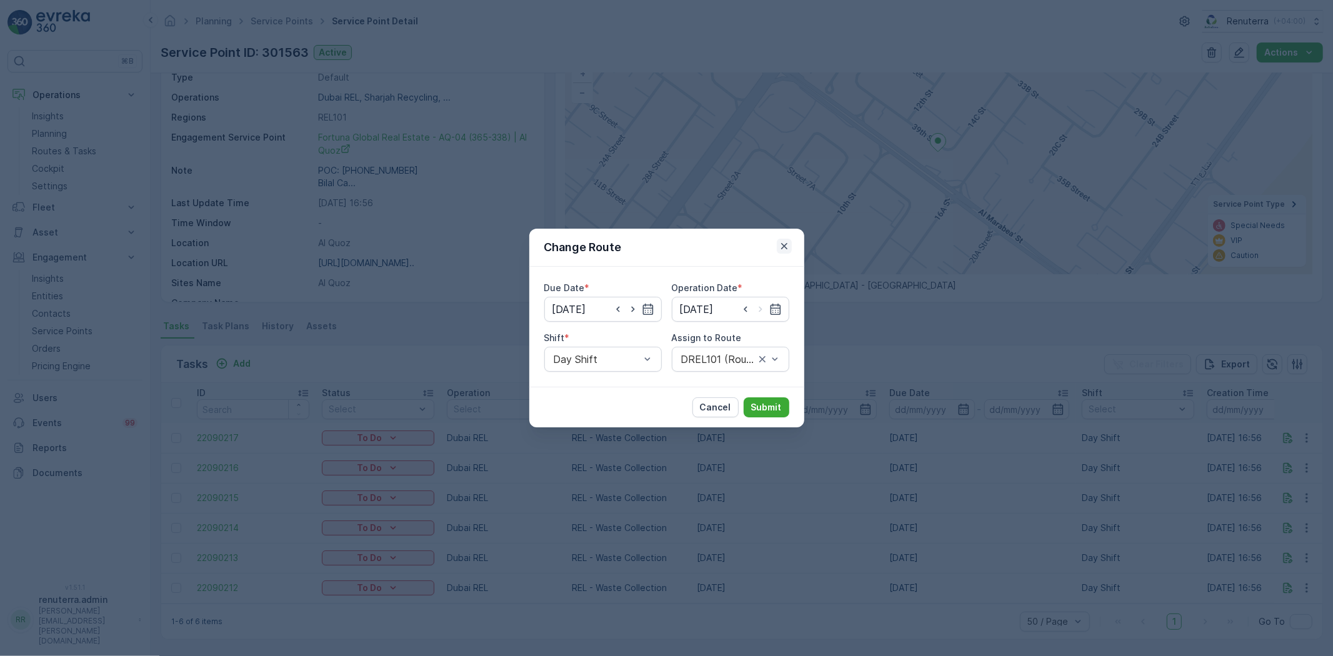
click at [782, 241] on icon "button" at bounding box center [784, 246] width 12 height 12
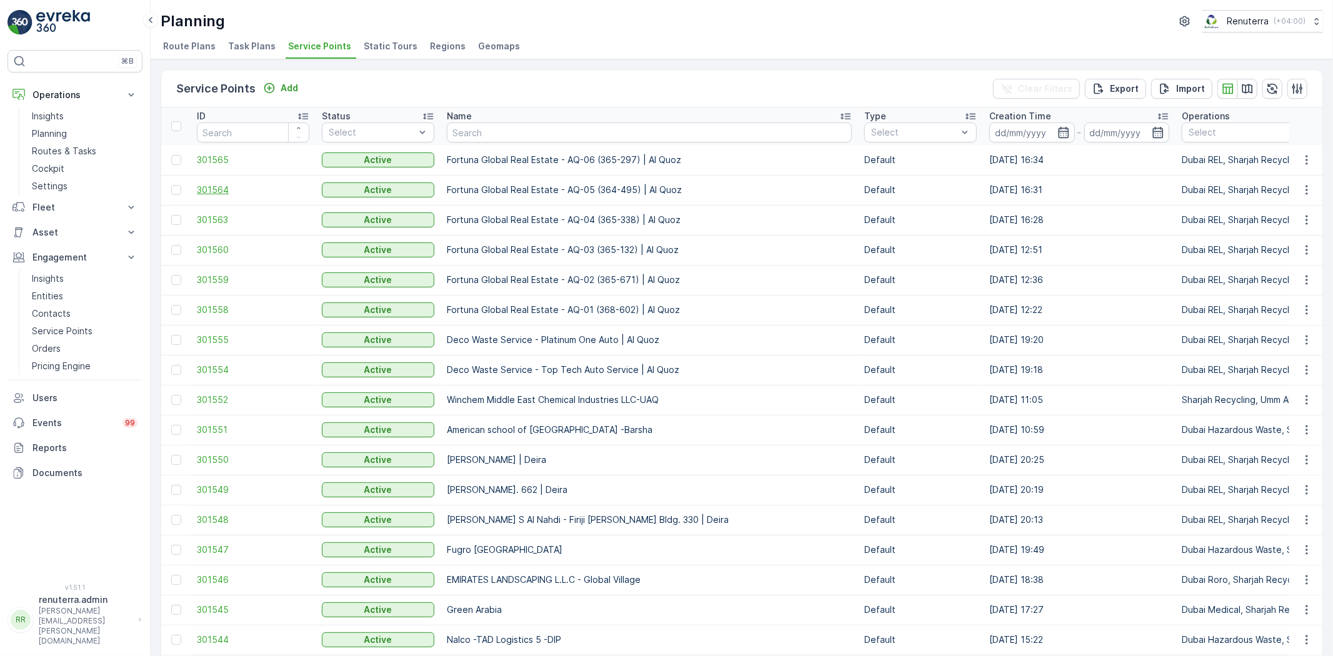
click at [213, 184] on span "301564" at bounding box center [253, 190] width 112 height 12
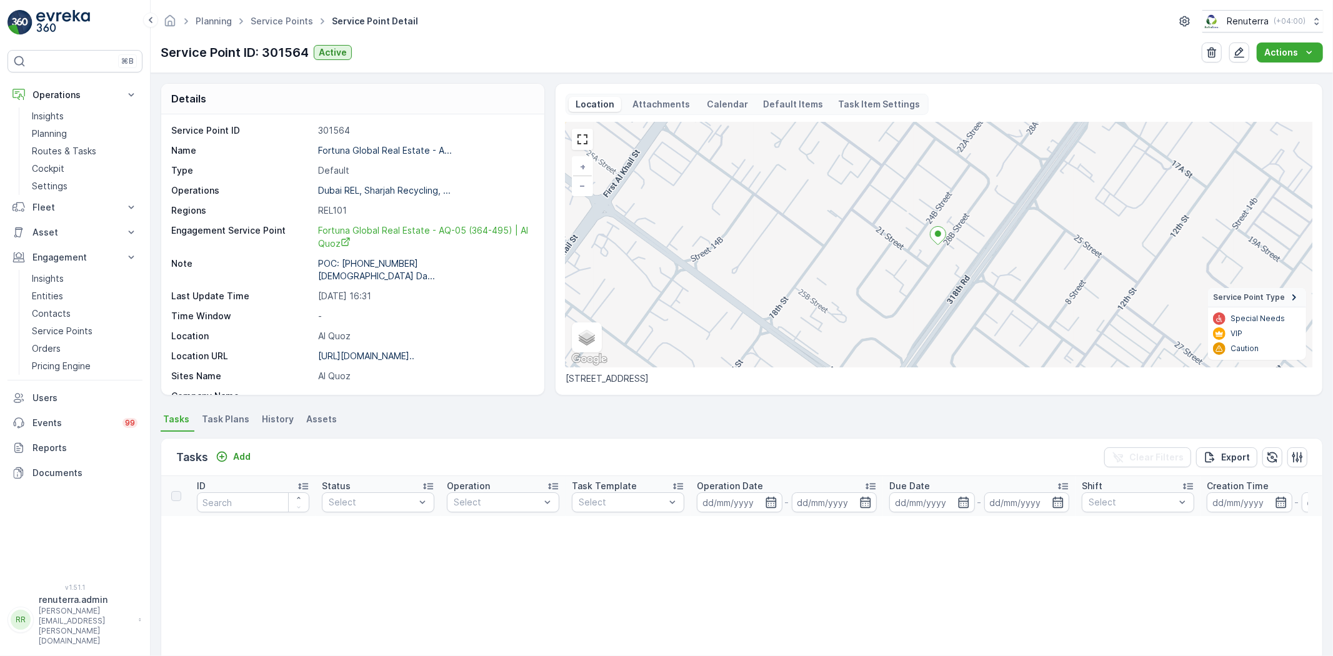
click at [230, 420] on span "Task Plans" at bounding box center [225, 419] width 47 height 12
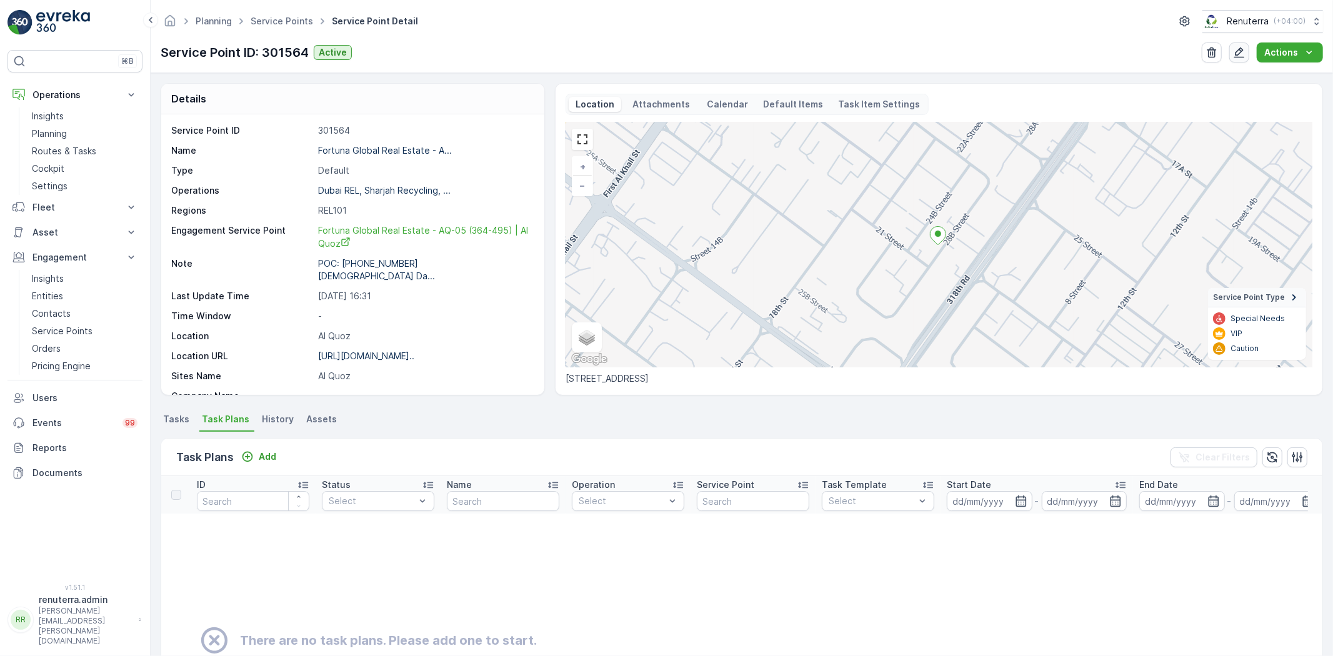
click at [1236, 46] on icon "button" at bounding box center [1239, 52] width 12 height 12
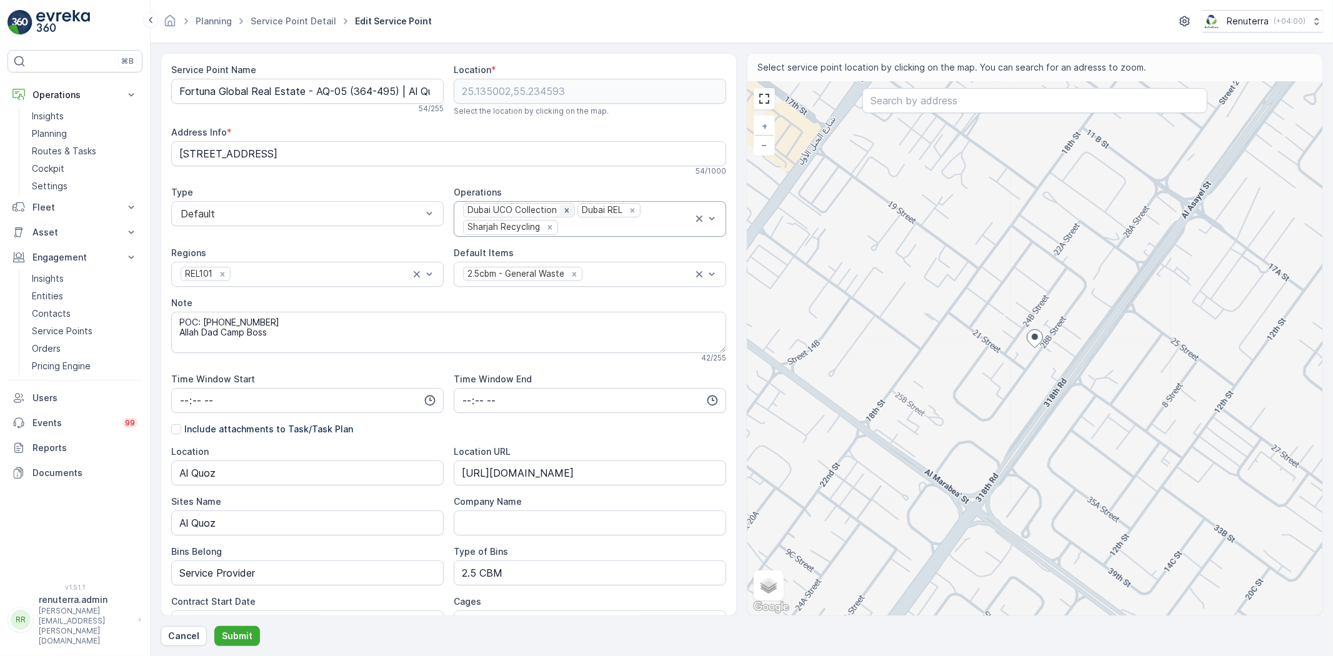
click at [562, 207] on icon "Remove Dubai UCO Collection" at bounding box center [566, 210] width 9 height 9
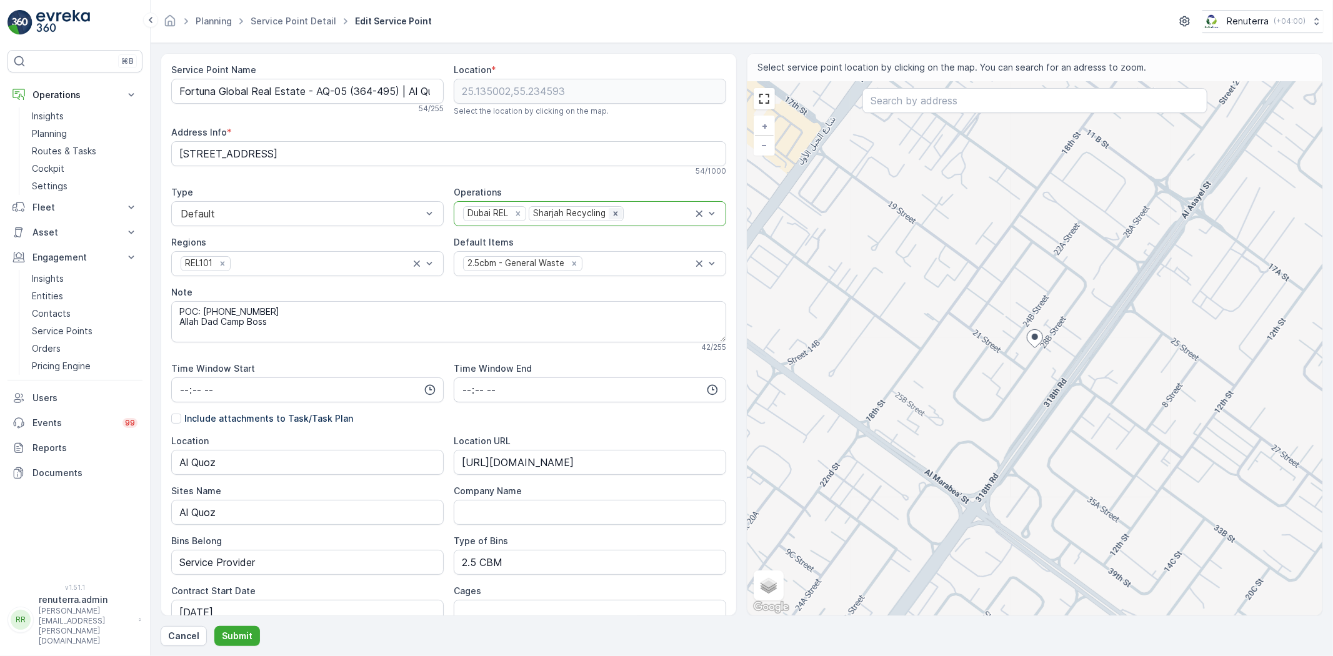
click at [613, 213] on icon "Remove Sharjah Recycling" at bounding box center [615, 213] width 4 height 4
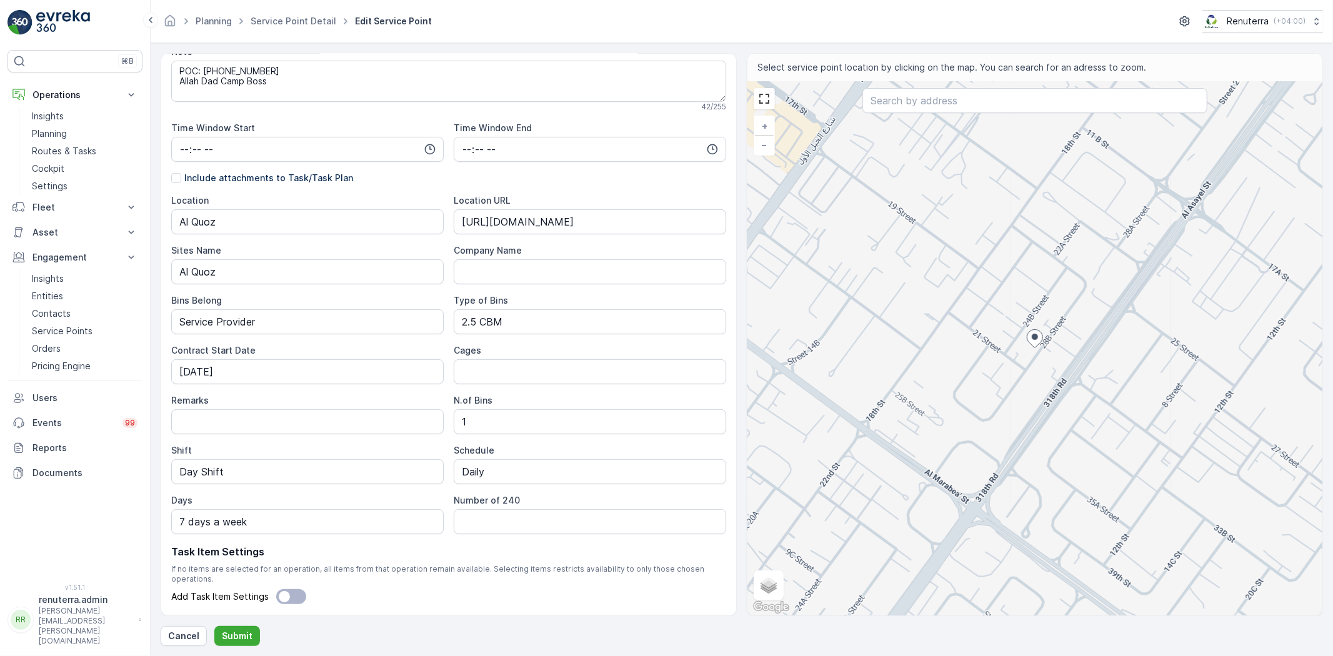
scroll to position [269, 0]
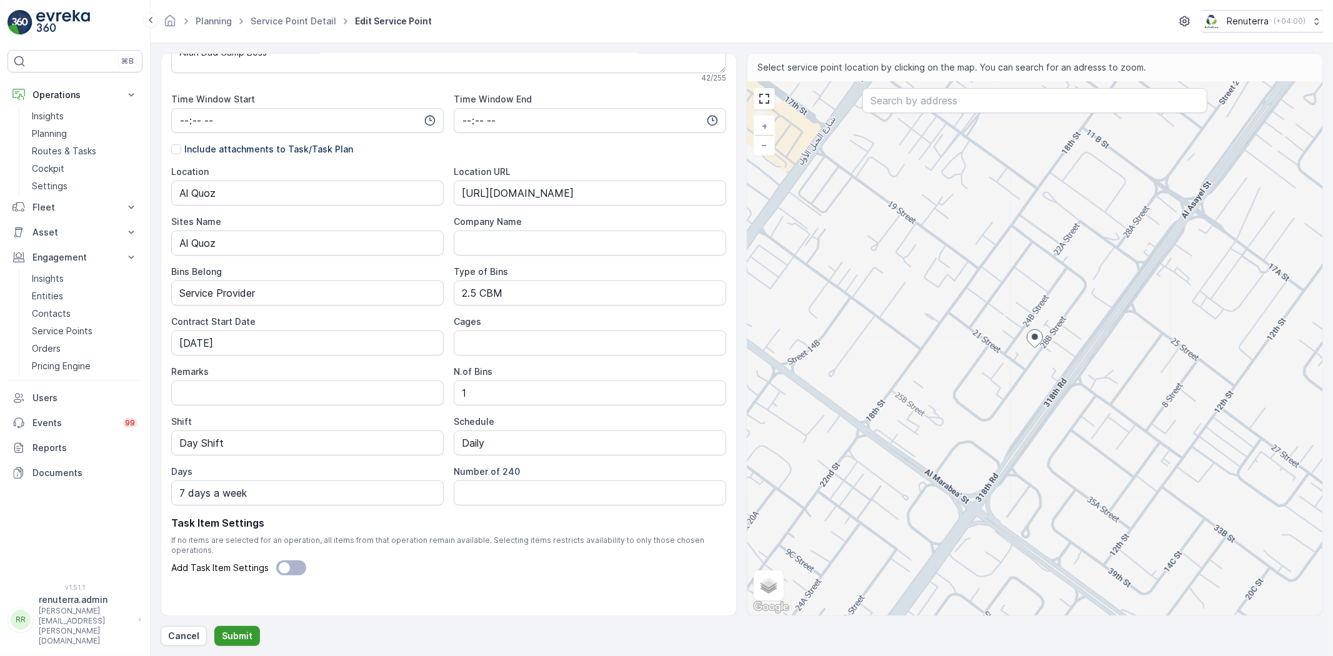
click at [234, 631] on p "Submit" at bounding box center [237, 636] width 31 height 12
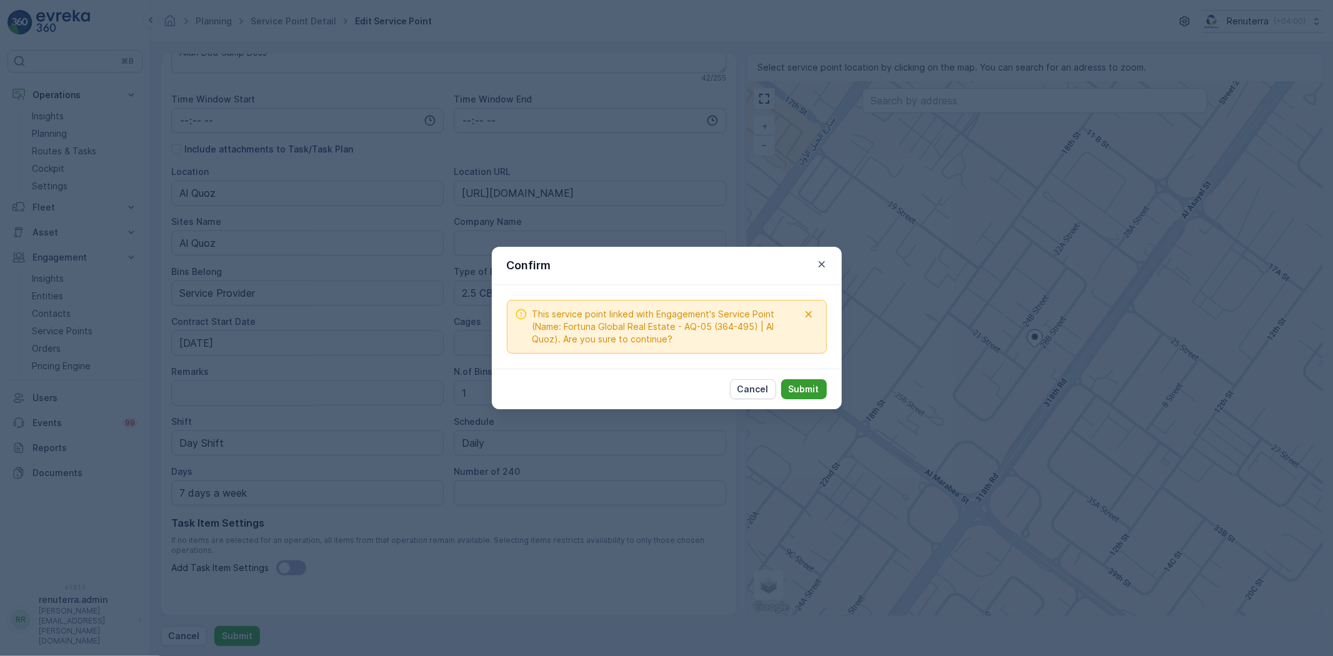
click at [789, 395] on p "Submit" at bounding box center [804, 389] width 31 height 12
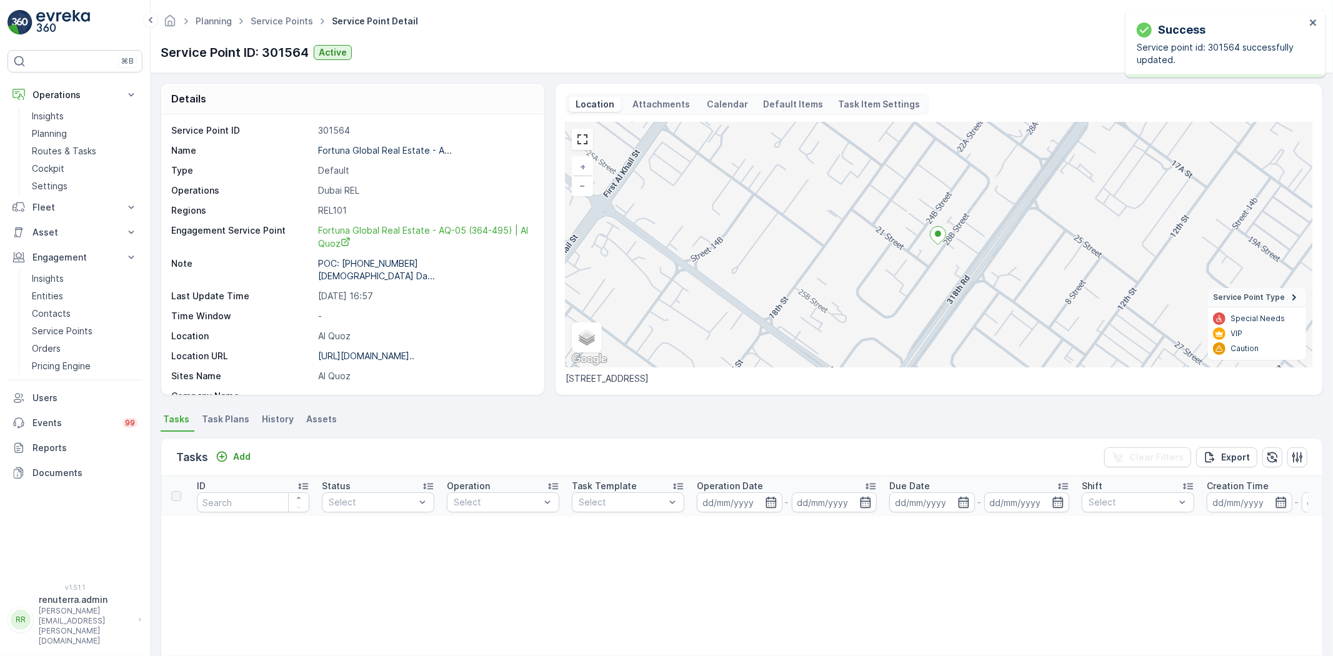
click at [227, 417] on span "Task Plans" at bounding box center [225, 419] width 47 height 12
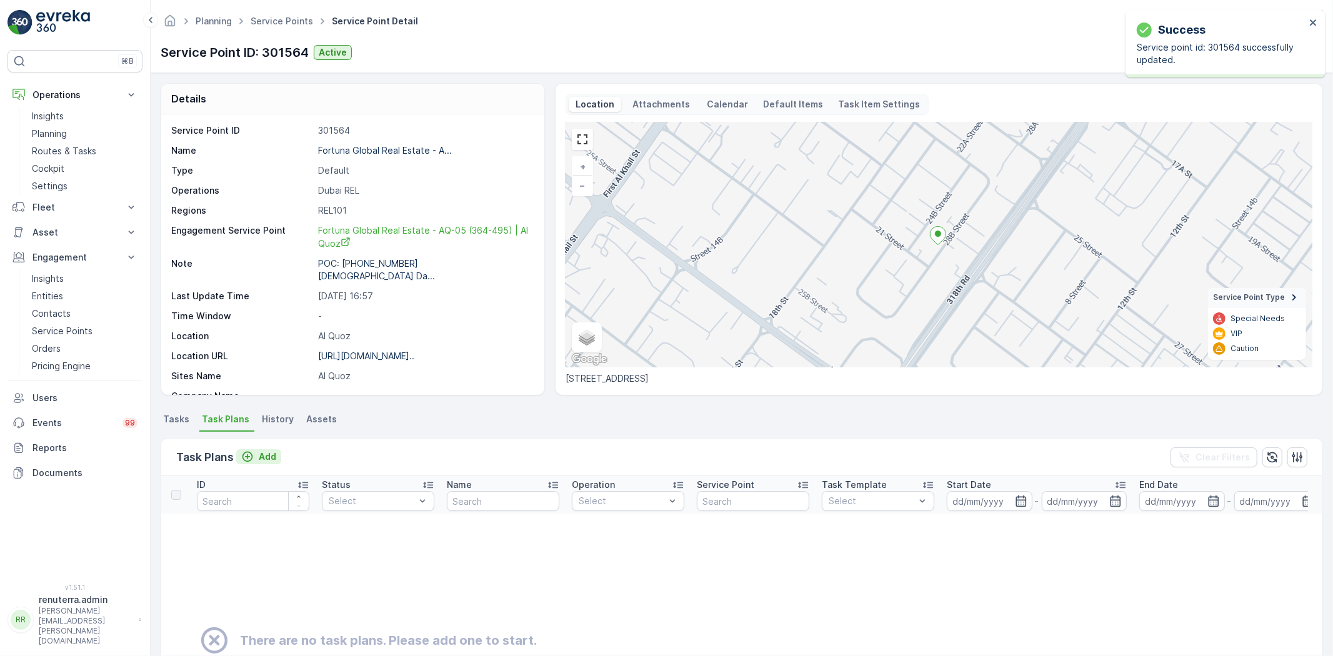
click at [262, 453] on p "Add" at bounding box center [267, 457] width 17 height 12
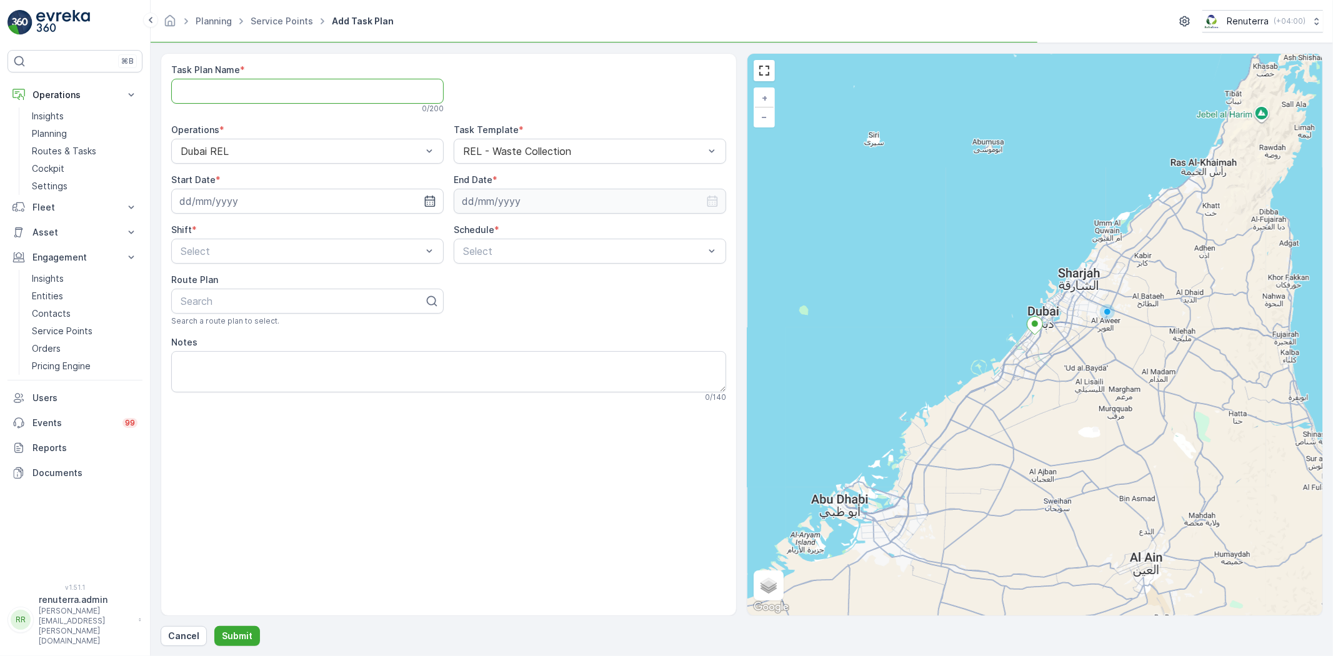
click at [279, 89] on Name "Task Plan Name" at bounding box center [307, 91] width 272 height 25
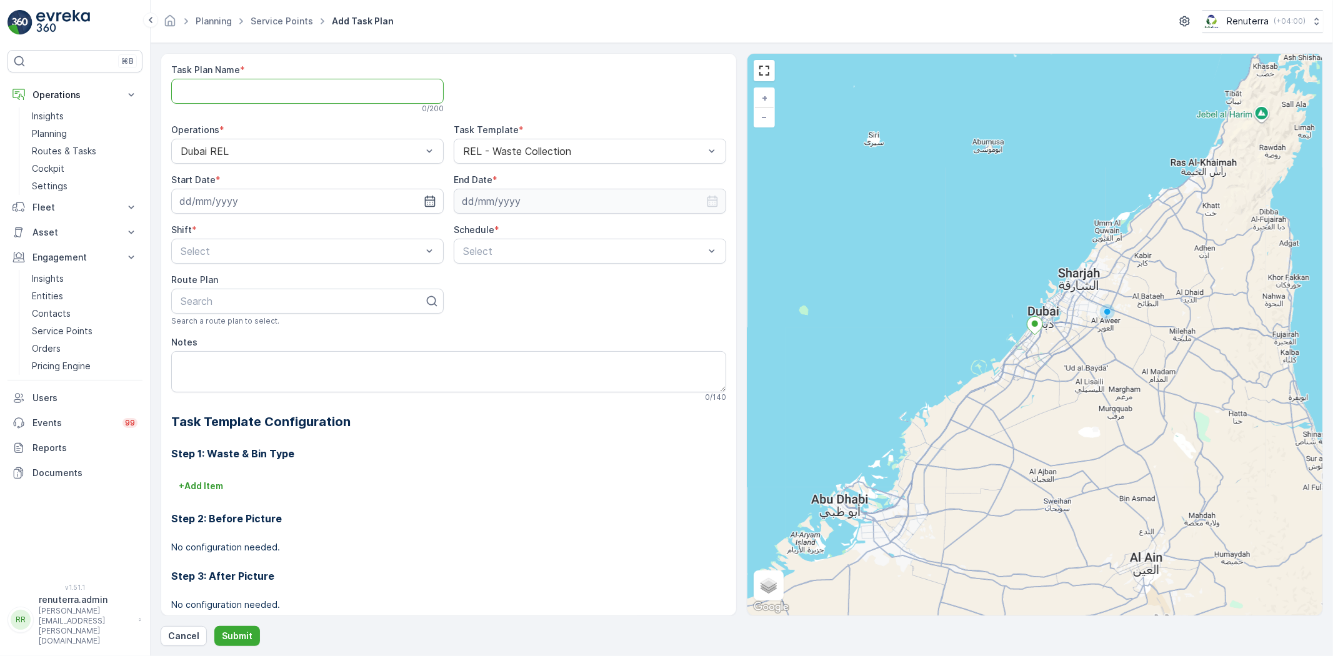
type Name "DREL001"
click at [421, 203] on input at bounding box center [307, 201] width 272 height 25
click at [219, 376] on div "29" at bounding box center [215, 381] width 20 height 20
type input "29.09.2025"
click at [519, 197] on input at bounding box center [590, 201] width 272 height 25
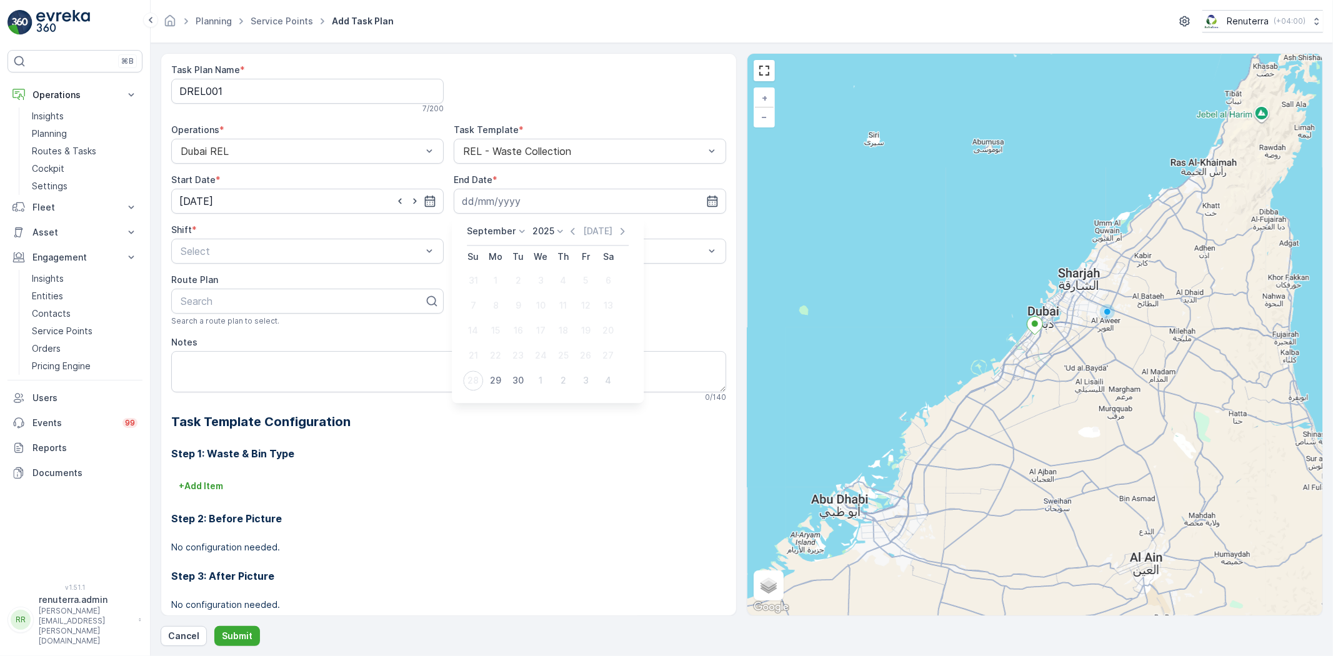
click at [494, 229] on p "September" at bounding box center [491, 231] width 49 height 12
click at [495, 347] on span "December" at bounding box center [496, 347] width 44 height 12
click at [542, 228] on p "2025" at bounding box center [540, 231] width 22 height 12
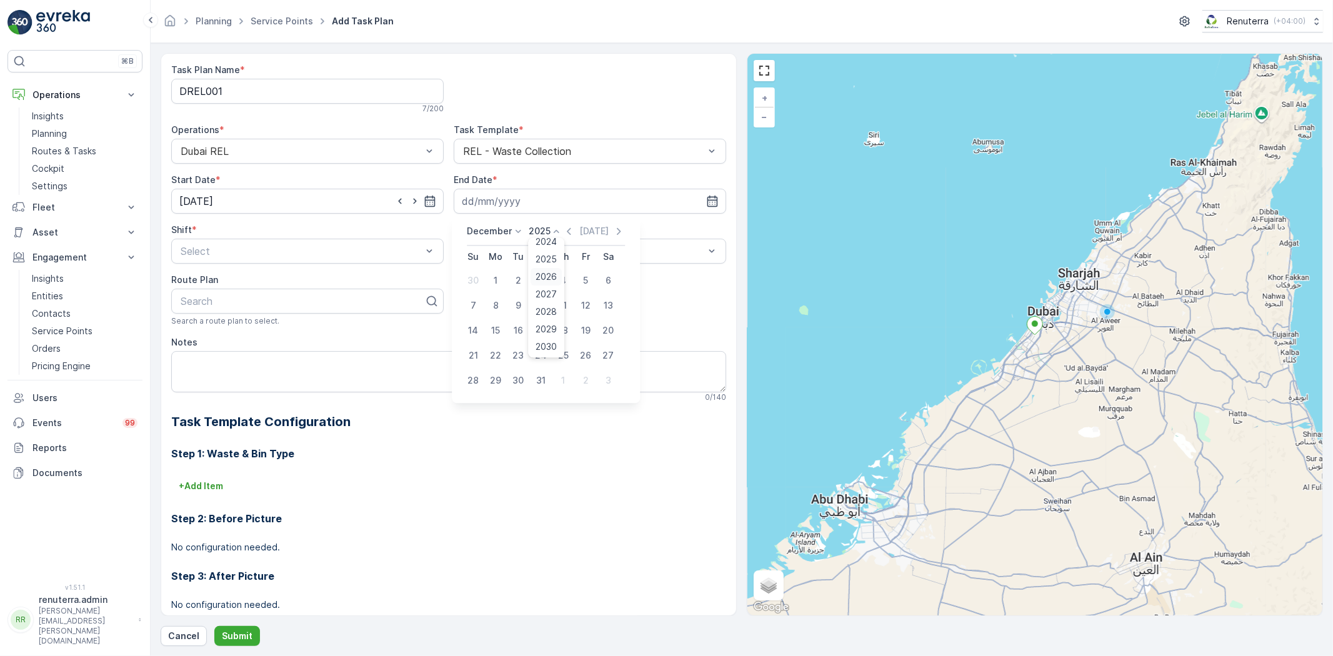
click at [546, 271] on span "2026" at bounding box center [546, 277] width 21 height 12
click at [561, 376] on div "31" at bounding box center [563, 381] width 20 height 20
type input "31.12.2026"
click at [207, 277] on span "Day Shift" at bounding box center [201, 281] width 44 height 11
click at [498, 236] on div "Schedule * Select" at bounding box center [590, 244] width 272 height 40
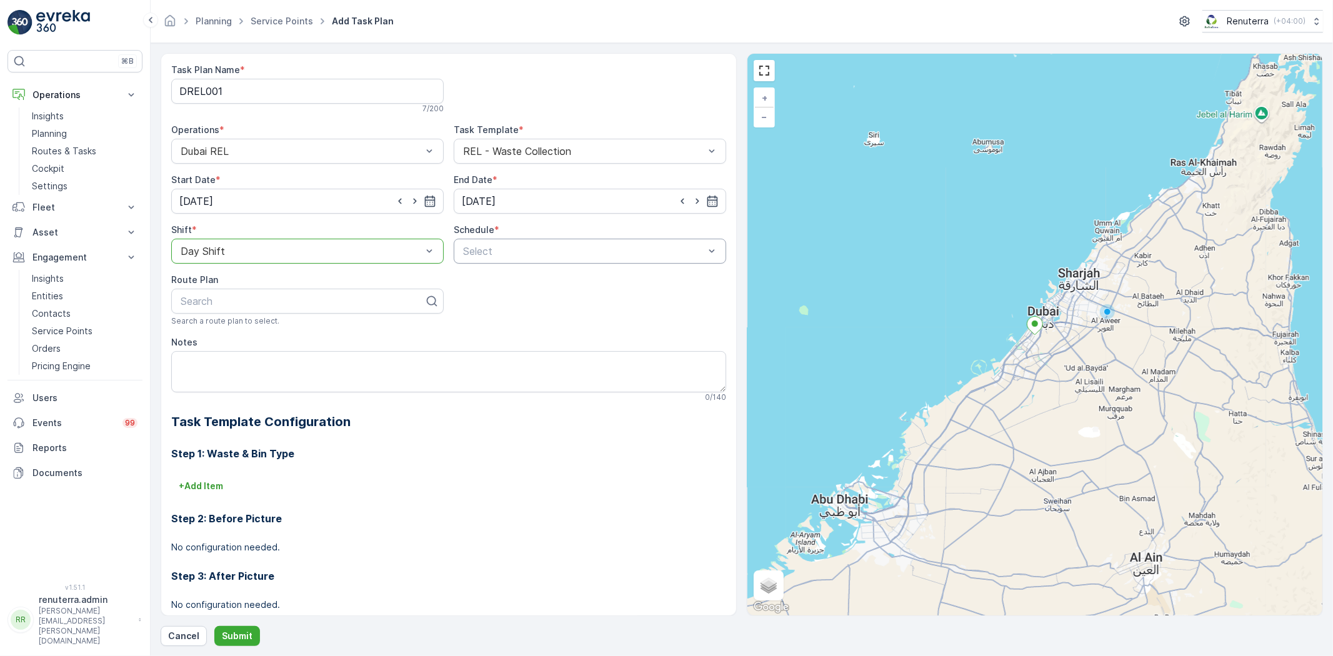
click at [486, 258] on div "Select" at bounding box center [590, 251] width 272 height 25
click at [487, 282] on div "Daily" at bounding box center [589, 281] width 257 height 11
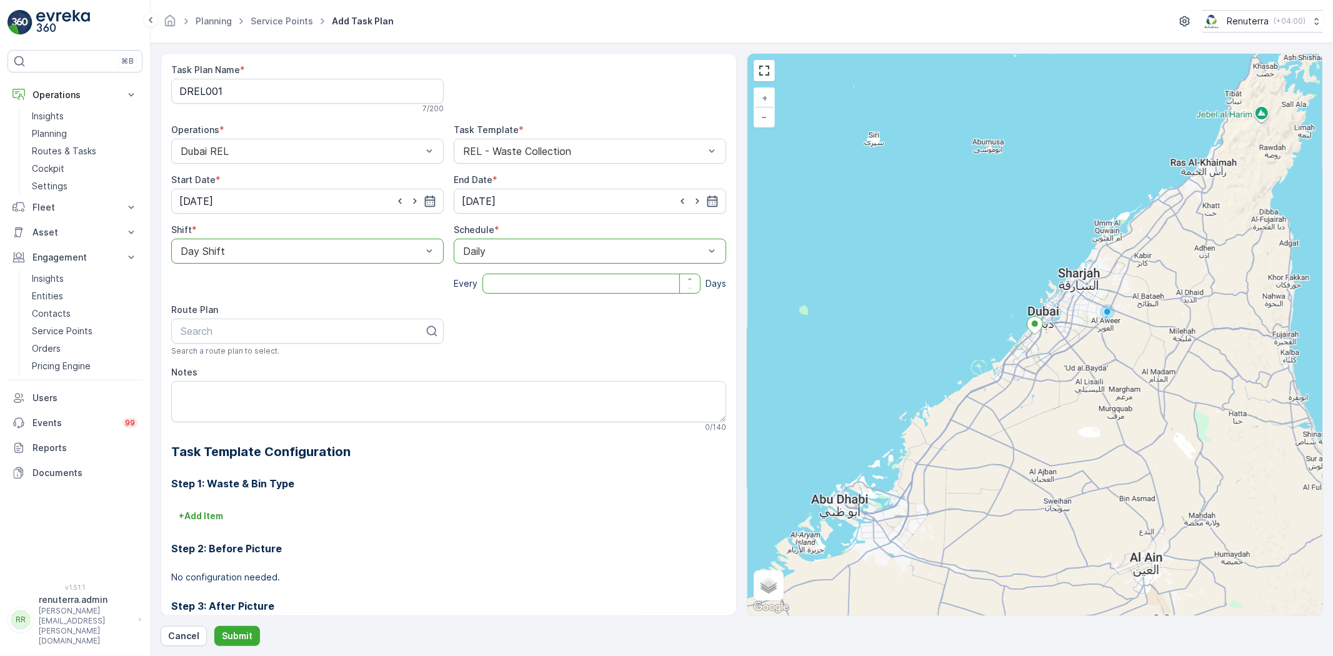
click at [496, 282] on input "number" at bounding box center [591, 284] width 218 height 20
type input "1"
click at [266, 319] on div "Search" at bounding box center [307, 331] width 272 height 25
type input "rel"
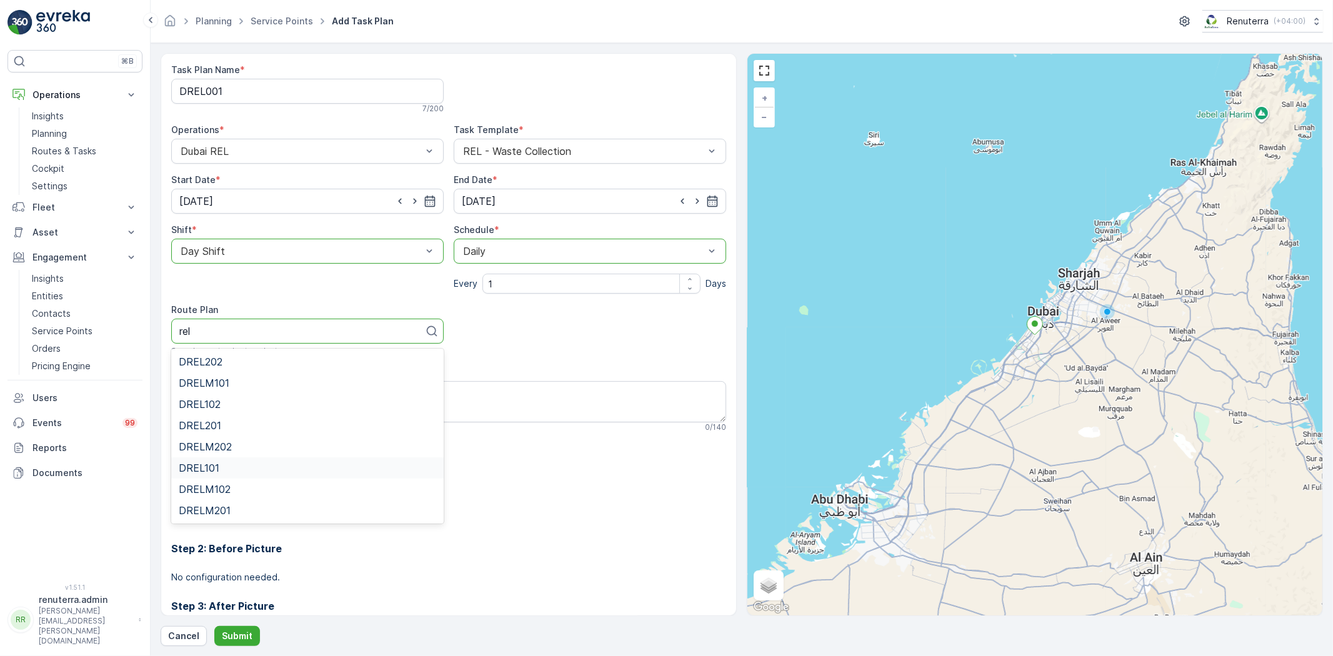
click at [214, 470] on span "DREL101" at bounding box center [199, 467] width 41 height 11
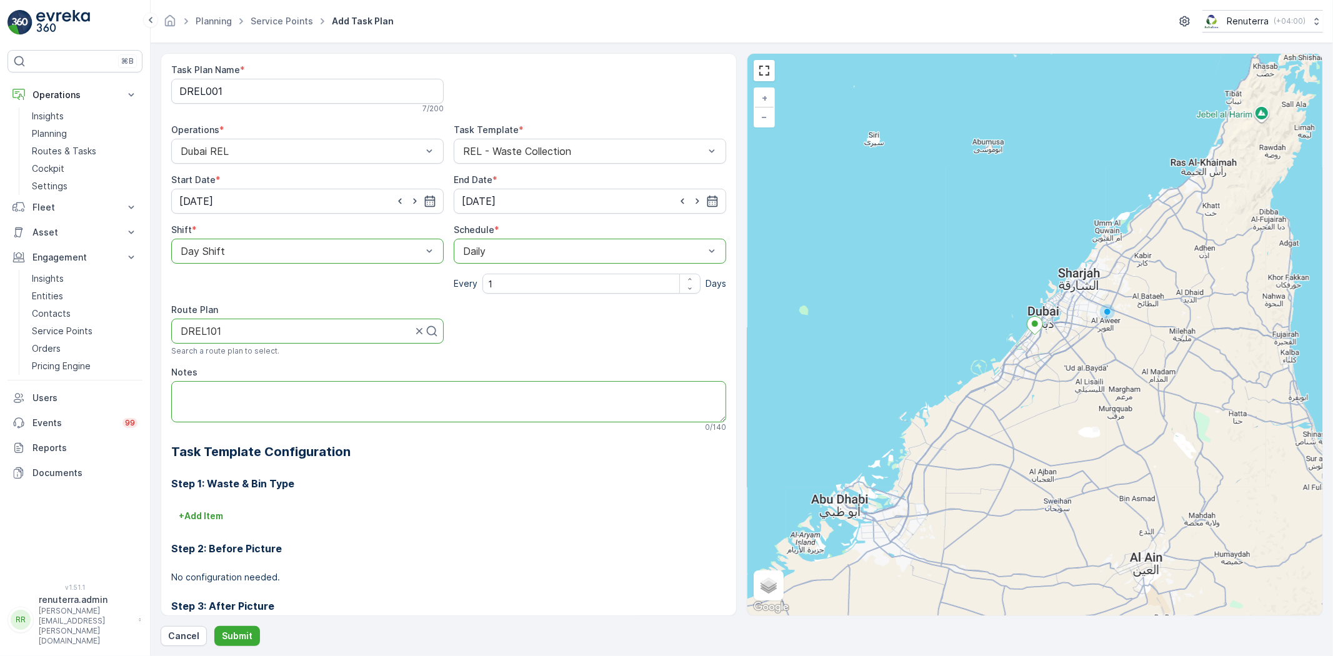
click at [234, 409] on textarea "Notes" at bounding box center [448, 401] width 555 height 41
paste textarea "+971 52 255 0282 Allah Dad Camp Boss"
click at [179, 405] on textarea "POC: +971 52 255 0282 Allah Dad Camp Boss" at bounding box center [448, 401] width 555 height 41
type textarea "POC: +971 52 255 0282 Allah Dad Camp Boss"
click at [229, 622] on div "Task Plan Name * DREL001 7 / 200 Operations * Dubai REL Task Template * REL - W…" at bounding box center [742, 349] width 1162 height 593
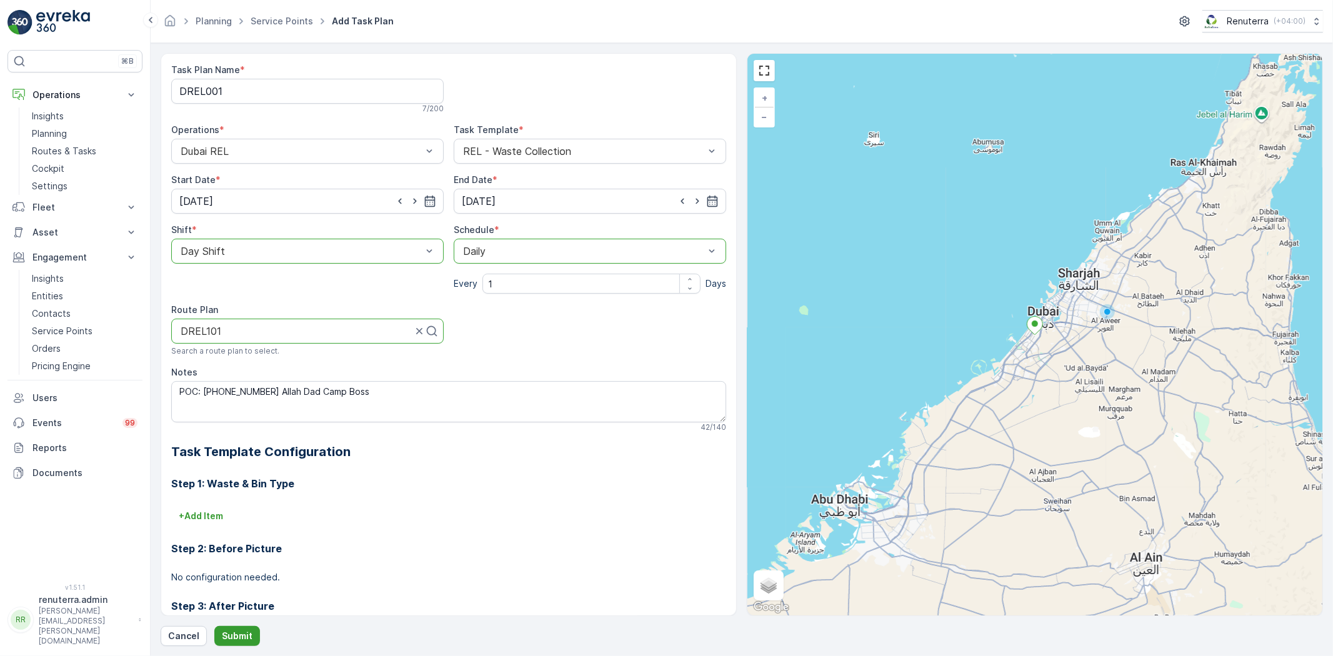
click at [232, 641] on p "Submit" at bounding box center [237, 636] width 31 height 12
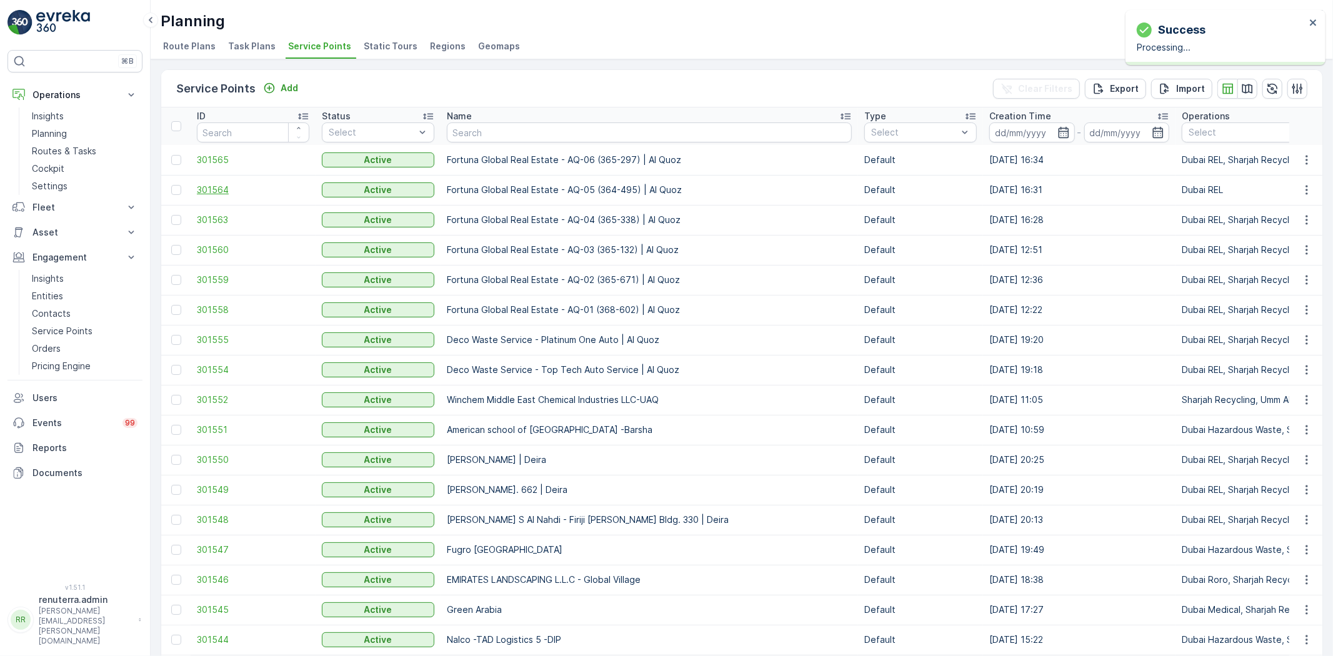
click at [209, 188] on span "301564" at bounding box center [253, 190] width 112 height 12
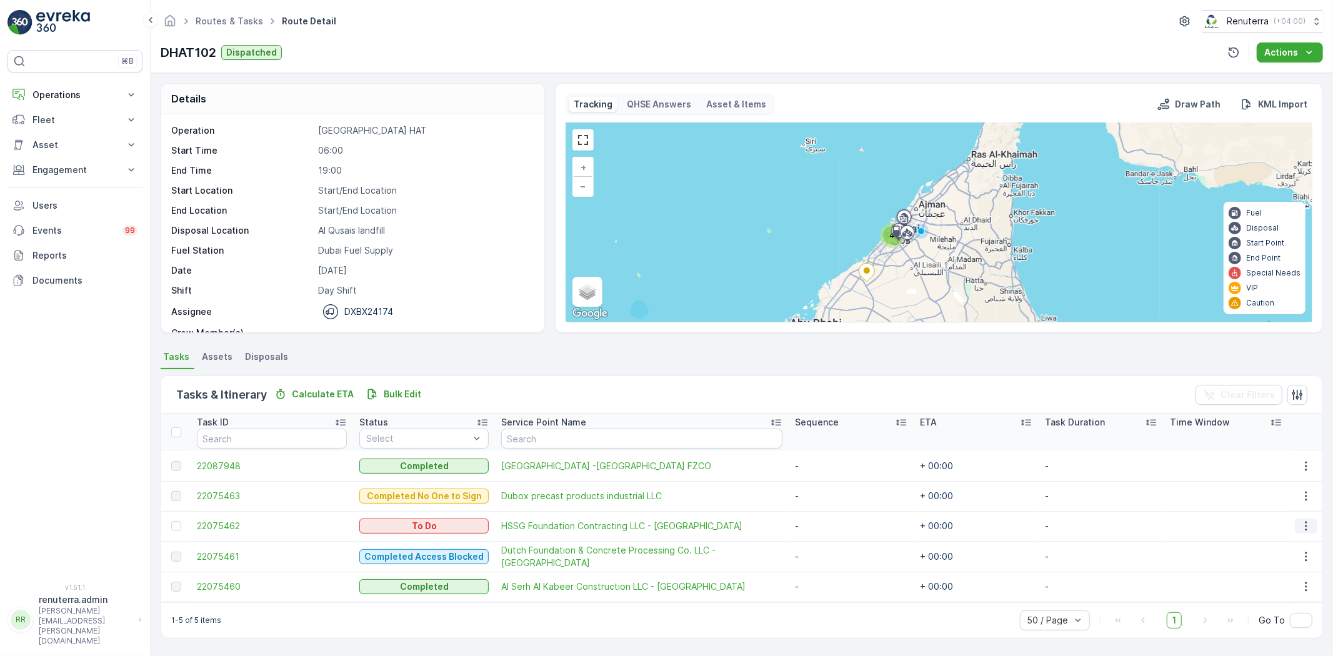
click at [1305, 522] on icon "button" at bounding box center [1306, 526] width 2 height 9
click at [1279, 598] on span "Remove from Route" at bounding box center [1286, 597] width 84 height 12
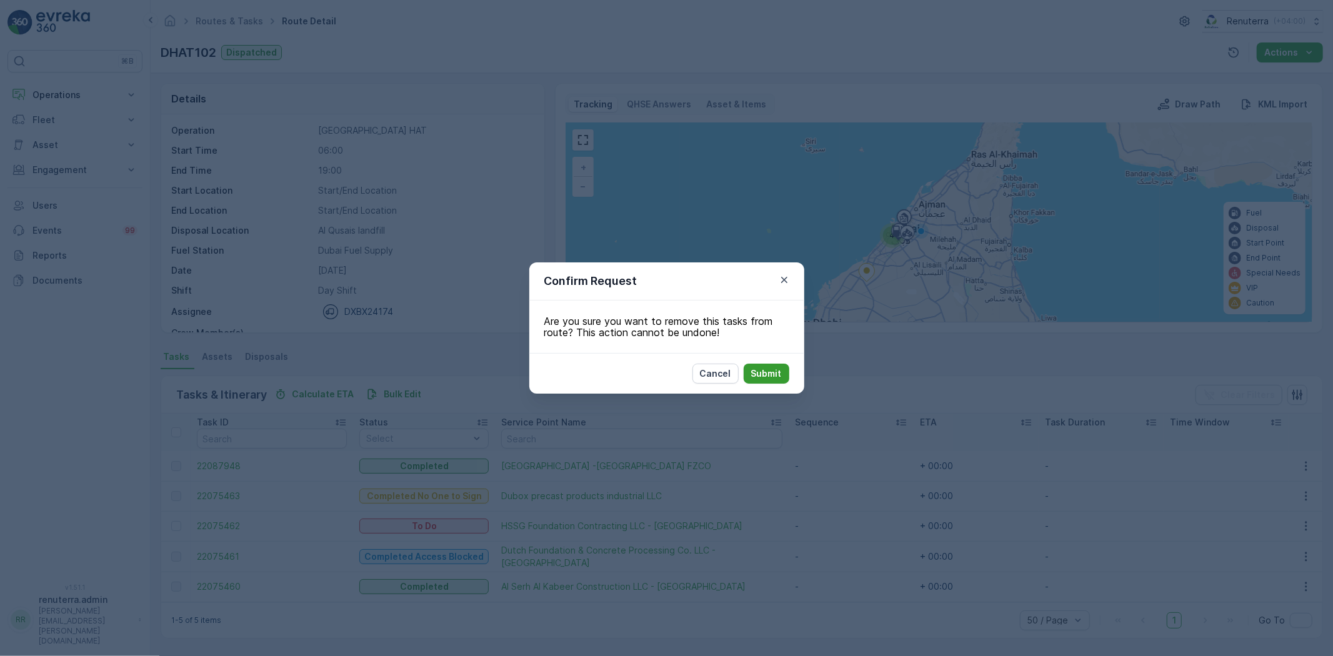
click at [770, 374] on p "Submit" at bounding box center [766, 373] width 31 height 12
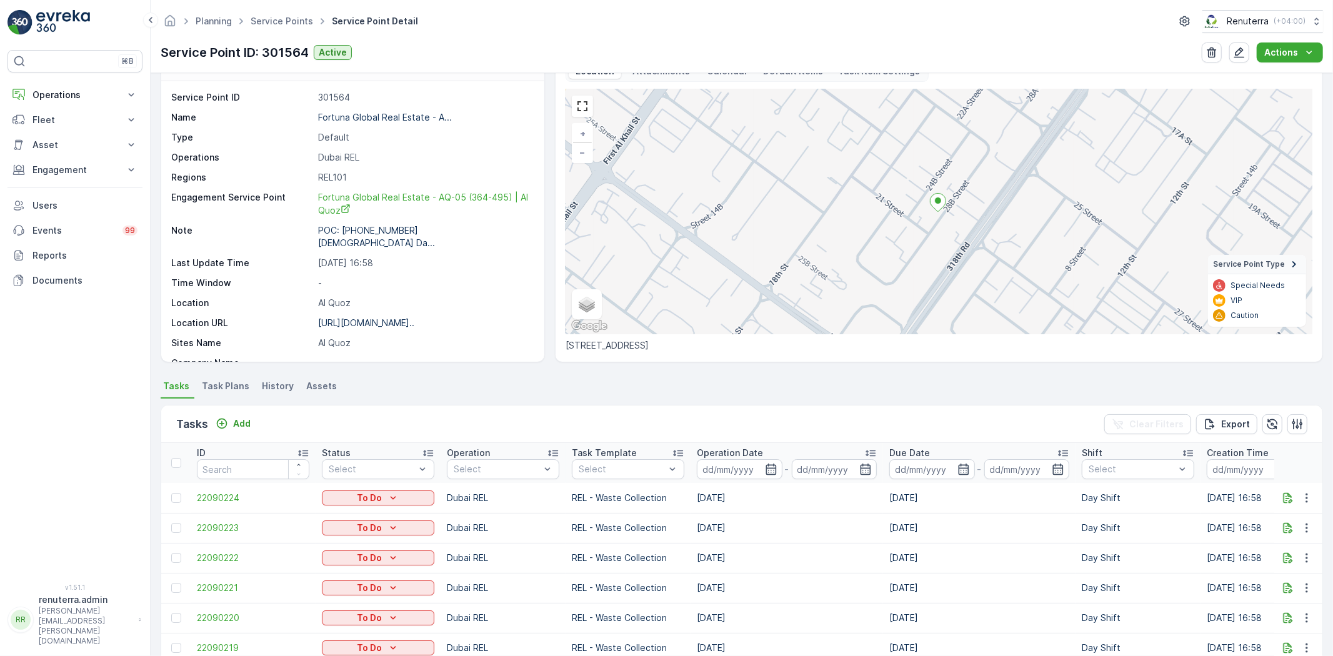
scroll to position [98, 0]
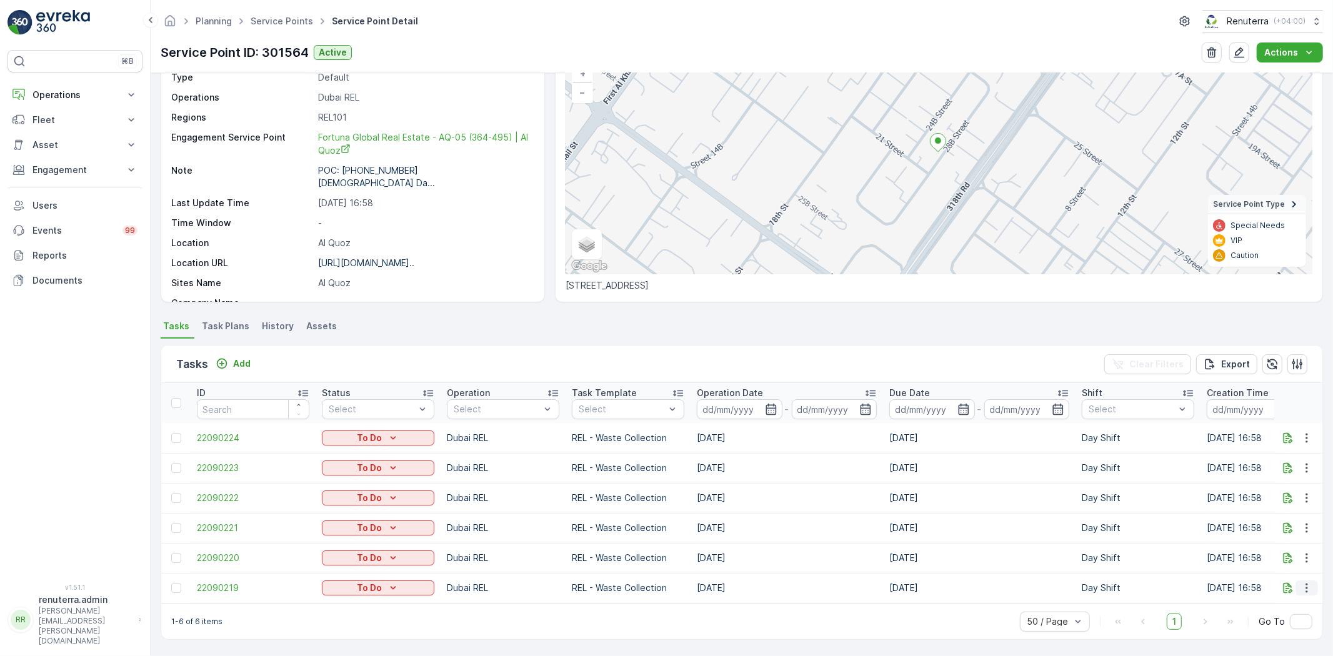
click at [1304, 581] on button "button" at bounding box center [1306, 588] width 22 height 15
click at [1274, 521] on span "Change Route" at bounding box center [1274, 523] width 61 height 12
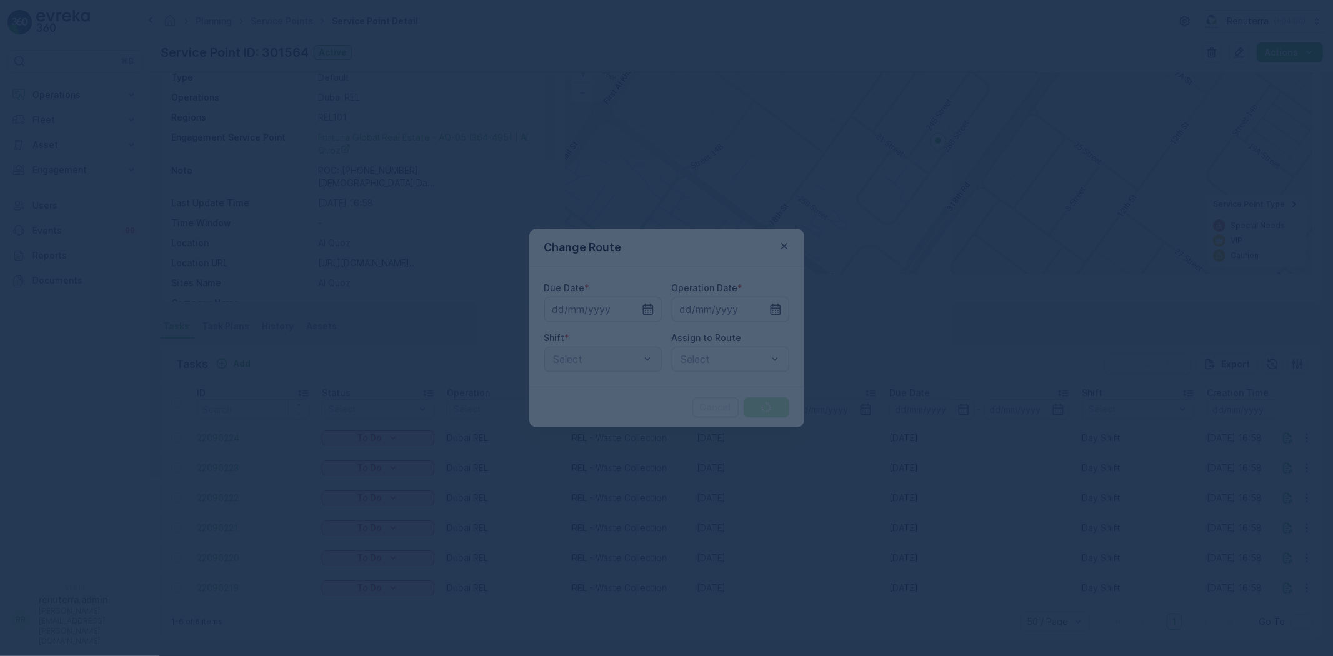
type input "[DATE]"
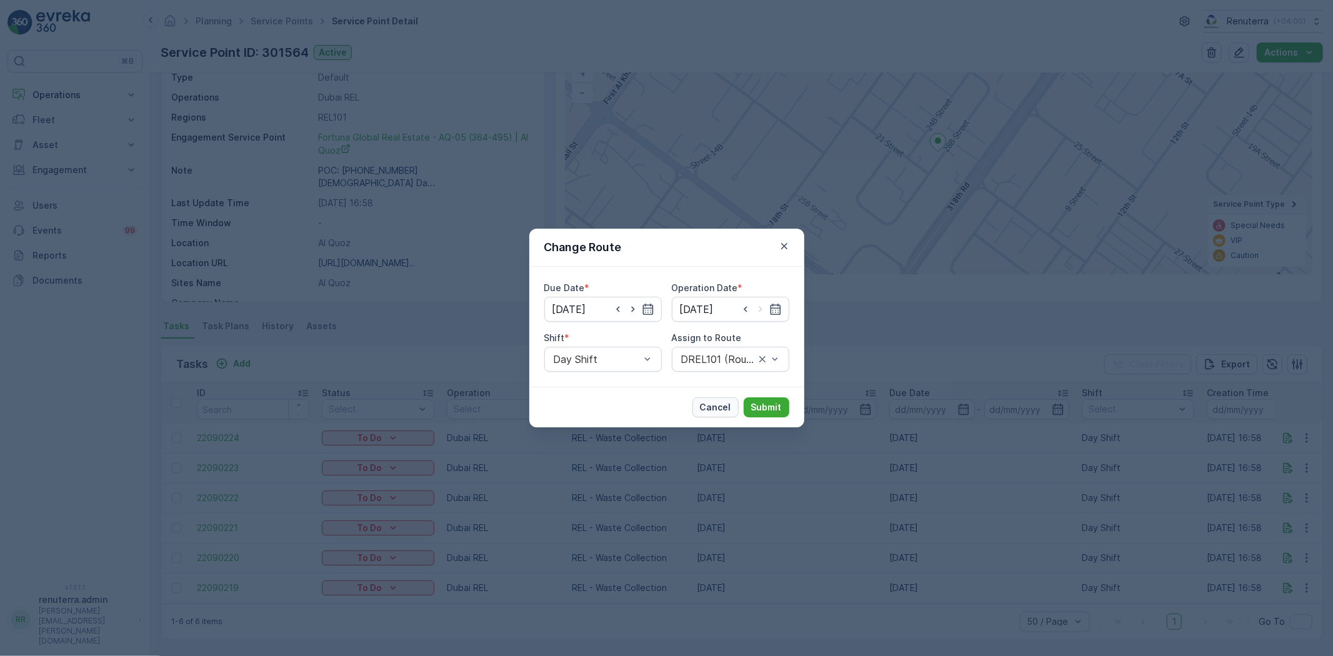
click at [721, 402] on p "Cancel" at bounding box center [715, 407] width 31 height 12
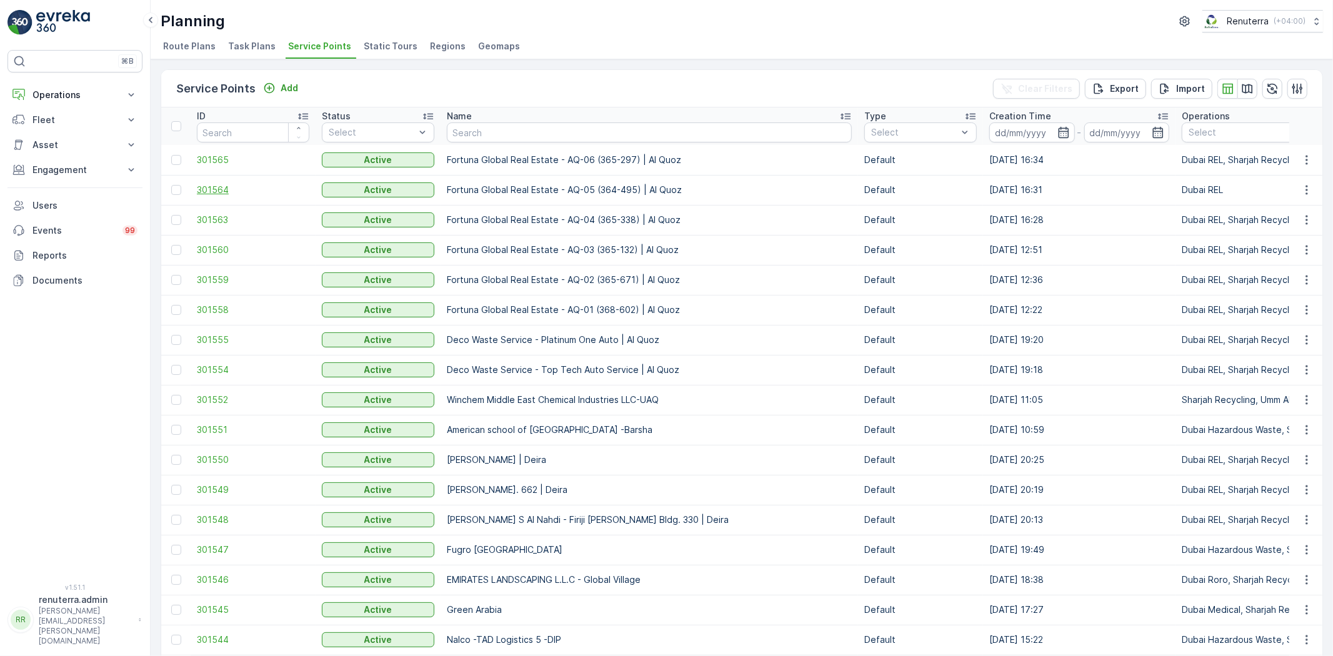
click at [213, 189] on span "301564" at bounding box center [253, 190] width 112 height 12
click at [215, 159] on span "301565" at bounding box center [253, 160] width 112 height 12
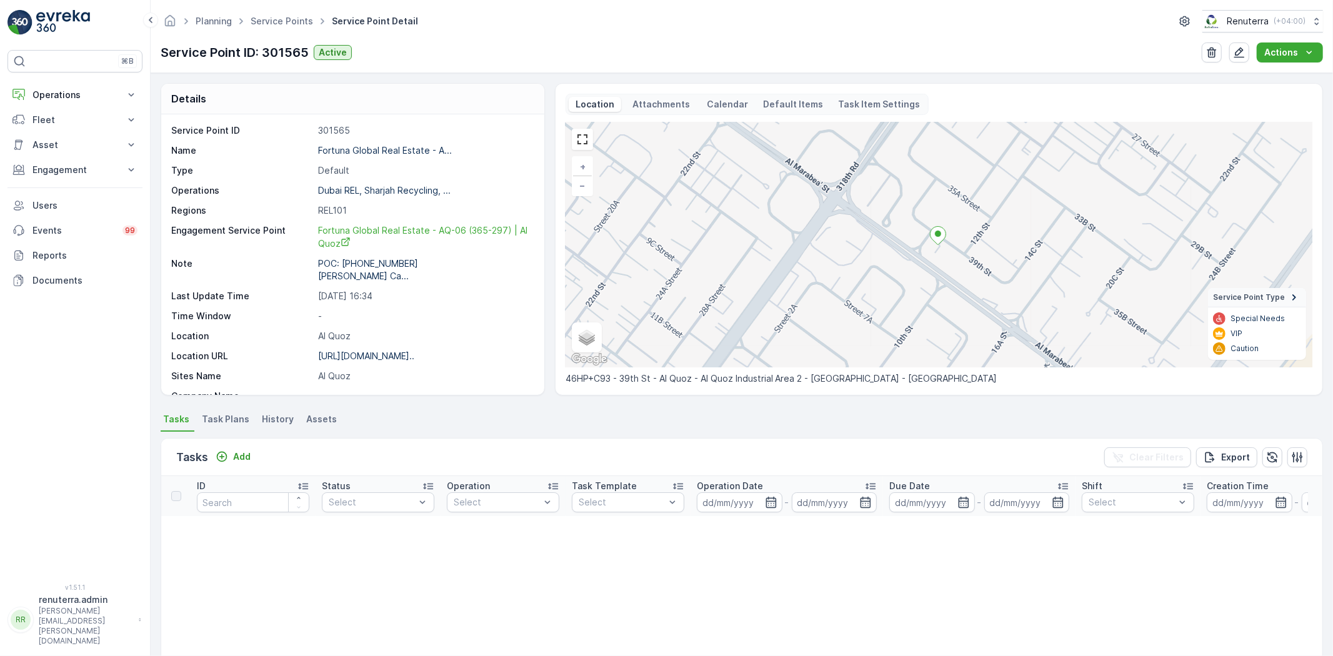
click at [222, 417] on span "Task Plans" at bounding box center [225, 419] width 47 height 12
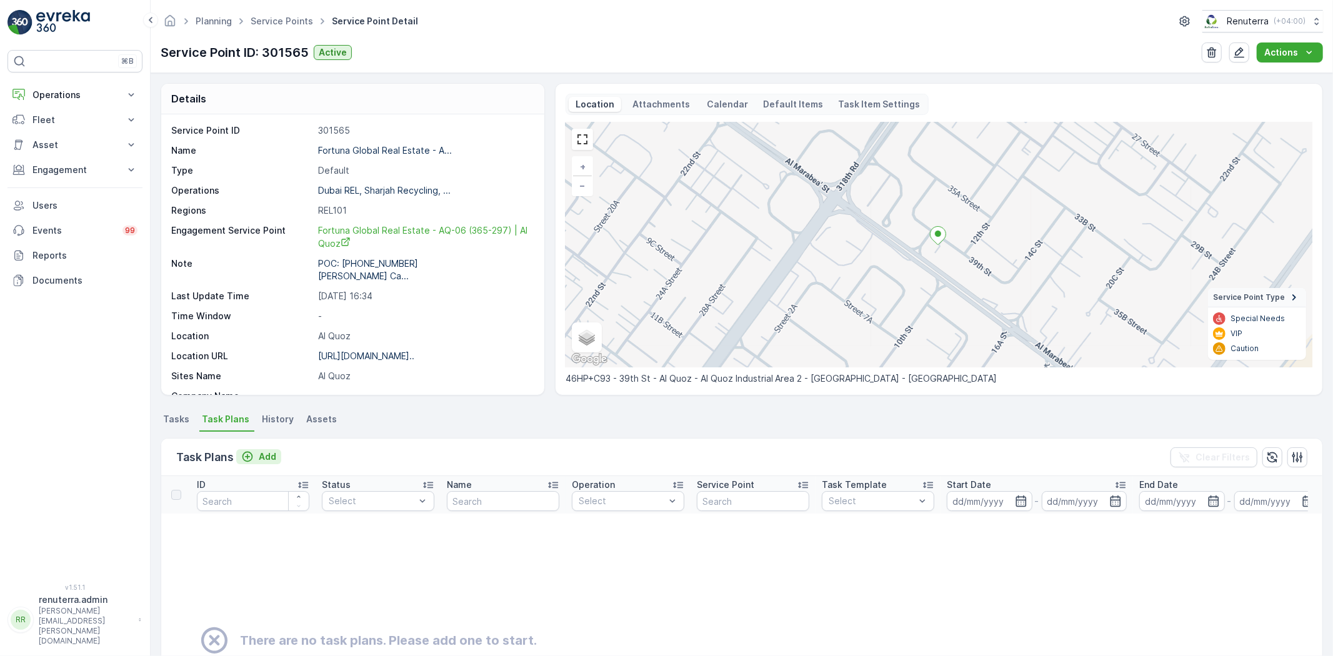
click at [274, 457] on p "Add" at bounding box center [267, 457] width 17 height 12
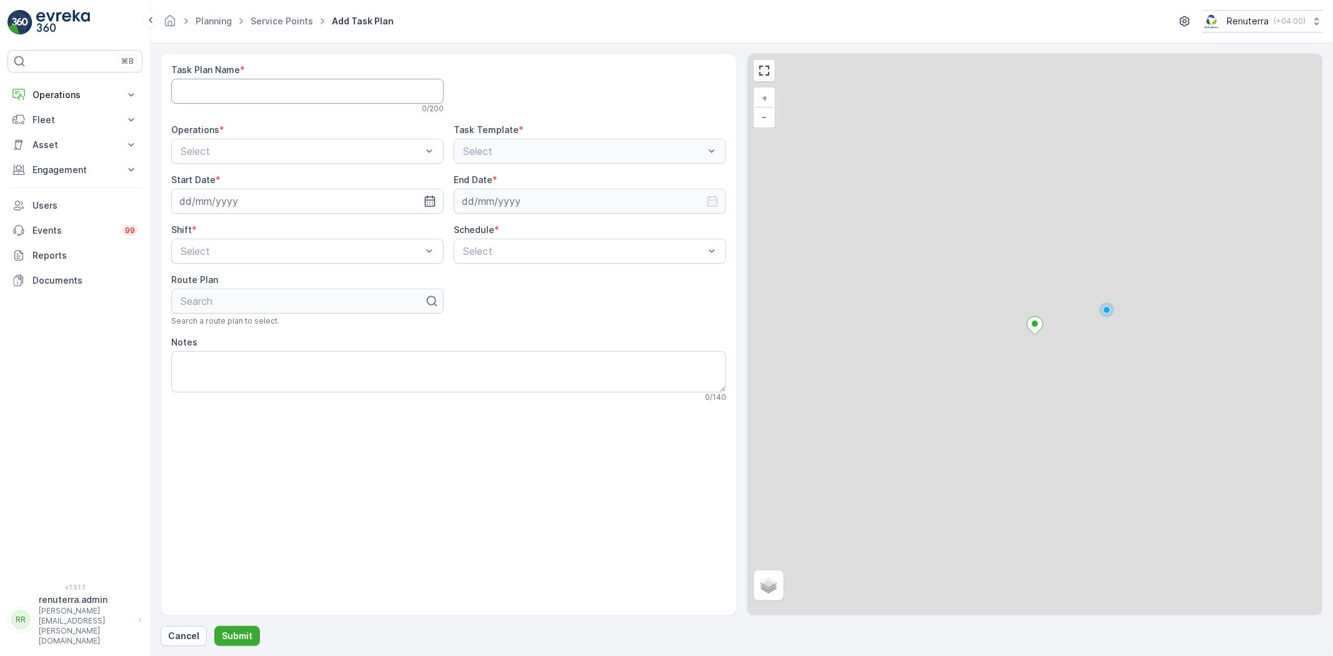
click at [296, 90] on Name "Task Plan Name" at bounding box center [307, 91] width 272 height 25
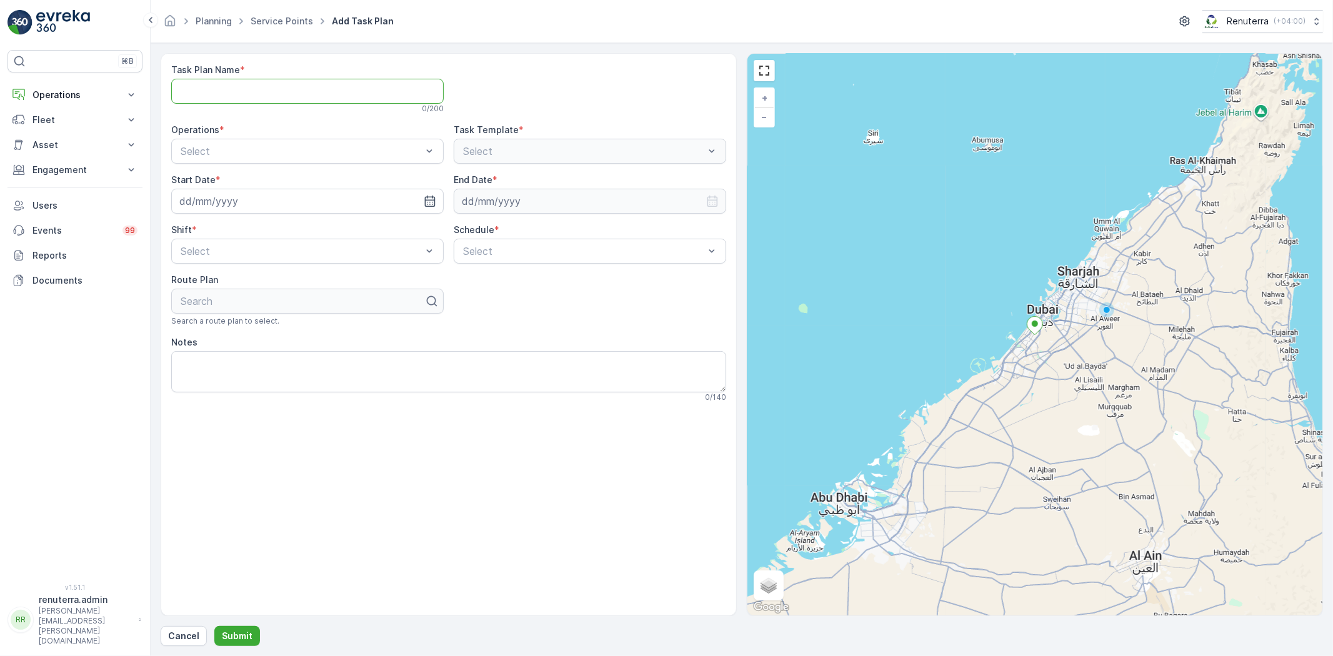
type Name "DREL001"
click at [217, 201] on span "Dubai REL" at bounding box center [203, 202] width 48 height 11
click at [529, 140] on div "REL - Waste Collection" at bounding box center [590, 151] width 272 height 25
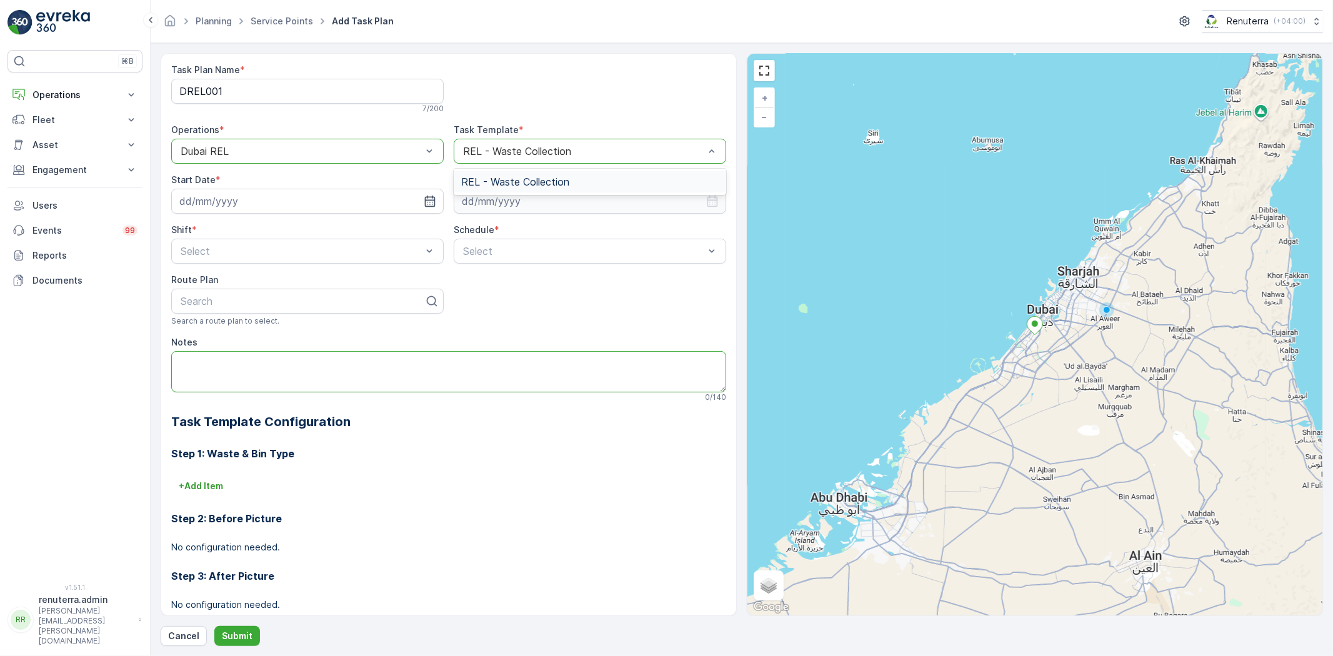
click at [576, 389] on textarea "Notes" at bounding box center [448, 371] width 555 height 41
click at [535, 151] on div at bounding box center [584, 151] width 244 height 11
click at [273, 202] on input at bounding box center [307, 201] width 272 height 25
click at [209, 374] on div "29" at bounding box center [215, 381] width 20 height 20
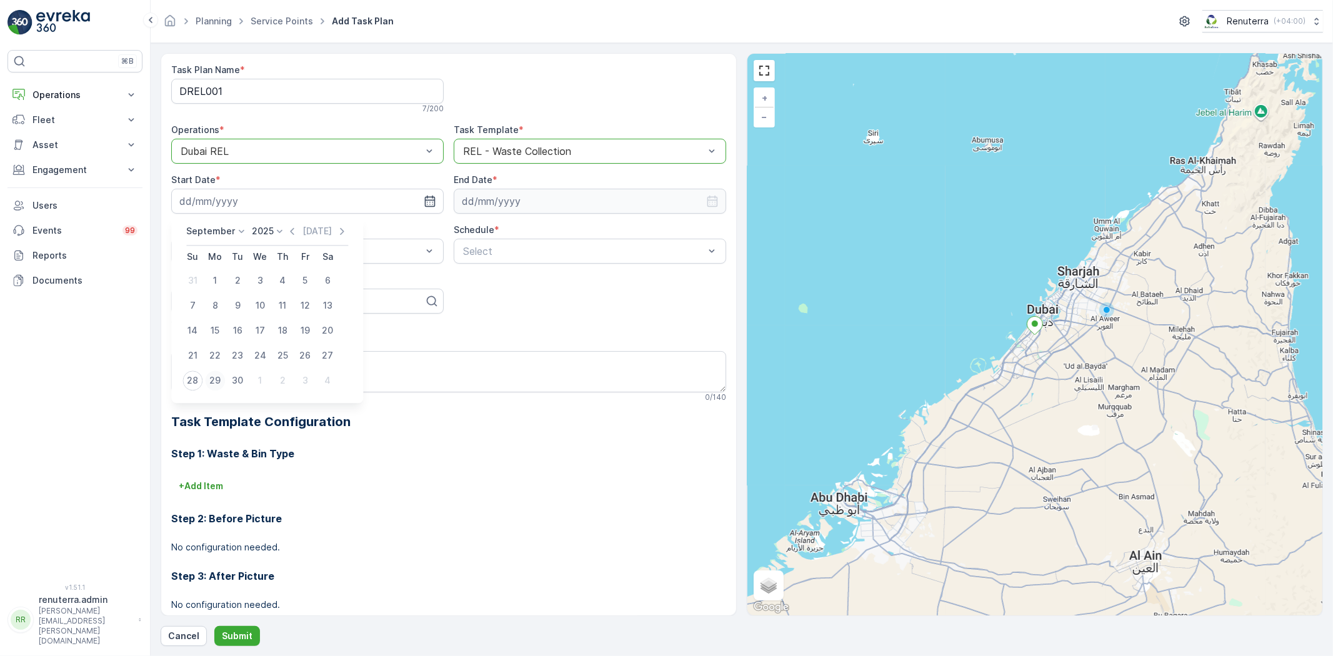
type input "[DATE]"
click at [515, 197] on input at bounding box center [590, 201] width 272 height 25
click at [489, 236] on p "September" at bounding box center [491, 231] width 49 height 12
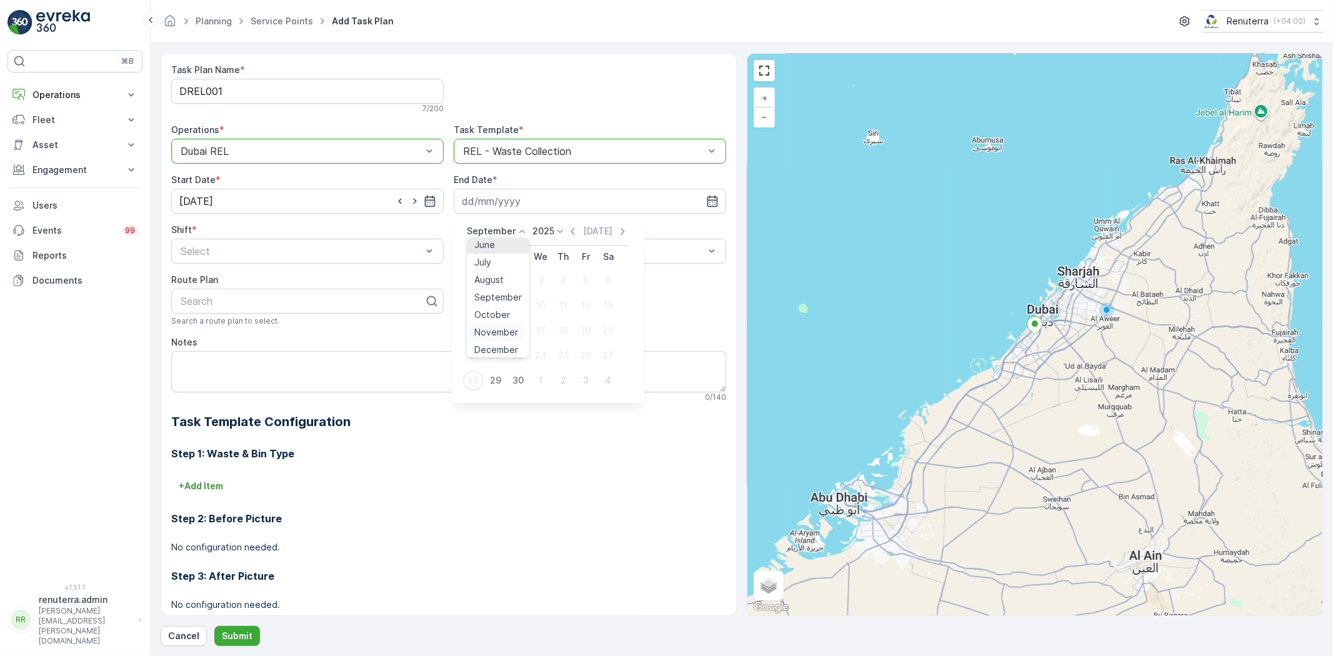
scroll to position [94, 0]
click at [492, 344] on span "December" at bounding box center [496, 347] width 44 height 12
click at [542, 237] on div "2025" at bounding box center [546, 231] width 34 height 12
click at [547, 271] on span "2026" at bounding box center [546, 277] width 21 height 12
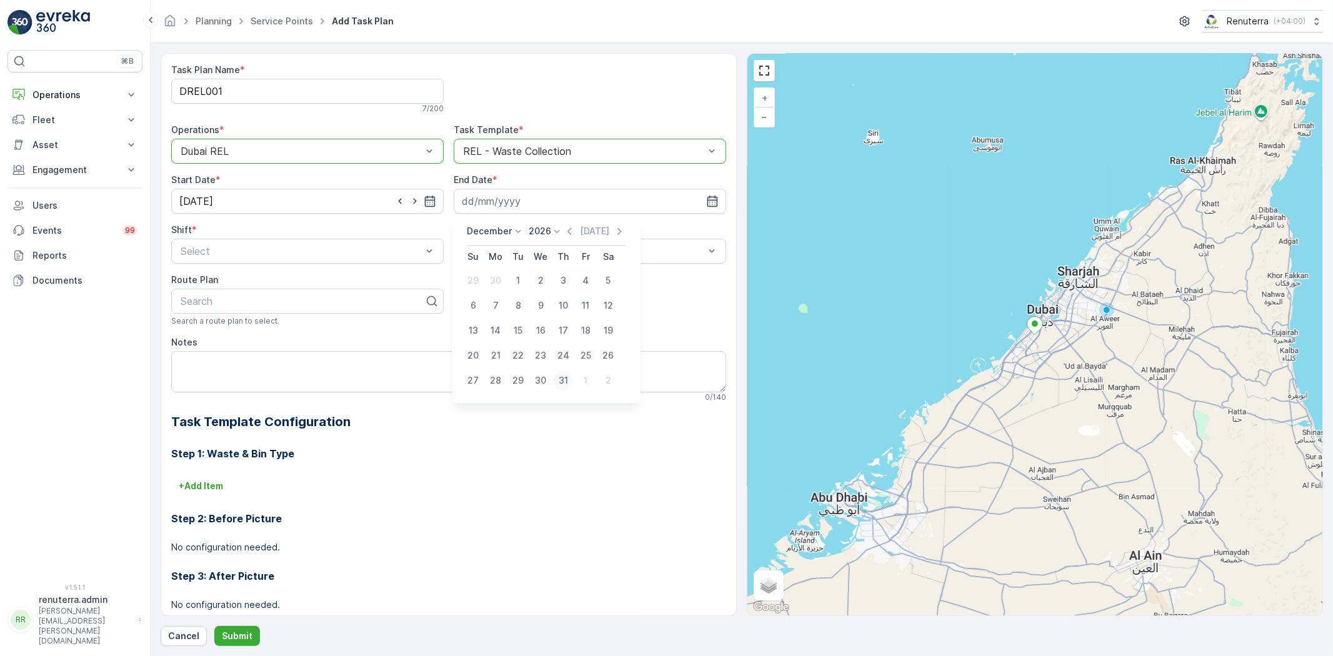
click at [558, 382] on div "31" at bounding box center [563, 381] width 20 height 20
type input "[DATE]"
click at [213, 279] on span "Day Shift" at bounding box center [201, 281] width 44 height 11
click at [477, 282] on span "Daily" at bounding box center [472, 281] width 22 height 11
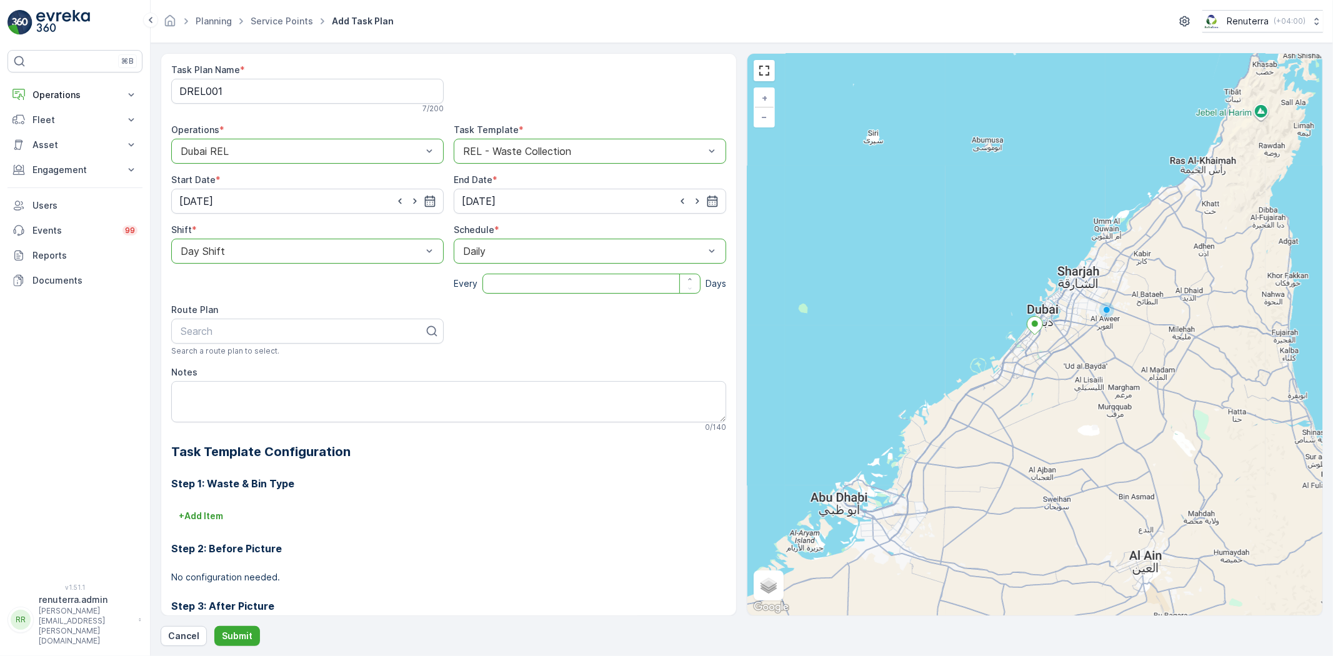
click at [489, 280] on input "number" at bounding box center [591, 284] width 218 height 20
type input "1"
click at [277, 329] on div at bounding box center [302, 331] width 246 height 11
type input "rel101"
click at [256, 361] on div "DREL101" at bounding box center [307, 361] width 257 height 11
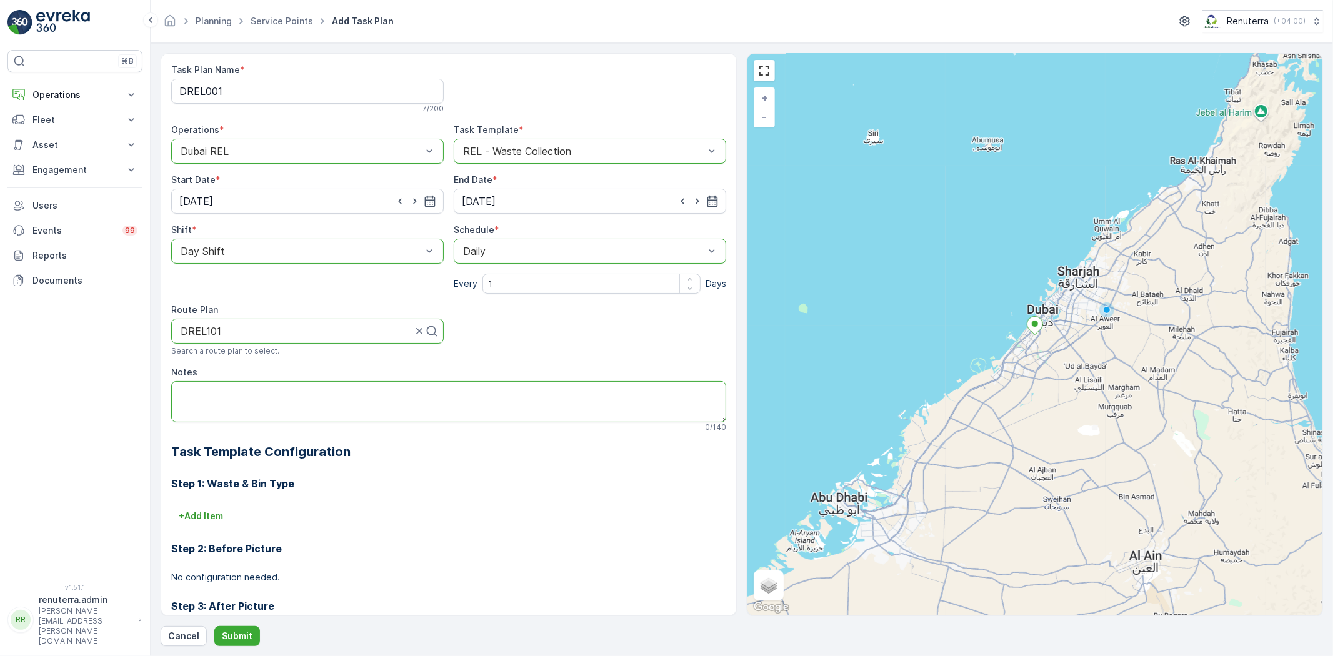
click at [251, 396] on textarea "Notes" at bounding box center [448, 401] width 555 height 41
paste textarea "[PHONE_NUMBER] [PERSON_NAME] Boss"
click at [179, 401] on textarea "POC: [PHONE_NUMBER] [PERSON_NAME] Boss" at bounding box center [448, 401] width 555 height 41
type textarea "POC: [PHONE_NUMBER] [PERSON_NAME] Boss"
click at [236, 636] on p "Submit" at bounding box center [237, 636] width 31 height 12
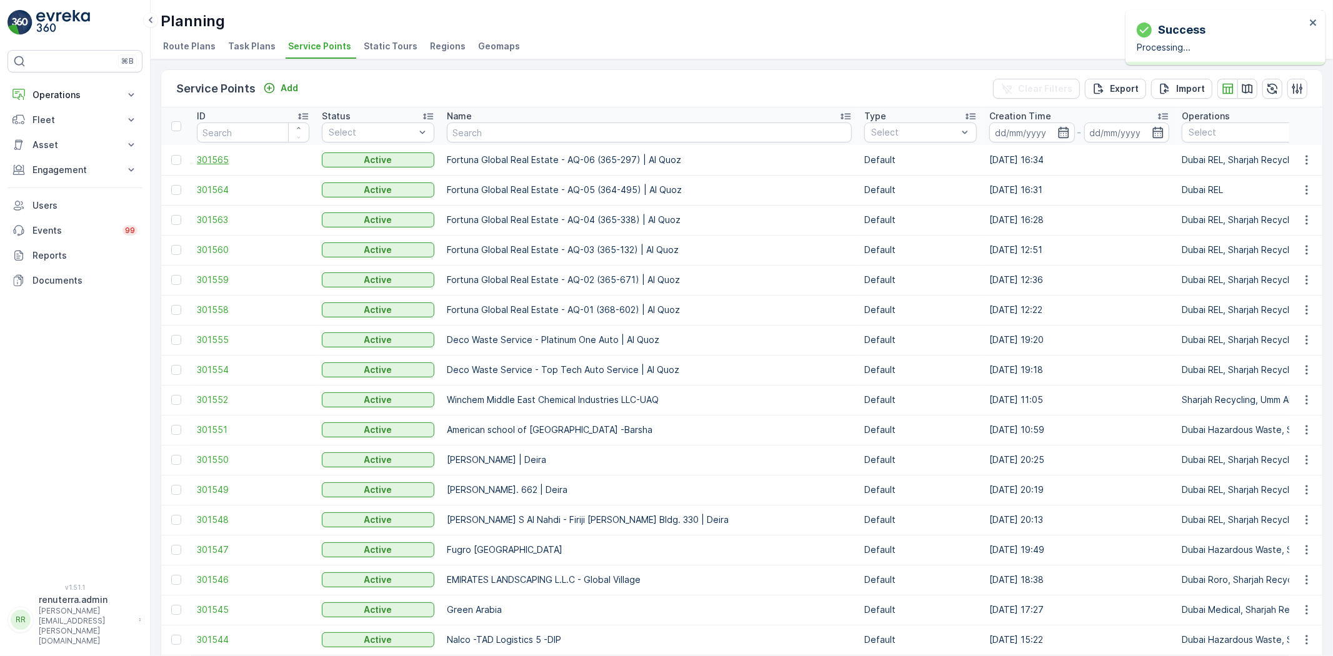
click at [208, 156] on span "301565" at bounding box center [253, 160] width 112 height 12
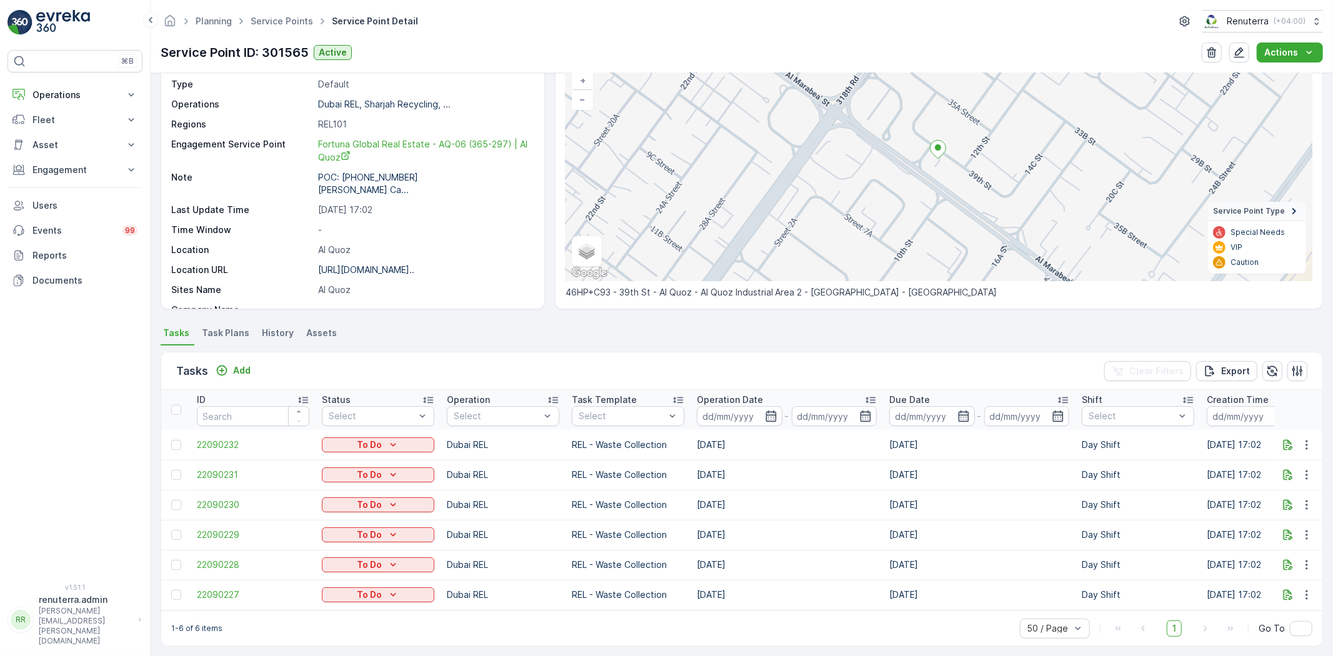
scroll to position [98, 0]
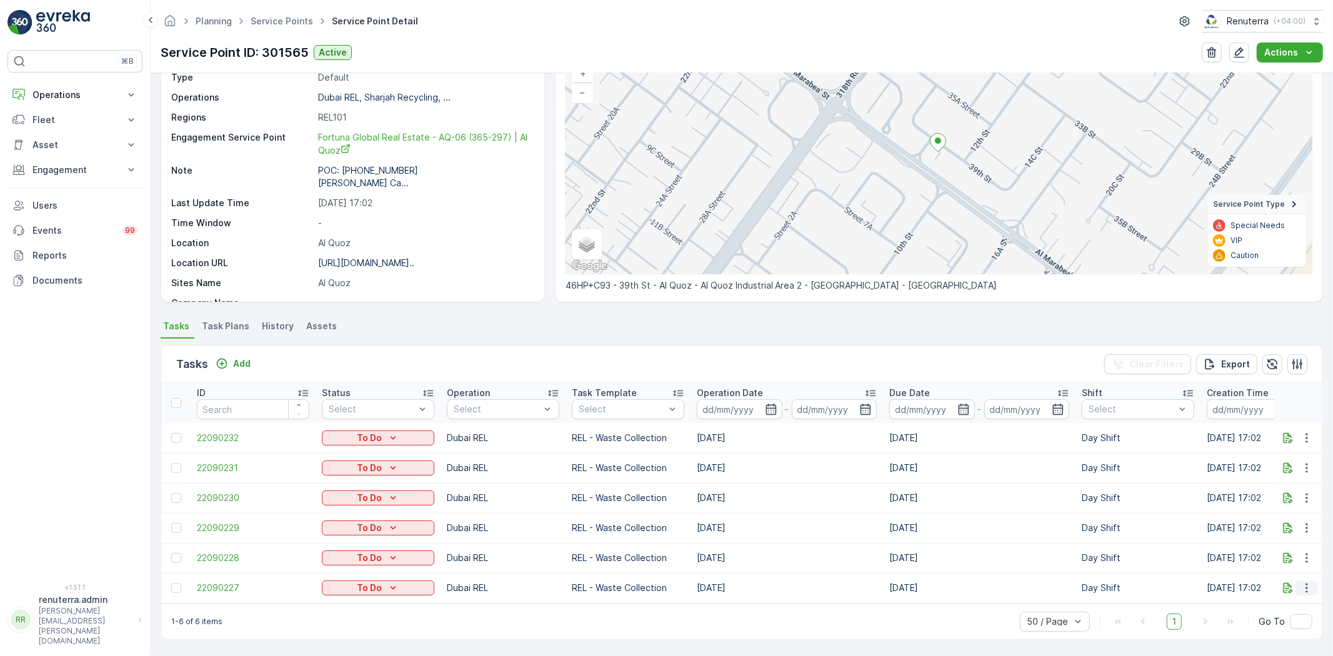
click at [1302, 582] on icon "button" at bounding box center [1306, 588] width 12 height 12
click at [1254, 520] on span "Change Route" at bounding box center [1274, 523] width 61 height 12
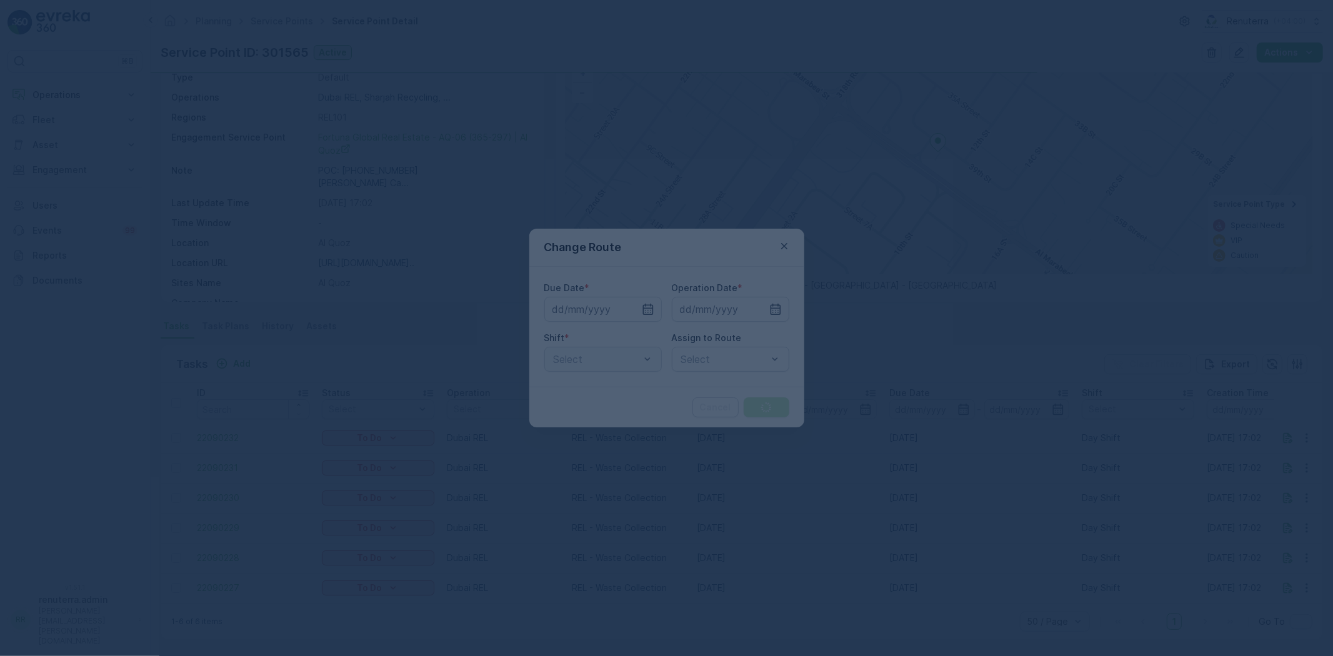
type input "[DATE]"
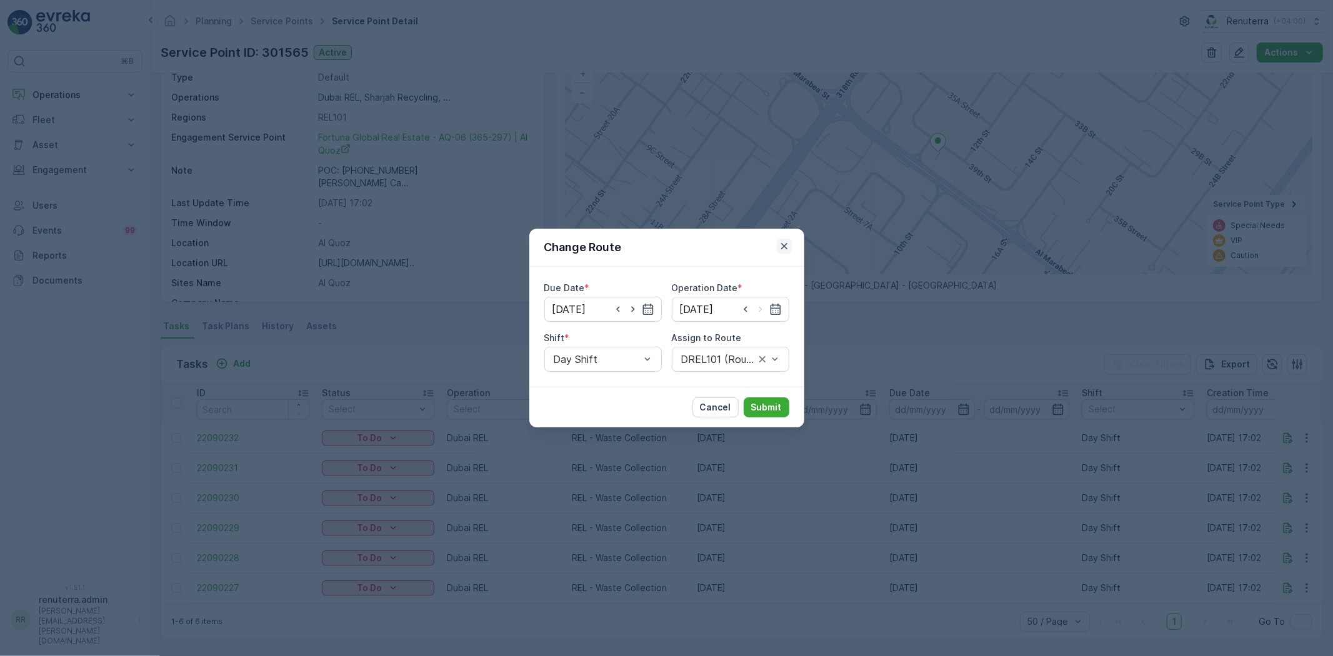
click at [784, 245] on icon "button" at bounding box center [784, 246] width 12 height 12
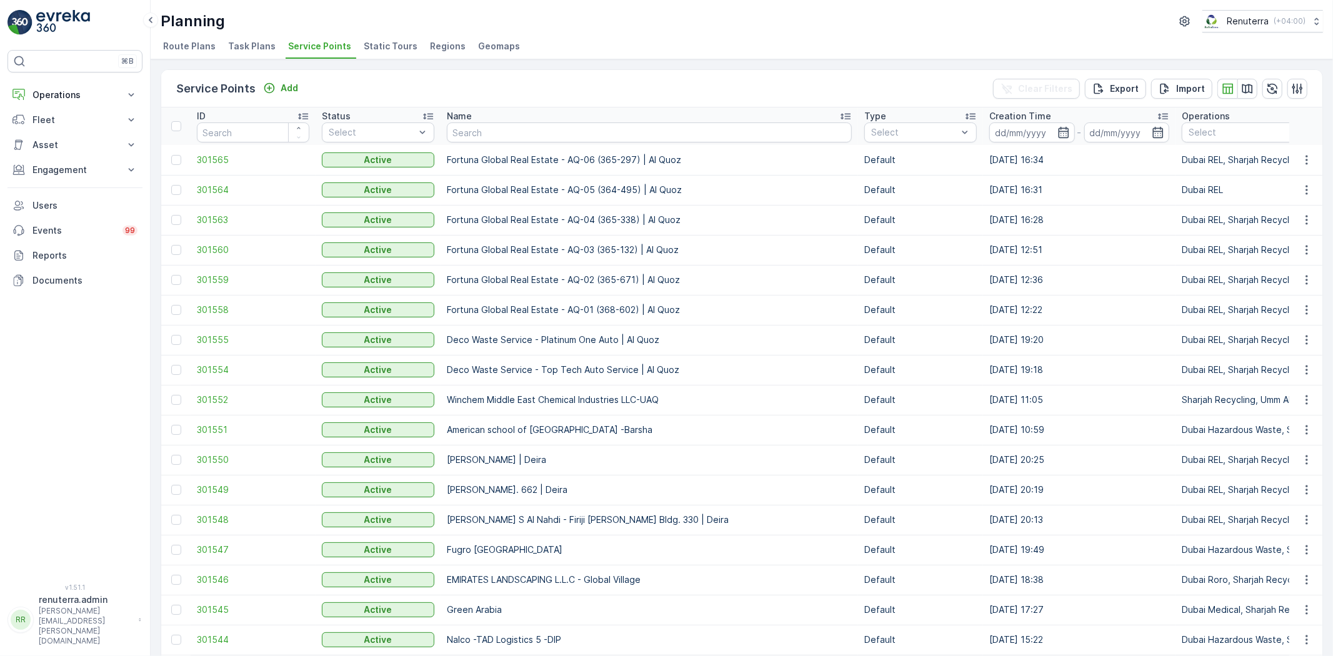
click at [584, 160] on p "Fortuna Global Real Estate - AQ-06 (365-297) | Al Quoz" at bounding box center [649, 160] width 405 height 12
click at [586, 186] on p "Fortuna Global Real Estate - AQ-05 (364-495) | Al Quoz" at bounding box center [649, 190] width 405 height 12
click at [577, 215] on p "Fortuna Global Real Estate - AQ-04 (365-338) | Al Quoz" at bounding box center [649, 220] width 405 height 12
click at [576, 250] on p "Fortuna Global Real Estate - AQ-03 (365-132) | Al Quoz" at bounding box center [649, 250] width 405 height 12
click at [578, 274] on p "Fortuna Global Real Estate - AQ-02 (365-671) | Al Quoz" at bounding box center [649, 280] width 405 height 12
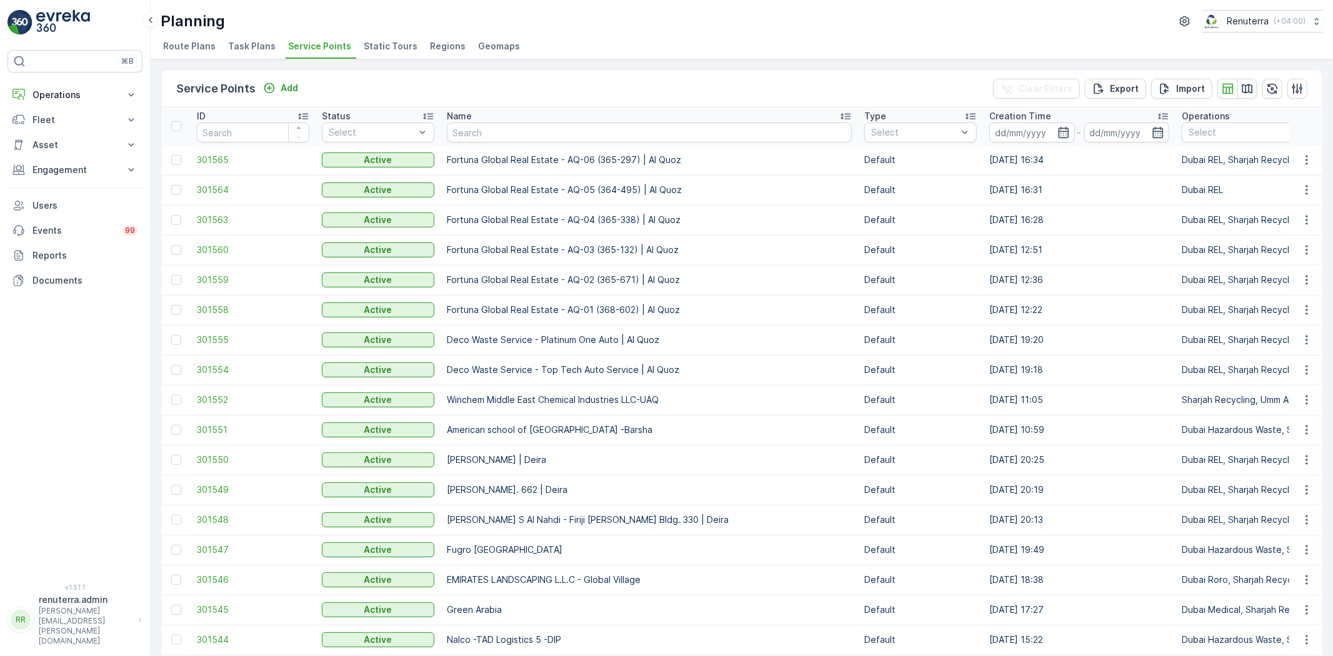
click at [575, 304] on p "Fortuna Global Real Estate - AQ-01 (368-602) | Al Quoz" at bounding box center [649, 310] width 405 height 12
click at [281, 86] on p "Add" at bounding box center [289, 88] width 17 height 12
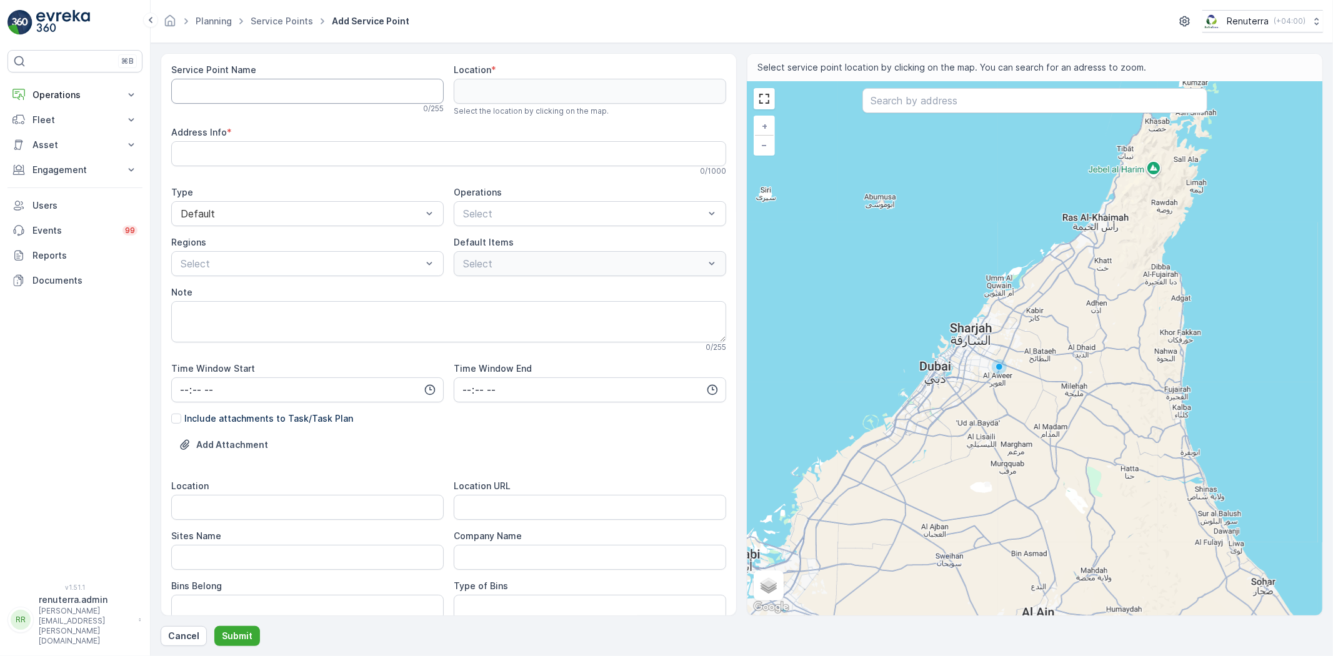
click at [279, 83] on Name "Service Point Name" at bounding box center [307, 91] width 272 height 25
paste Name "Fortuna Global Real Estate - SN-01 (264-641) | [GEOGRAPHIC_DATA]"
type Name "Fortuna Global Real Estate - SN-01 (264-641) | [GEOGRAPHIC_DATA]"
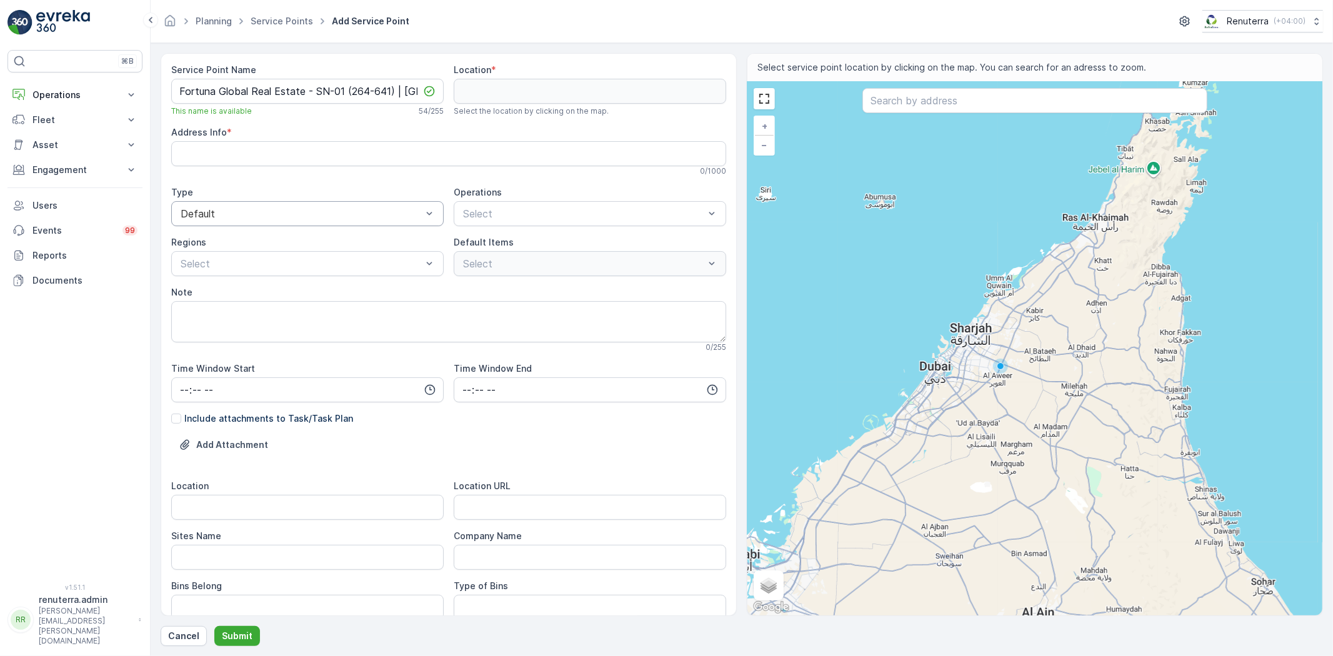
click at [371, 176] on div "0 / 1000" at bounding box center [448, 171] width 555 height 10
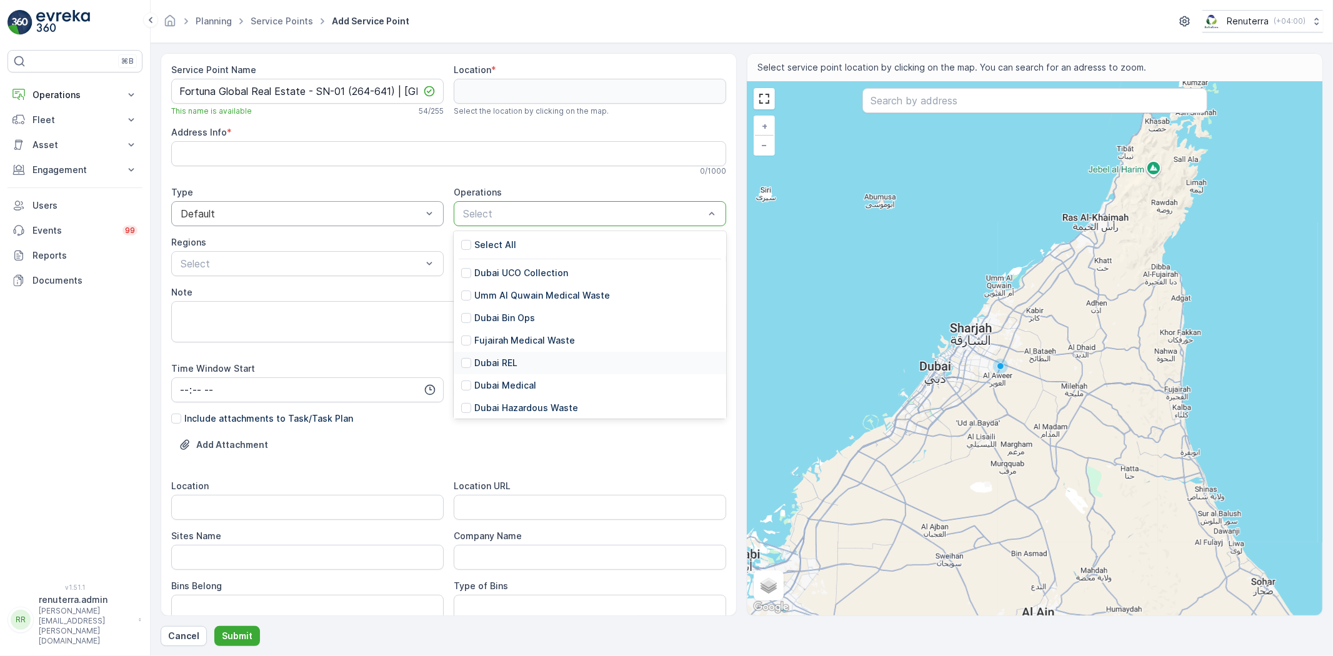
click at [497, 359] on p "Dubai REL" at bounding box center [495, 363] width 43 height 12
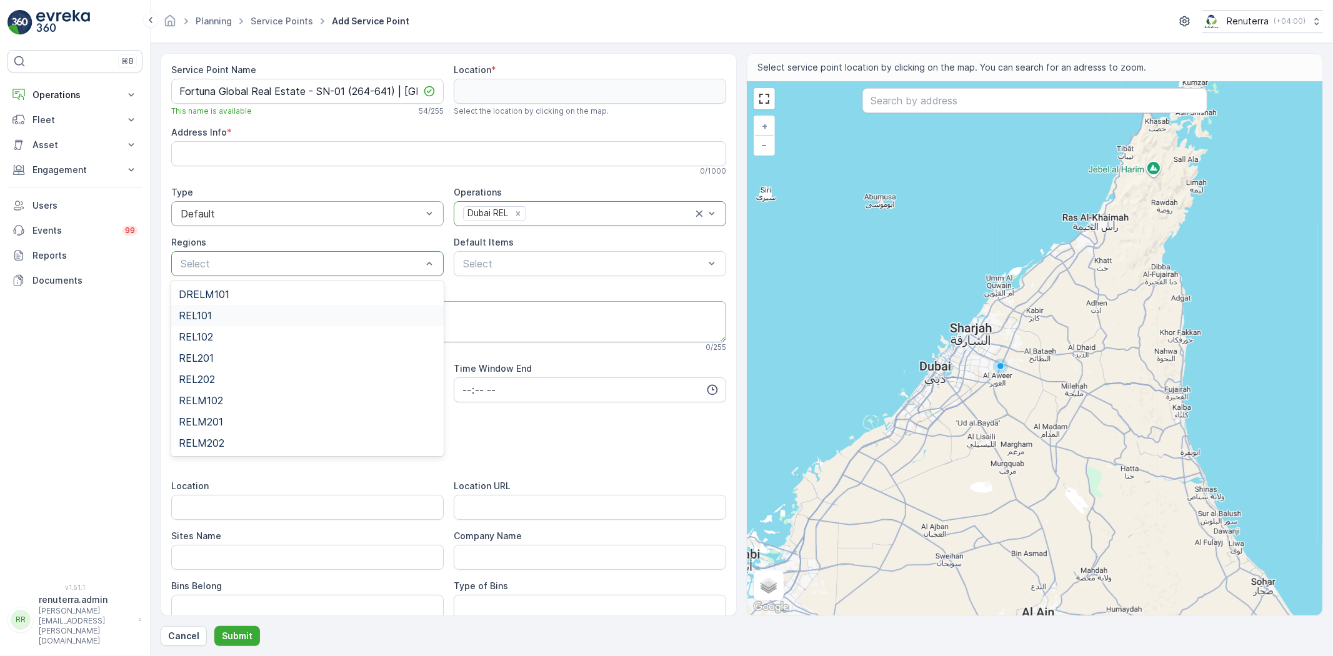
drag, startPoint x: 216, startPoint y: 316, endPoint x: 227, endPoint y: 319, distance: 10.9
click at [216, 317] on div "REL101" at bounding box center [307, 315] width 257 height 11
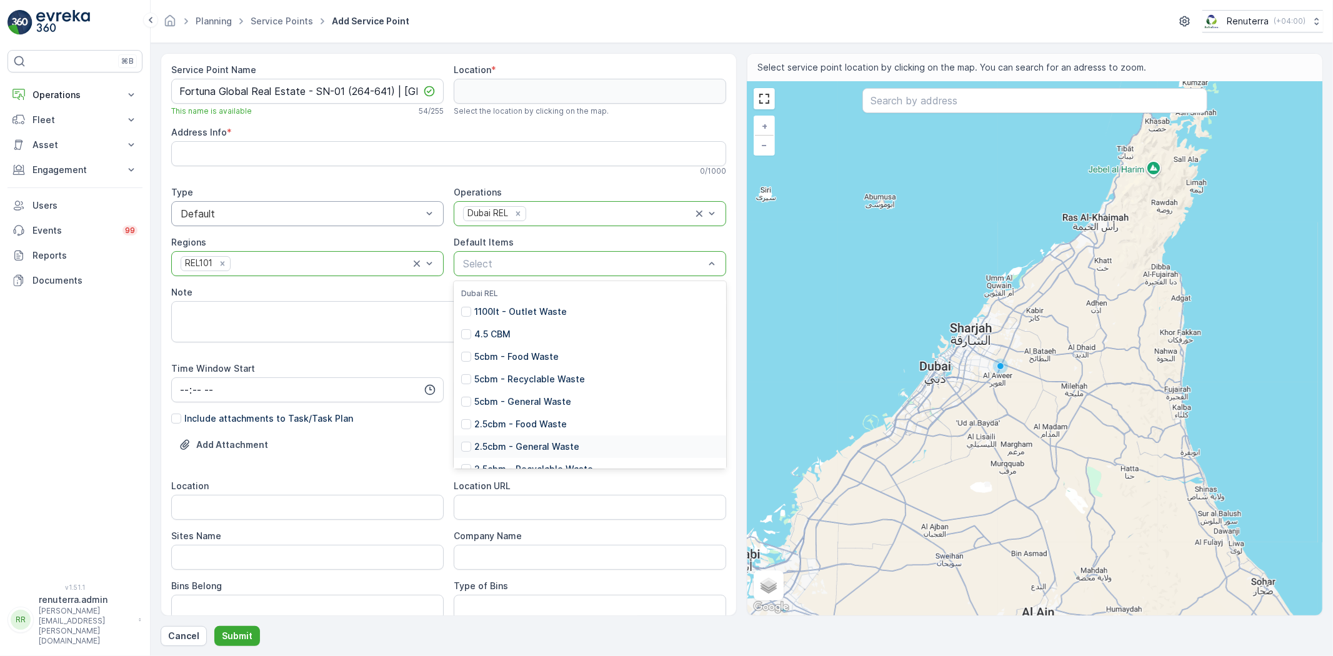
click at [511, 448] on p "2.5cbm - General Waste" at bounding box center [526, 447] width 105 height 12
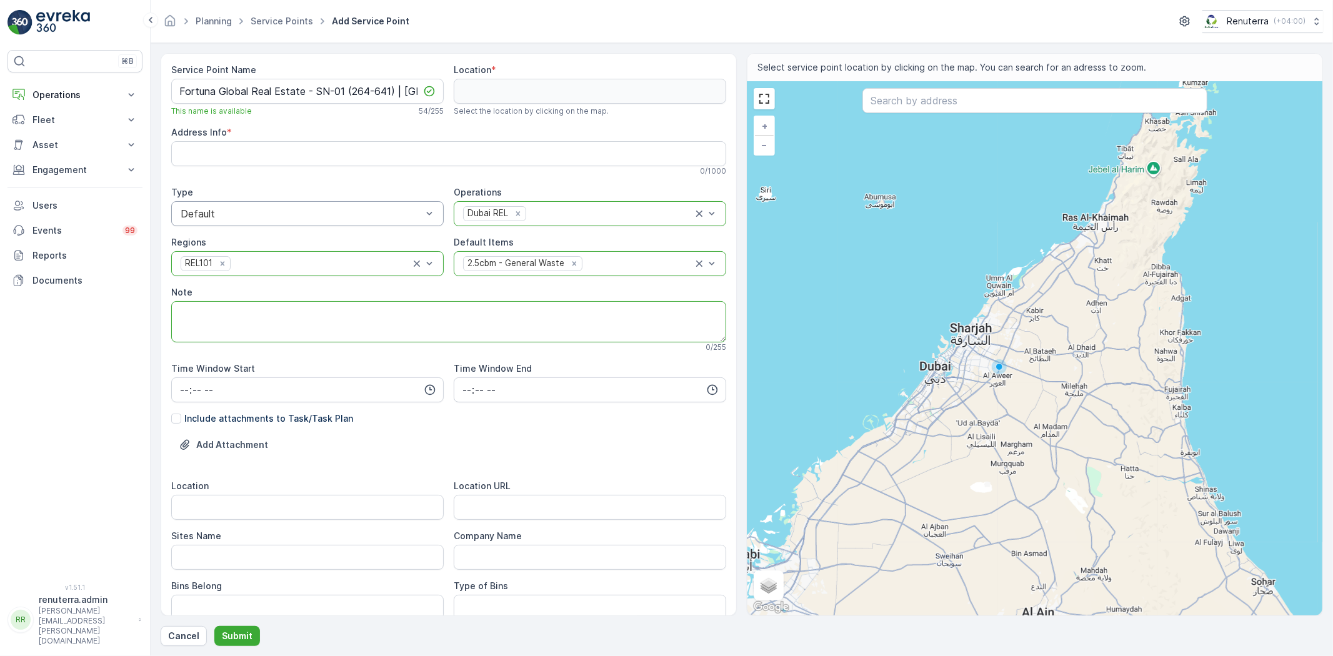
click at [263, 310] on textarea "Note" at bounding box center [448, 321] width 555 height 41
paste textarea "[PHONE_NUMBER] [PERSON_NAME] Boss"
type textarea "POC: [PHONE_NUMBER] [PERSON_NAME] Boss"
click at [232, 497] on input "Location" at bounding box center [307, 507] width 272 height 25
drag, startPoint x: 227, startPoint y: 500, endPoint x: 159, endPoint y: 509, distance: 68.1
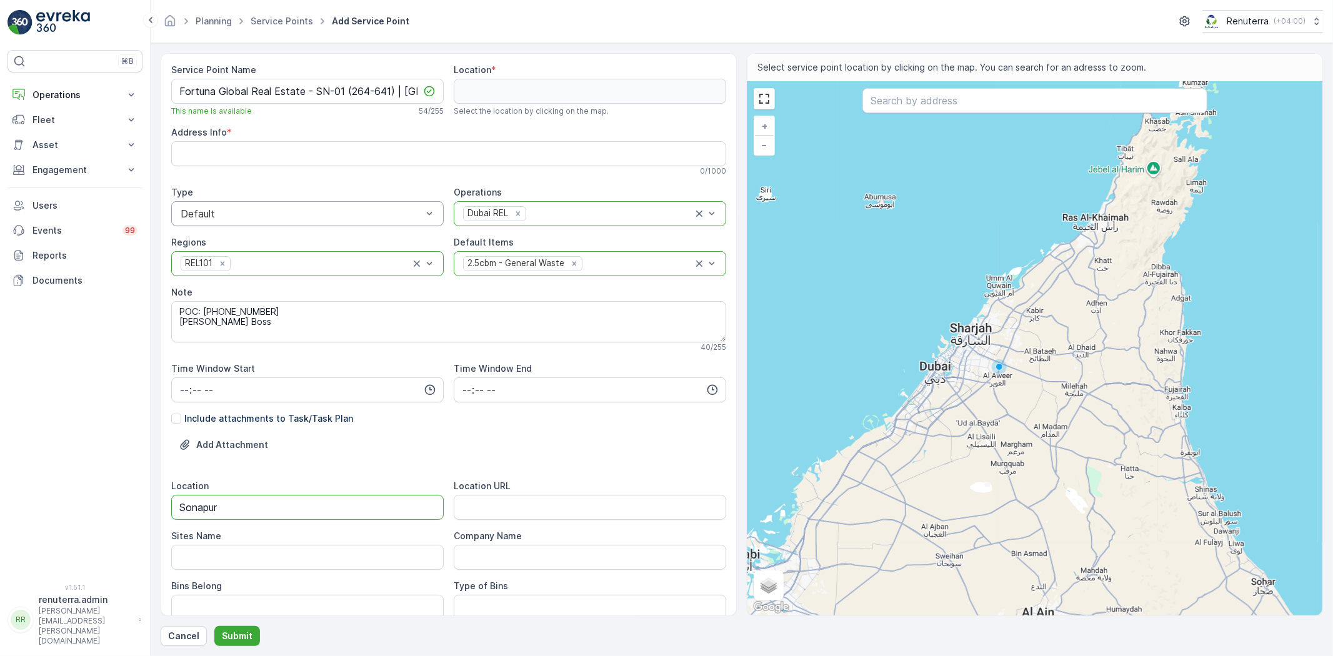
click at [159, 509] on form "Service Point Name Fortuna Global Real Estate - SN-01 (264-641) | Sonapur This …" at bounding box center [742, 349] width 1182 height 613
type input "Sonapur"
click at [194, 553] on Name "Sites Name" at bounding box center [307, 557] width 272 height 25
paste Name "Sonapur"
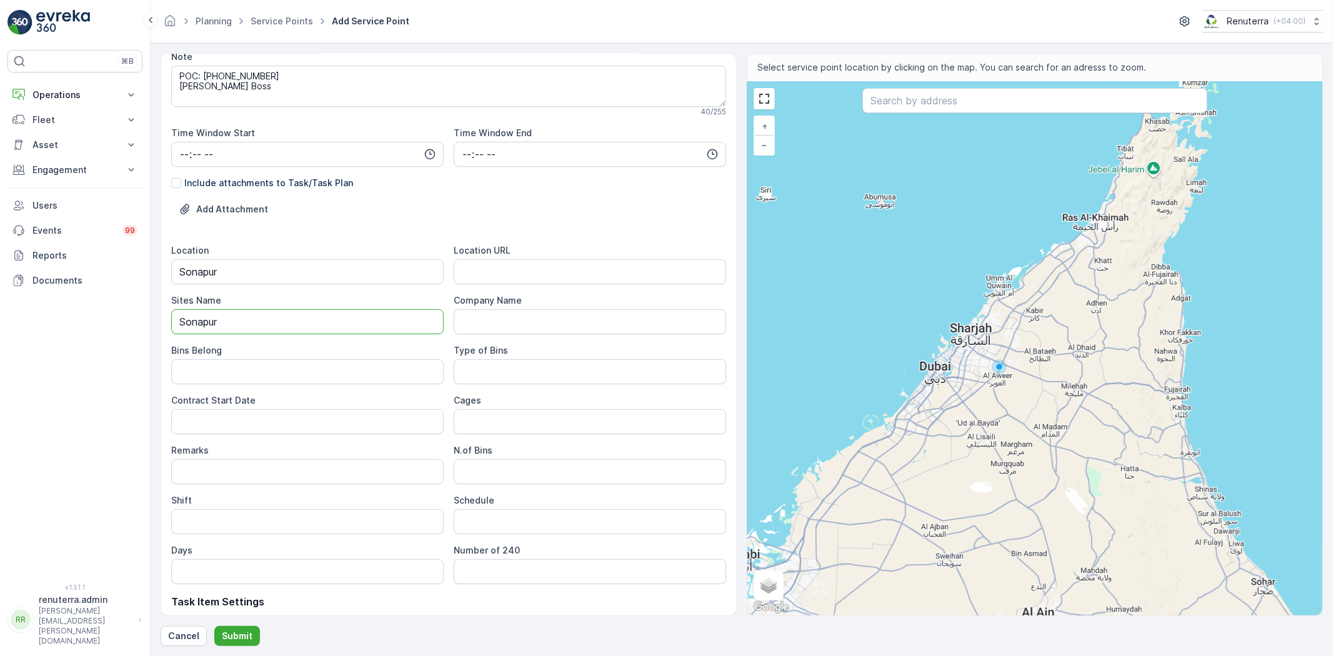
scroll to position [314, 0]
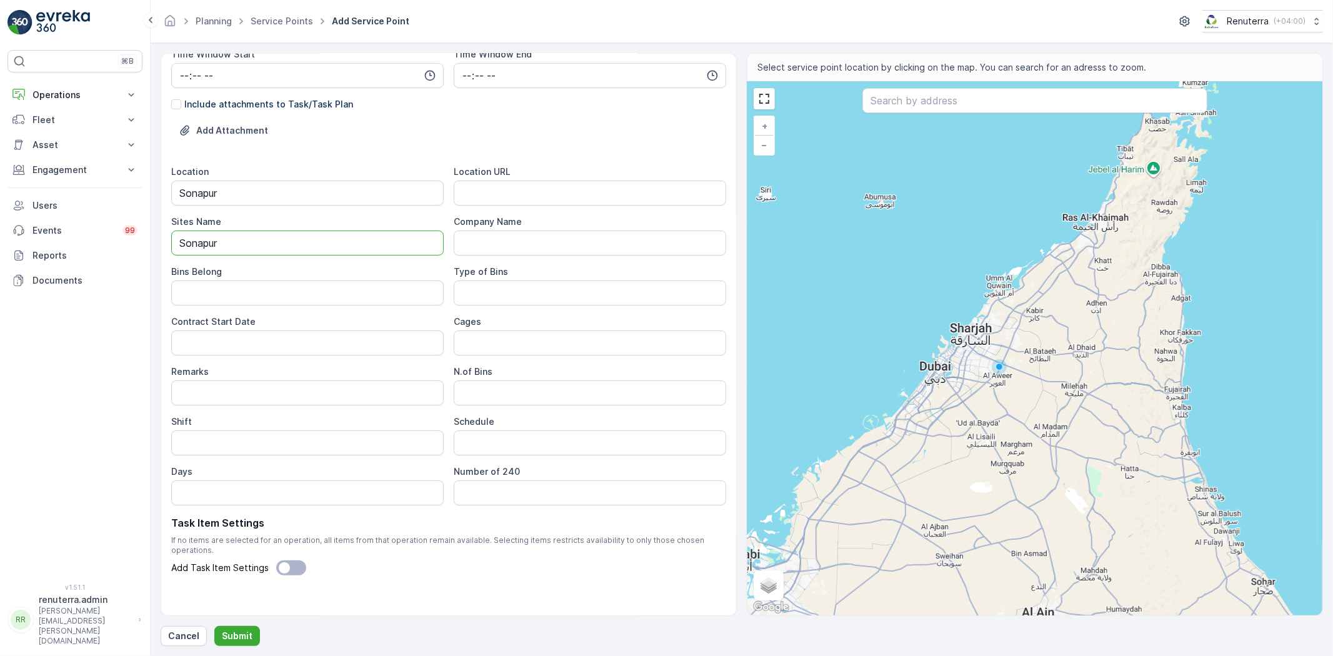
type Name "Sonapur"
click at [498, 192] on URL "Location URL" at bounding box center [590, 193] width 272 height 25
paste URL "[URL][DOMAIN_NAME]"
type URL "[URL][DOMAIN_NAME]"
click at [264, 292] on Belong "Bins Belong" at bounding box center [307, 293] width 272 height 25
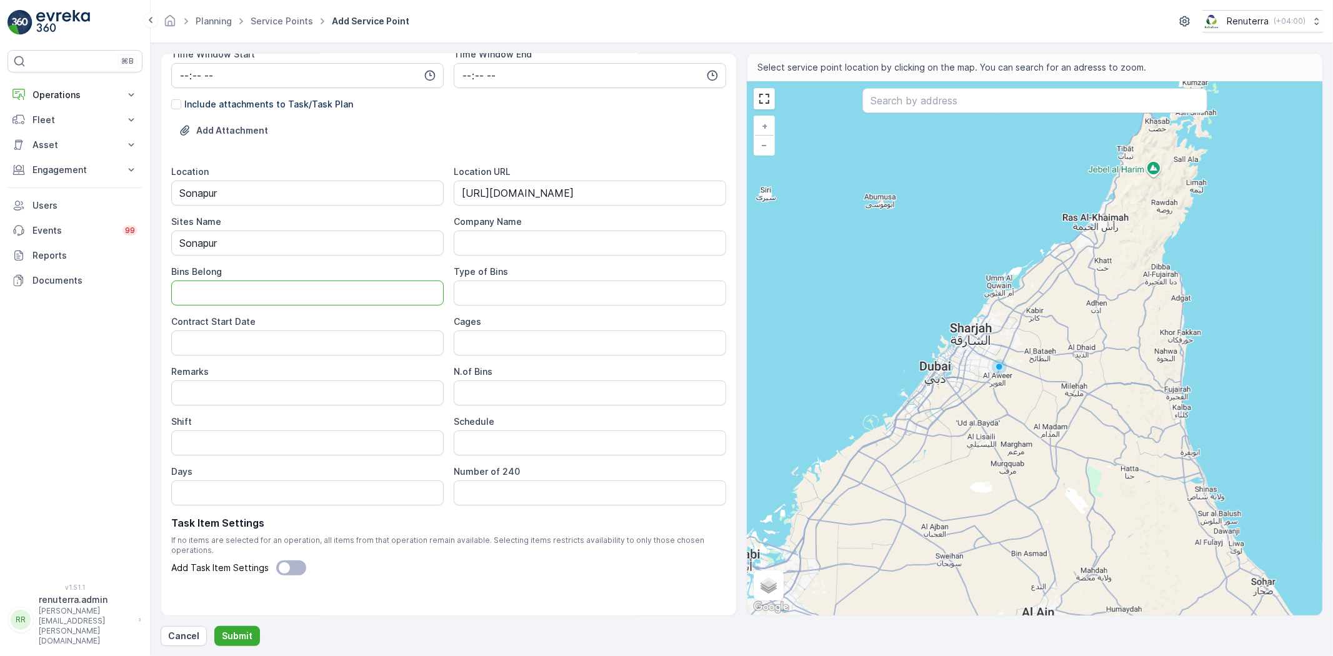
type Belong "Service Provider"
click at [536, 289] on Bins "Type of Bins" at bounding box center [590, 293] width 272 height 25
type Bins "2.5 CBM"
click at [301, 344] on Date "Contract Start Date" at bounding box center [307, 343] width 272 height 25
type Date "28-09-2025"
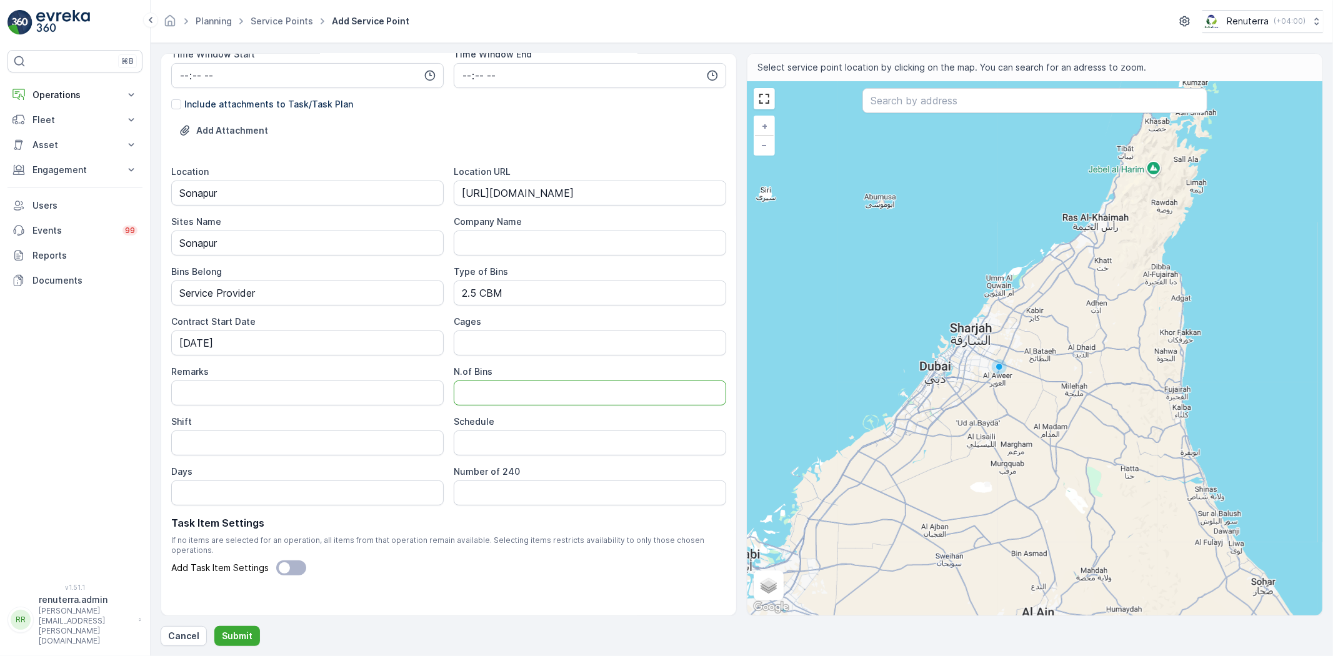
click at [496, 389] on Bins "N.of Bins" at bounding box center [590, 393] width 272 height 25
type Bins "2"
click at [234, 436] on input "Shift" at bounding box center [307, 443] width 272 height 25
type input "Day Shift"
click at [471, 444] on input "Schedule" at bounding box center [590, 443] width 272 height 25
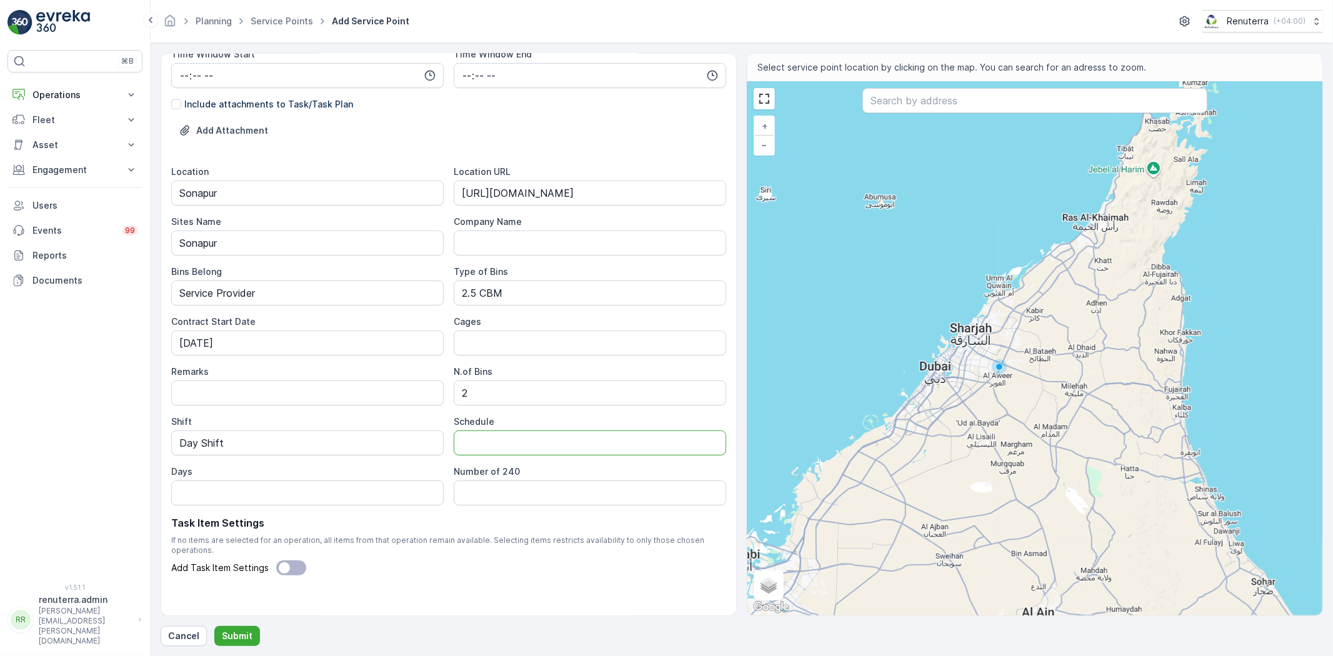
click at [508, 446] on input "Schedule" at bounding box center [590, 443] width 272 height 25
type input "Daily"
click at [389, 503] on input "Days" at bounding box center [307, 493] width 272 height 25
type input "7 days a week"
click at [935, 109] on input "text" at bounding box center [1034, 100] width 345 height 25
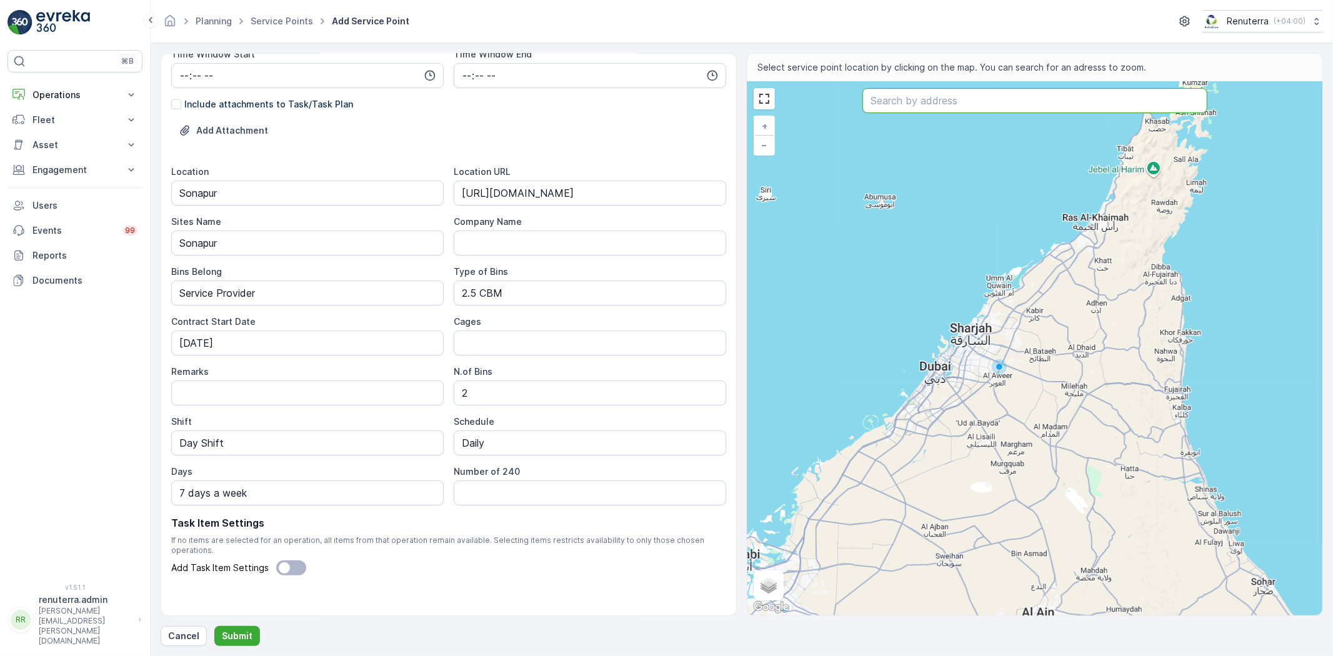
paste input "Faizan's room"
type input "Faizan's room"
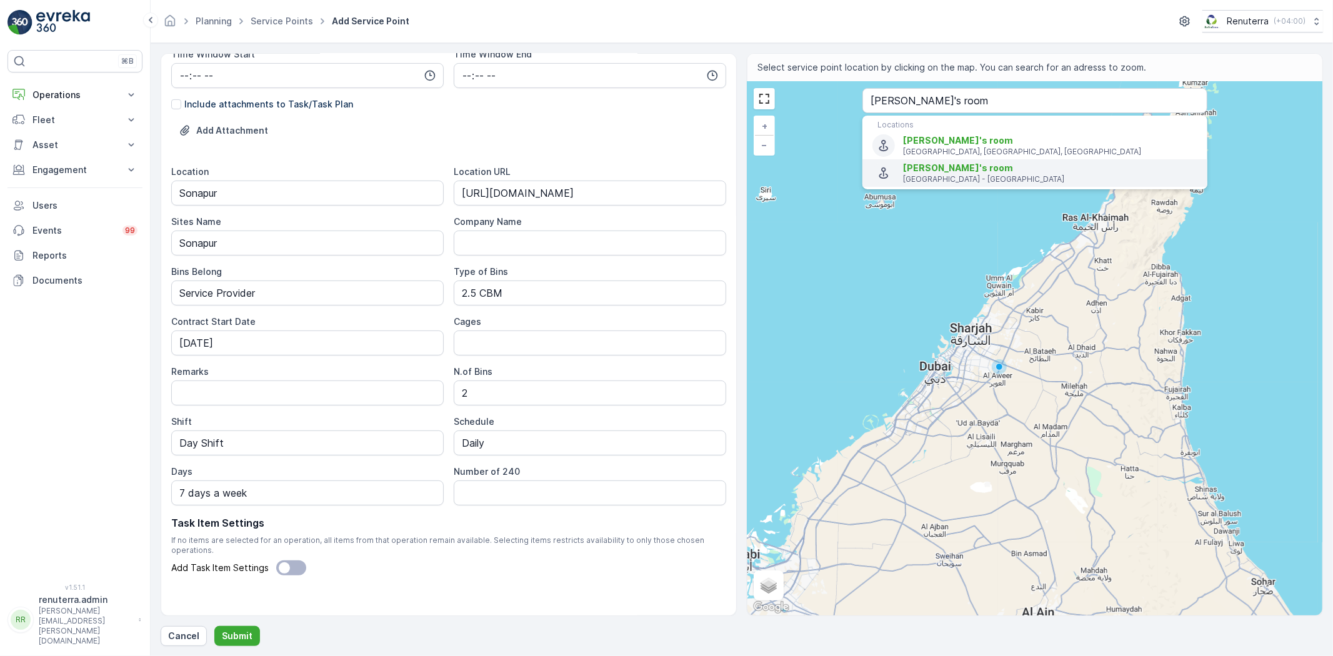
click at [957, 166] on span "Faizan's room" at bounding box center [958, 167] width 110 height 11
type input "25.2603534,55.4252462"
type Info "7C6G+26H - Muhaisnah - Muhaisanah 2 - Dubai - United Arab Emirates"
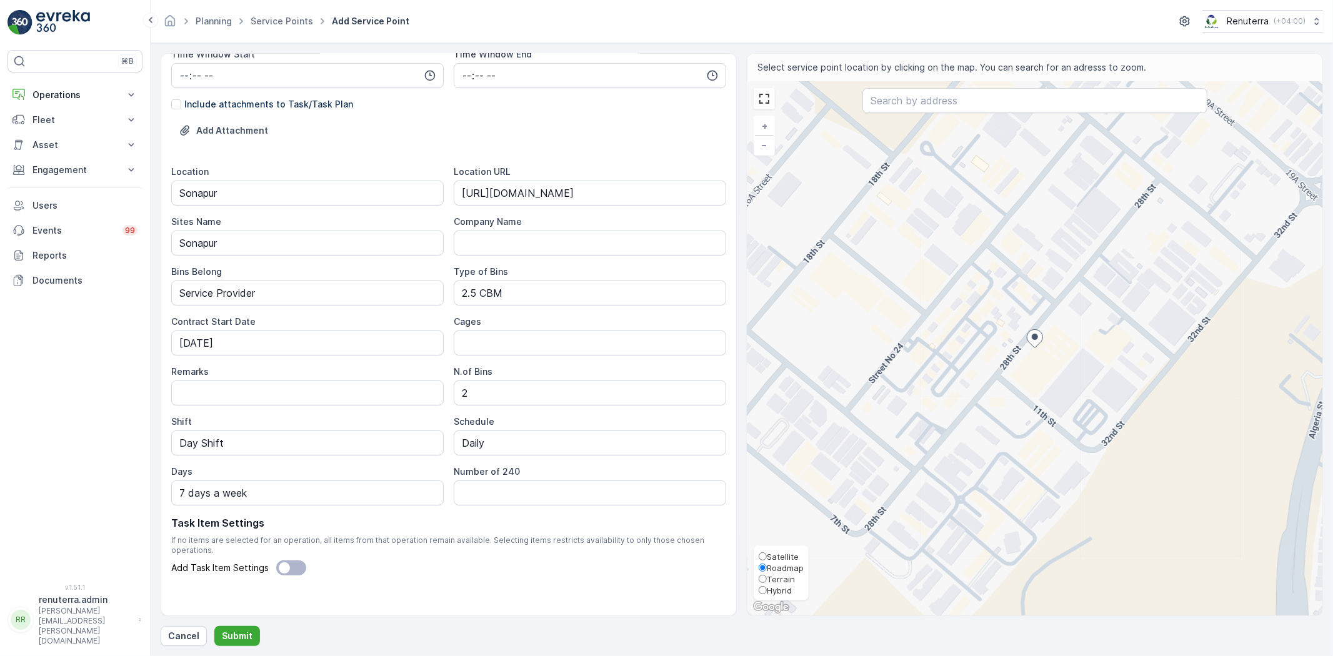
click at [787, 555] on span "Satellite" at bounding box center [783, 557] width 32 height 10
click at [767, 555] on input "Satellite" at bounding box center [763, 556] width 8 height 8
radio input "true"
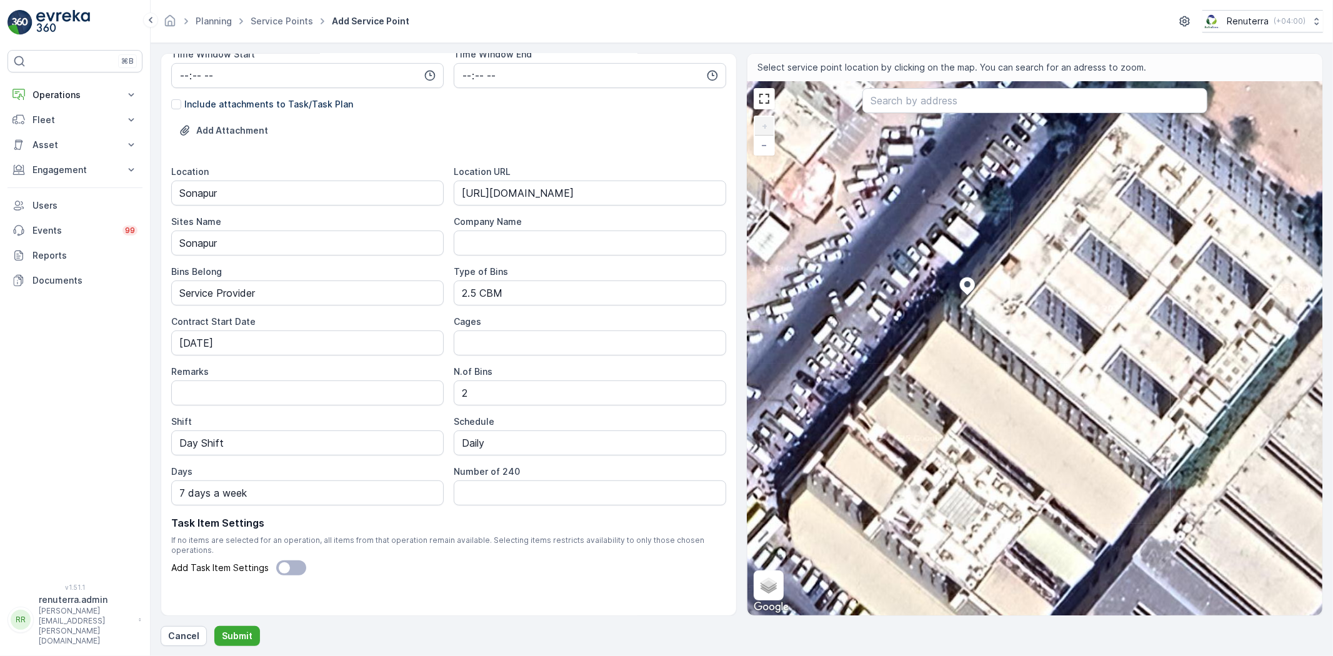
click at [939, 272] on div "+ − Satellite Roadmap Terrain Hybrid Leaflet Keyboard shortcuts Map Data Imager…" at bounding box center [1034, 349] width 575 height 534
type input "25.260399496814987,55.42518551601855"
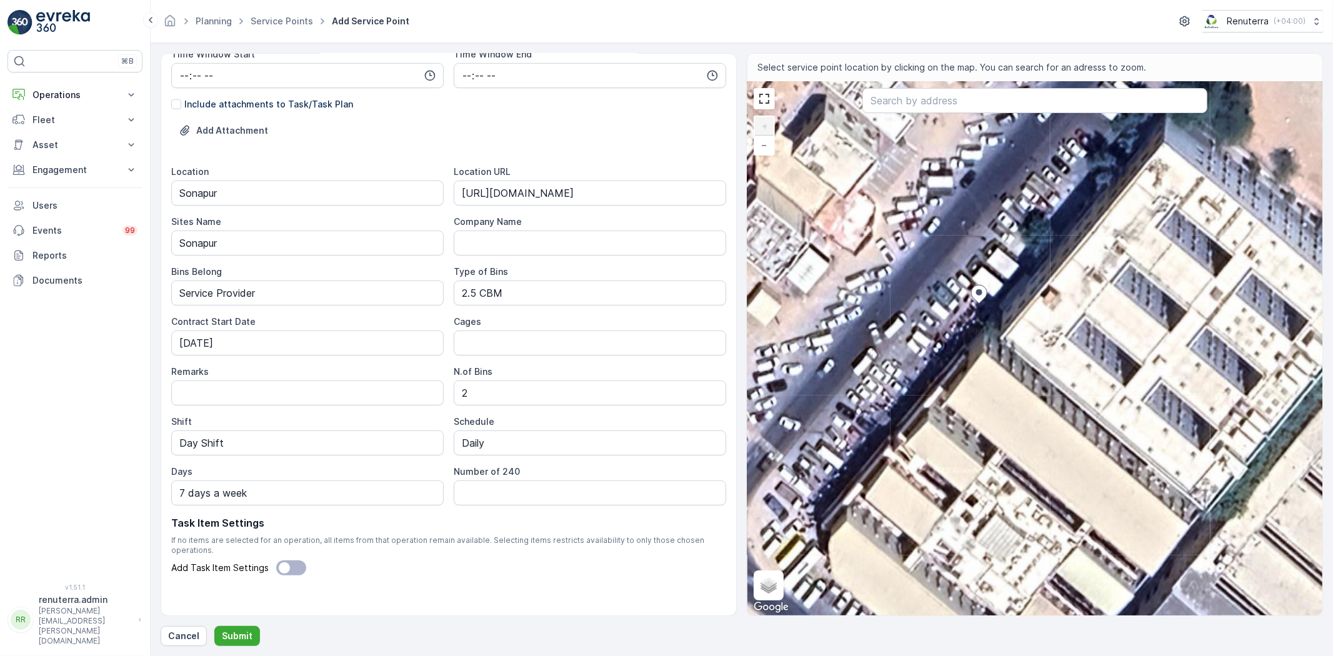
type Info "20 28A St - Muhaisnah - Muhaisanah 2 - Dubai - United Arab Emirates"
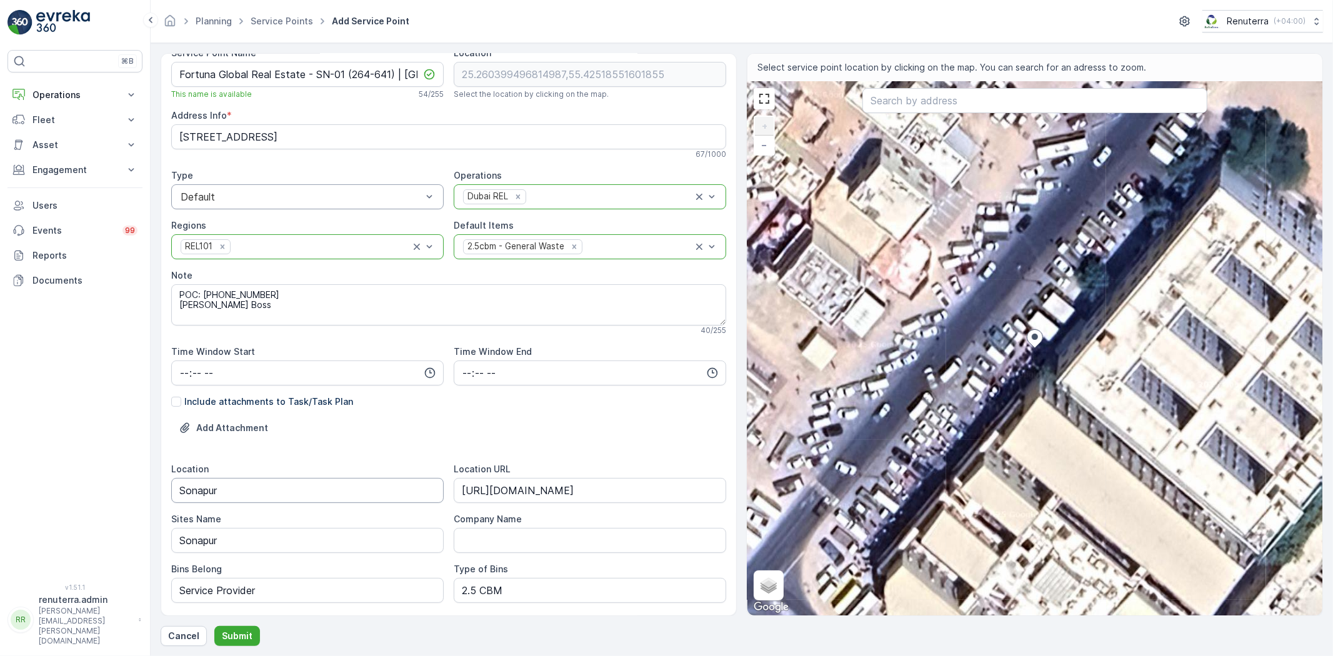
scroll to position [0, 0]
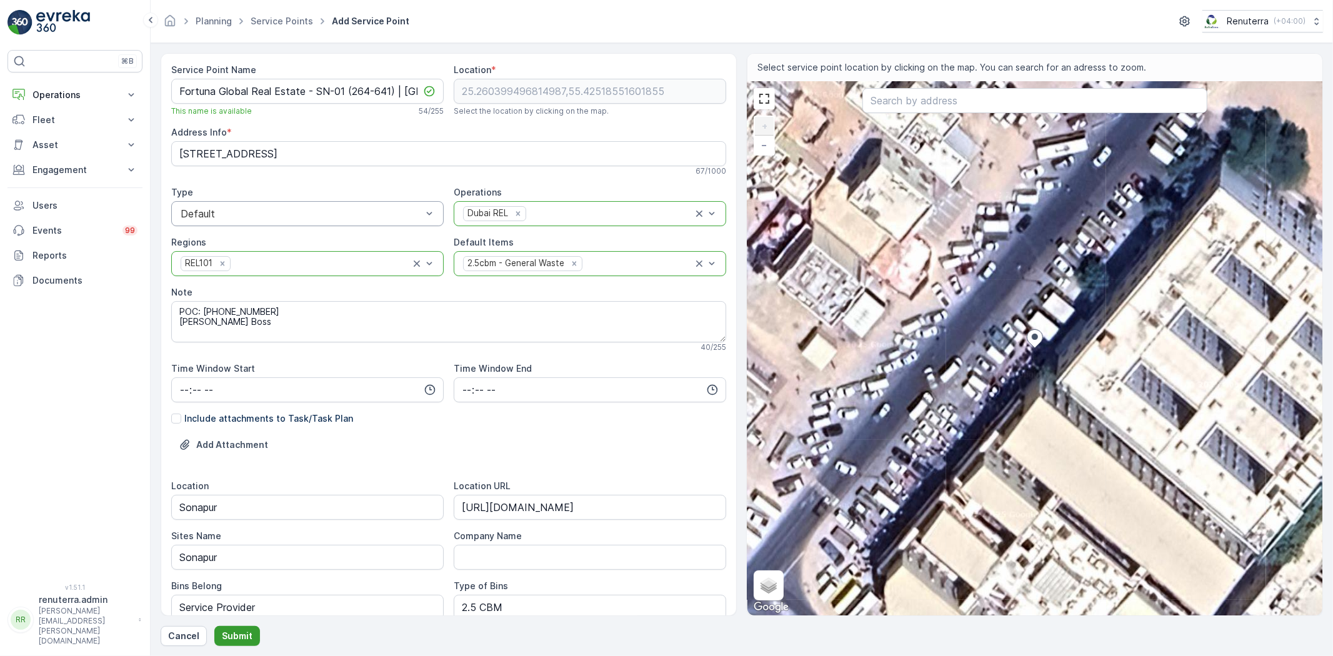
click at [231, 638] on p "Submit" at bounding box center [237, 636] width 31 height 12
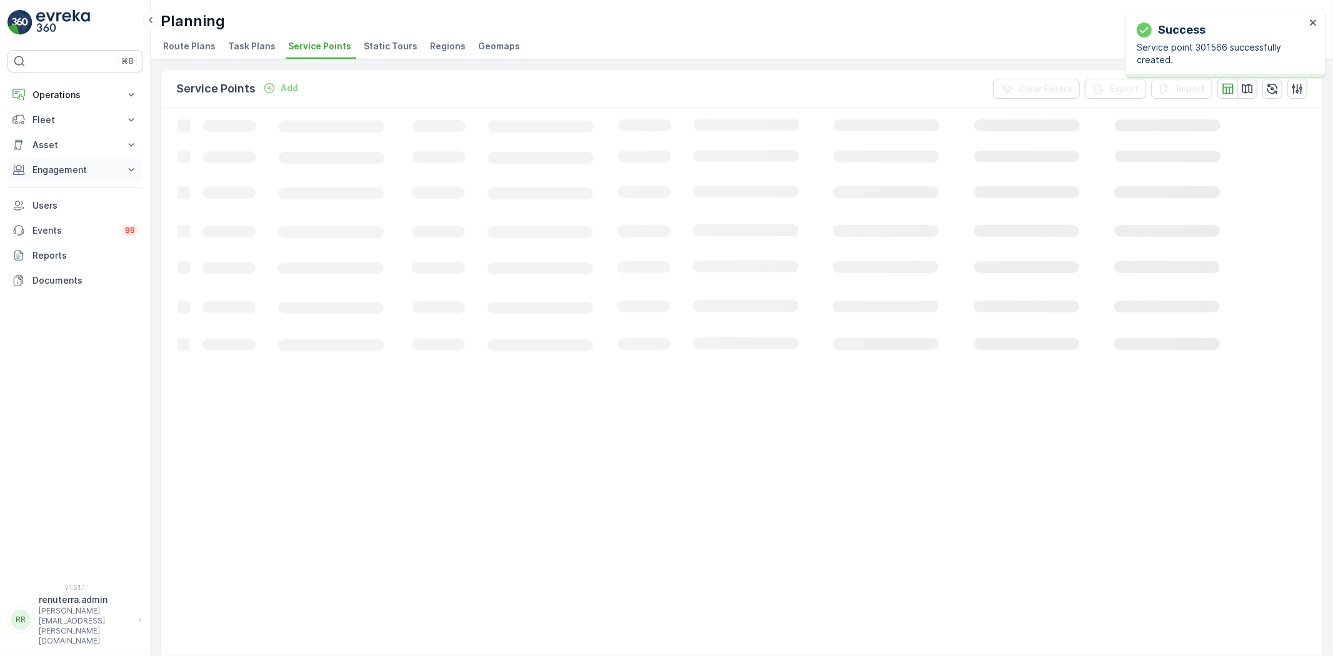
click at [83, 172] on p "Engagement" at bounding box center [74, 170] width 85 height 12
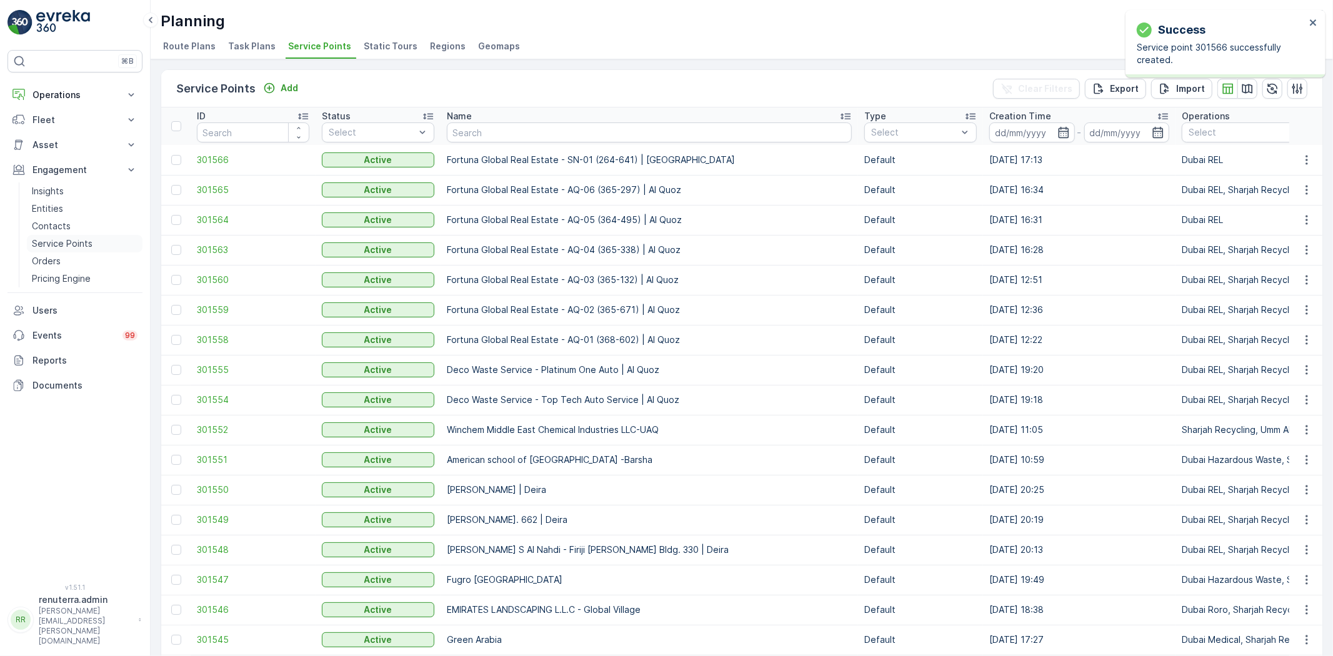
click at [57, 240] on p "Service Points" at bounding box center [62, 243] width 61 height 12
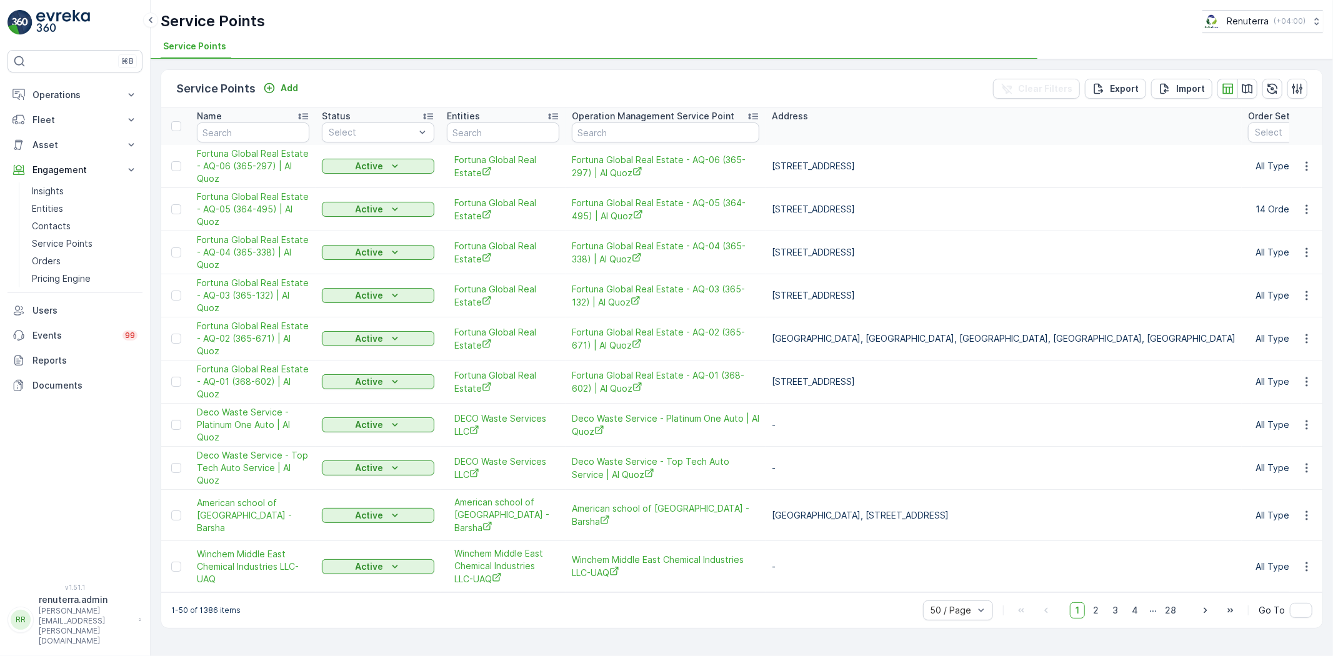
click at [281, 86] on p "Add" at bounding box center [289, 88] width 17 height 12
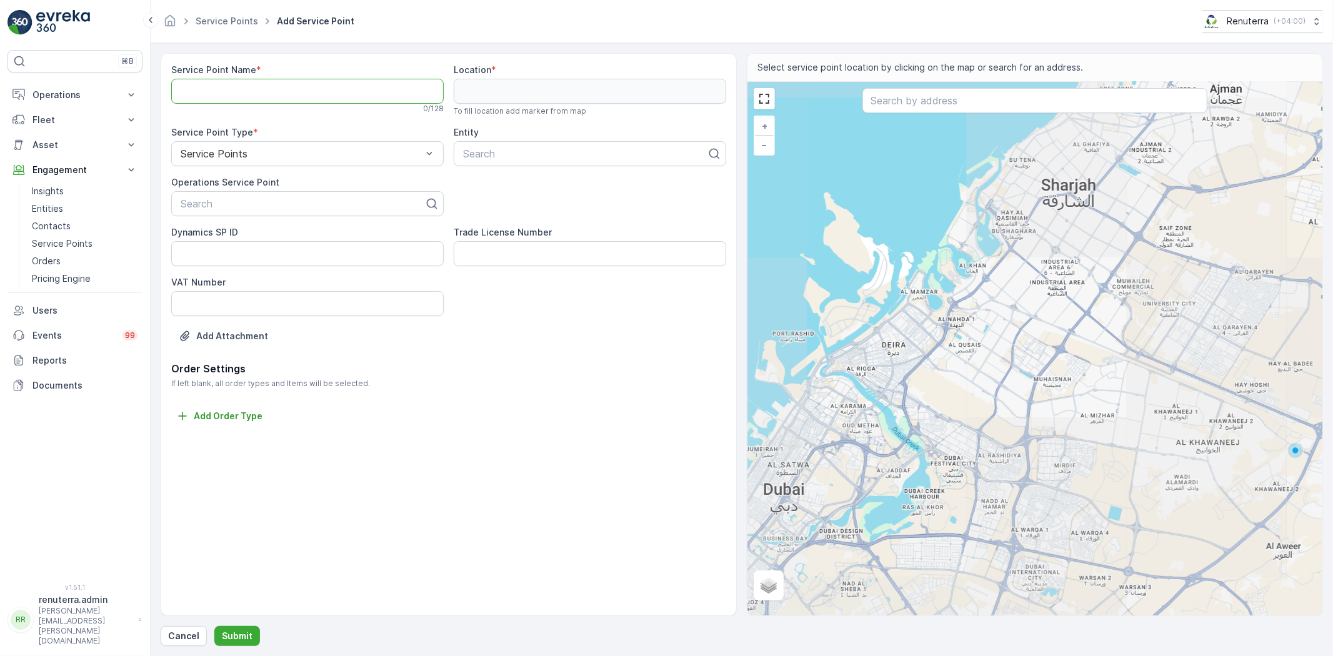
click at [241, 84] on Name "Service Point Name" at bounding box center [307, 91] width 272 height 25
paste Name "Fortuna Global Real Estate - SN-01 (264-641) | Sonapur"
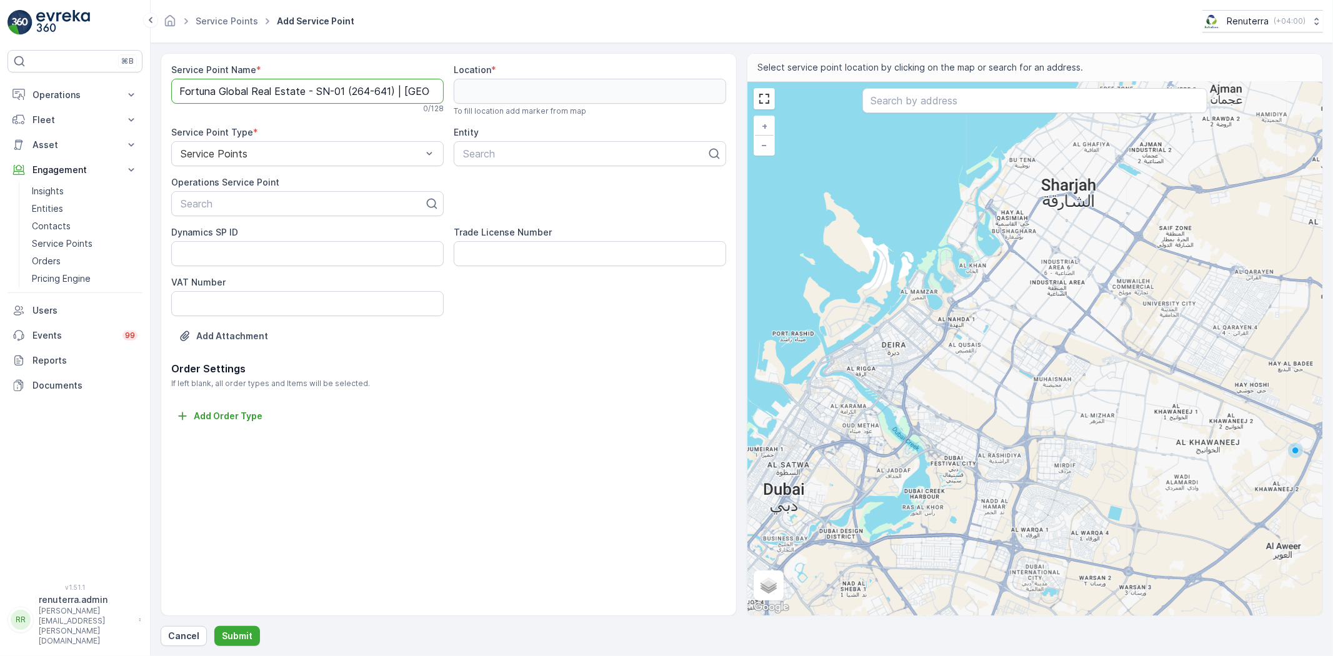
scroll to position [0, 12]
type Name "Fortuna Global Real Estate - SN-01 (264-641) | Sonapur"
click at [271, 206] on div at bounding box center [302, 203] width 246 height 11
paste input "Fortuna Global Real Estate - SN-01 (264-641) | Sonapur"
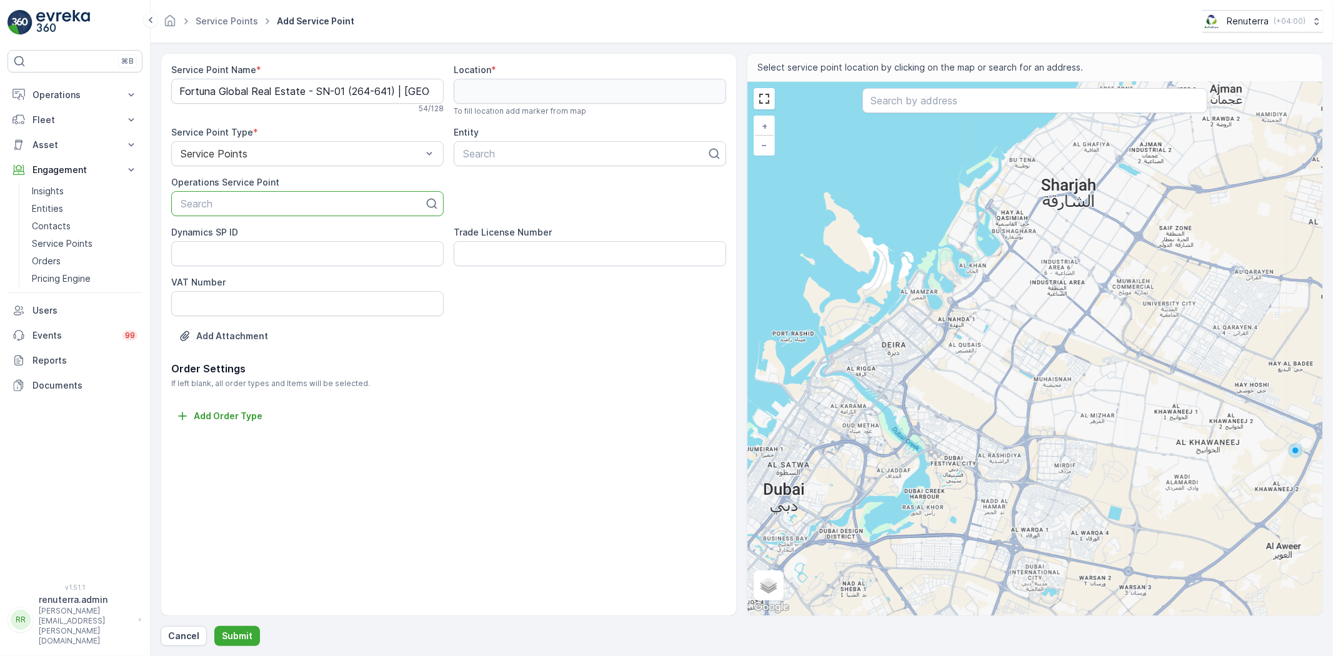
type input "Fortuna Global Real Estate - SN-01 (264-641) | Sonapur"
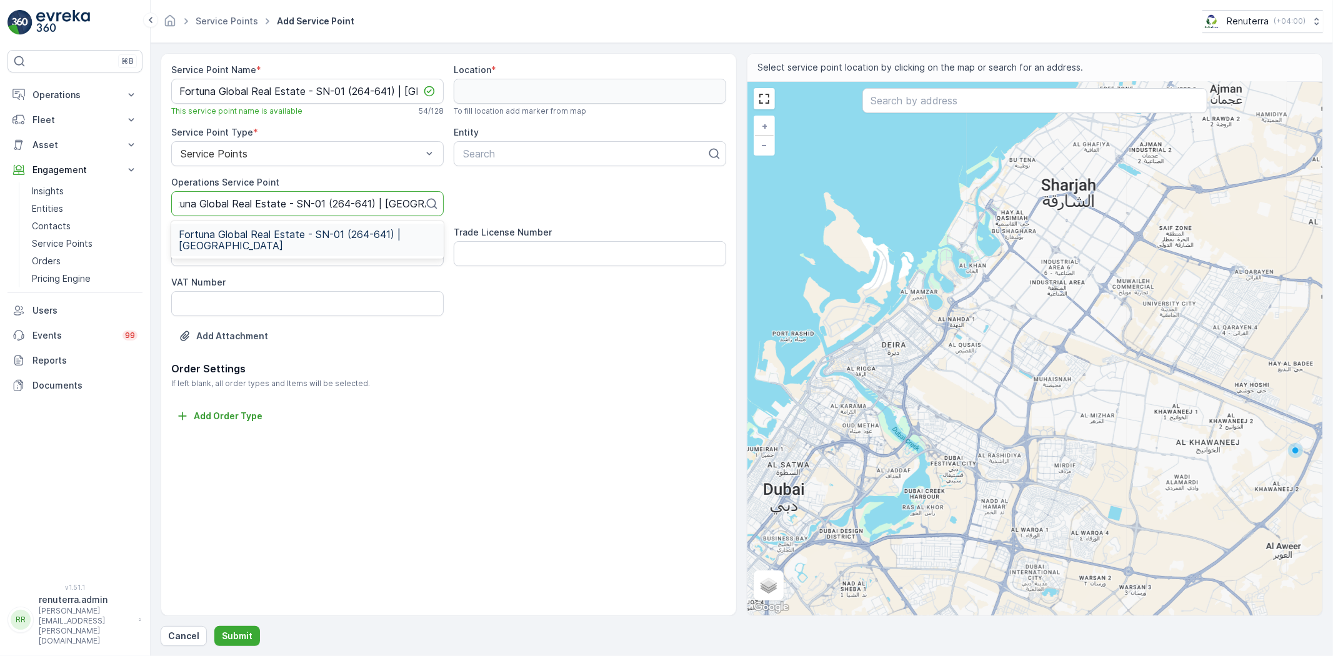
scroll to position [0, 20]
click at [296, 234] on span "Fortuna Global Real Estate - SN-01 (264-641) | Sonapur" at bounding box center [307, 240] width 257 height 22
click at [482, 149] on div at bounding box center [585, 153] width 246 height 11
type input "fort"
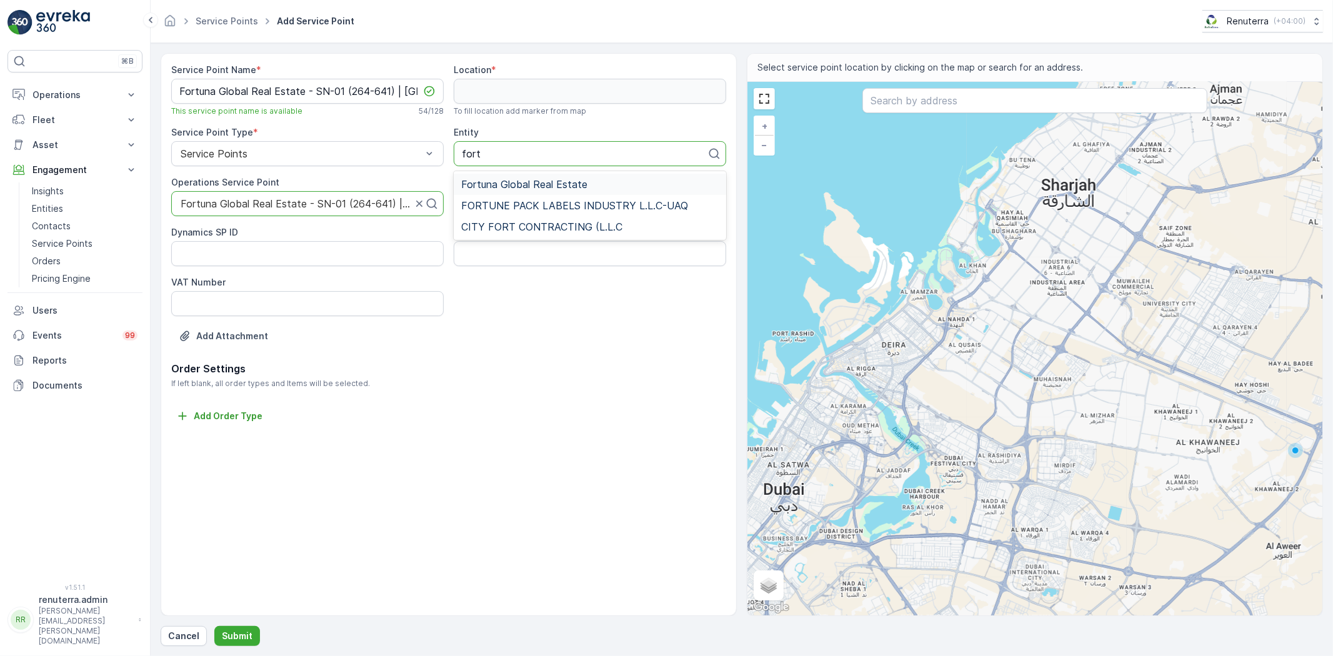
click at [521, 188] on span "Fortuna Global Real Estate" at bounding box center [524, 184] width 126 height 11
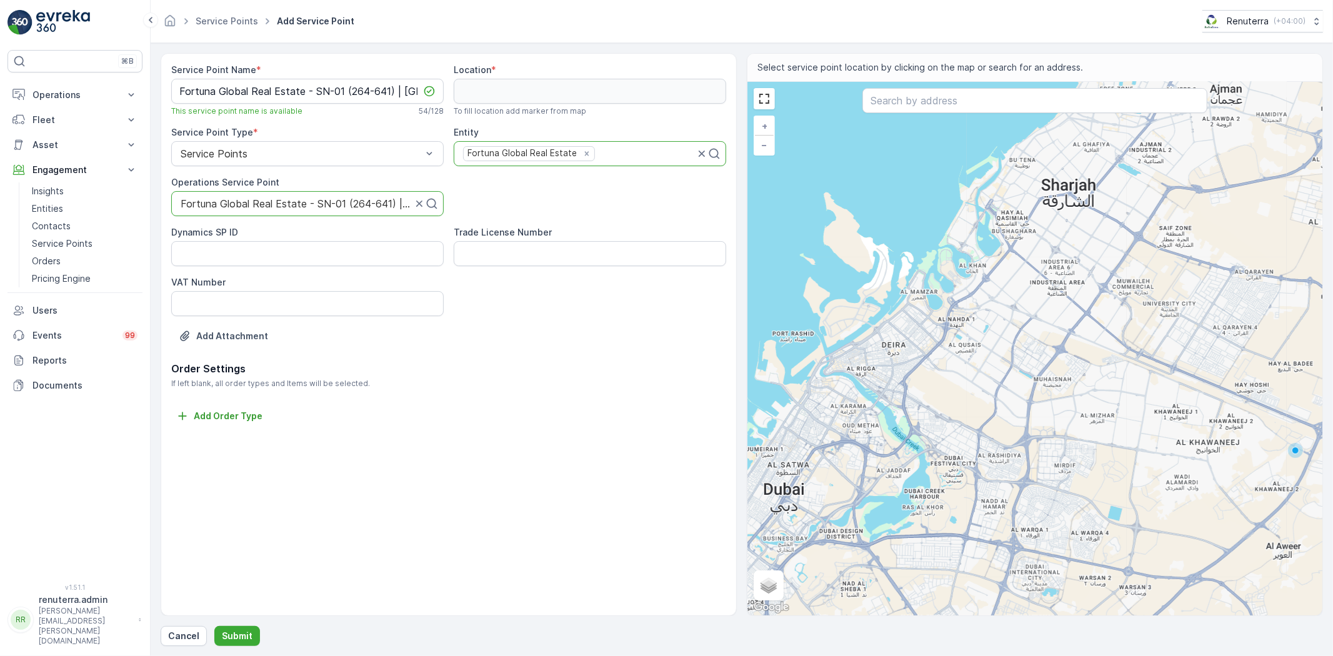
click at [912, 115] on div at bounding box center [1034, 101] width 345 height 27
click at [910, 109] on input "text" at bounding box center [1034, 100] width 345 height 25
paste input "Faizan's room"
type input "Faizan's room"
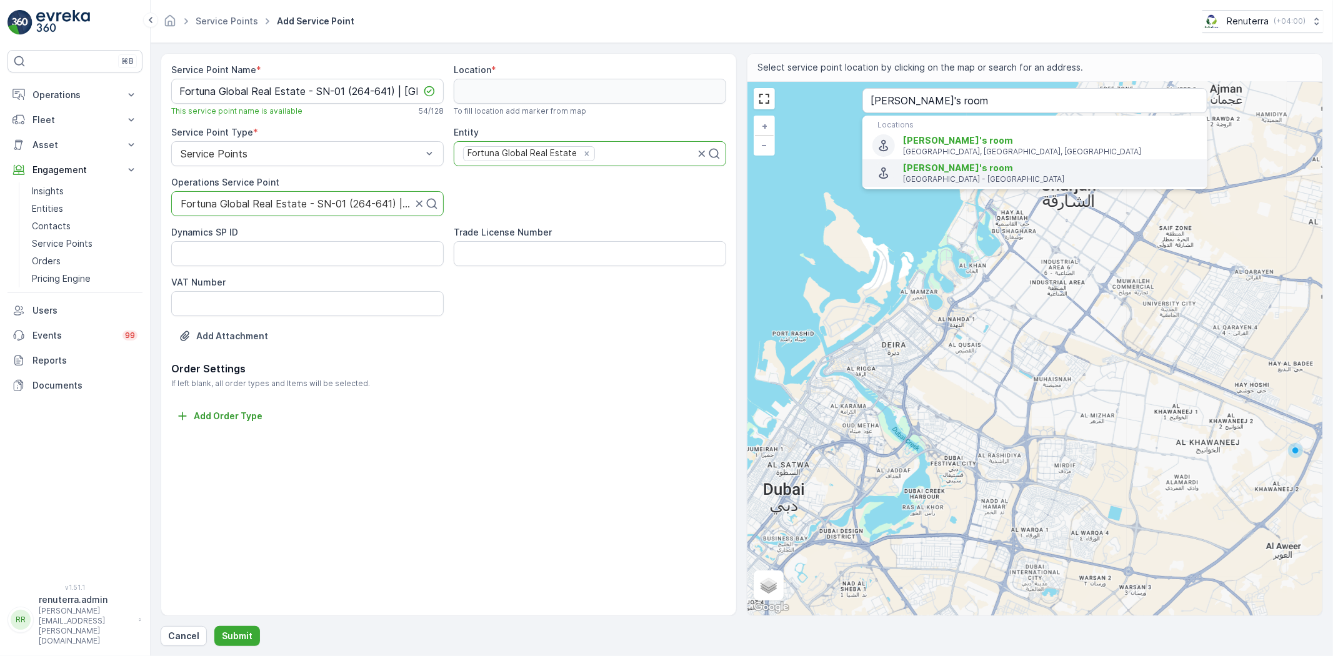
click at [942, 169] on span "Faizan's room" at bounding box center [958, 167] width 110 height 11
type input "25.2603534,55.4252462"
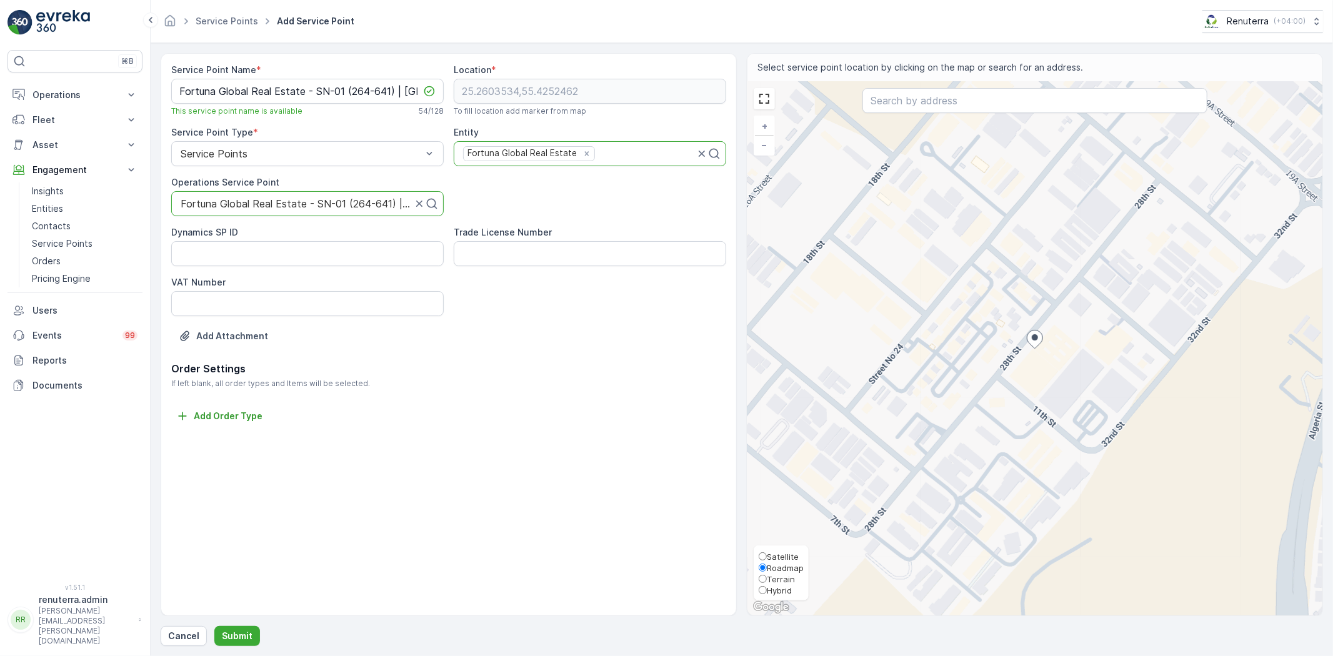
click at [777, 552] on span "Satellite" at bounding box center [783, 557] width 32 height 10
click at [767, 552] on input "Satellite" at bounding box center [763, 556] width 8 height 8
radio input "true"
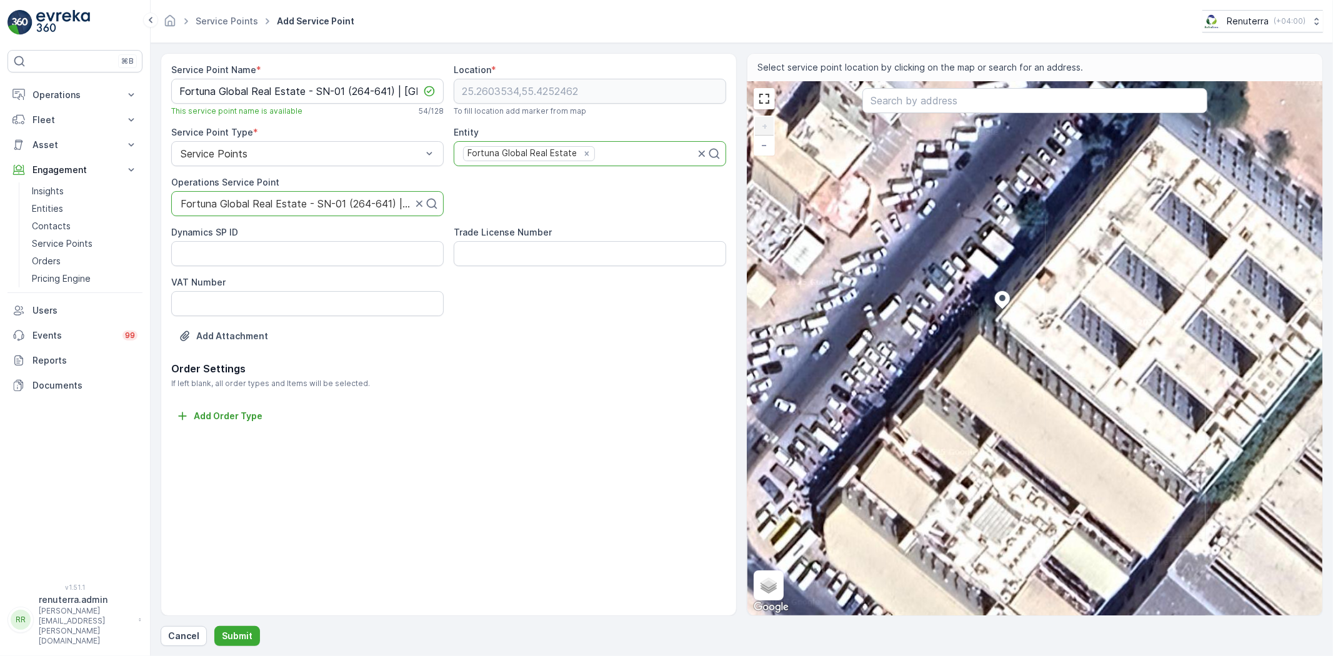
click at [969, 284] on div "+ − Satellite Roadmap Terrain Hybrid Leaflet Keyboard shortcuts Map Data Imager…" at bounding box center [1034, 349] width 575 height 534
type input "25.26040314675552,55.425174789608306"
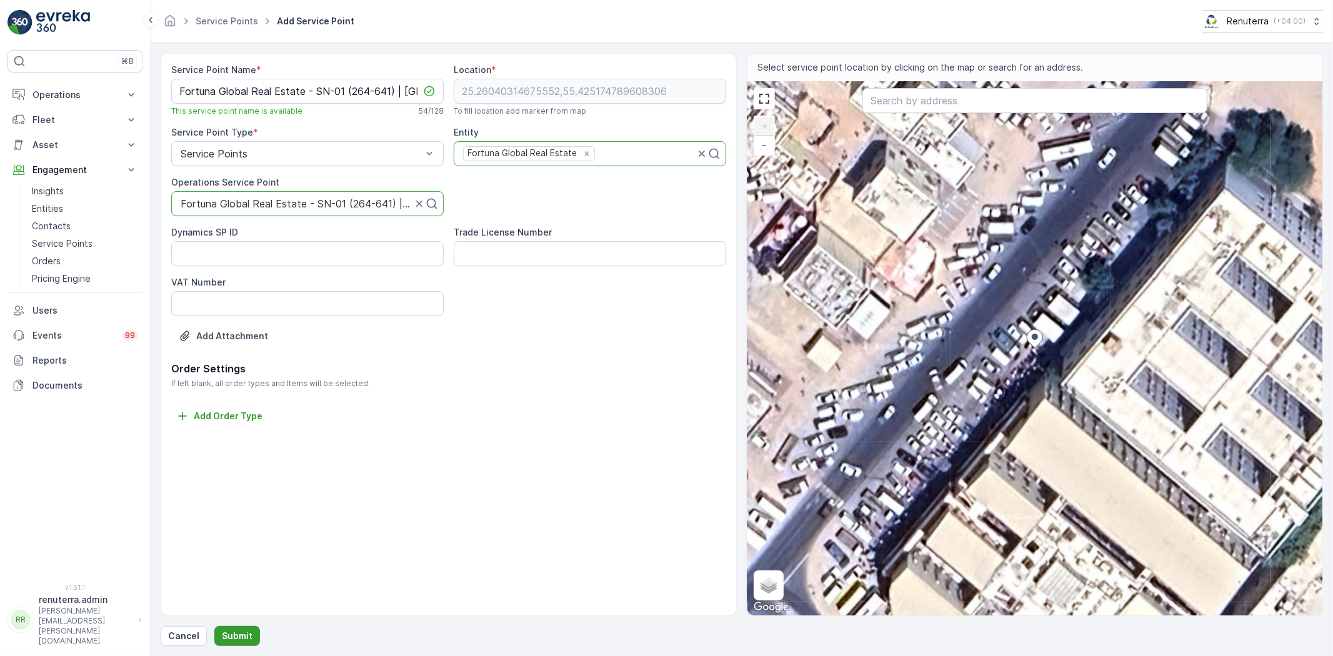
click at [247, 632] on p "Submit" at bounding box center [237, 636] width 31 height 12
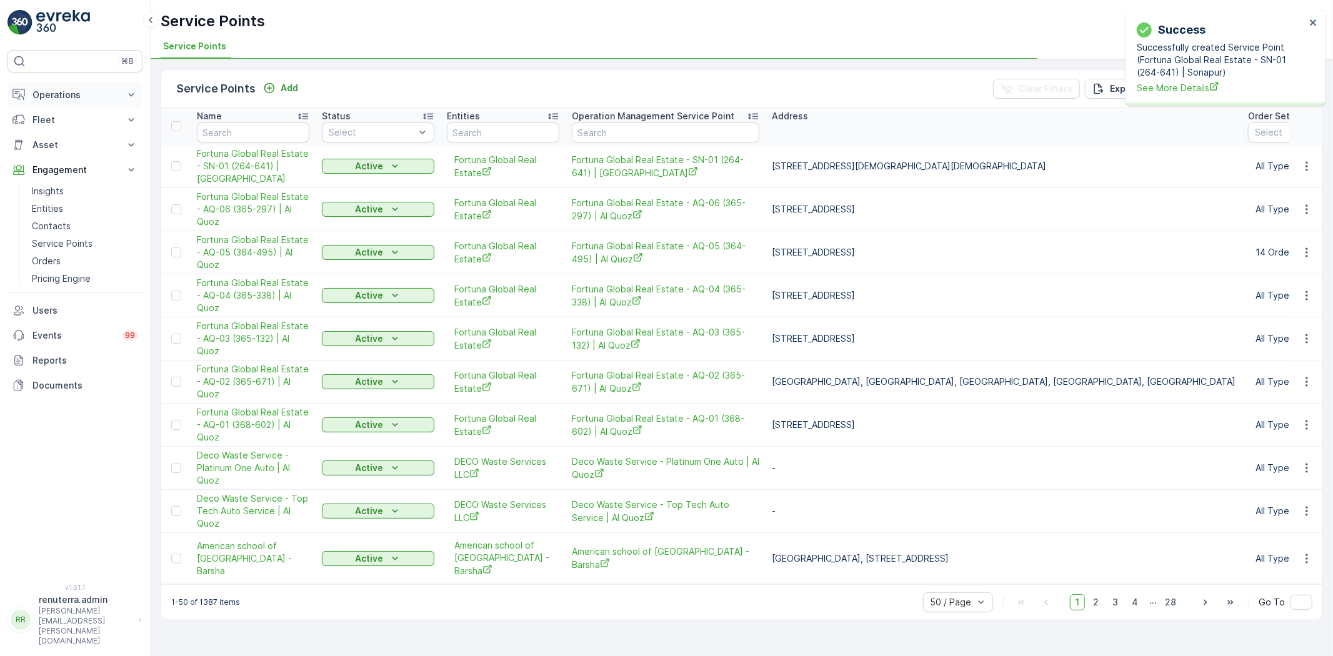
click at [66, 94] on p "Operations" at bounding box center [74, 95] width 85 height 12
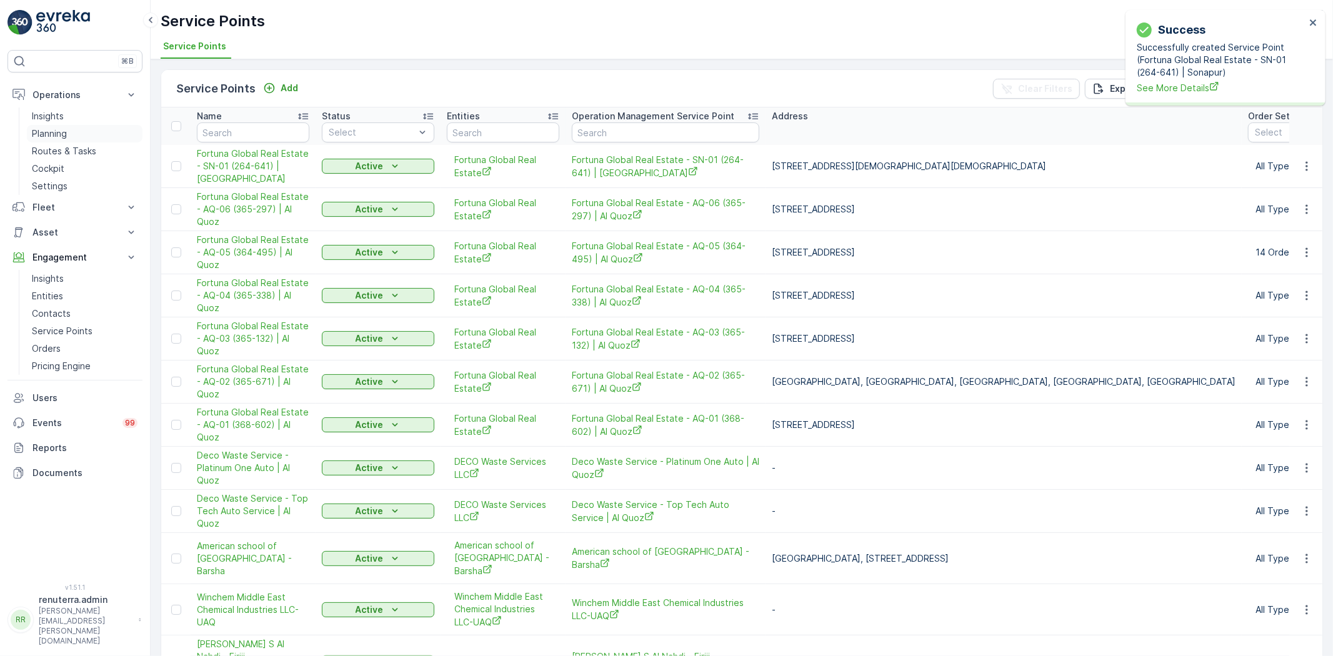
click at [57, 131] on p "Planning" at bounding box center [49, 133] width 35 height 12
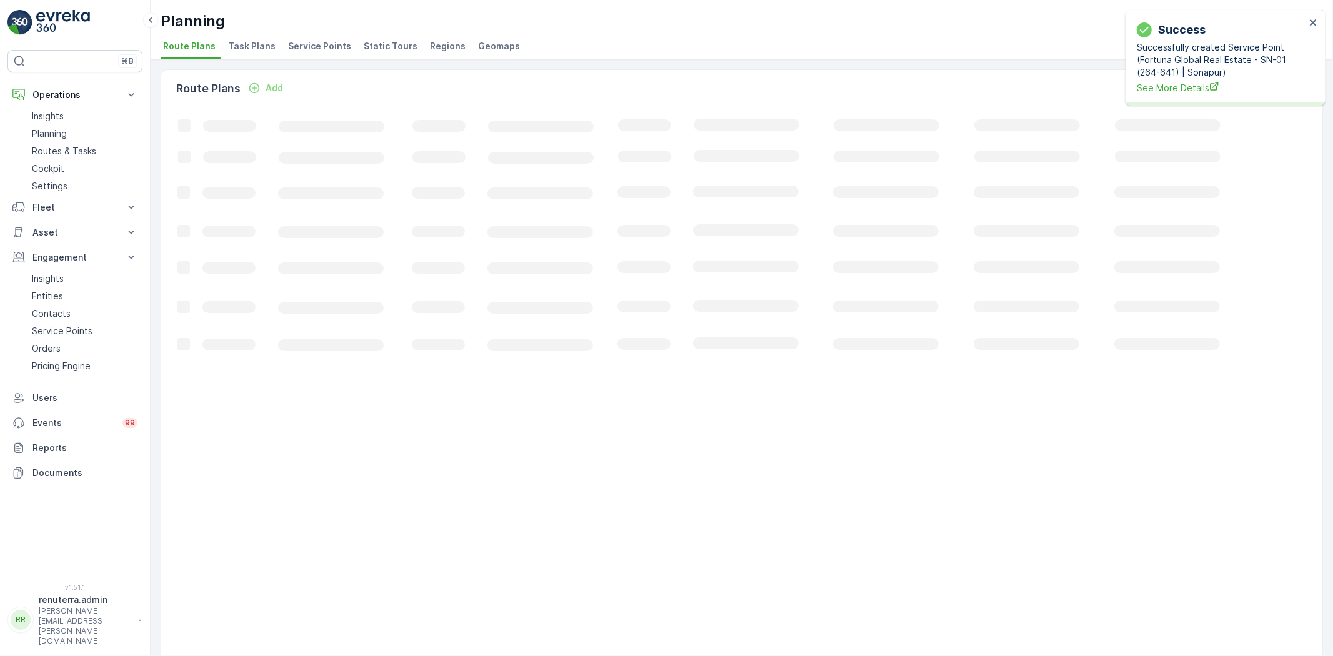
click at [310, 41] on span "Service Points" at bounding box center [319, 46] width 63 height 12
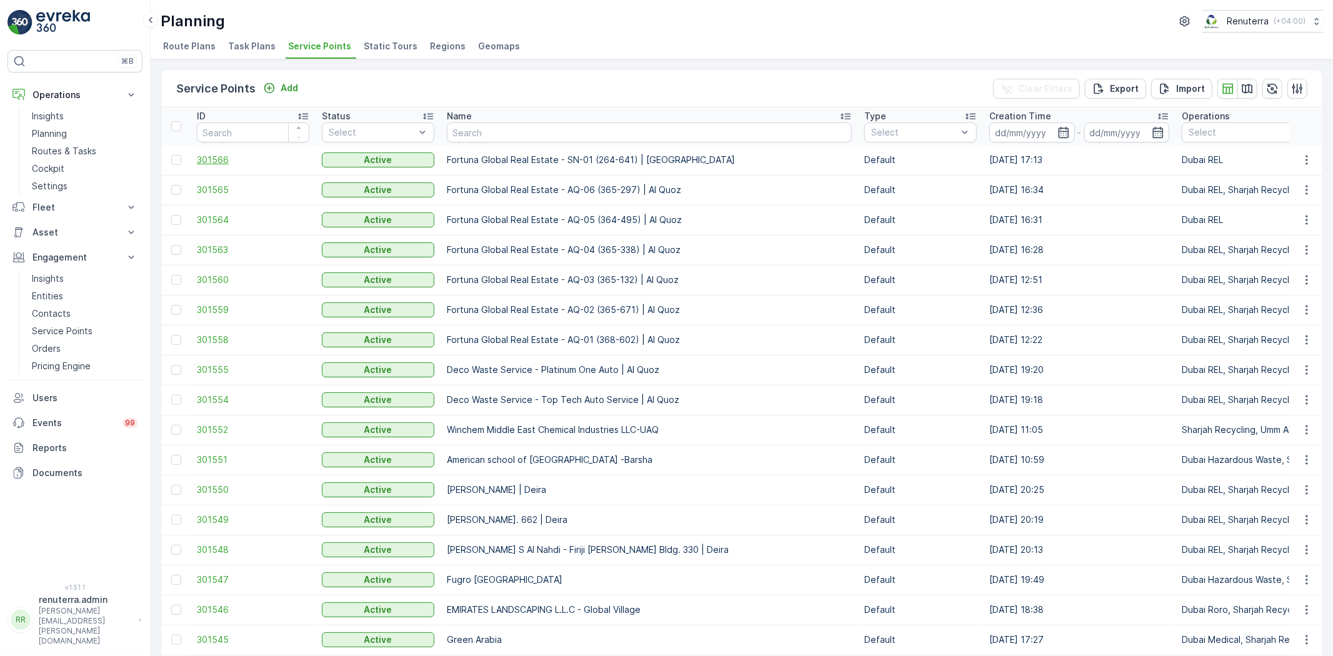
click at [212, 157] on span "301566" at bounding box center [253, 160] width 112 height 12
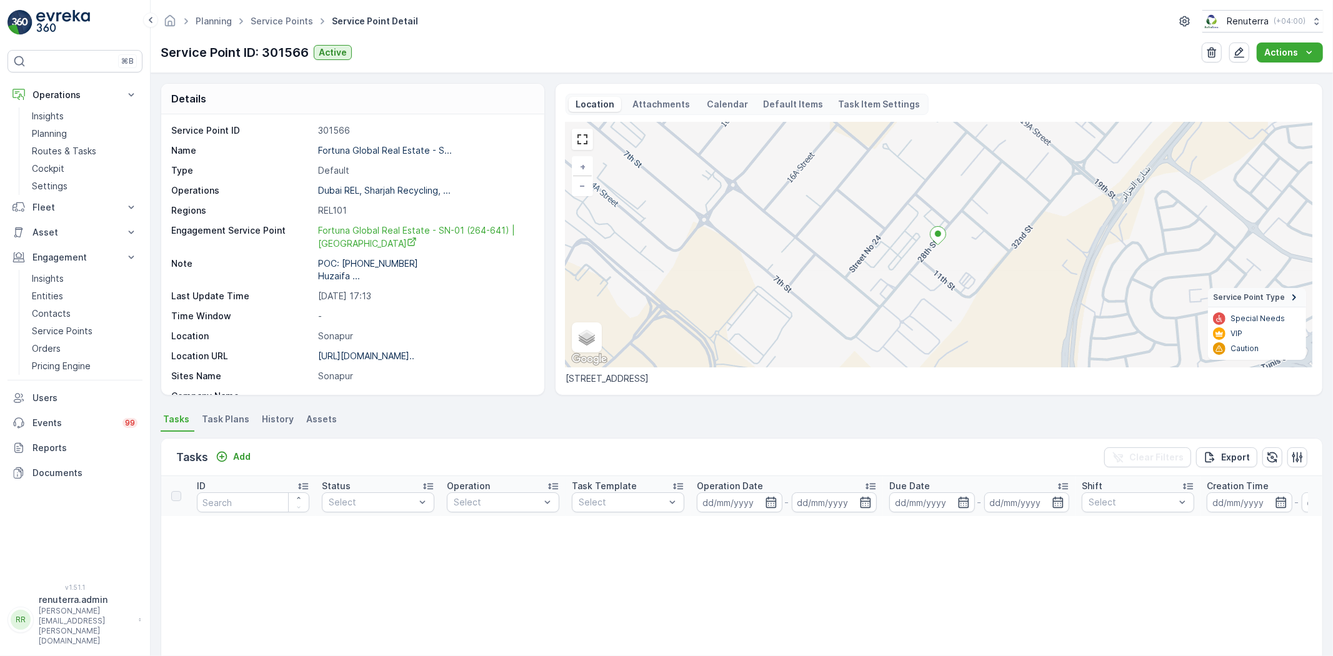
click at [231, 421] on span "Task Plans" at bounding box center [225, 419] width 47 height 12
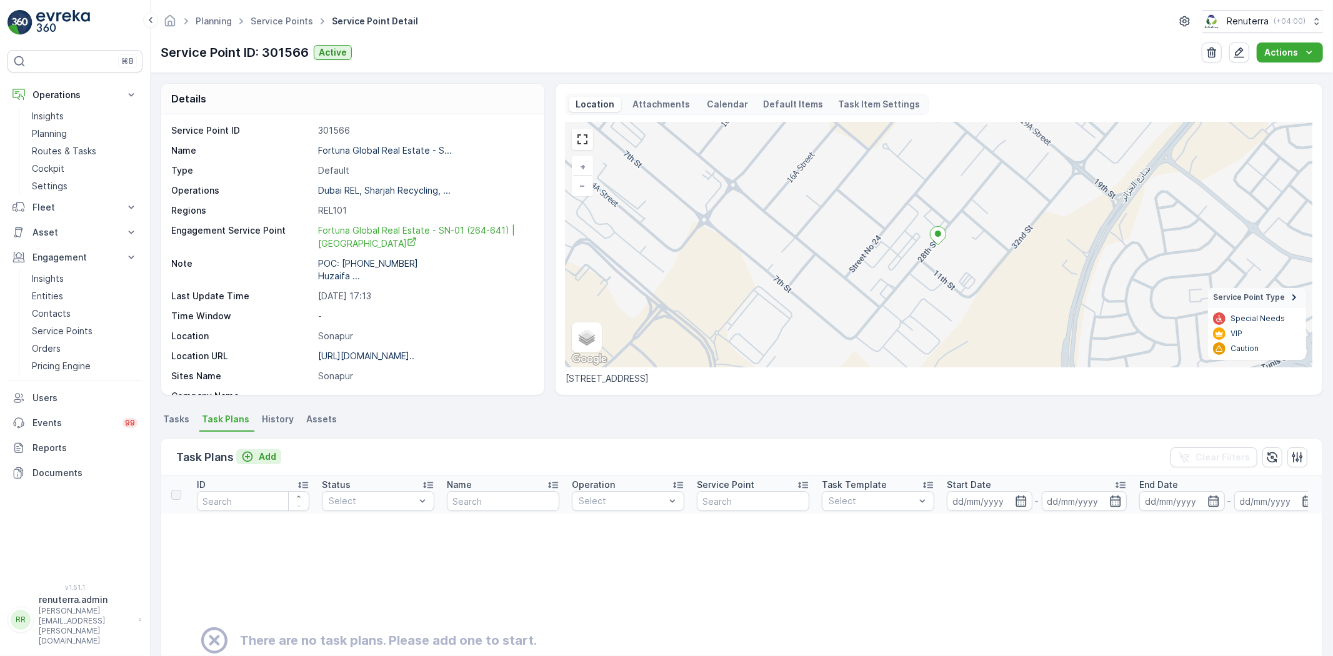
click at [267, 458] on p "Add" at bounding box center [267, 457] width 17 height 12
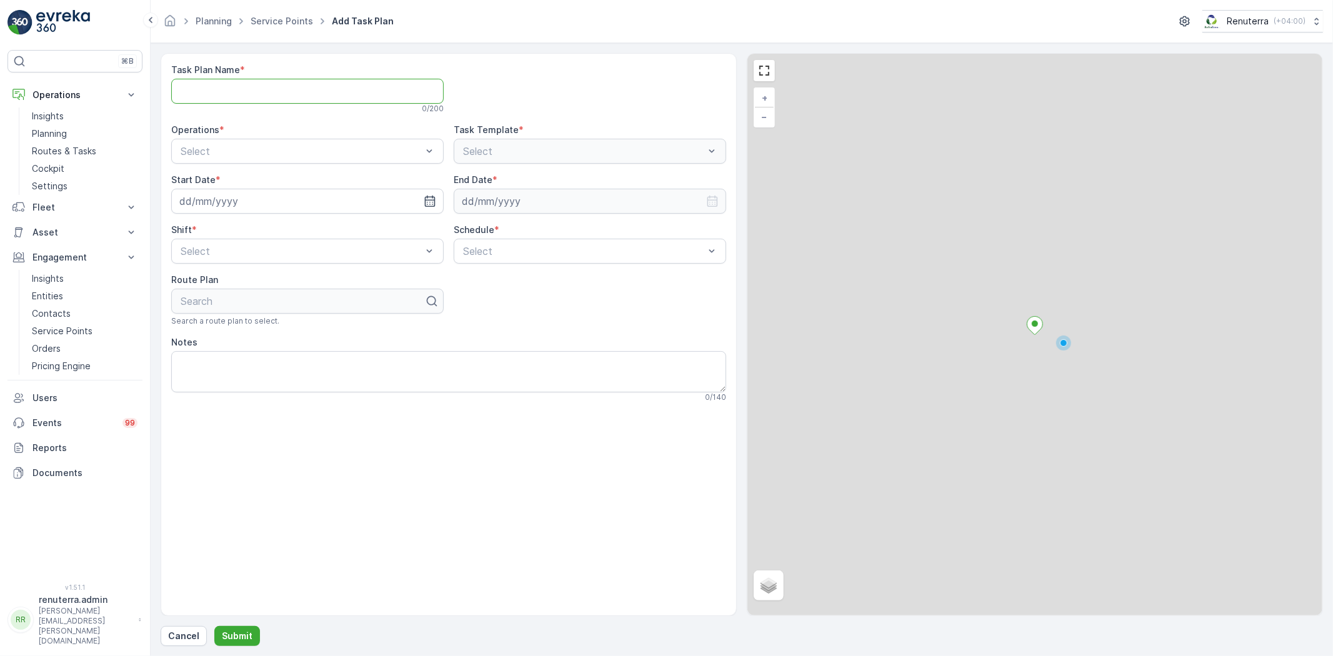
click at [266, 96] on Name "Task Plan Name" at bounding box center [307, 91] width 272 height 25
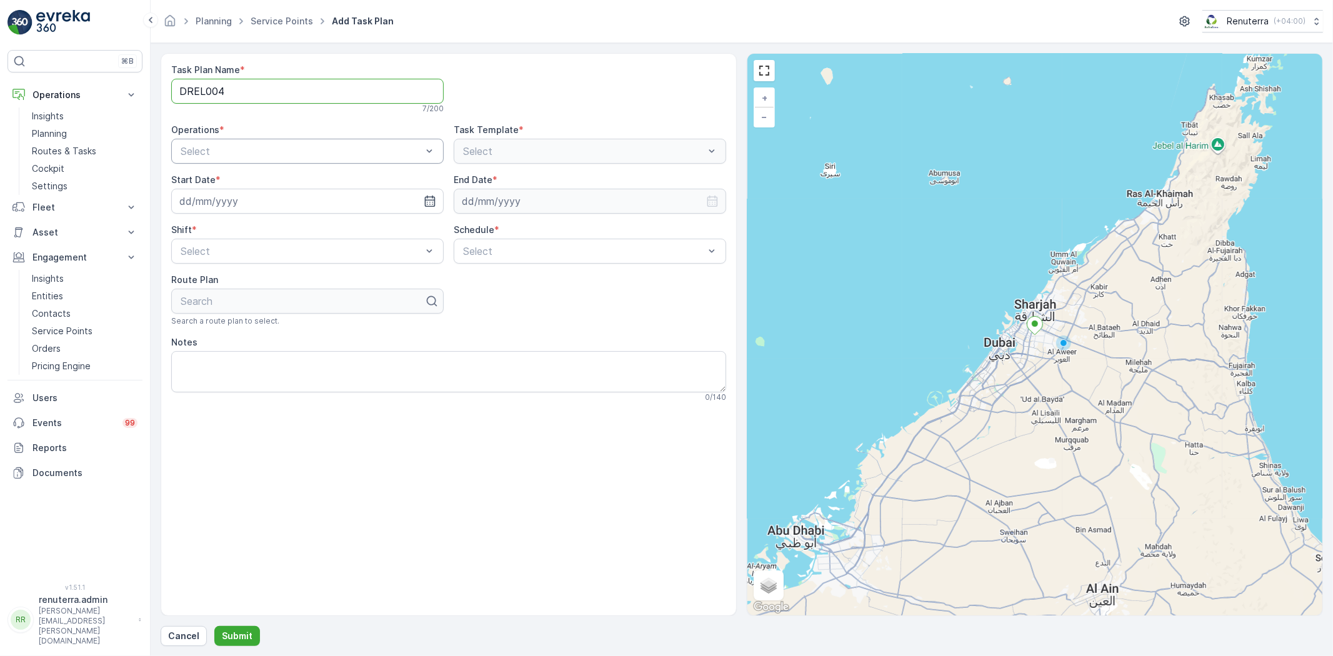
type Name "DREL004"
click at [230, 201] on div "Dubai REL" at bounding box center [307, 202] width 257 height 11
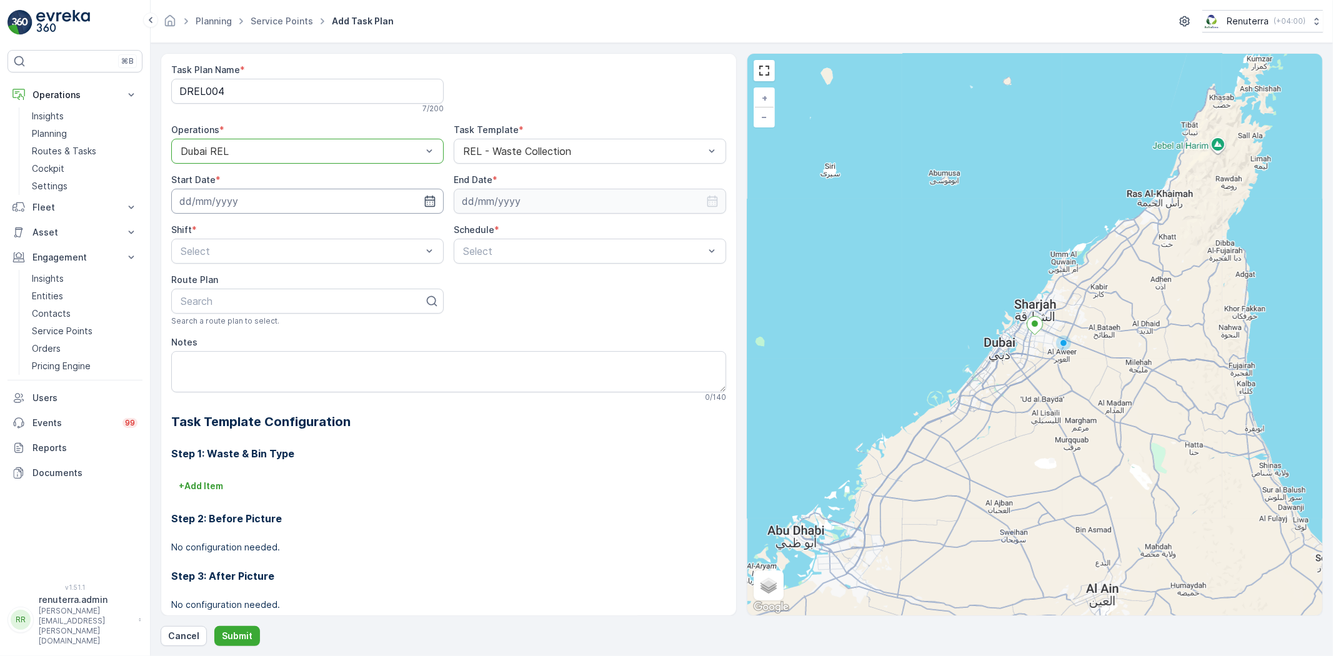
click at [317, 209] on input at bounding box center [307, 201] width 272 height 25
click at [216, 374] on div "29" at bounding box center [215, 381] width 20 height 20
type input "29.09.2025"
click at [490, 203] on input at bounding box center [590, 201] width 272 height 25
click at [482, 226] on p "September" at bounding box center [491, 231] width 49 height 12
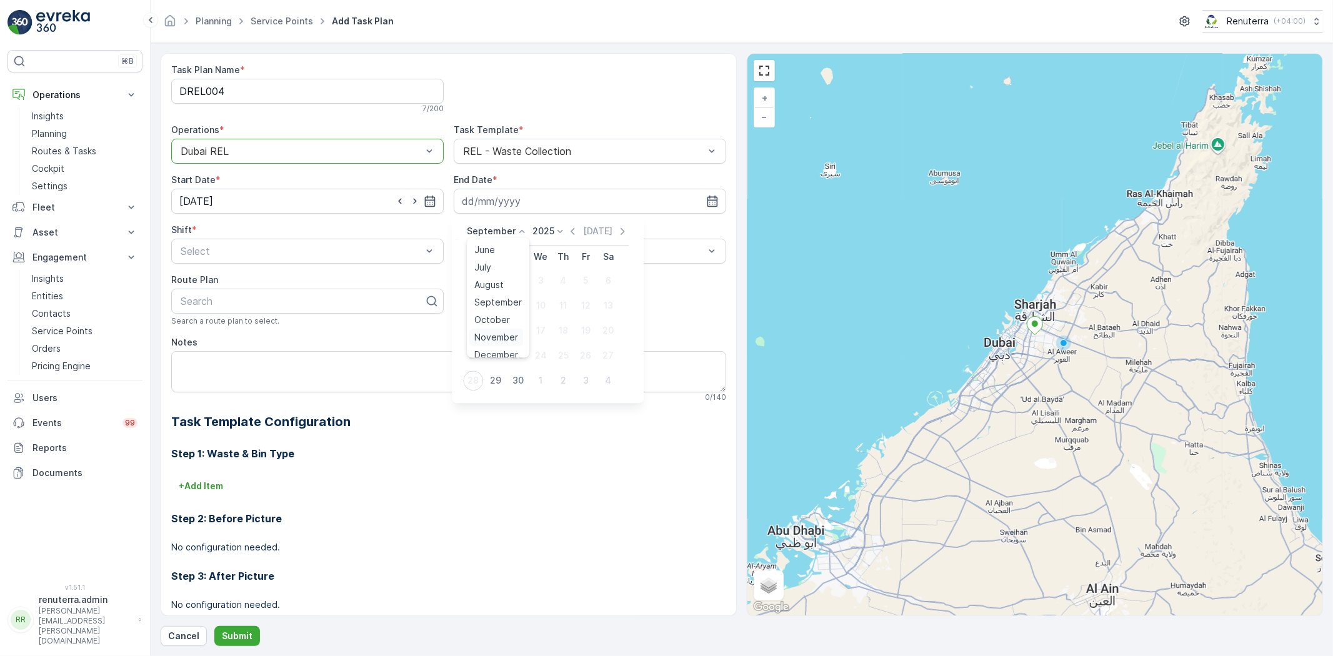
scroll to position [94, 0]
click at [499, 349] on span "December" at bounding box center [496, 347] width 44 height 12
click at [541, 234] on p "2025" at bounding box center [540, 231] width 22 height 12
click at [546, 277] on span "2026" at bounding box center [546, 277] width 21 height 12
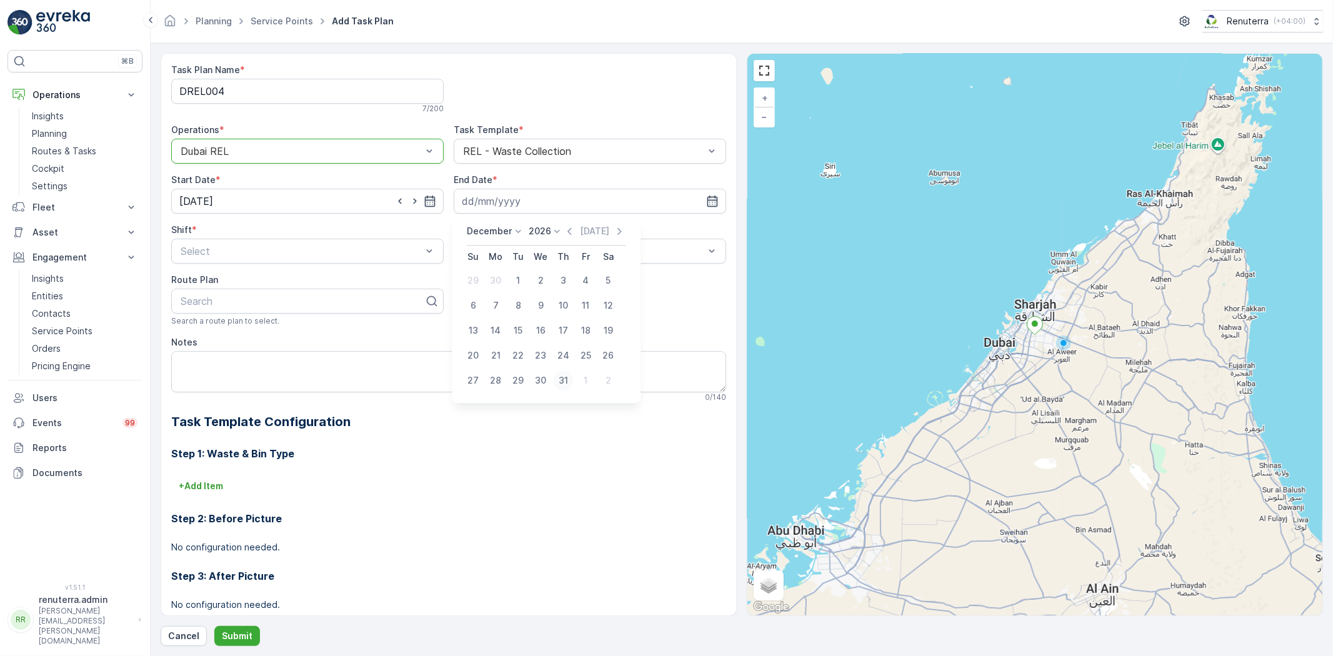
click at [565, 380] on div "31" at bounding box center [563, 381] width 20 height 20
type input "31.12.2026"
click at [213, 282] on span "Day Shift" at bounding box center [201, 281] width 44 height 11
click at [470, 284] on span "Daily" at bounding box center [472, 281] width 22 height 11
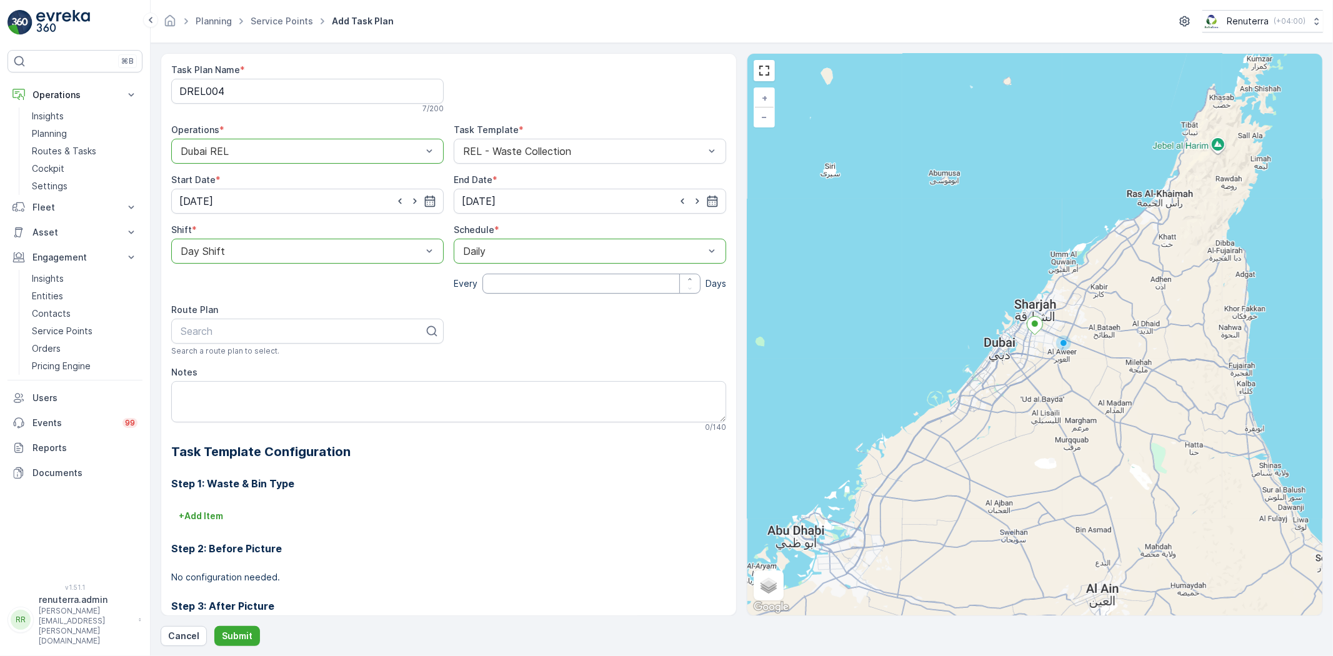
click at [513, 294] on input "number" at bounding box center [591, 284] width 218 height 20
type input "1"
click at [273, 327] on div at bounding box center [302, 331] width 246 height 11
type input "rel102"
click at [246, 365] on div "DREL102" at bounding box center [307, 361] width 257 height 11
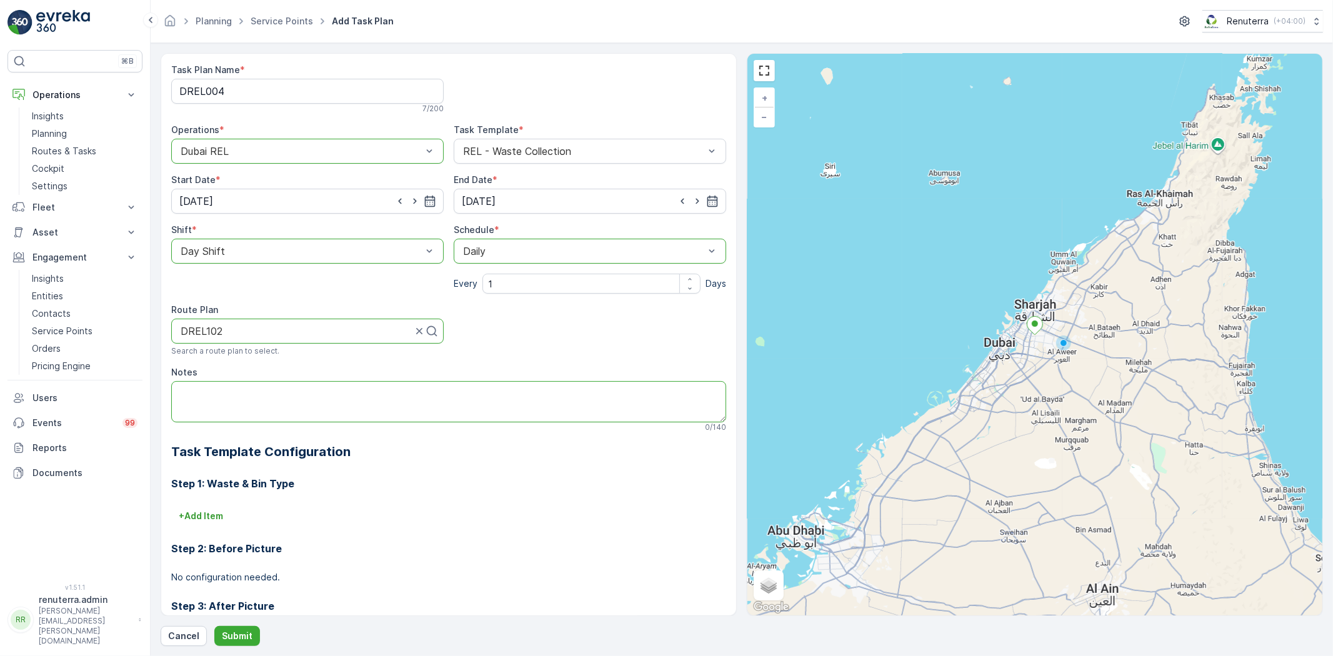
click at [251, 401] on textarea "Notes" at bounding box center [448, 401] width 555 height 41
paste textarea "+971 52 639 3061 Huzaifa Camp Boss"
click at [177, 399] on textarea "POC: +971 52 639 3061 Huzaifa Camp Boss" at bounding box center [448, 401] width 555 height 41
type textarea "POC: +971 52 639 3061 Huzaifa Camp Boss"
click at [234, 635] on p "Submit" at bounding box center [237, 636] width 31 height 12
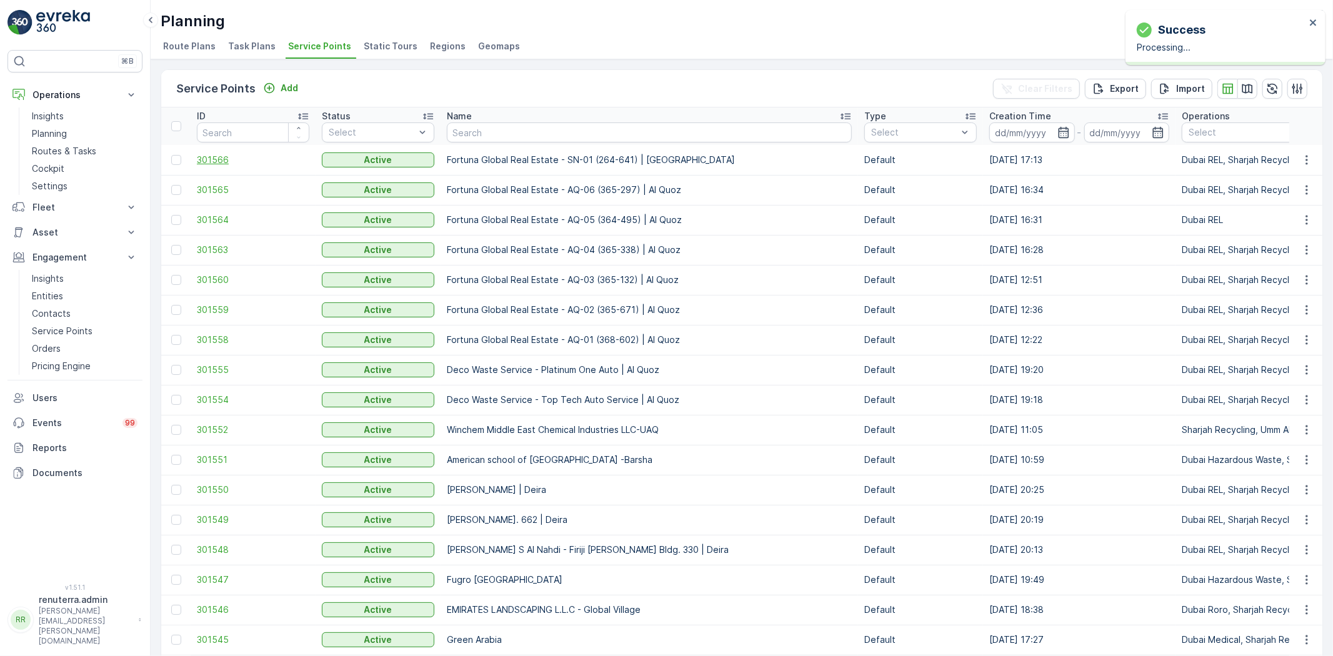
drag, startPoint x: 234, startPoint y: 157, endPoint x: 219, endPoint y: 157, distance: 14.4
click at [219, 157] on span "301566" at bounding box center [253, 160] width 112 height 12
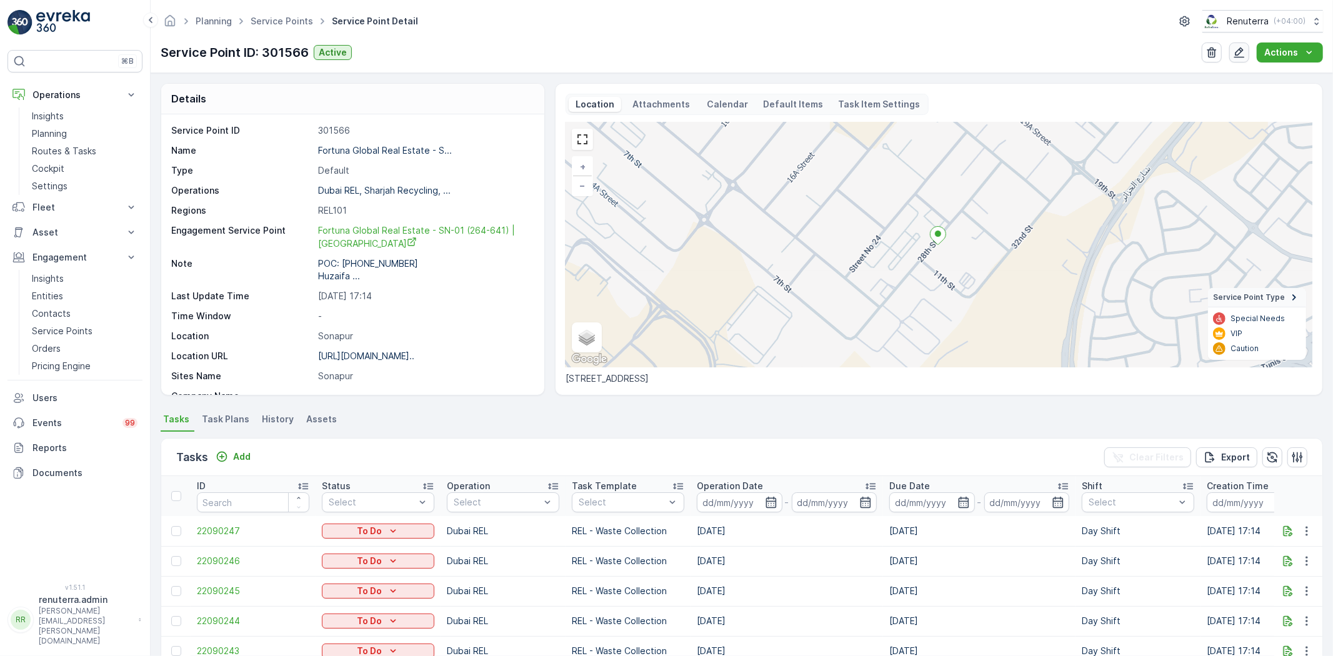
click at [1244, 52] on icon "button" at bounding box center [1239, 52] width 12 height 12
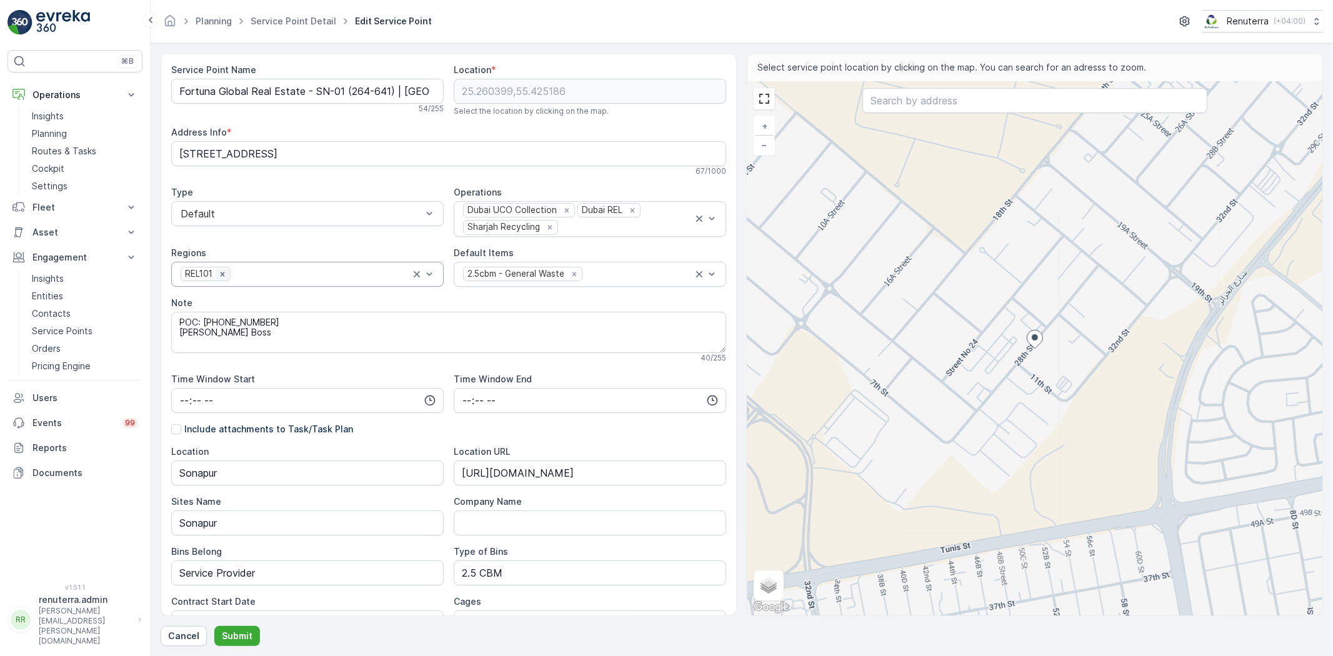
click at [223, 273] on icon "Remove REL101" at bounding box center [222, 274] width 4 height 4
click at [223, 273] on div at bounding box center [301, 274] width 244 height 11
click at [200, 352] on span "REL102" at bounding box center [196, 347] width 34 height 11
click at [237, 630] on p "Submit" at bounding box center [237, 636] width 31 height 12
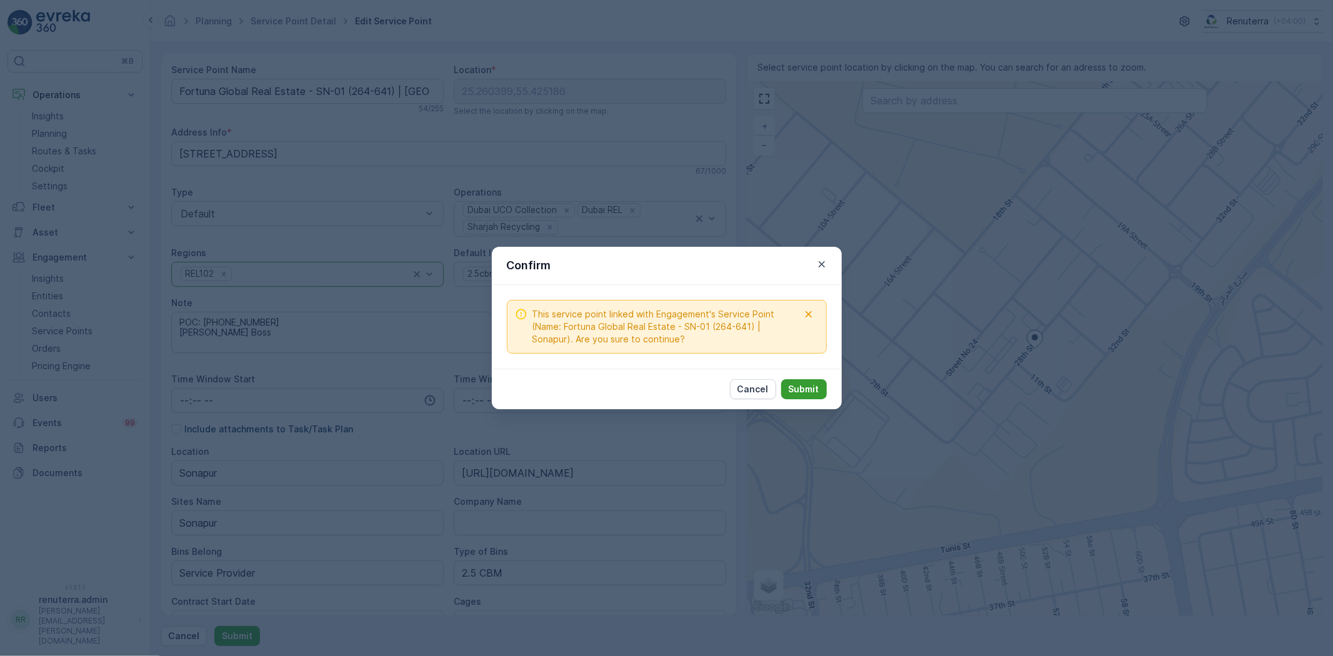
click at [792, 388] on p "Submit" at bounding box center [804, 389] width 31 height 12
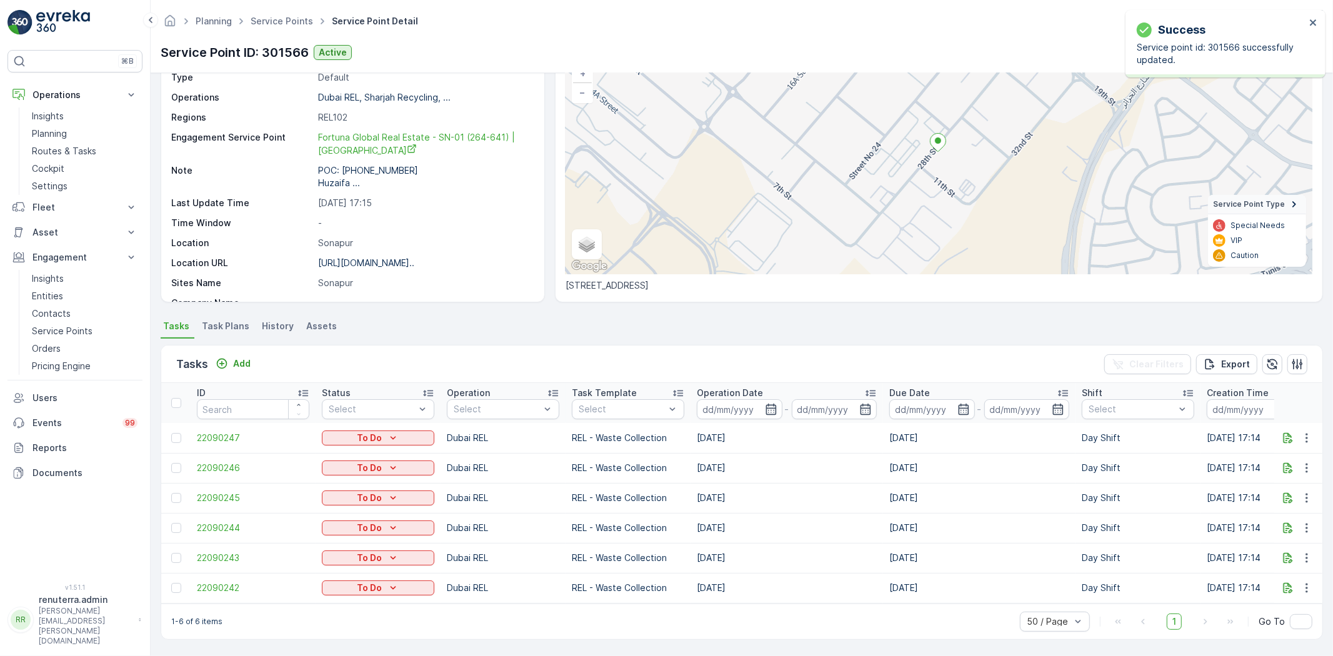
scroll to position [98, 0]
click at [1300, 582] on icon "button" at bounding box center [1306, 588] width 12 height 12
click at [1255, 519] on span "Change Route" at bounding box center [1274, 523] width 61 height 12
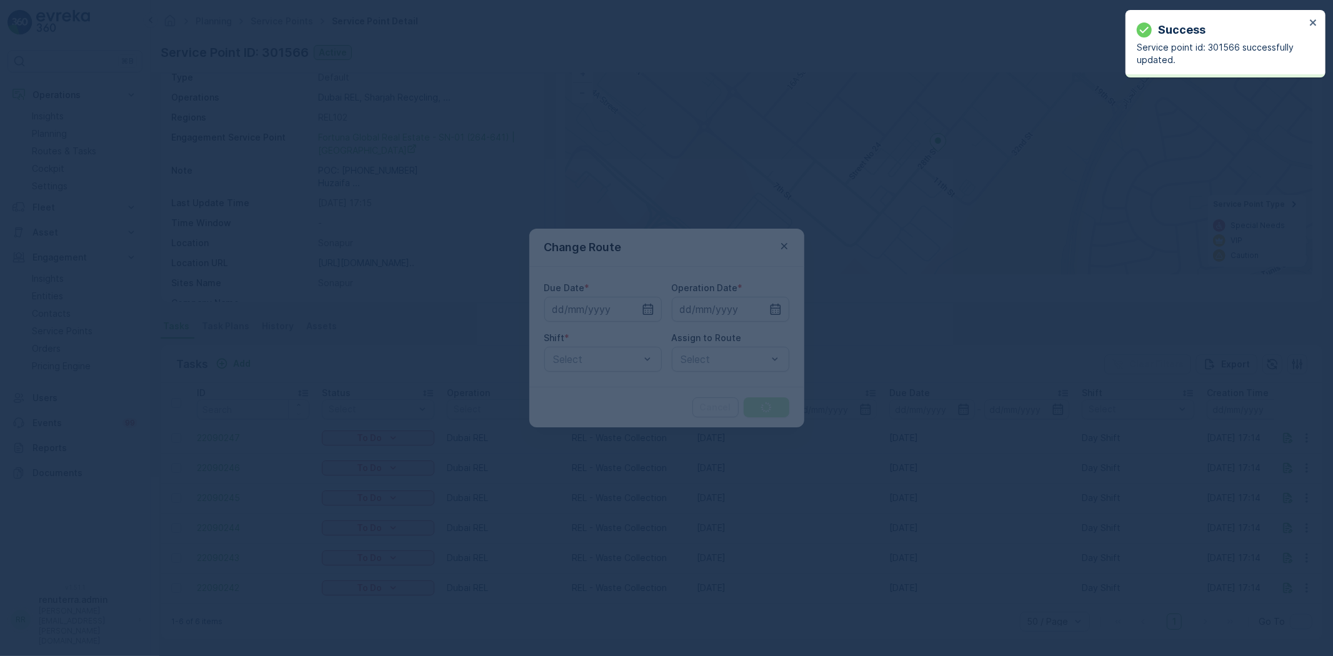
type input "29.09.2025"
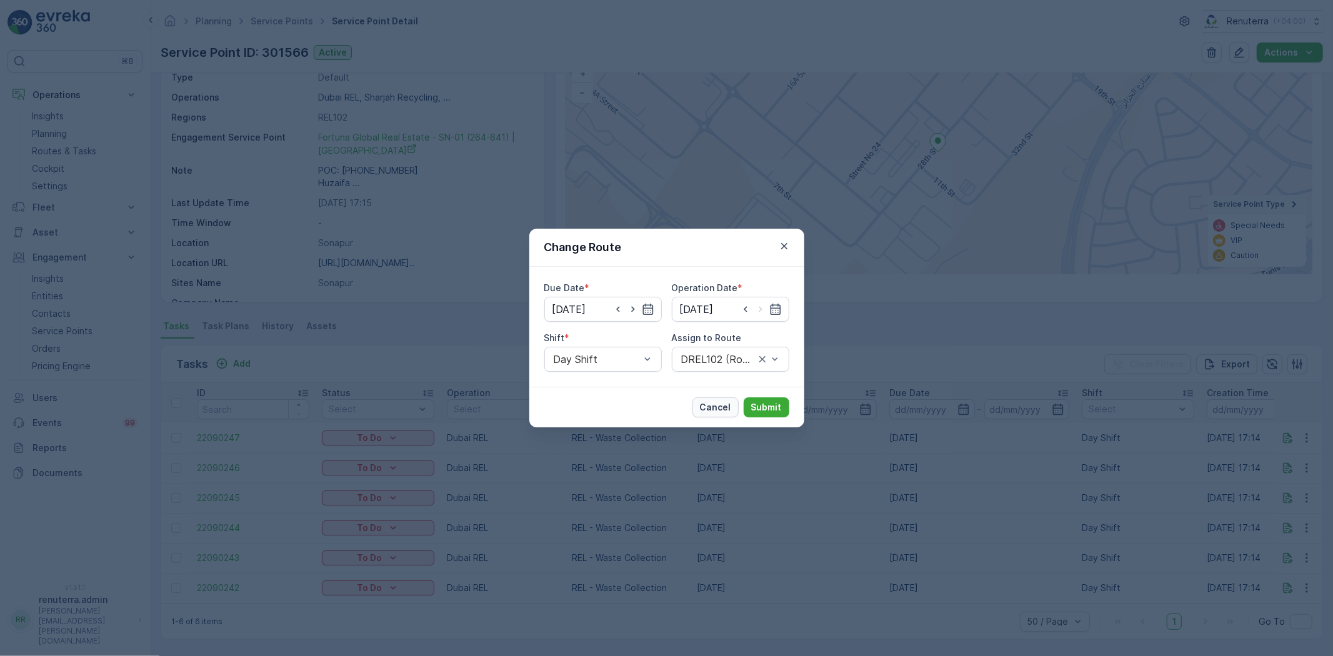
click at [714, 405] on p "Cancel" at bounding box center [715, 407] width 31 height 12
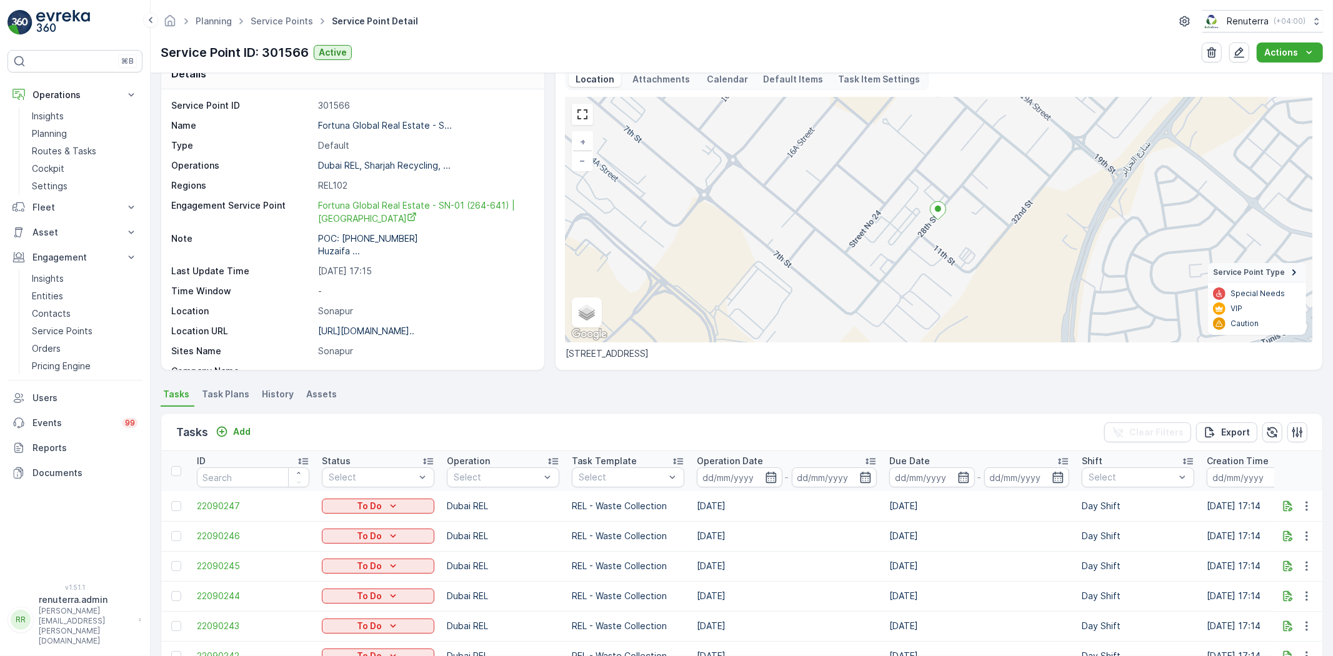
scroll to position [0, 0]
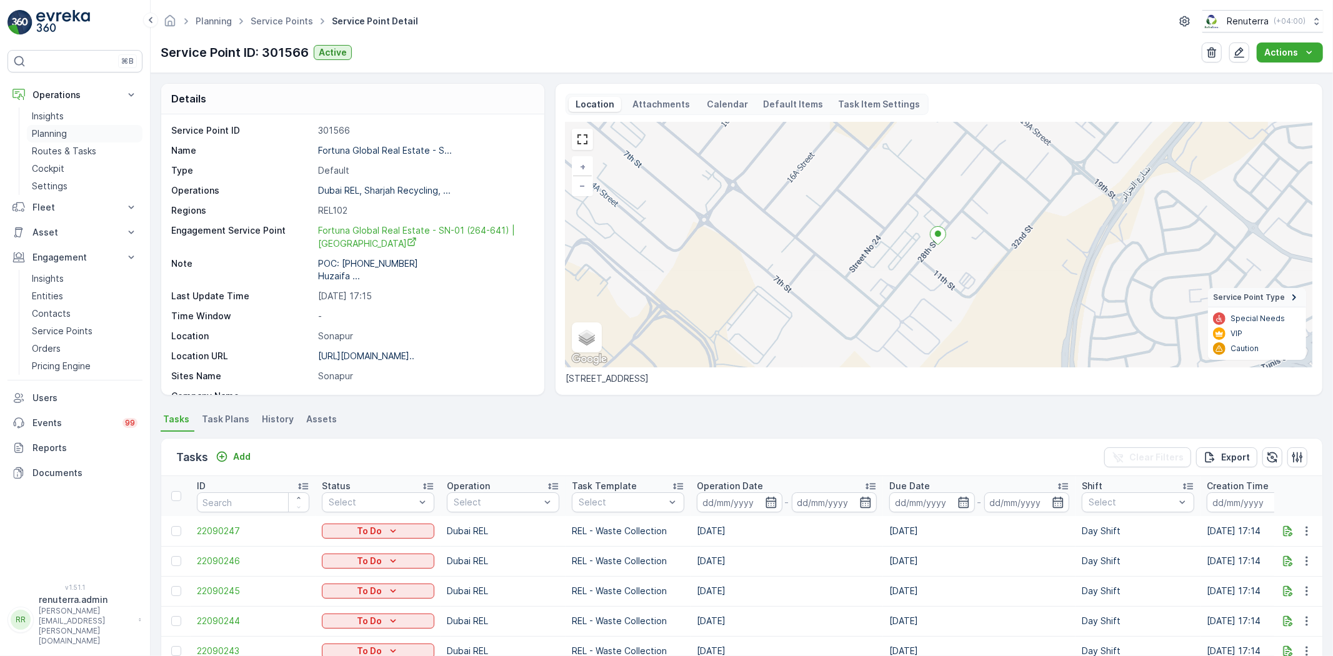
click at [42, 134] on p "Planning" at bounding box center [49, 133] width 35 height 12
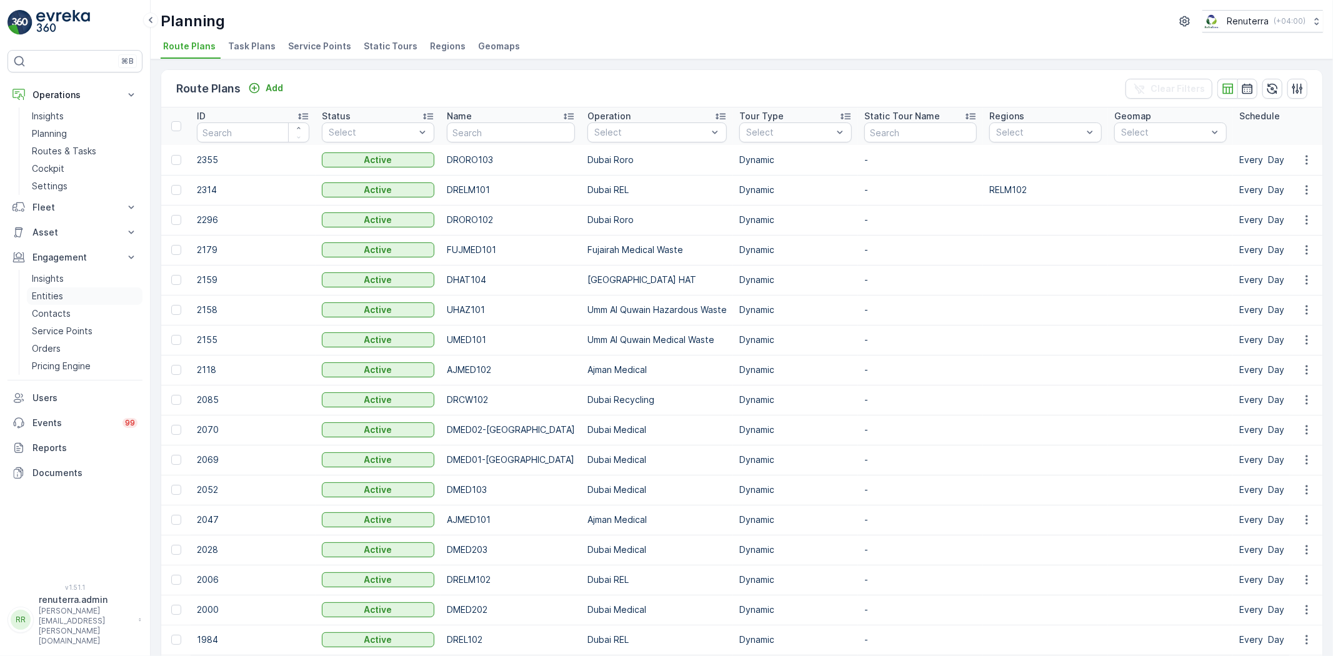
click at [64, 290] on link "Entities" at bounding box center [85, 295] width 116 height 17
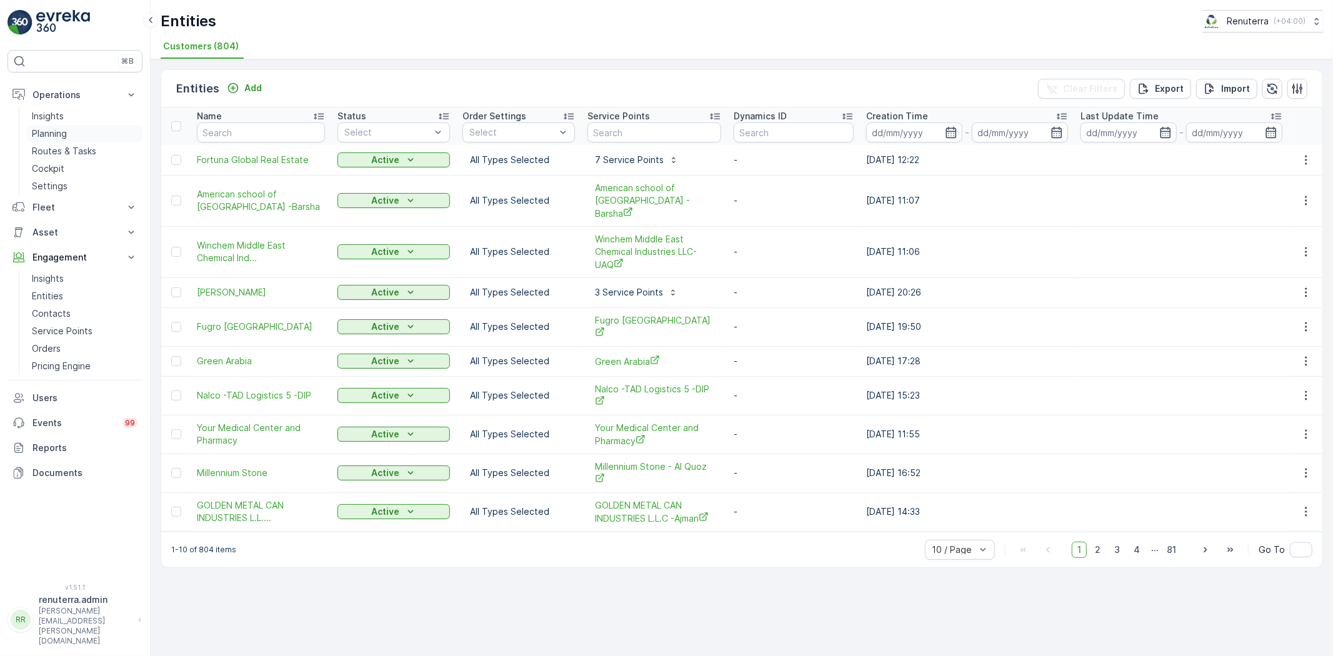
click at [77, 134] on link "Planning" at bounding box center [85, 133] width 116 height 17
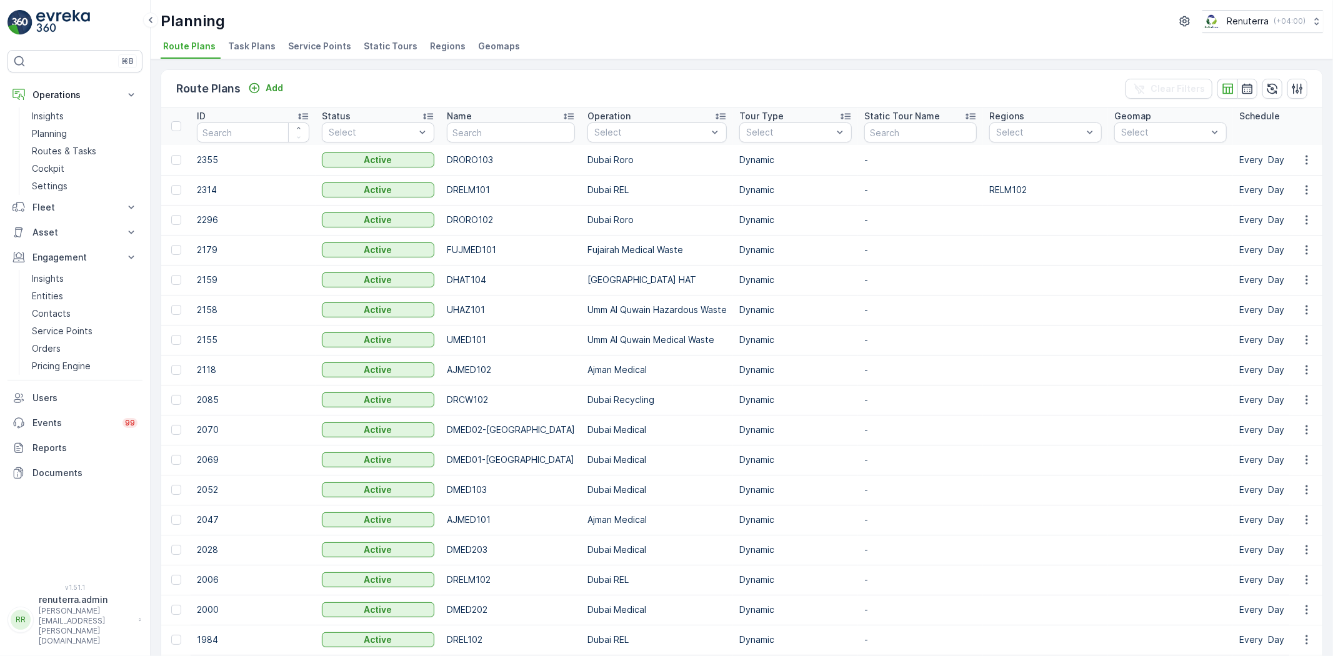
click at [301, 46] on span "Service Points" at bounding box center [319, 46] width 63 height 12
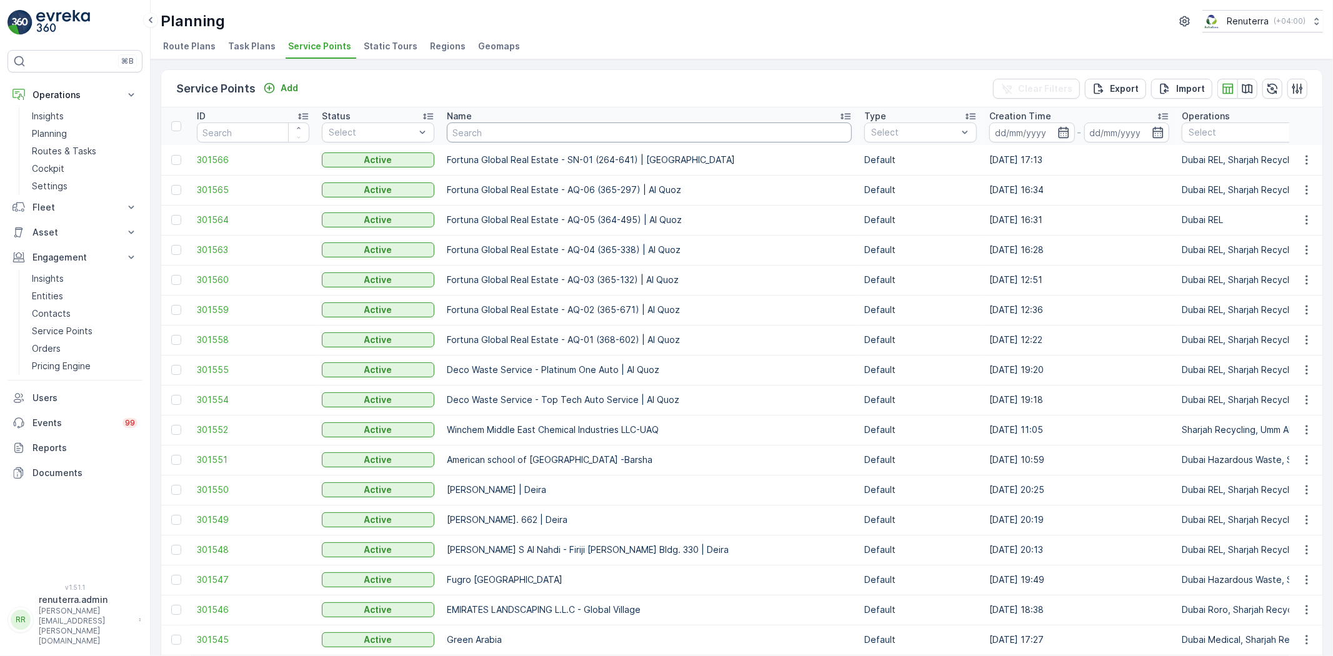
click at [615, 139] on input "text" at bounding box center [649, 132] width 405 height 20
type input "nomac"
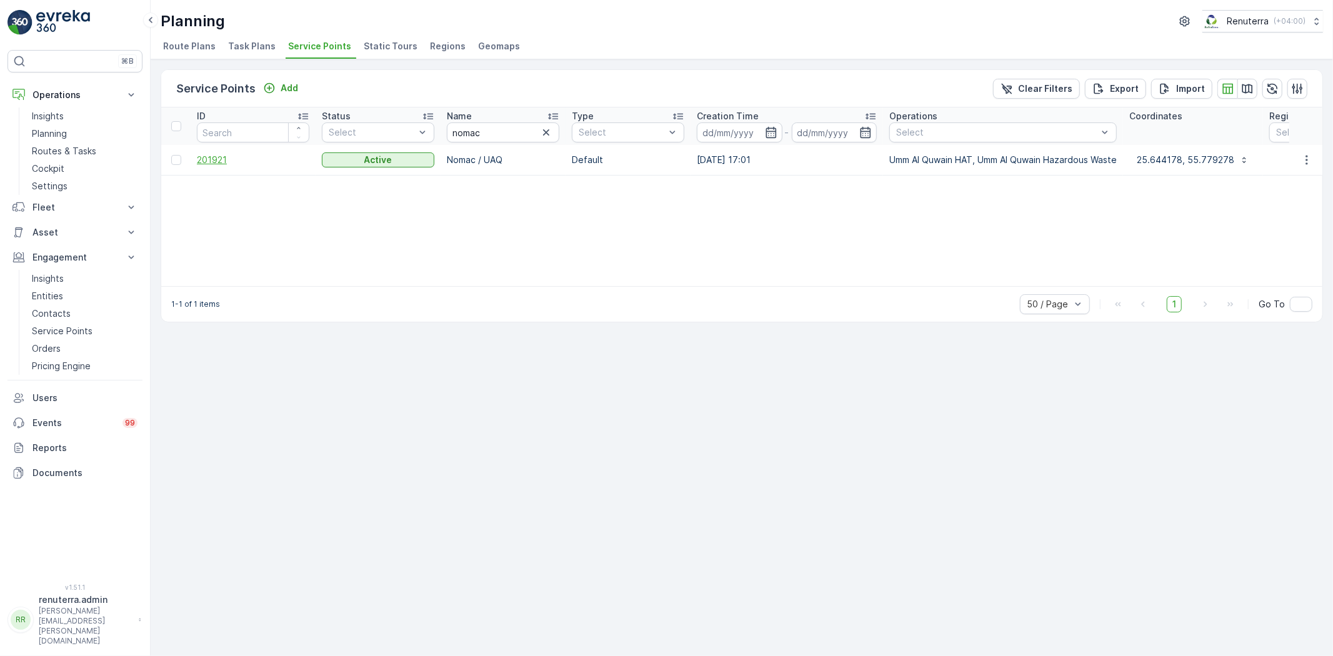
click at [214, 161] on span "201921" at bounding box center [253, 160] width 112 height 12
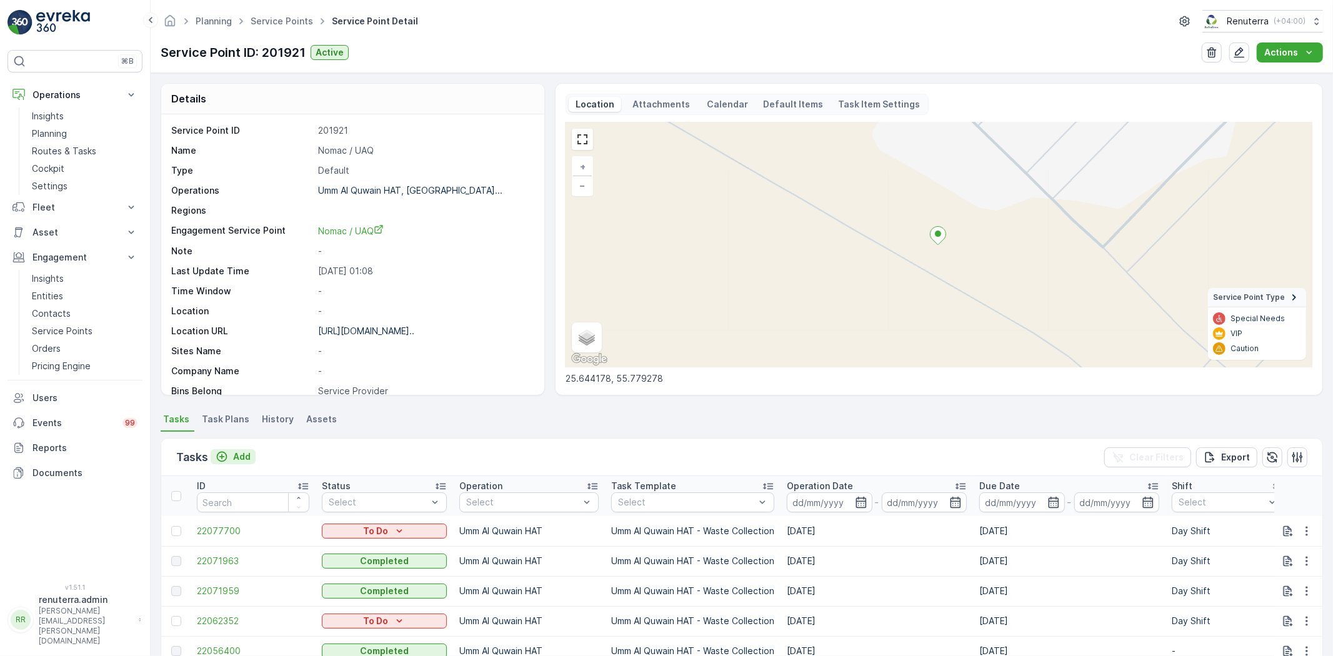
click at [233, 456] on p "Add" at bounding box center [241, 457] width 17 height 12
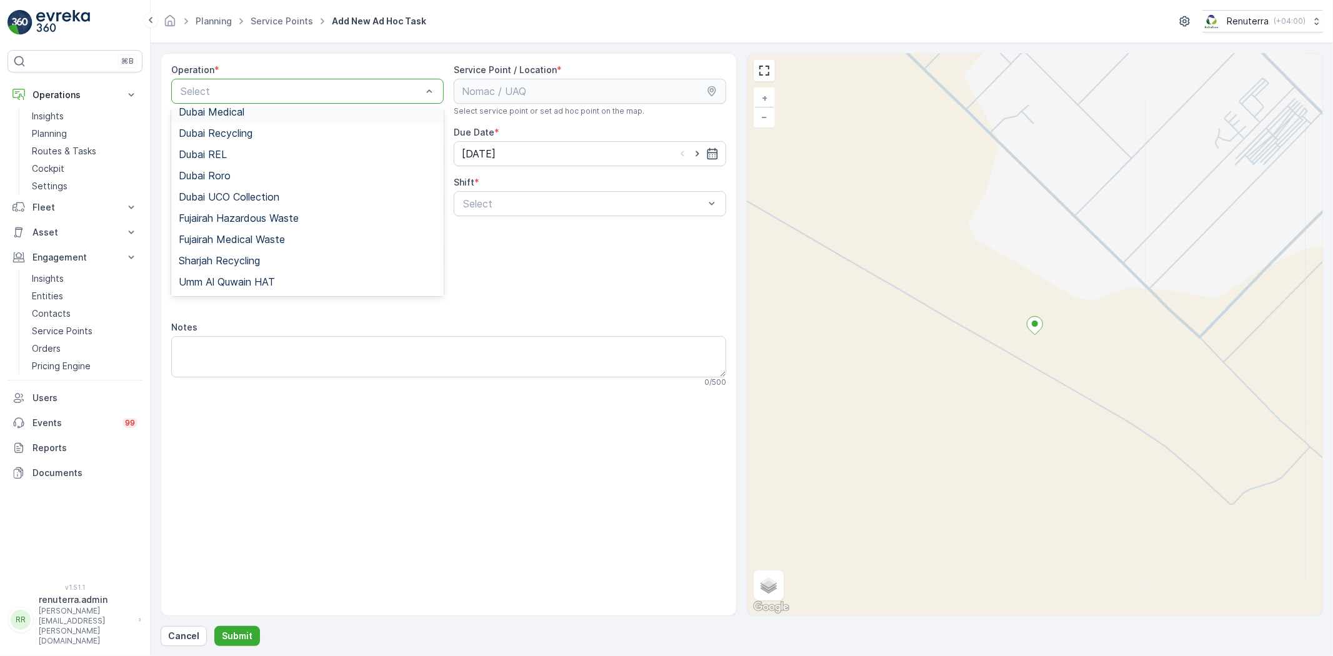
scroll to position [157, 0]
click at [251, 236] on span "Umm Al Quwain HAT" at bounding box center [227, 241] width 96 height 11
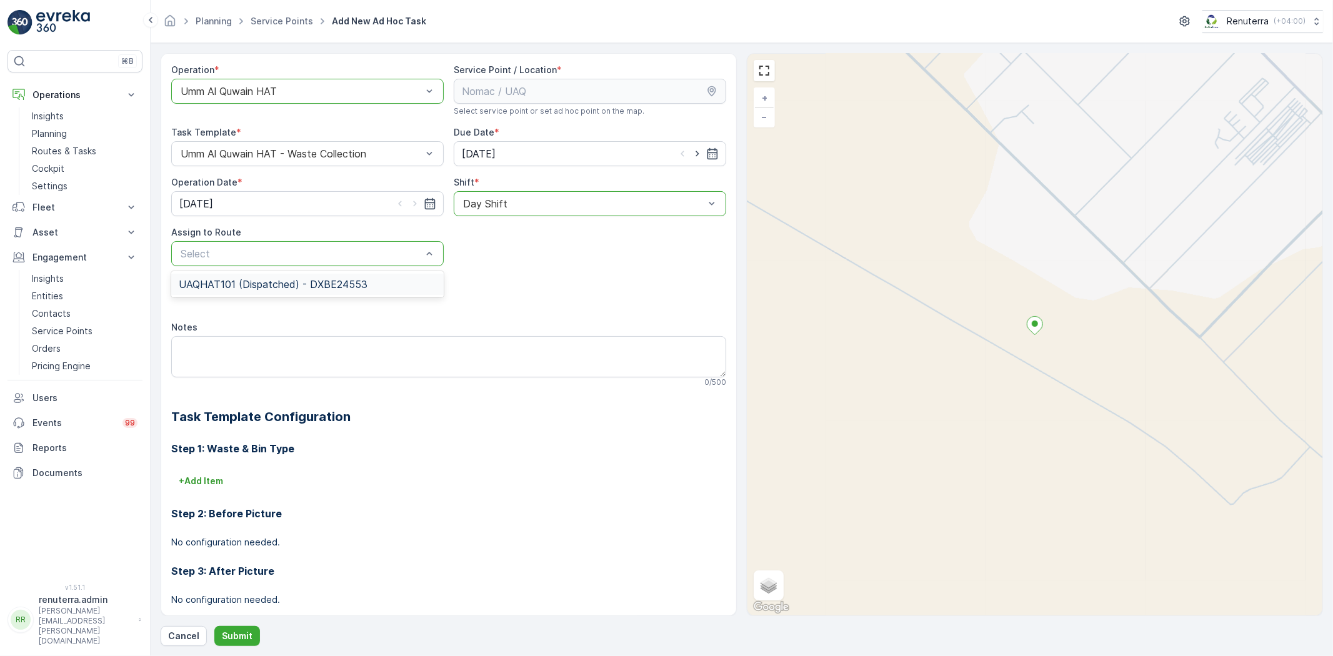
click at [251, 285] on span "UAQHAT101 (Dispatched) - DXBE24553" at bounding box center [273, 284] width 189 height 11
click at [239, 633] on p "Submit" at bounding box center [237, 636] width 31 height 12
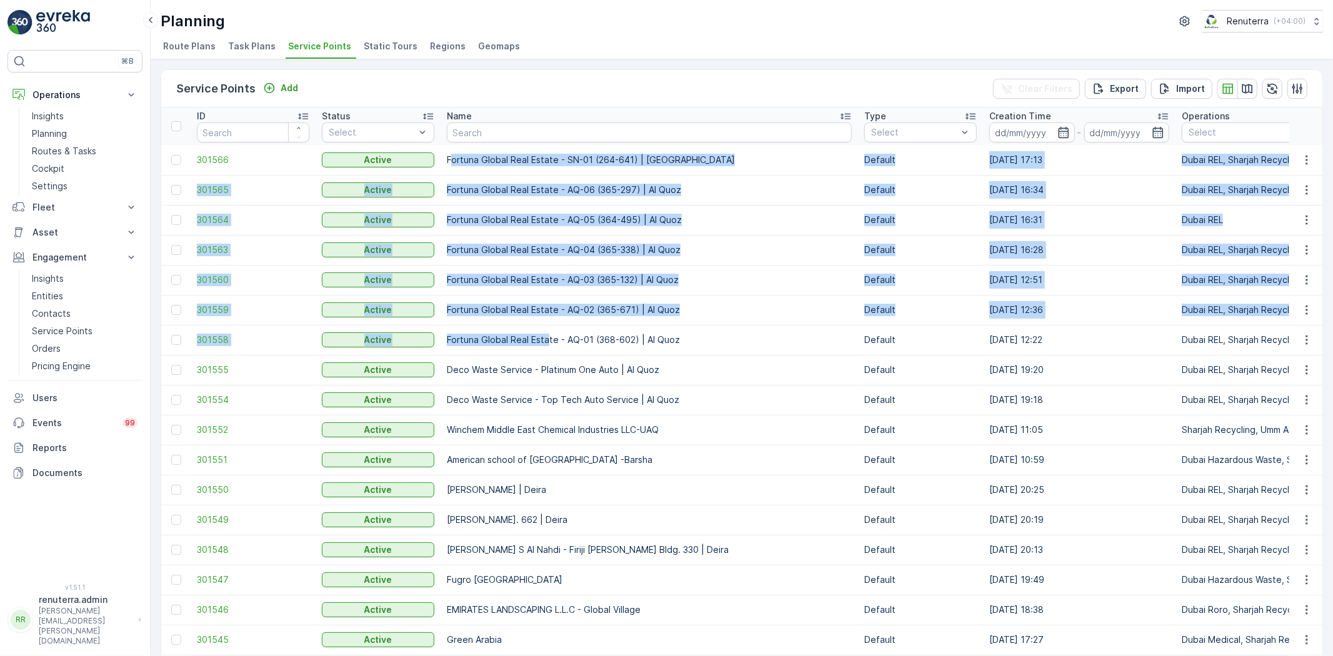
drag, startPoint x: 452, startPoint y: 159, endPoint x: 547, endPoint y: 332, distance: 197.2
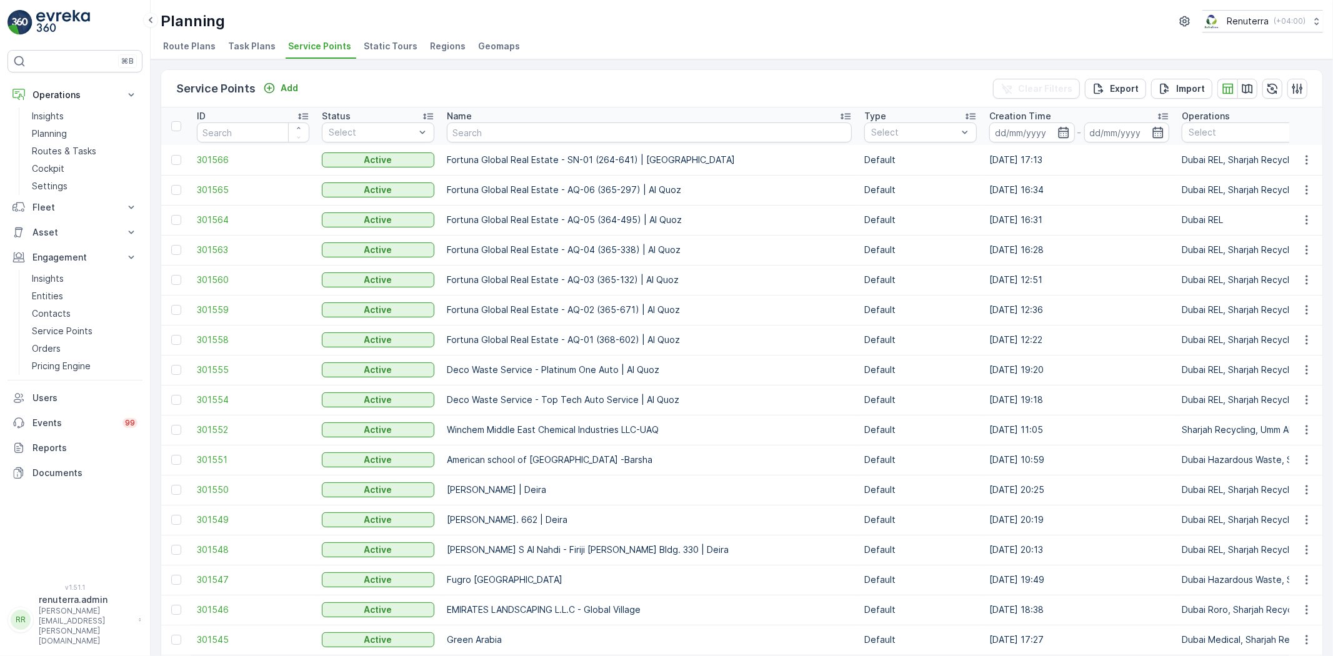
click at [627, 44] on ul "Route Plans Task Plans Service Points Static Tours Regions Geomaps" at bounding box center [737, 47] width 1152 height 21
click at [639, 29] on div "Planning Renuterra ( +04:00 )" at bounding box center [742, 21] width 1162 height 22
drag, startPoint x: 486, startPoint y: 158, endPoint x: 654, endPoint y: 151, distance: 167.6
click at [654, 151] on td "Fortuna Global Real Estate - SN-01 (264-641) | Sonapur" at bounding box center [649, 160] width 417 height 30
click at [607, 29] on div "Planning Renuterra ( +04:00 )" at bounding box center [742, 21] width 1162 height 22
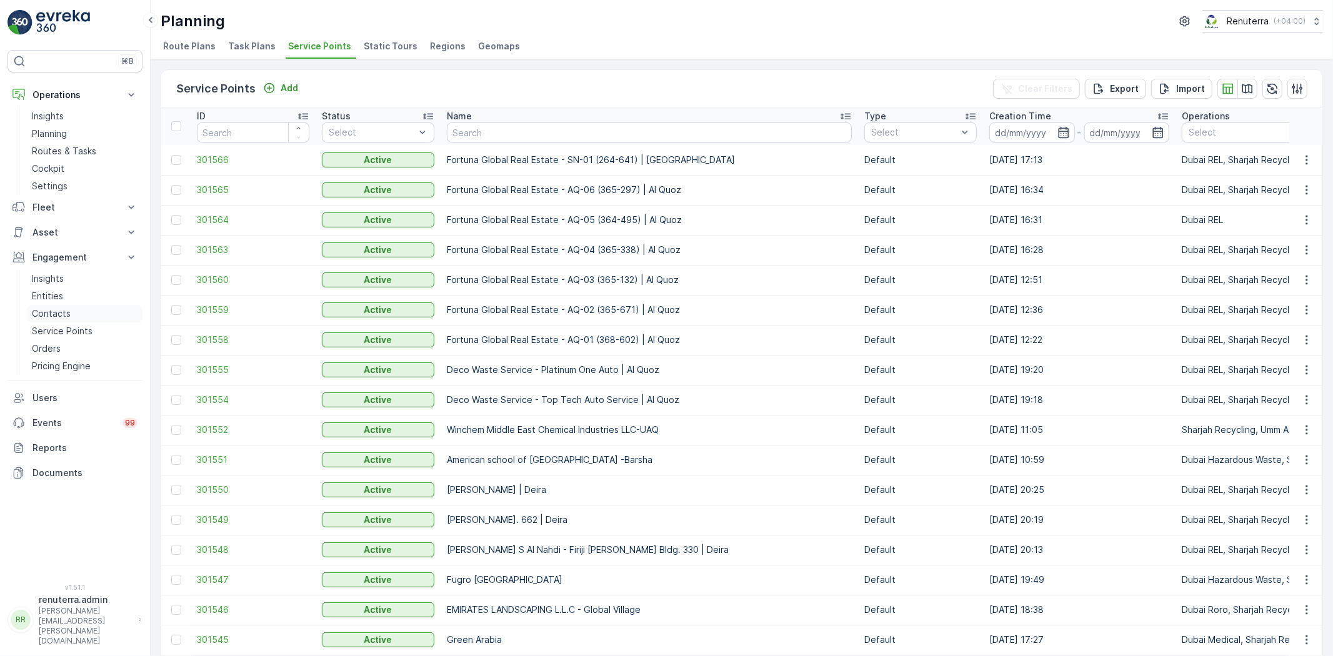
click at [47, 314] on p "Contacts" at bounding box center [51, 313] width 39 height 12
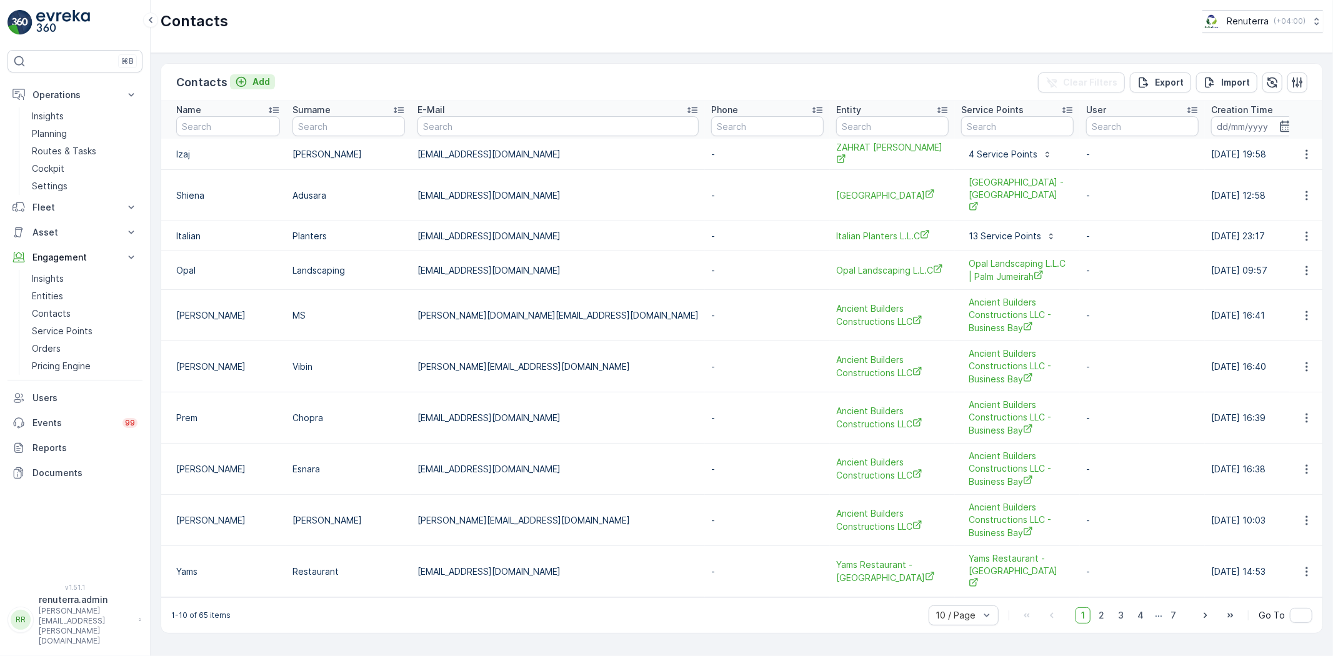
click at [241, 79] on icon "Add" at bounding box center [241, 82] width 12 height 12
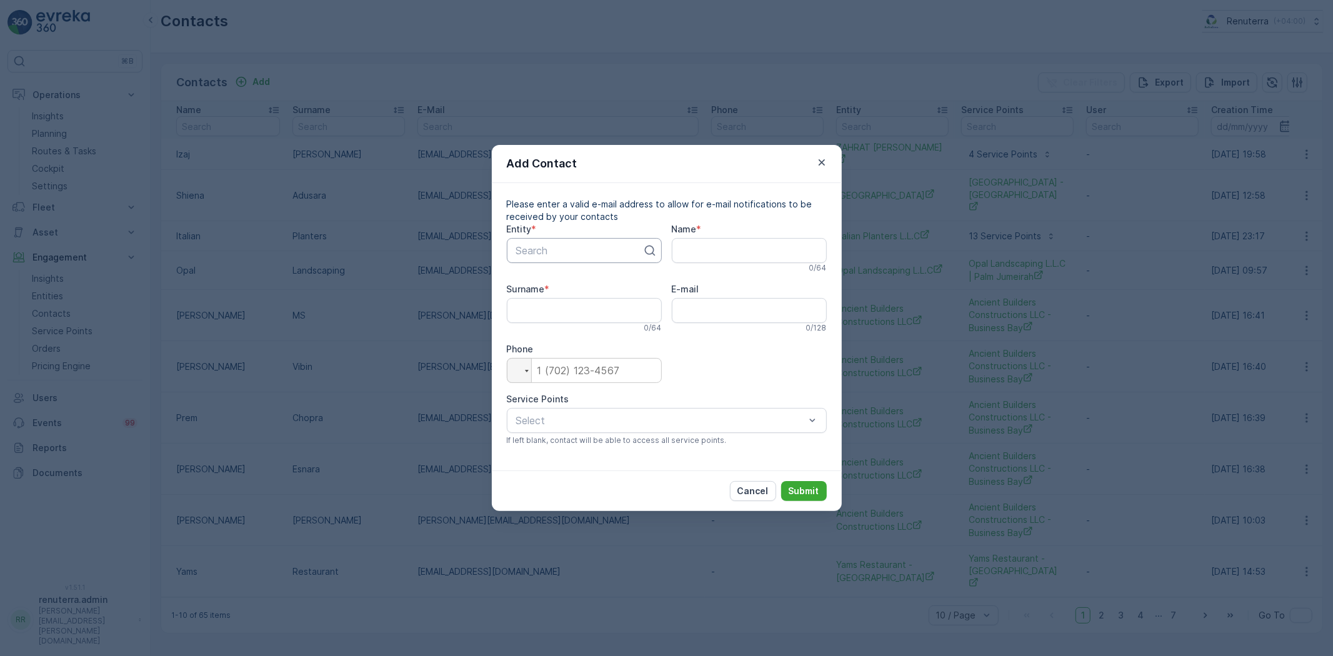
click at [574, 251] on div at bounding box center [579, 250] width 129 height 11
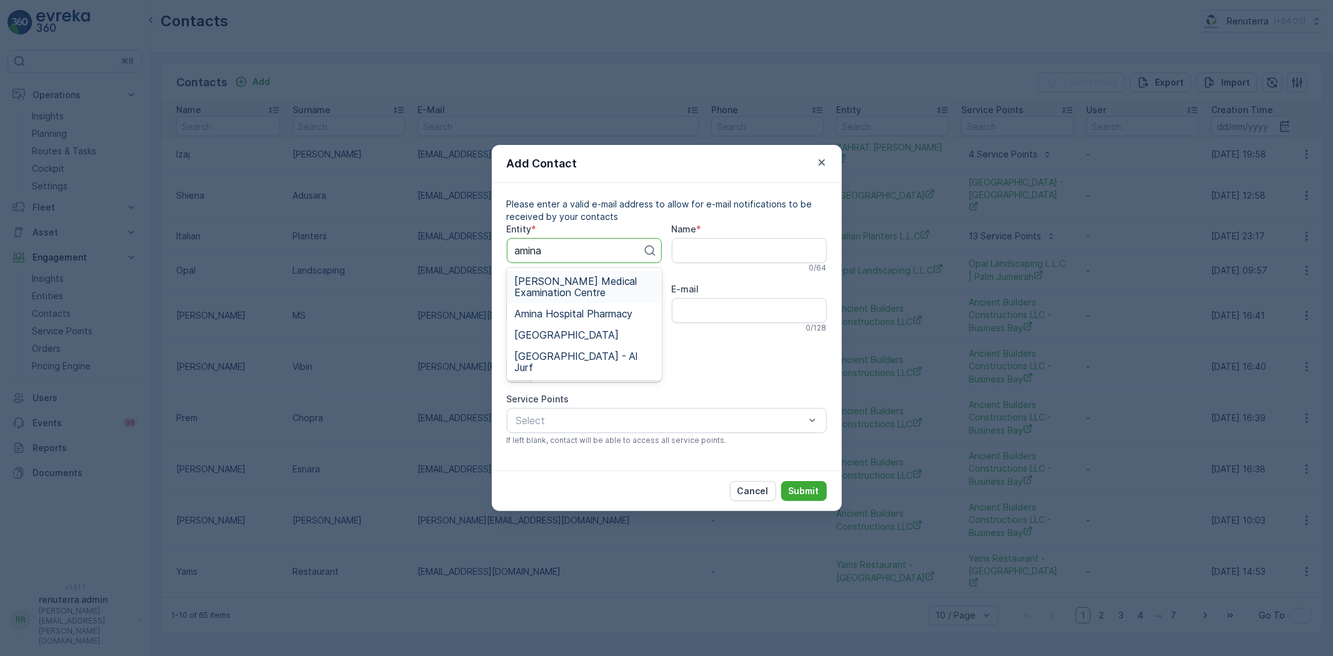
type input "amina"
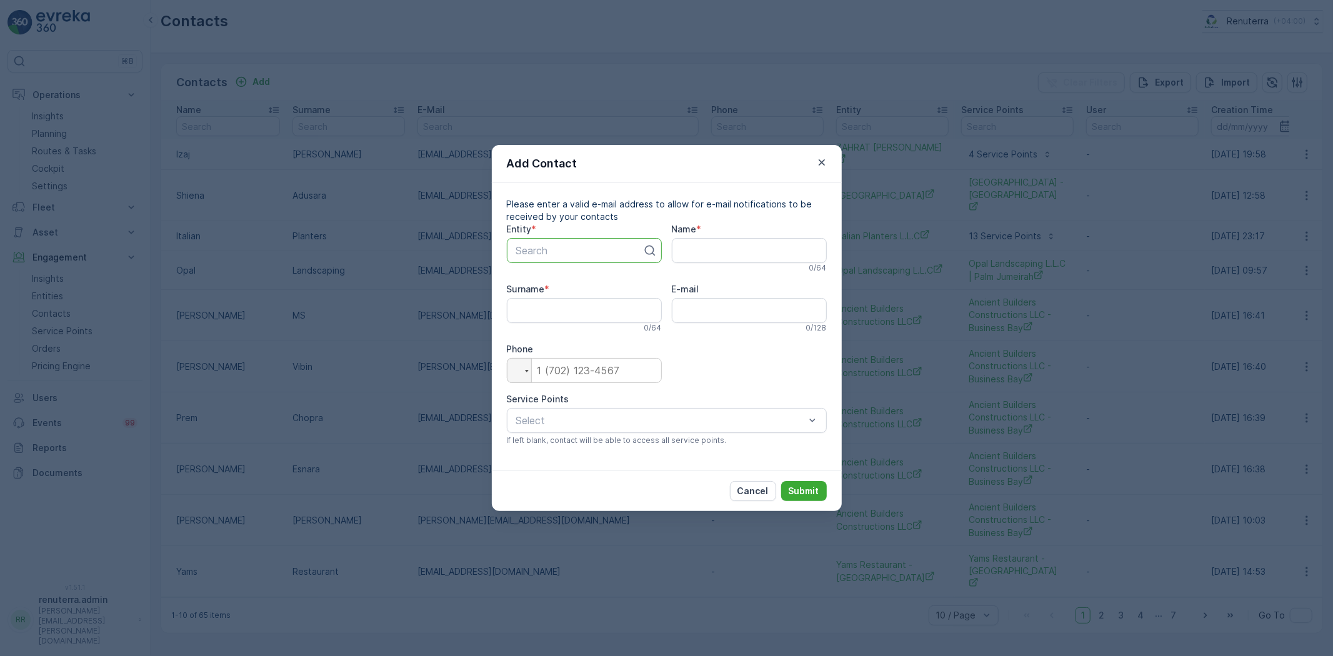
click at [571, 249] on div at bounding box center [579, 250] width 129 height 11
type input "amina"
click at [559, 338] on span "Amina Hospital" at bounding box center [566, 334] width 104 height 11
click at [707, 247] on input "Name" at bounding box center [749, 250] width 155 height 25
type input "Haytham"
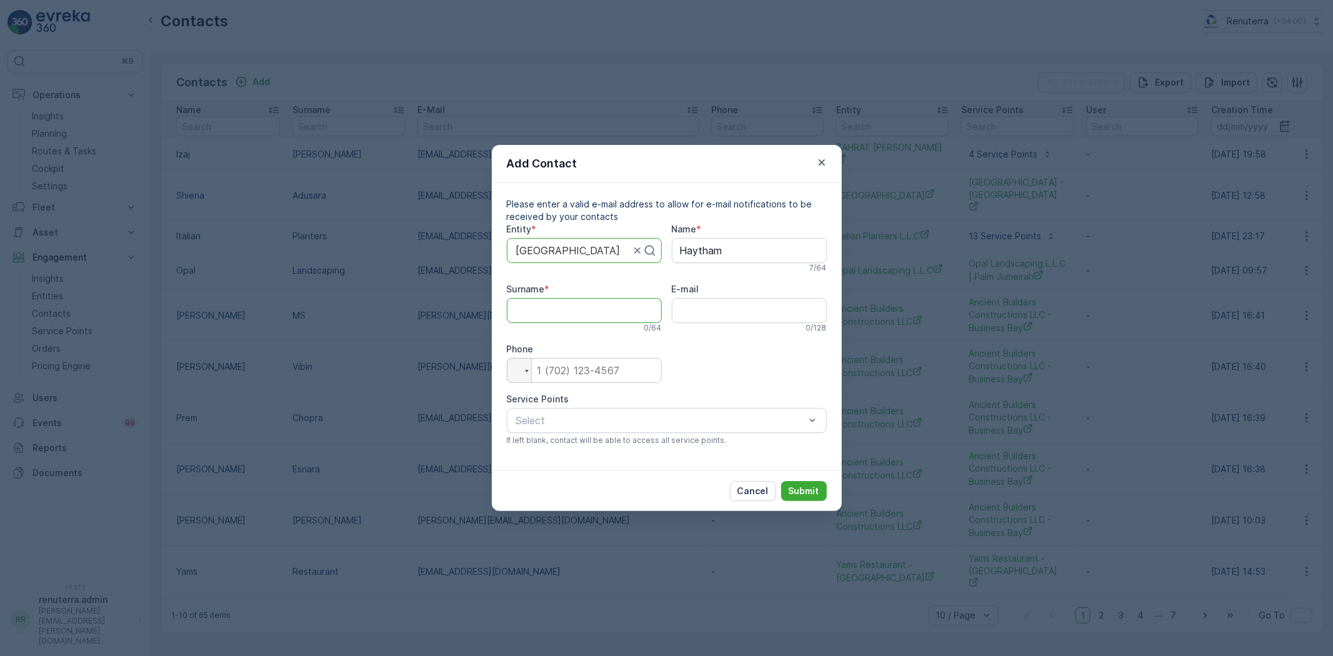
click at [542, 308] on input "Surname" at bounding box center [584, 310] width 155 height 25
type input "Muhmoud"
click at [709, 302] on input "E-mail" at bounding box center [749, 310] width 155 height 25
type input "procurement.hod@amina-hospitals.com"
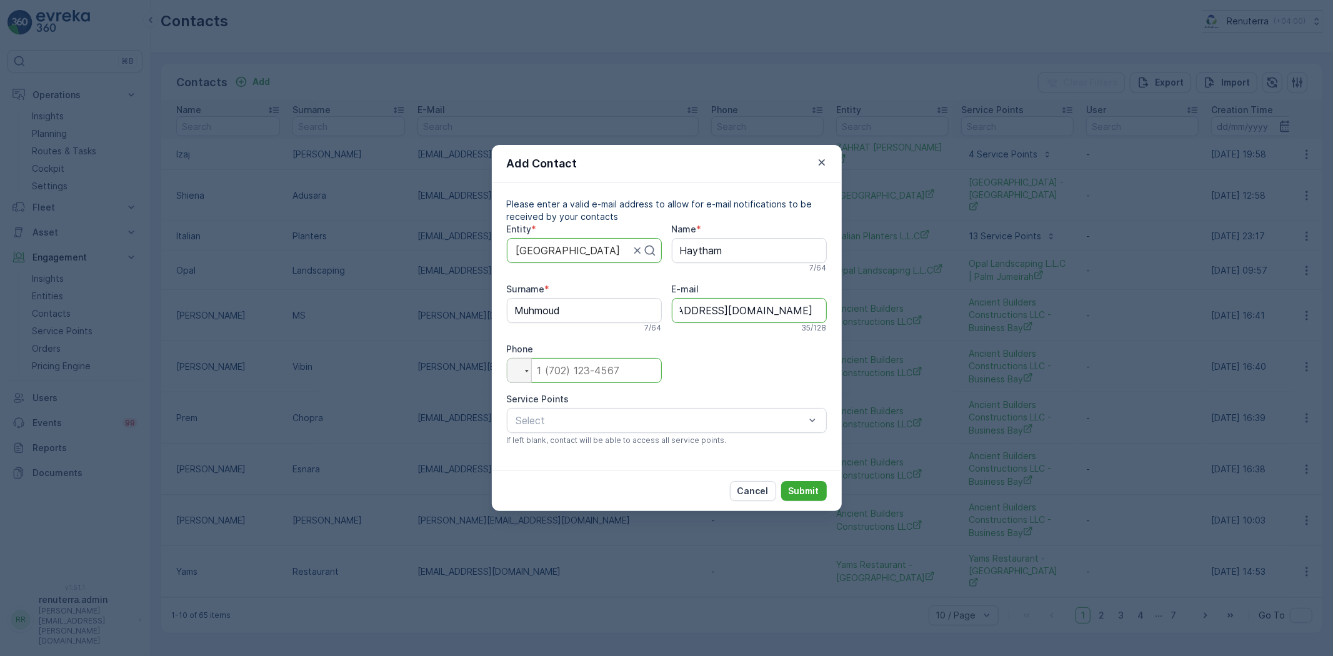
scroll to position [0, 0]
click at [624, 358] on input "tel" at bounding box center [584, 370] width 155 height 25
type input "0"
click at [586, 442] on div "Amina Hospital" at bounding box center [667, 451] width 320 height 21
click at [722, 317] on input "procurement.hod@amina-hospitals.com" at bounding box center [749, 310] width 155 height 25
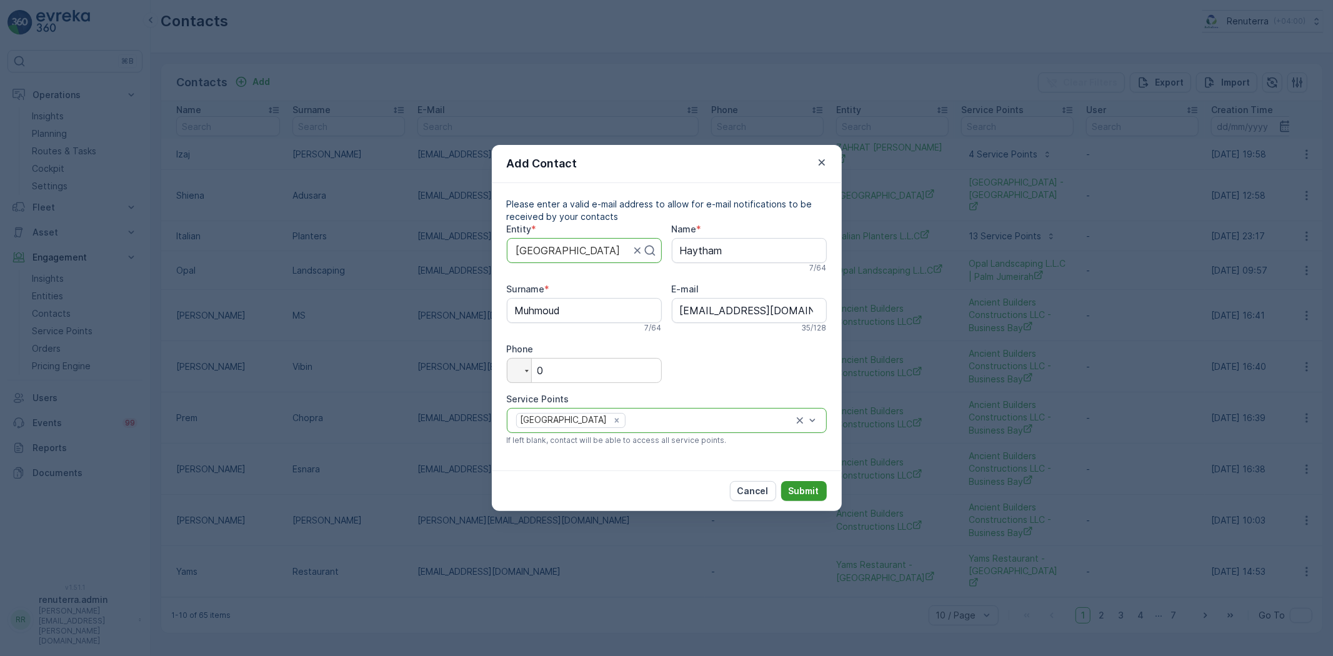
click at [792, 490] on p "Submit" at bounding box center [804, 491] width 31 height 12
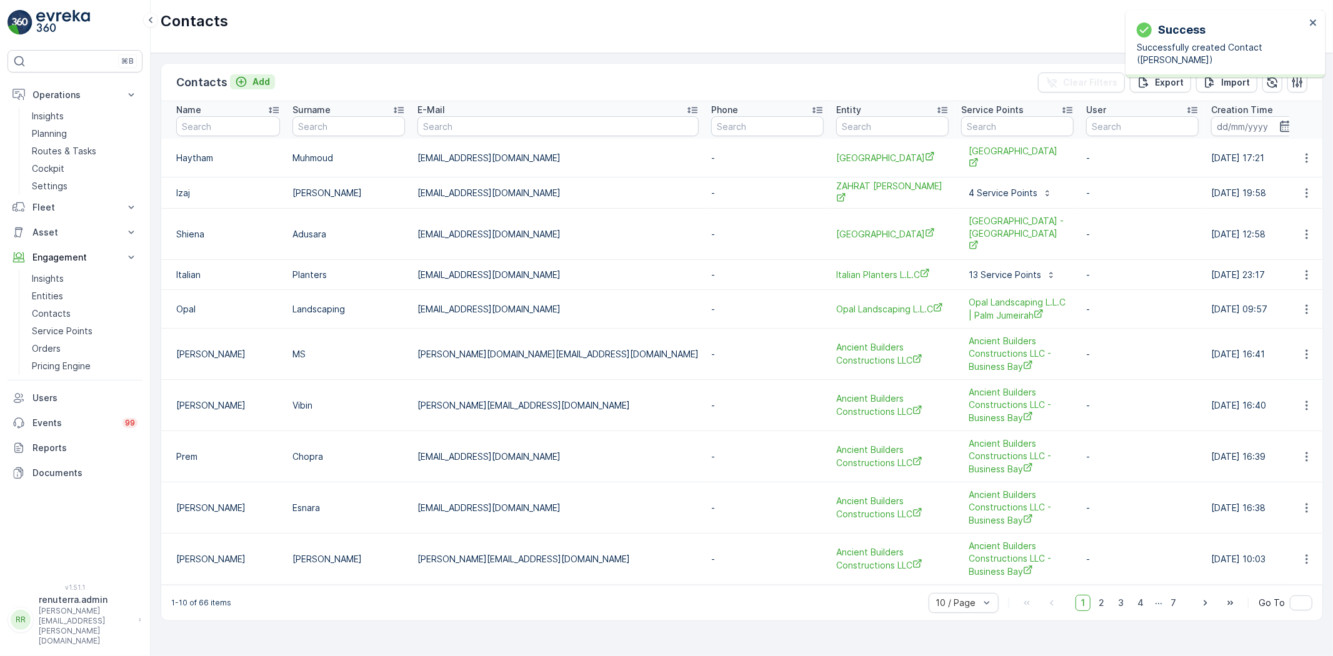
click at [259, 77] on p "Add" at bounding box center [260, 82] width 17 height 12
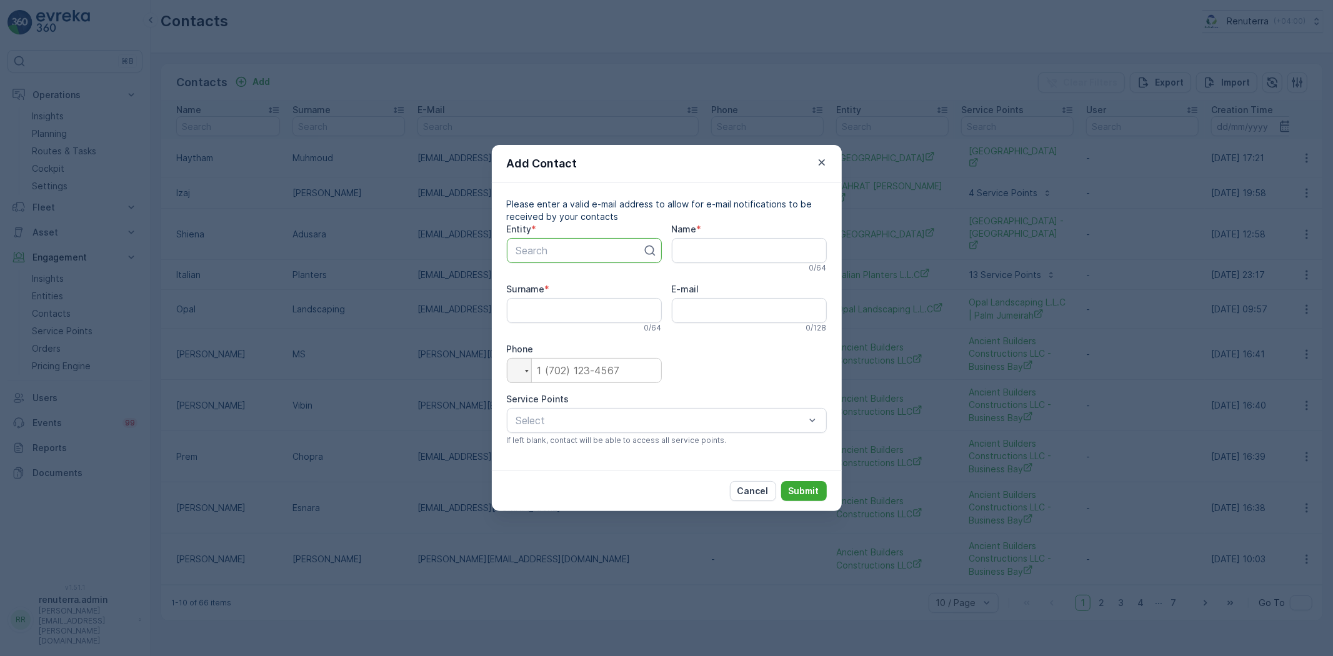
click at [544, 251] on div at bounding box center [579, 250] width 129 height 11
type input "amin"
click at [572, 310] on span "Amina Hospital Pharmacy" at bounding box center [573, 313] width 119 height 11
click at [714, 312] on input "E-mail" at bounding box center [749, 310] width 155 height 25
click at [719, 312] on input "E-mail" at bounding box center [749, 310] width 155 height 25
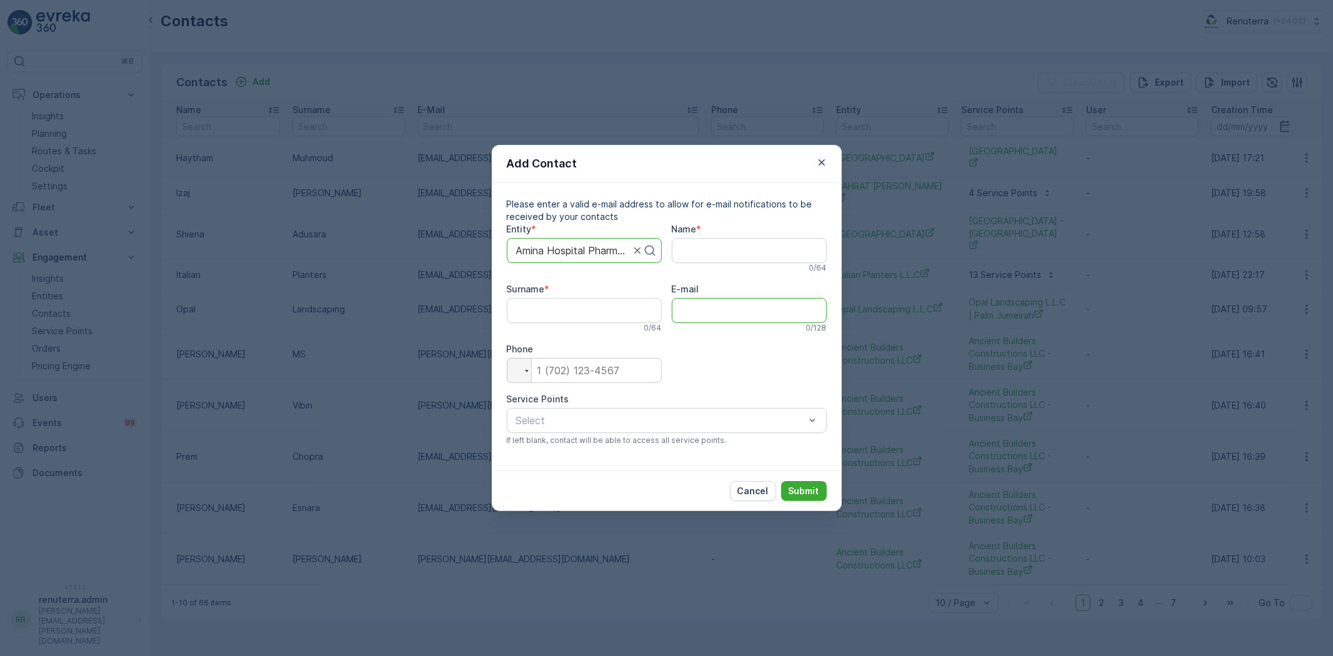
paste input "procurement.hod@amina-hospitals.com"
type input "procurement.hod@amina-hospitals.com"
click at [709, 251] on input "Name" at bounding box center [749, 250] width 155 height 25
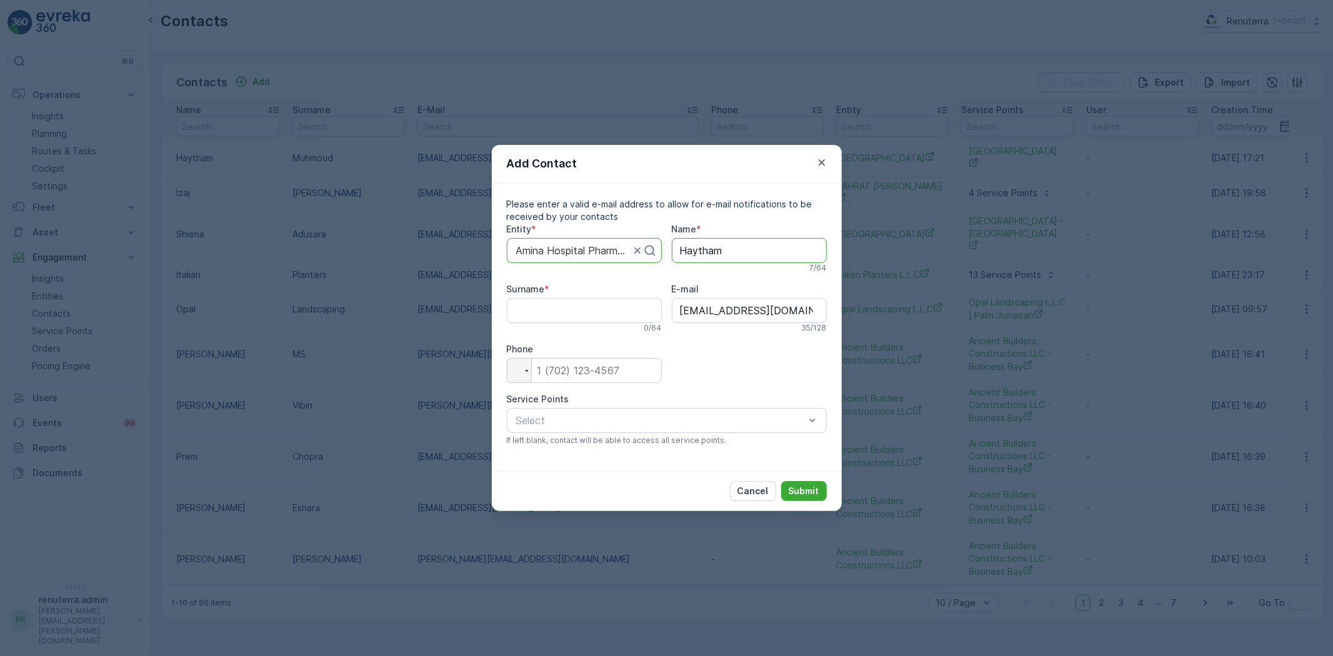
type input "Haytham"
click at [573, 313] on input "Surname" at bounding box center [584, 310] width 155 height 25
click at [539, 309] on input "Mohumod" at bounding box center [584, 310] width 155 height 25
click at [547, 311] on input "Mohmod" at bounding box center [584, 310] width 155 height 25
type input "Mohmoud"
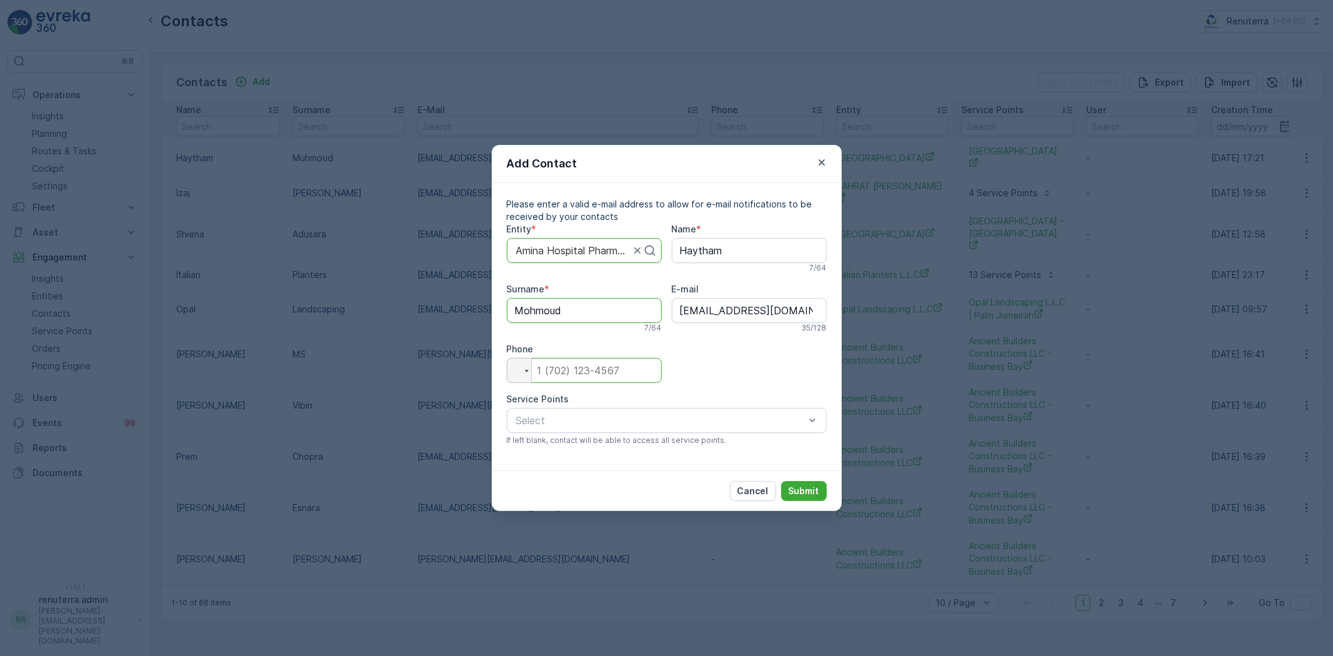
click at [574, 364] on input "tel" at bounding box center [584, 370] width 155 height 25
type input "0"
click at [561, 449] on span "Amina Hospital Pharmacy" at bounding box center [573, 451] width 119 height 11
click at [813, 474] on div "Cancel Submit" at bounding box center [667, 491] width 350 height 41
click at [808, 487] on p "Submit" at bounding box center [804, 491] width 31 height 12
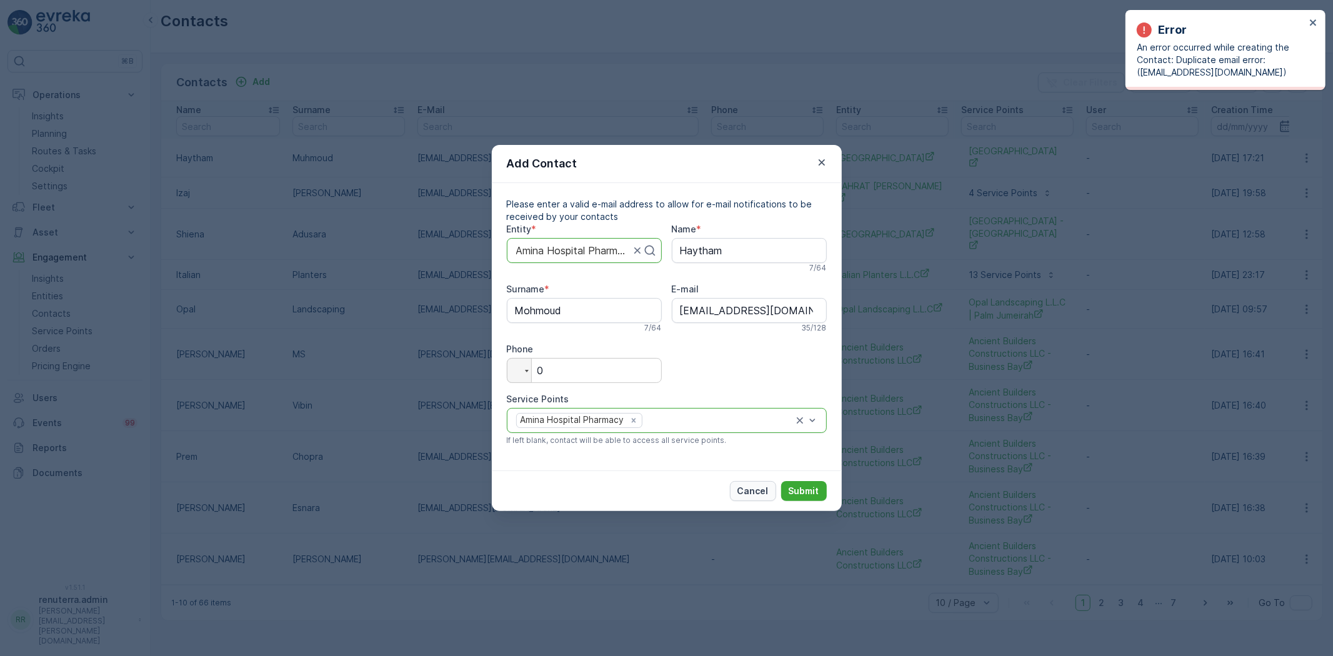
click at [752, 490] on p "Cancel" at bounding box center [752, 491] width 31 height 12
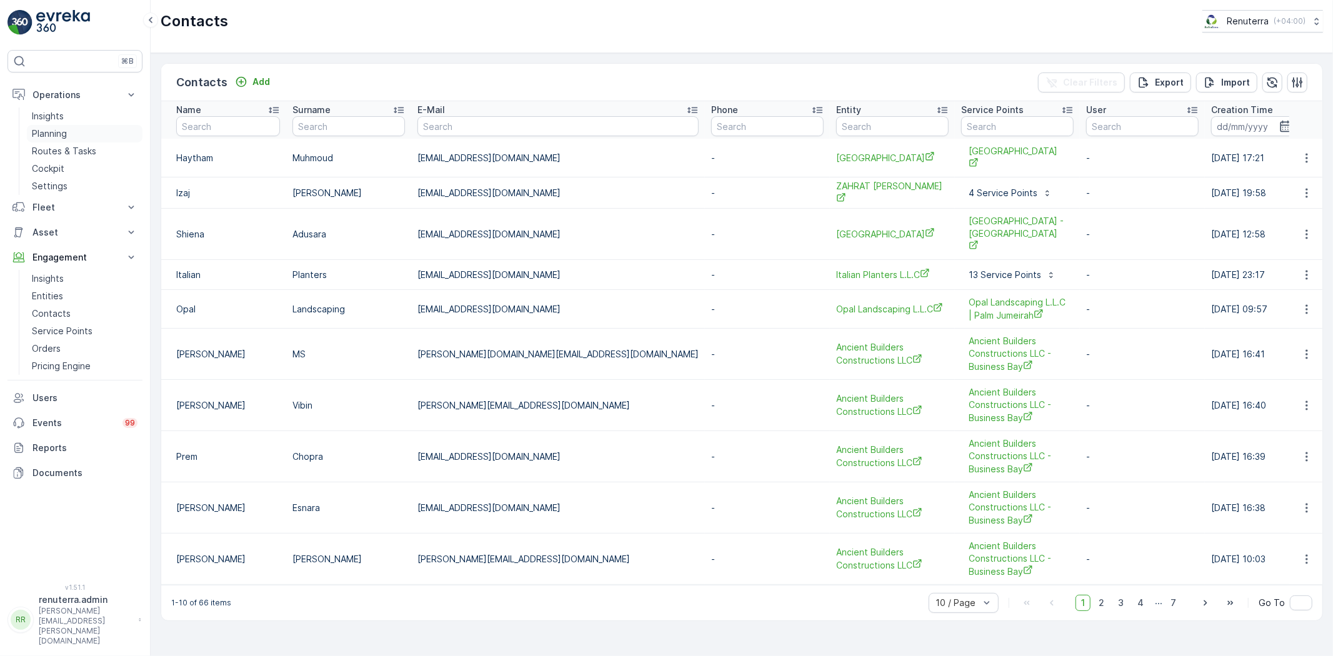
click at [47, 132] on p "Planning" at bounding box center [49, 133] width 35 height 12
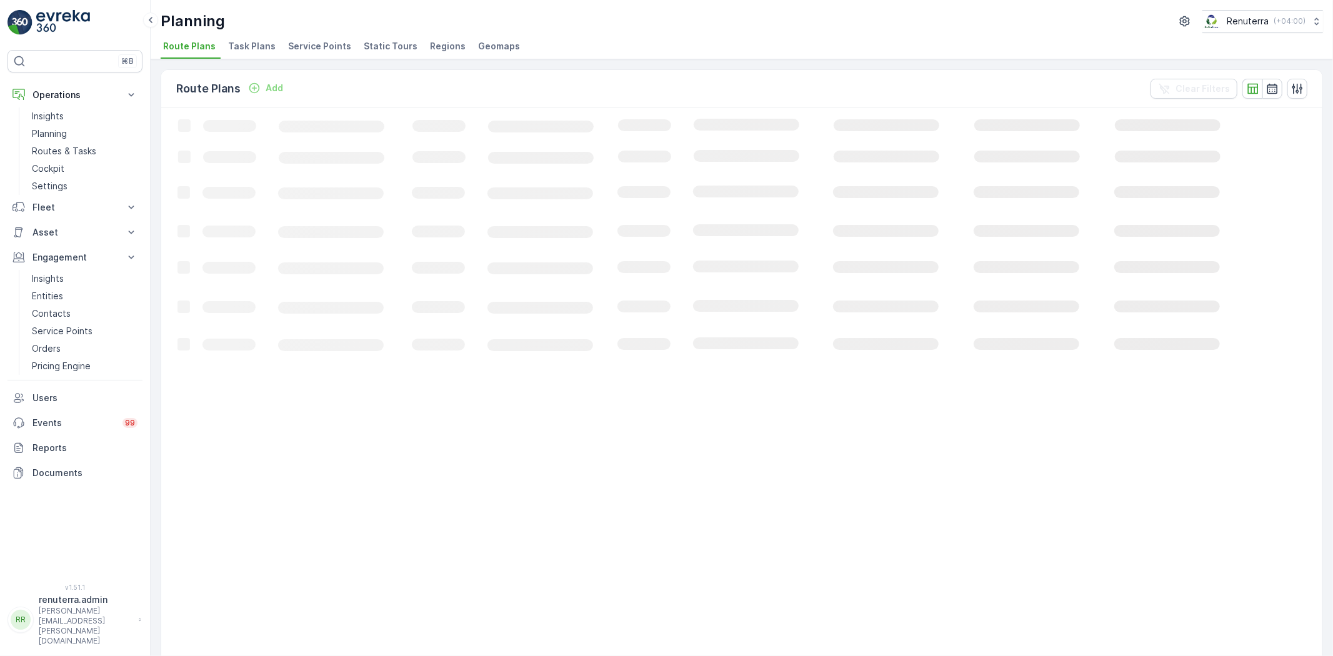
click at [307, 42] on span "Service Points" at bounding box center [319, 46] width 63 height 12
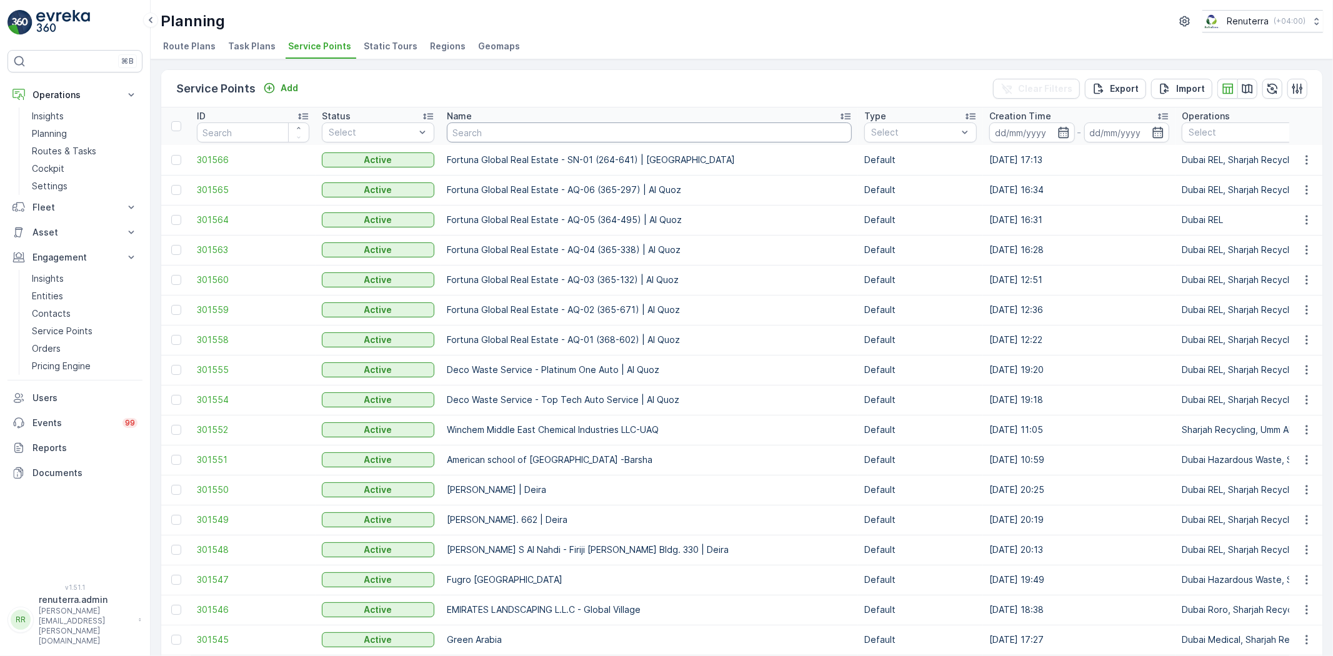
click at [477, 128] on input "text" at bounding box center [649, 132] width 405 height 20
type input "mega"
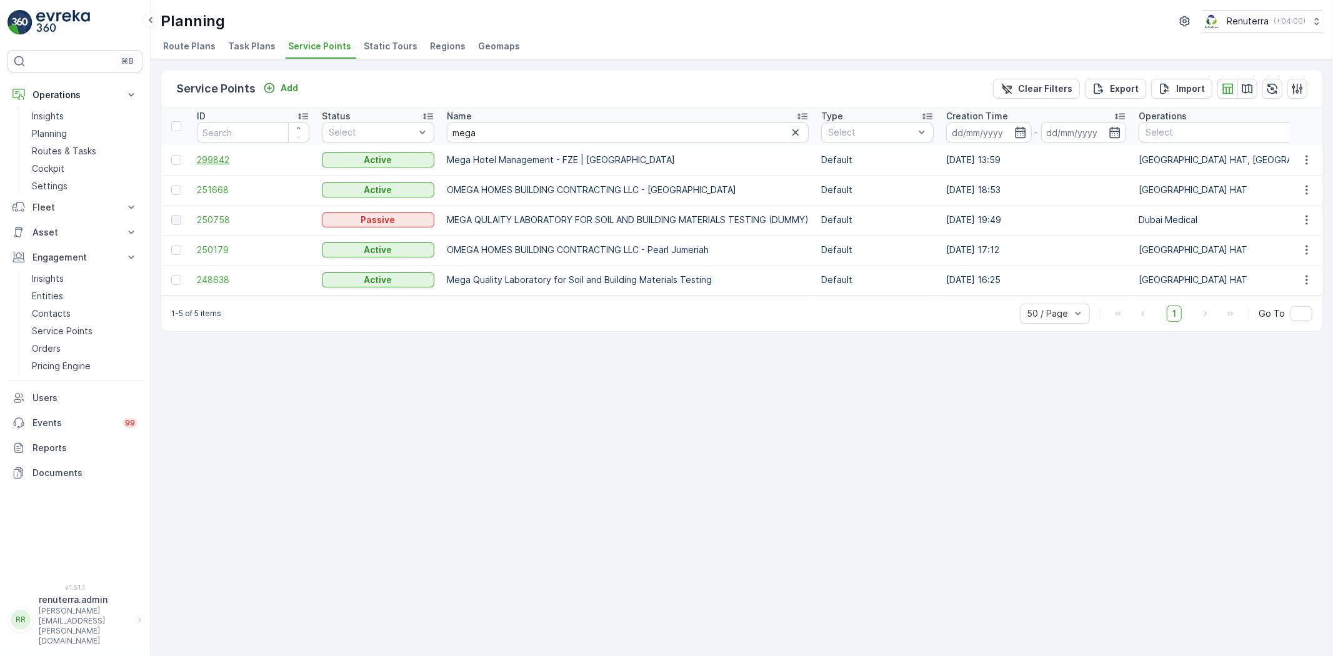
click at [230, 157] on span "299842" at bounding box center [253, 160] width 112 height 12
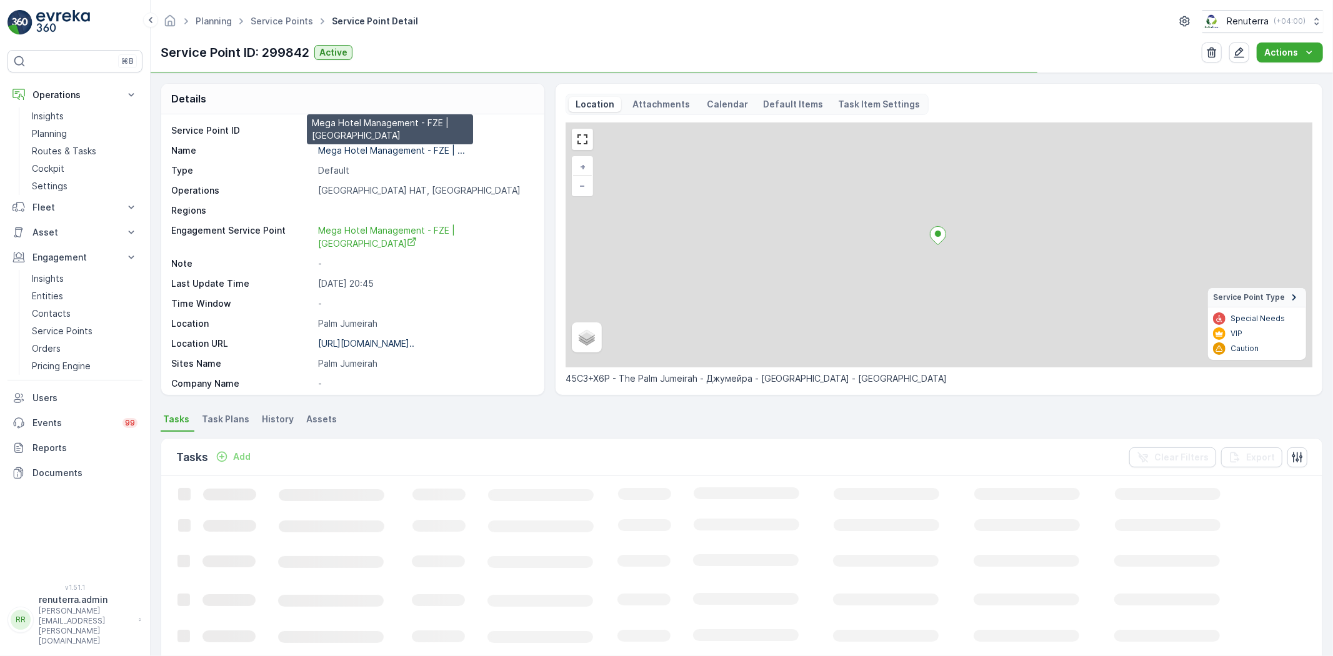
click at [335, 148] on p "Mega Hotel Management - FZE | ..." at bounding box center [391, 150] width 147 height 11
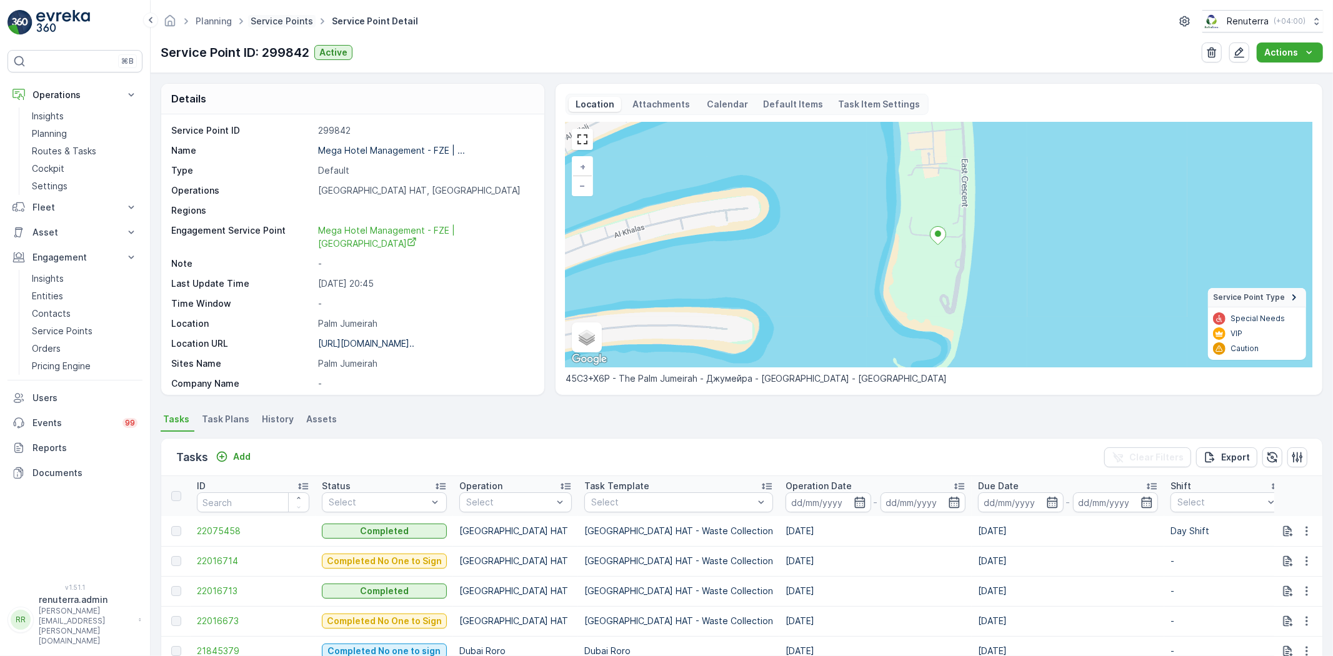
click at [273, 21] on link "Service Points" at bounding box center [282, 21] width 62 height 11
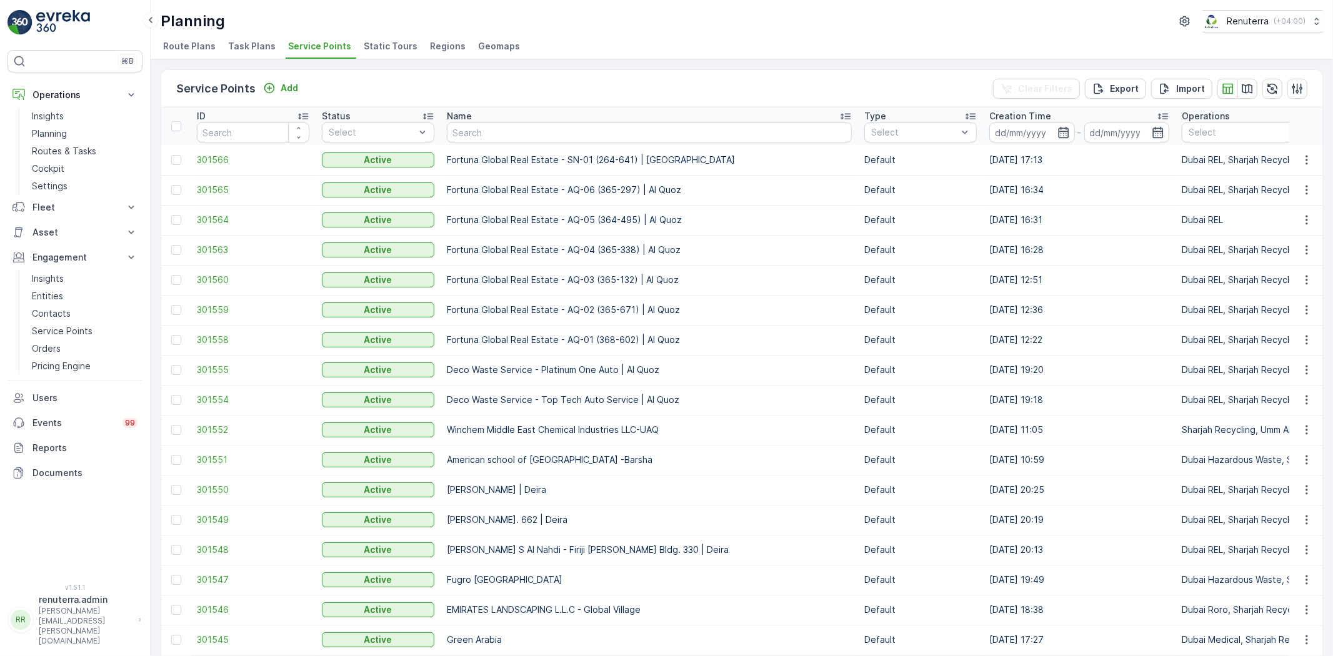
click at [477, 132] on input "text" at bounding box center [649, 132] width 405 height 20
type input "rabian"
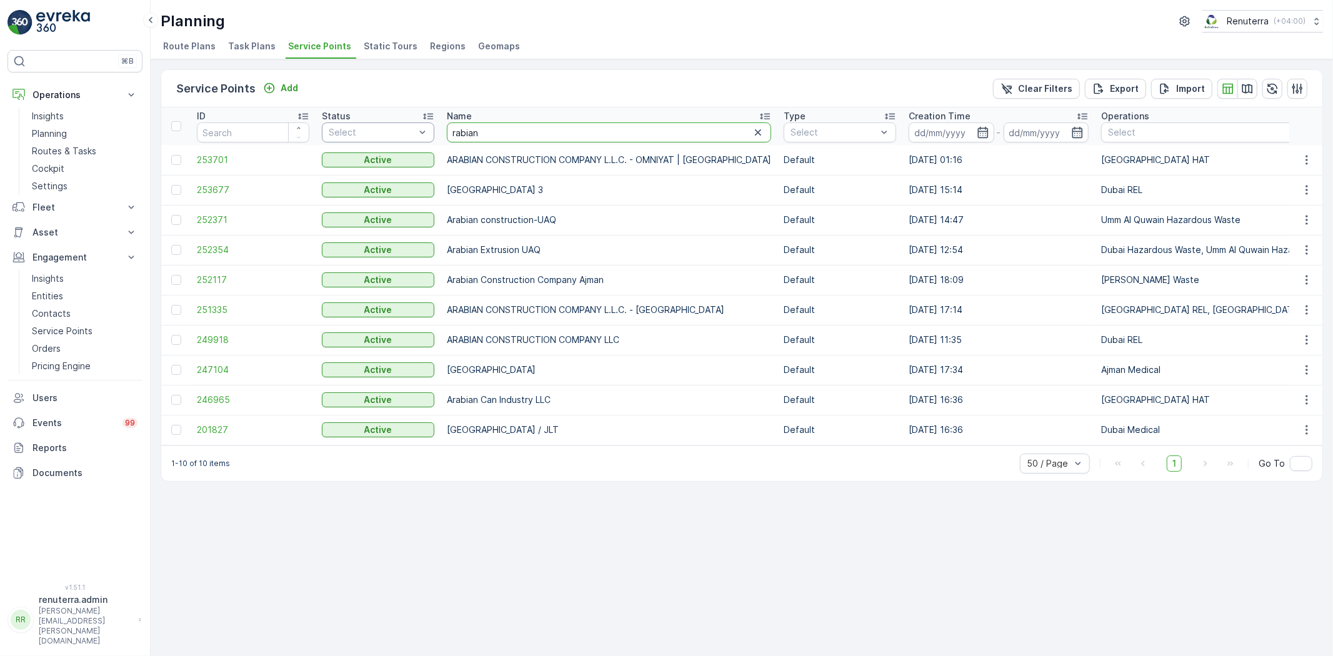
drag, startPoint x: 494, startPoint y: 131, endPoint x: 415, endPoint y: 129, distance: 79.4
click at [215, 310] on span "251335" at bounding box center [253, 310] width 112 height 12
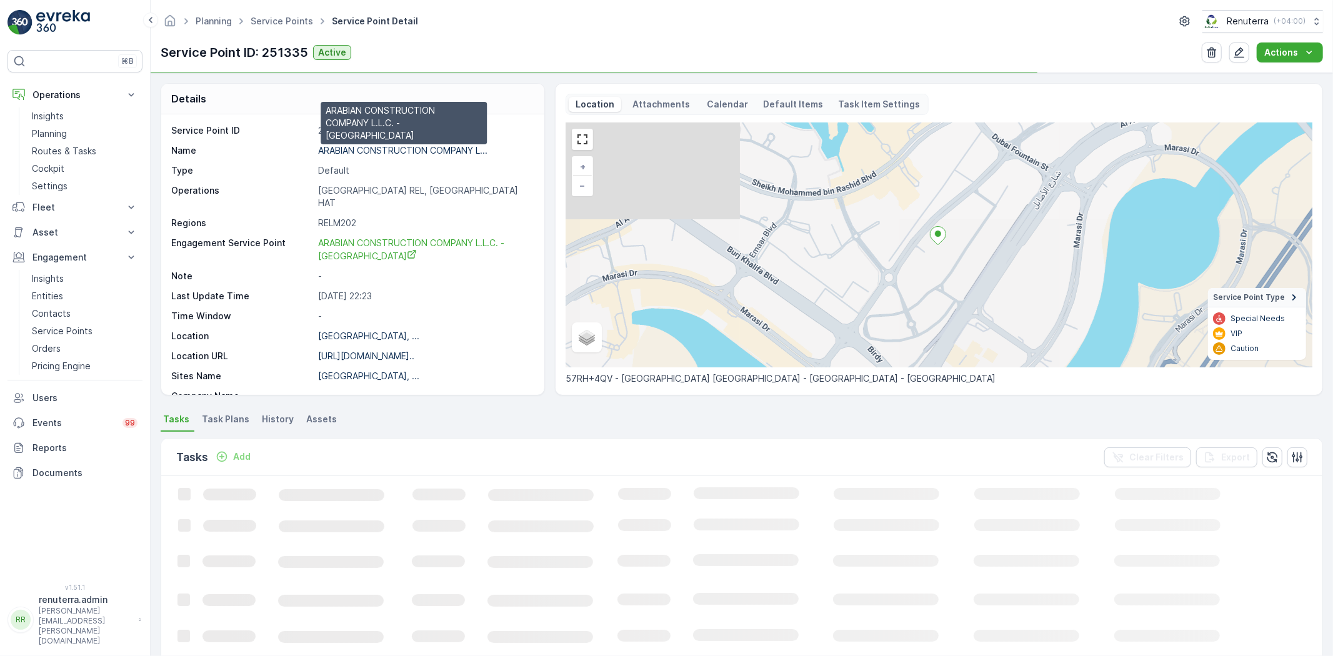
click at [353, 147] on p "ARABIAN CONSTRUCTION COMPANY L..." at bounding box center [402, 150] width 169 height 11
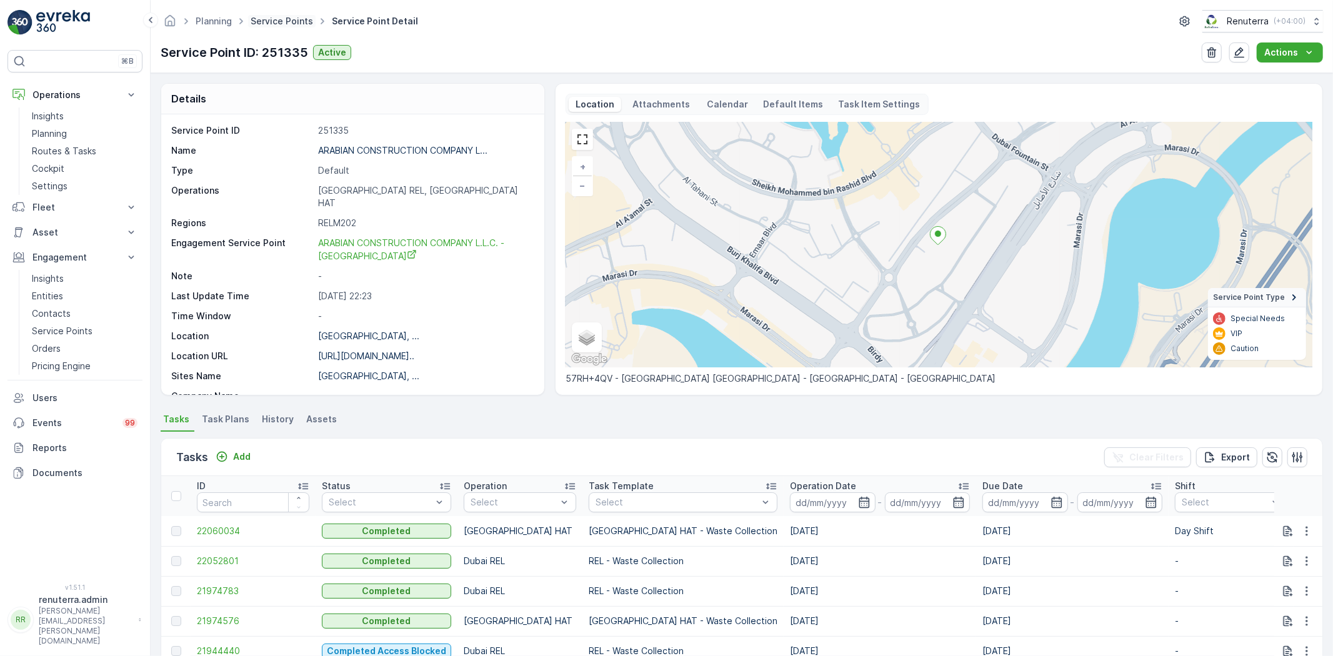
click at [284, 19] on link "Service Points" at bounding box center [282, 21] width 62 height 11
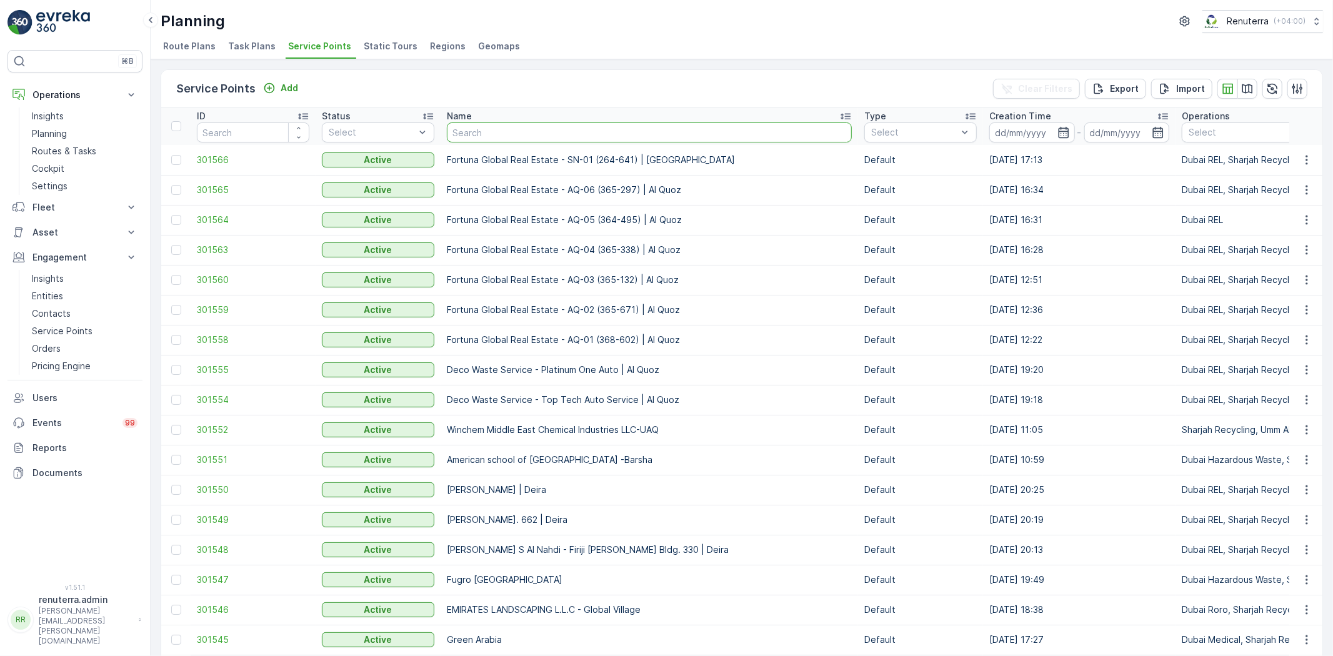
click at [469, 135] on input "text" at bounding box center [649, 132] width 405 height 20
type input "Al Tayer Stocks (L.L.C.) - Umm Ramool"
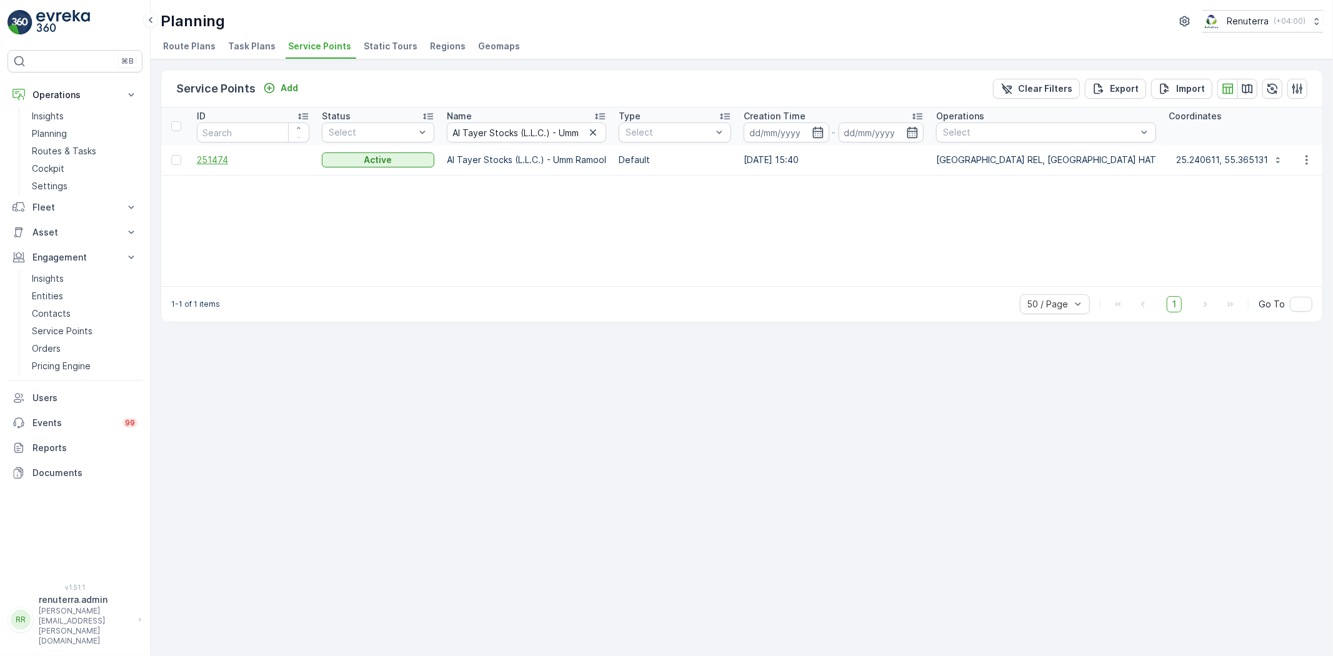
click at [219, 159] on span "251474" at bounding box center [253, 160] width 112 height 12
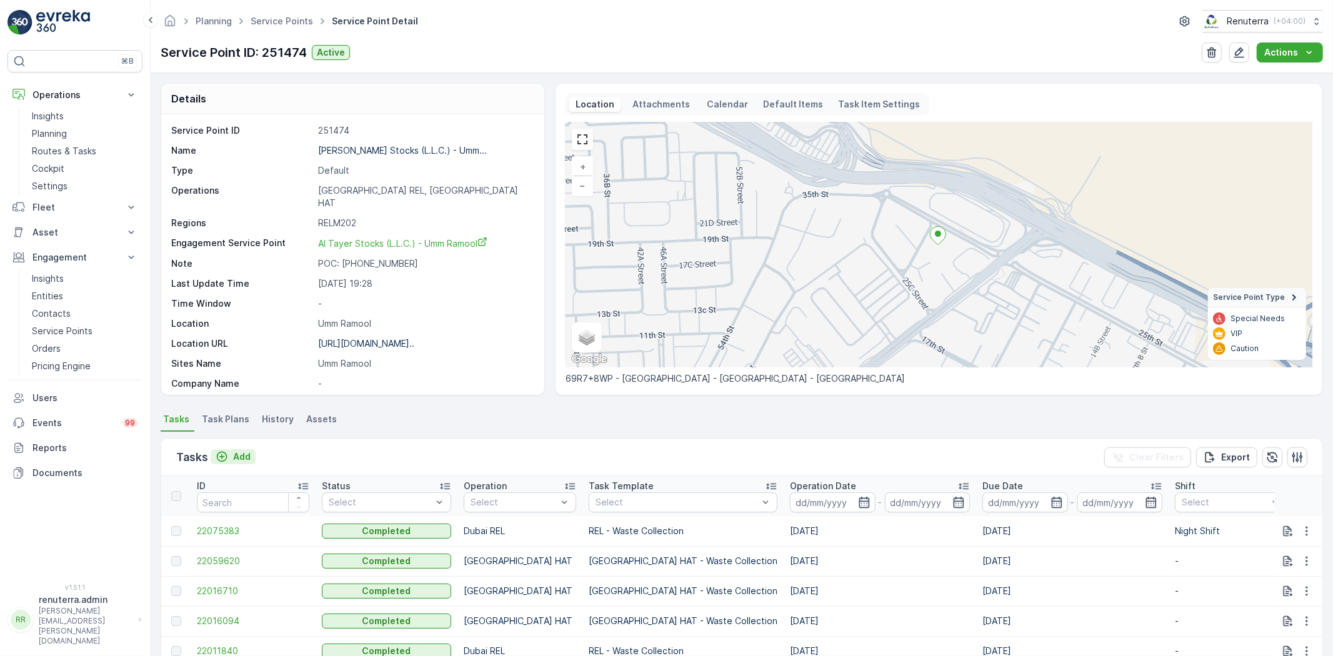
click at [241, 461] on p "Add" at bounding box center [241, 457] width 17 height 12
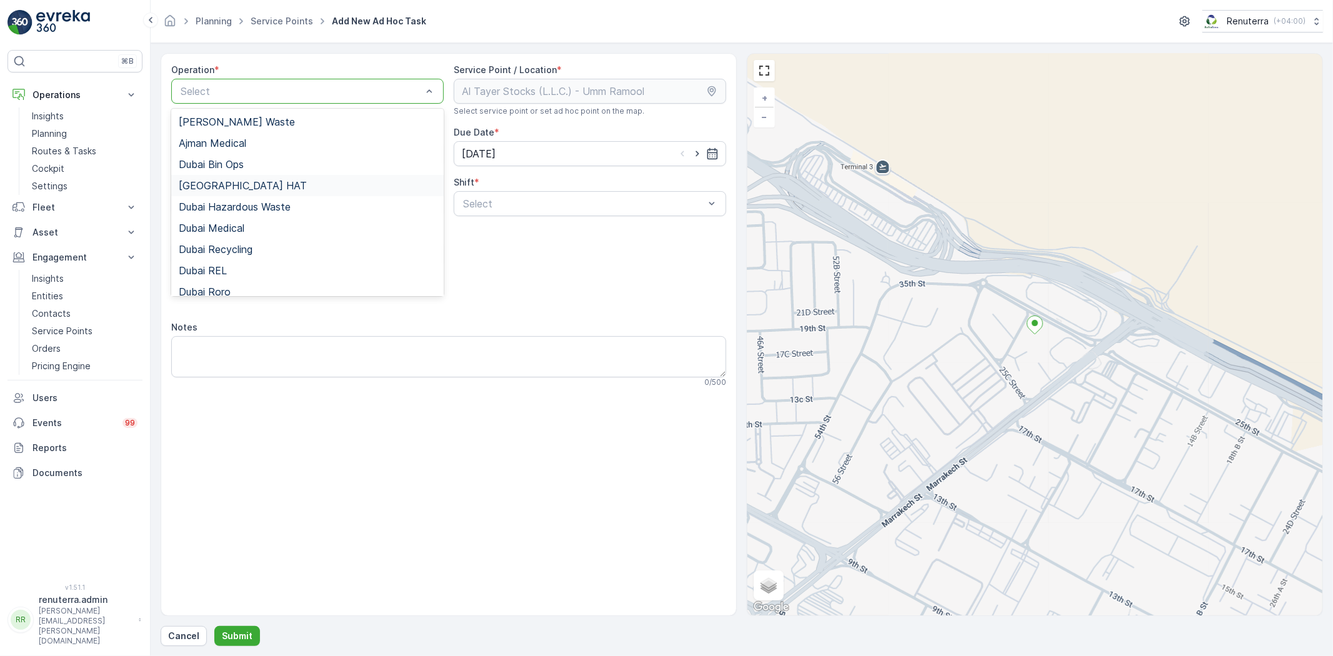
click at [229, 189] on div "[GEOGRAPHIC_DATA] HAT" at bounding box center [307, 185] width 257 height 11
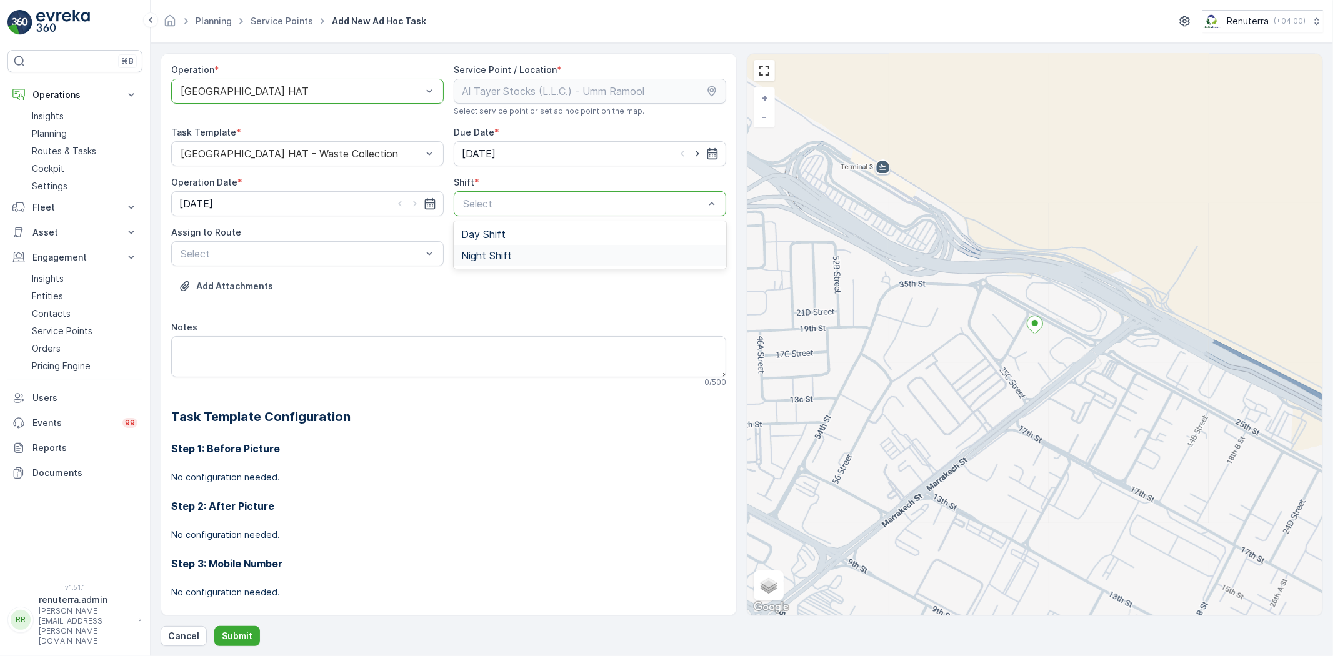
click at [486, 254] on span "Night Shift" at bounding box center [486, 255] width 51 height 11
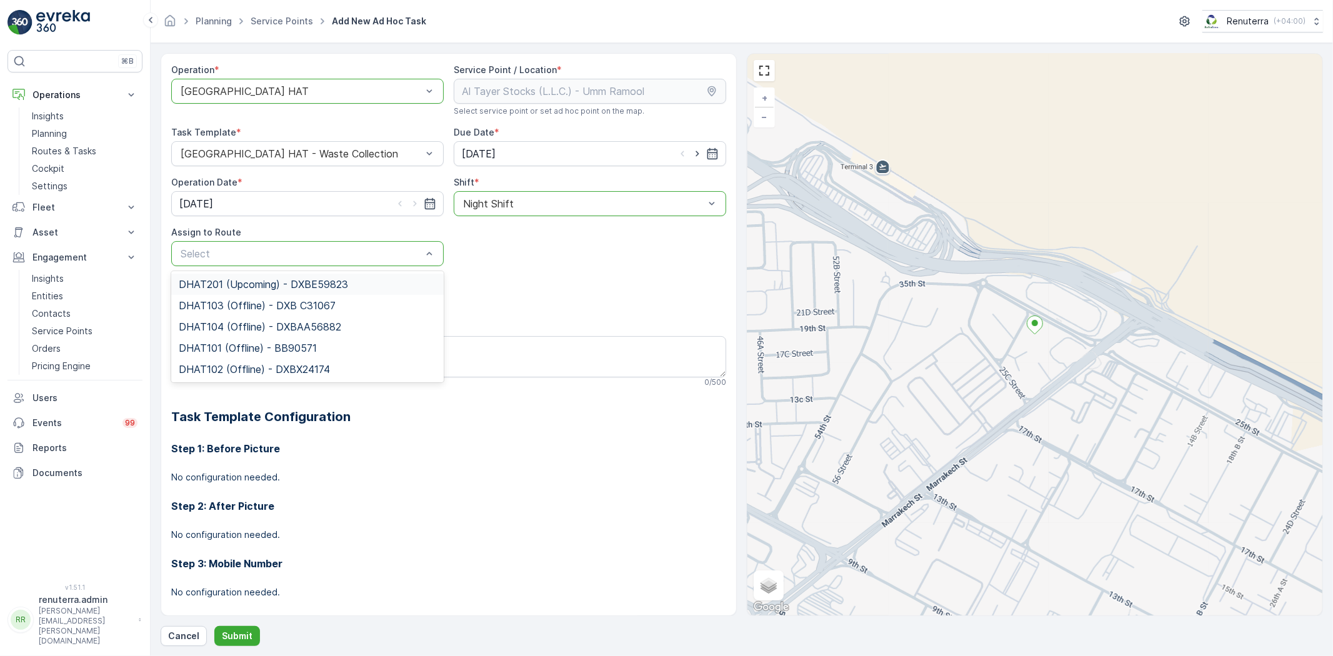
click at [212, 282] on span "DHAT201 (Upcoming) - DXBE59823" at bounding box center [263, 284] width 169 height 11
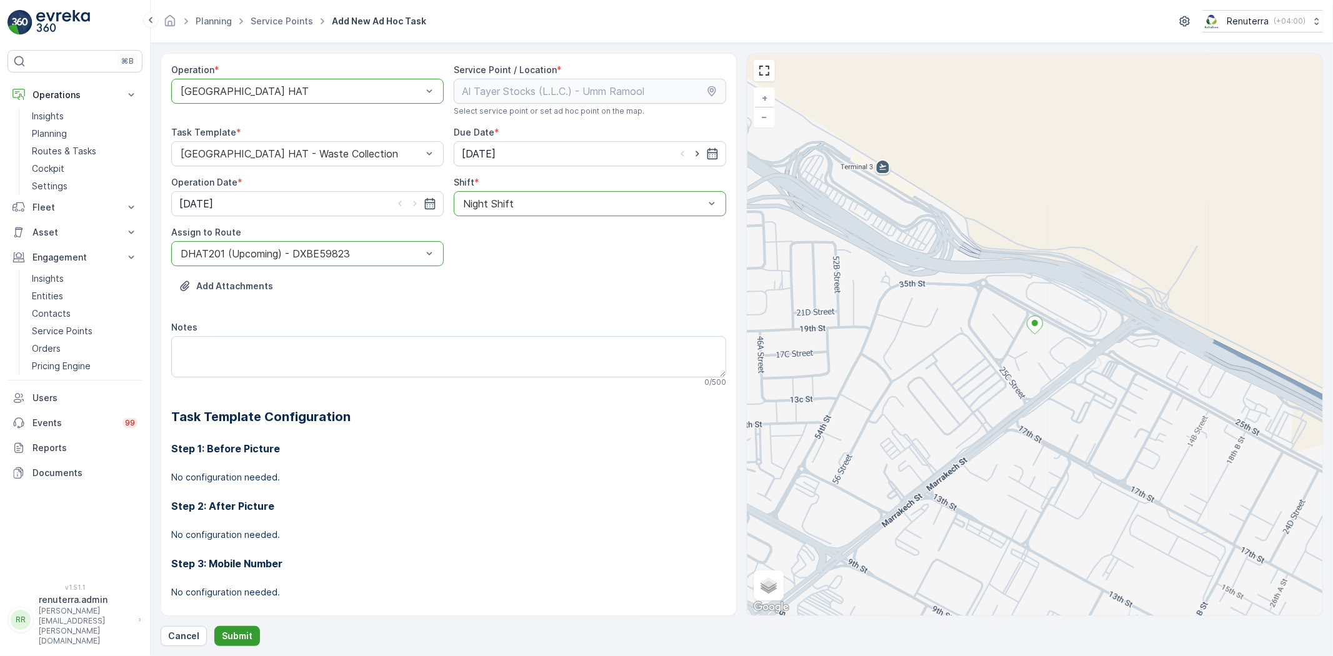
click at [230, 636] on p "Submit" at bounding box center [237, 636] width 31 height 12
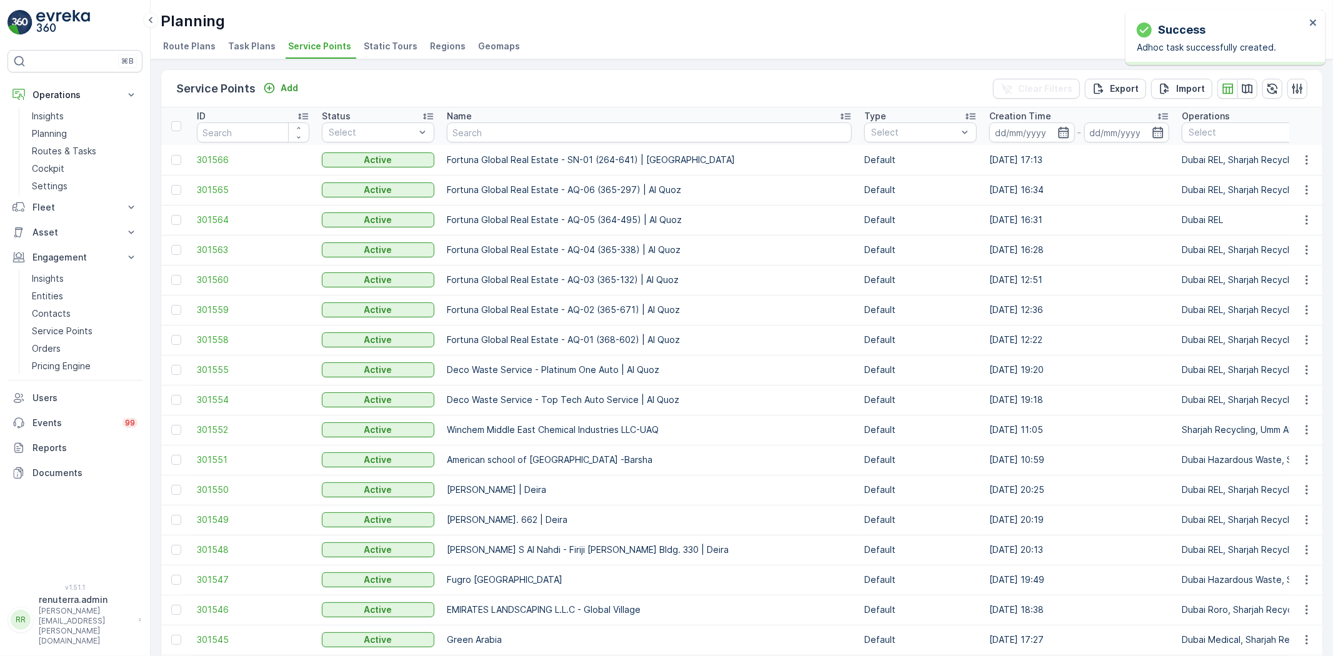
click at [494, 127] on input "text" at bounding box center [649, 132] width 405 height 20
paste input "Italian Planter / Mirdif"
type input "Italian Planter / Mirdif"
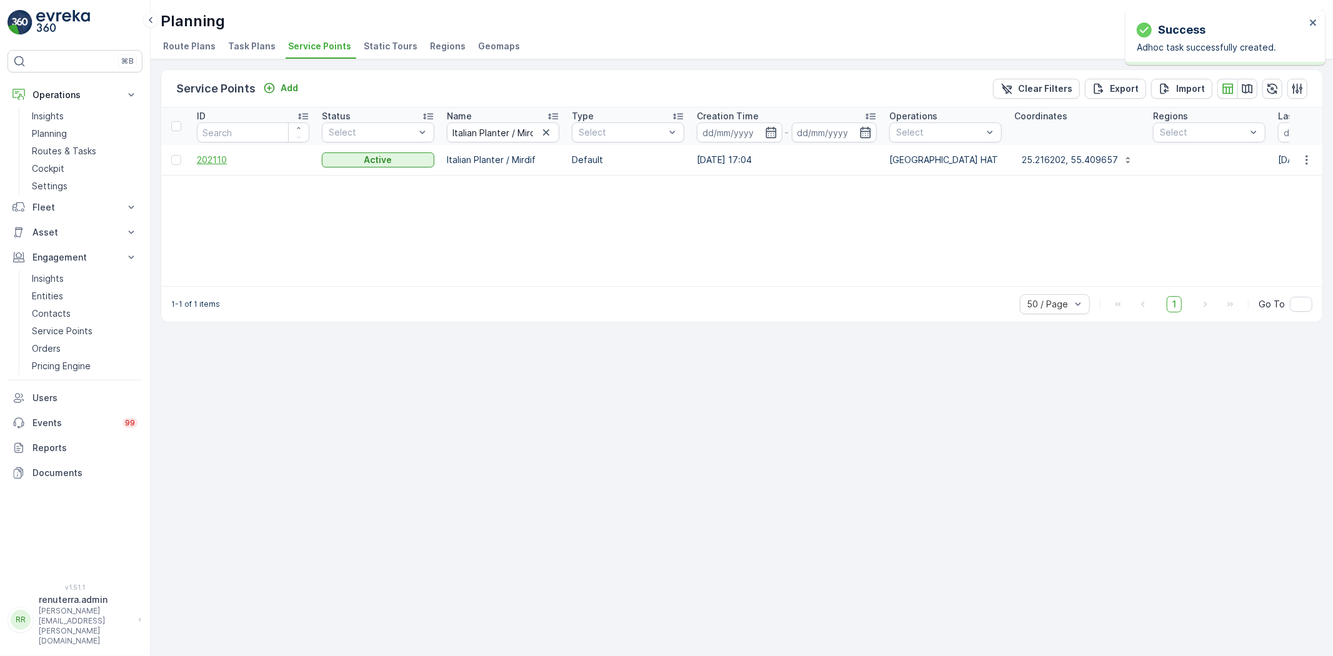
click at [222, 163] on span "202110" at bounding box center [253, 160] width 112 height 12
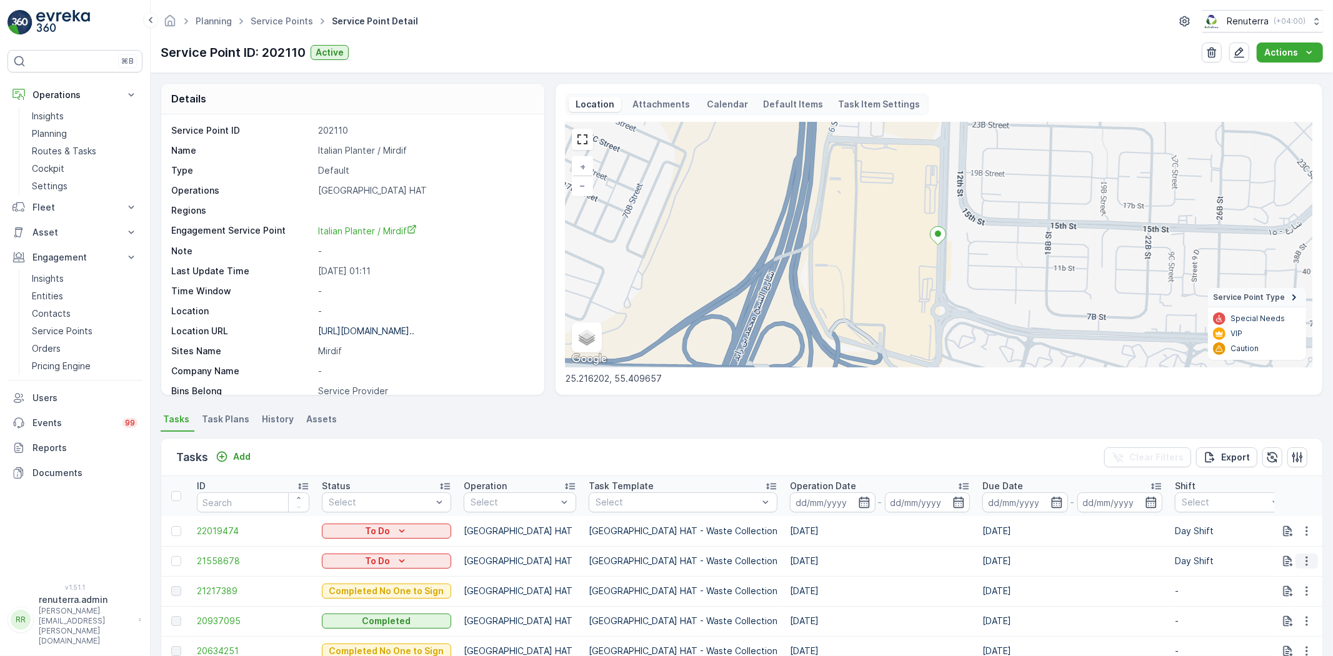
click at [1309, 561] on icon "button" at bounding box center [1306, 561] width 12 height 12
click at [1260, 496] on span "Change Route" at bounding box center [1274, 502] width 61 height 12
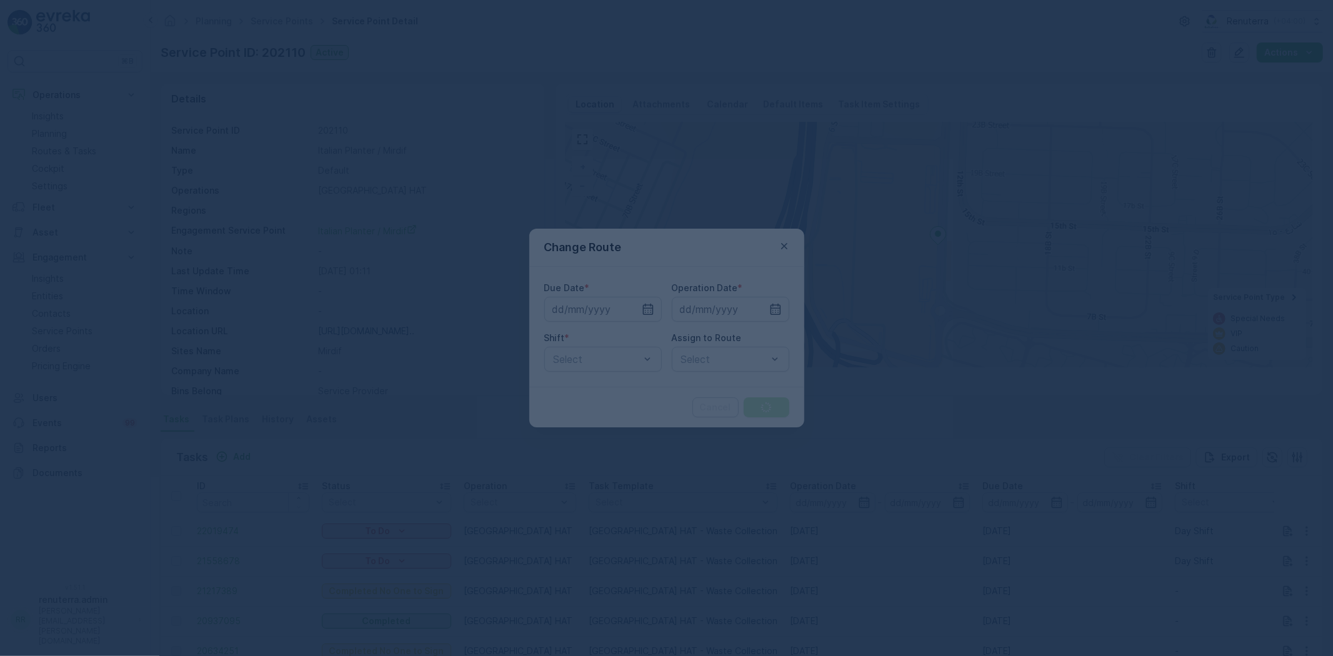
type input "[DATE]"
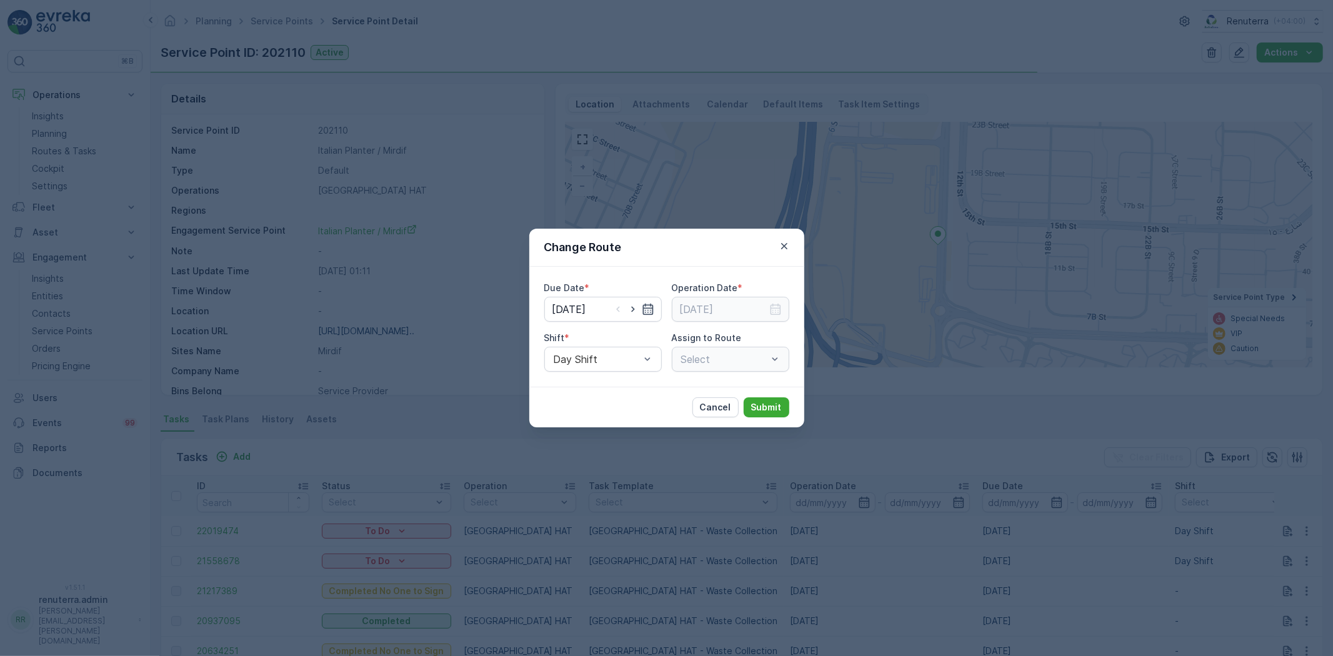
click at [644, 305] on icon "button" at bounding box center [647, 309] width 11 height 11
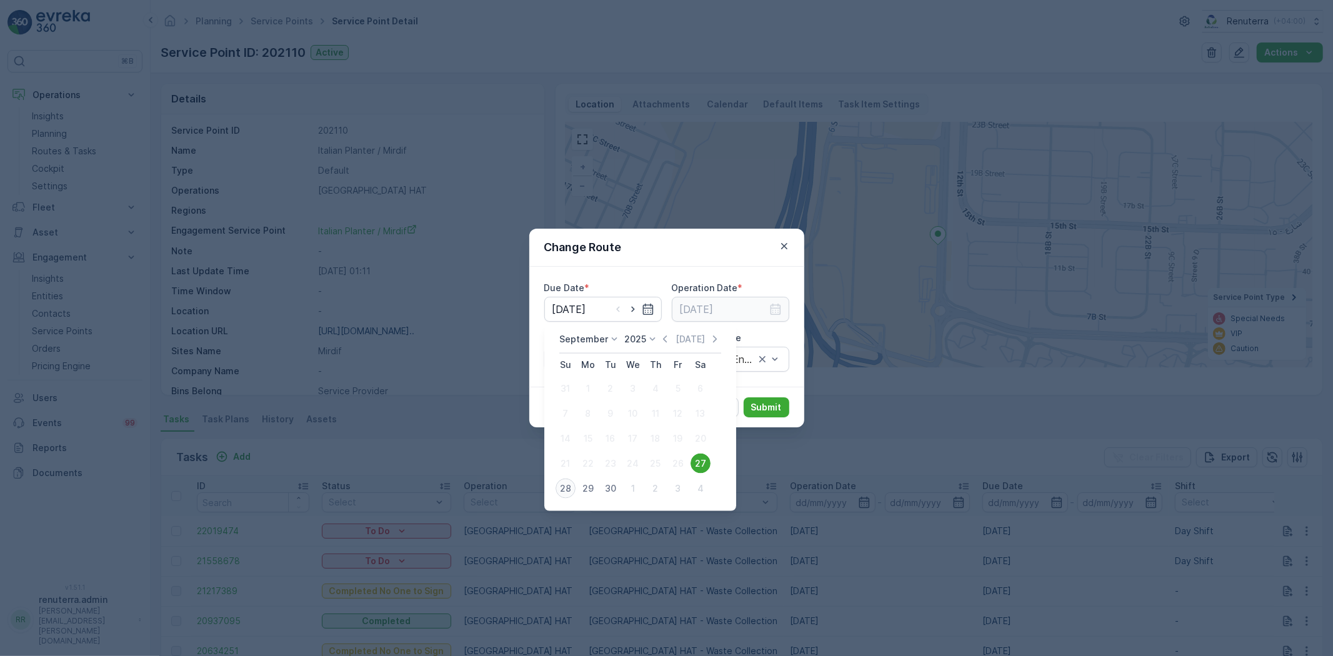
click at [572, 485] on div "28" at bounding box center [566, 489] width 20 height 20
type input "[DATE]"
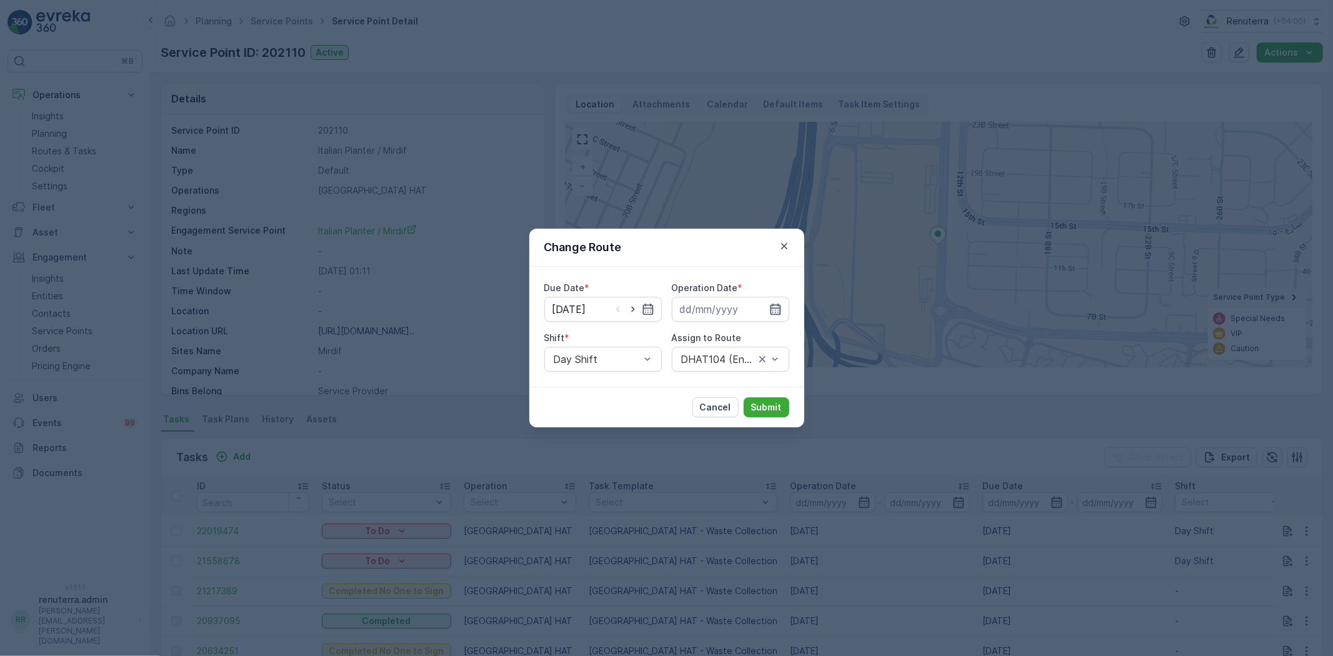
click at [770, 303] on icon "button" at bounding box center [775, 309] width 12 height 12
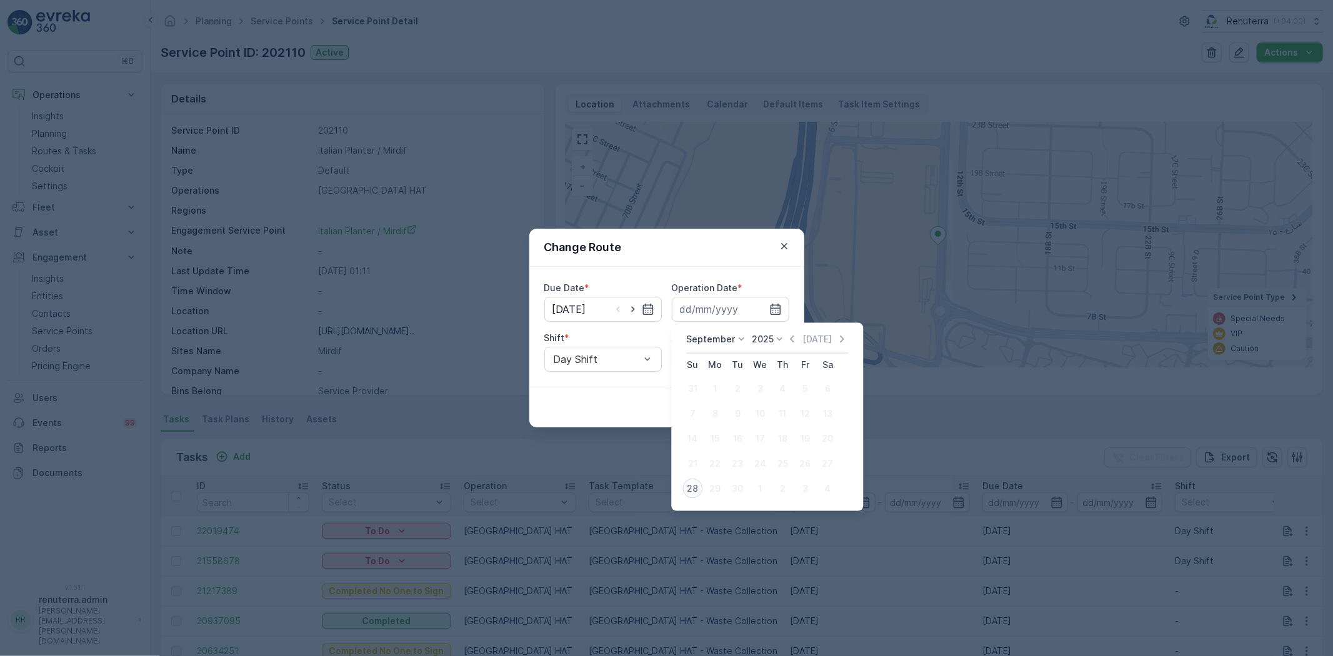
click at [694, 488] on div "28" at bounding box center [692, 489] width 20 height 20
type input "[DATE]"
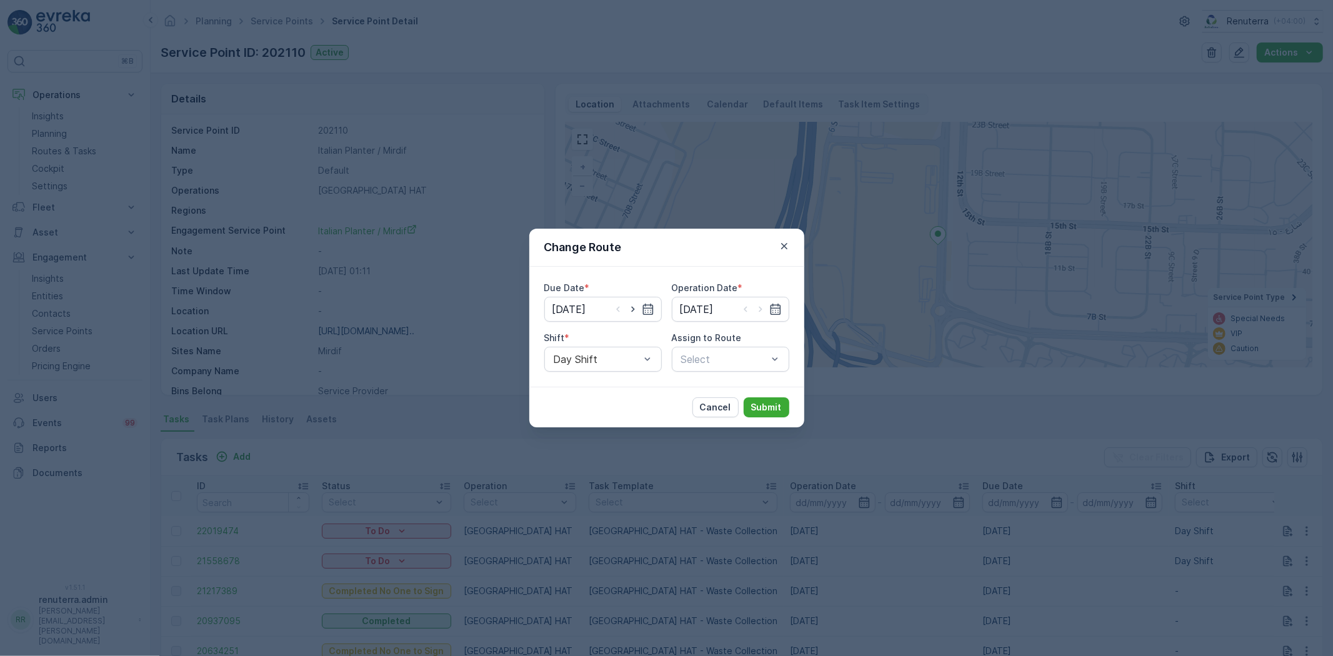
click at [600, 336] on div "Shift *" at bounding box center [602, 338] width 117 height 12
drag, startPoint x: 578, startPoint y: 409, endPoint x: 597, endPoint y: 400, distance: 21.5
click at [577, 409] on span "Night Shift" at bounding box center [577, 411] width 51 height 11
click at [687, 348] on div "Select" at bounding box center [730, 359] width 117 height 25
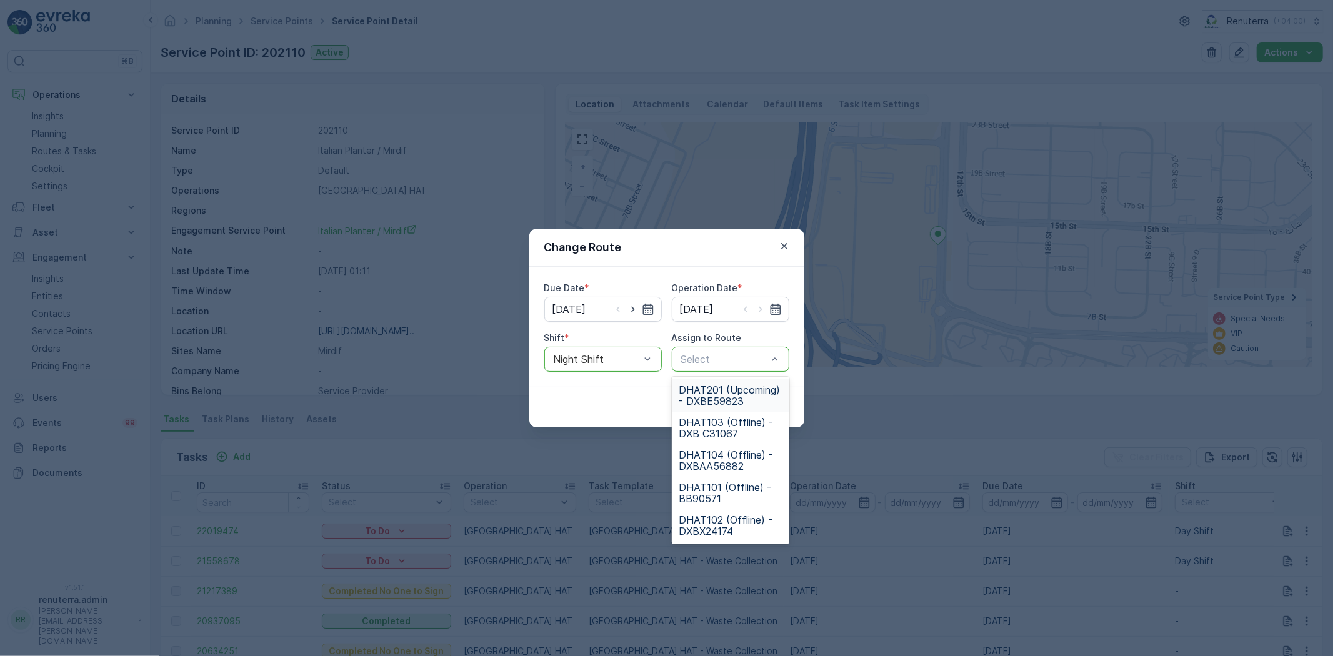
click at [729, 398] on span "DHAT201 (Upcoming) - DXBE59823" at bounding box center [730, 395] width 102 height 22
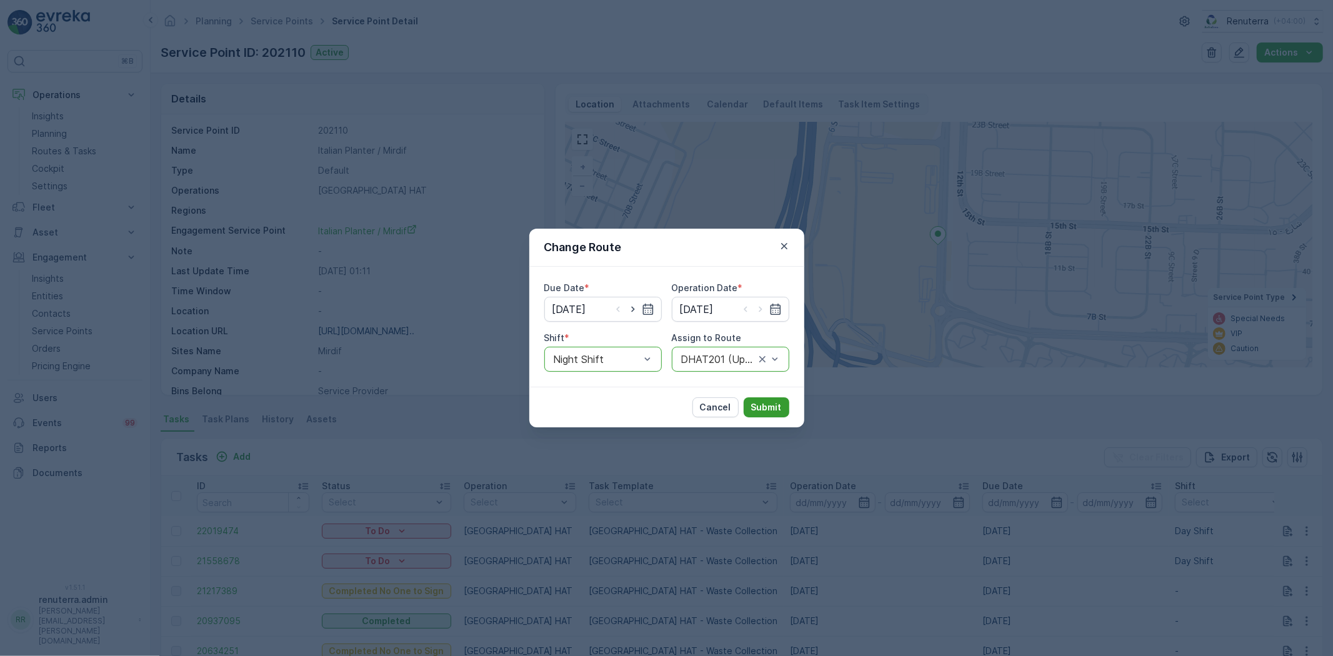
click at [767, 403] on p "Submit" at bounding box center [766, 407] width 31 height 12
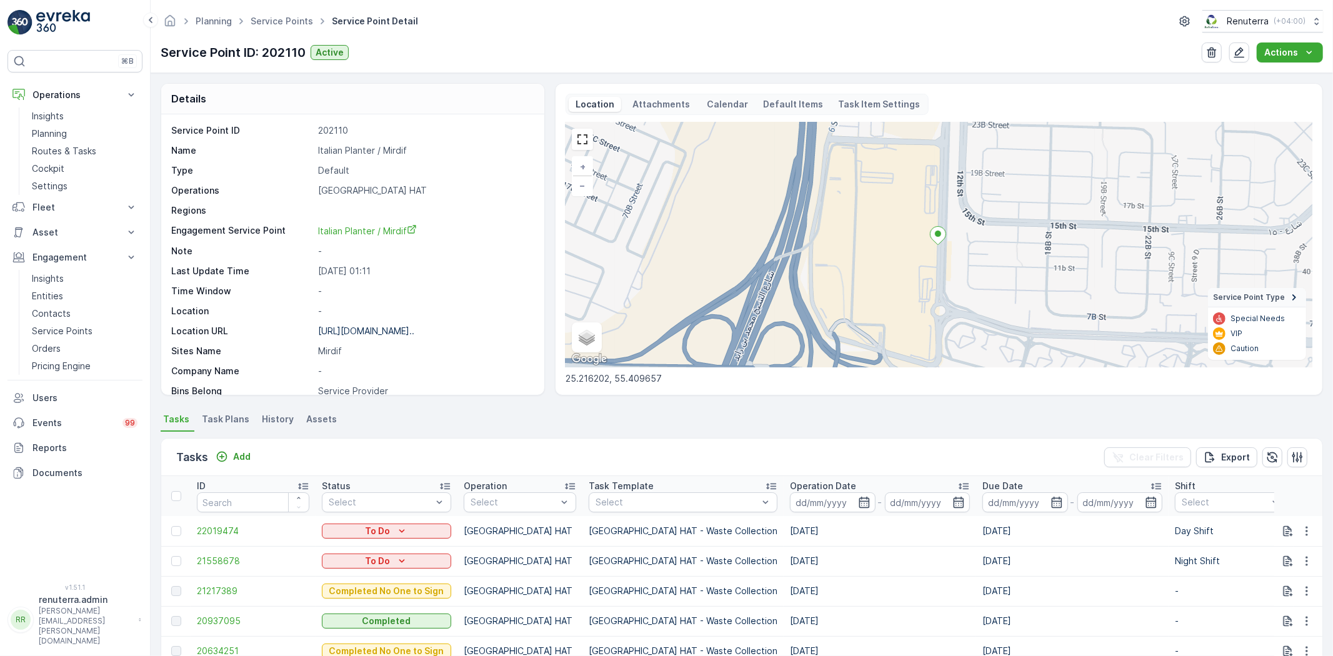
click at [271, 14] on ul "Service Points" at bounding box center [288, 21] width 81 height 18
click at [276, 20] on link "Service Points" at bounding box center [282, 21] width 62 height 11
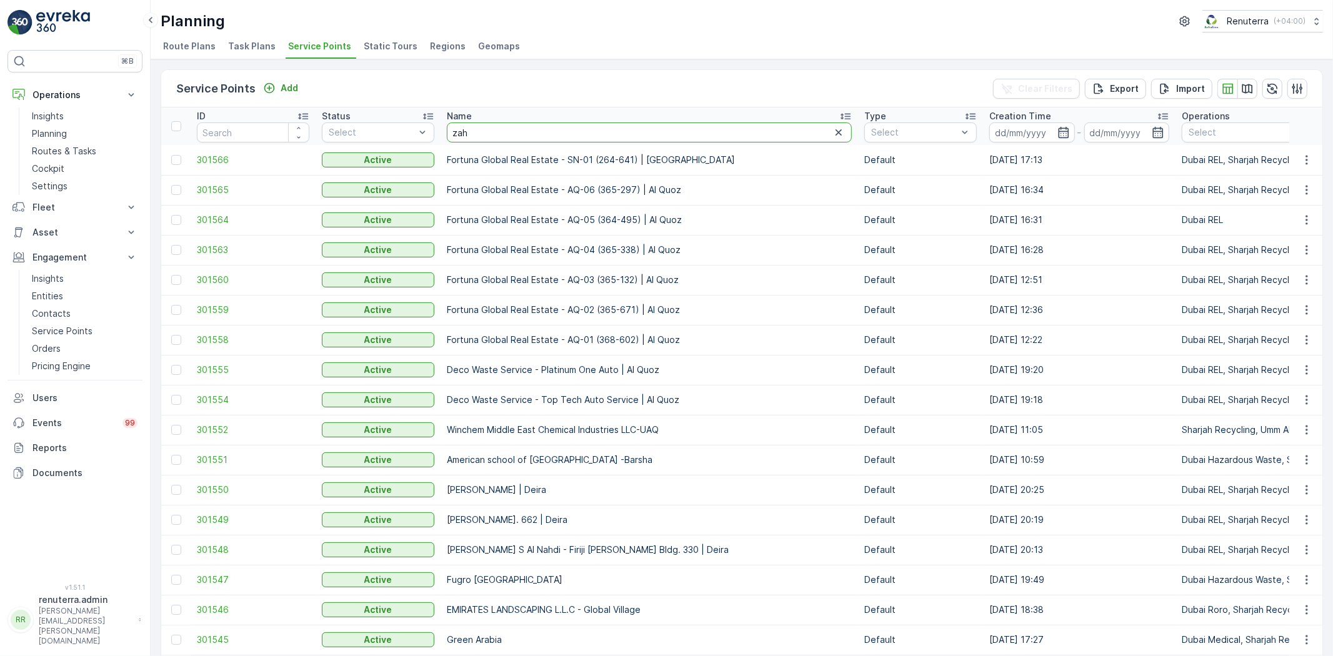
type input "zaha"
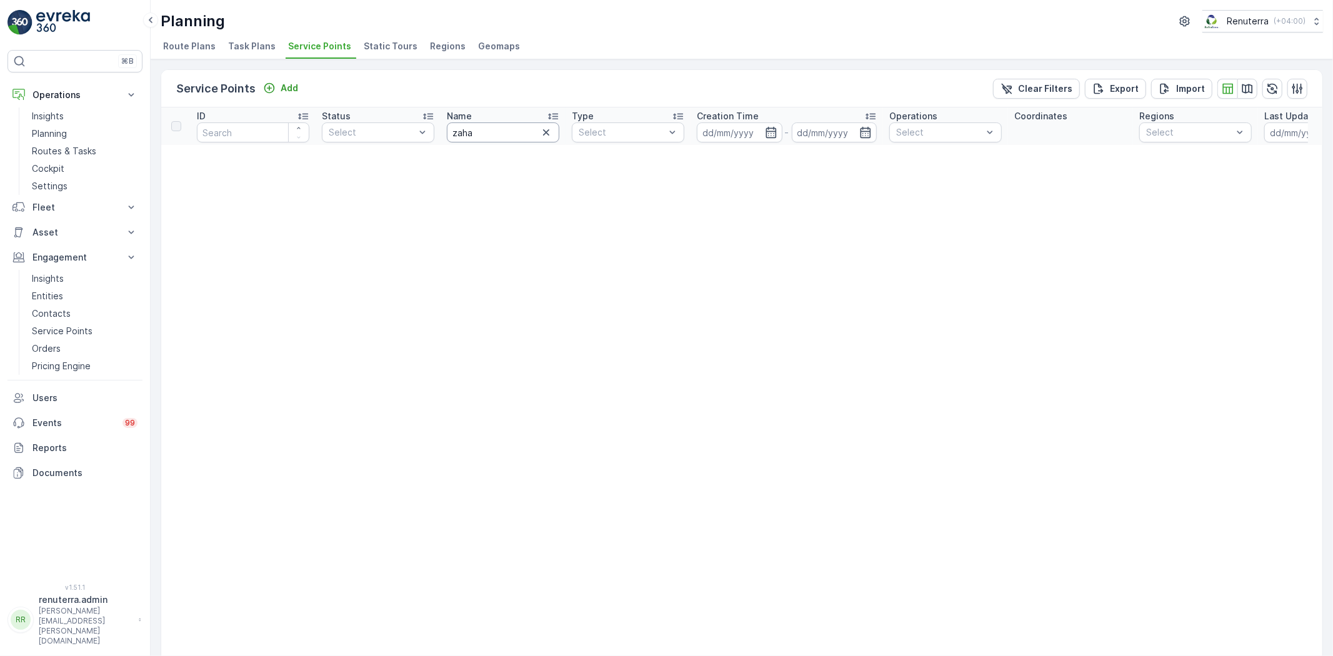
click at [496, 120] on div "Name" at bounding box center [503, 116] width 112 height 12
click at [513, 114] on div "Name" at bounding box center [503, 116] width 112 height 12
click at [505, 132] on input "zaha" at bounding box center [503, 132] width 112 height 20
type input "zah"
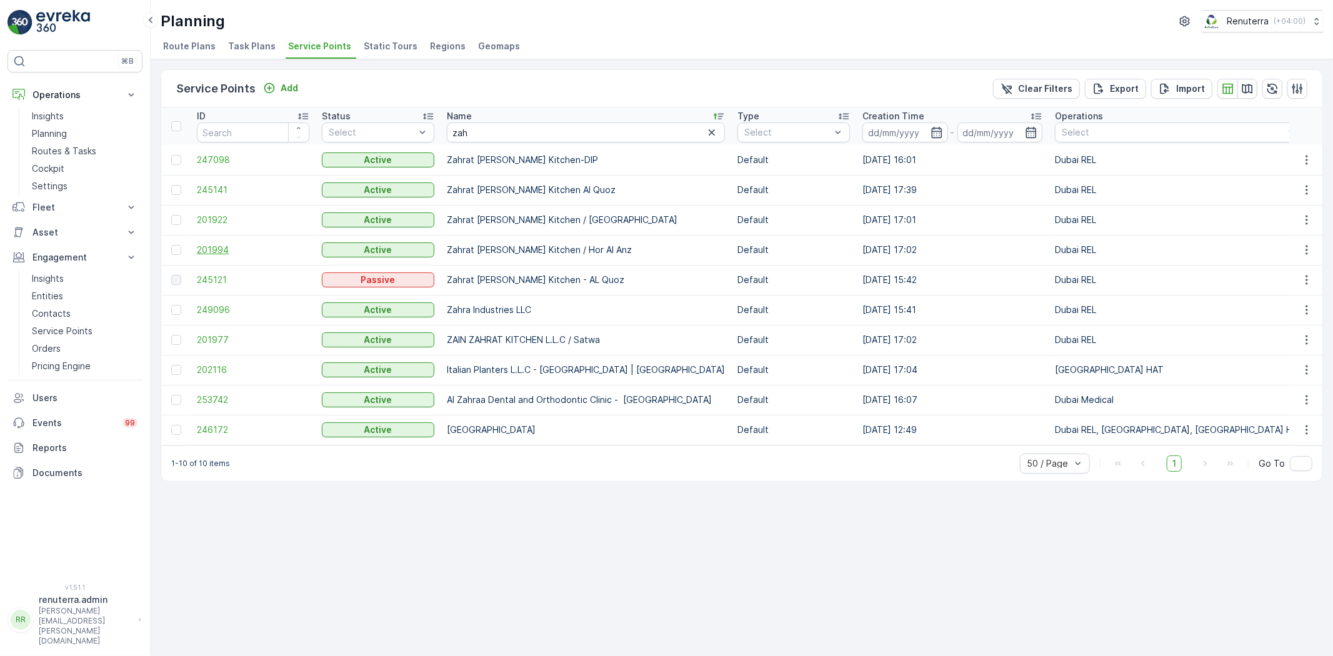
click at [210, 246] on span "201994" at bounding box center [253, 250] width 112 height 12
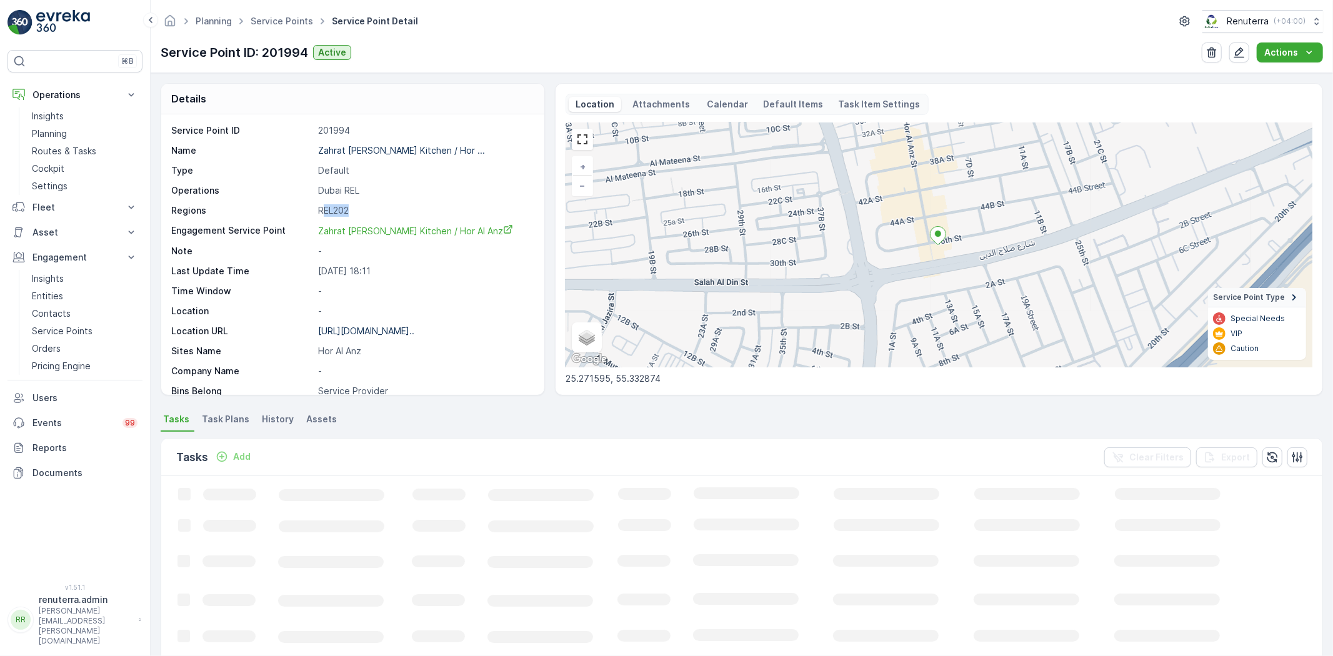
drag, startPoint x: 322, startPoint y: 205, endPoint x: 354, endPoint y: 207, distance: 32.6
click at [354, 207] on p "REL202" at bounding box center [424, 210] width 213 height 12
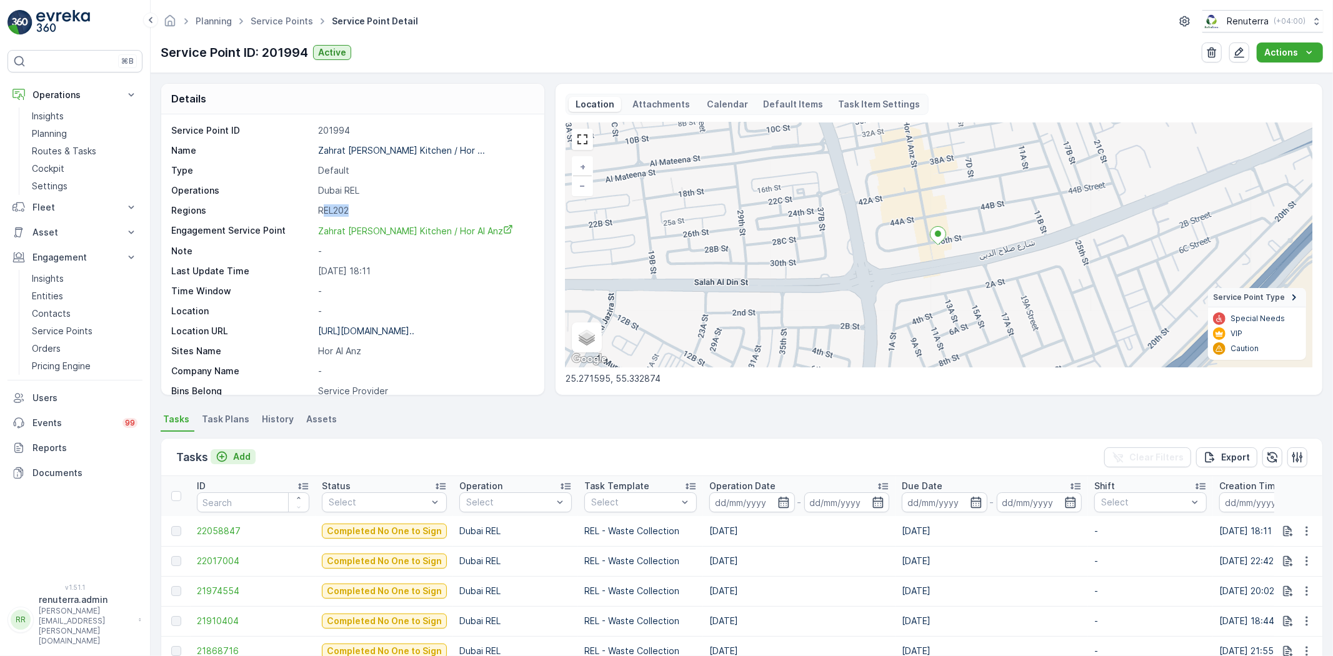
click at [247, 452] on p "Add" at bounding box center [241, 457] width 17 height 12
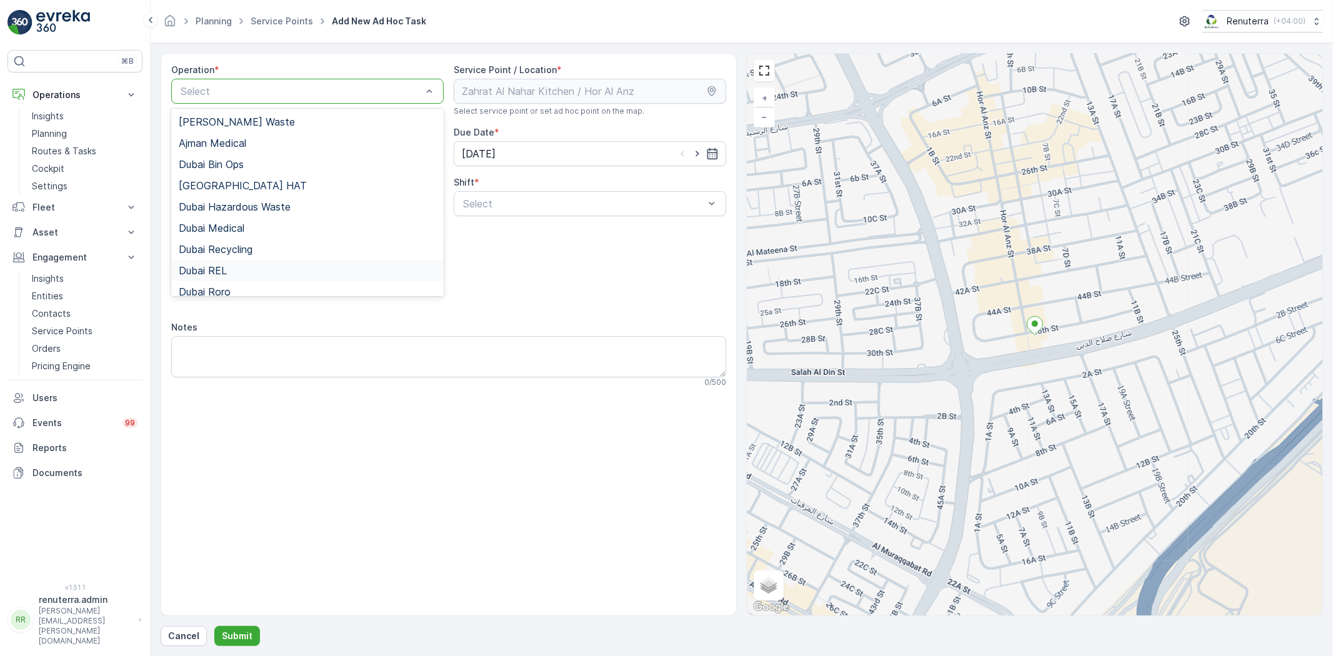
click at [214, 273] on span "Dubai REL" at bounding box center [203, 270] width 48 height 11
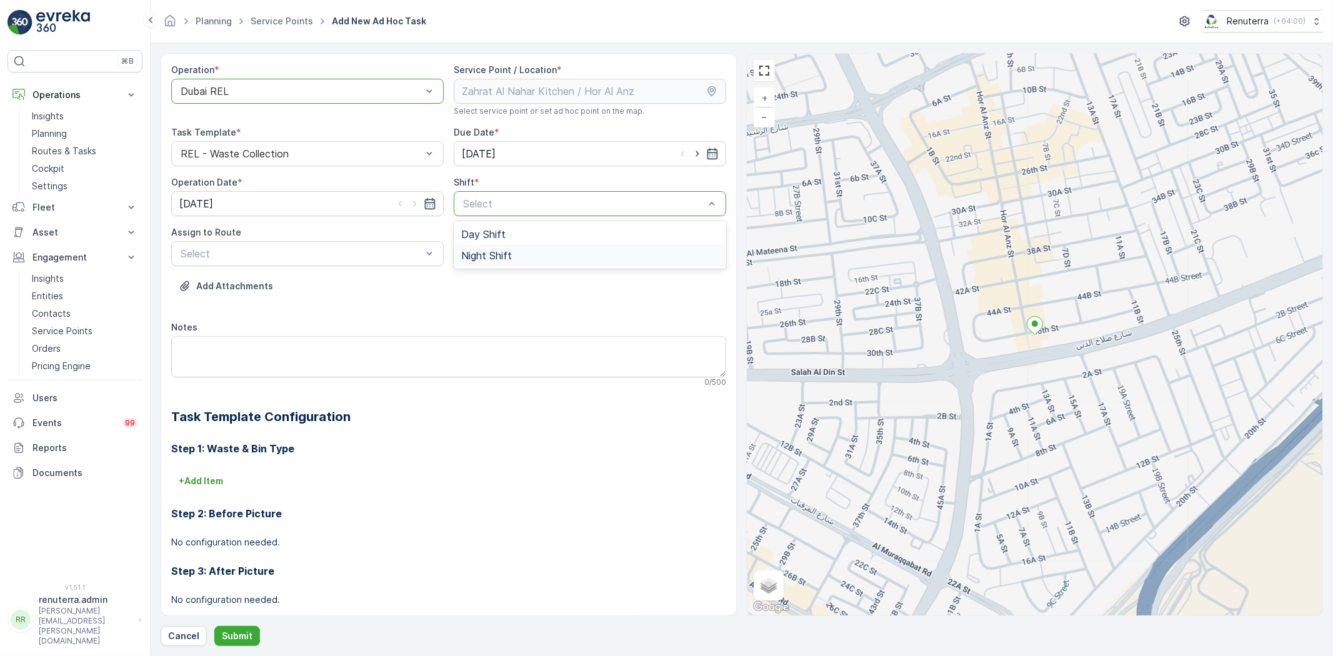
click at [474, 257] on span "Night Shift" at bounding box center [486, 255] width 51 height 11
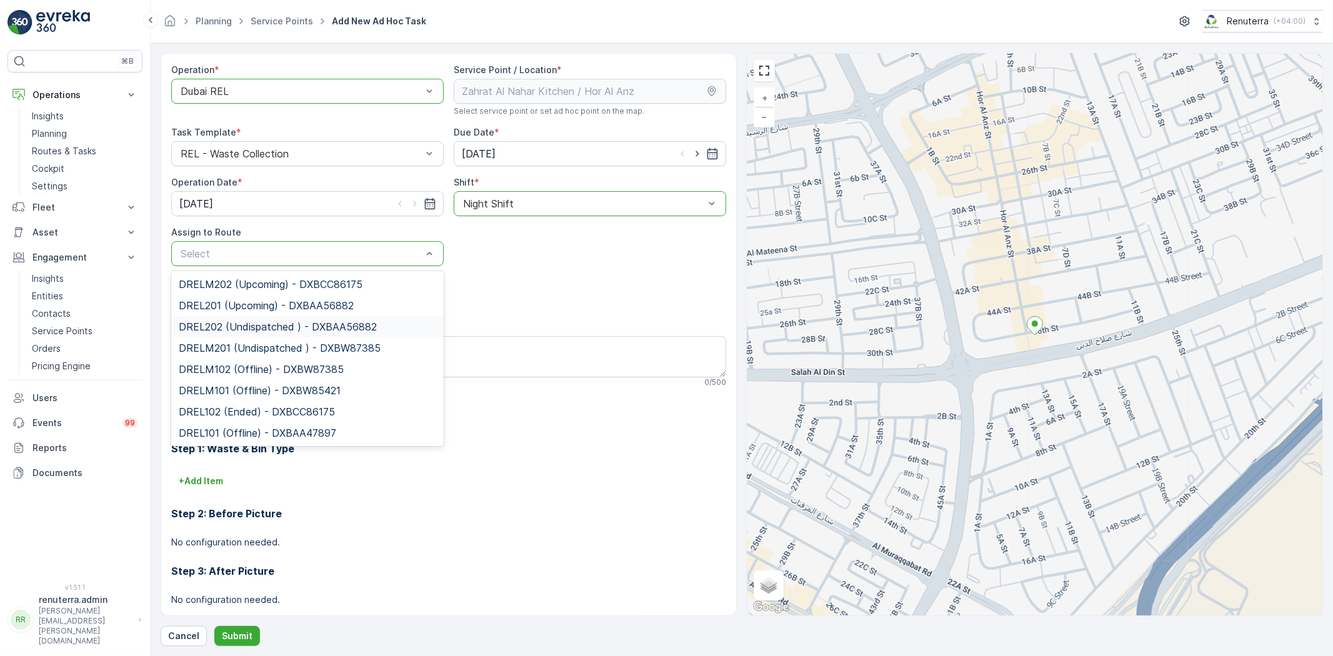
click at [224, 324] on span "DREL202 (Undispatched ) - DXBAA56882" at bounding box center [278, 326] width 198 height 11
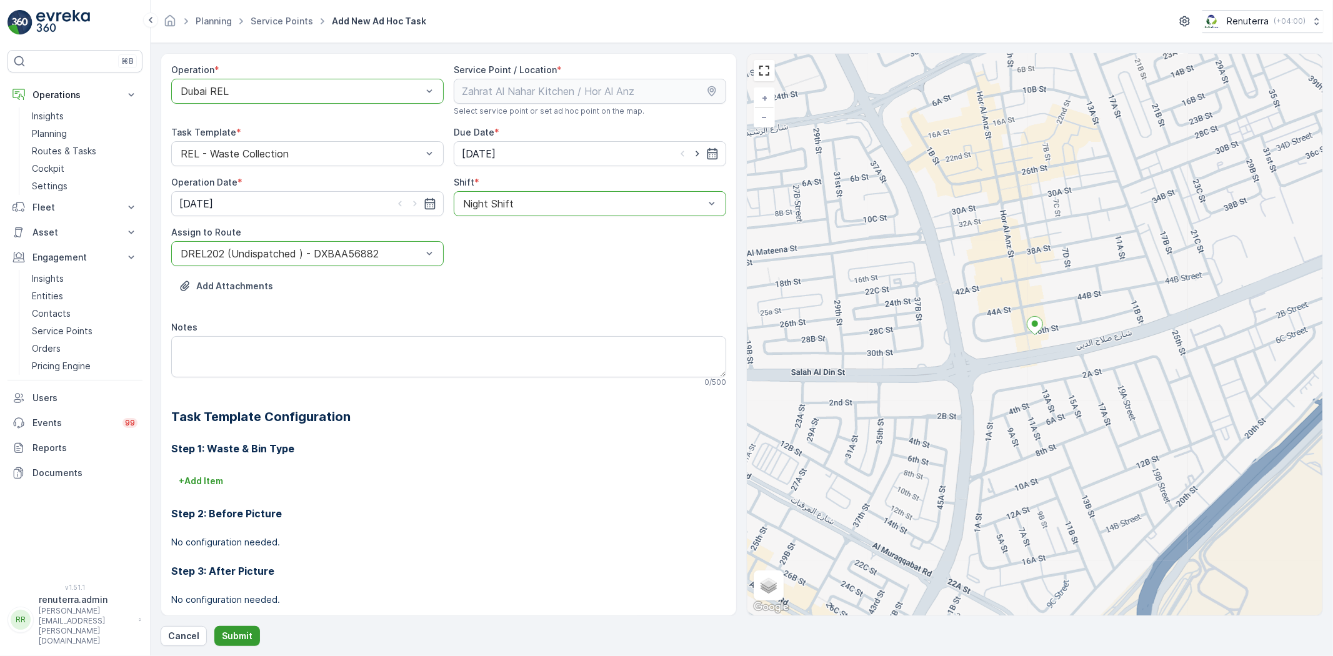
click at [235, 632] on p "Submit" at bounding box center [237, 636] width 31 height 12
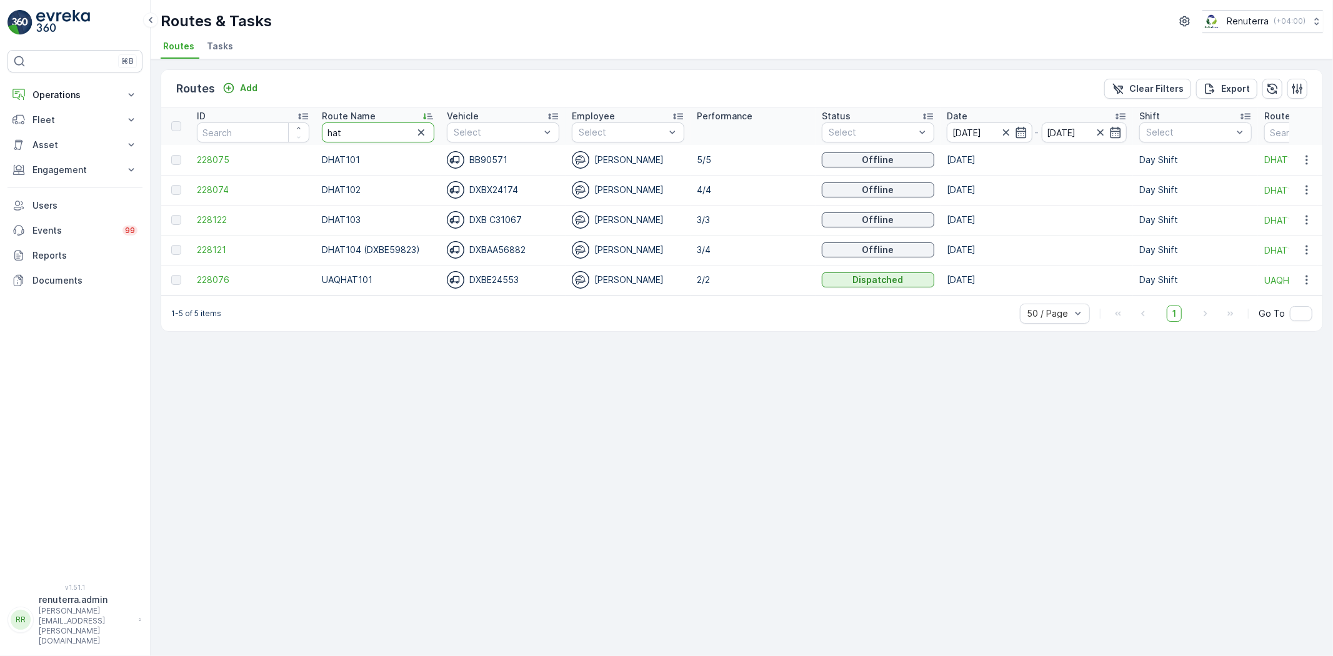
drag, startPoint x: 370, startPoint y: 127, endPoint x: 154, endPoint y: 146, distance: 217.0
click at [154, 146] on div "Routes Add Clear Filters Export ID Route Name hat Vehicle Select Employee Selec…" at bounding box center [742, 357] width 1182 height 597
type input "roro"
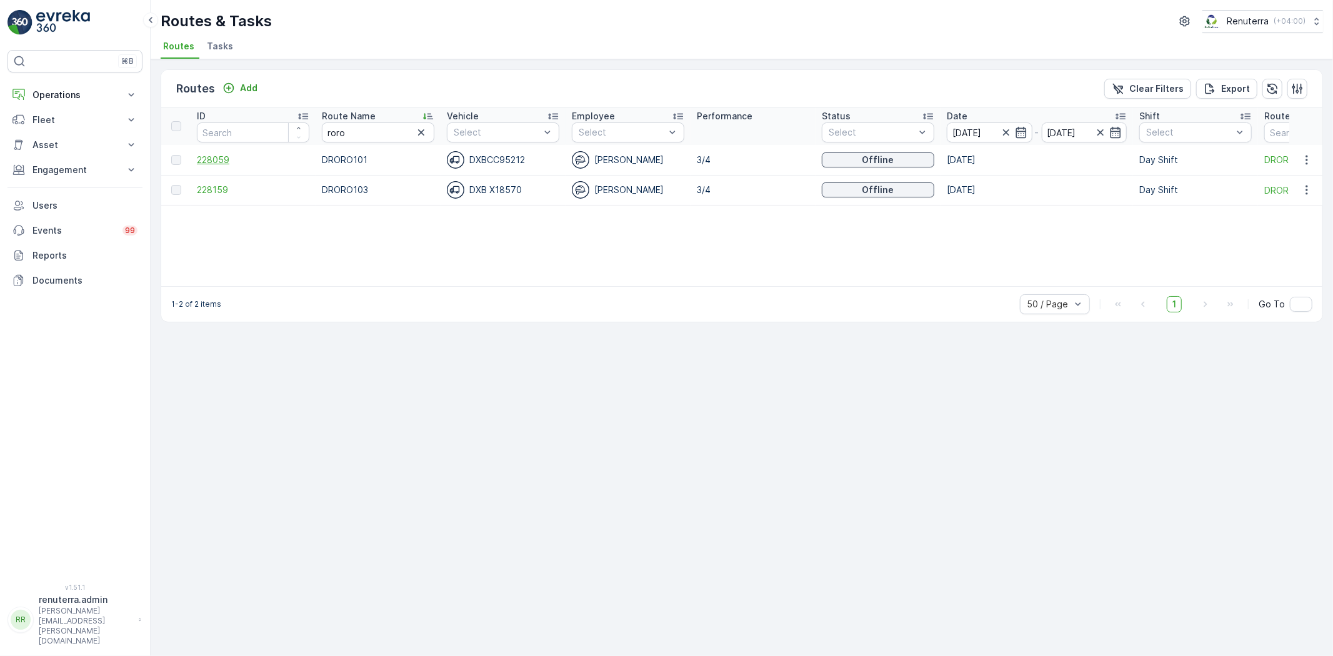
click at [216, 157] on span "228059" at bounding box center [253, 160] width 112 height 12
click at [220, 189] on span "228159" at bounding box center [253, 190] width 112 height 12
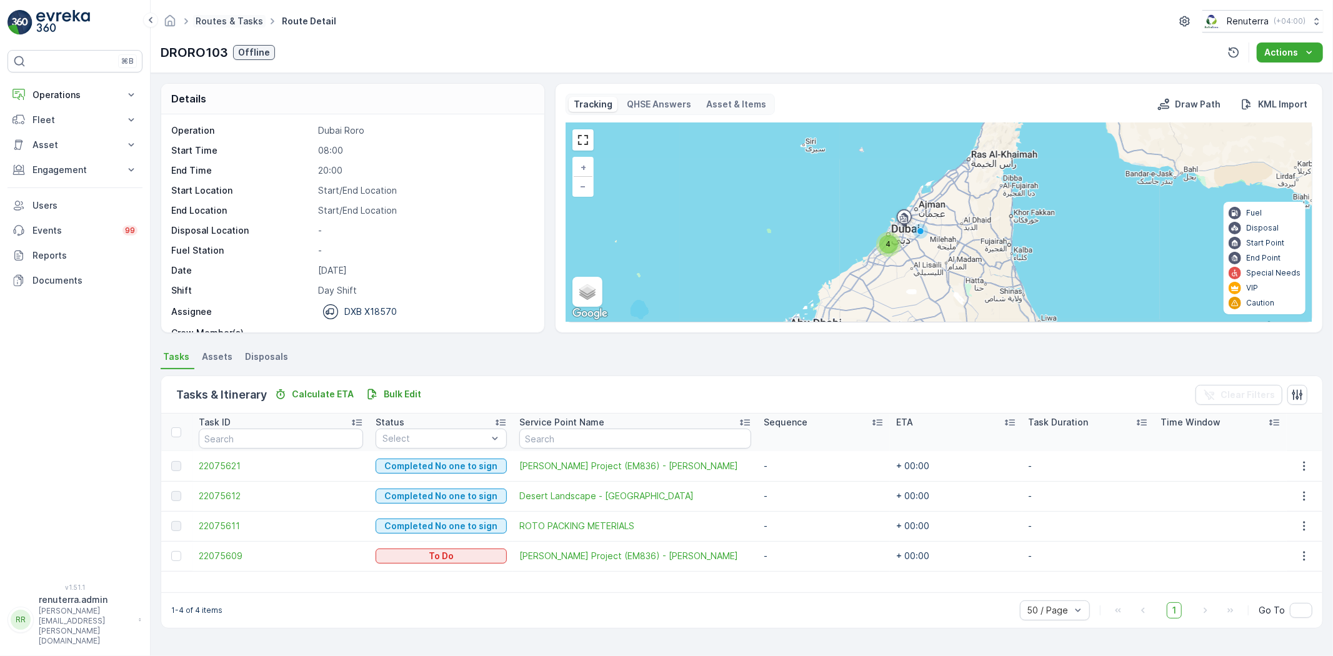
click at [216, 23] on link "Routes & Tasks" at bounding box center [229, 21] width 67 height 11
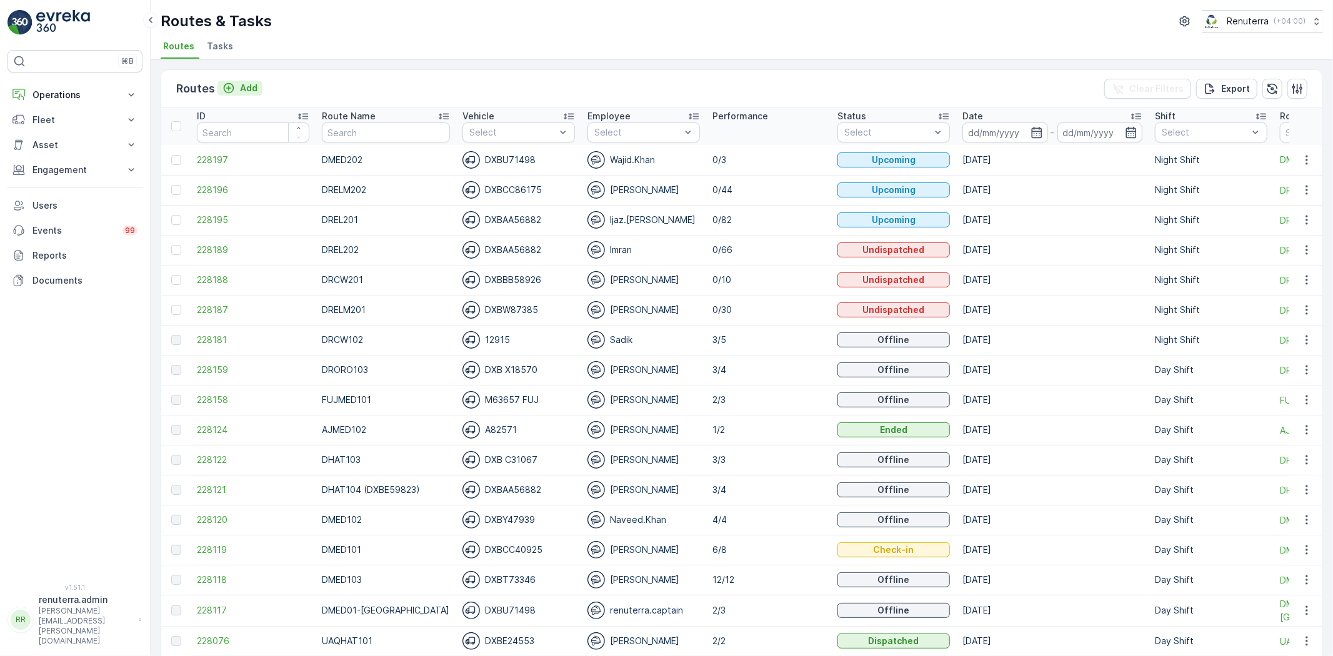
click at [244, 89] on p "Add" at bounding box center [248, 88] width 17 height 12
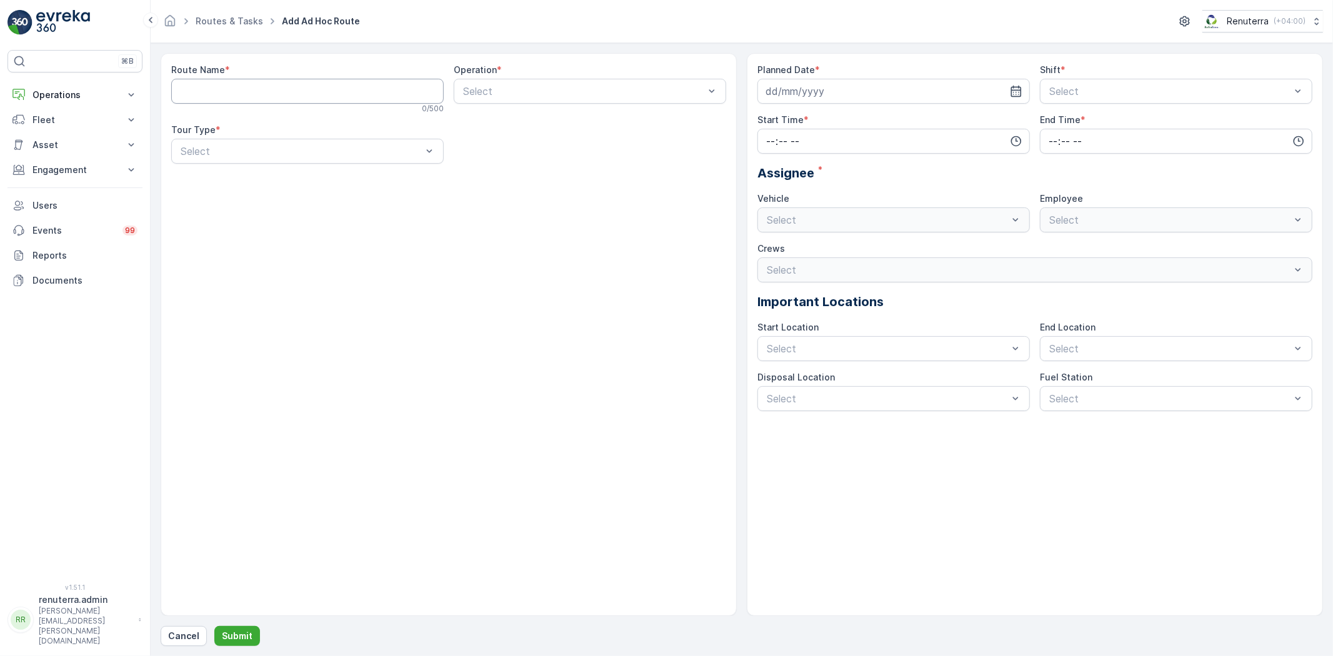
click at [314, 99] on Name "Route Name" at bounding box center [307, 91] width 272 height 25
type Name "DHAT201"
click at [509, 102] on div "Select" at bounding box center [590, 91] width 272 height 25
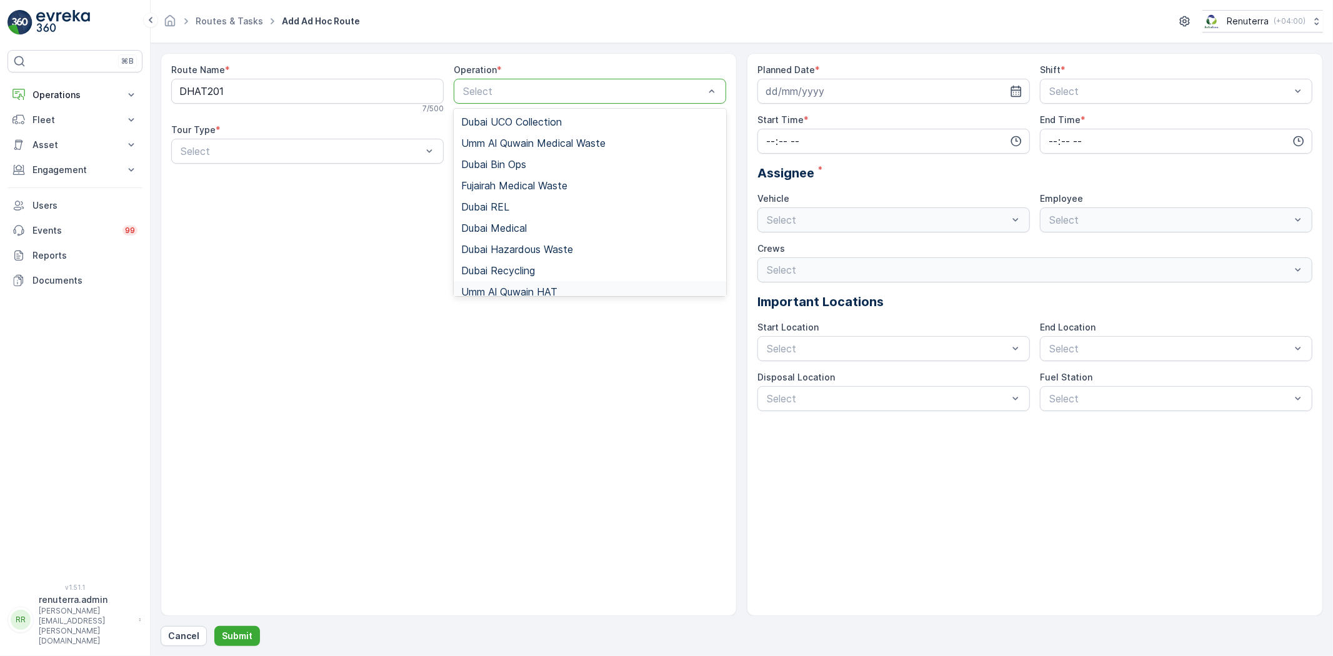
scroll to position [69, 0]
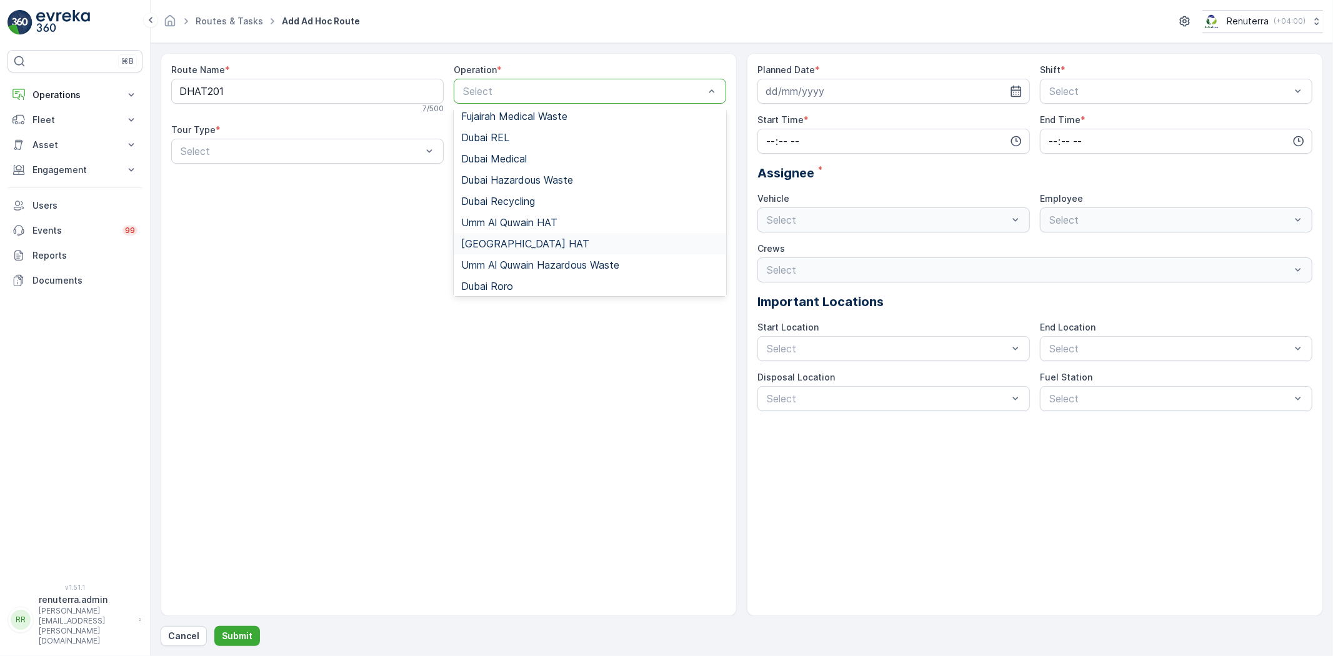
click at [479, 246] on span "[GEOGRAPHIC_DATA] HAT" at bounding box center [525, 243] width 128 height 11
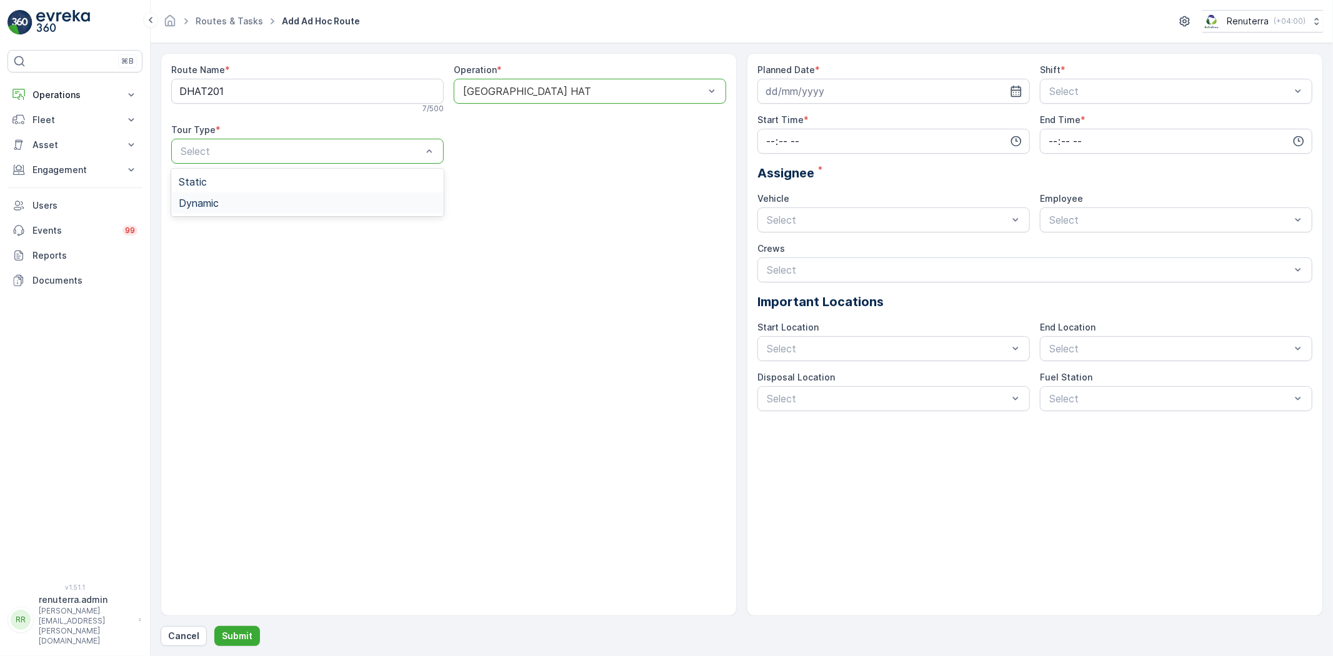
click at [209, 201] on span "Dynamic" at bounding box center [199, 202] width 40 height 11
click at [849, 79] on input at bounding box center [893, 91] width 272 height 25
click at [782, 271] on div "28" at bounding box center [779, 271] width 20 height 20
type input "[DATE]"
click at [1073, 137] on span "Night Shift" at bounding box center [1072, 142] width 51 height 11
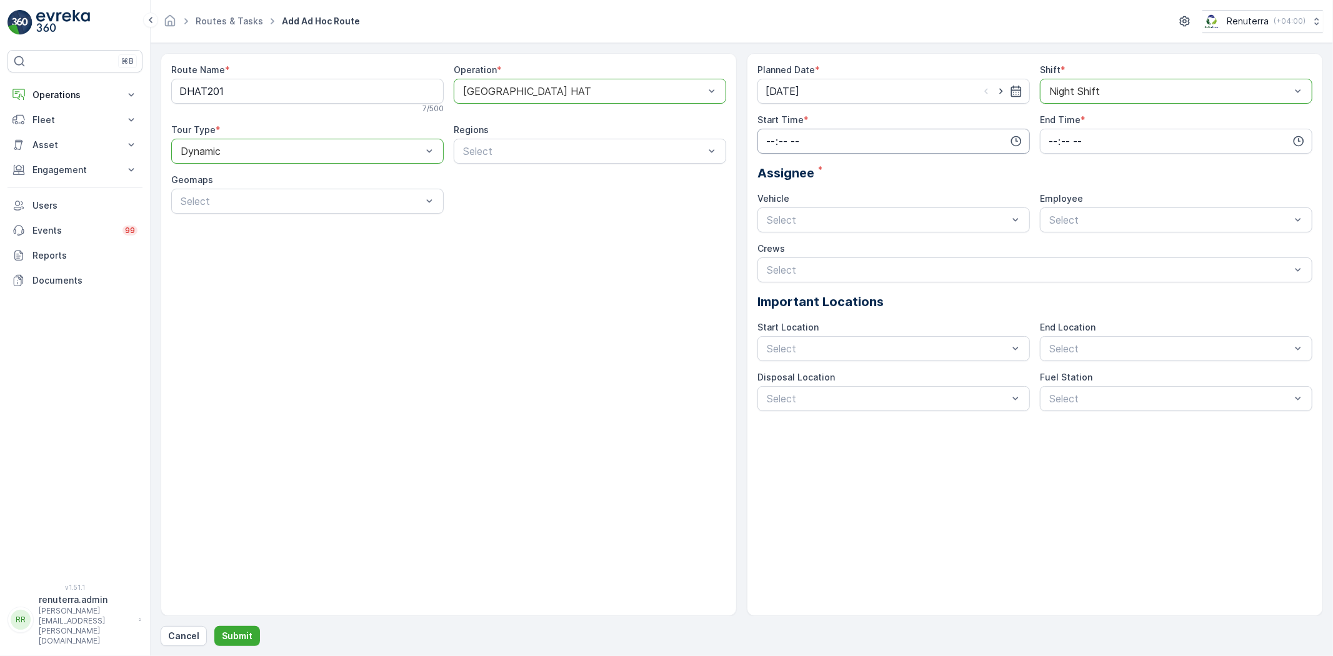
click at [897, 141] on input "time" at bounding box center [893, 141] width 272 height 25
click at [771, 266] on span "18" at bounding box center [770, 267] width 10 height 12
type input "18:00"
click at [1085, 141] on input "time" at bounding box center [1176, 141] width 272 height 25
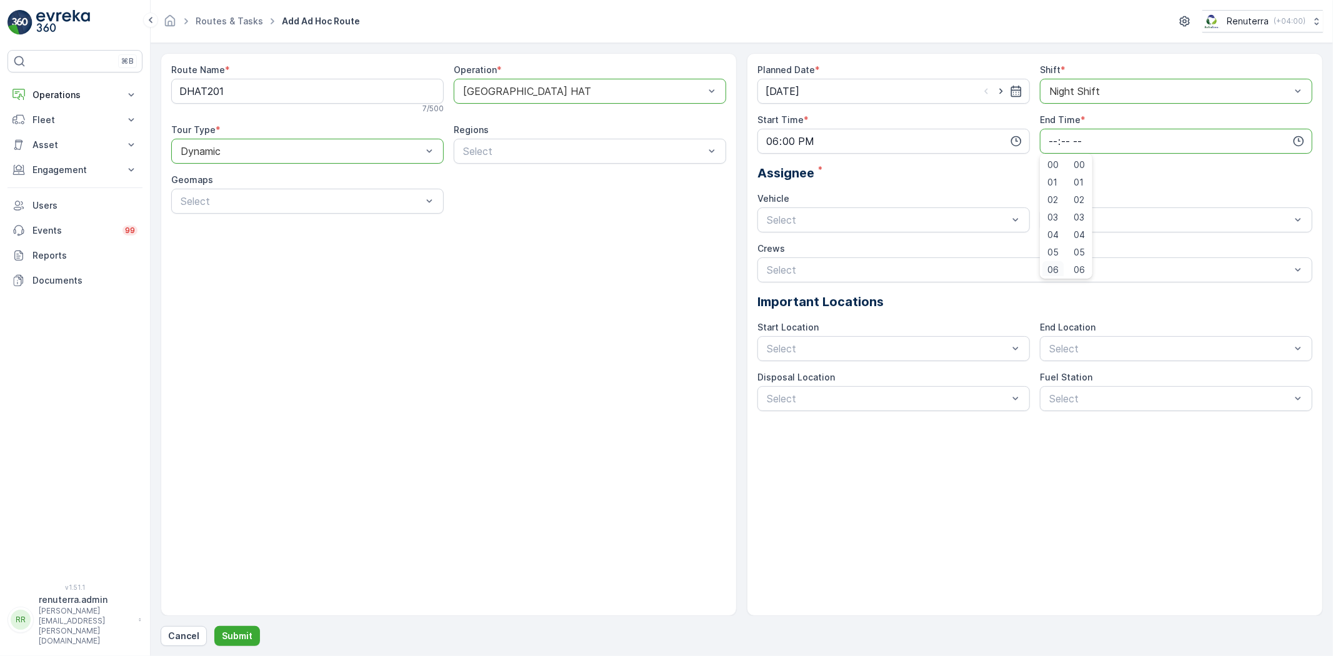
scroll to position [2, 0]
click at [1055, 266] on span "06" at bounding box center [1052, 267] width 11 height 12
type input "06:00"
click at [936, 176] on div "Assignee *" at bounding box center [1034, 173] width 555 height 19
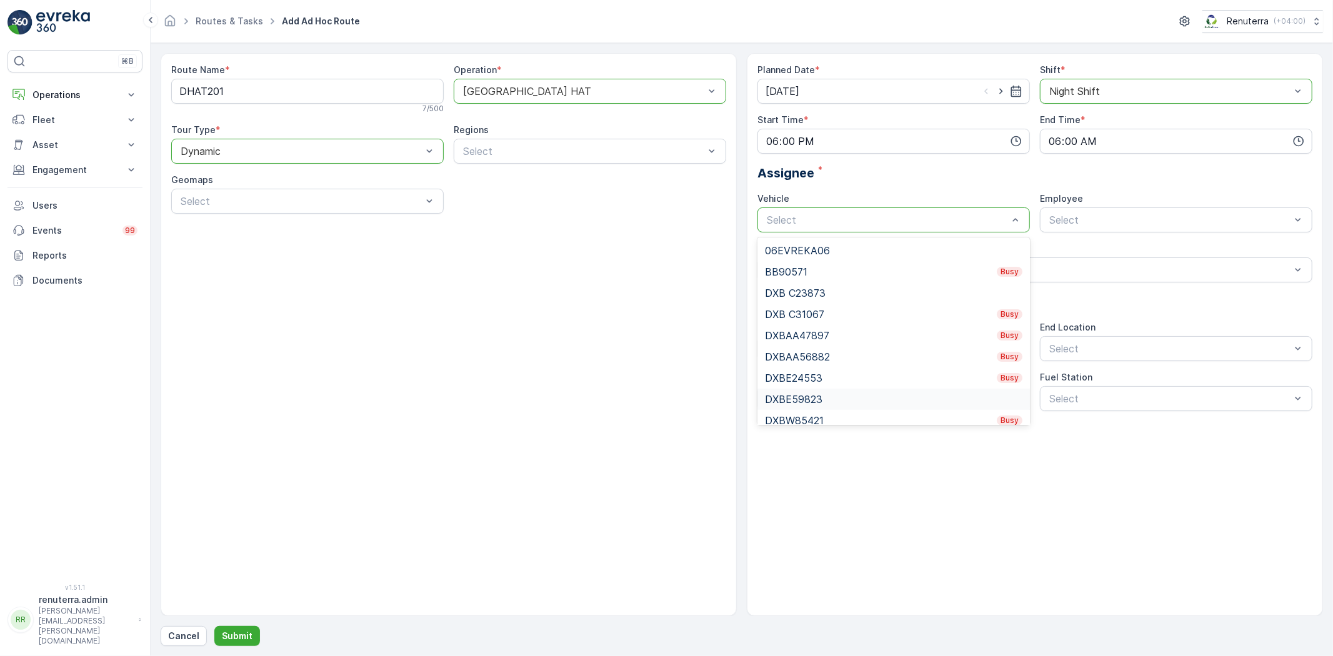
click at [821, 396] on span "DXBE59823" at bounding box center [793, 399] width 57 height 11
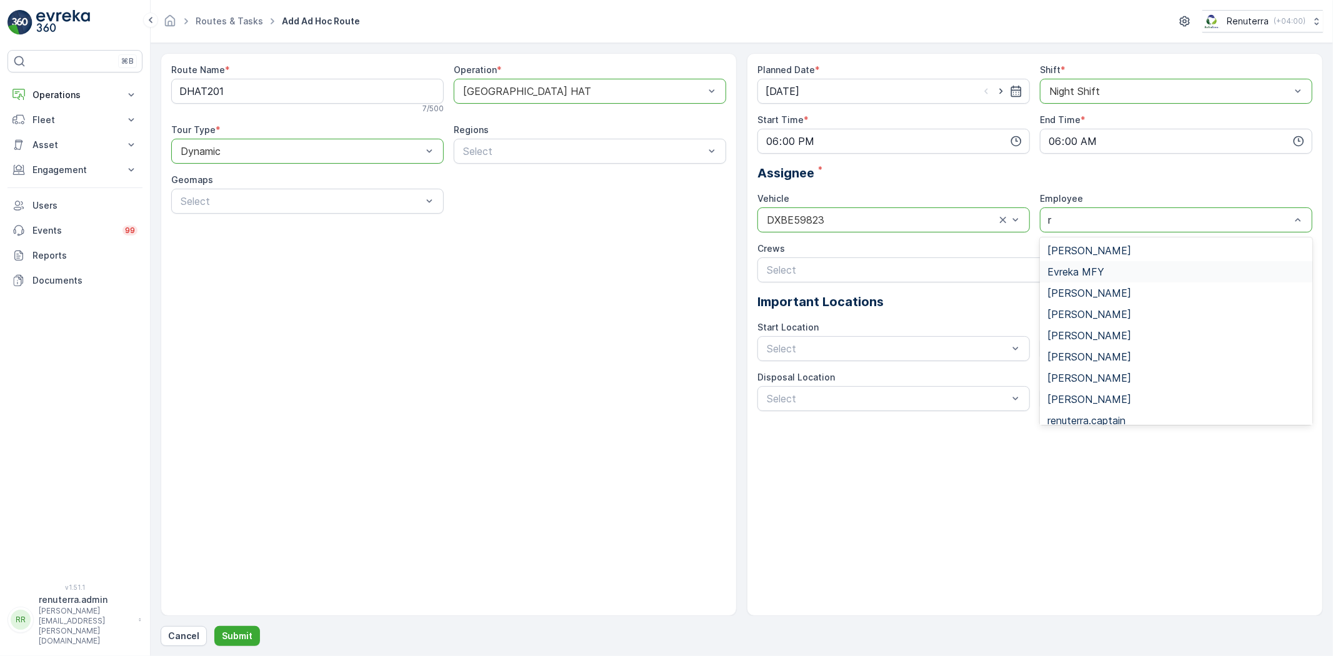
type input "ra"
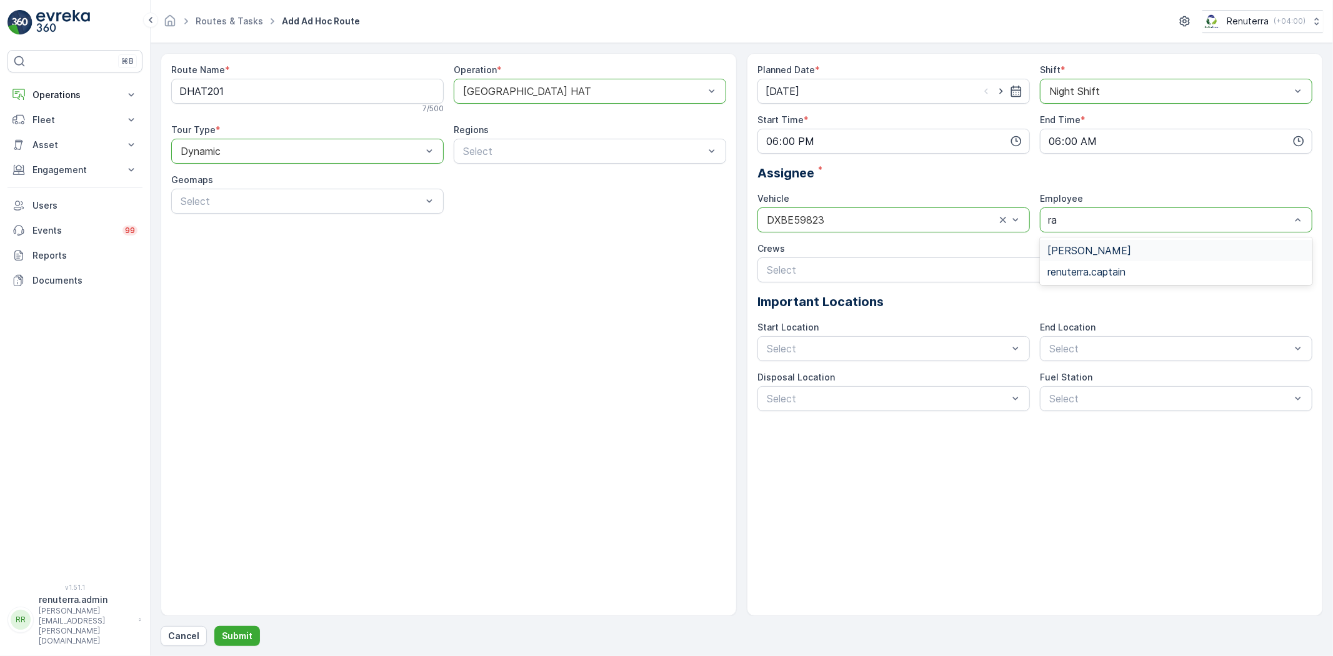
click at [1095, 250] on span "[PERSON_NAME]" at bounding box center [1089, 250] width 84 height 11
click at [247, 630] on p "Submit" at bounding box center [237, 636] width 31 height 12
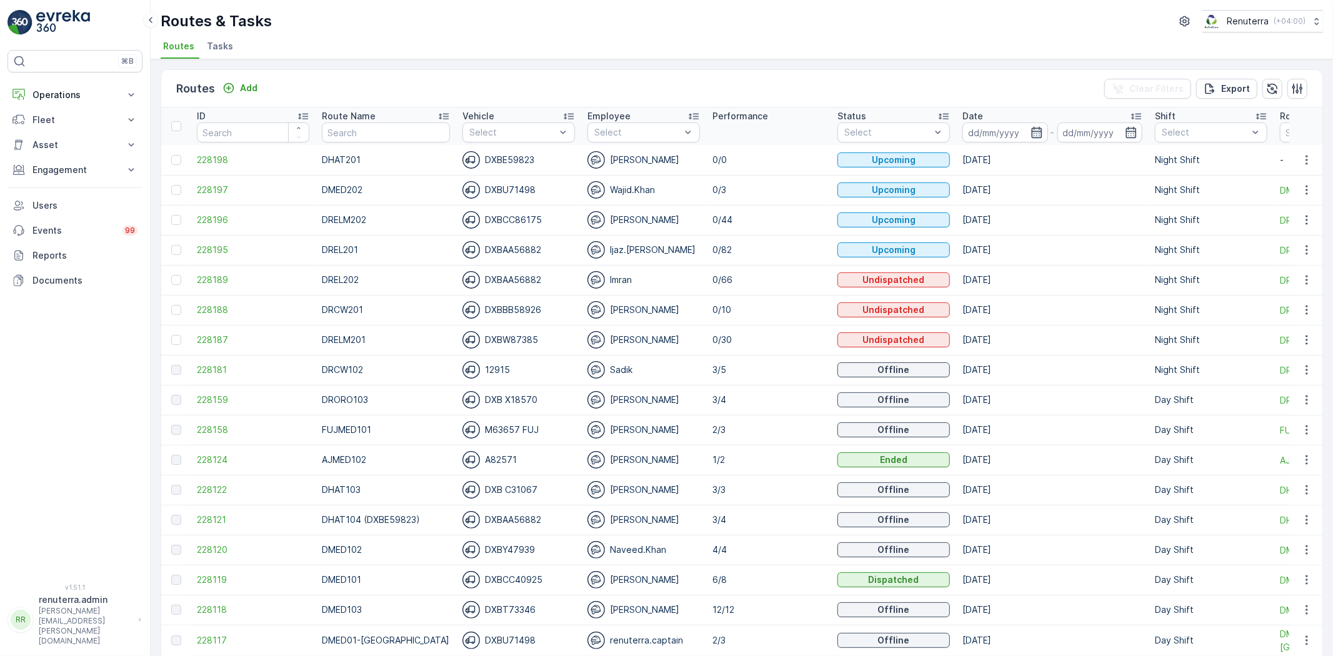
click at [1031, 133] on icon "button" at bounding box center [1036, 132] width 11 height 11
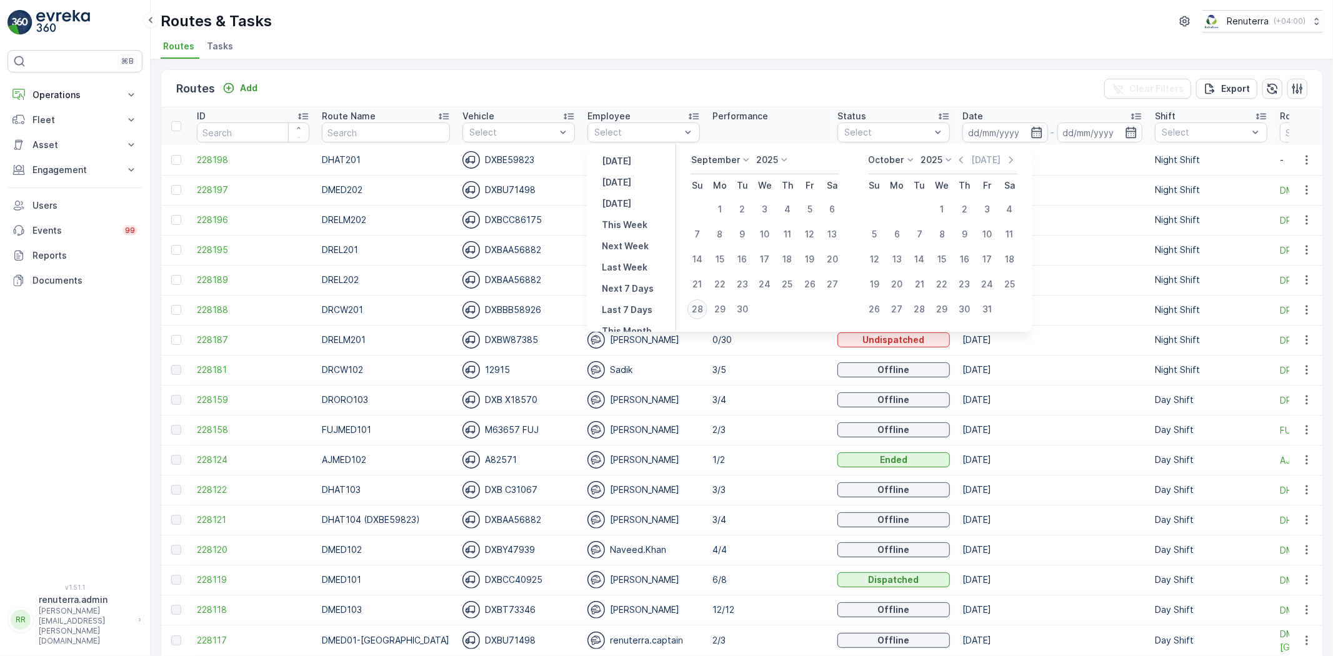
click at [698, 306] on div "28" at bounding box center [697, 309] width 20 height 20
type input "[DATE]"
click at [698, 306] on div "28" at bounding box center [697, 309] width 20 height 20
type input "[DATE]"
click at [691, 46] on ul "Routes Tasks" at bounding box center [737, 47] width 1152 height 21
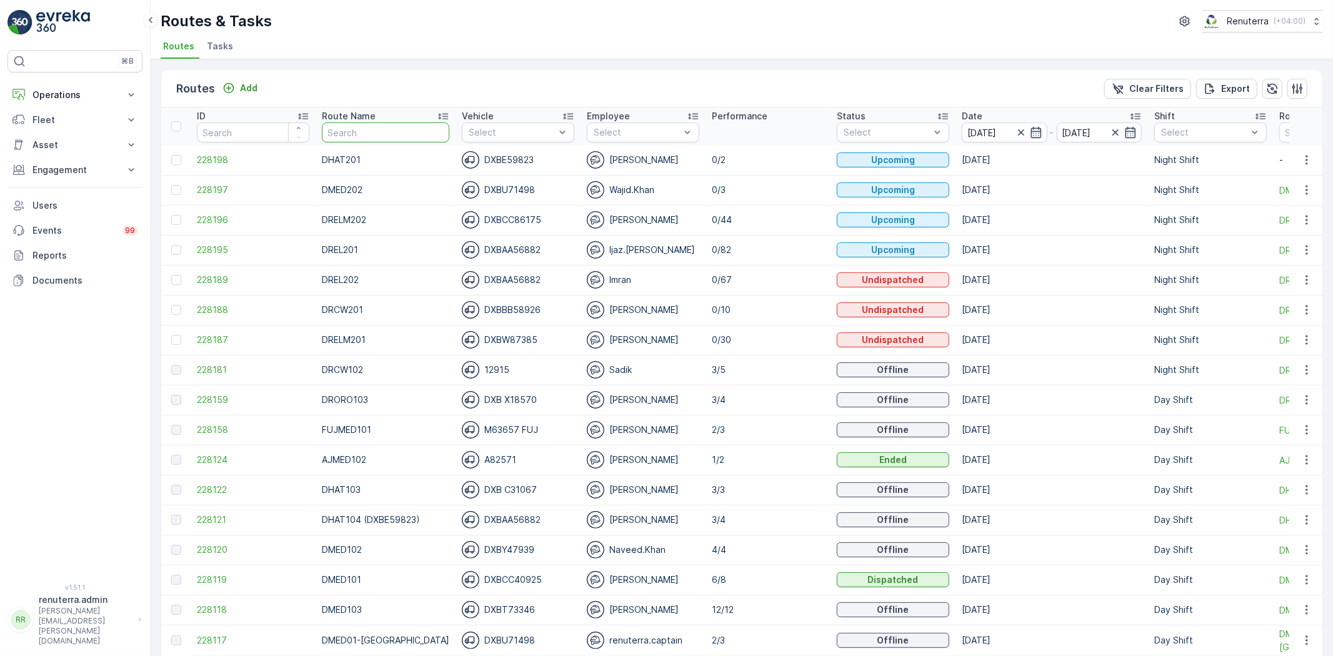
click at [367, 128] on input "text" at bounding box center [385, 132] width 127 height 20
type input "m101"
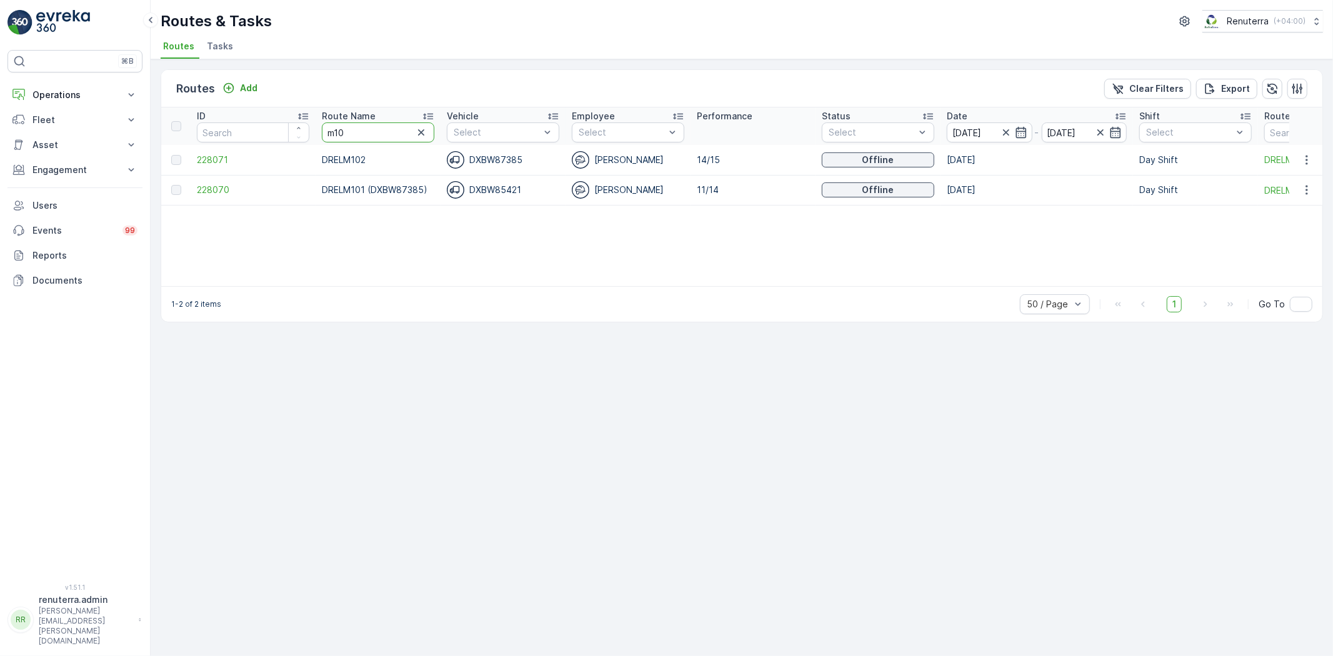
drag, startPoint x: 357, startPoint y: 134, endPoint x: 225, endPoint y: 102, distance: 135.6
click at [225, 102] on div "Routes Add Clear Filters Export ID Route Name m10 Vehicle Select Employee Selec…" at bounding box center [742, 195] width 1162 height 253
type input "rel"
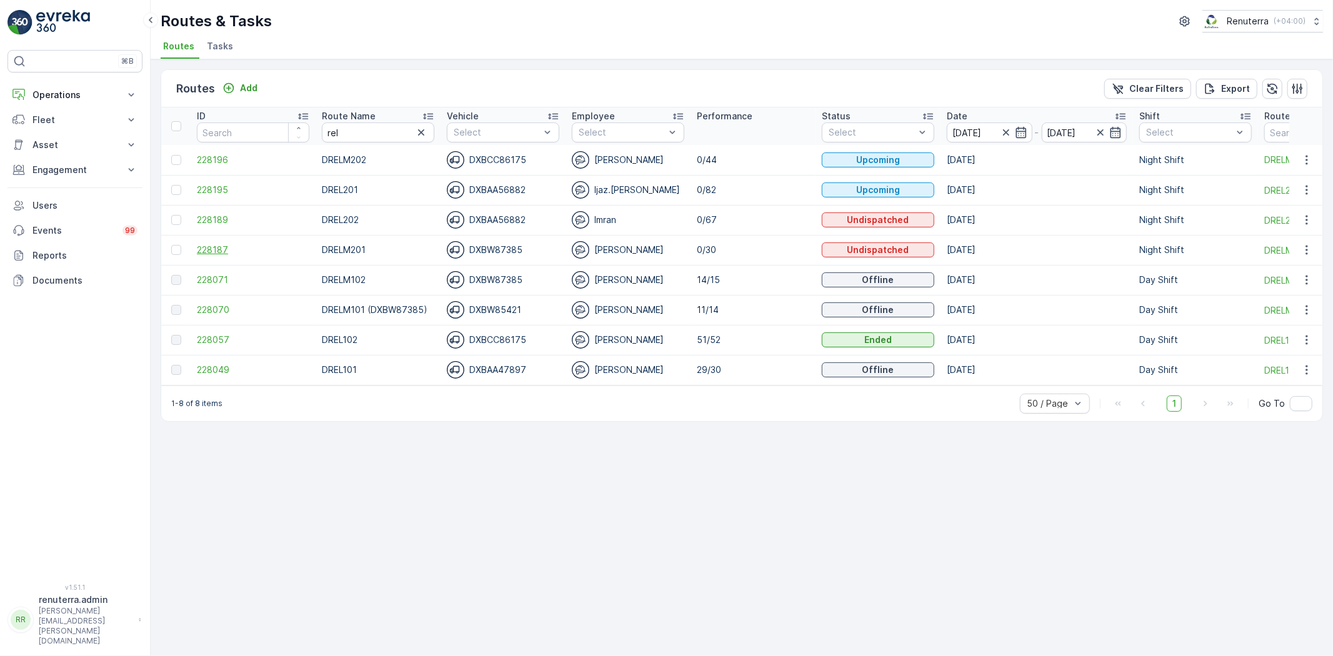
click at [222, 249] on span "228187" at bounding box center [253, 250] width 112 height 12
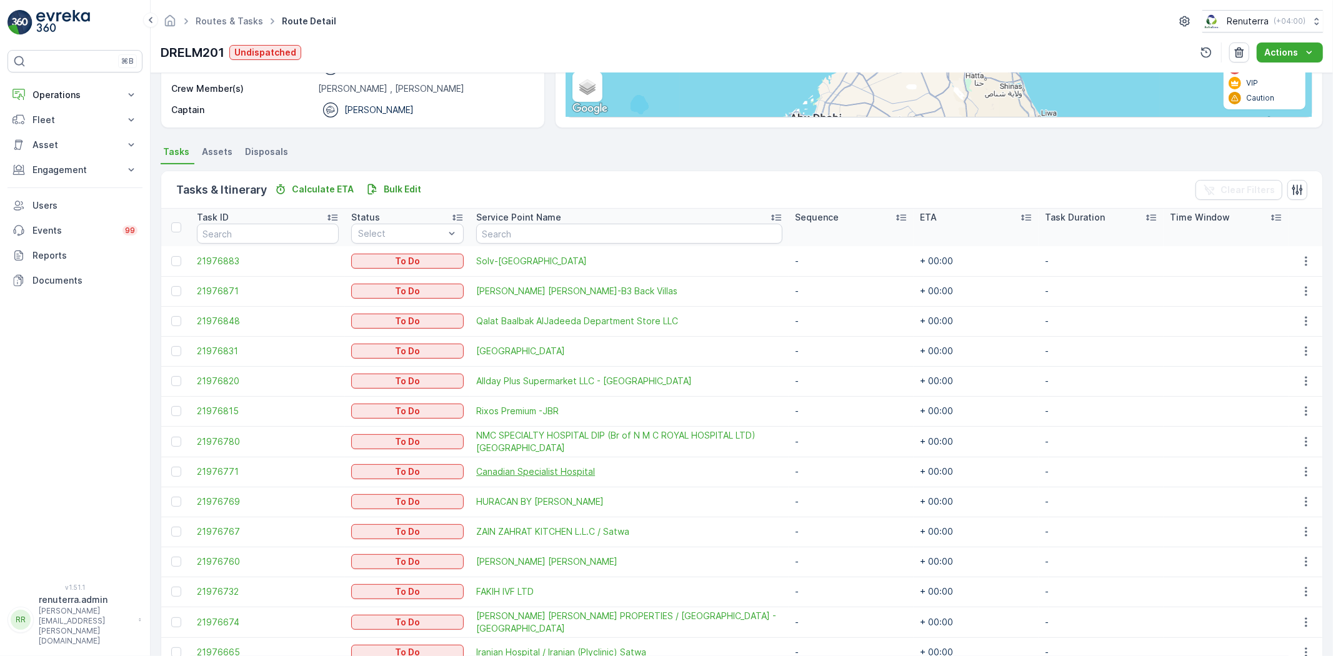
scroll to position [208, 0]
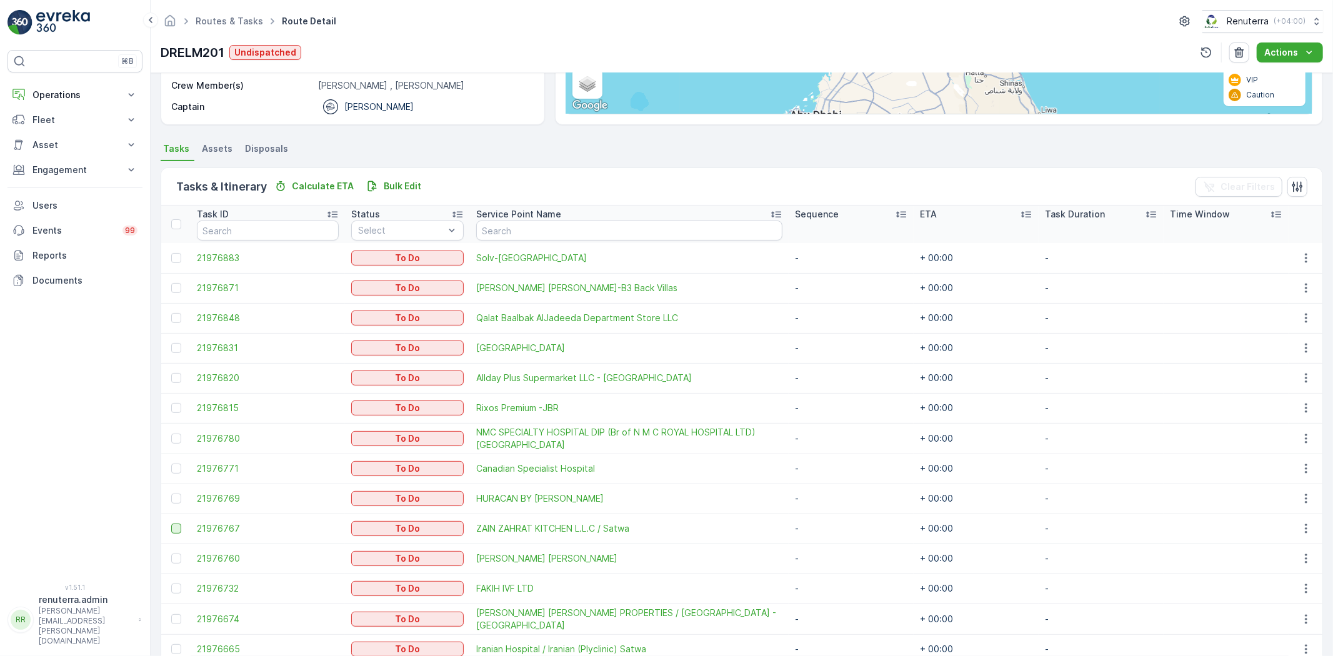
click at [176, 526] on div at bounding box center [176, 529] width 10 height 10
click at [171, 524] on input "checkbox" at bounding box center [171, 524] width 0 height 0
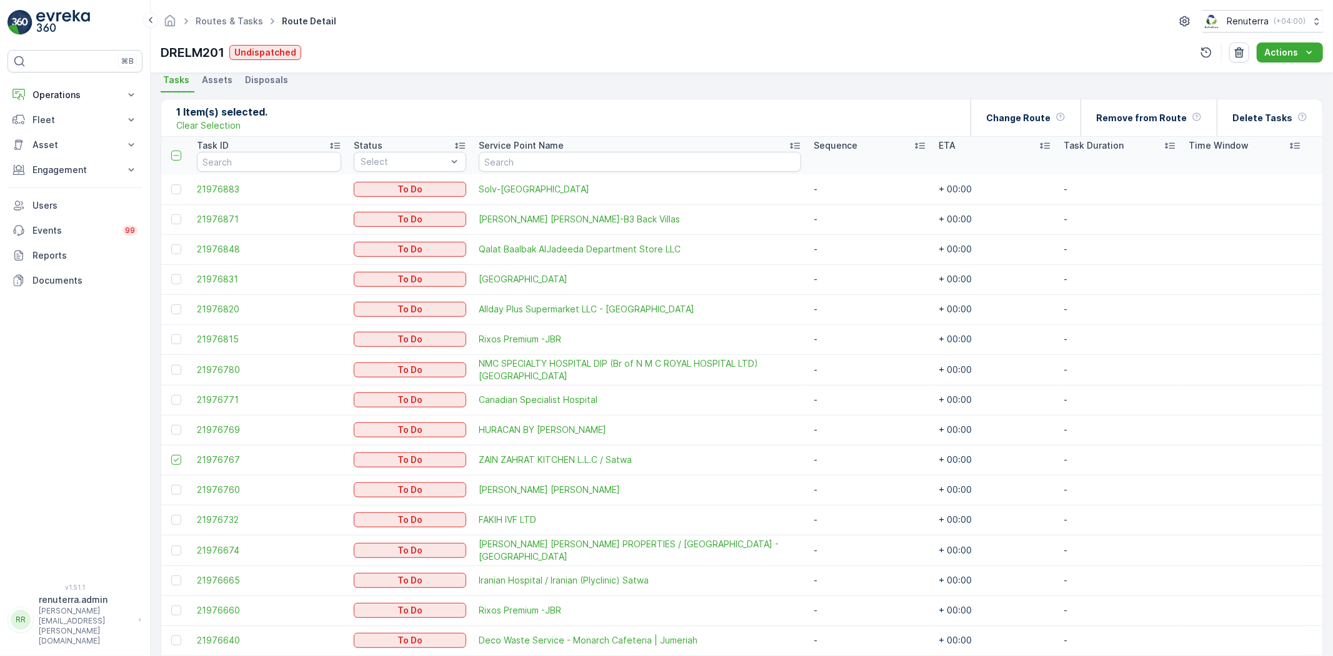
scroll to position [277, 0]
click at [177, 579] on div at bounding box center [176, 580] width 10 height 10
click at [171, 575] on input "checkbox" at bounding box center [171, 575] width 0 height 0
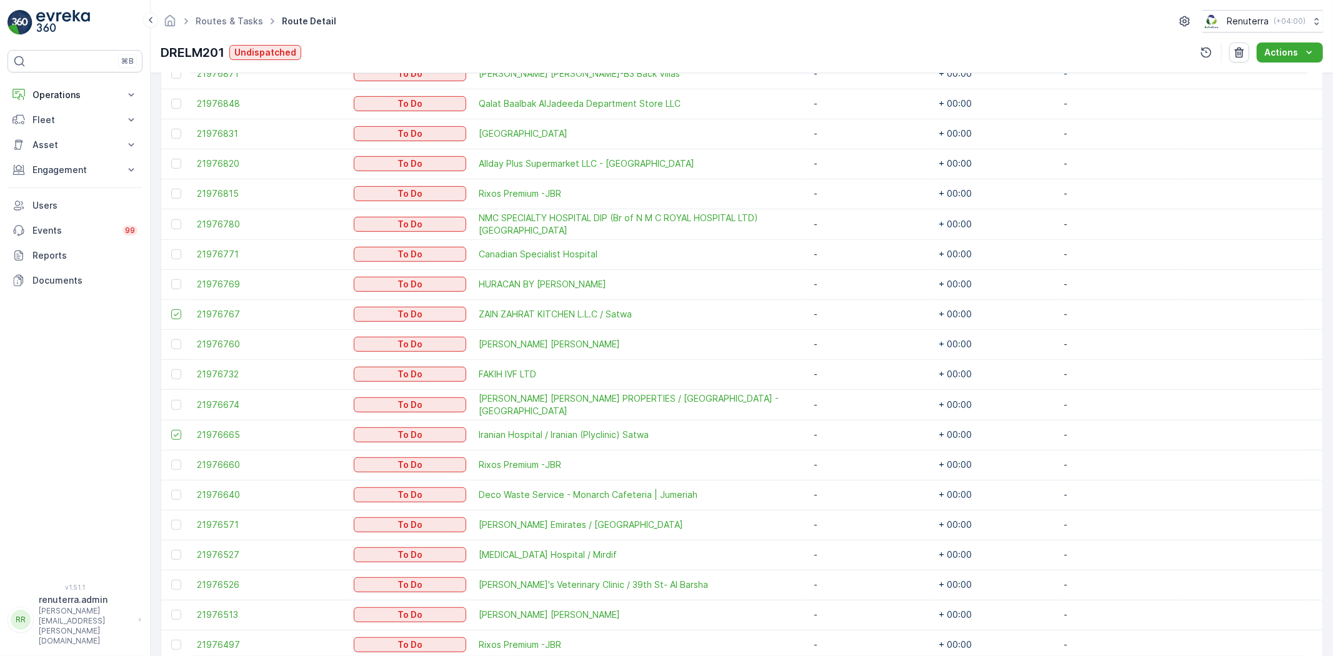
scroll to position [401, 0]
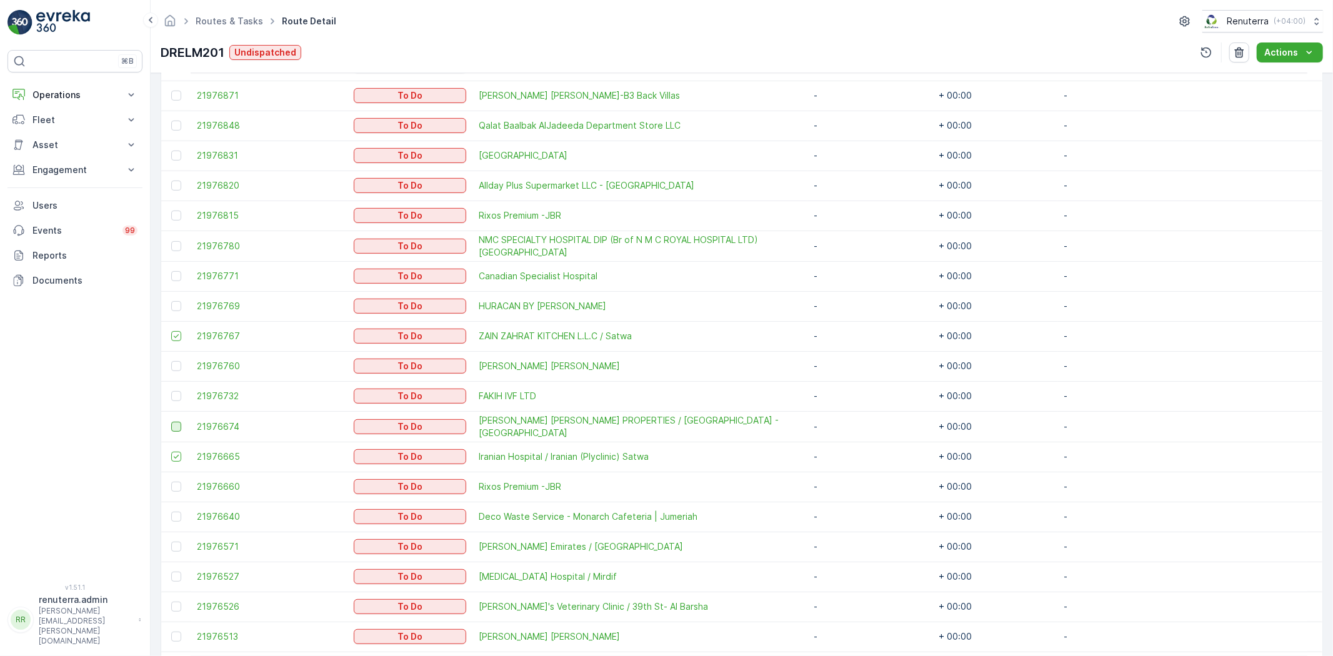
click at [177, 427] on div at bounding box center [176, 427] width 10 height 10
click at [171, 422] on input "checkbox" at bounding box center [171, 422] width 0 height 0
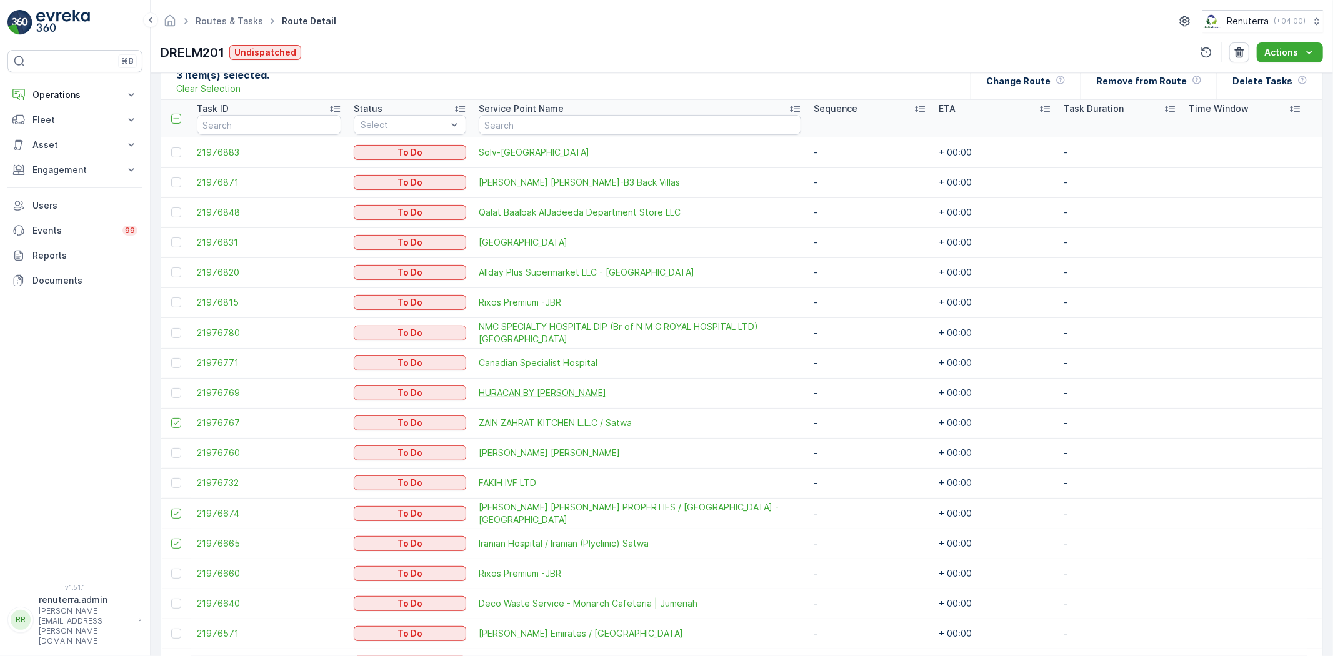
scroll to position [122, 0]
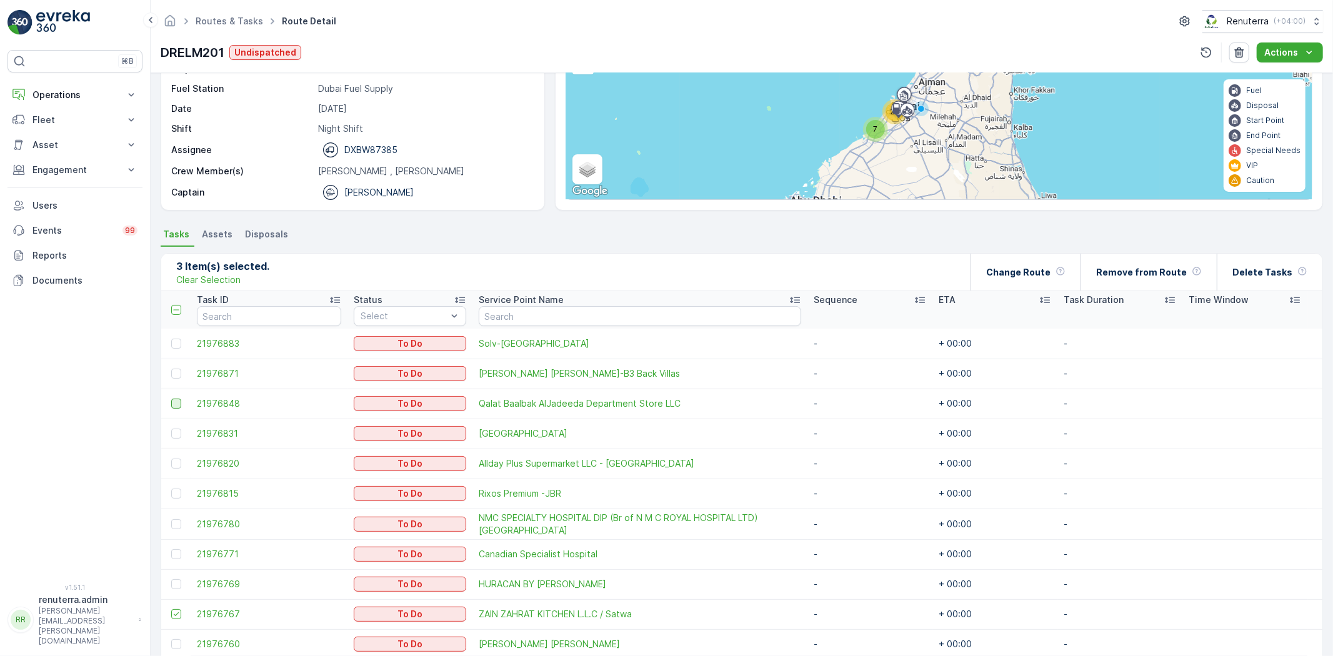
click at [172, 401] on div at bounding box center [176, 404] width 10 height 10
click at [171, 399] on input "checkbox" at bounding box center [171, 399] width 0 height 0
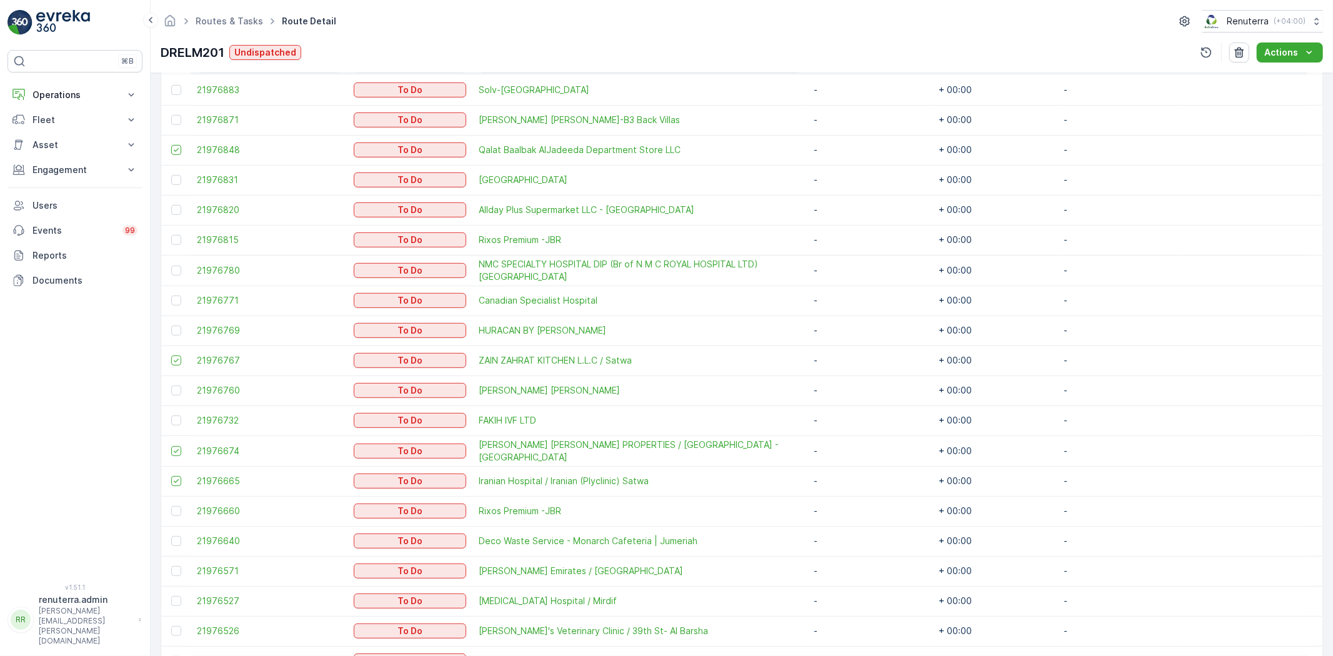
scroll to position [261, 0]
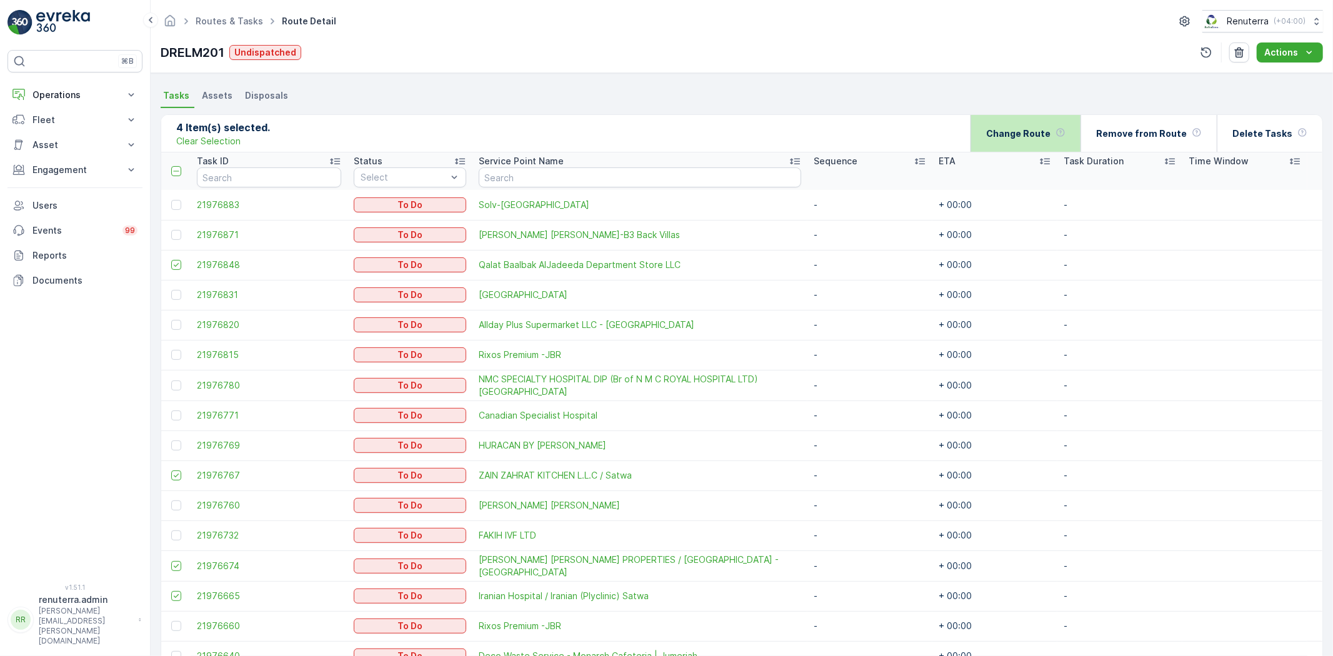
click at [1033, 130] on p "Change Route" at bounding box center [1018, 133] width 64 height 12
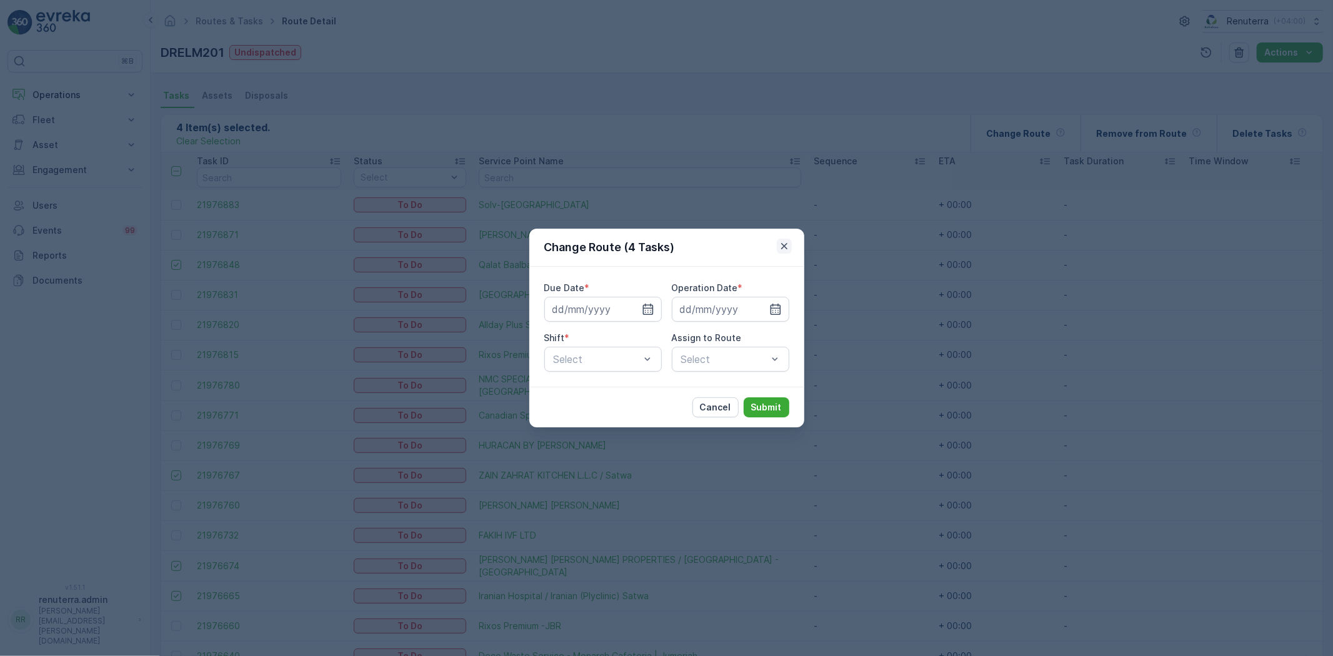
click at [781, 247] on icon "button" at bounding box center [784, 246] width 12 height 12
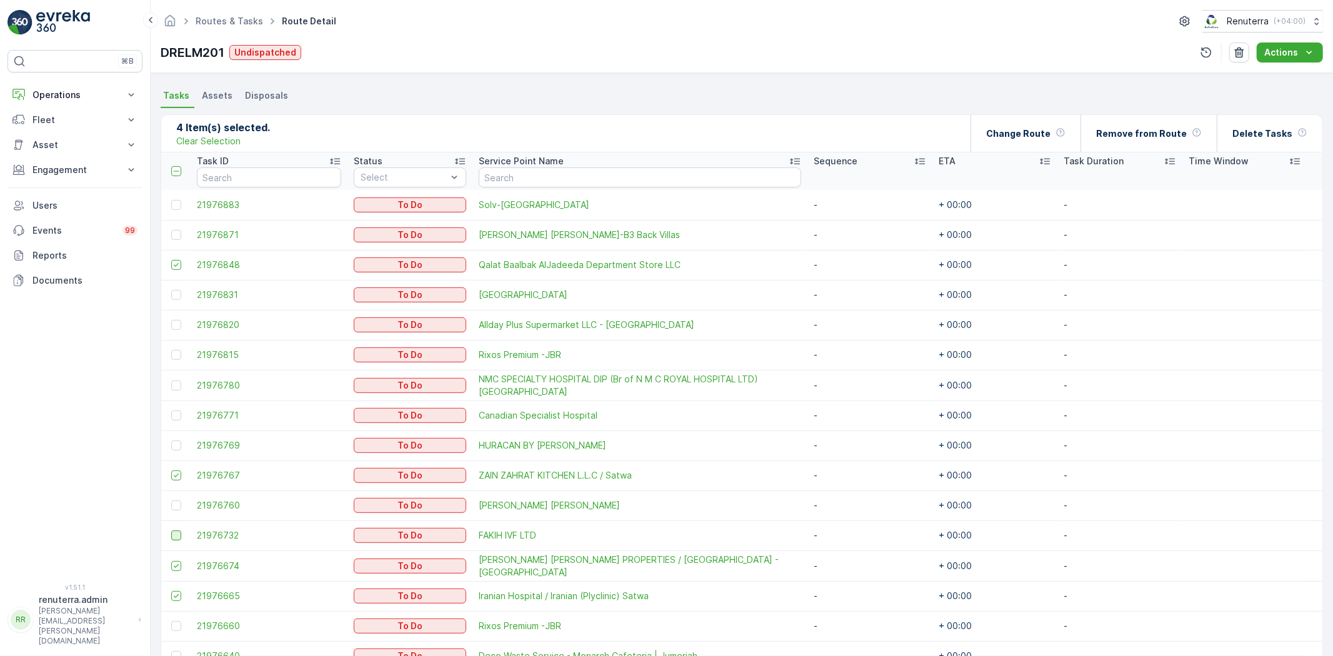
click at [174, 536] on div at bounding box center [176, 536] width 10 height 10
click at [171, 531] on input "checkbox" at bounding box center [171, 531] width 0 height 0
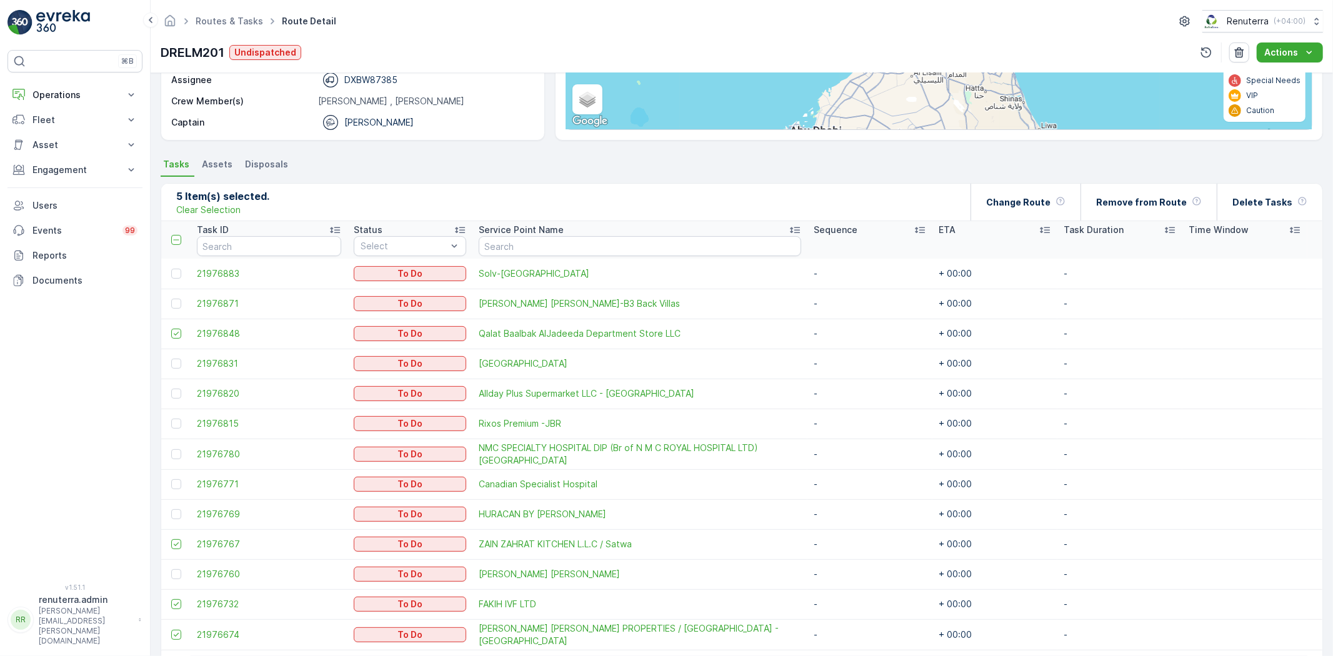
scroll to position [192, 0]
click at [1034, 201] on p "Change Route" at bounding box center [1018, 203] width 64 height 12
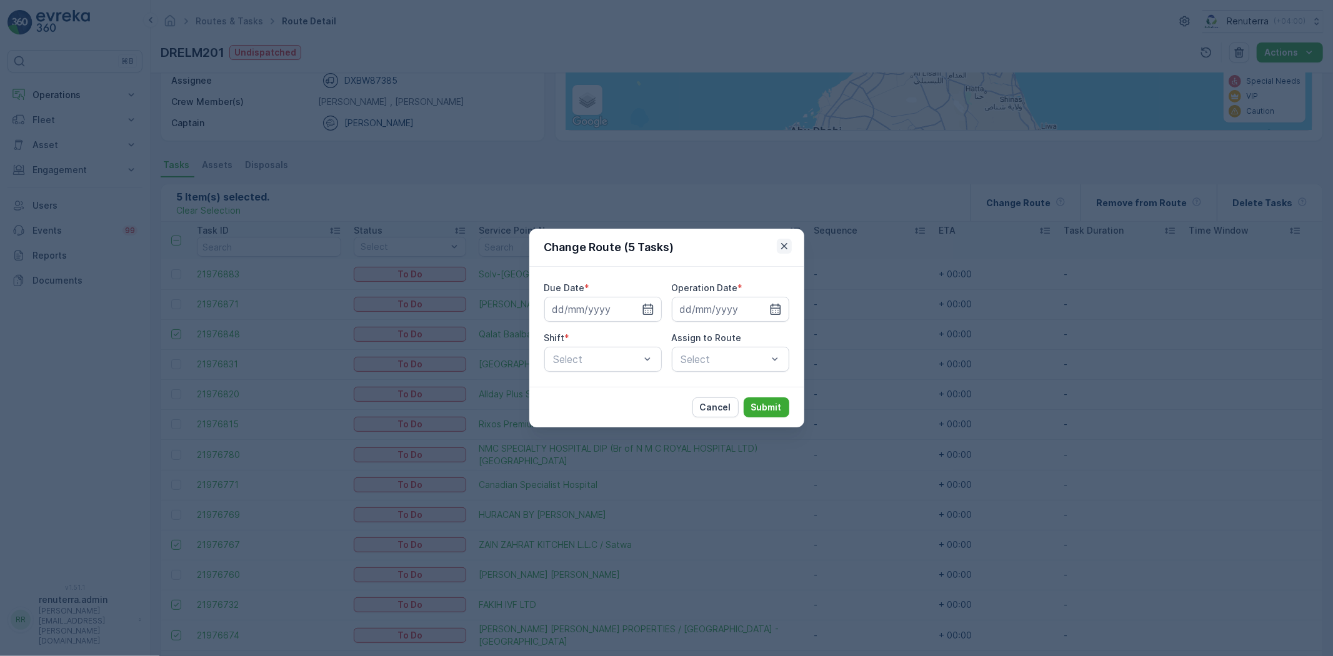
click at [785, 242] on icon "button" at bounding box center [784, 246] width 12 height 12
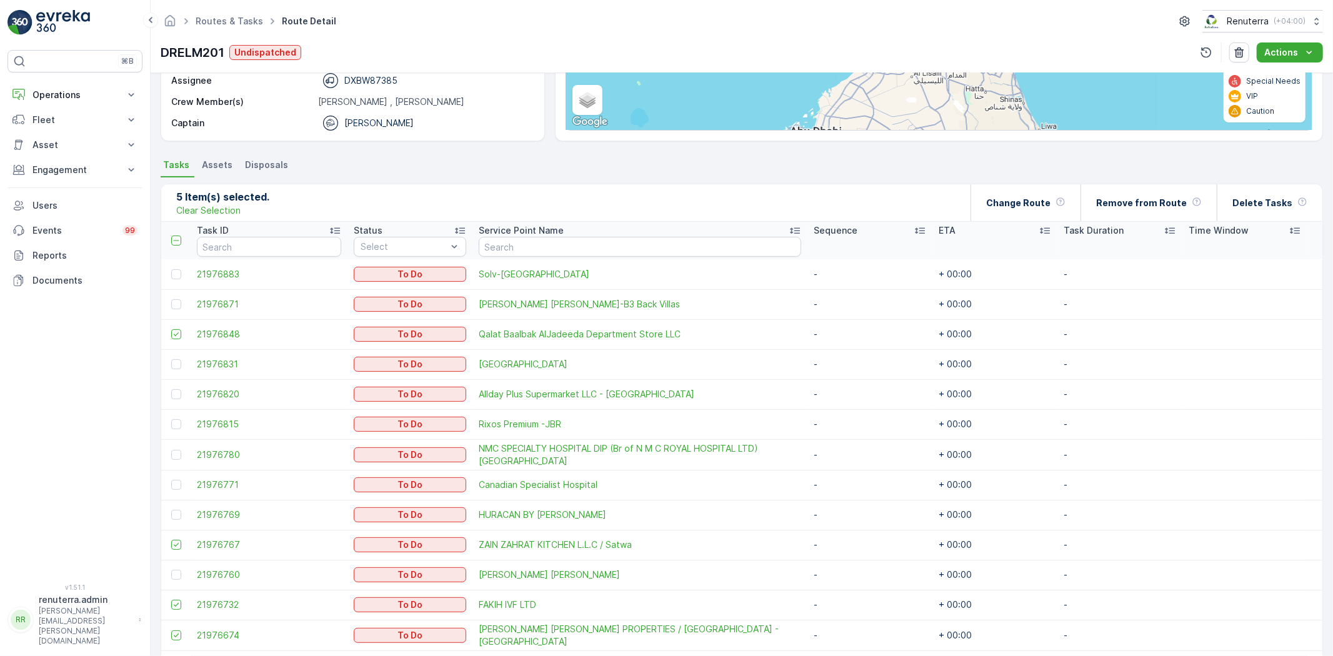
drag, startPoint x: 553, startPoint y: 334, endPoint x: 794, endPoint y: 161, distance: 296.0
click at [794, 161] on ul "Tasks Assets Disposals" at bounding box center [742, 166] width 1162 height 21
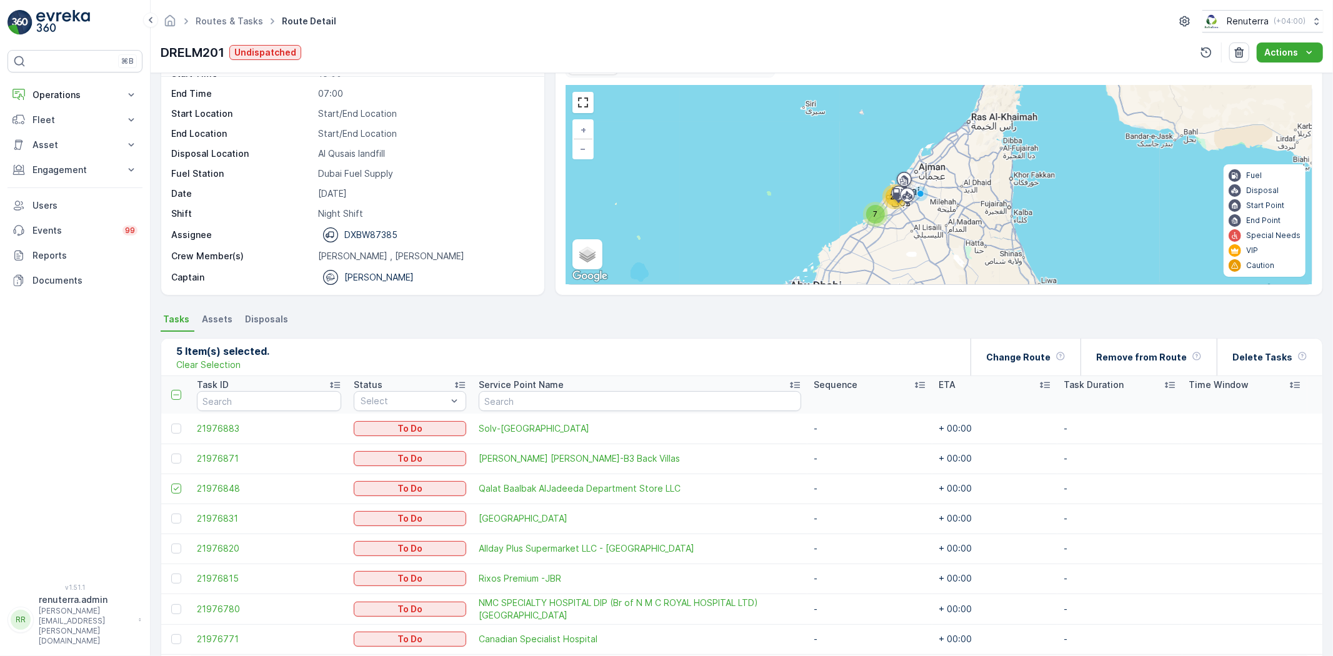
scroll to position [0, 0]
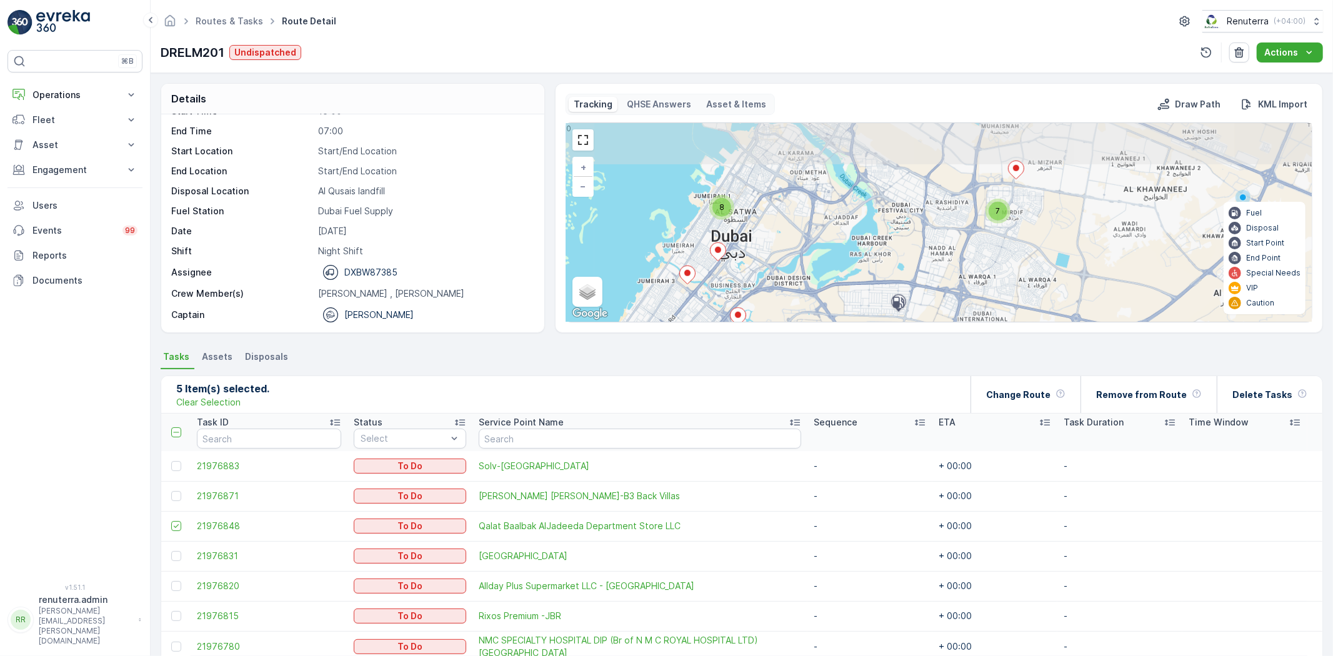
drag, startPoint x: 992, startPoint y: 187, endPoint x: 955, endPoint y: 302, distance: 120.2
click at [955, 302] on div "2 3 2 8 7 + − Satellite Roadmap Terrain Hybrid Leaflet Keyboard shortcuts Map D…" at bounding box center [938, 222] width 745 height 199
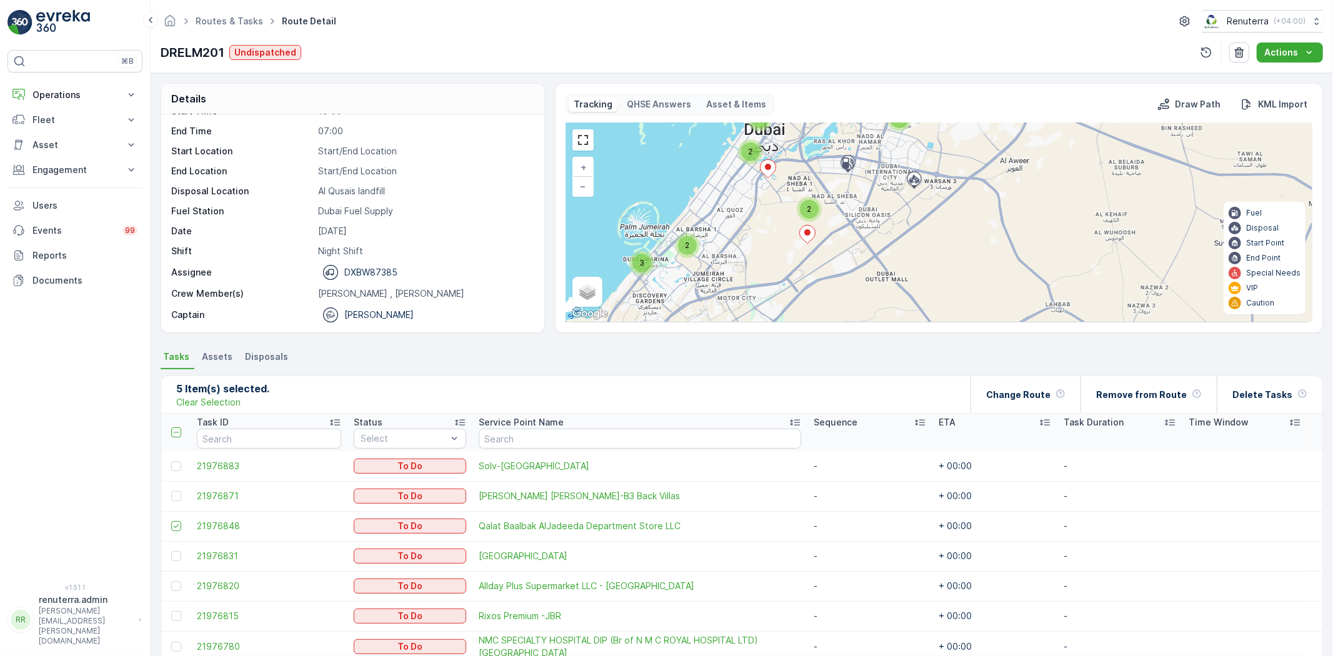
drag, startPoint x: 889, startPoint y: 288, endPoint x: 859, endPoint y: 161, distance: 130.4
click at [859, 161] on div "2 2 3 2 2 8 8 [GEOGRAPHIC_DATA] Fuel Supply + − Satellite Roadmap Terrain Hybri…" at bounding box center [938, 222] width 745 height 199
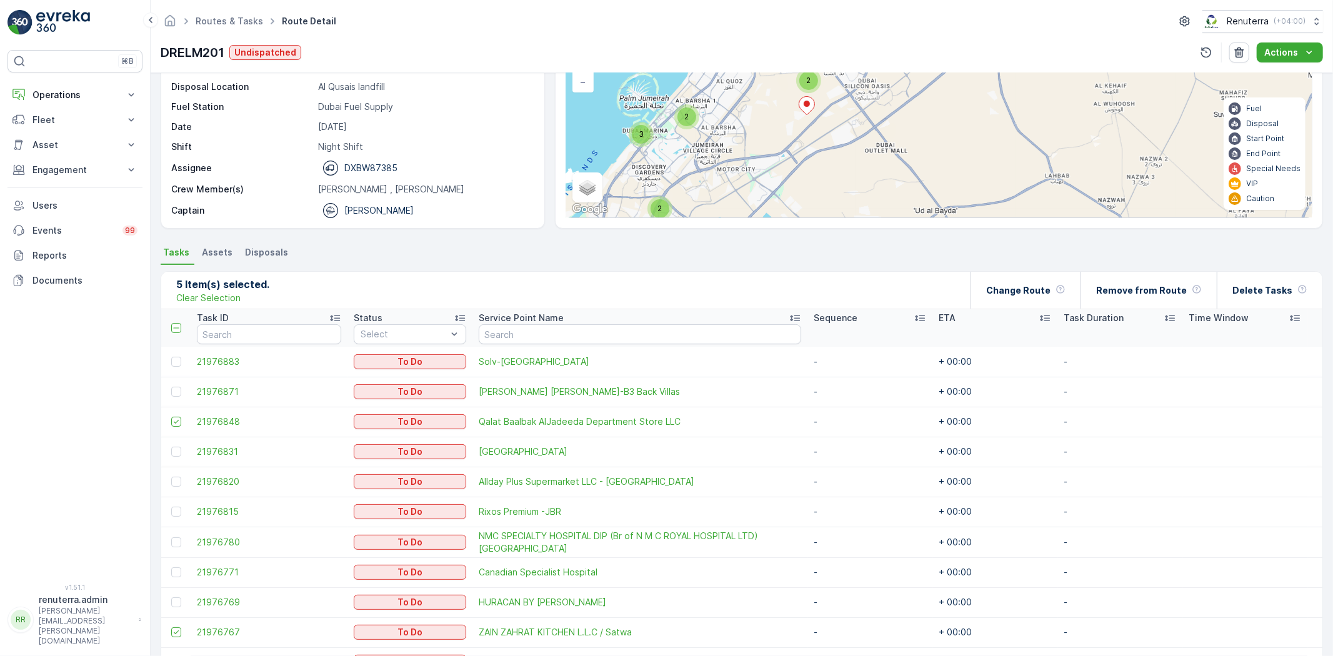
scroll to position [139, 0]
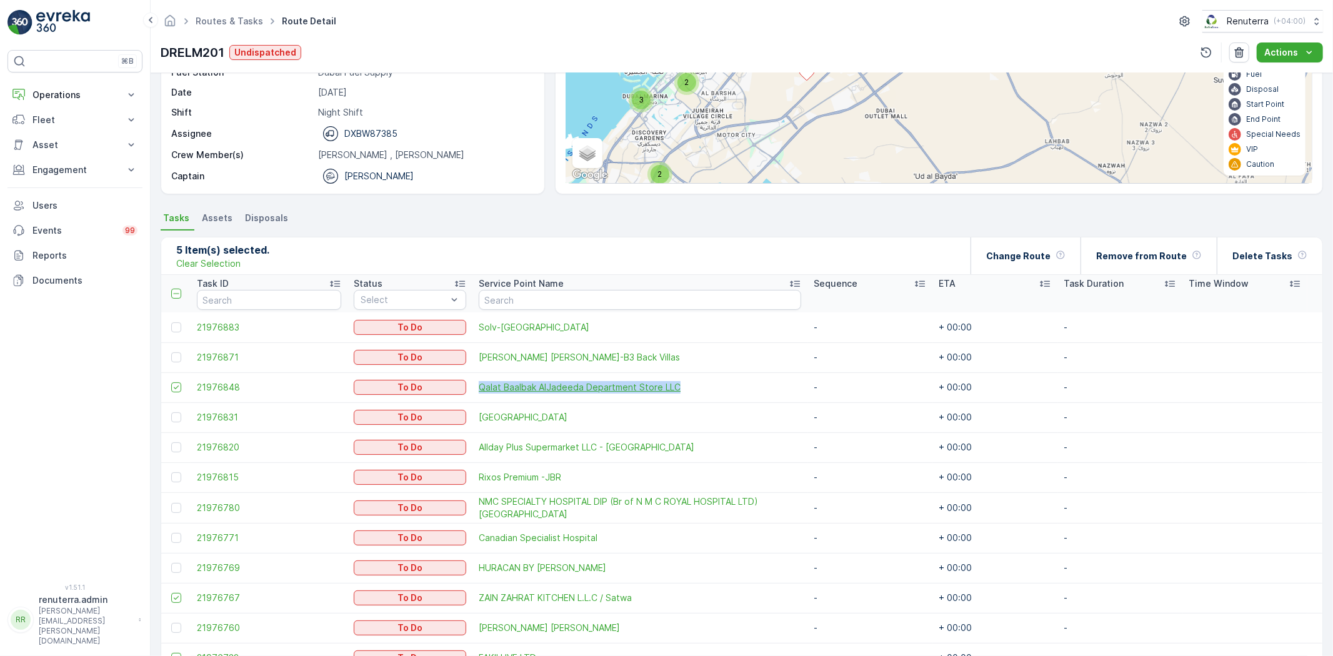
drag, startPoint x: 463, startPoint y: 380, endPoint x: 725, endPoint y: 384, distance: 261.9
click at [725, 384] on tr "21976848 To Do Qalat Baalbak AlJadeeda Department Store LLC - + 00:00 -" at bounding box center [741, 387] width 1161 height 30
copy tr "Qalat Baalbak AlJadeeda Department Store LLC"
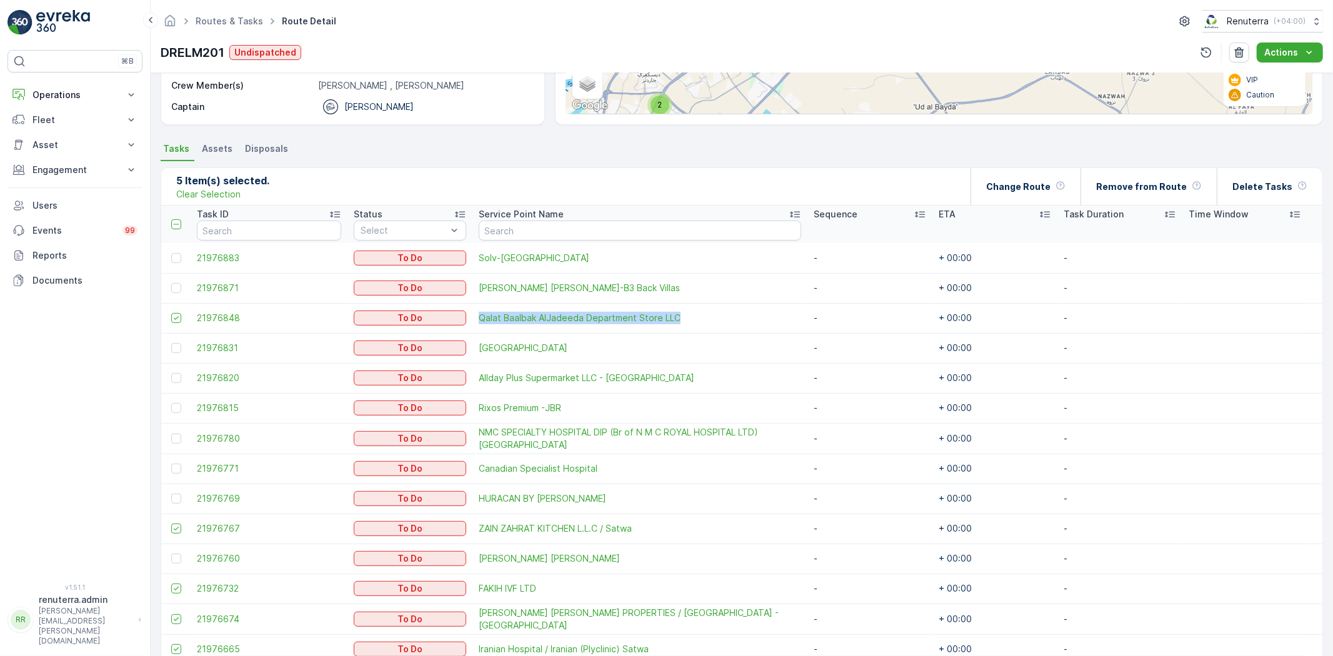
scroll to position [277, 0]
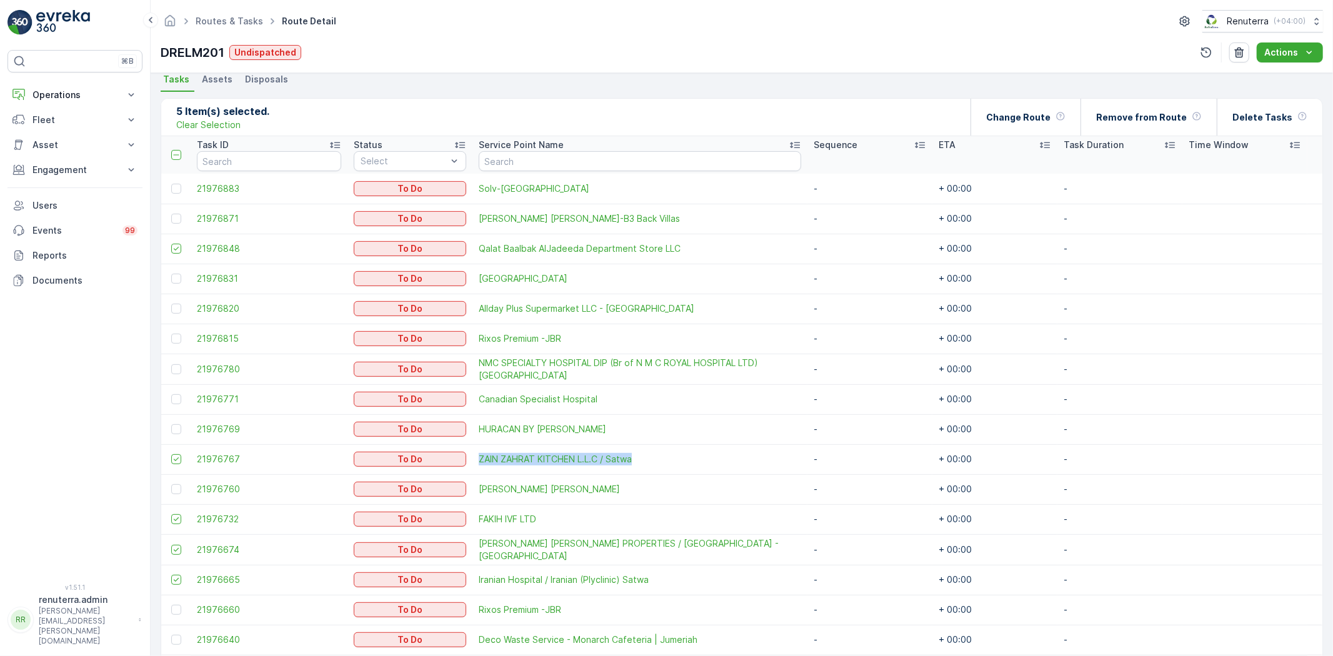
drag, startPoint x: 465, startPoint y: 453, endPoint x: 654, endPoint y: 450, distance: 189.4
click at [654, 450] on td "ZAIN ZAHRAT KITCHEN L.L.C / Satwa" at bounding box center [639, 459] width 335 height 30
copy span "ZAIN ZAHRAT KITCHEN L.L.C / Satwa"
drag, startPoint x: 463, startPoint y: 516, endPoint x: 571, endPoint y: 530, distance: 109.0
click at [571, 530] on tr "21976732 To Do FAKIH IVF LTD - + 00:00 -" at bounding box center [741, 519] width 1161 height 30
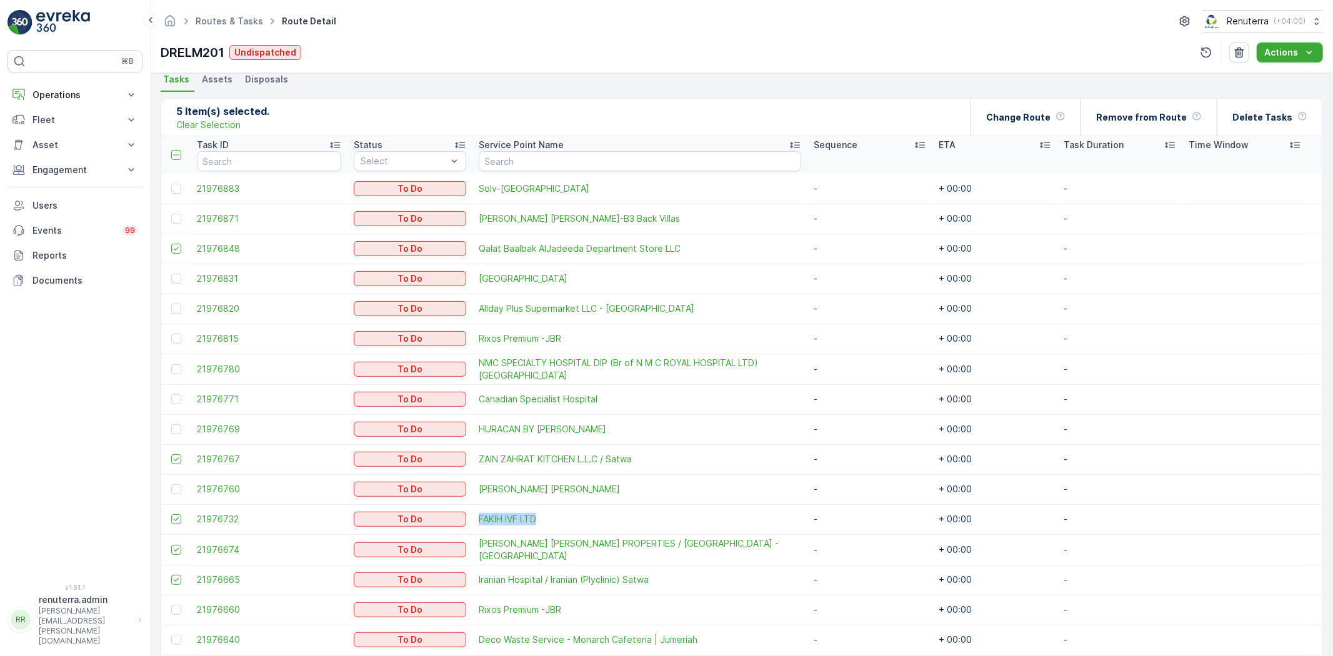
copy tr "FAKIH IVF LTD"
drag, startPoint x: 463, startPoint y: 544, endPoint x: 782, endPoint y: 550, distance: 318.8
click at [782, 550] on tr "21976674 To Do [PERSON_NAME] [PERSON_NAME] PROPERTIES / [GEOGRAPHIC_DATA] - SAT…" at bounding box center [741, 549] width 1161 height 31
copy tr "[PERSON_NAME] [PERSON_NAME] PROPERTIES / [GEOGRAPHIC_DATA] - [GEOGRAPHIC_DATA]"
drag, startPoint x: 469, startPoint y: 578, endPoint x: 686, endPoint y: 572, distance: 216.9
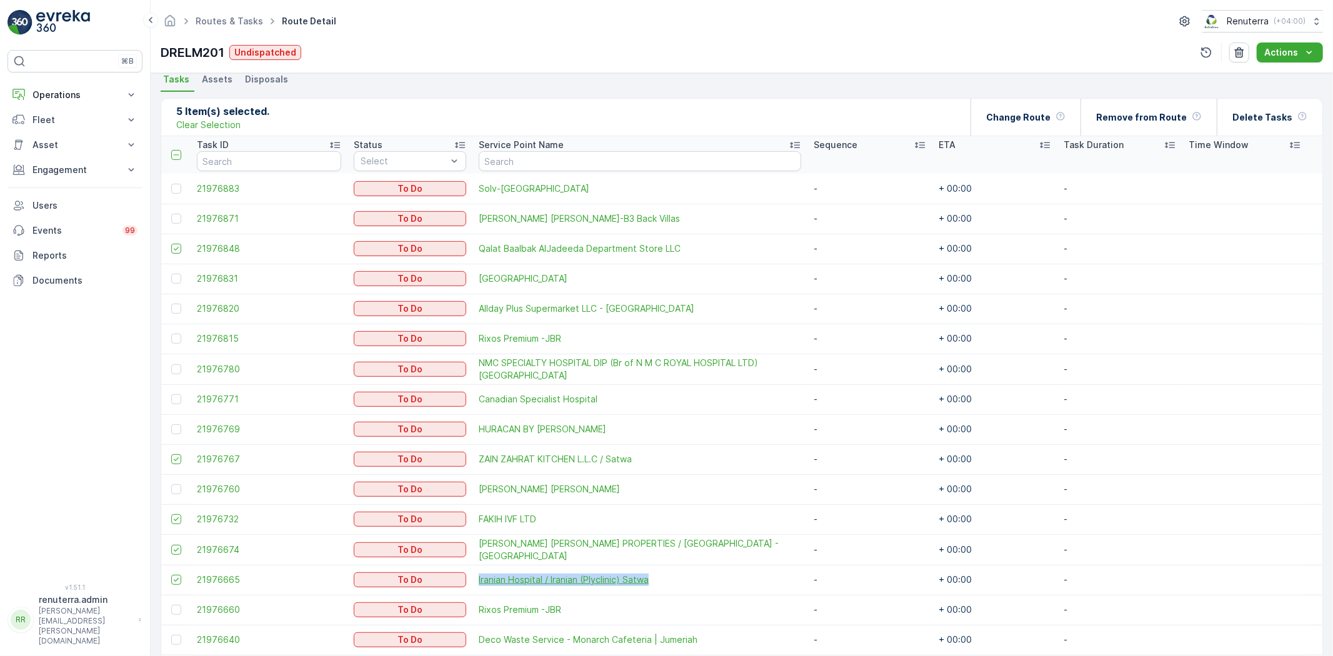
click at [686, 572] on td "Iranian Hospital / Iranian (Plyclinic) Satwa" at bounding box center [639, 580] width 335 height 30
copy span "Iranian Hospital / Iranian (Plyclinic) Satwa"
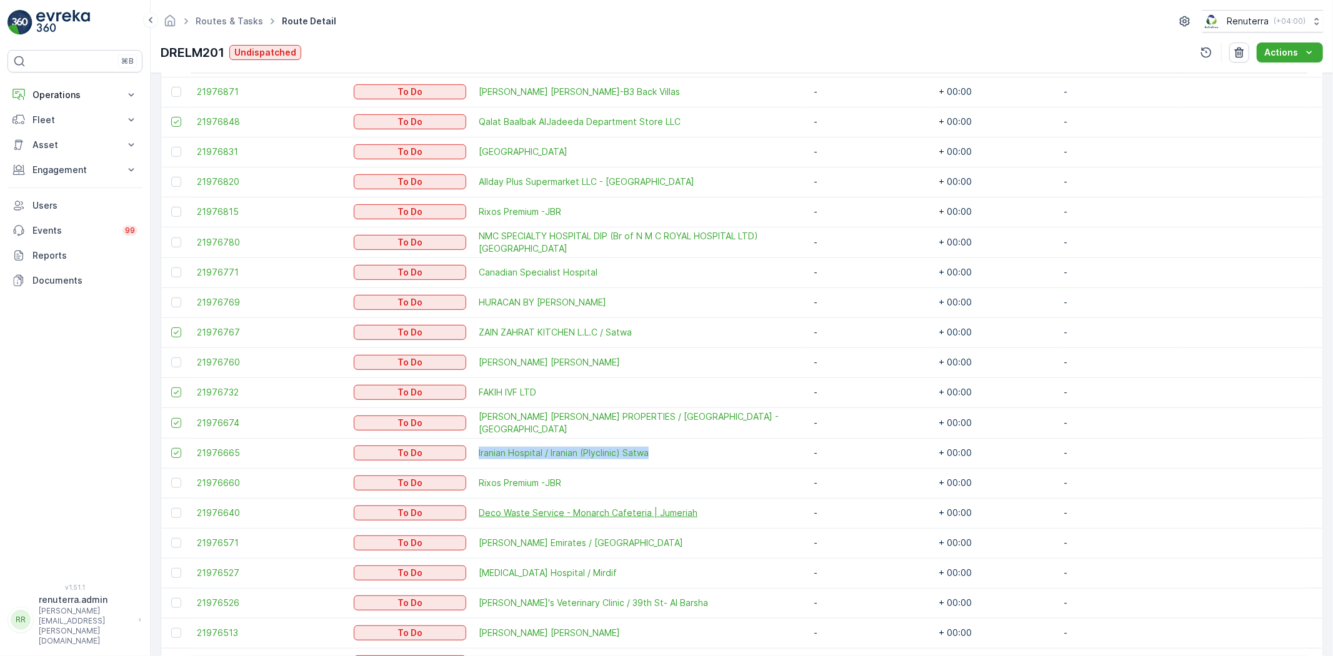
scroll to position [261, 0]
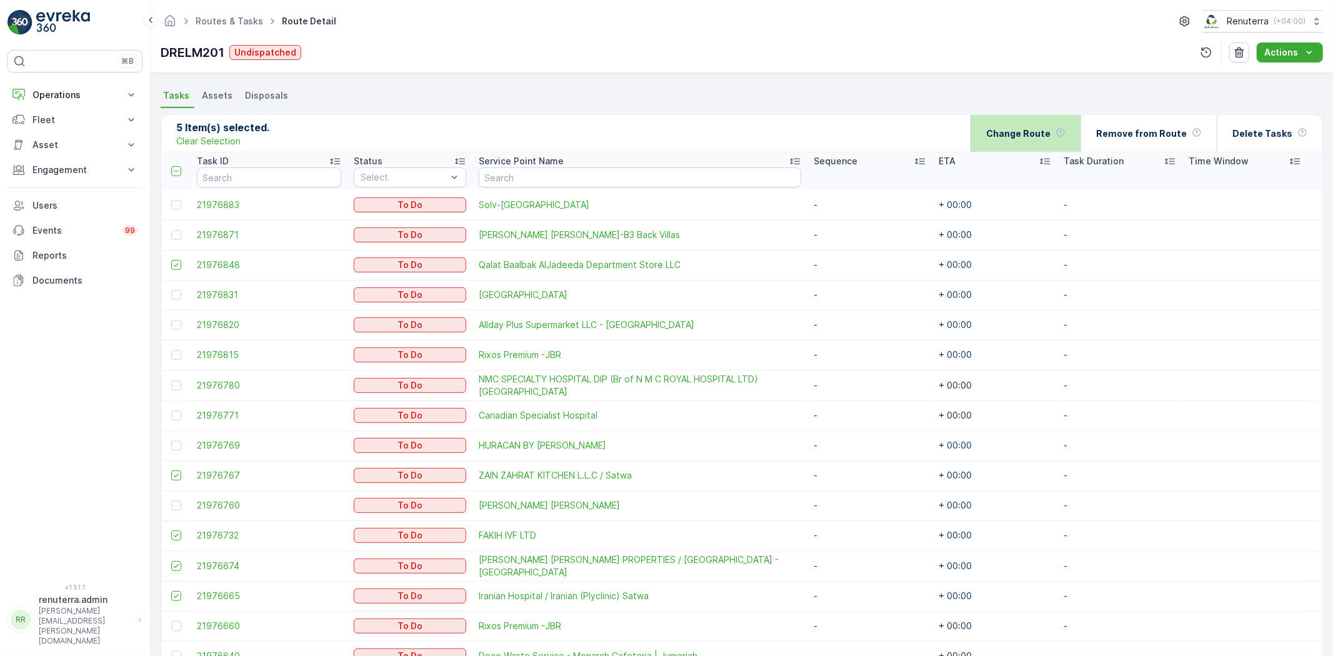
click at [1050, 133] on p "Change Route" at bounding box center [1018, 133] width 64 height 12
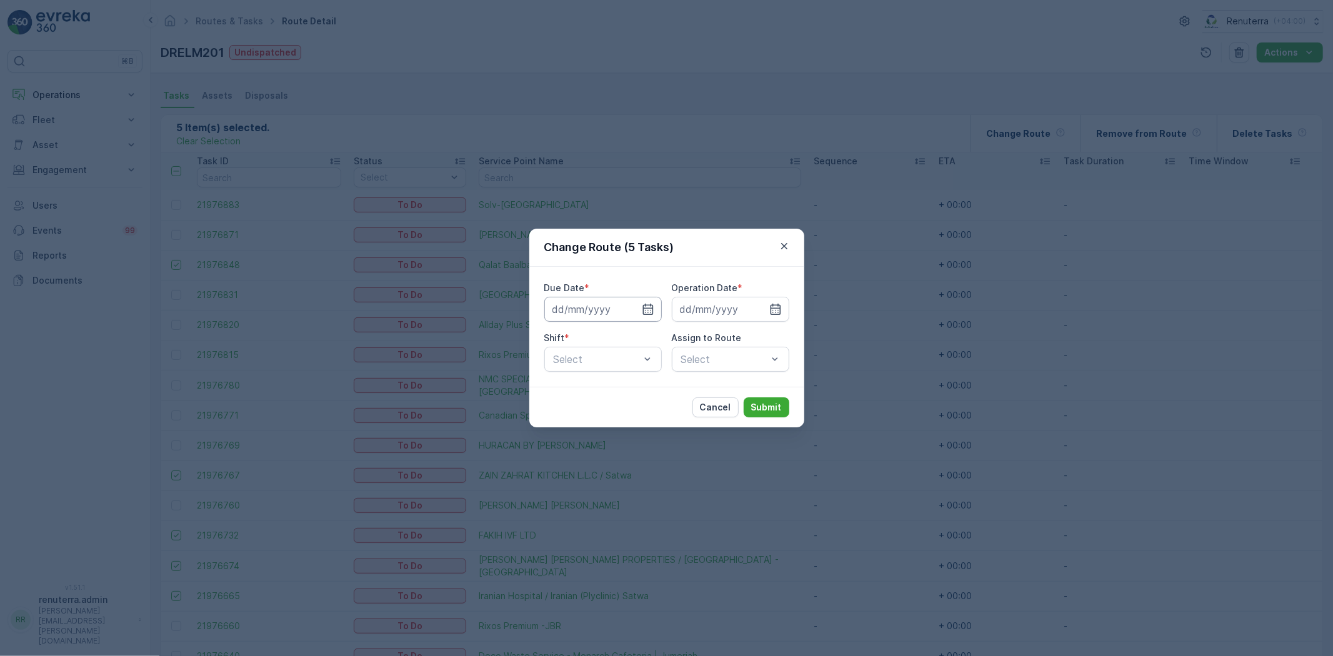
click at [620, 311] on input at bounding box center [602, 309] width 117 height 25
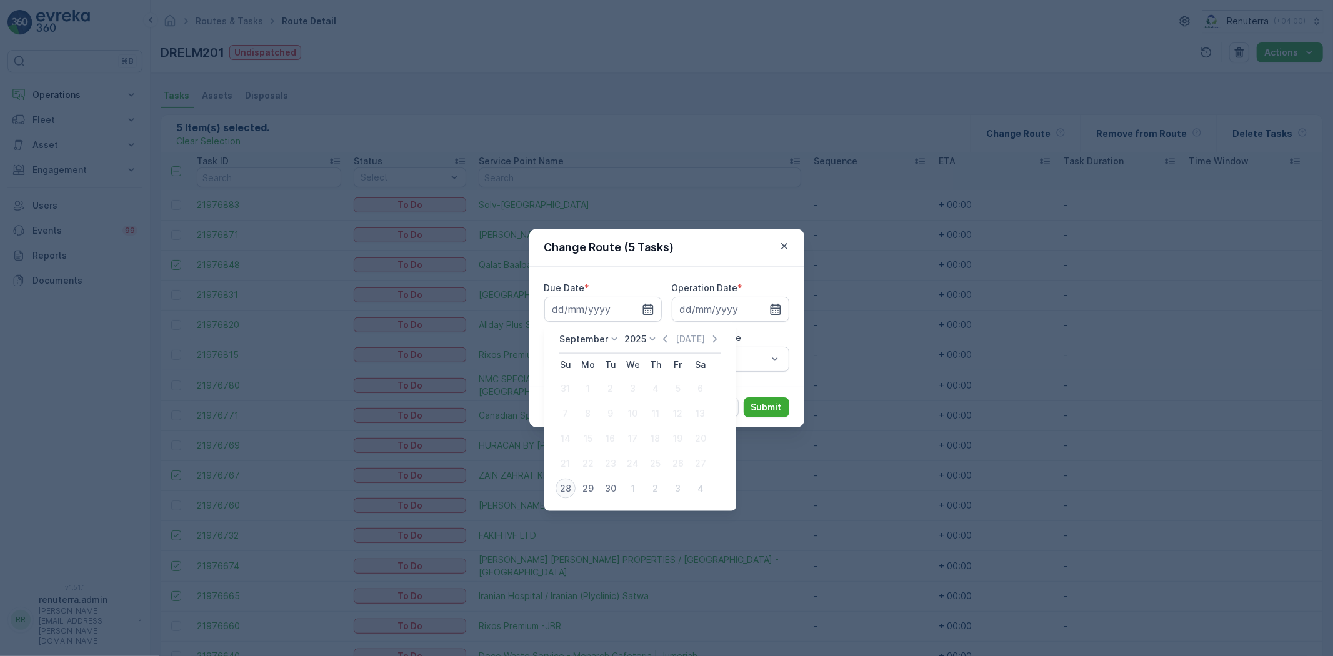
click at [569, 484] on div "28" at bounding box center [566, 489] width 20 height 20
type input "[DATE]"
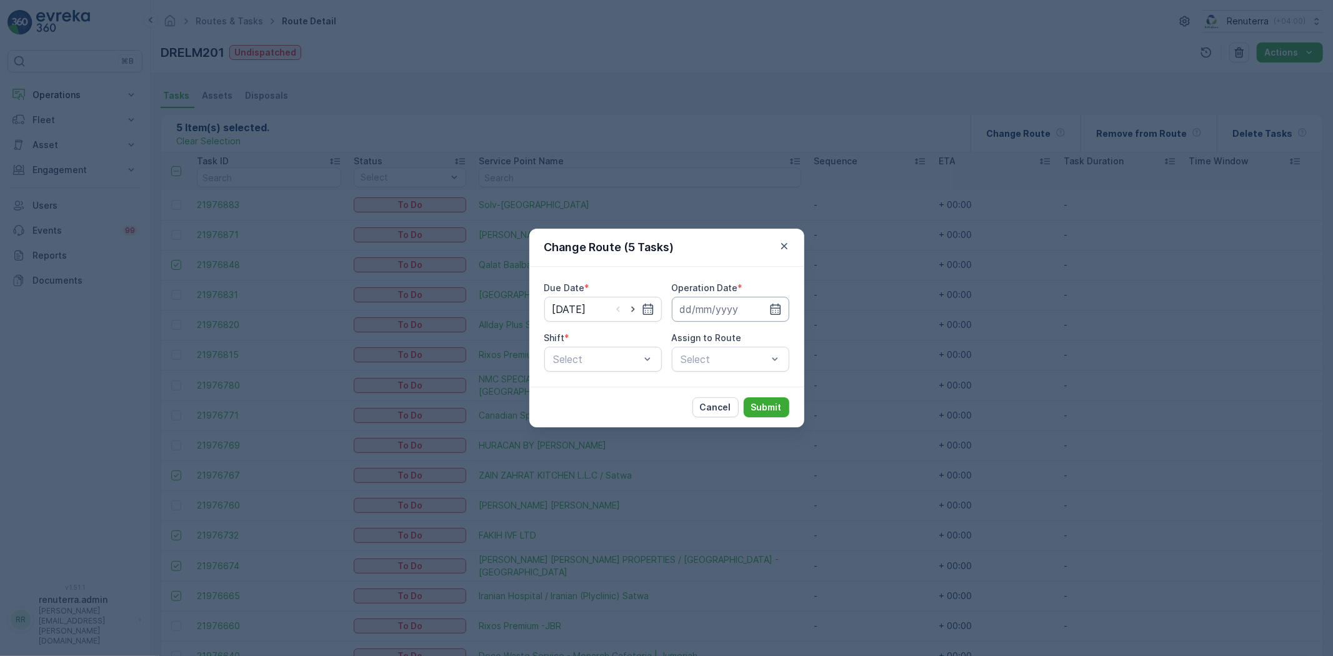
click at [708, 304] on input at bounding box center [730, 309] width 117 height 25
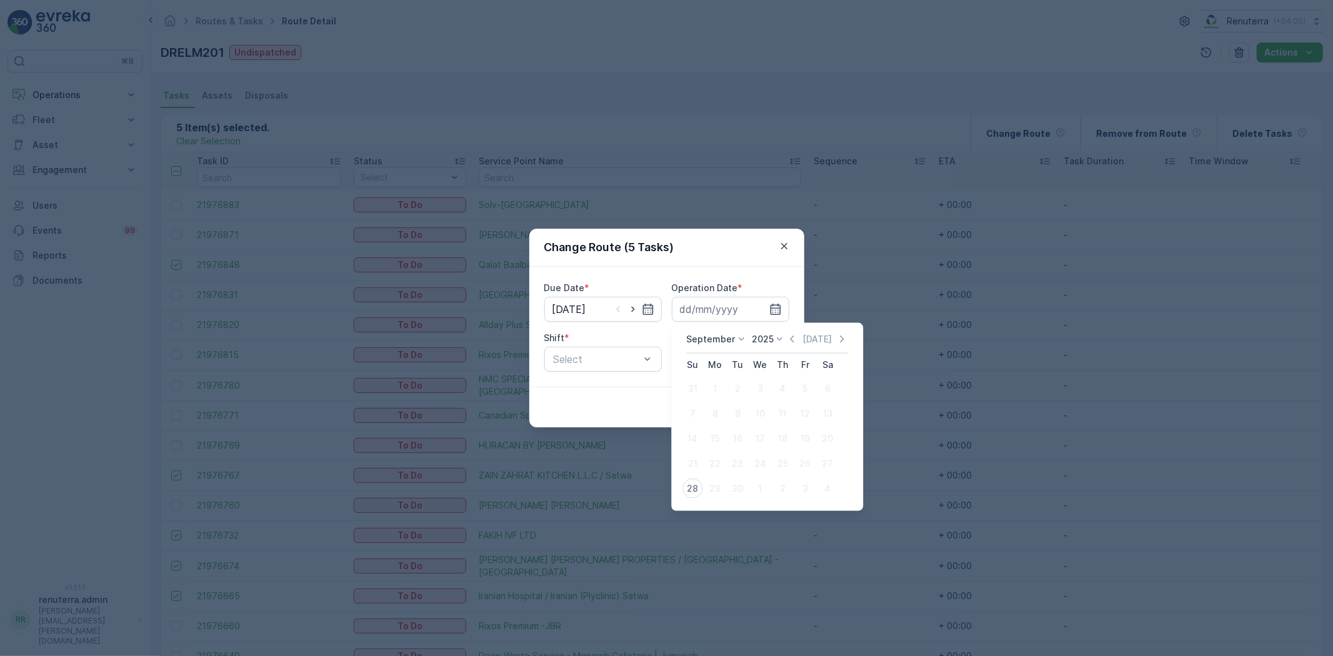
click at [697, 488] on div "28" at bounding box center [692, 489] width 20 height 20
type input "[DATE]"
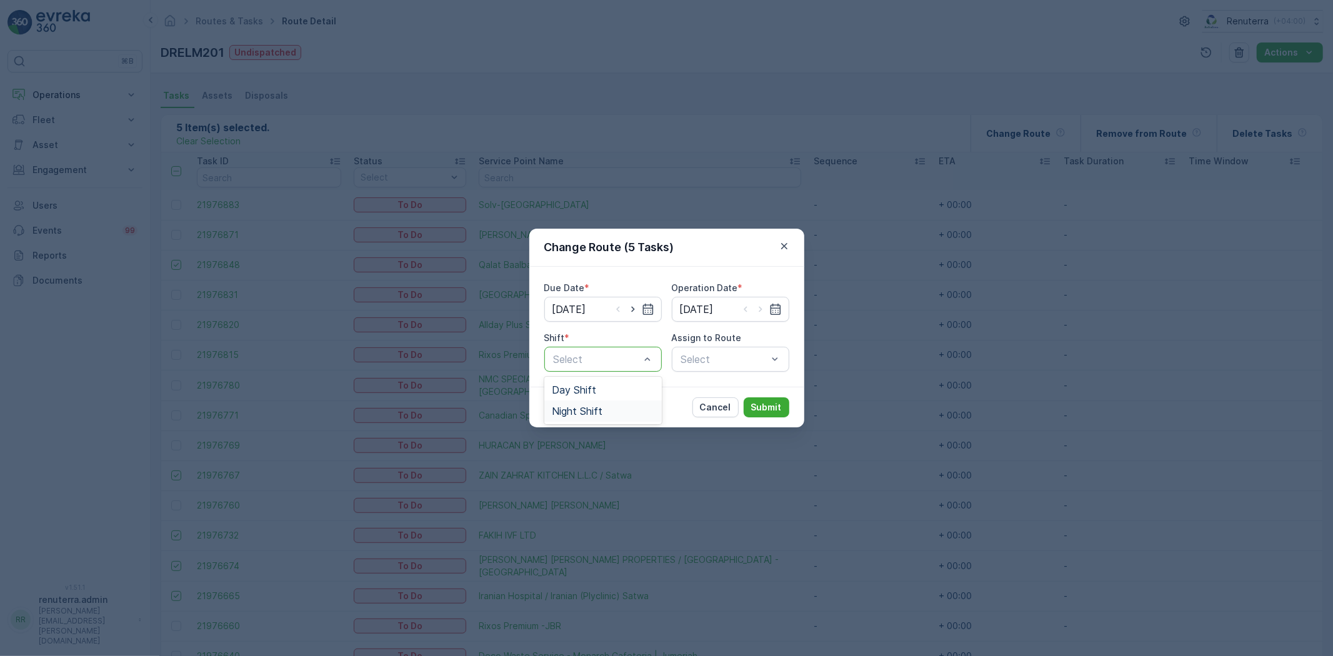
click at [572, 407] on span "Night Shift" at bounding box center [577, 411] width 51 height 11
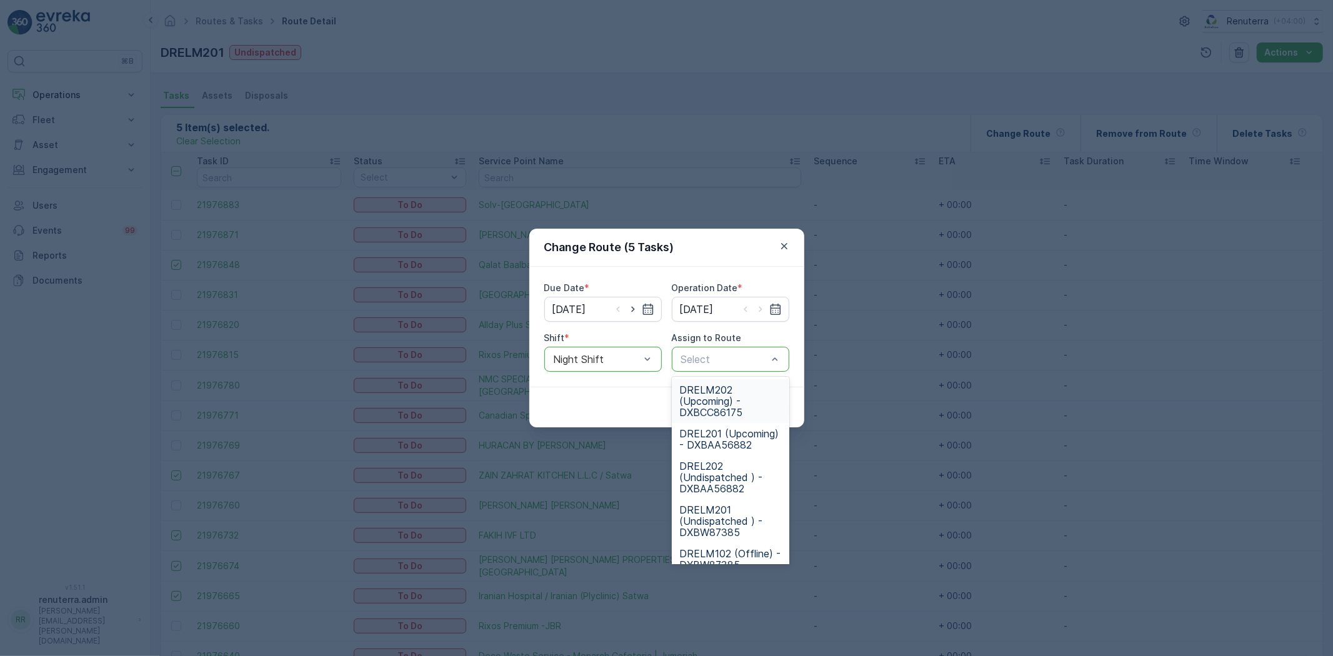
click at [703, 351] on div "Select" at bounding box center [730, 359] width 117 height 25
click at [720, 391] on span "DRELM202 (Upcoming) - DXBCC86175" at bounding box center [730, 401] width 102 height 34
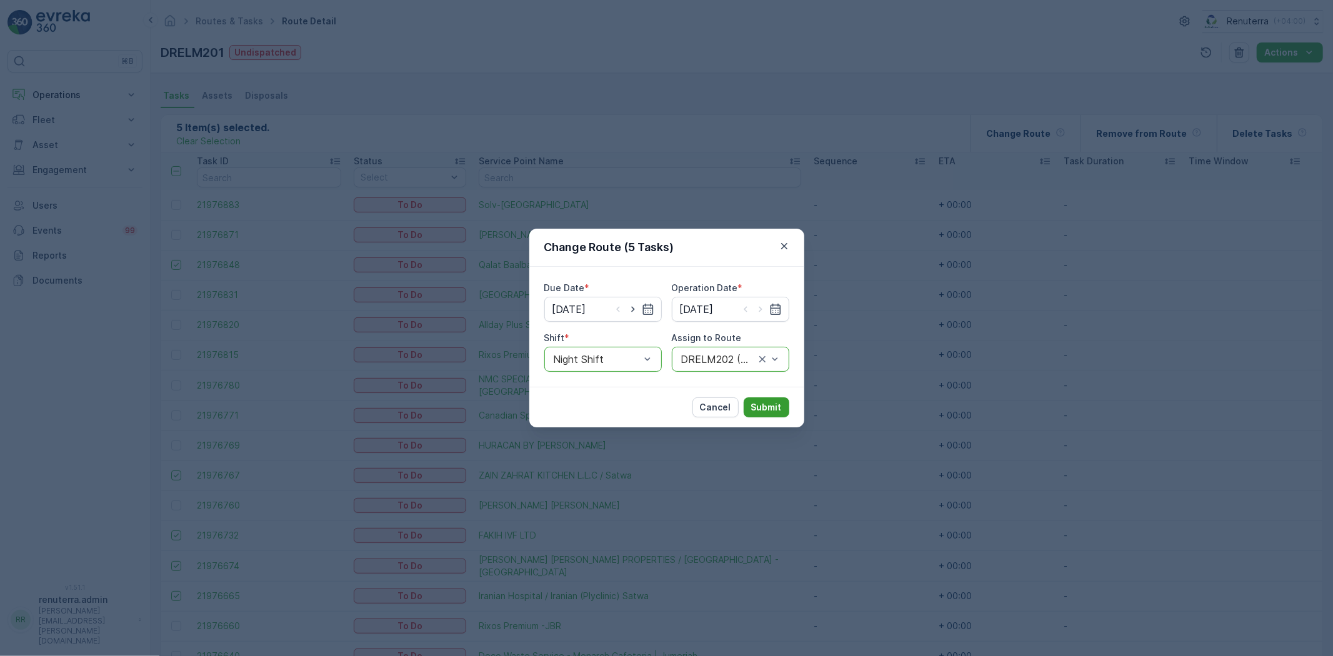
click at [764, 405] on p "Submit" at bounding box center [766, 407] width 31 height 12
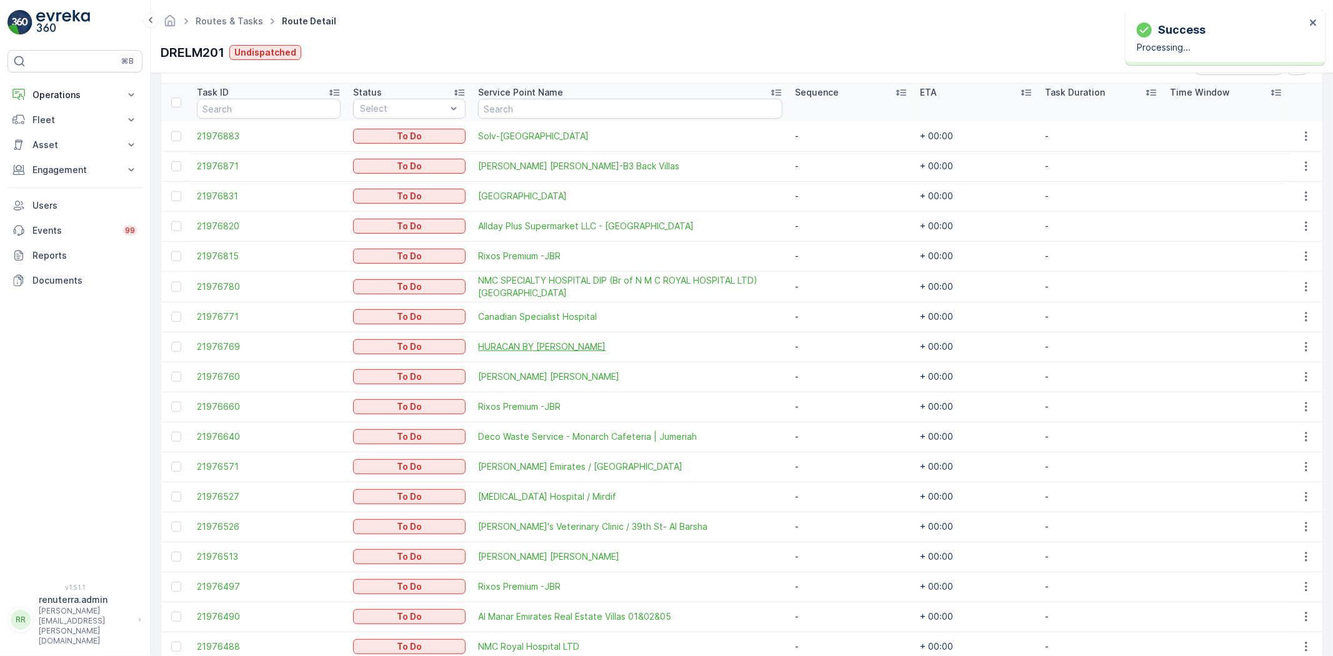
scroll to position [331, 0]
click at [174, 492] on div at bounding box center [176, 496] width 10 height 10
click at [171, 491] on input "checkbox" at bounding box center [171, 491] width 0 height 0
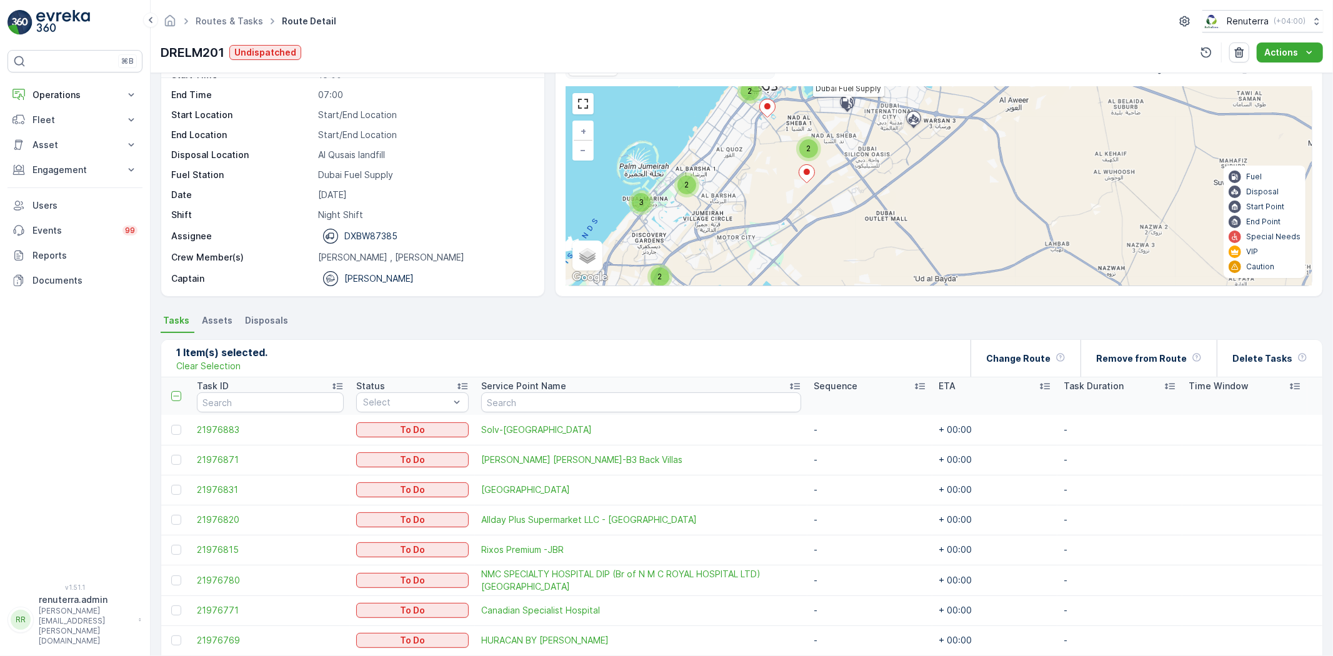
scroll to position [0, 0]
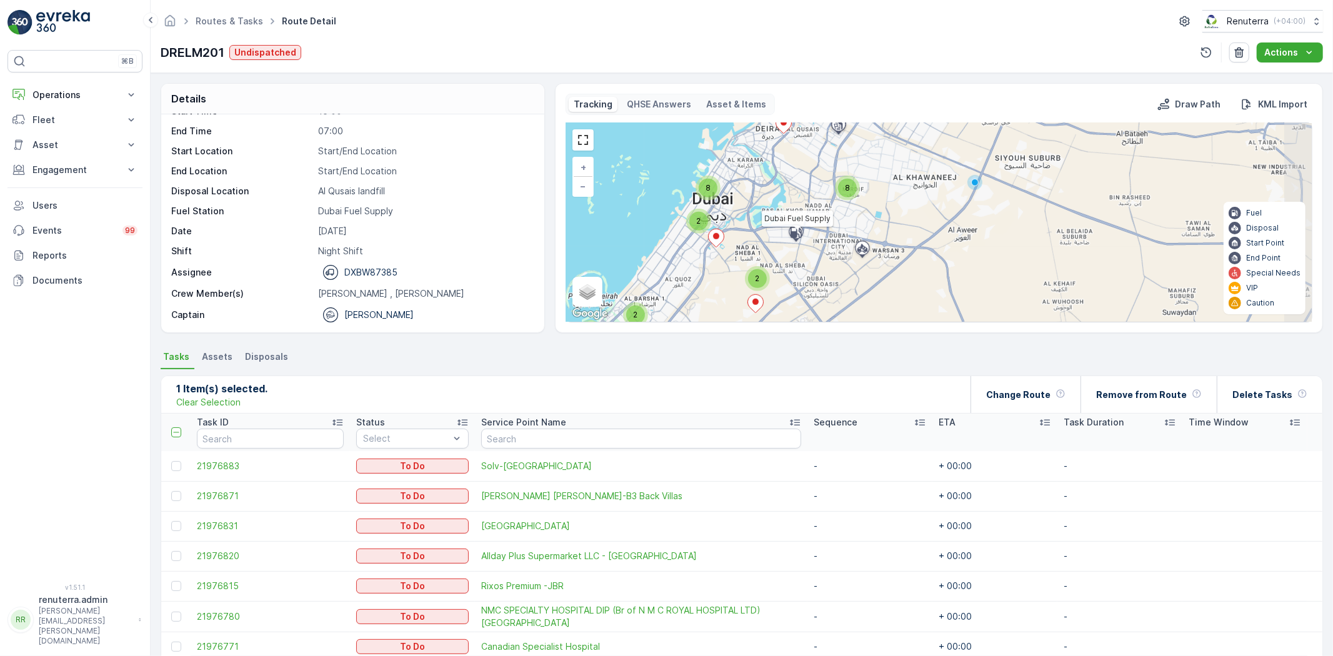
drag, startPoint x: 916, startPoint y: 187, endPoint x: 862, endPoint y: 288, distance: 114.1
click at [862, 288] on div "2 2 3 2 2 8 8 [GEOGRAPHIC_DATA] Fuel Supply + − Satellite Roadmap Terrain Hybri…" at bounding box center [938, 222] width 745 height 199
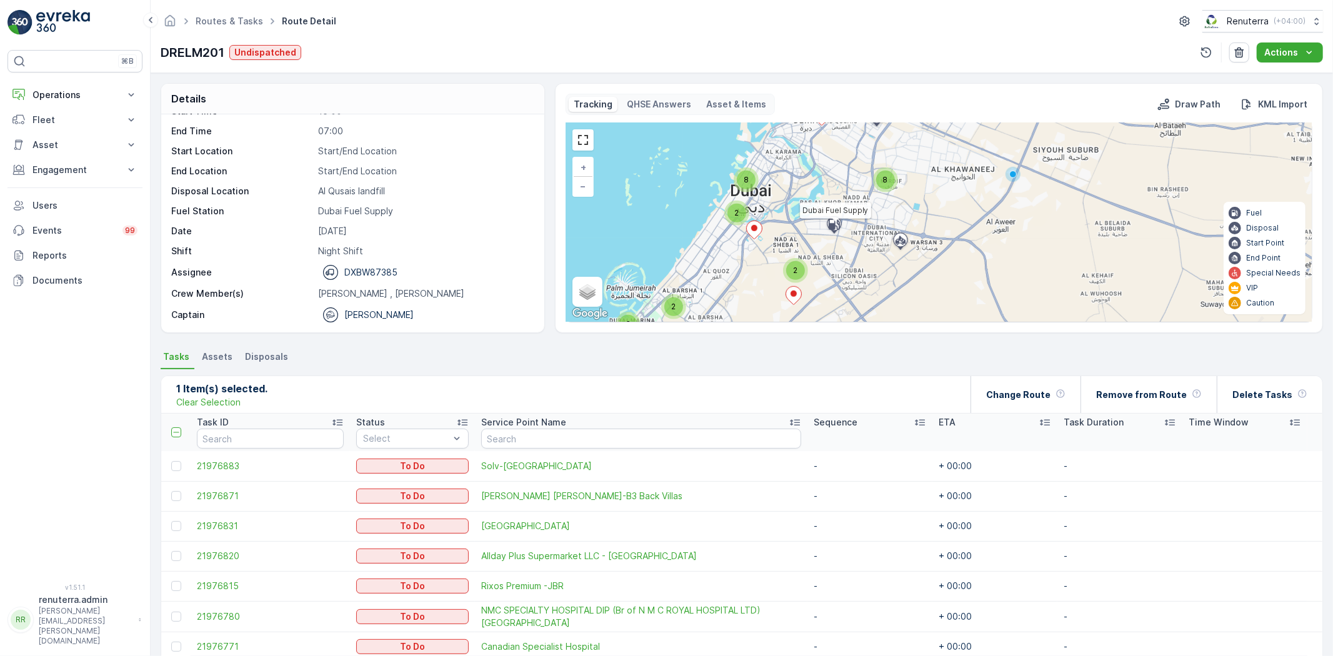
drag, startPoint x: 965, startPoint y: 182, endPoint x: 1006, endPoint y: 167, distance: 43.3
click at [1006, 167] on div "2 2 3 2 2 8 8 [GEOGRAPHIC_DATA] Fuel Supply + − Satellite Roadmap Terrain Hybri…" at bounding box center [938, 222] width 745 height 199
click at [752, 229] on ellipse at bounding box center [754, 228] width 6 height 6
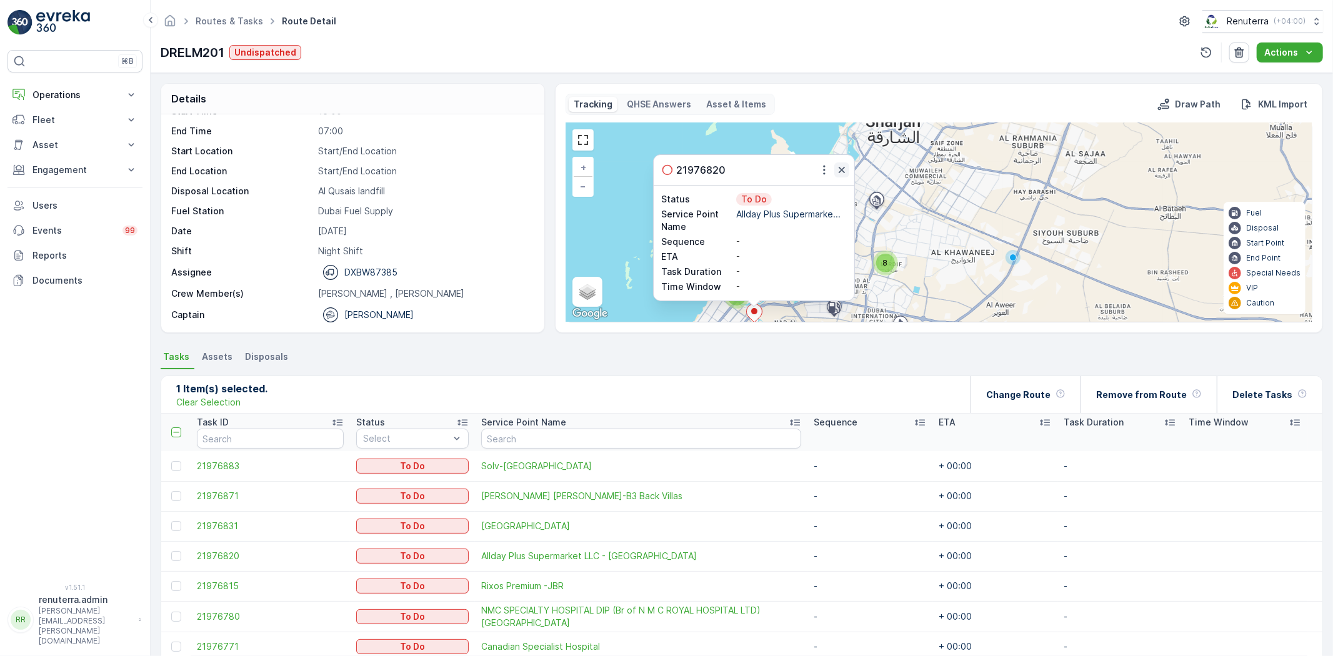
click at [844, 166] on icon "button" at bounding box center [841, 170] width 12 height 12
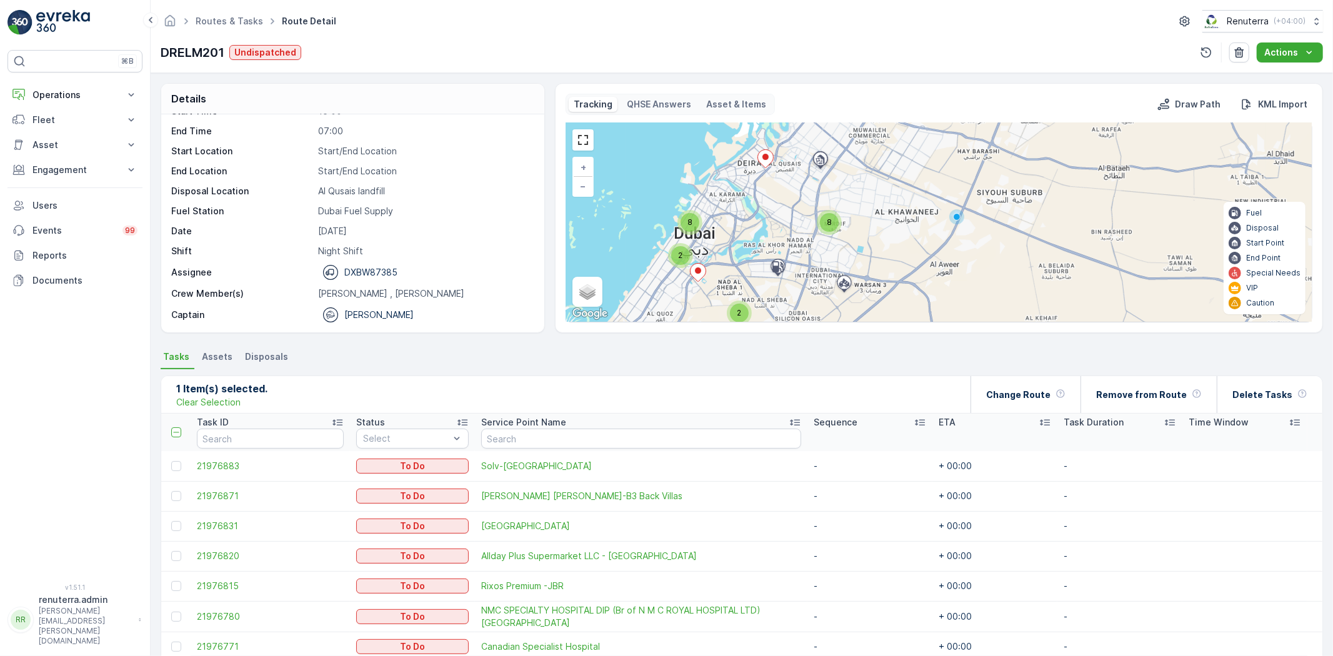
drag, startPoint x: 949, startPoint y: 247, endPoint x: 889, endPoint y: 215, distance: 67.9
click at [889, 215] on div "2 2 3 2 2 8 8 + − Satellite Roadmap Terrain Hybrid Leaflet Keyboard shortcuts M…" at bounding box center [938, 222] width 745 height 199
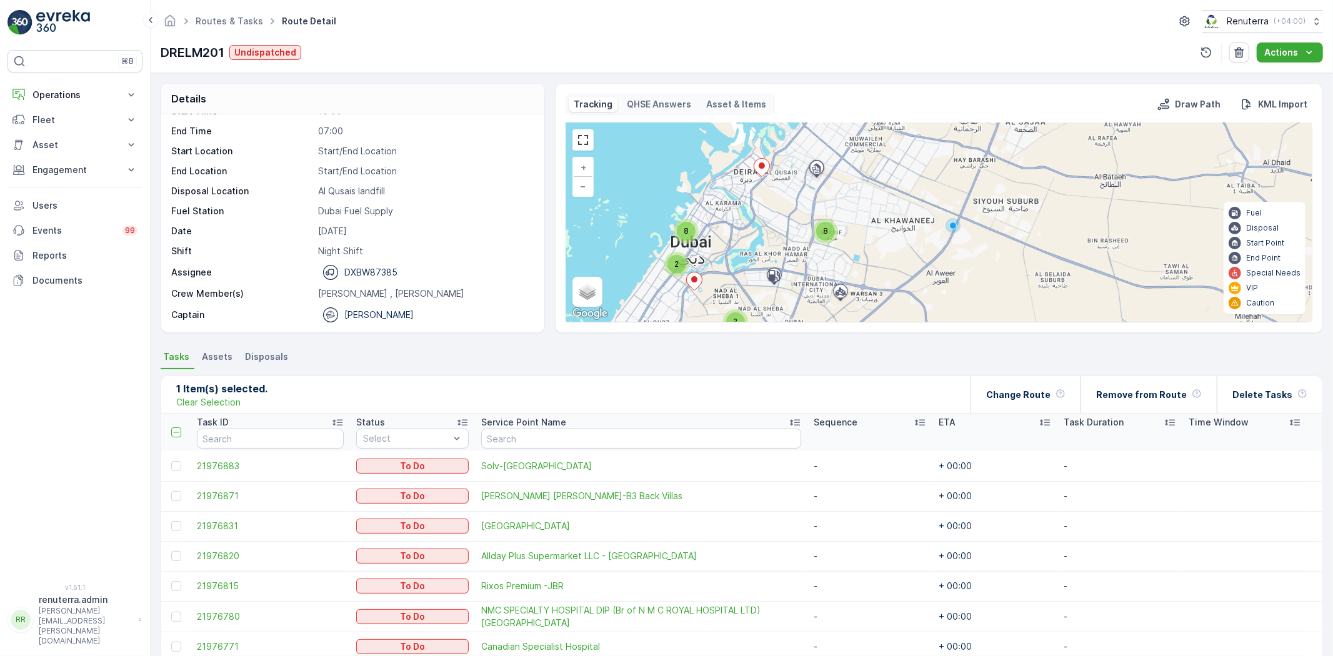
click at [829, 230] on div "8" at bounding box center [825, 231] width 19 height 19
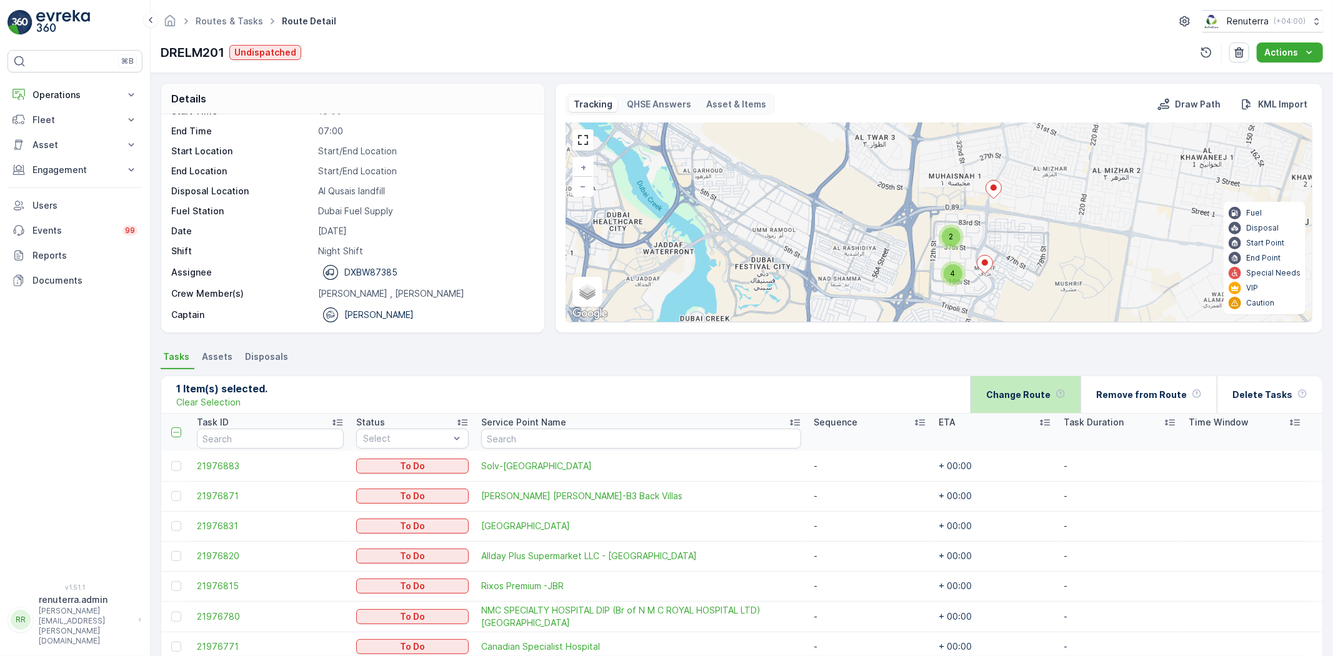
click at [1032, 390] on p "Change Route" at bounding box center [1018, 395] width 64 height 12
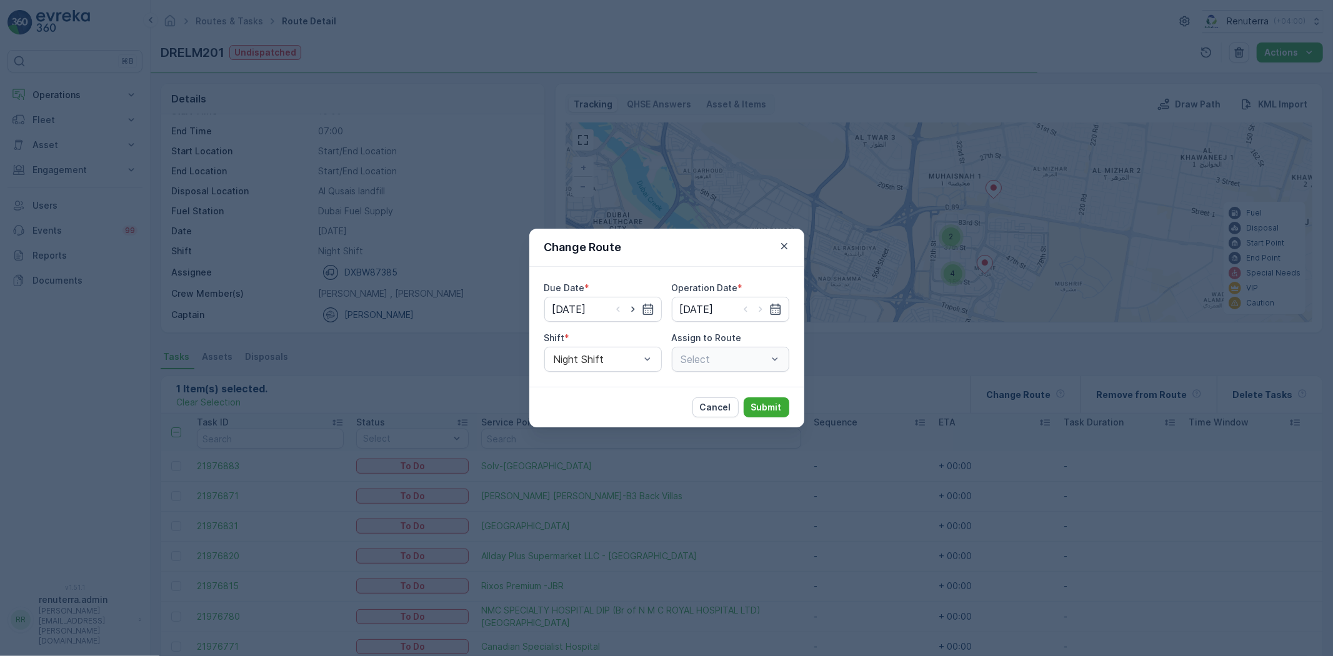
type input "[DATE]"
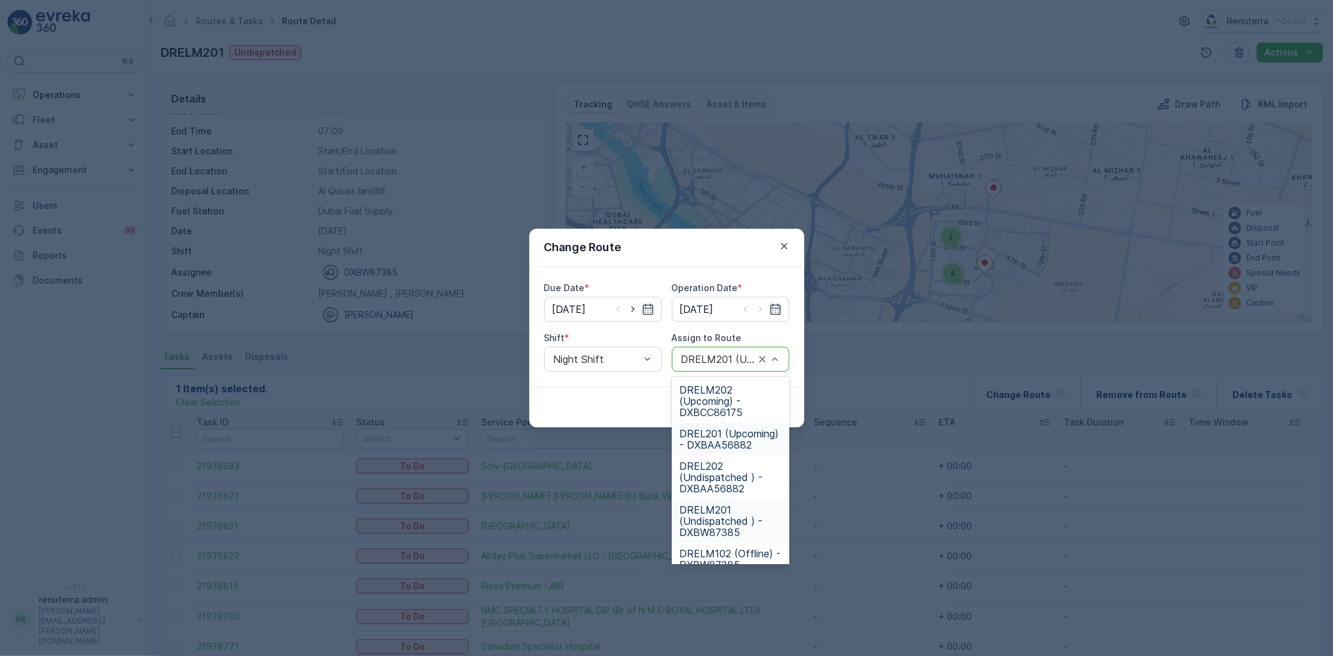
click at [717, 430] on span "DREL201 (Upcoming) - DXBAA56882" at bounding box center [730, 439] width 102 height 22
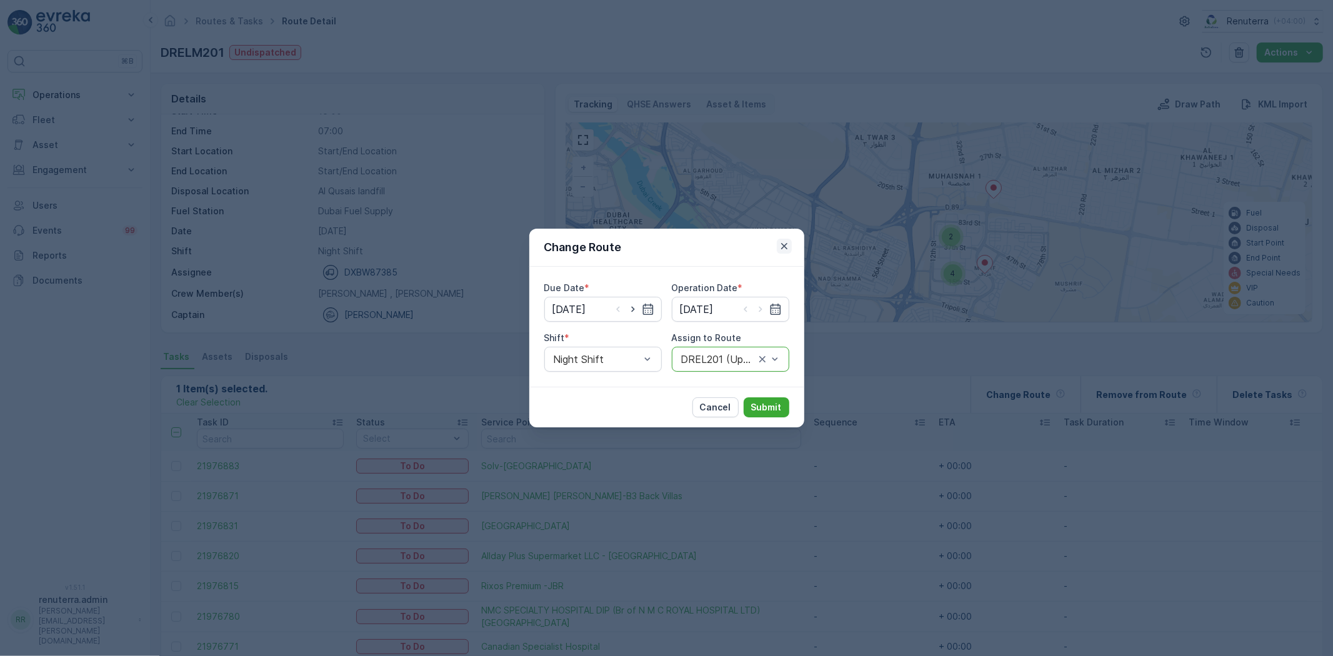
click at [788, 245] on icon "button" at bounding box center [784, 246] width 12 height 12
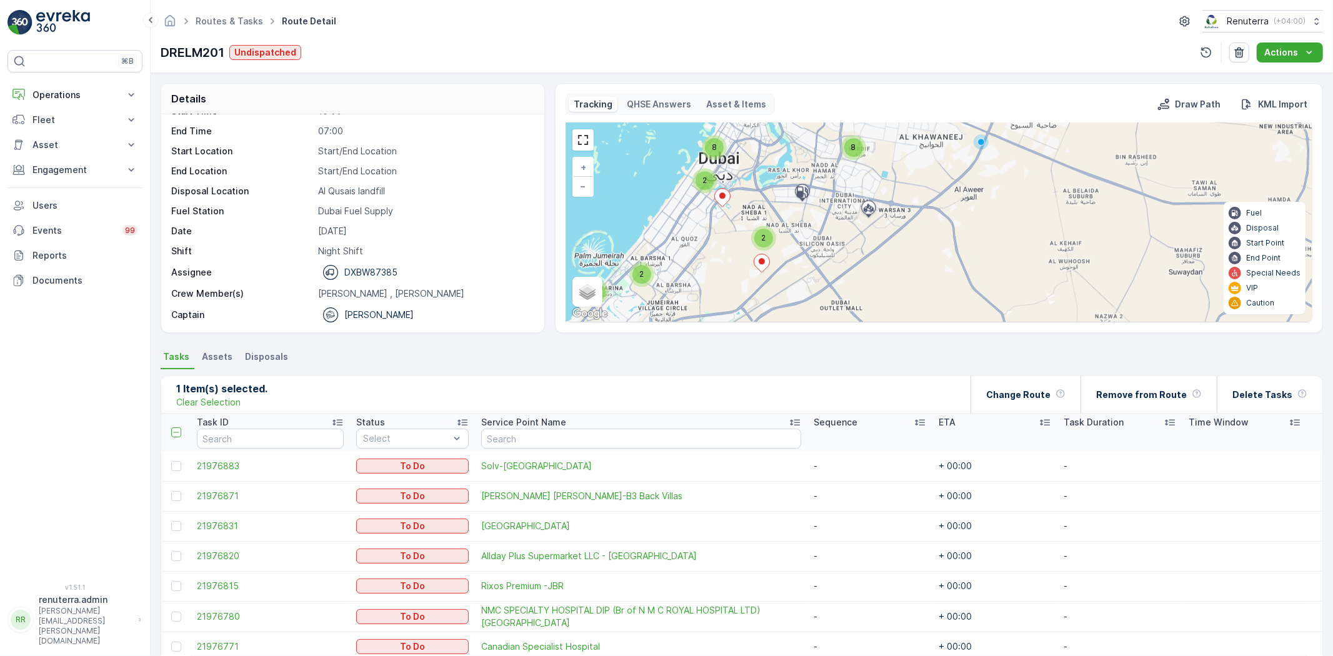
drag, startPoint x: 800, startPoint y: 287, endPoint x: 812, endPoint y: 175, distance: 113.1
click at [808, 186] on icon at bounding box center [802, 191] width 11 height 11
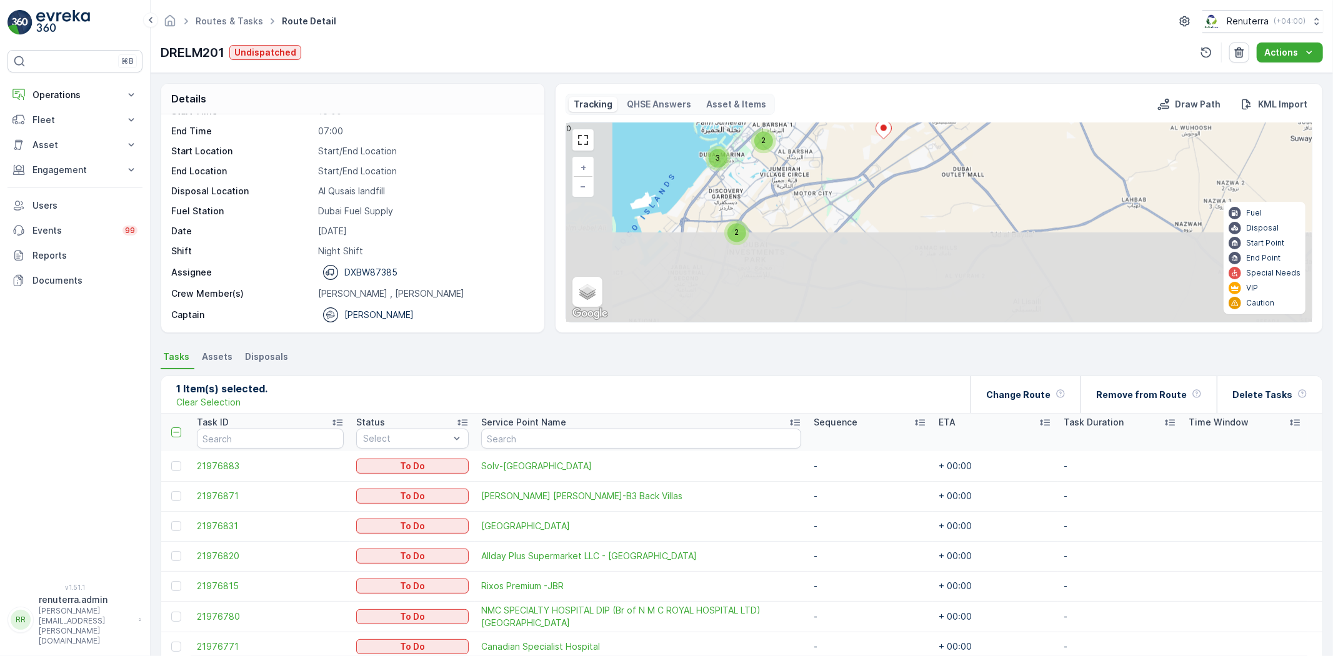
drag, startPoint x: 737, startPoint y: 259, endPoint x: 859, endPoint y: 129, distance: 177.7
click at [859, 129] on div "2 2 3 2 2 8 8 + − Satellite Roadmap Terrain Hybrid Leaflet Keyboard shortcuts M…" at bounding box center [938, 222] width 745 height 199
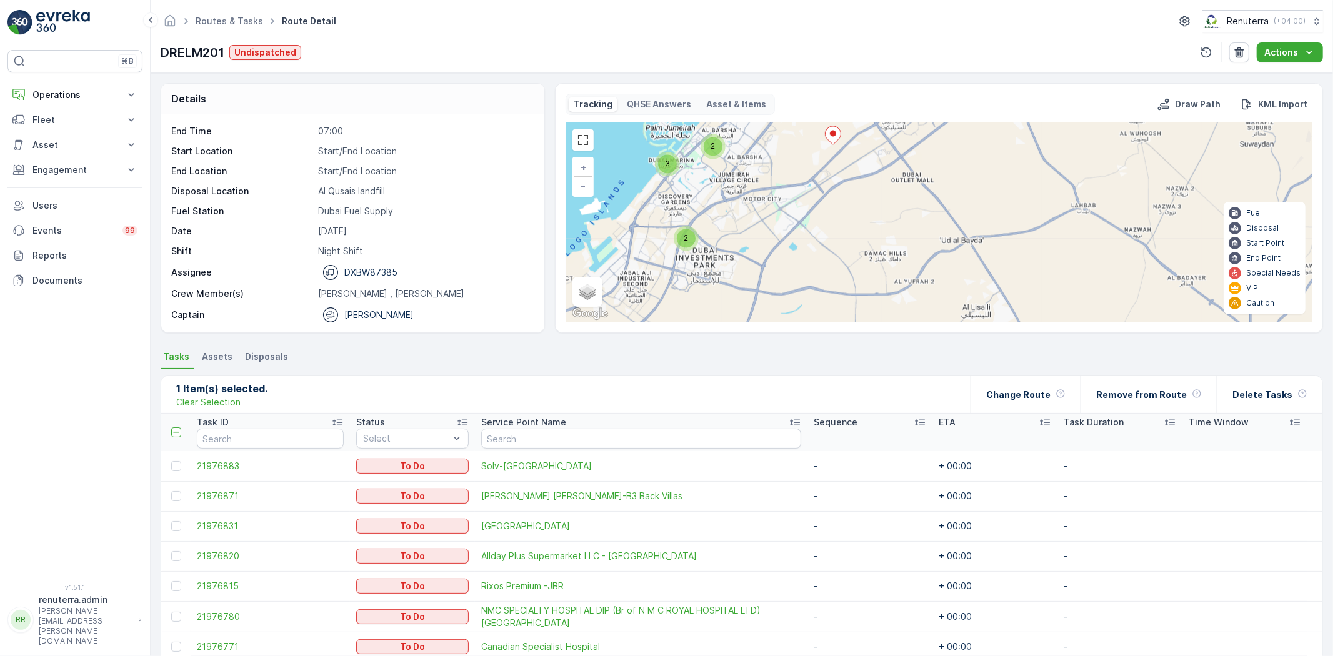
drag, startPoint x: 774, startPoint y: 241, endPoint x: 714, endPoint y: 259, distance: 62.3
click at [714, 259] on div "2 2 3 2 2 8 8 + − Satellite Roadmap Terrain Hybrid Leaflet Keyboard shortcuts M…" at bounding box center [938, 222] width 745 height 199
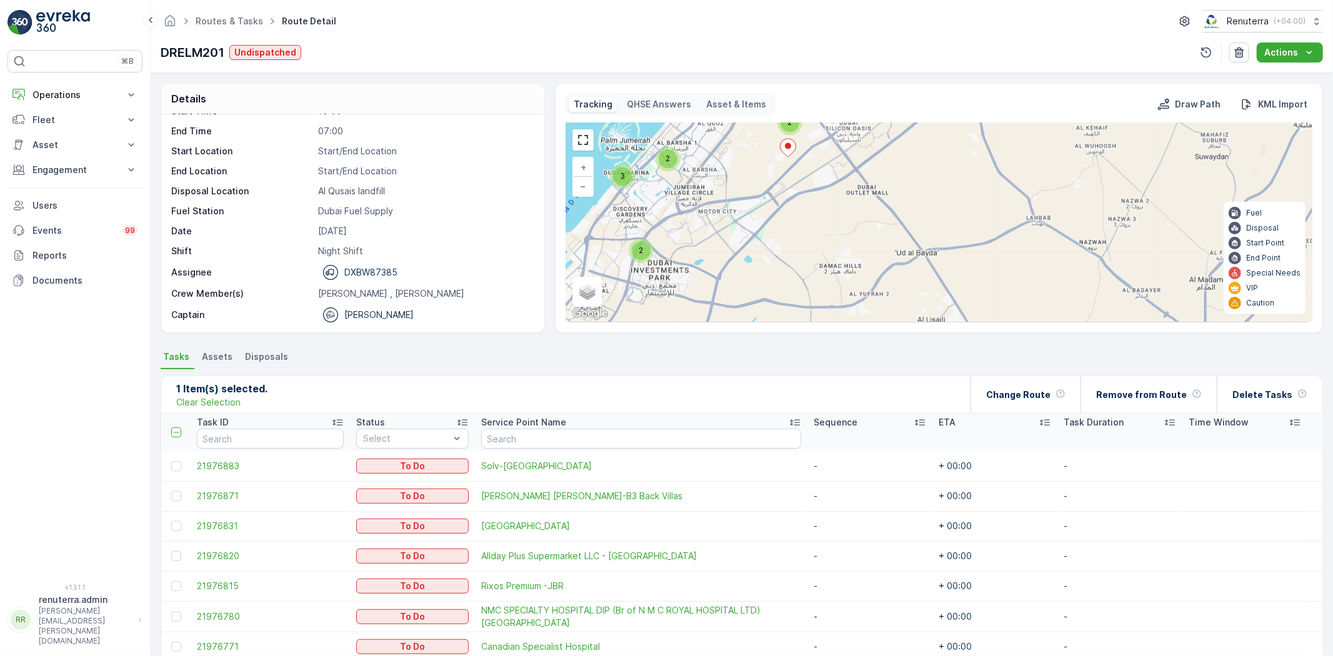
drag, startPoint x: 785, startPoint y: 265, endPoint x: 740, endPoint y: 277, distance: 46.7
click at [740, 277] on div "2 2 3 2 2 8 8 + − Satellite Roadmap Terrain Hybrid Leaflet Keyboard shortcuts M…" at bounding box center [938, 222] width 745 height 199
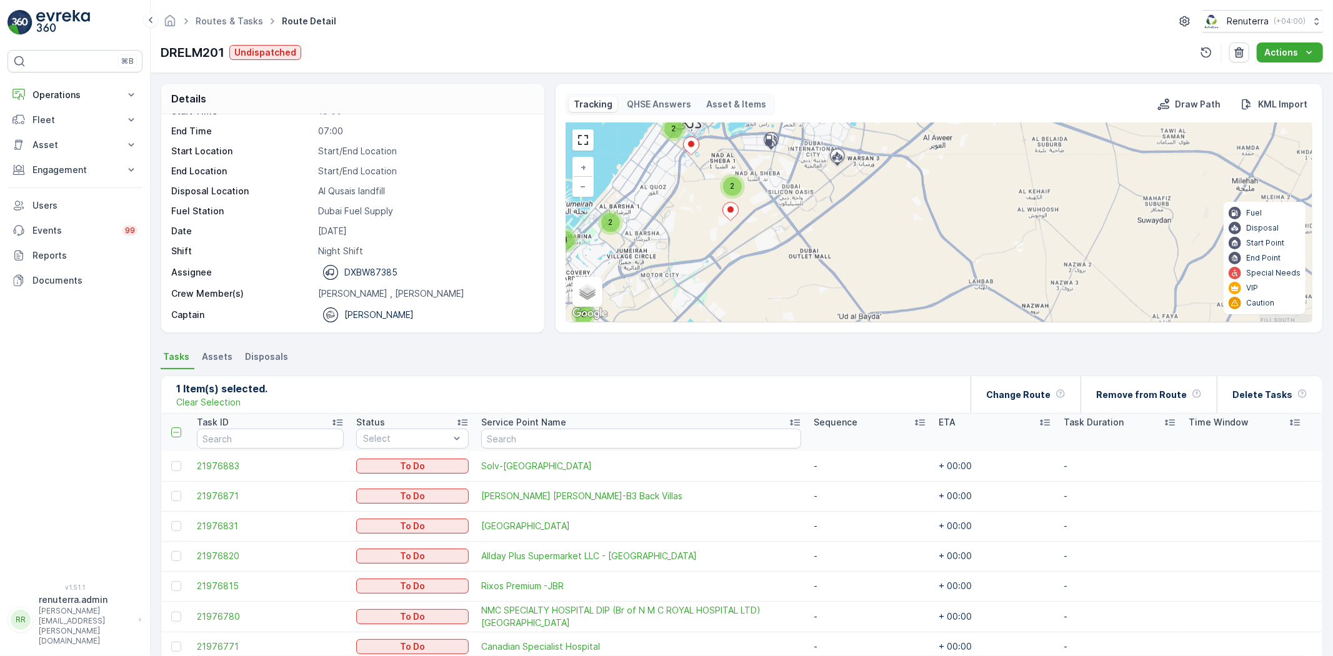
drag, startPoint x: 822, startPoint y: 227, endPoint x: 761, endPoint y: 296, distance: 91.6
click at [761, 297] on div "2 2 3 2 2 8 8 + − Satellite Roadmap Terrain Hybrid Leaflet Keyboard shortcuts M…" at bounding box center [938, 222] width 745 height 199
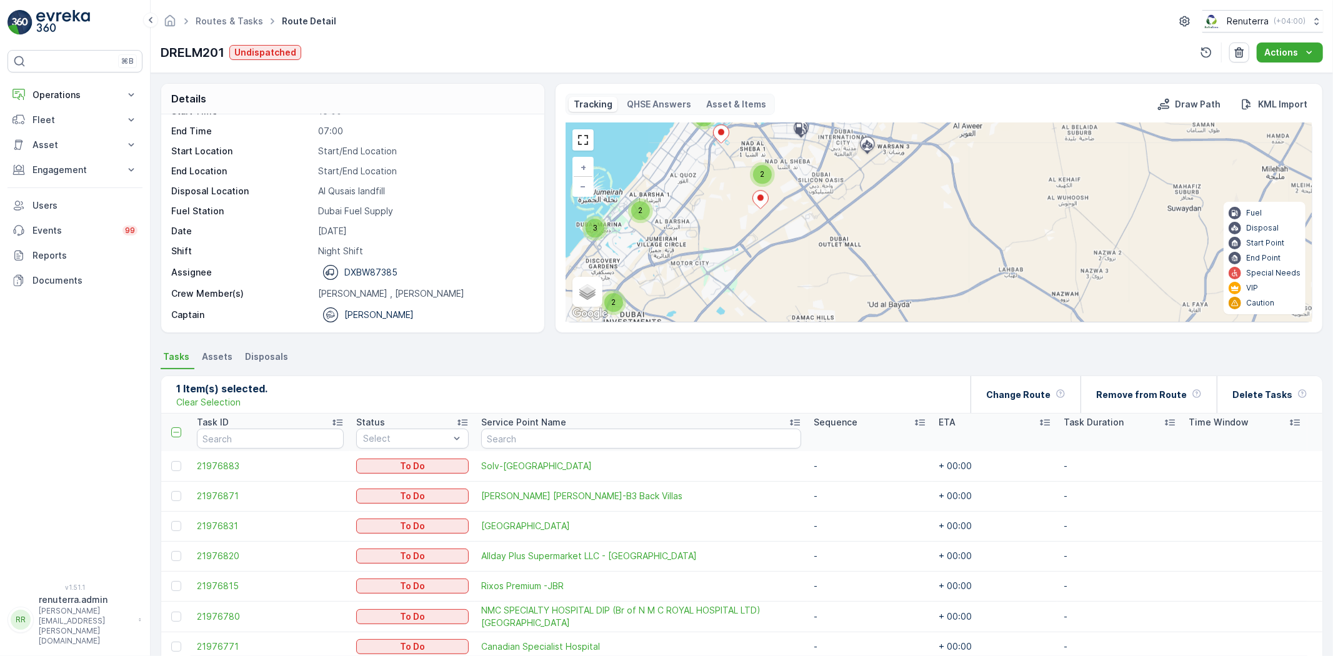
drag, startPoint x: 882, startPoint y: 209, endPoint x: 915, endPoint y: 192, distance: 37.5
click at [915, 192] on div "2 2 3 2 2 8 8 + − Satellite Roadmap Terrain Hybrid Leaflet Keyboard shortcuts M…" at bounding box center [938, 222] width 745 height 199
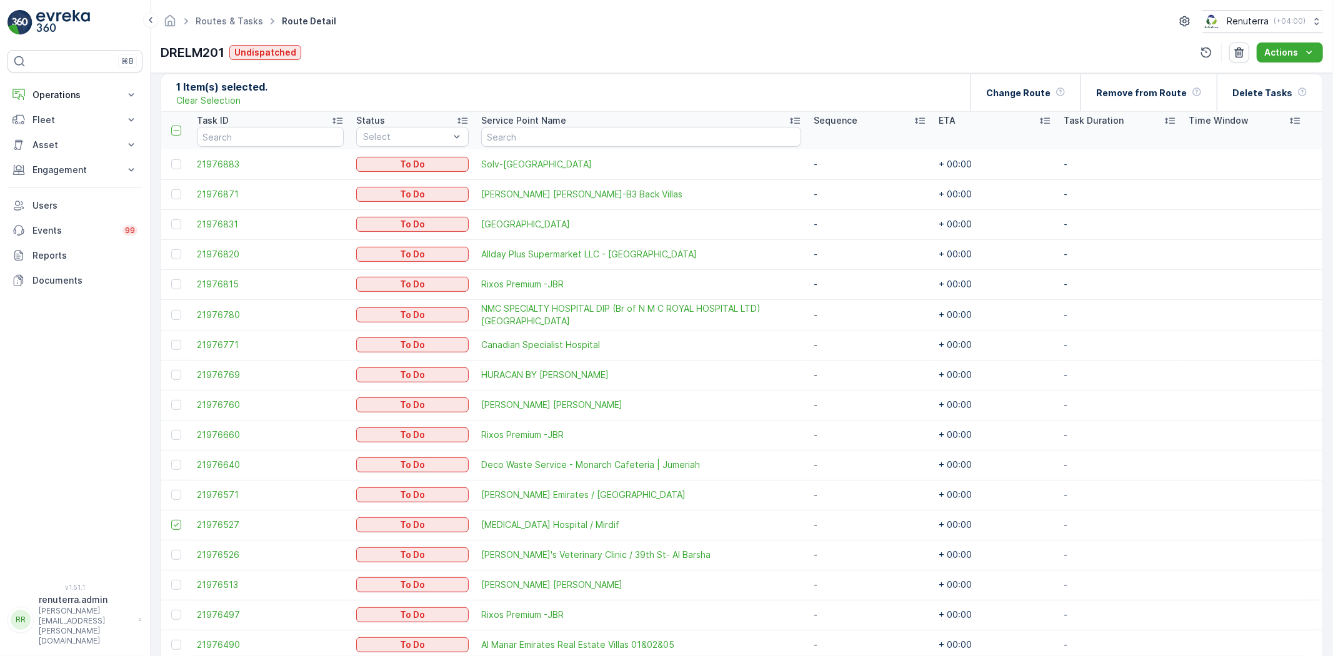
scroll to position [347, 0]
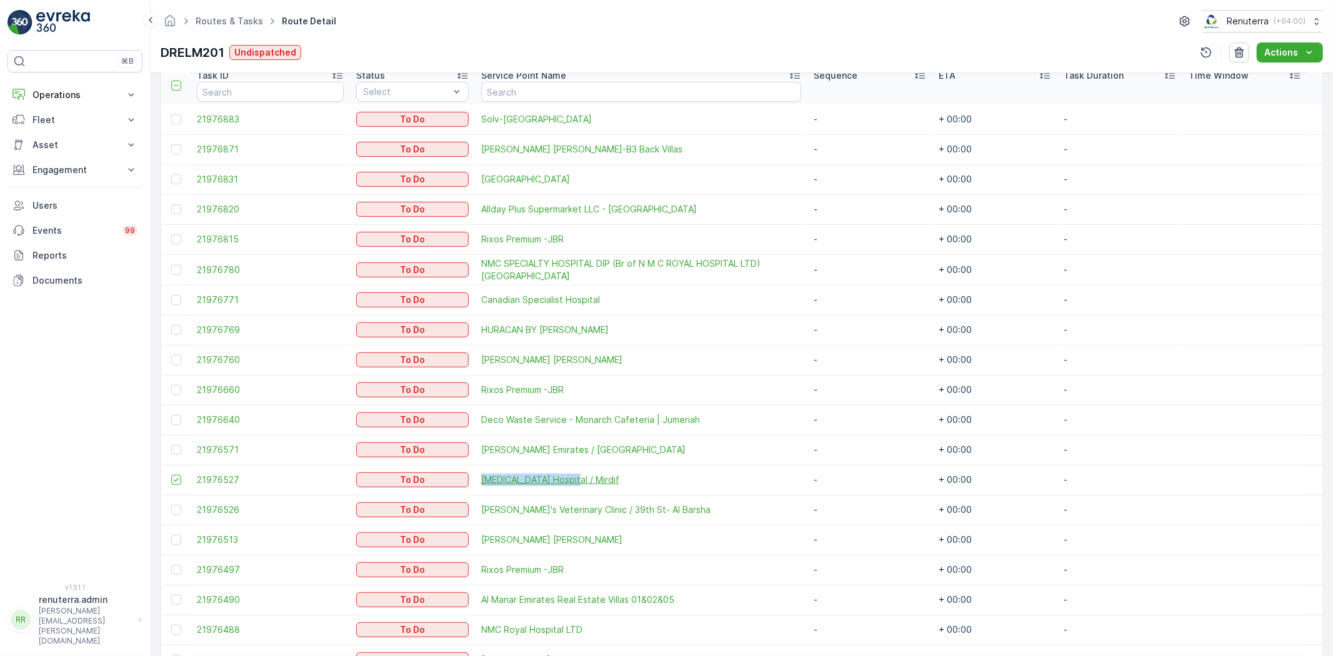
drag, startPoint x: 466, startPoint y: 476, endPoint x: 577, endPoint y: 484, distance: 111.6
click at [577, 484] on td "[MEDICAL_DATA] Hospital / Mirdif" at bounding box center [641, 480] width 332 height 30
copy span "[MEDICAL_DATA] Hospital / Mirdif"
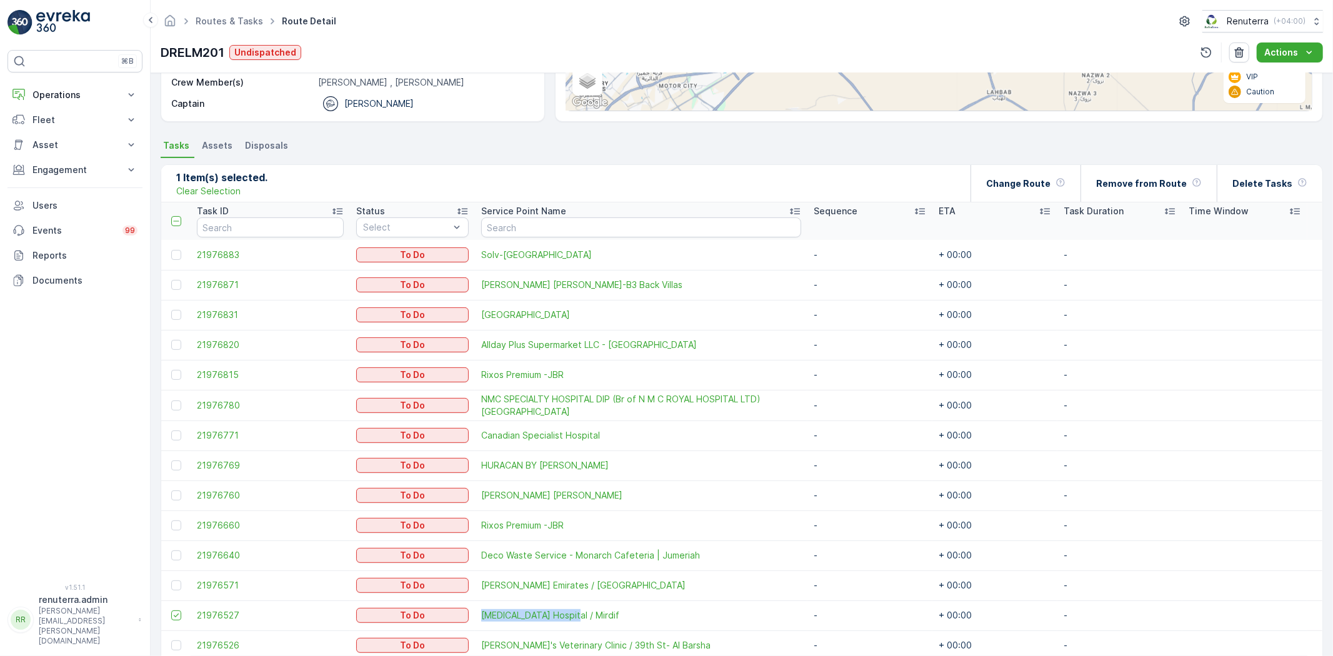
scroll to position [139, 0]
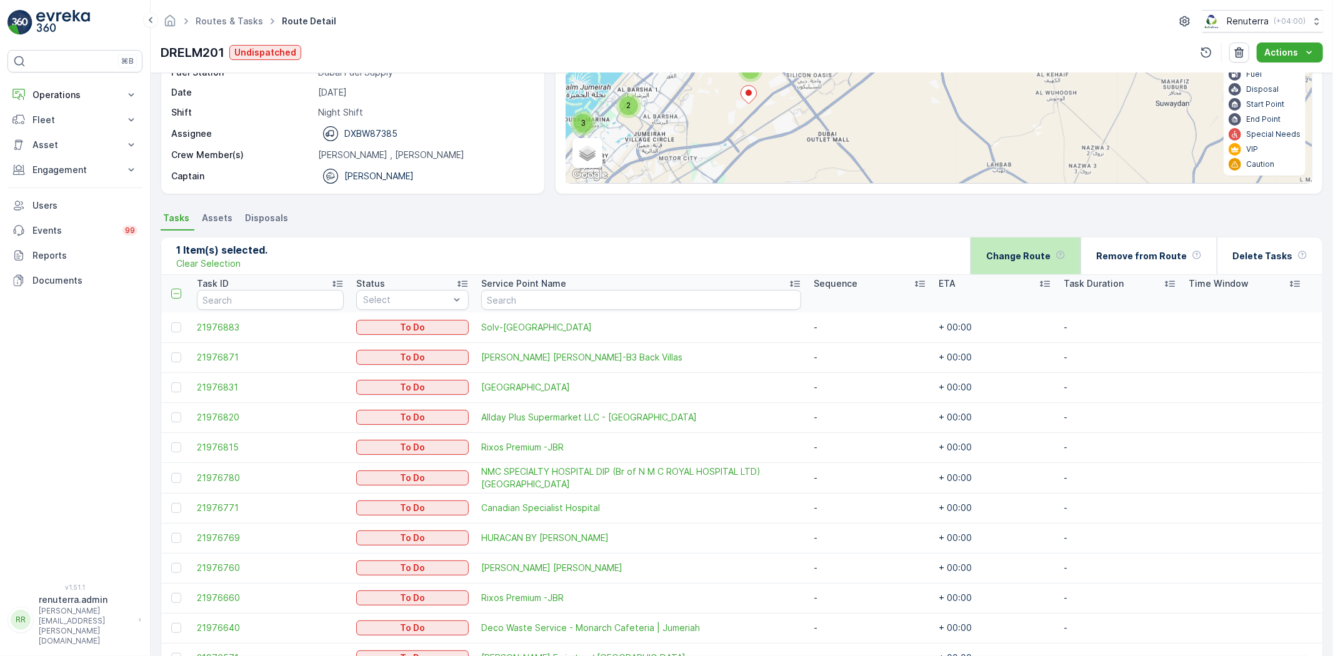
click at [1032, 259] on p "Change Route" at bounding box center [1018, 256] width 64 height 12
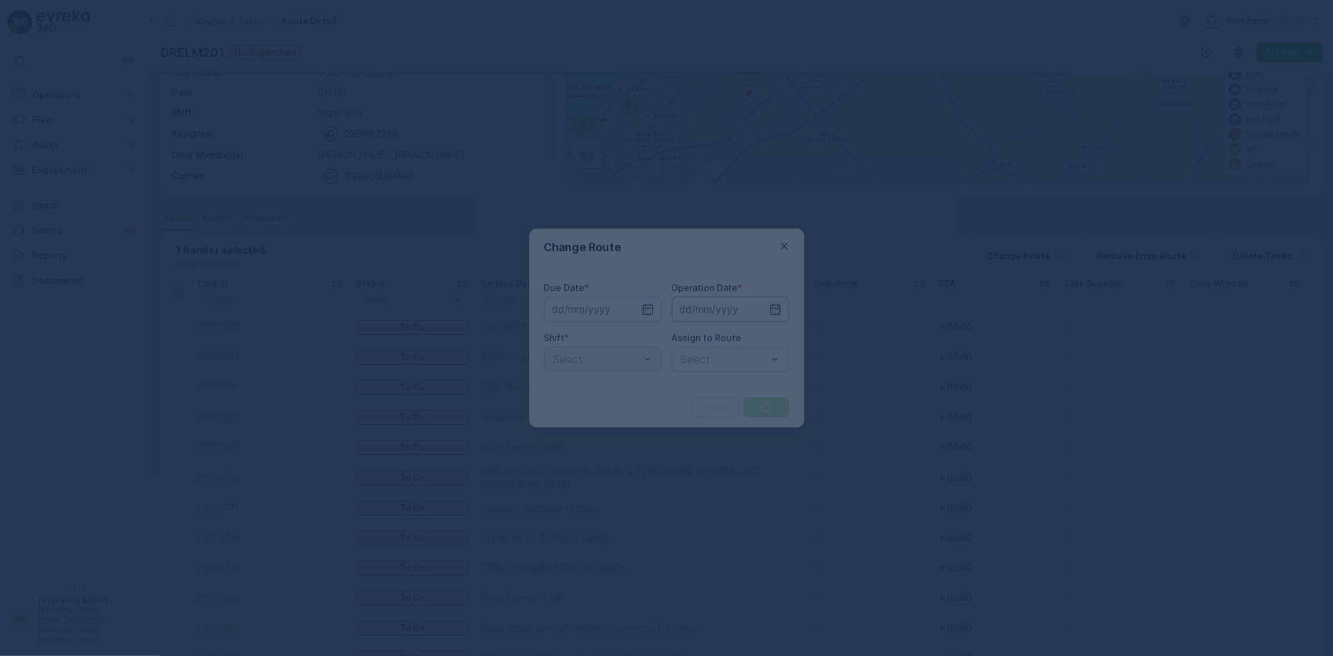
type input "[DATE]"
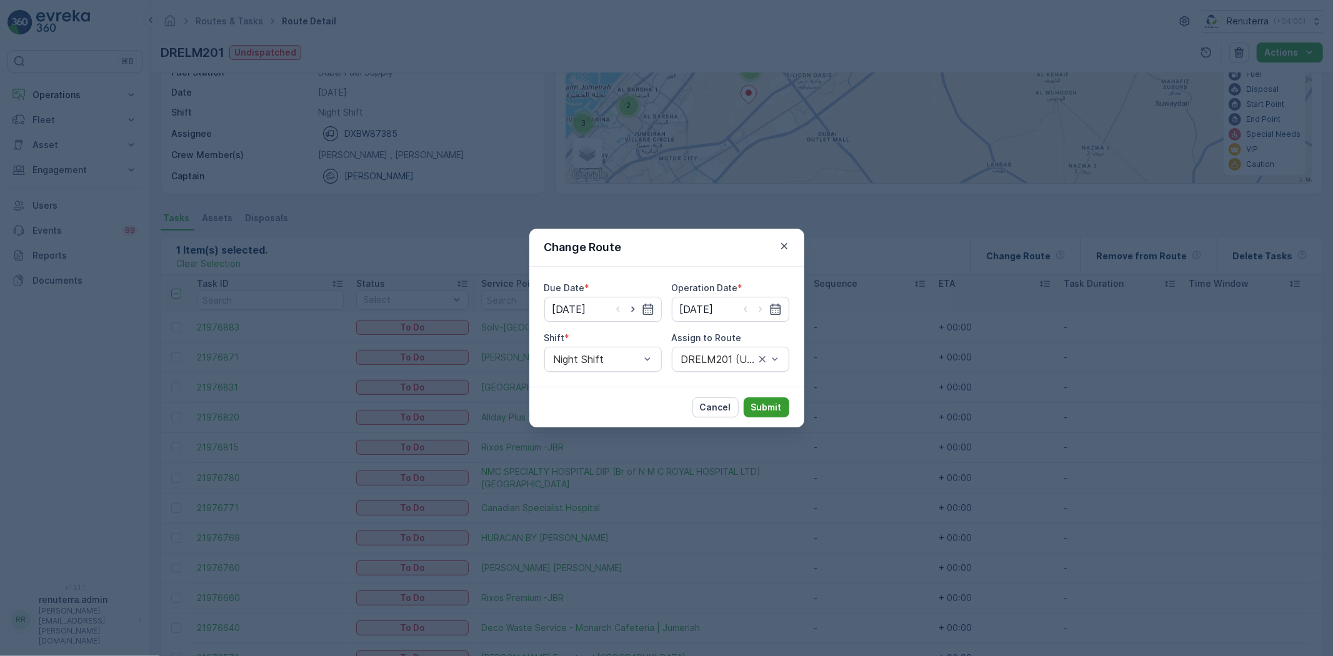
click at [758, 404] on p "Submit" at bounding box center [766, 407] width 31 height 12
